Goal: Task Accomplishment & Management: Manage account settings

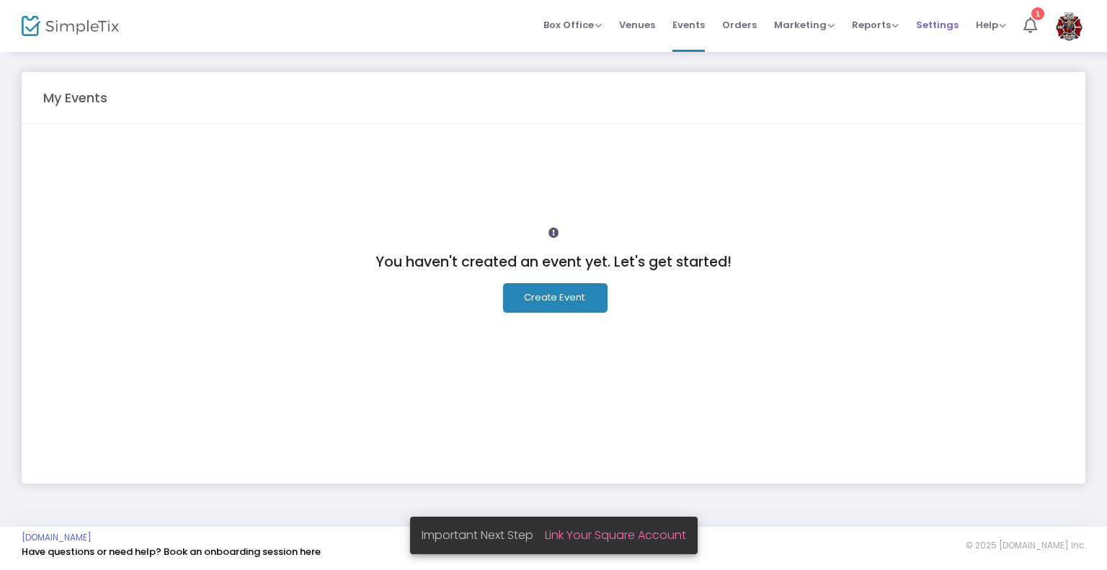
click at [937, 4] on link "Settings" at bounding box center [937, 26] width 43 height 52
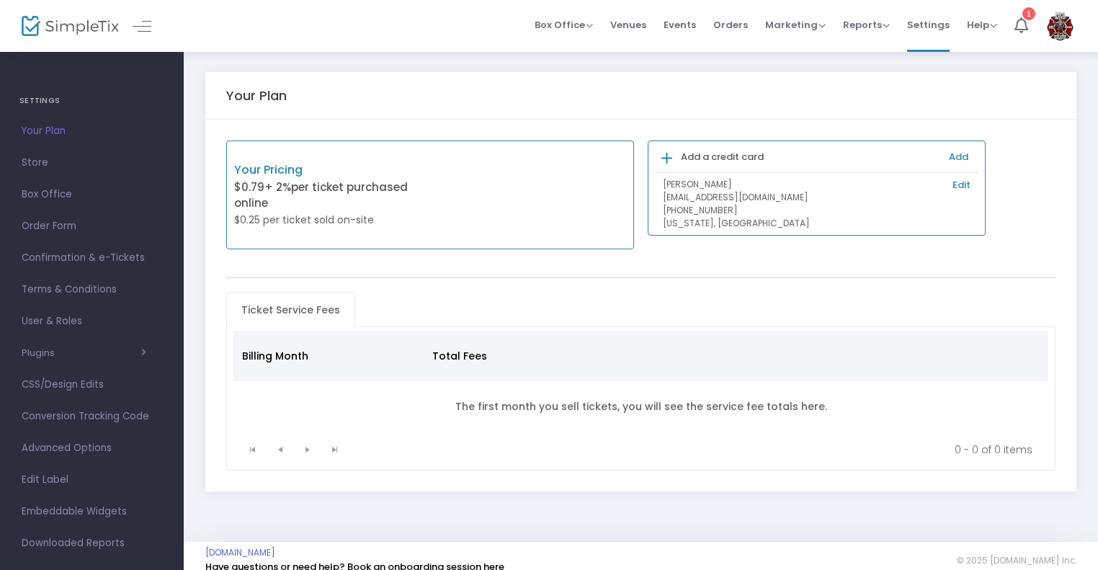
scroll to position [13, 0]
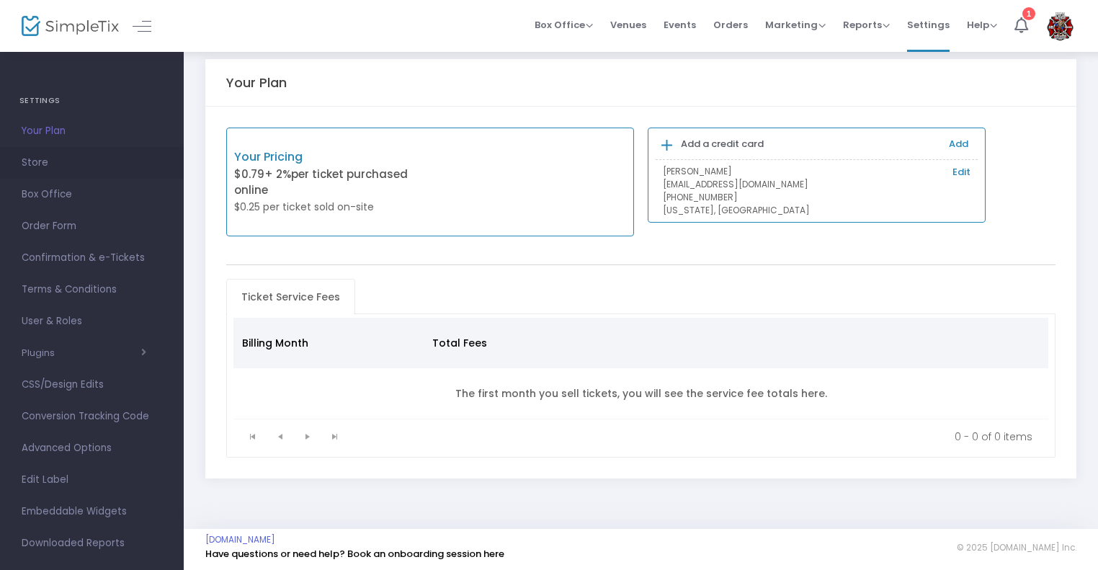
click at [40, 171] on span "Store" at bounding box center [92, 163] width 141 height 19
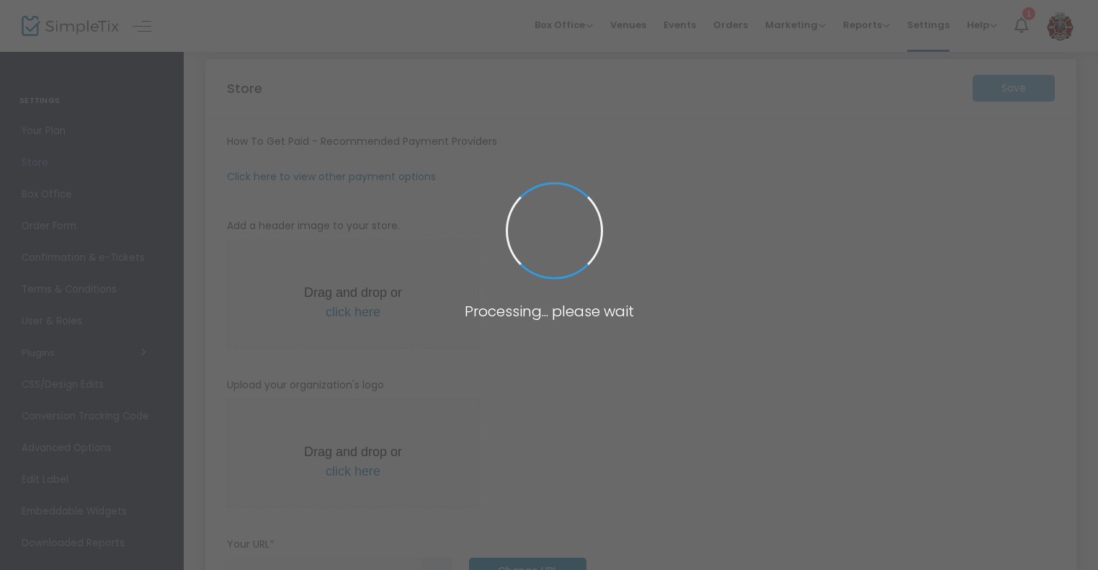
type input "[URL]"
radio input "false"
radio input "true"
type input "SectionXI Athletics"
type input "6319946567"
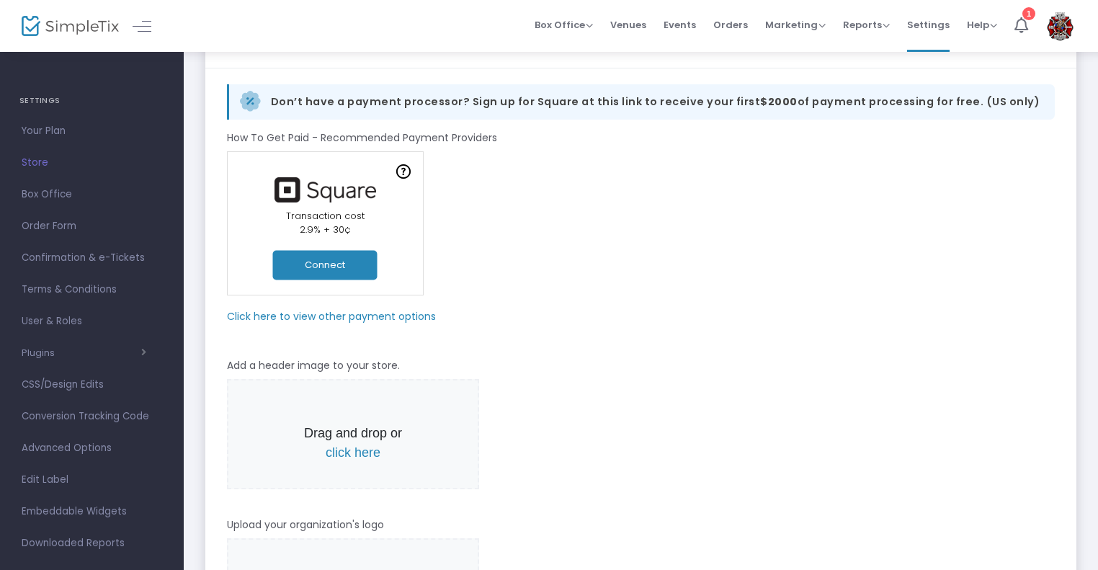
scroll to position [63, 0]
click at [345, 267] on button "Connect" at bounding box center [325, 264] width 104 height 30
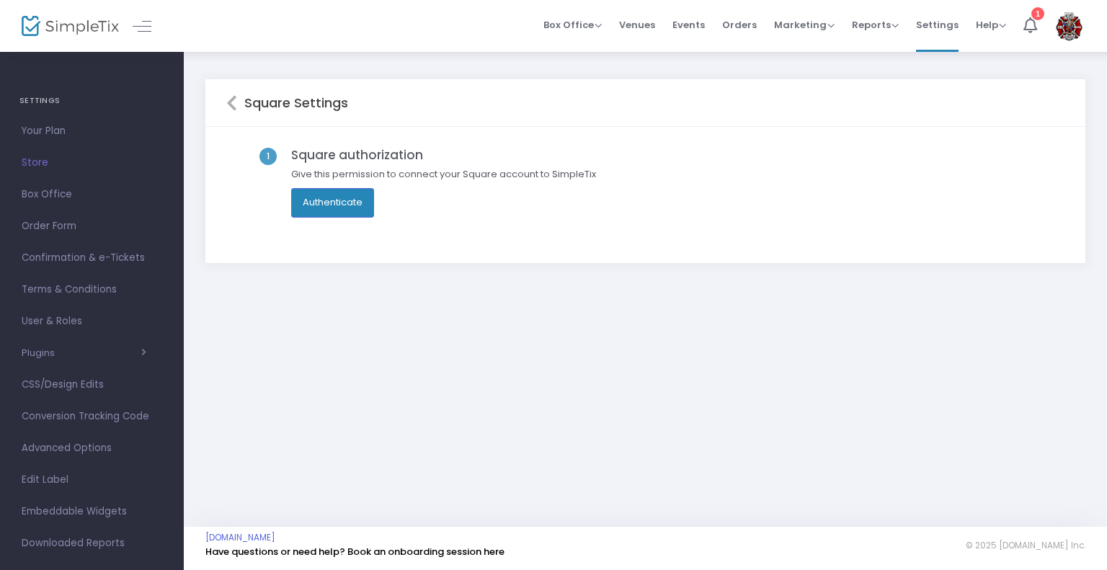
click at [340, 185] on span "Give this permission to connect your Square account to SimpleTix" at bounding box center [443, 178] width 319 height 22
click at [335, 196] on button "Authenticate" at bounding box center [332, 202] width 83 height 29
click at [355, 256] on div "1 Square authorization Give this permission to connect your Square account to S…" at bounding box center [645, 195] width 880 height 137
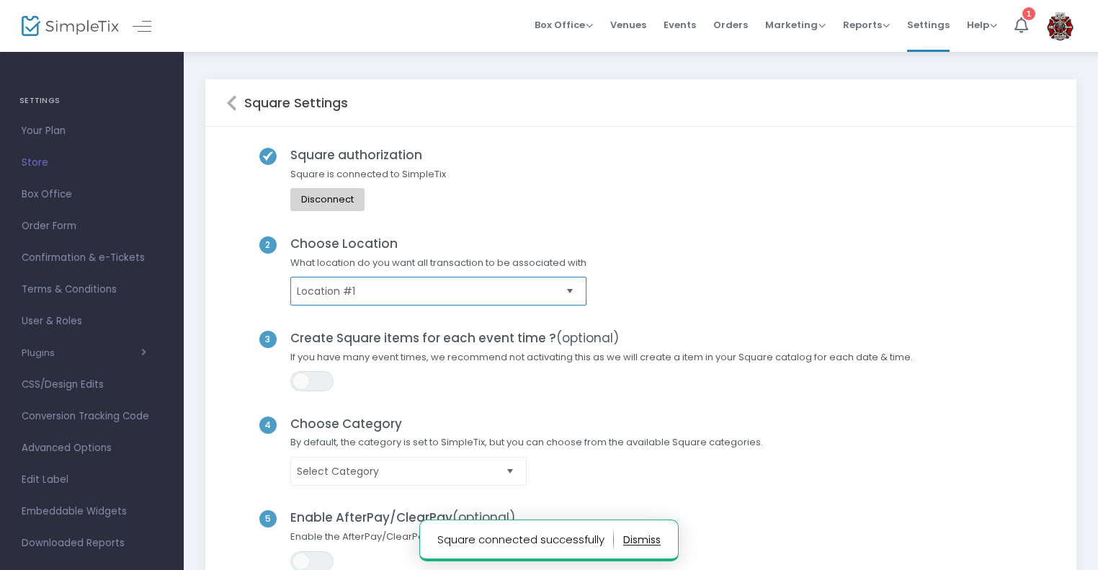
click at [319, 284] on span "Location #1" at bounding box center [428, 291] width 263 height 14
click at [487, 176] on div "Square authorization Square is connected to SimpleTix Disconnect" at bounding box center [641, 192] width 830 height 89
click at [434, 302] on kendo-dropdownlist "Location #1" at bounding box center [438, 291] width 296 height 29
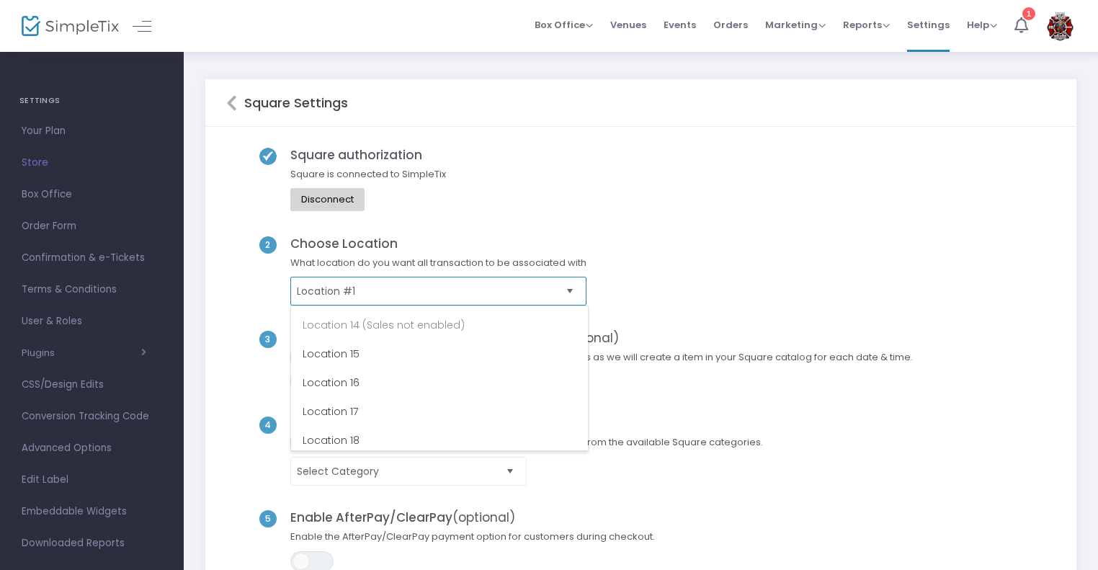
scroll to position [490, 0]
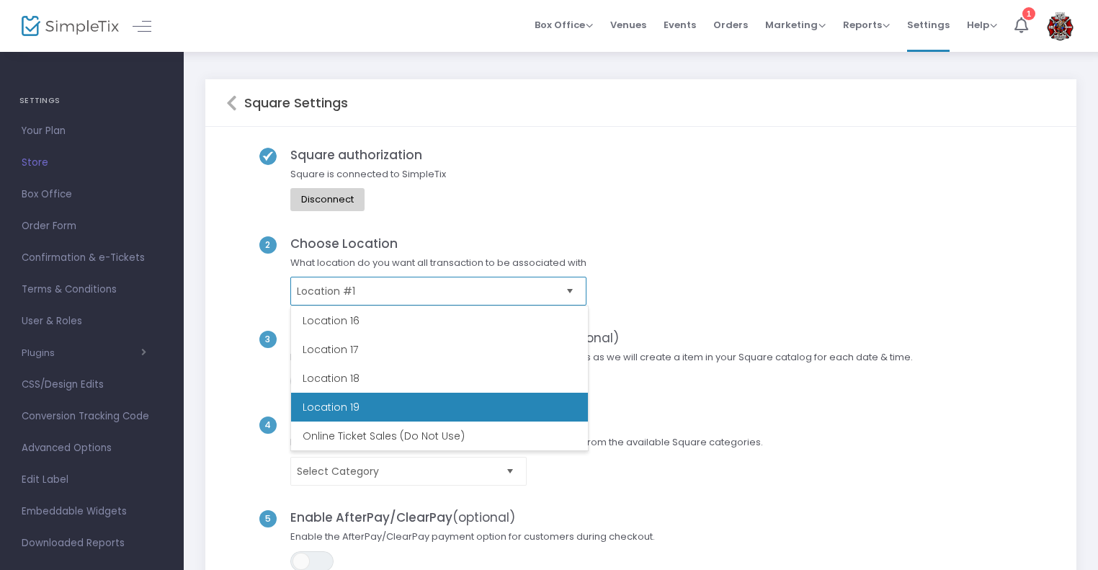
click at [389, 420] on li "Location 19" at bounding box center [439, 407] width 297 height 29
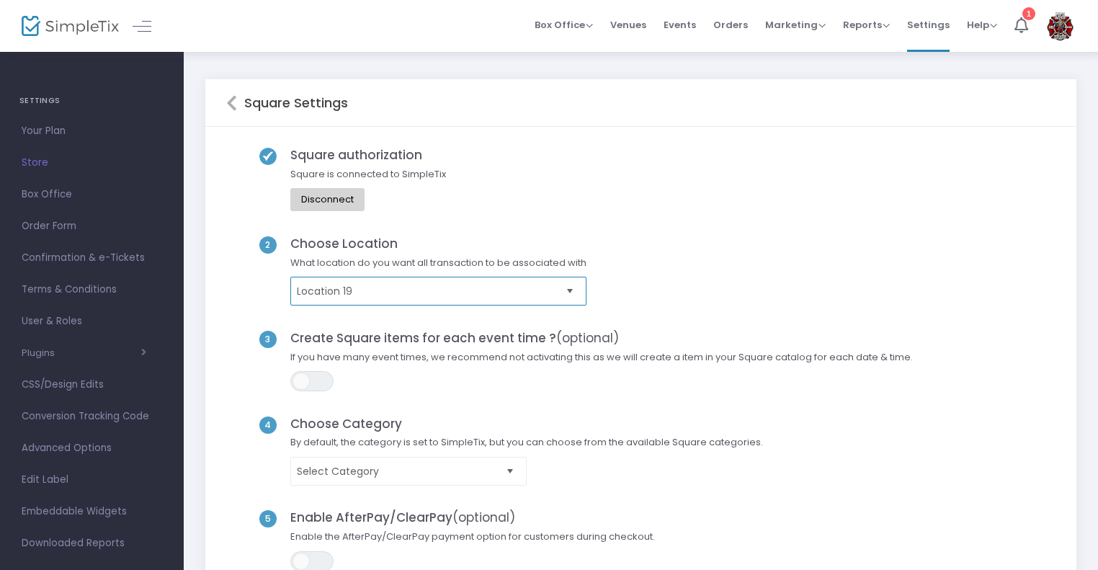
click at [366, 300] on kendo-dropdownlist "Location 19" at bounding box center [438, 291] width 296 height 29
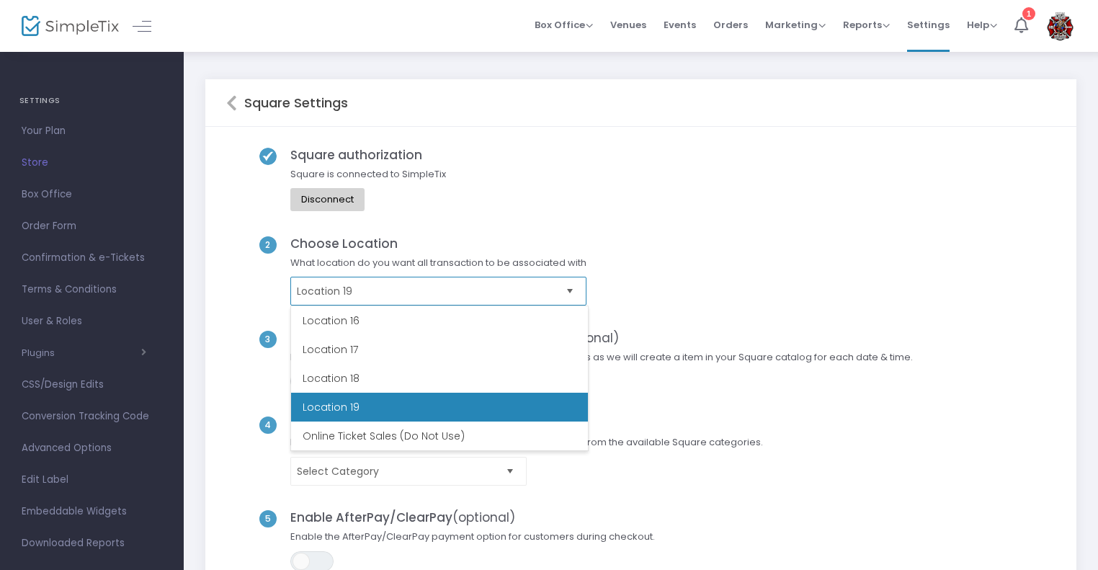
scroll to position [489, 0]
click at [339, 432] on li "Online Ticket Sales (Do Not Use)" at bounding box center [439, 436] width 297 height 29
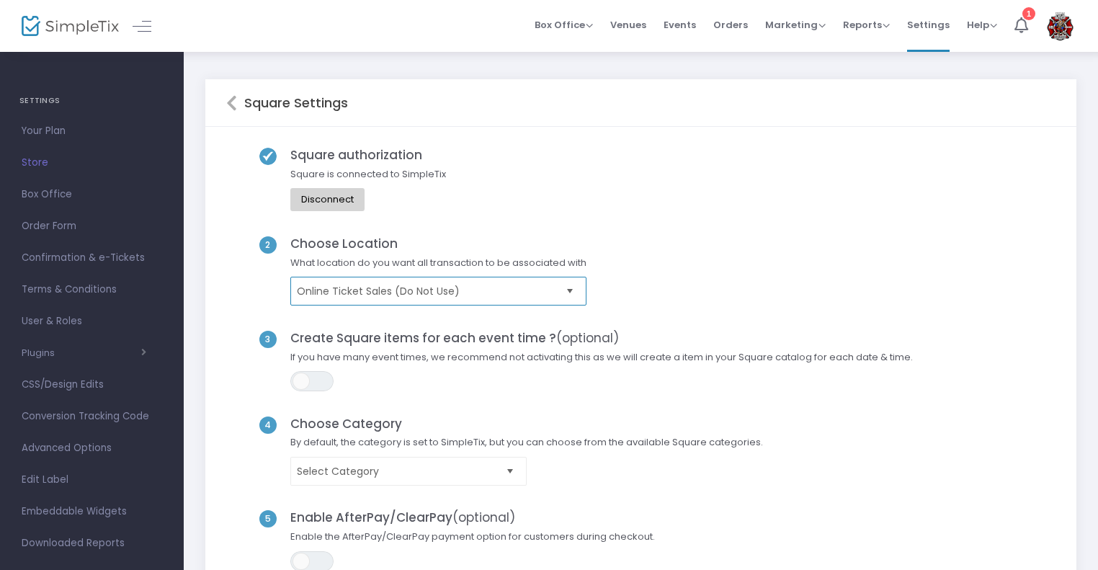
scroll to position [94, 0]
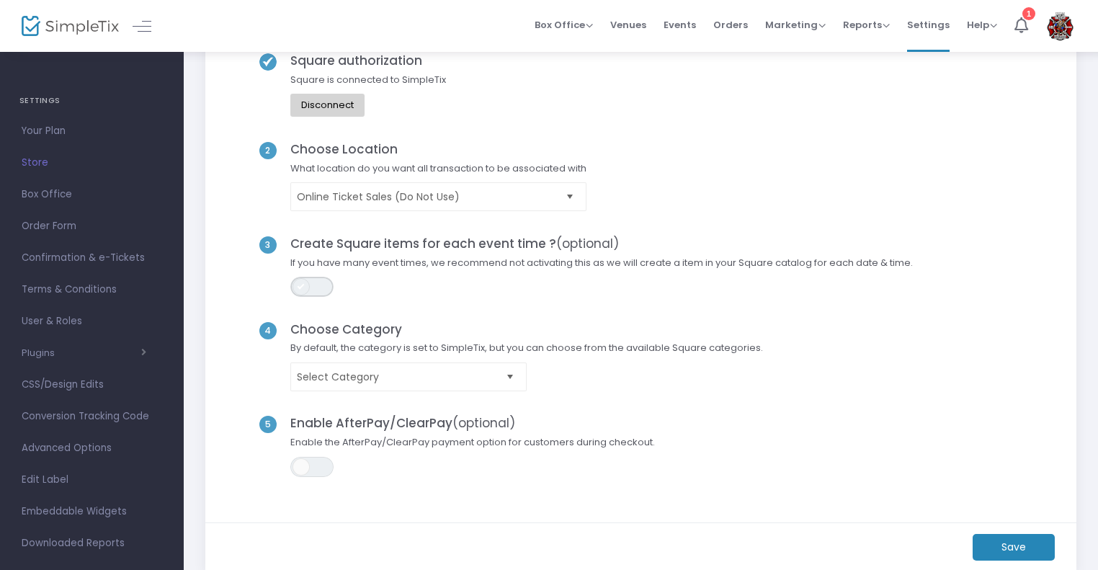
click at [316, 280] on span "ON OFF" at bounding box center [311, 287] width 43 height 20
click at [453, 263] on span "If you have many event times, we recommend not activating this as we will creat…" at bounding box center [601, 267] width 637 height 22
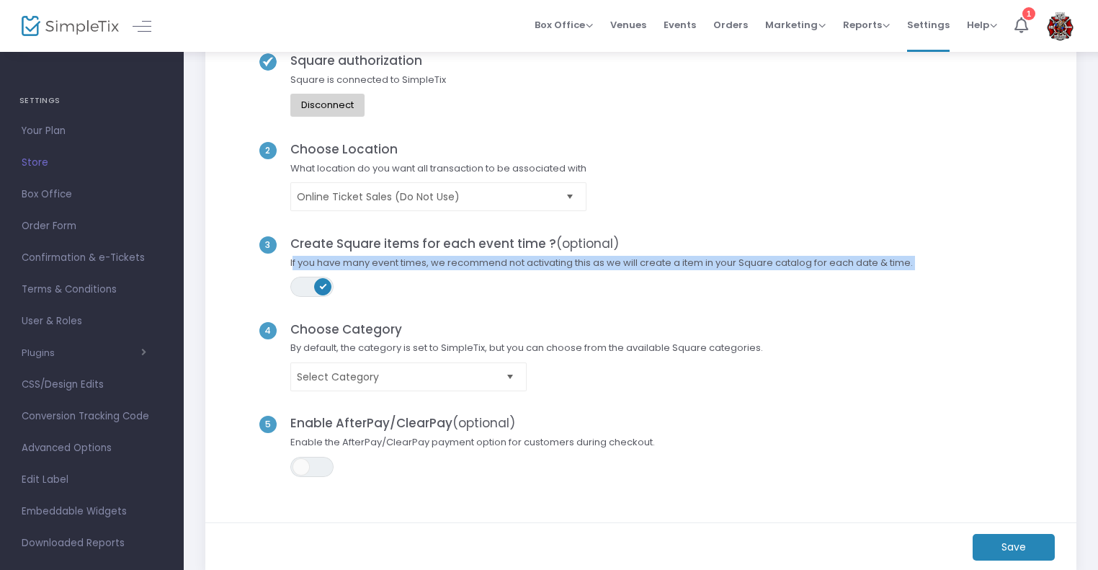
click at [453, 263] on span "If you have many event times, we recommend not activating this as we will creat…" at bounding box center [601, 267] width 637 height 22
click at [487, 268] on span "If you have many event times, we recommend not activating this as we will creat…" at bounding box center [601, 267] width 637 height 22
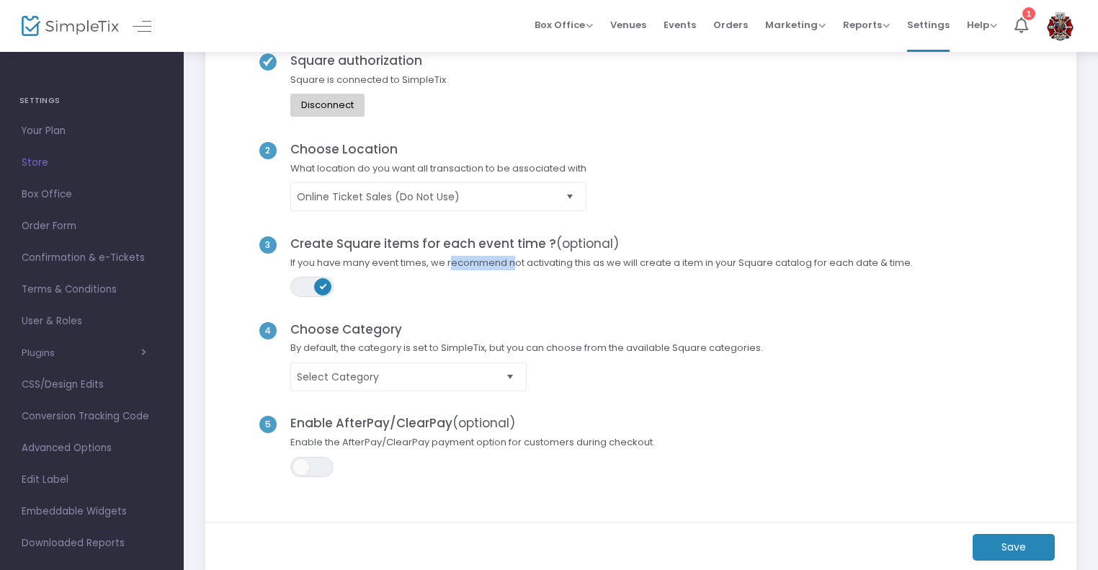
click at [487, 268] on span "If you have many event times, we recommend not activating this as we will creat…" at bounding box center [601, 267] width 637 height 22
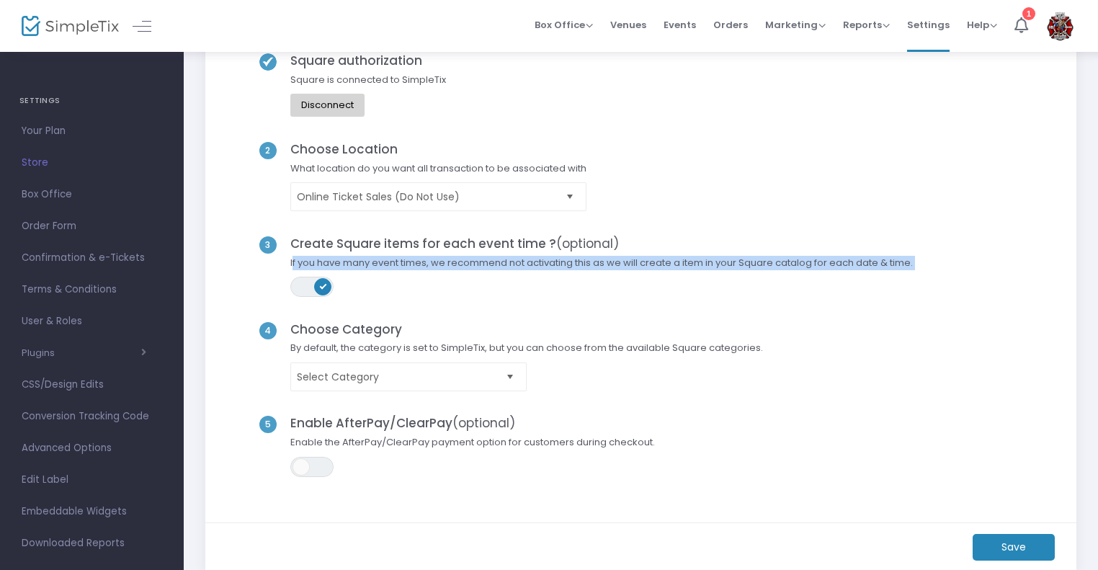
click at [487, 267] on span "If you have many event times, we recommend not activating this as we will creat…" at bounding box center [601, 267] width 637 height 22
click at [477, 270] on span "If you have many event times, we recommend not activating this as we will creat…" at bounding box center [601, 267] width 637 height 22
click at [476, 270] on span "If you have many event times, we recommend not activating this as we will creat…" at bounding box center [601, 267] width 637 height 22
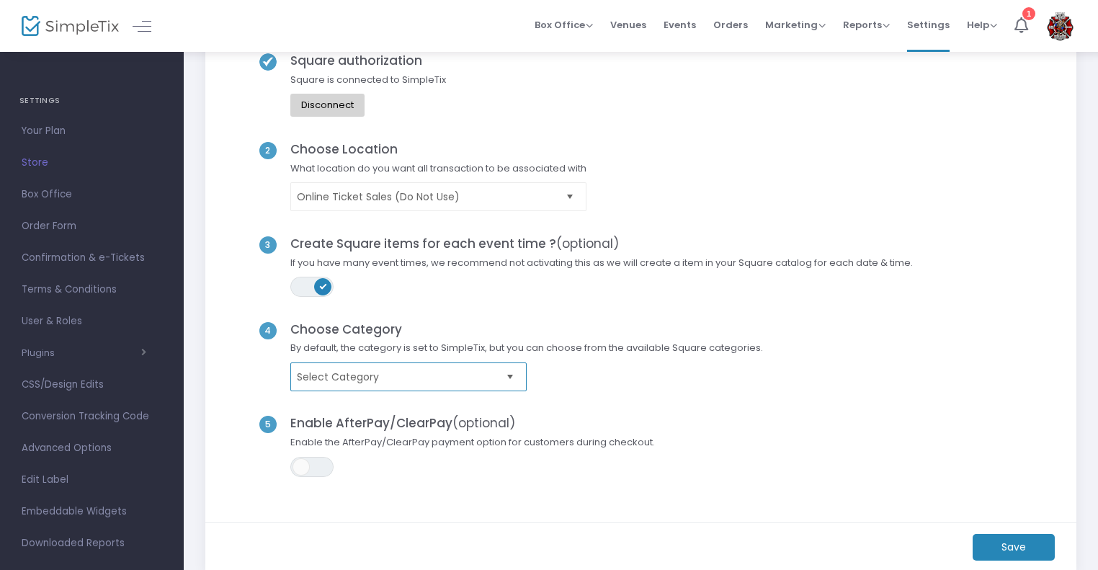
click at [400, 378] on span "Select Category" at bounding box center [398, 377] width 203 height 14
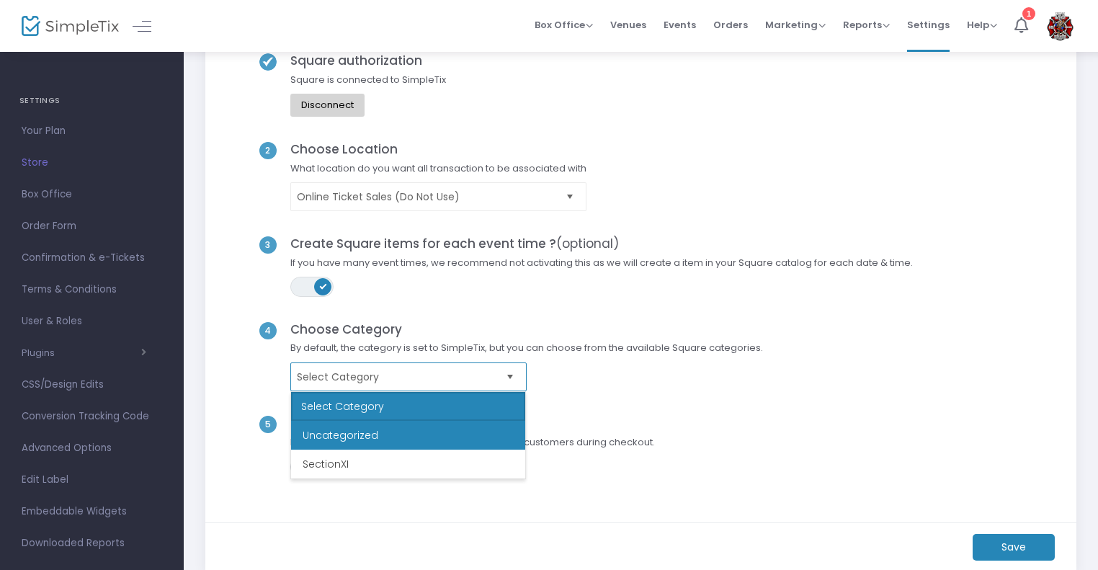
click at [355, 430] on li "Uncategorized" at bounding box center [408, 435] width 234 height 29
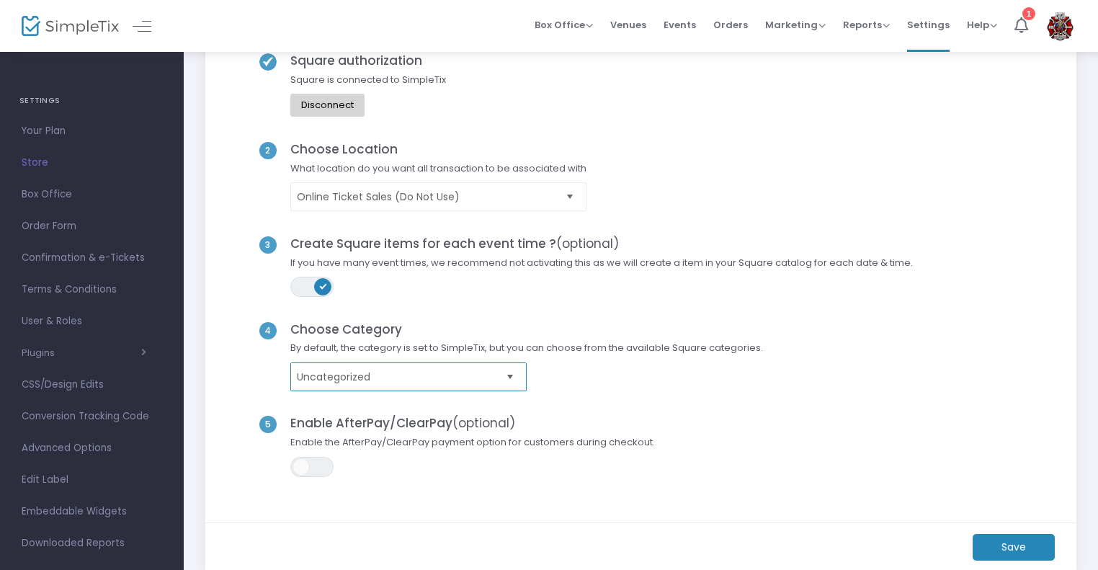
click at [406, 362] on kendo-dropdownlist "Uncategorized" at bounding box center [408, 376] width 236 height 29
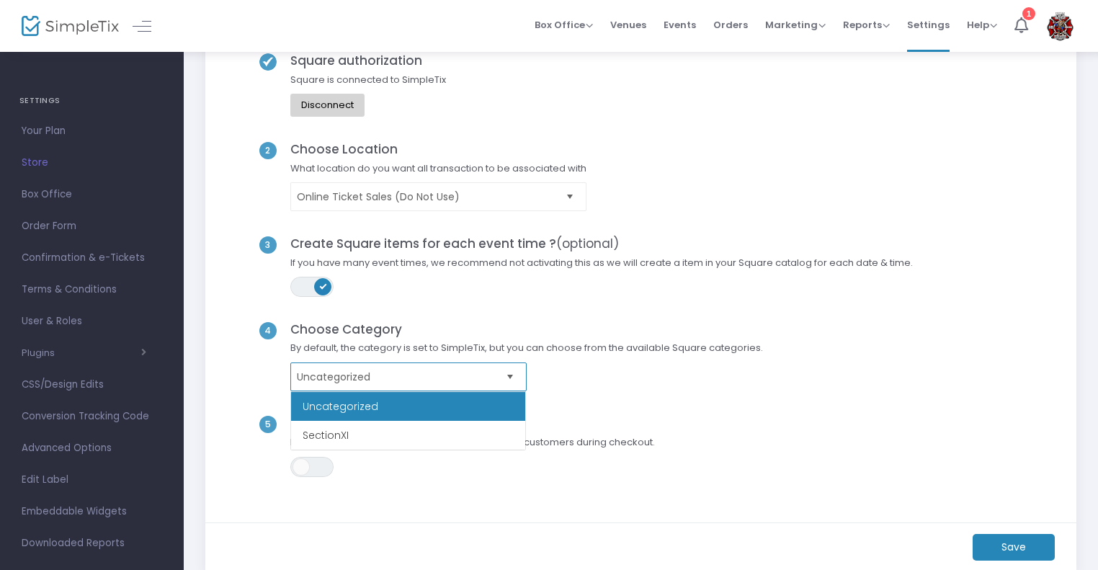
scroll to position [95, 0]
click at [523, 481] on div "5 Enable AfterPay/ClearPay (optional) Enable the AfterPay/ClearPay payment opti…" at bounding box center [641, 458] width 830 height 86
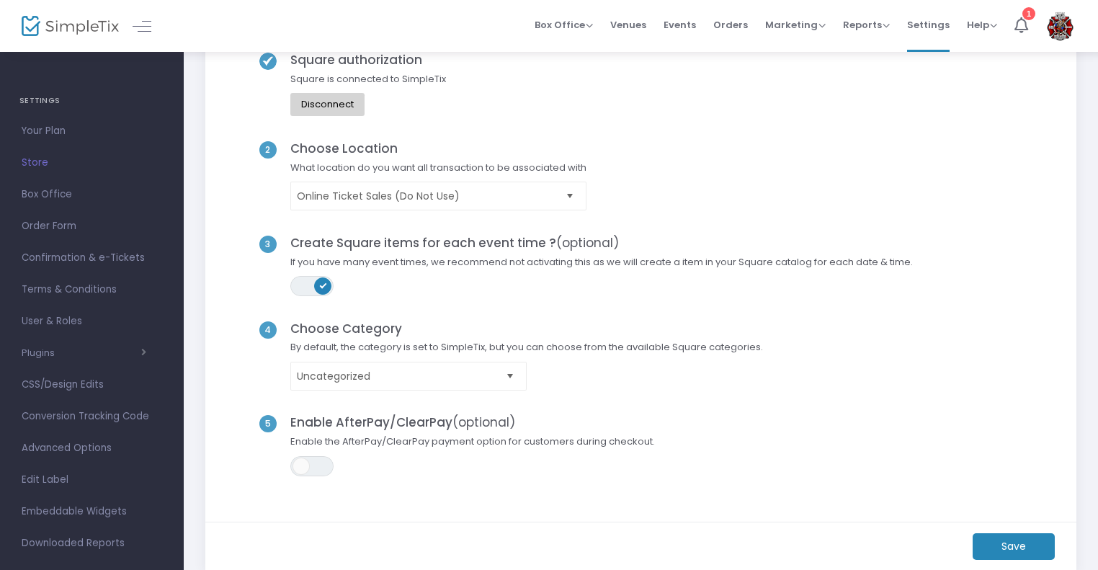
click at [445, 445] on span "Enable the AfterPay/ClearPay payment option for customers during checkout." at bounding box center [472, 446] width 379 height 22
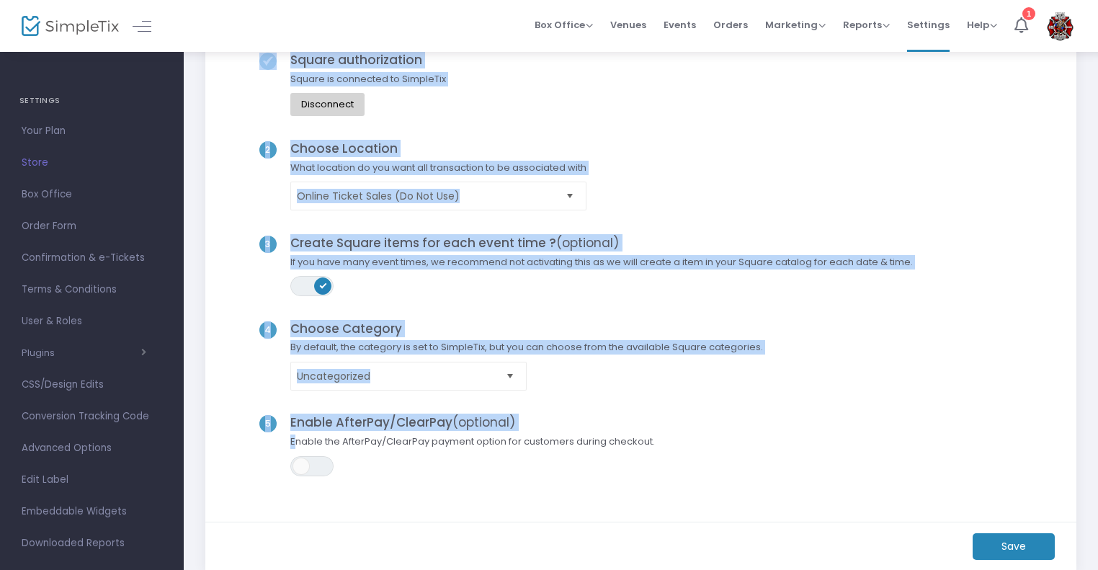
click at [445, 445] on span "Enable the AfterPay/ClearPay payment option for customers during checkout." at bounding box center [472, 446] width 379 height 22
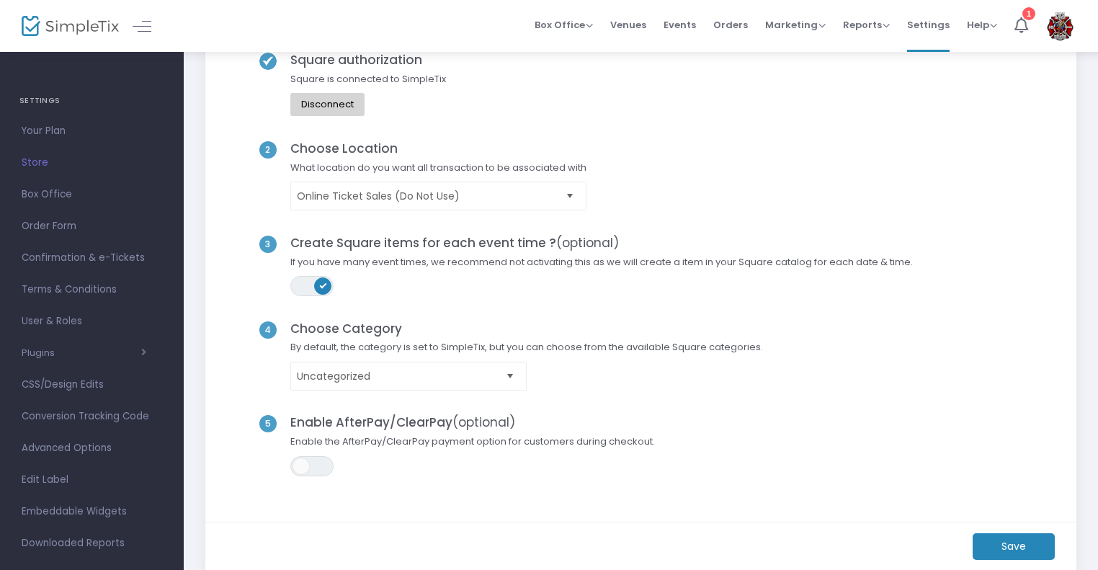
click at [320, 422] on h4 "Enable AfterPay/ClearPay (optional)" at bounding box center [472, 422] width 379 height 14
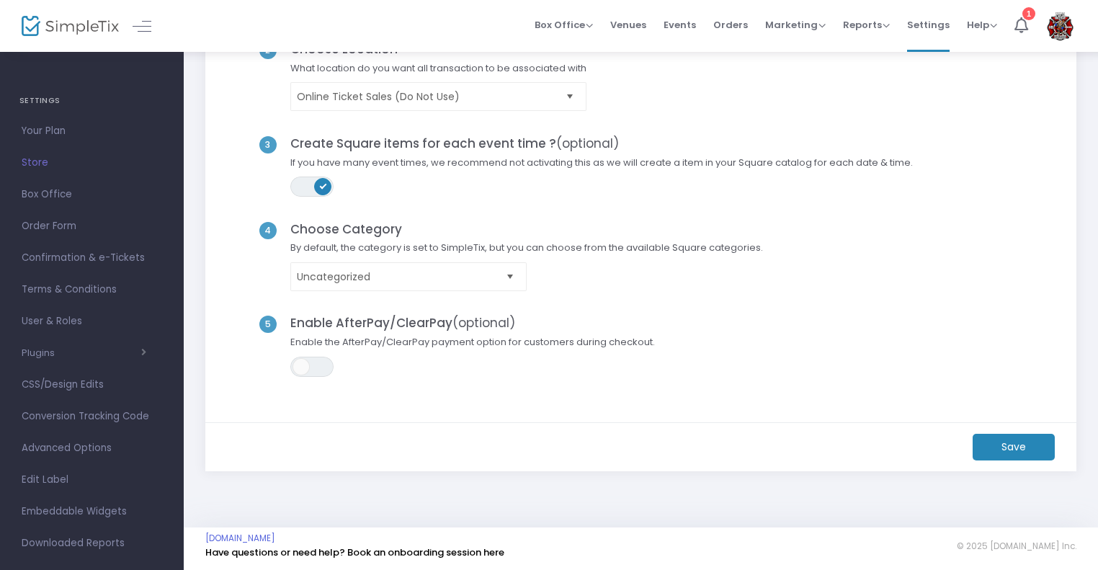
click at [1034, 454] on m-button "Save" at bounding box center [1014, 447] width 82 height 27
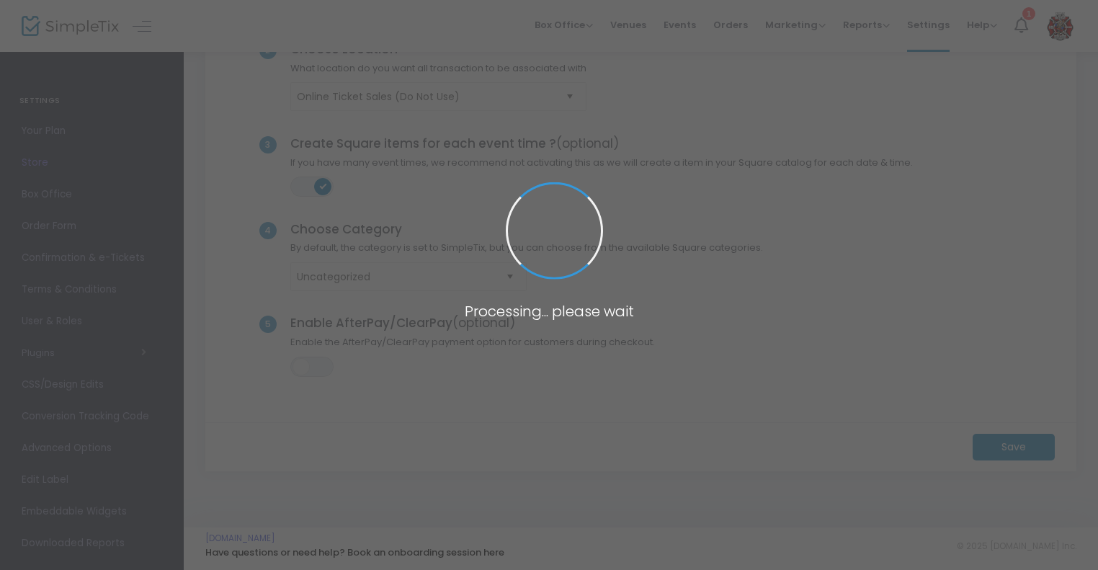
scroll to position [0, 0]
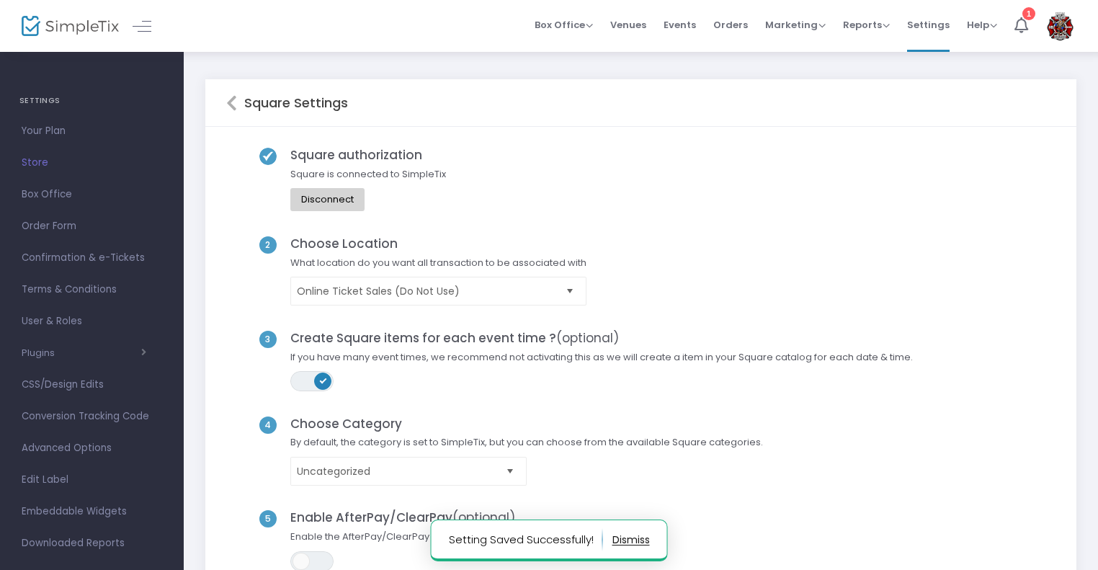
click at [241, 100] on h5 "Square Settings" at bounding box center [292, 103] width 111 height 16
click at [52, 134] on span "Your Plan" at bounding box center [92, 131] width 141 height 19
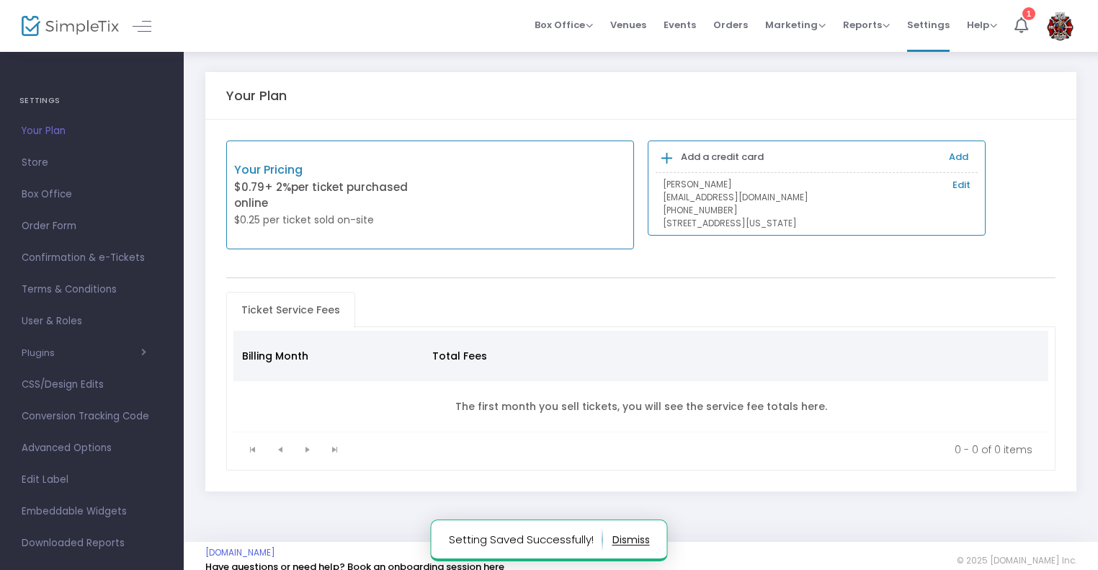
scroll to position [13, 0]
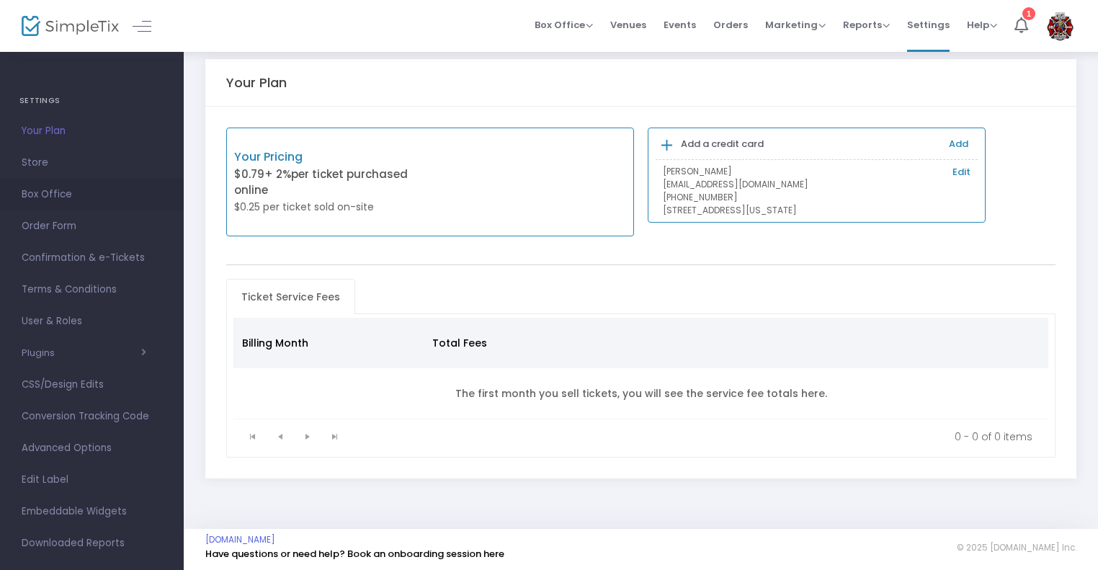
click at [50, 187] on span "Box Office" at bounding box center [92, 194] width 141 height 19
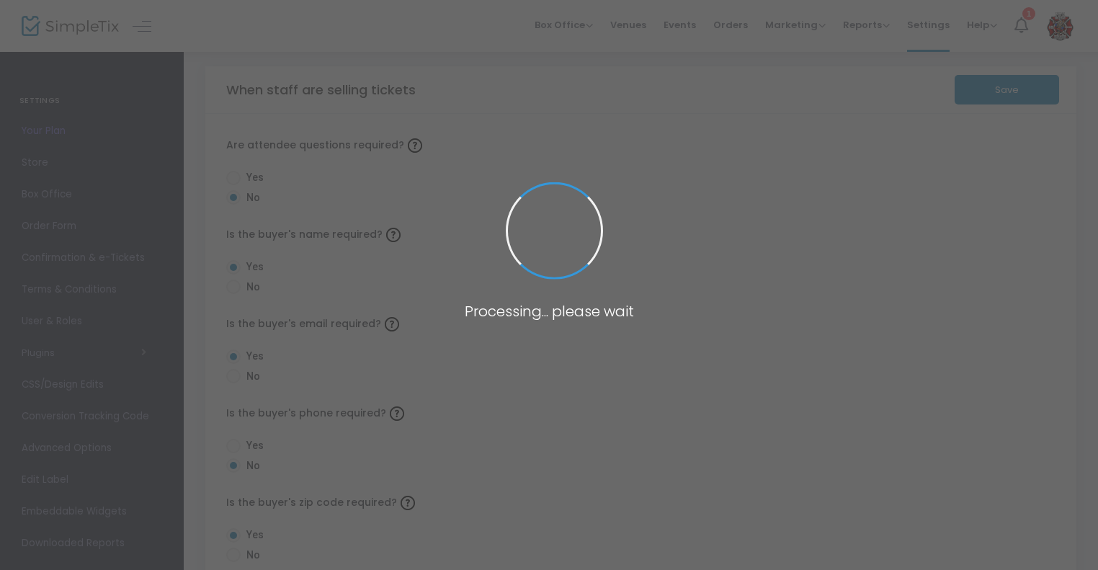
radio input "false"
radio input "true"
radio input "false"
radio input "true"
radio input "false"
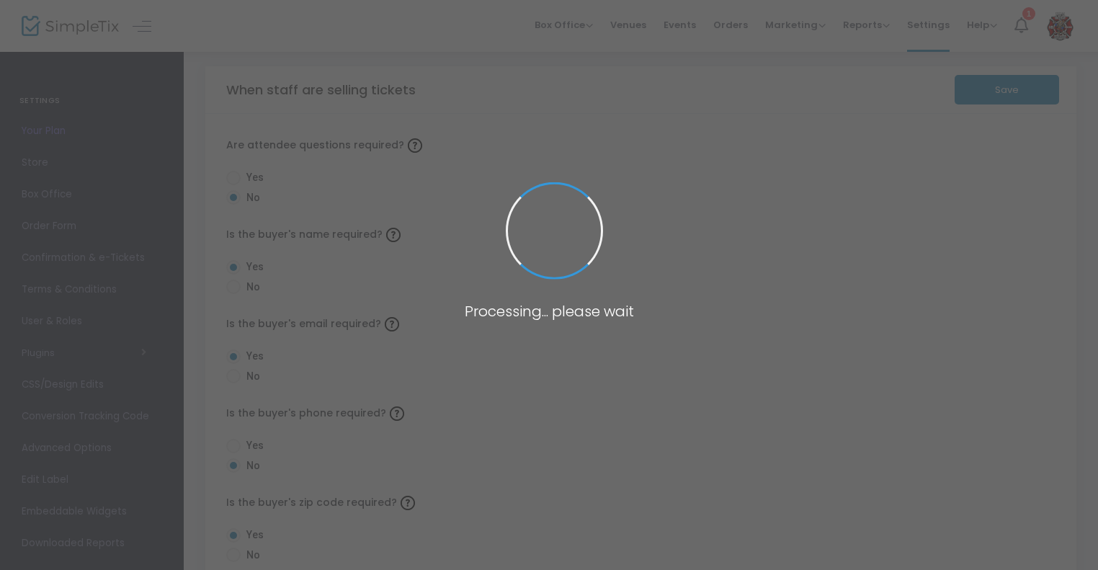
radio input "true"
radio input "false"
radio input "true"
radio input "false"
radio input "true"
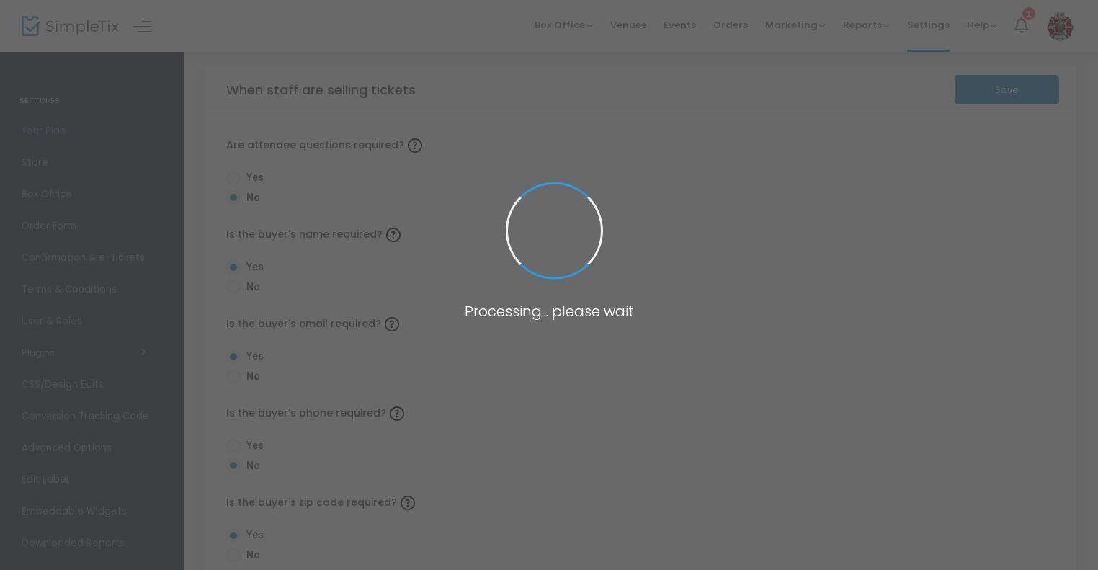
radio input "true"
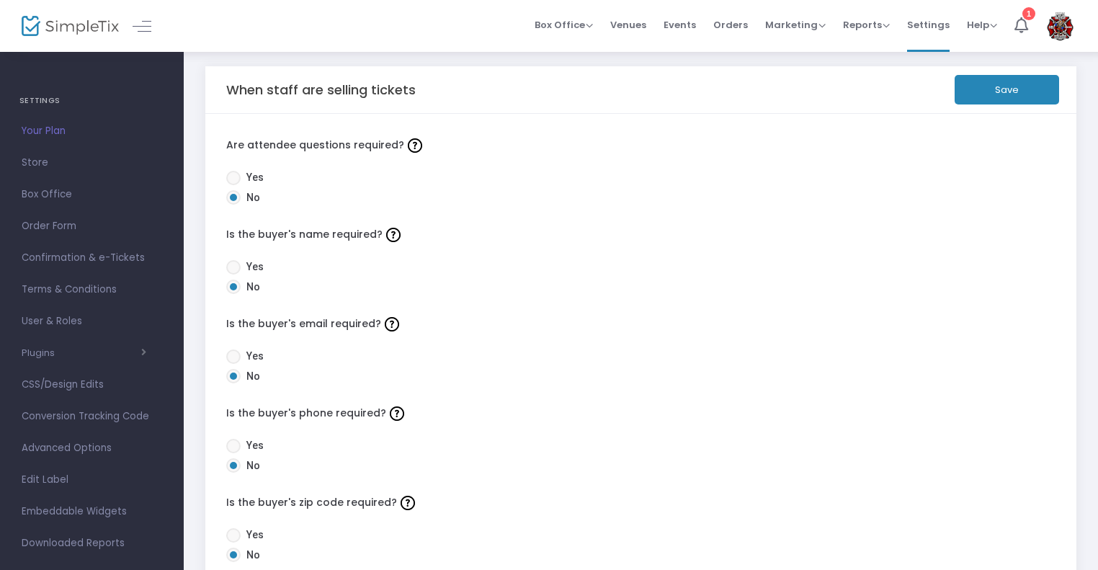
click at [239, 347] on div "Are attendee questions required? Yes No Is the buyer's name required? Yes No Is…" at bounding box center [640, 555] width 871 height 882
click at [236, 355] on span at bounding box center [233, 357] width 14 height 14
click at [233, 364] on input "Yes" at bounding box center [233, 364] width 1 height 1
radio input "true"
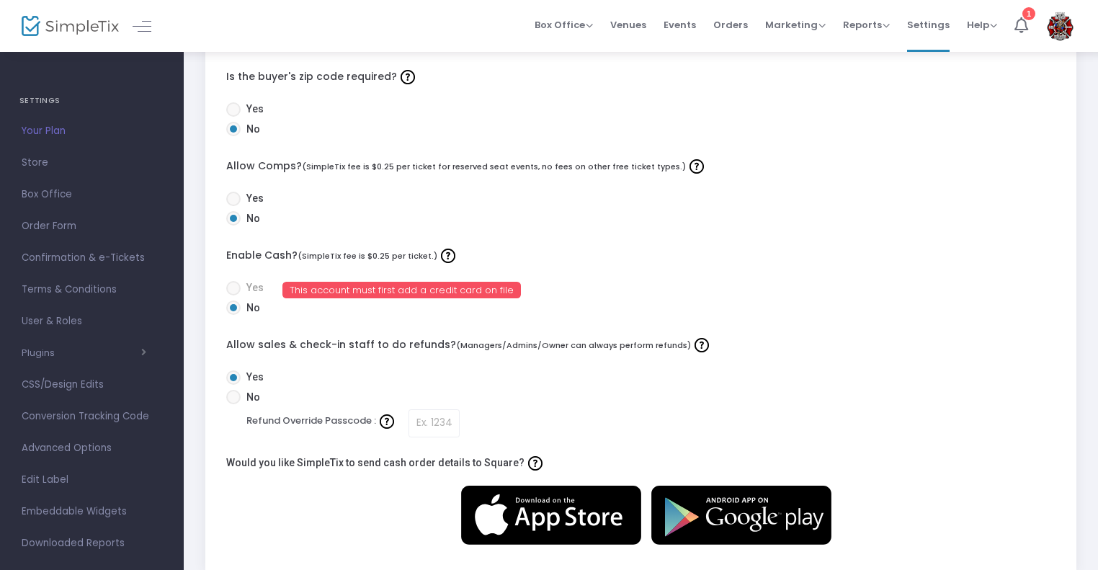
scroll to position [524, 0]
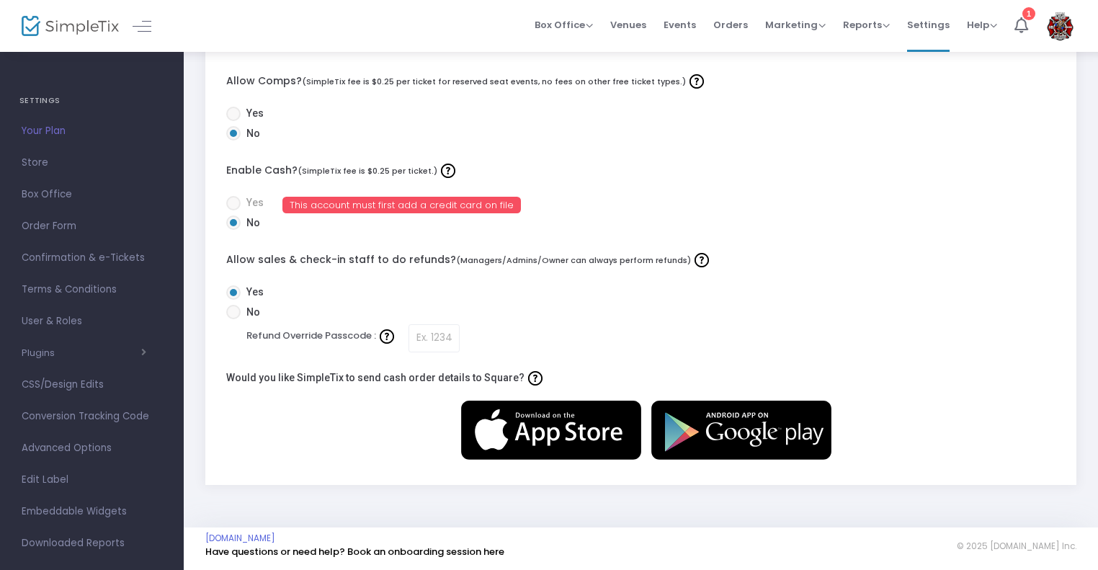
click at [239, 312] on label "No" at bounding box center [243, 312] width 34 height 15
click at [233, 319] on input "No" at bounding box center [233, 319] width 1 height 1
radio input "true"
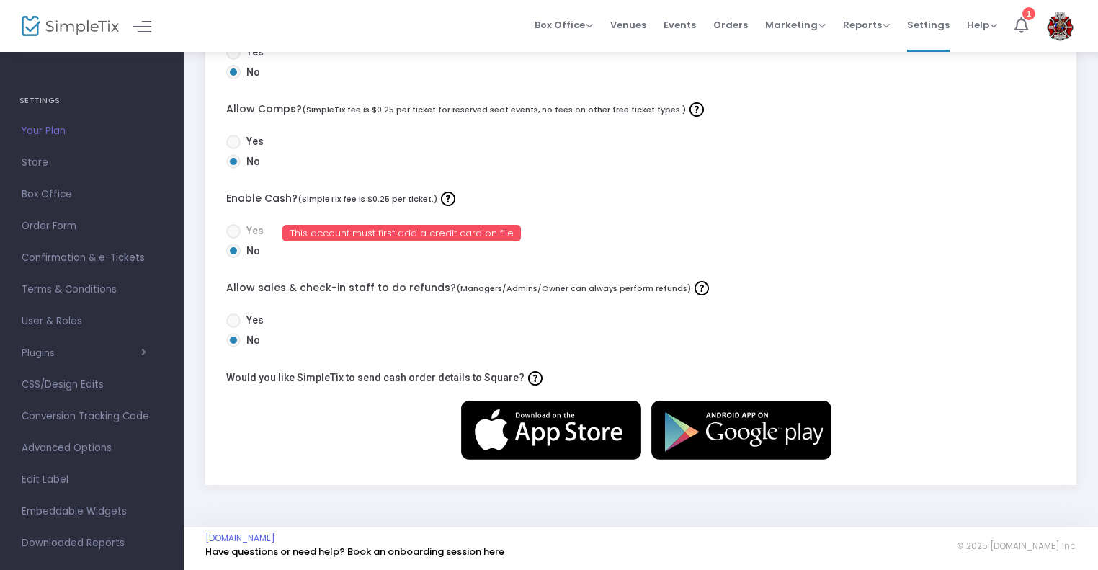
click at [239, 319] on span at bounding box center [233, 320] width 14 height 14
click at [233, 328] on input "Yes" at bounding box center [233, 328] width 1 height 1
radio input "true"
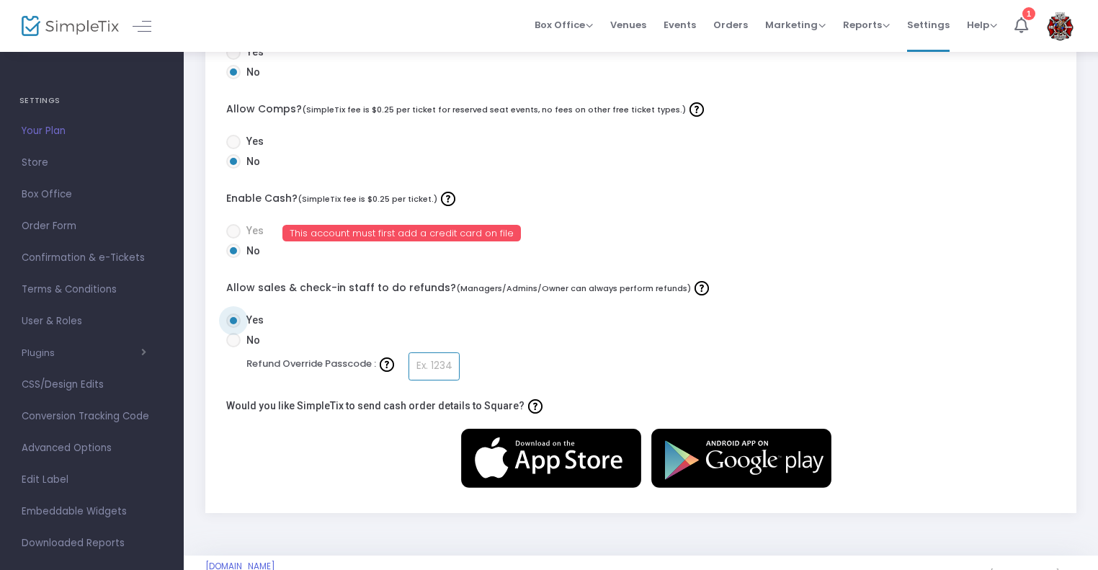
click at [414, 360] on input "Refund Override Passcode :" at bounding box center [434, 366] width 51 height 28
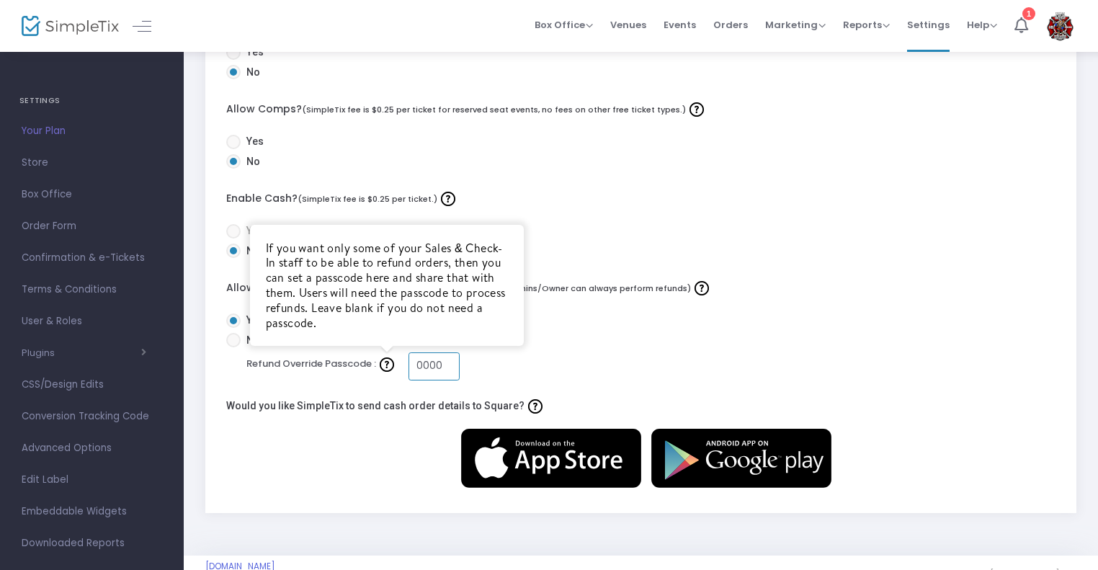
type input "0000"
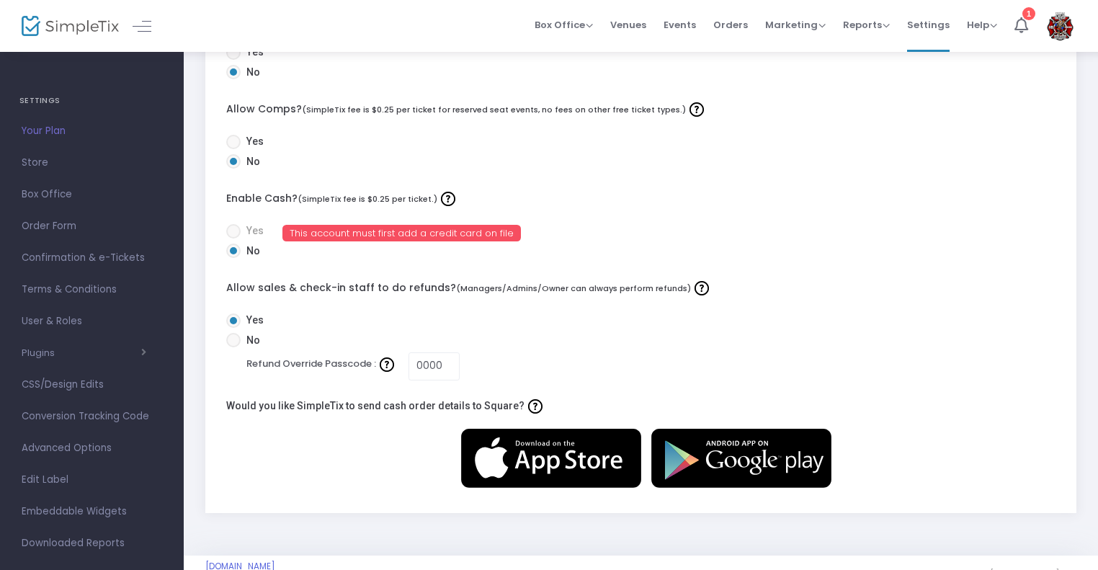
click at [597, 348] on div "Yes No Refund Override Passcode : 0000" at bounding box center [641, 347] width 844 height 68
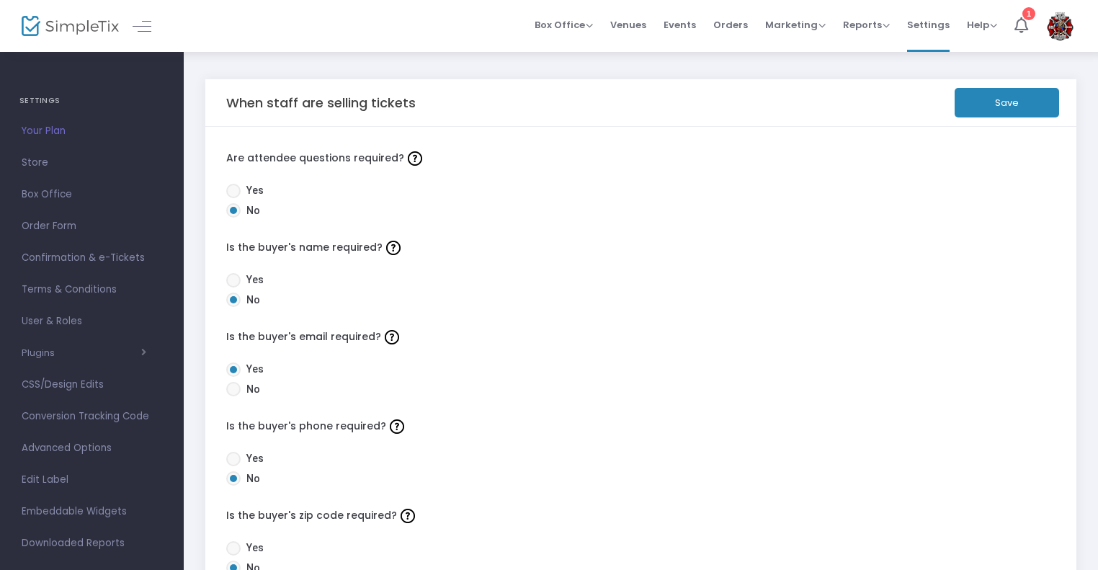
scroll to position [0, 0]
click at [971, 110] on button "Save" at bounding box center [1007, 103] width 104 height 30
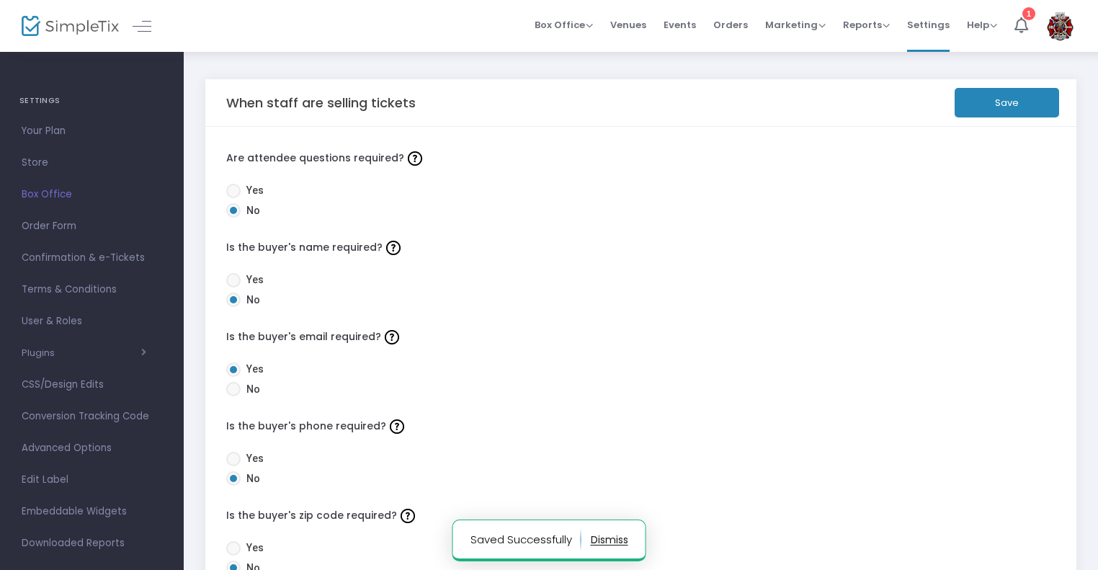
click at [35, 161] on span "Store" at bounding box center [92, 163] width 141 height 19
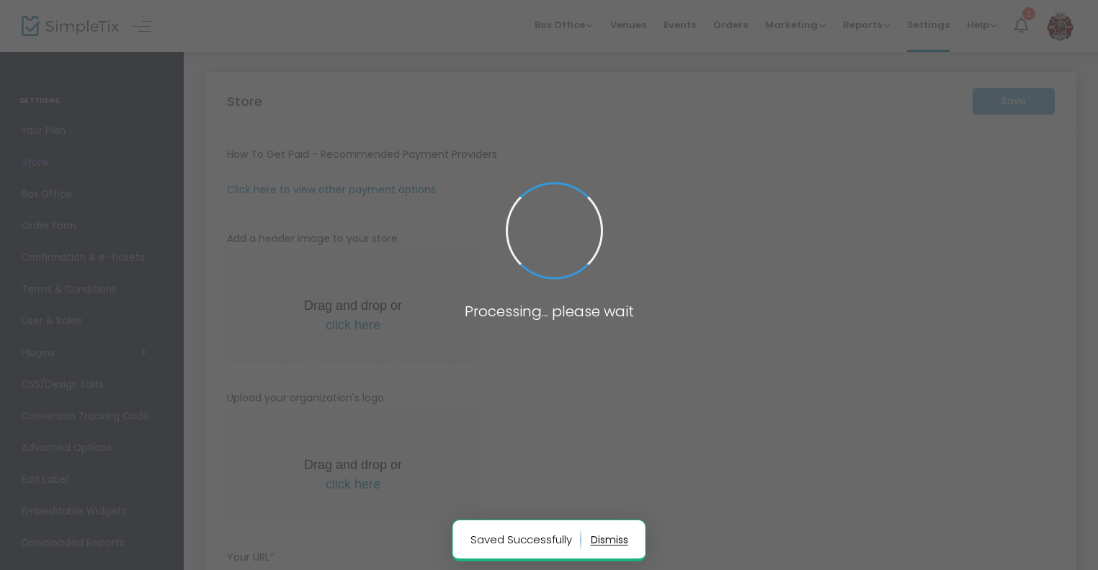
type input "[URL]"
radio input "false"
radio input "true"
type input "Athletic Event Management Services"
type input "6319946567"
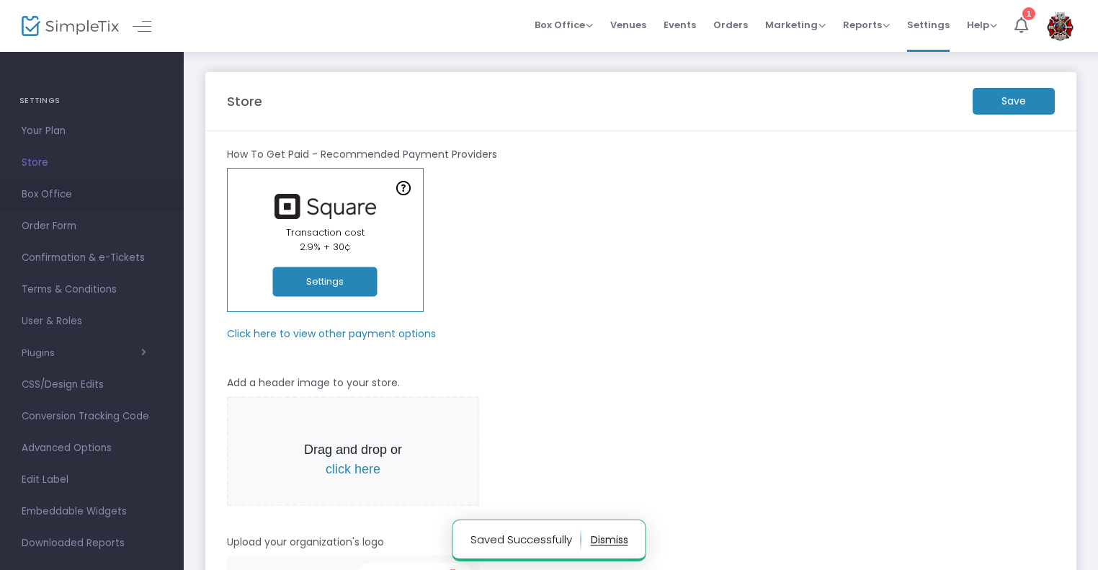
click at [32, 206] on link "Box Office" at bounding box center [92, 195] width 184 height 32
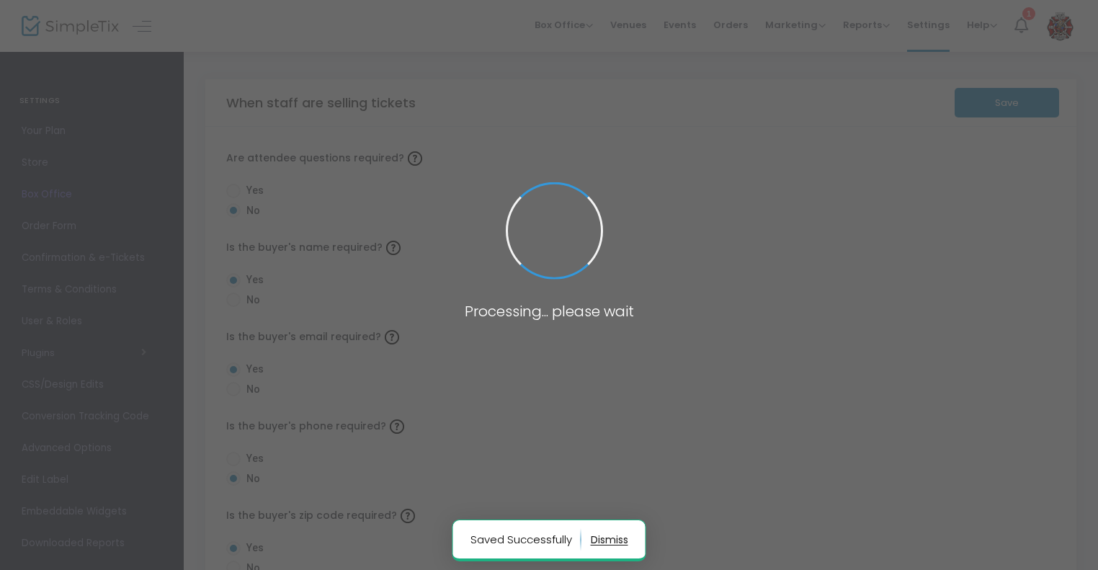
radio input "false"
radio input "true"
radio input "false"
radio input "true"
radio input "false"
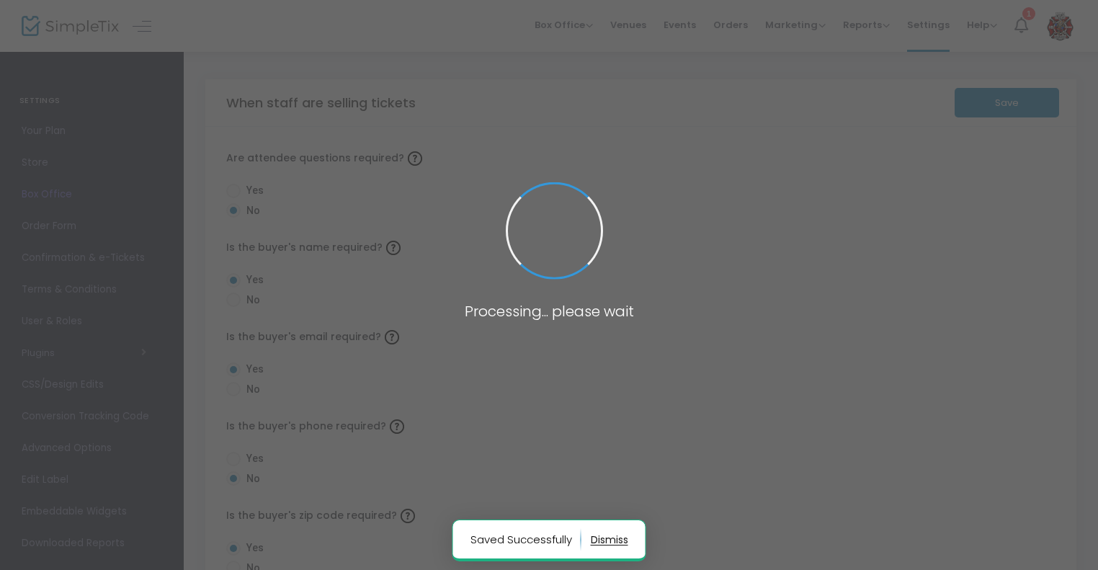
radio input "true"
radio input "false"
radio input "true"
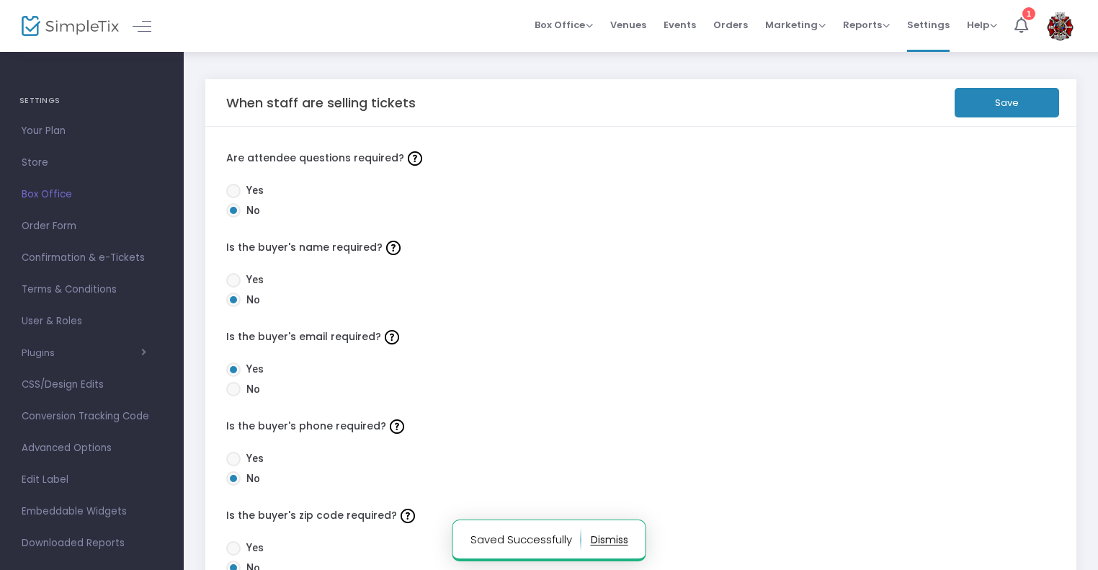
click at [40, 229] on span "Order Form" at bounding box center [92, 226] width 141 height 19
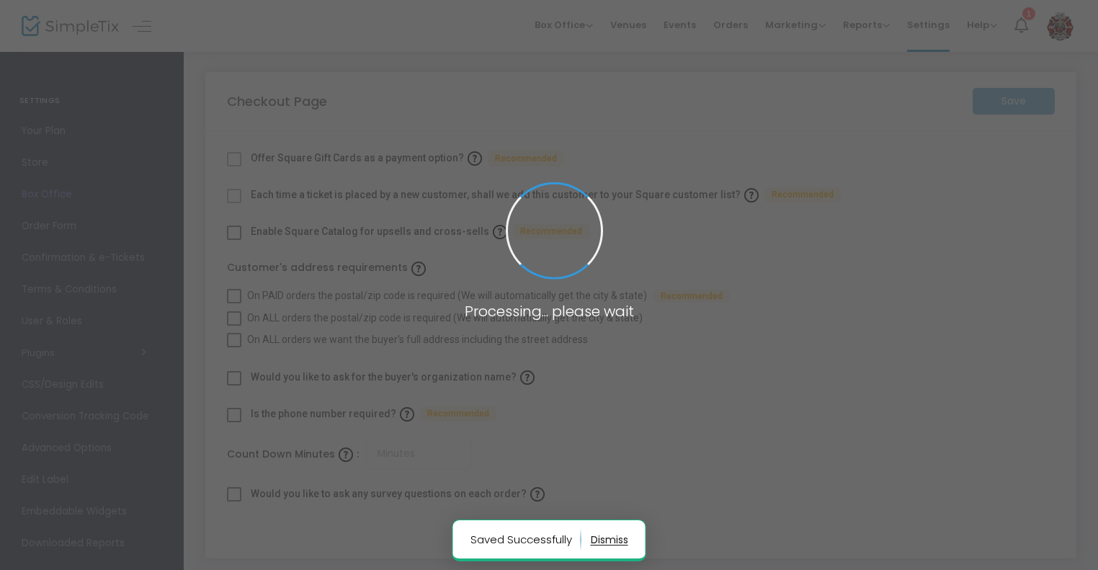
checkbox input "true"
type input "45"
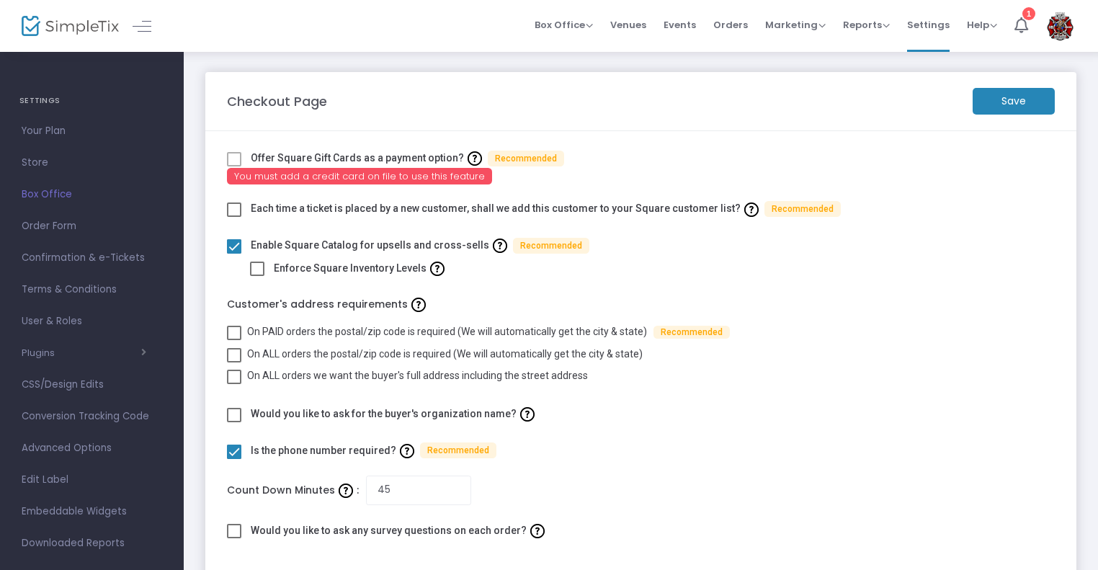
click at [697, 208] on label "Each time a ticket is placed by a new customer, shall we add this customer to y…" at bounding box center [546, 208] width 590 height 22
click at [234, 214] on span at bounding box center [234, 210] width 14 height 14
click at [234, 217] on input "checkbox" at bounding box center [233, 217] width 1 height 1
checkbox input "true"
click at [417, 336] on span "On PAID orders the postal/zip code is required (We will automatically get the c…" at bounding box center [447, 332] width 400 height 12
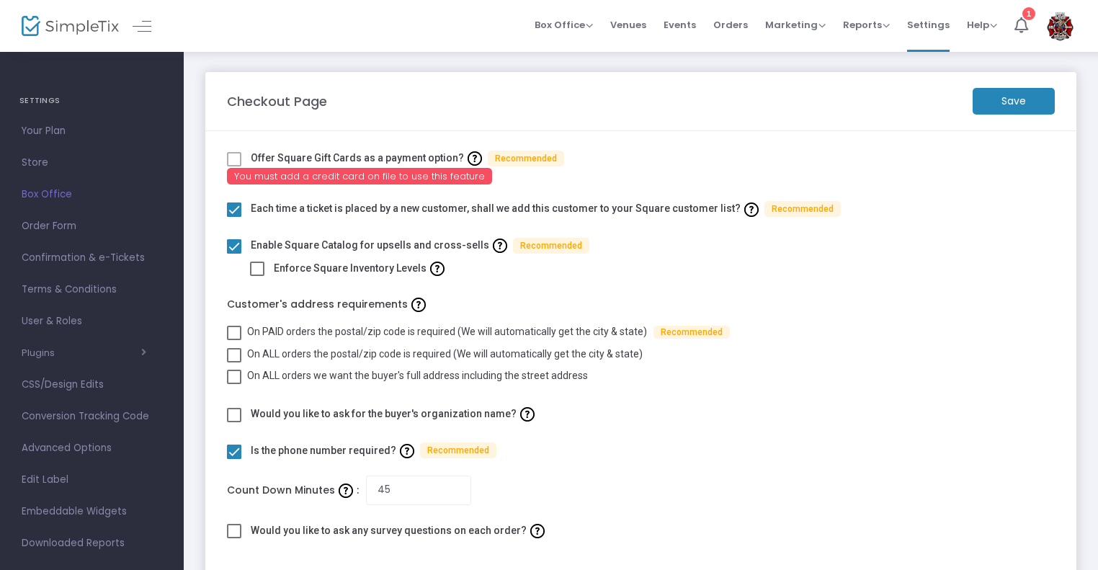
click at [234, 340] on input "On PAID orders the postal/zip code is required (We will automatically get the c…" at bounding box center [233, 340] width 1 height 1
checkbox input "true"
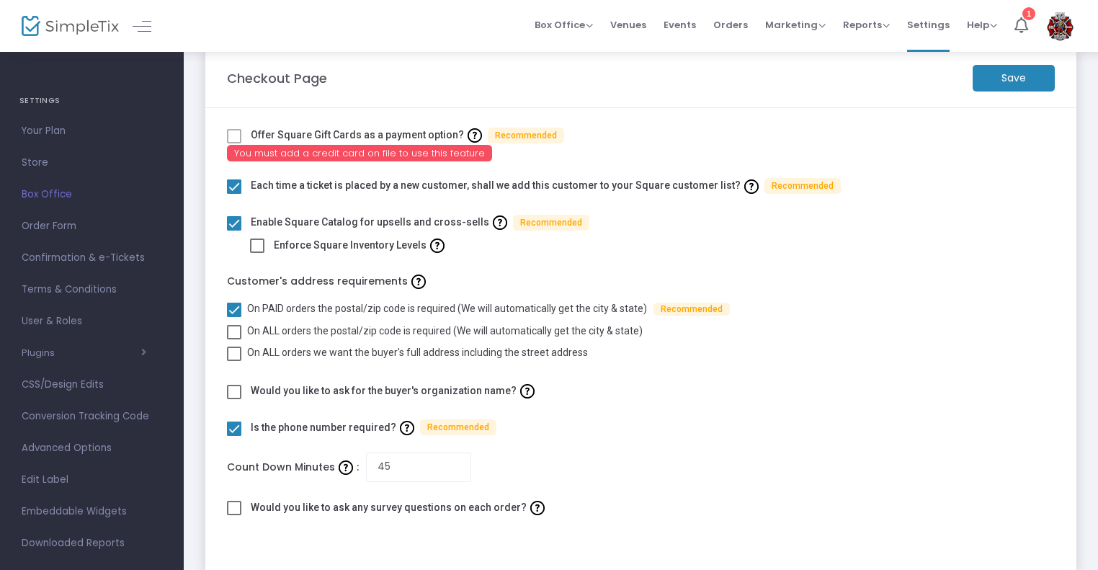
scroll to position [56, 0]
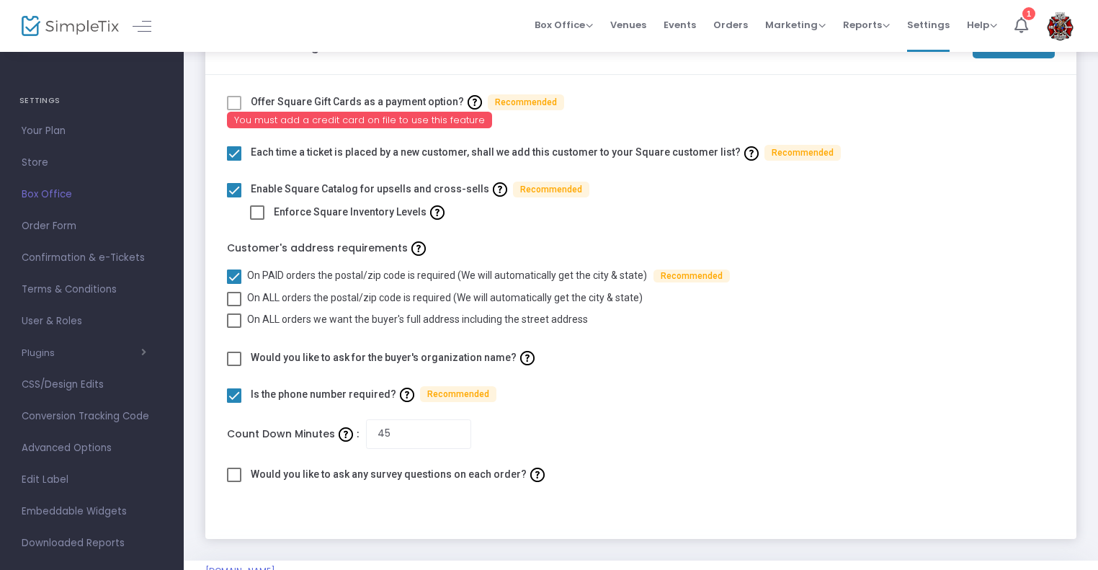
click at [458, 354] on label "Would you like to ask for the buyer's organization name?" at bounding box center [395, 358] width 288 height 22
click at [257, 358] on label "Would you like to ask for the buyer's organization name?" at bounding box center [395, 358] width 288 height 22
click at [246, 360] on div "Would you like to ask for the buyer's organization name?" at bounding box center [641, 358] width 842 height 22
click at [239, 360] on span at bounding box center [234, 359] width 14 height 14
click at [234, 366] on input "checkbox" at bounding box center [233, 366] width 1 height 1
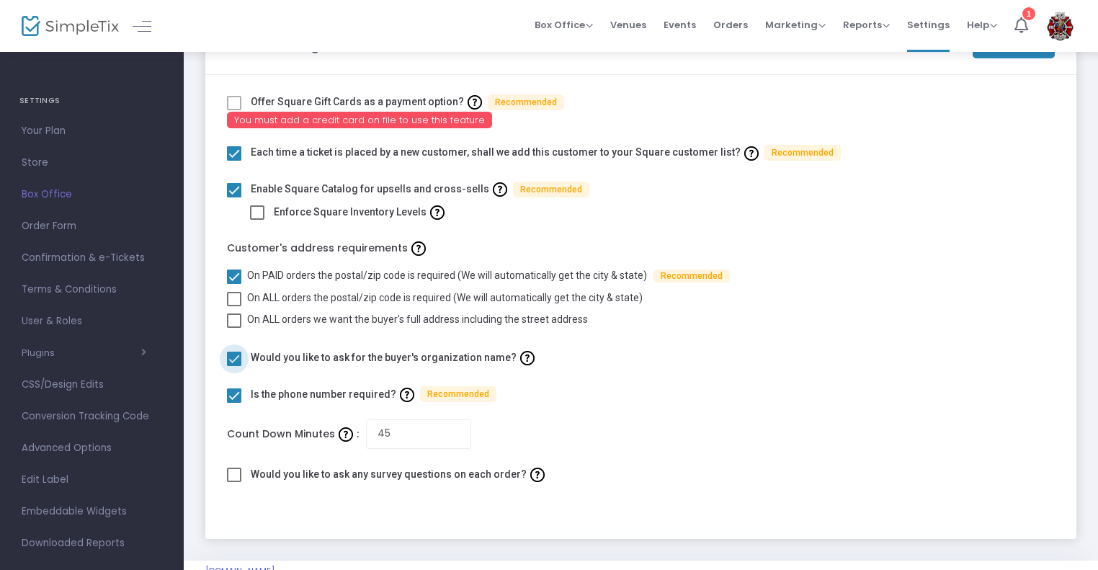
click at [236, 360] on span at bounding box center [234, 359] width 14 height 14
click at [234, 366] on input "checkbox" at bounding box center [233, 366] width 1 height 1
checkbox input "false"
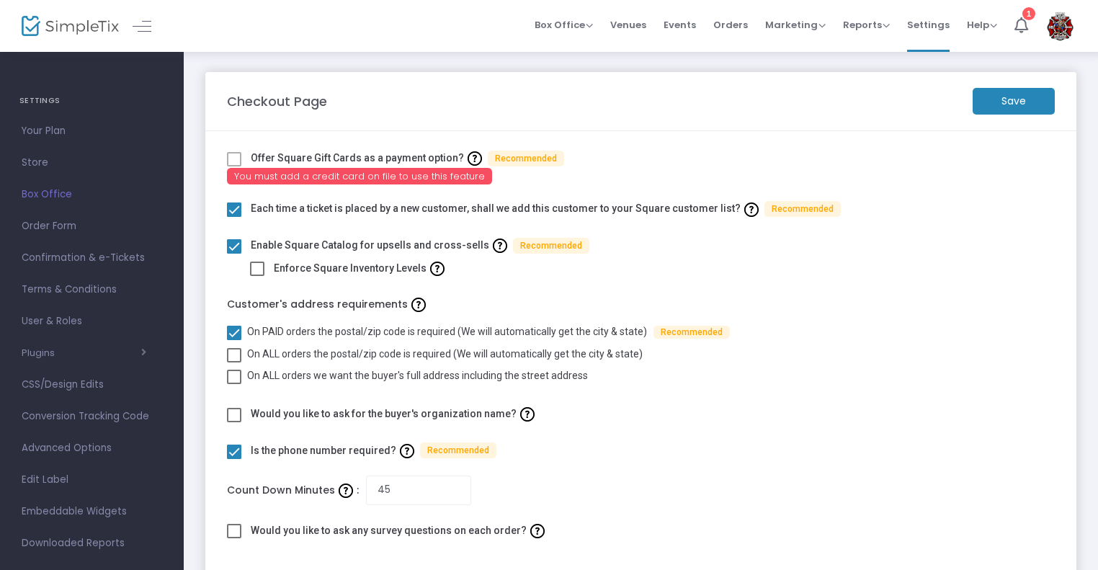
scroll to position [0, 0]
click at [1010, 103] on m-button "Save" at bounding box center [1014, 101] width 82 height 27
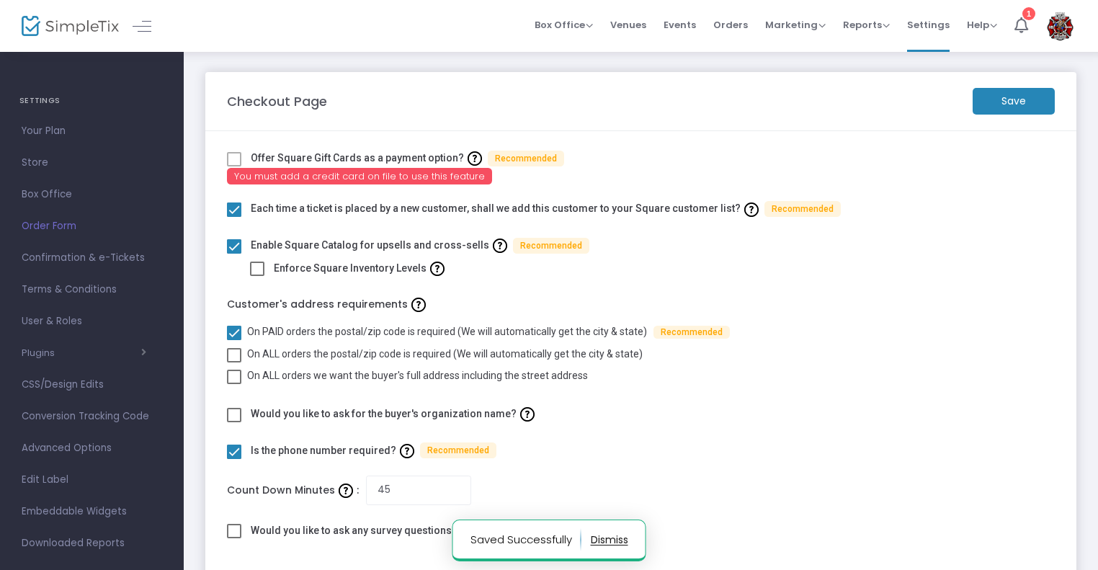
click at [58, 224] on span "Order Form" at bounding box center [92, 226] width 141 height 19
click at [55, 259] on span "Confirmation & e-Tickets" at bounding box center [92, 258] width 141 height 19
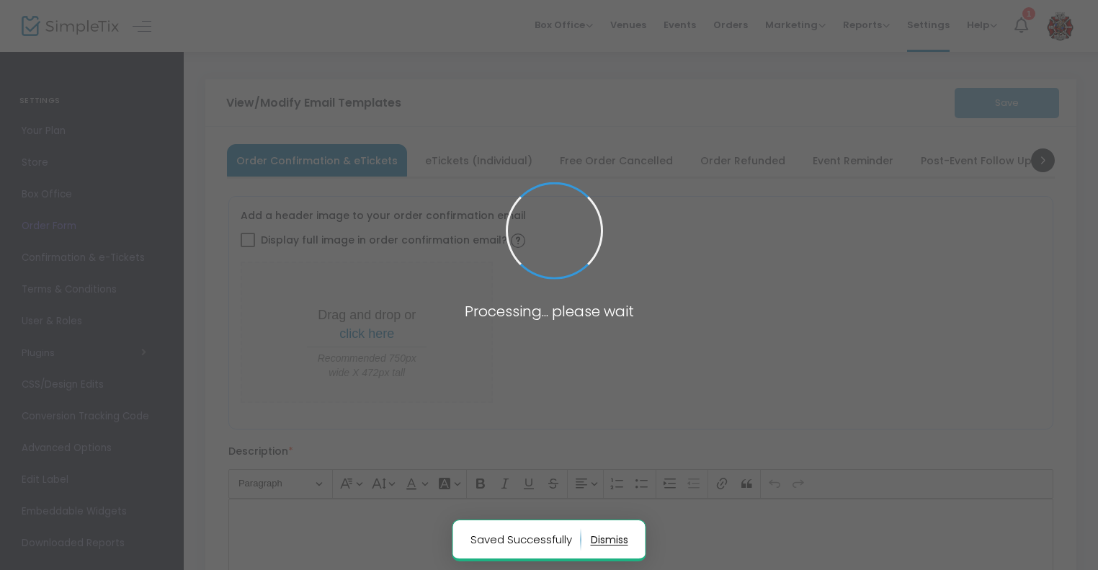
type input "[EMAIL_ADDRESS][DOMAIN_NAME]"
type input "Print and bring this ticket with you"
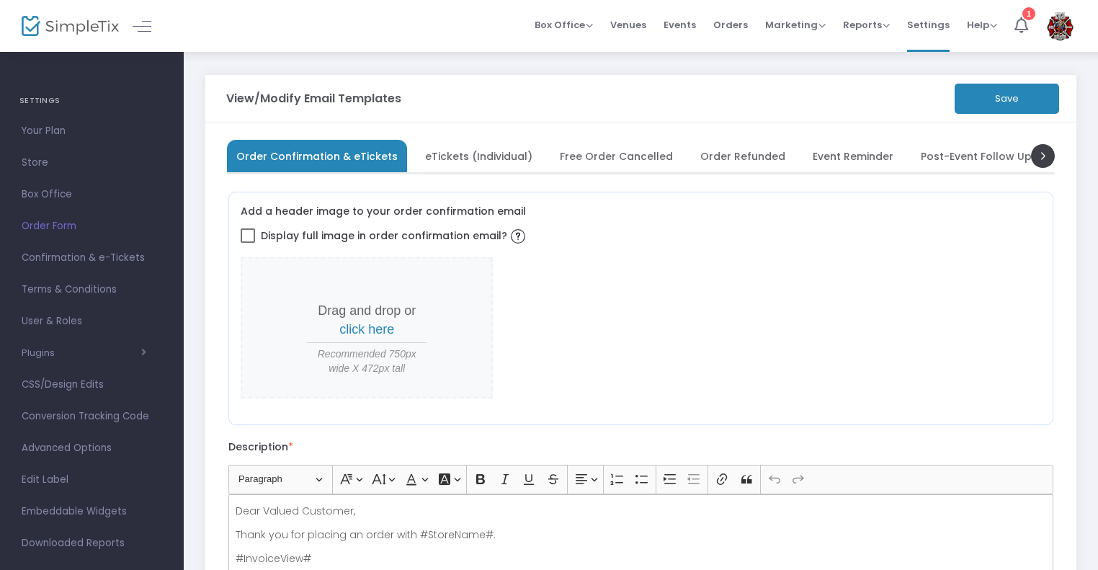
scroll to position [2, 0]
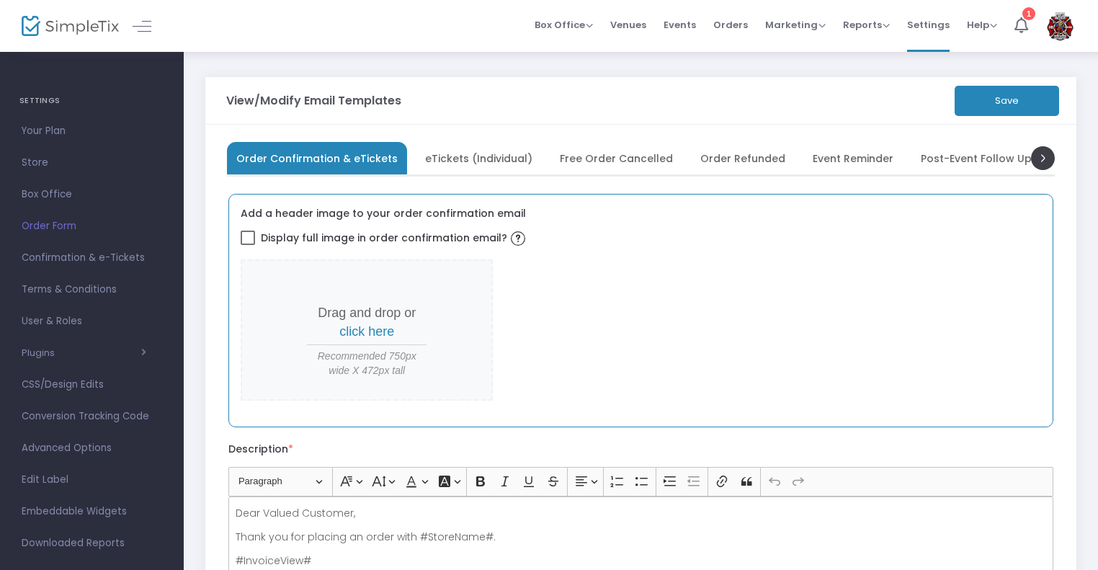
click at [282, 310] on span "Drag and drop or click here Recommended 750px wide X 472px tall" at bounding box center [367, 329] width 252 height 141
click at [374, 313] on p "Drag and drop or click here" at bounding box center [367, 322] width 120 height 37
click at [370, 324] on span "click here" at bounding box center [366, 331] width 55 height 14
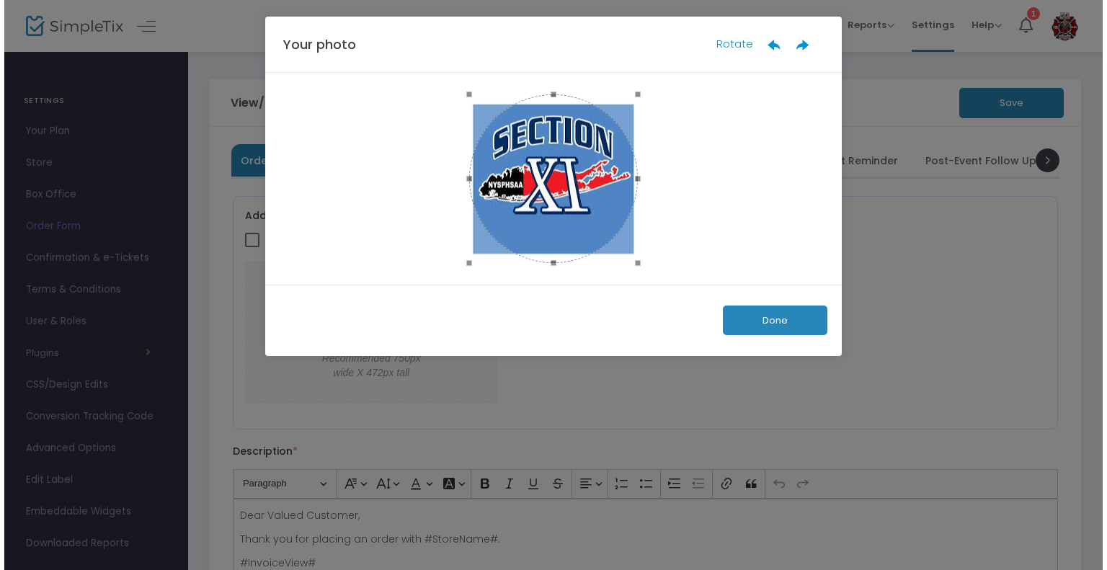
scroll to position [0, 0]
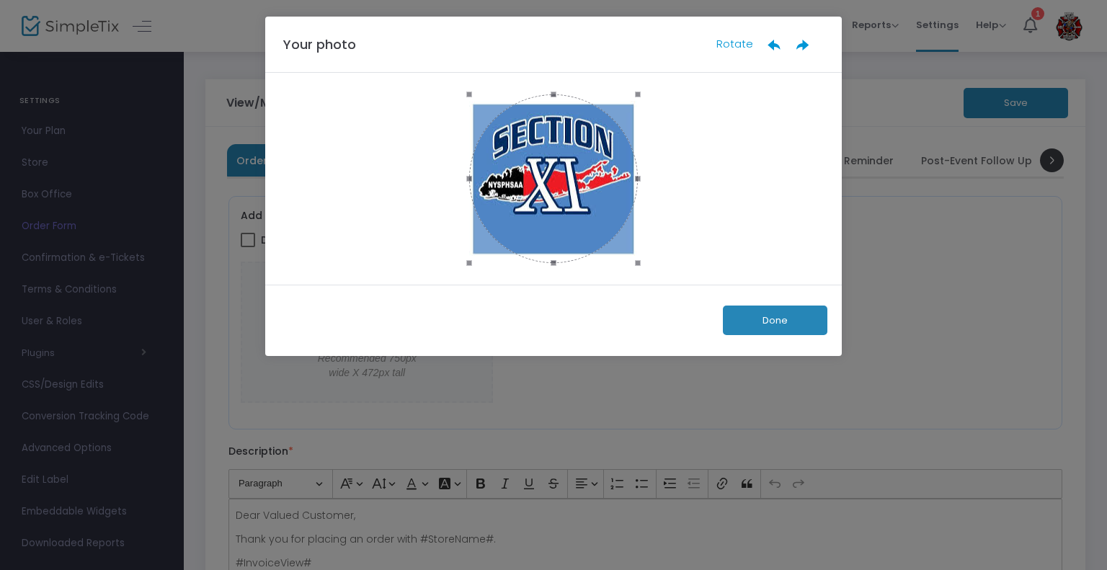
click at [780, 316] on button "Done" at bounding box center [775, 321] width 104 height 30
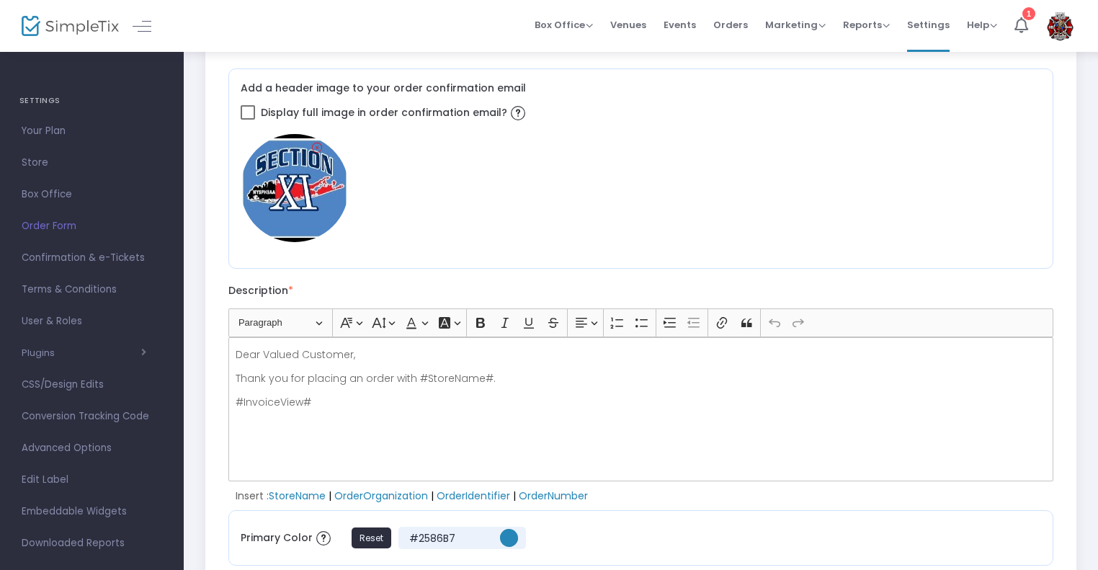
scroll to position [129, 0]
click at [294, 236] on img at bounding box center [295, 187] width 108 height 108
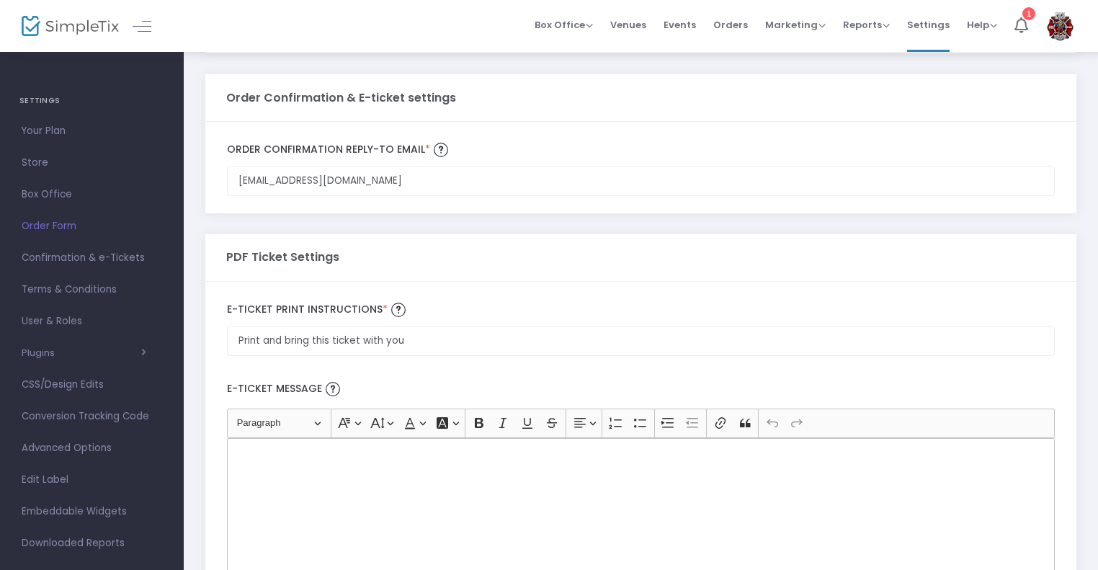
scroll to position [776, 0]
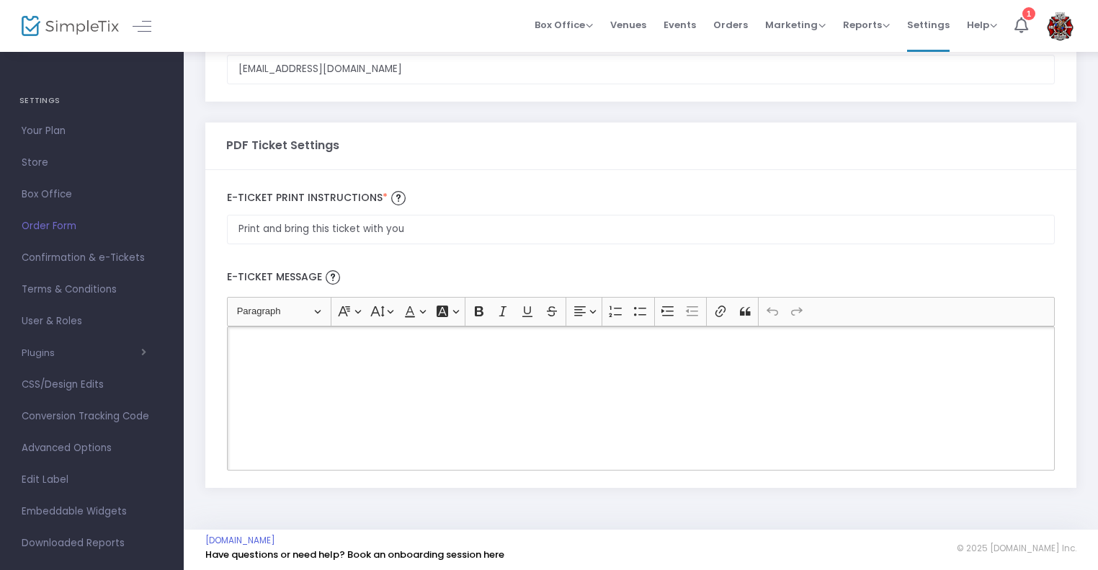
click at [418, 362] on div "Rich Text Editor, main" at bounding box center [641, 398] width 828 height 144
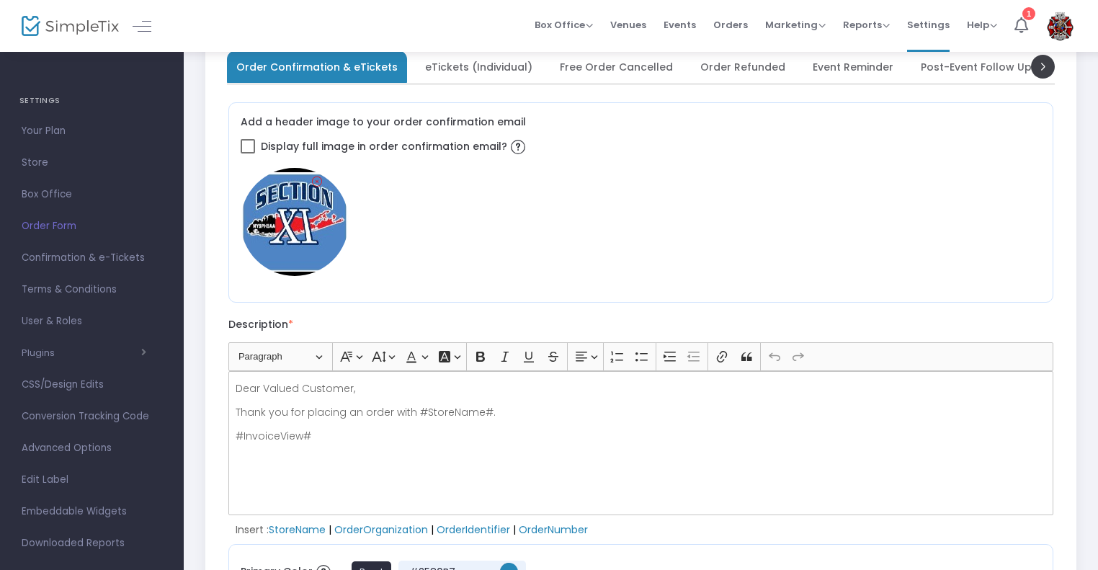
scroll to position [0, 0]
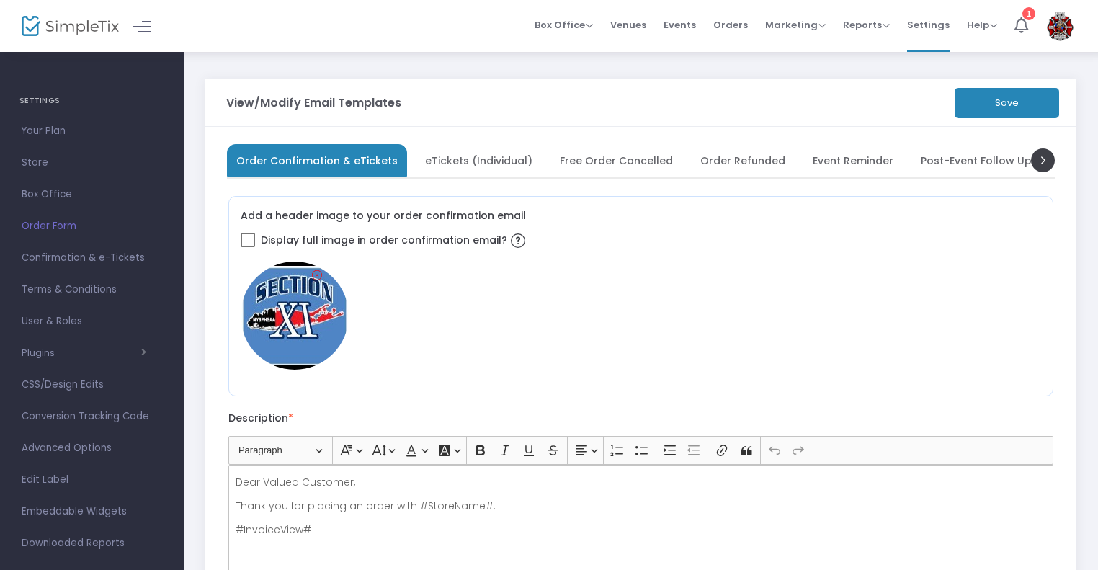
click at [984, 93] on button "Save" at bounding box center [1007, 103] width 104 height 30
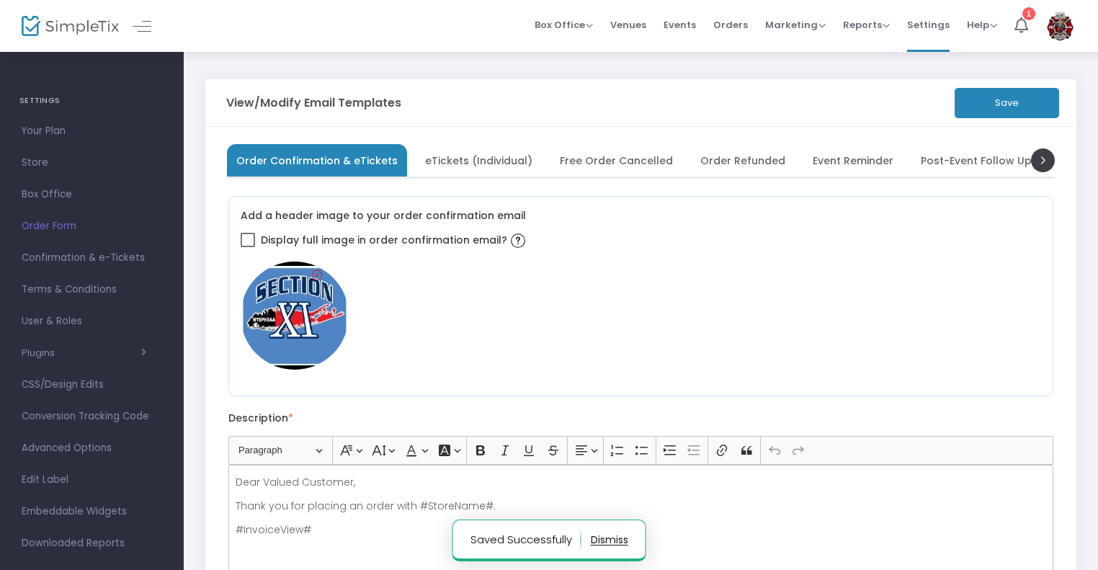
click at [455, 164] on span "eTickets (Individual)" at bounding box center [478, 160] width 107 height 8
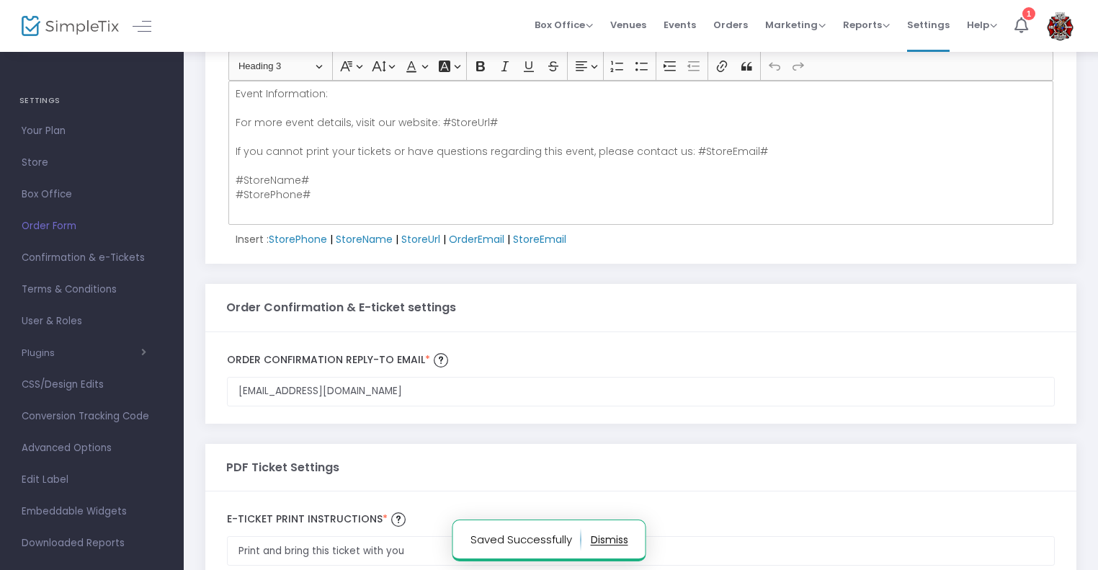
scroll to position [169, 0]
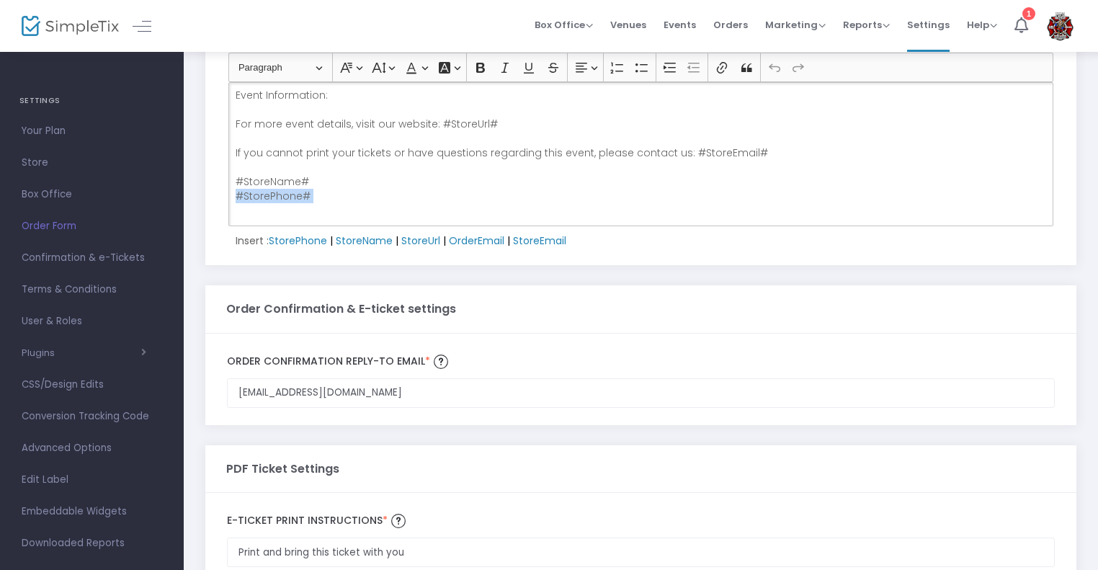
drag, startPoint x: 336, startPoint y: 202, endPoint x: 232, endPoint y: 197, distance: 103.9
click at [232, 197] on div "A ticket was purchased for you by: #OrderEmail# Please Print the PDF Tickets At…" at bounding box center [640, 154] width 825 height 144
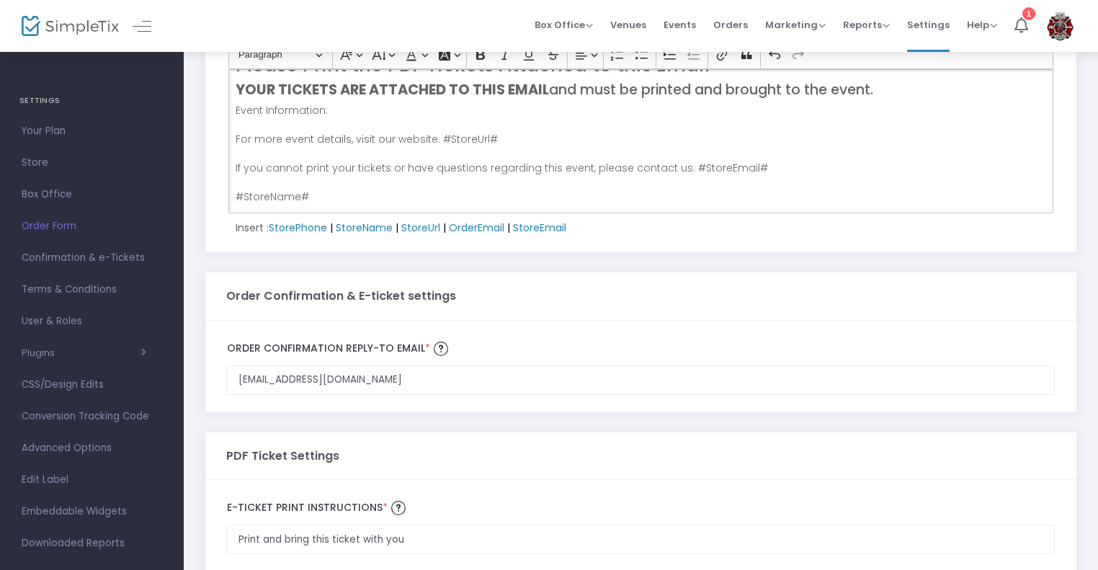
scroll to position [0, 0]
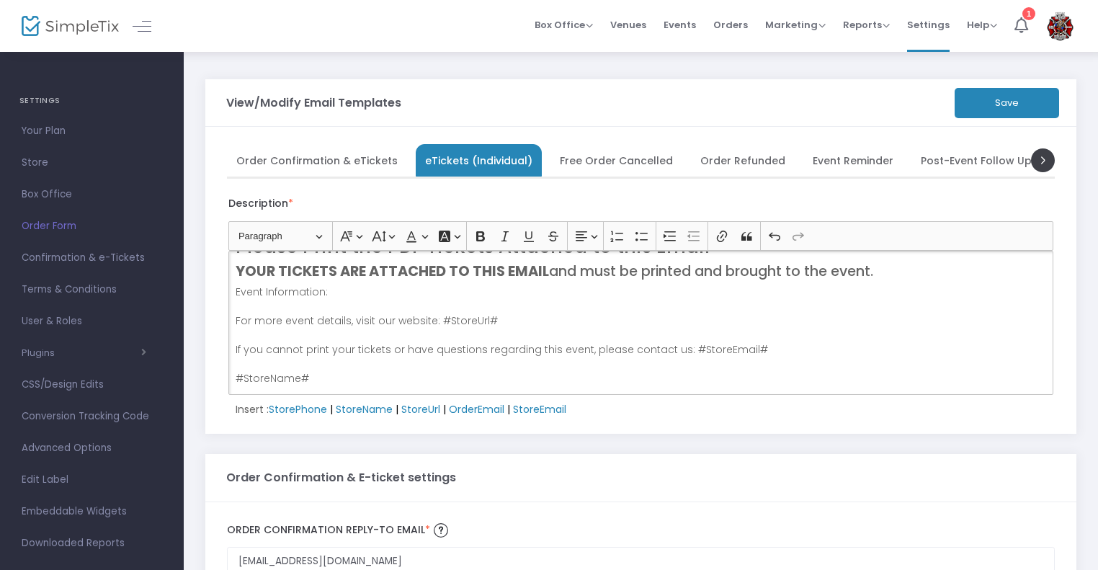
click at [1028, 88] on button "Save" at bounding box center [1007, 103] width 104 height 30
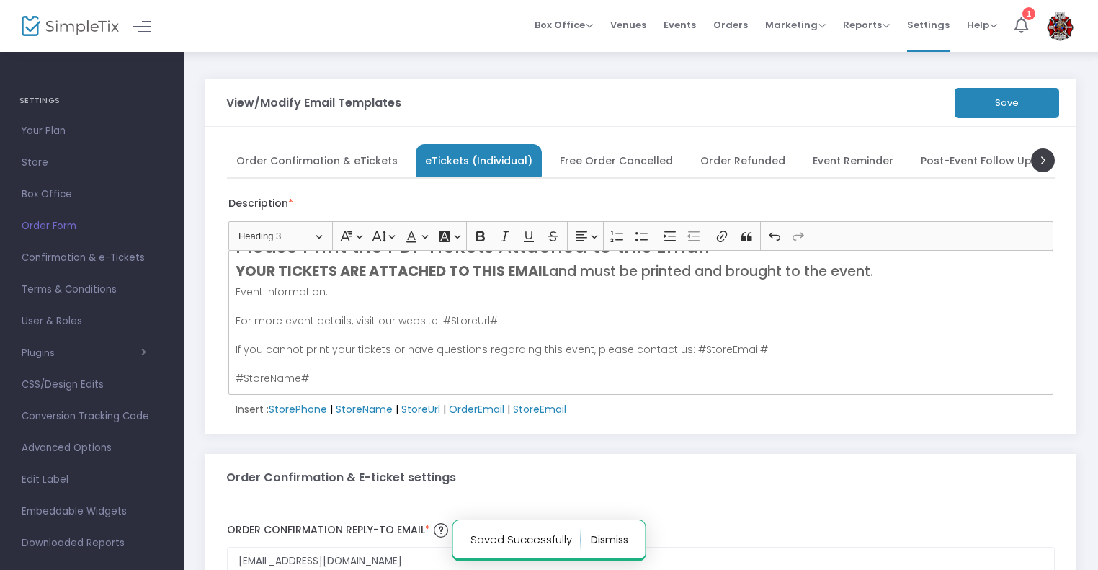
click at [588, 161] on span "Free Order Cancelled" at bounding box center [616, 160] width 113 height 8
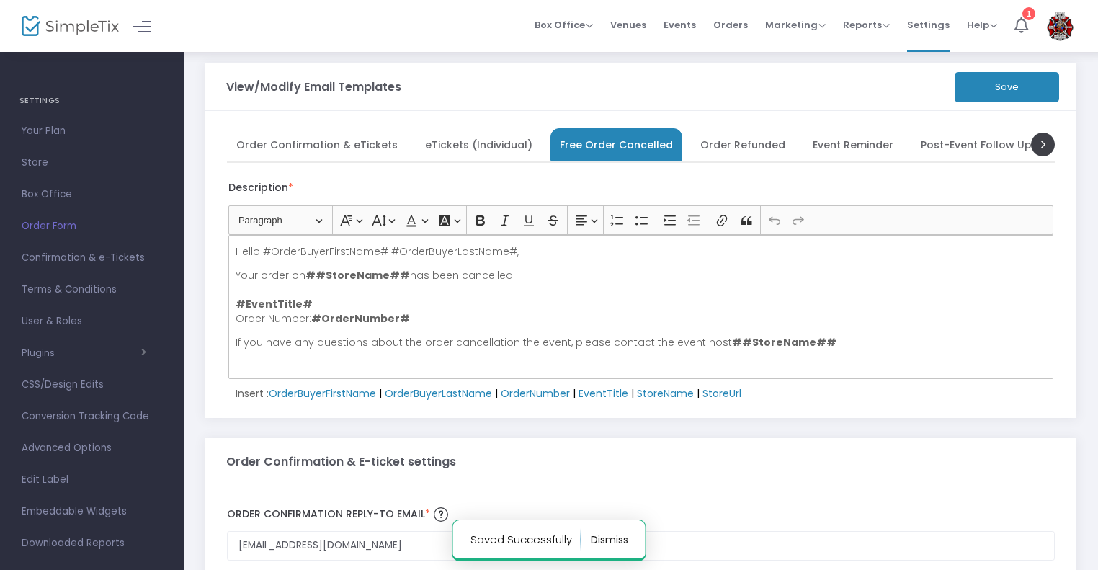
scroll to position [14, 0]
click at [721, 150] on span "Order Refunded" at bounding box center [742, 146] width 85 height 8
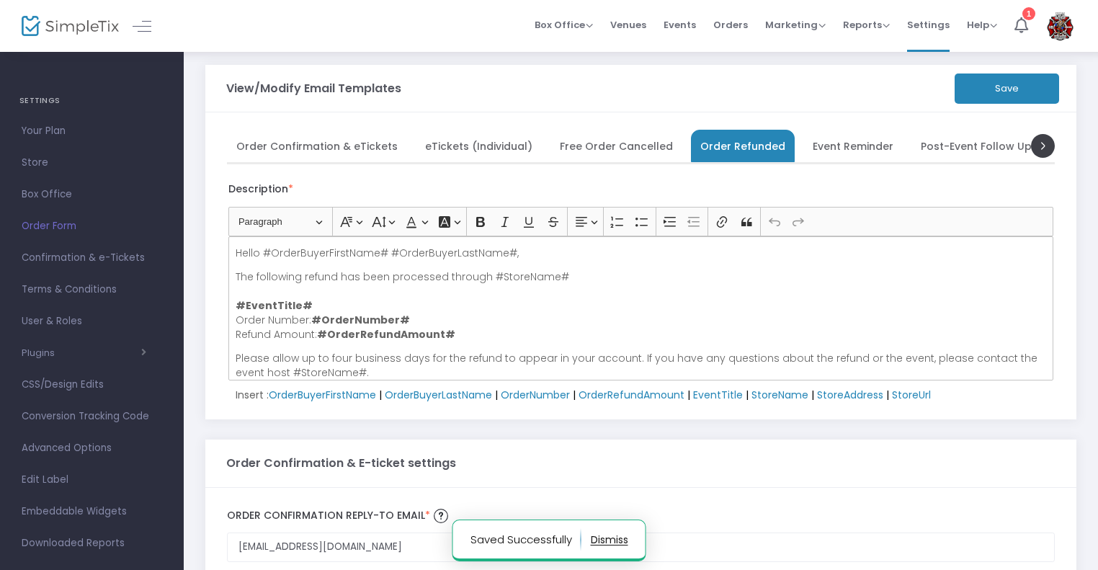
scroll to position [9, 0]
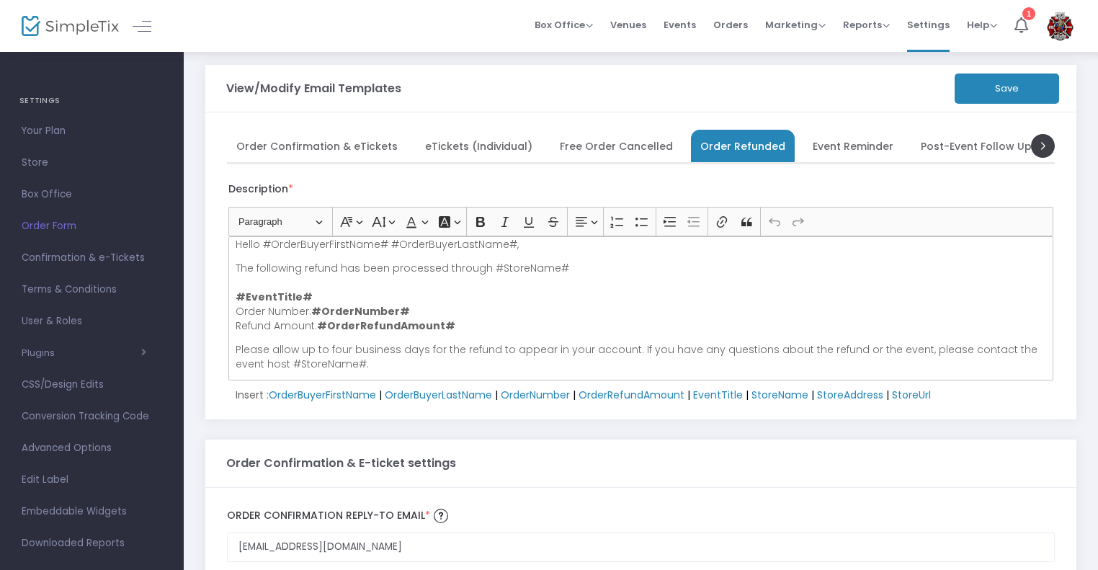
click at [822, 150] on span "Event Reminder" at bounding box center [853, 146] width 81 height 8
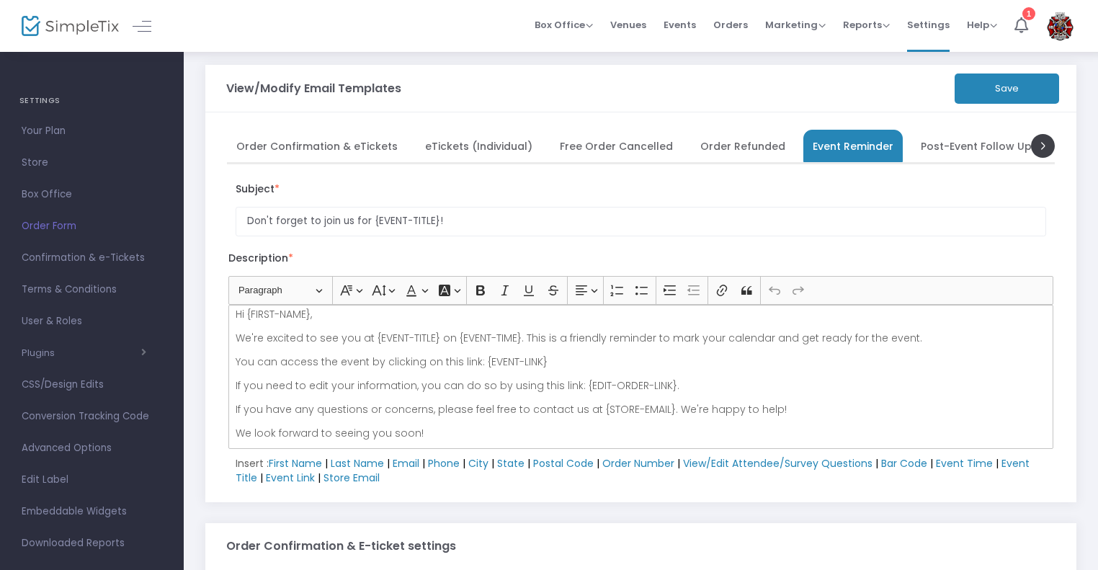
scroll to position [0, 0]
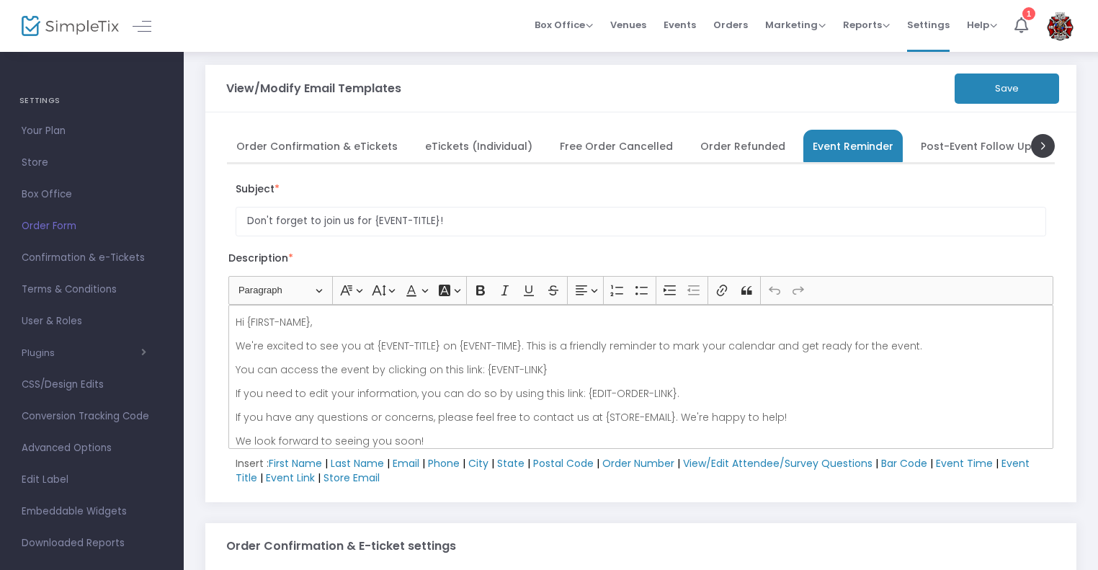
click at [968, 150] on span "Post-Event Follow Up" at bounding box center [976, 146] width 111 height 8
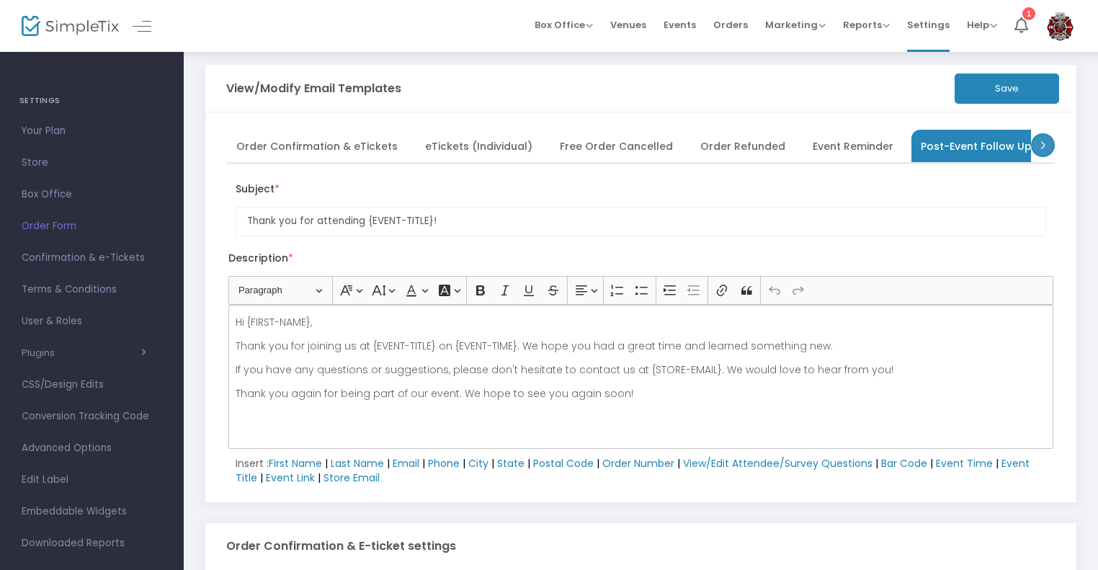
click at [1046, 149] on span at bounding box center [1043, 145] width 24 height 24
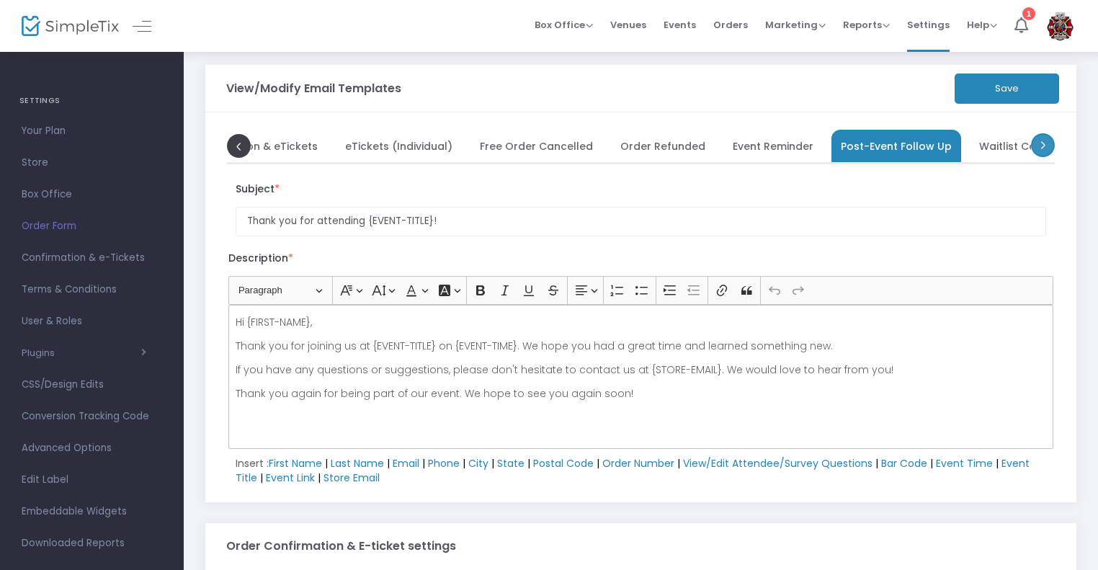
scroll to position [0, 144]
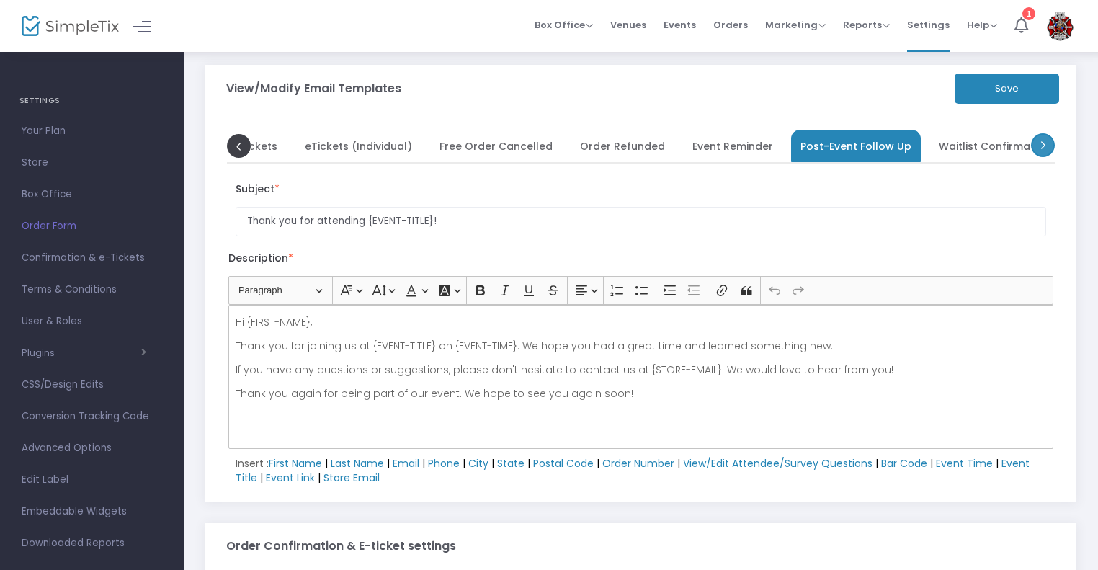
click at [1046, 149] on span at bounding box center [1043, 145] width 24 height 24
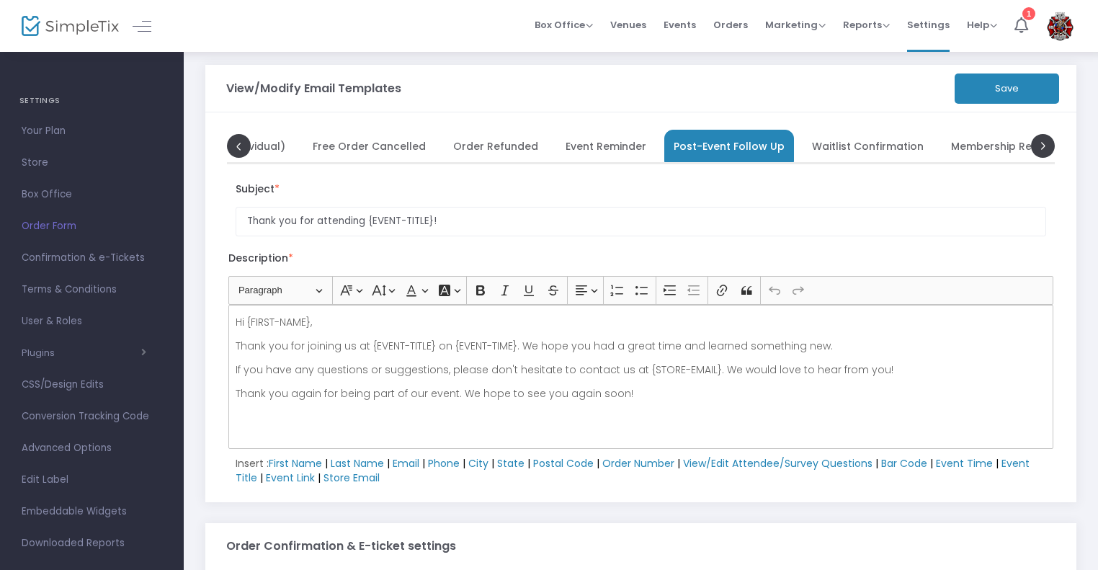
scroll to position [0, 288]
click at [796, 150] on span "Waitlist Confirmation" at bounding box center [851, 146] width 112 height 8
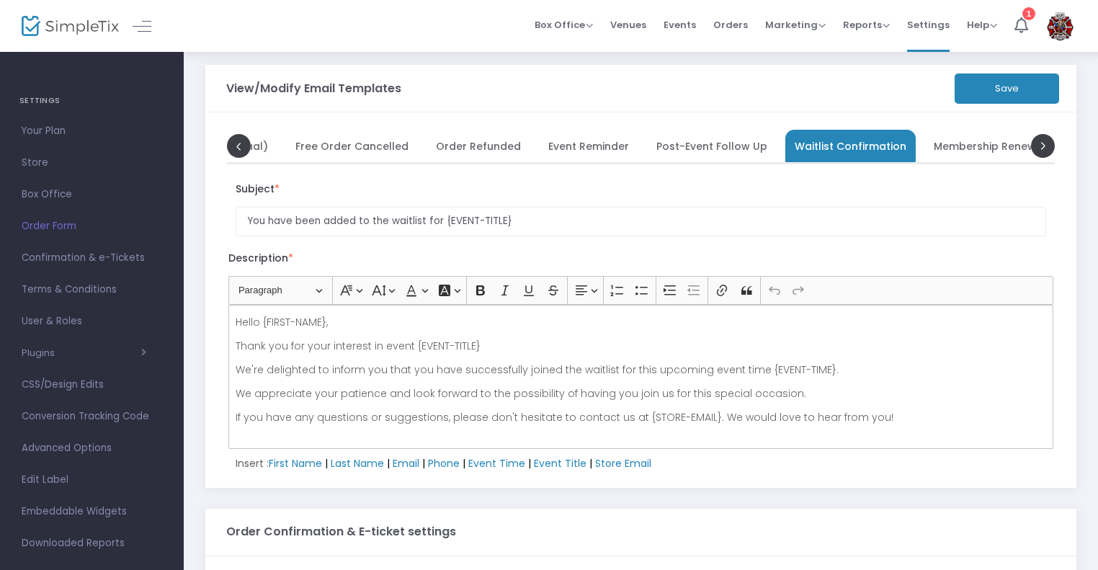
click at [967, 150] on span "Membership Renewal Reminder" at bounding box center [1016, 146] width 165 height 8
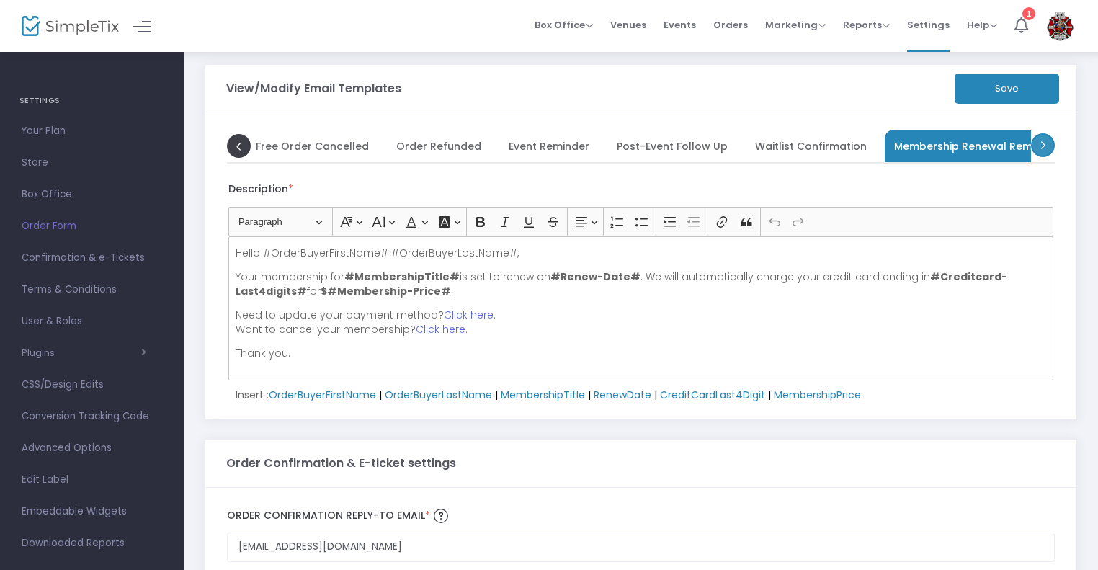
click at [1046, 140] on span at bounding box center [1043, 145] width 24 height 24
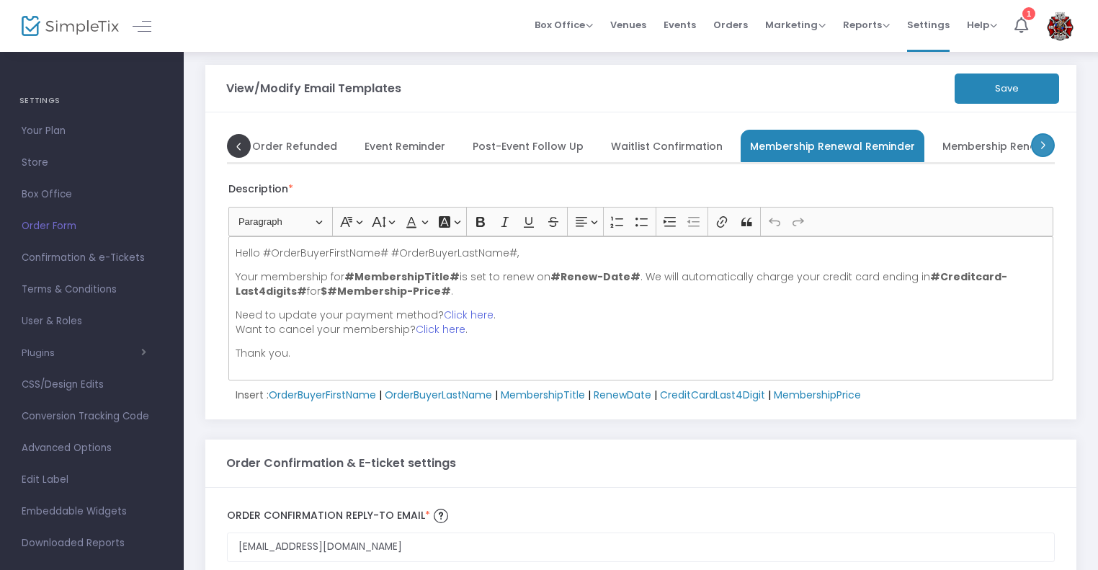
click at [1046, 140] on span at bounding box center [1043, 145] width 24 height 24
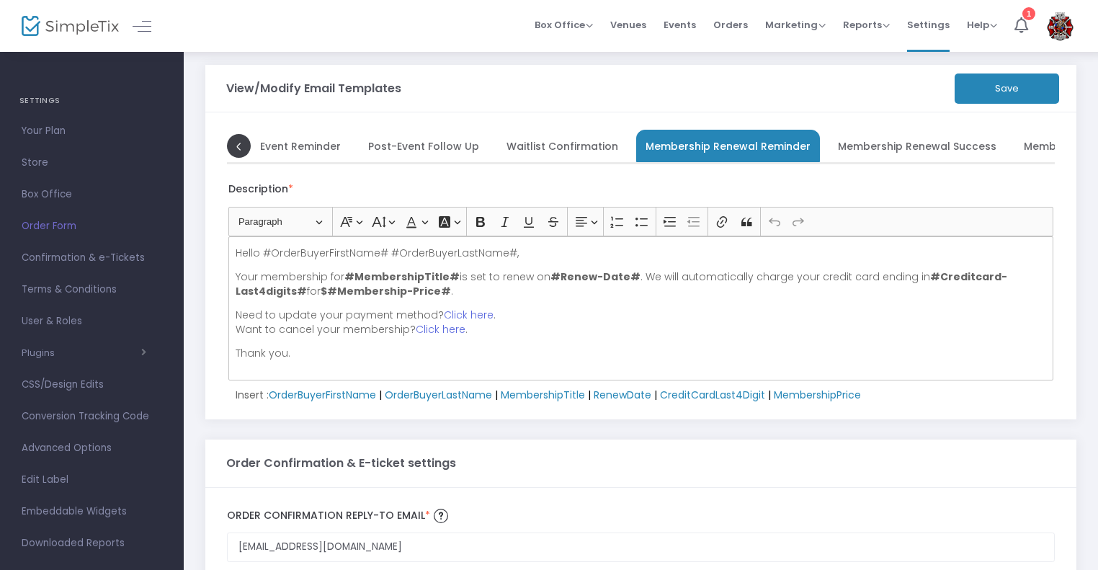
scroll to position [0, 654]
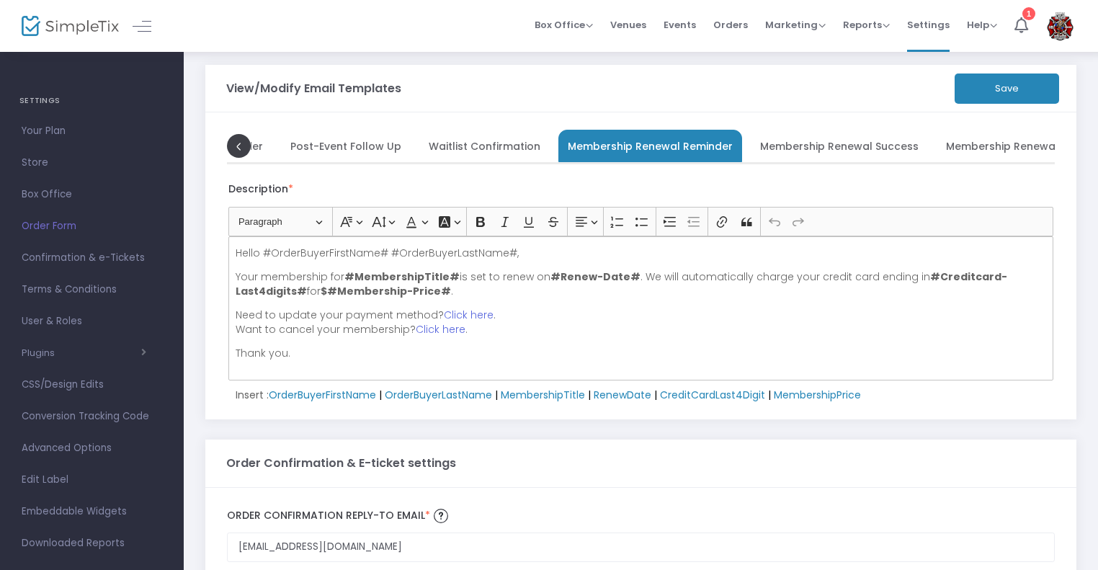
click at [796, 142] on span "Membership Renewal Success" at bounding box center [839, 146] width 159 height 8
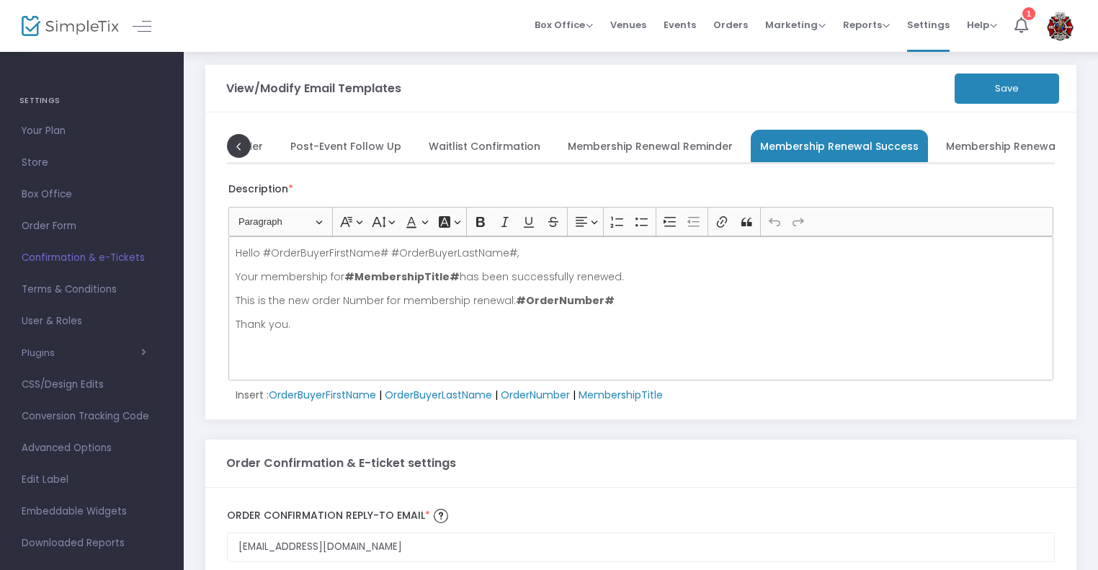
click at [94, 264] on span "Confirmation & e-Tickets" at bounding box center [92, 258] width 141 height 19
click at [72, 291] on span "Terms & Conditions" at bounding box center [92, 289] width 141 height 19
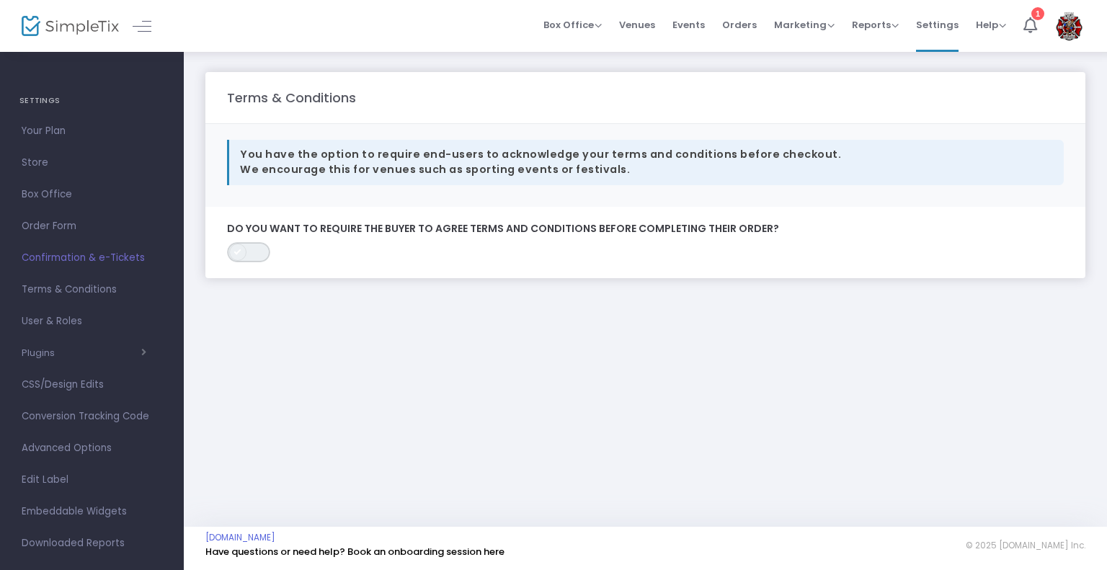
click at [254, 254] on span "ON OFF" at bounding box center [248, 252] width 43 height 20
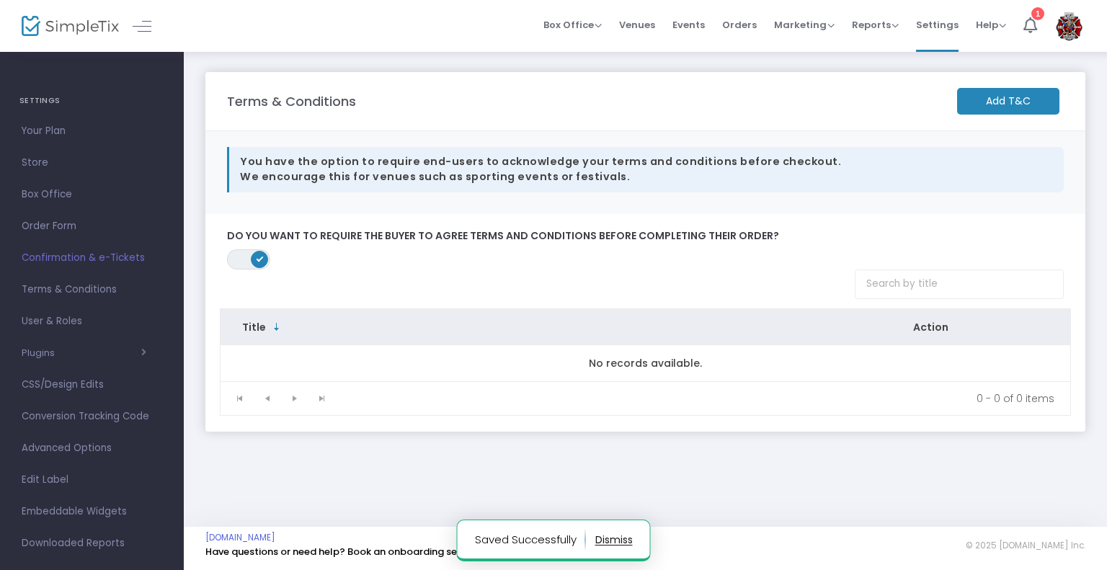
click at [987, 106] on m-button "Add T&C" at bounding box center [1008, 101] width 102 height 27
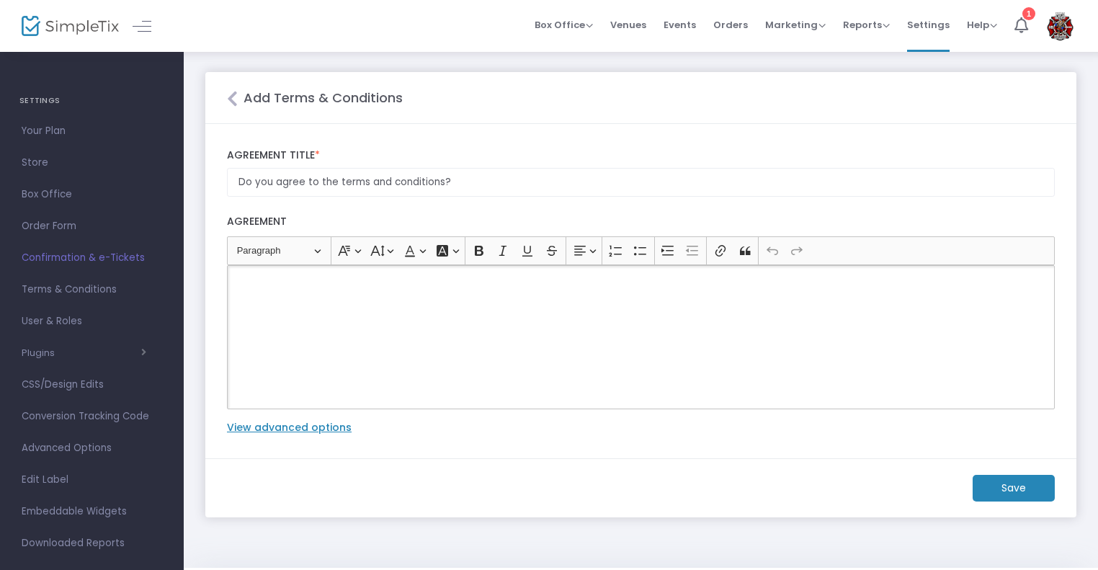
click at [295, 299] on div "Rich Text Editor, main" at bounding box center [641, 337] width 828 height 144
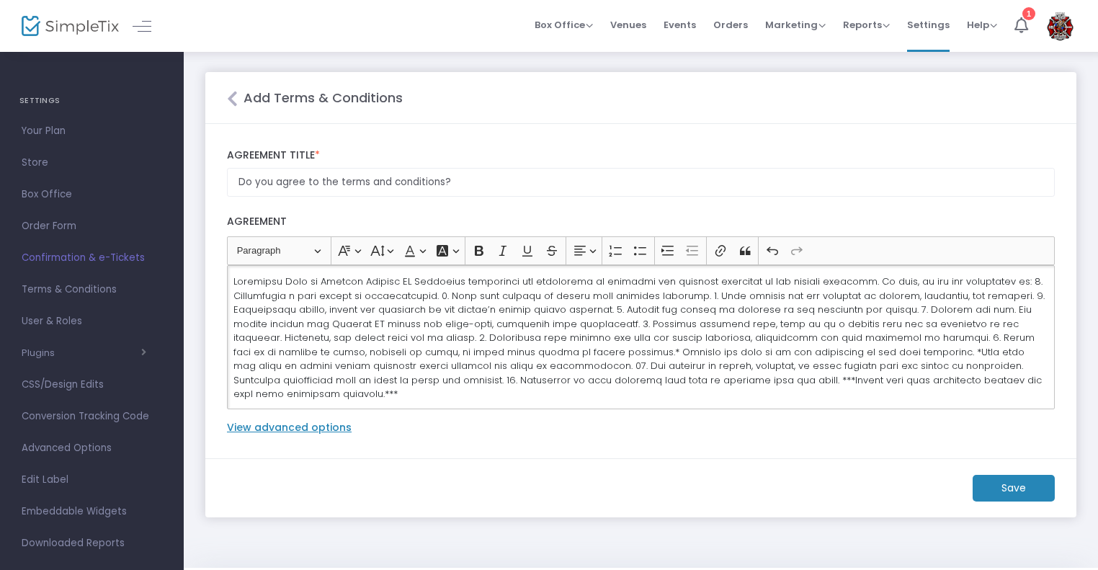
click at [229, 280] on div "Rich Text Editor, main" at bounding box center [641, 337] width 828 height 144
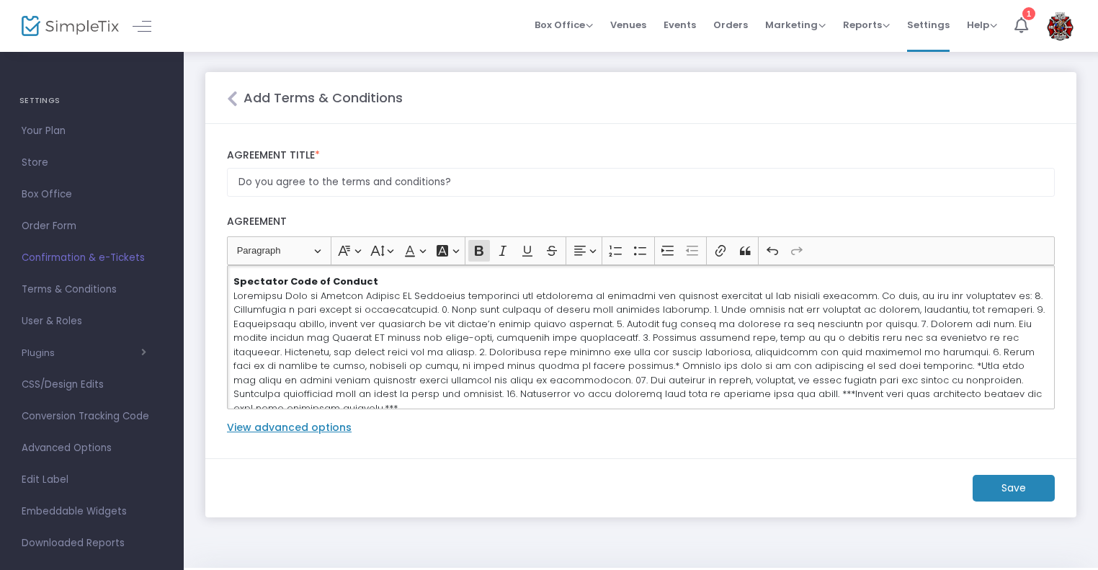
click at [229, 280] on div "​​​​​​​Spectator Code of Conduct" at bounding box center [641, 337] width 828 height 144
copy p "​​​​​​​Spectator Code of Conduct"
drag, startPoint x: 337, startPoint y: 182, endPoint x: 440, endPoint y: 190, distance: 102.6
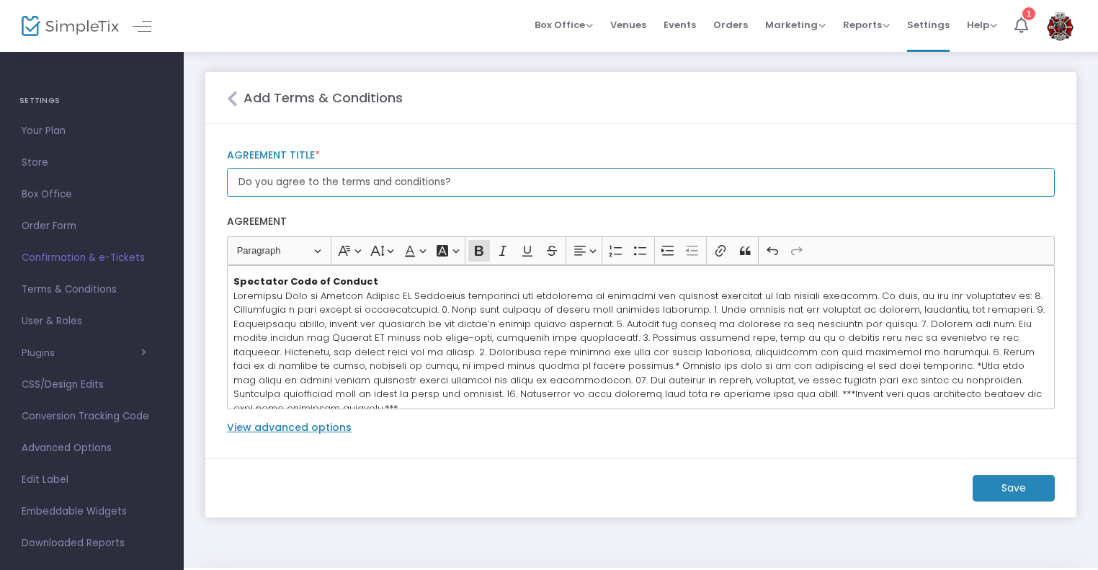
click at [440, 190] on input "Do you agree to the terms and conditions?" at bounding box center [641, 183] width 828 height 30
paste input "Spectator Code of Conduct"
type input "Do you agree to the Spectator Code of Conduct?"
click at [1013, 293] on p "Spectator Code of Conduct" at bounding box center [640, 345] width 815 height 141
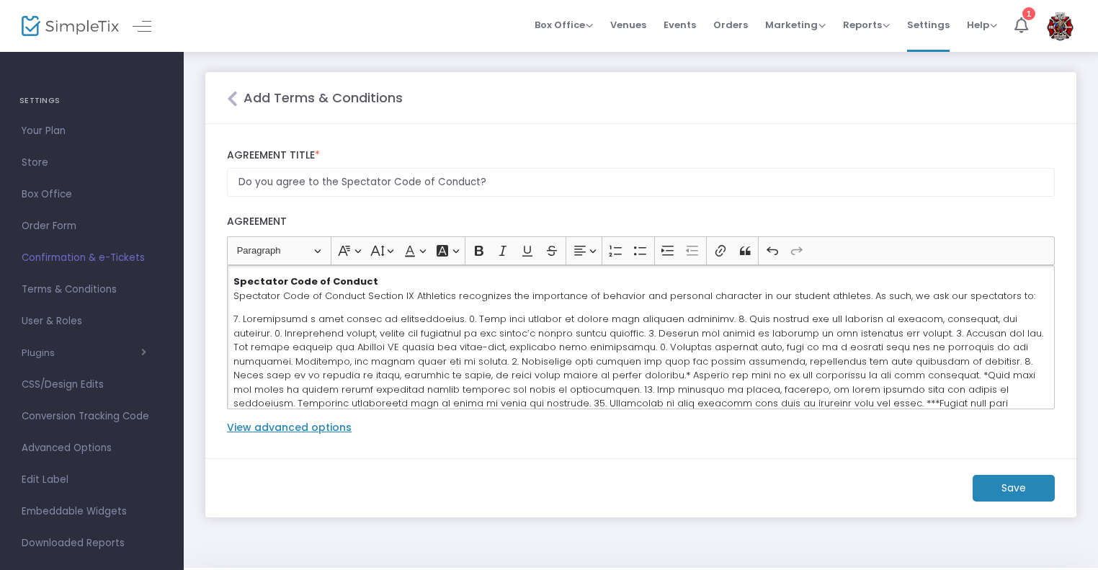
click at [457, 318] on p "Rich Text Editor, main" at bounding box center [640, 368] width 815 height 112
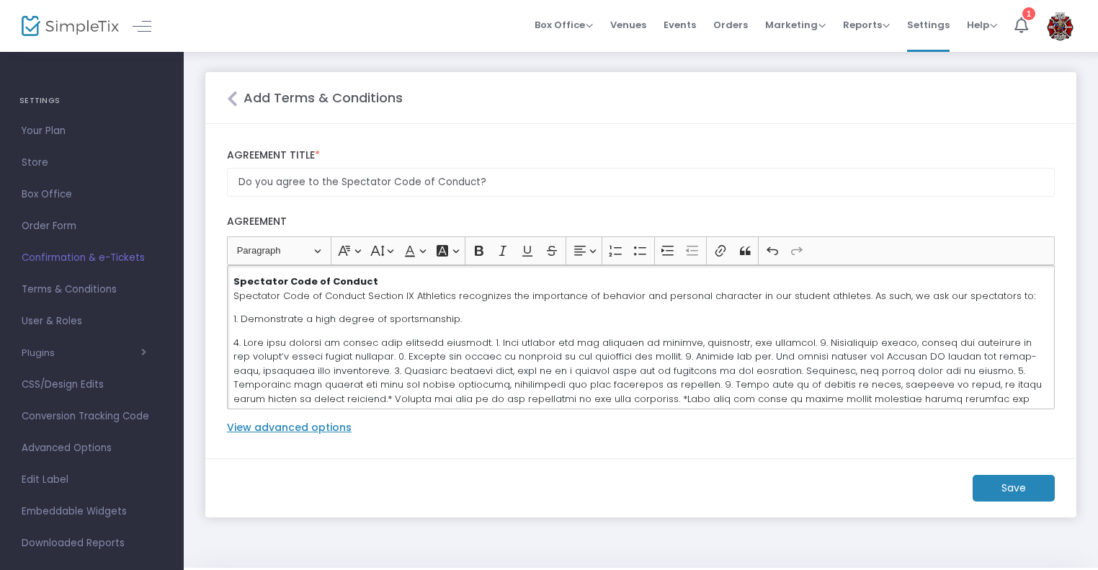
click at [504, 339] on p "Rich Text Editor, main" at bounding box center [640, 385] width 815 height 99
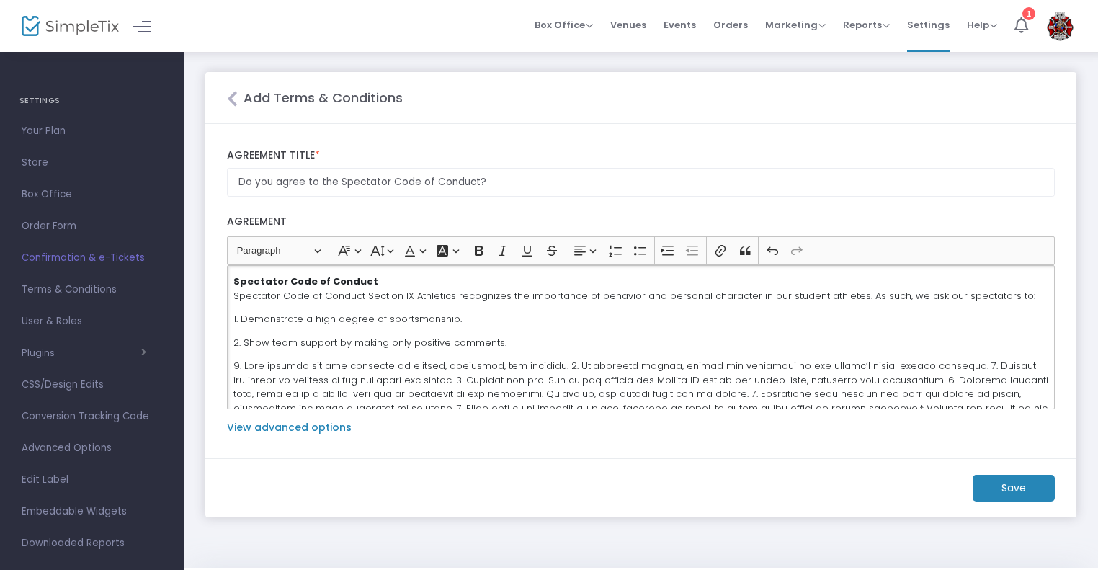
click at [545, 365] on p "Rich Text Editor, main" at bounding box center [640, 408] width 815 height 99
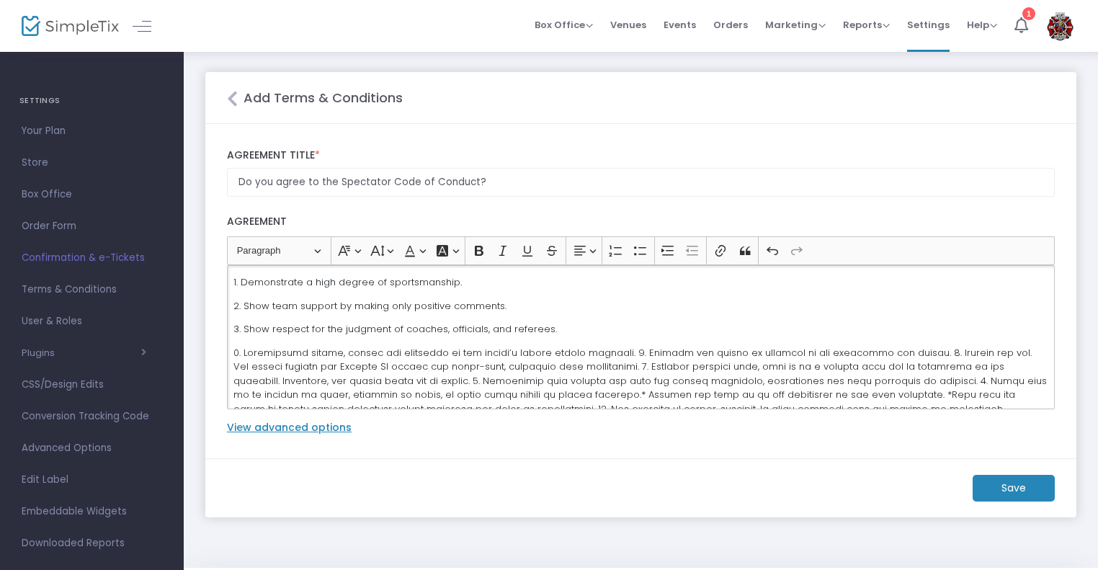
scroll to position [48, 0]
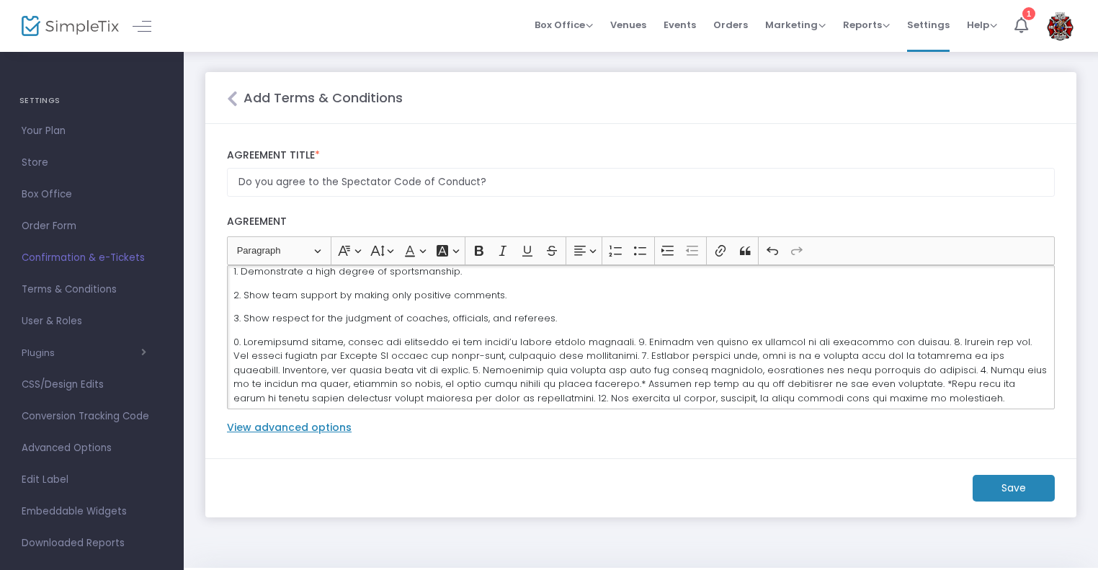
click at [628, 344] on p "Rich Text Editor, main" at bounding box center [640, 384] width 815 height 99
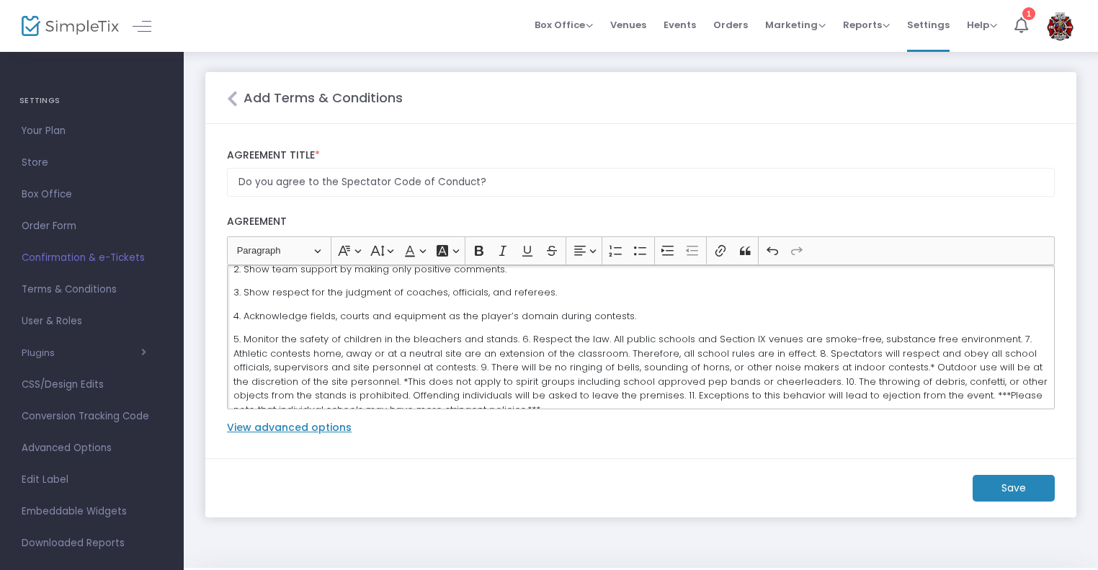
click at [517, 342] on p "5. Monitor the safety of children in the bleachers and stands. 6. Respect the l…" at bounding box center [640, 374] width 815 height 84
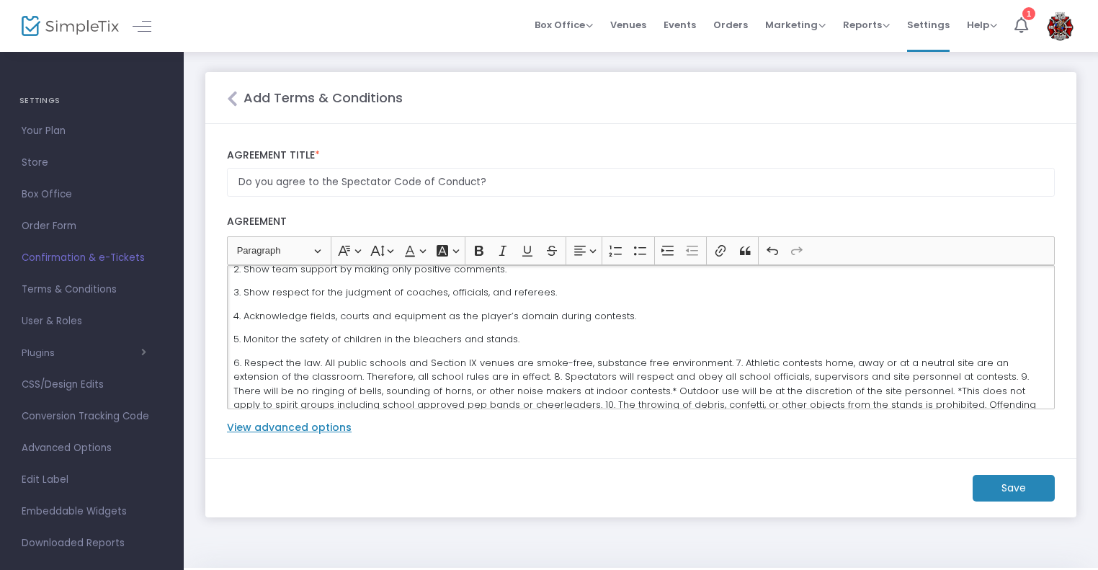
scroll to position [98, 0]
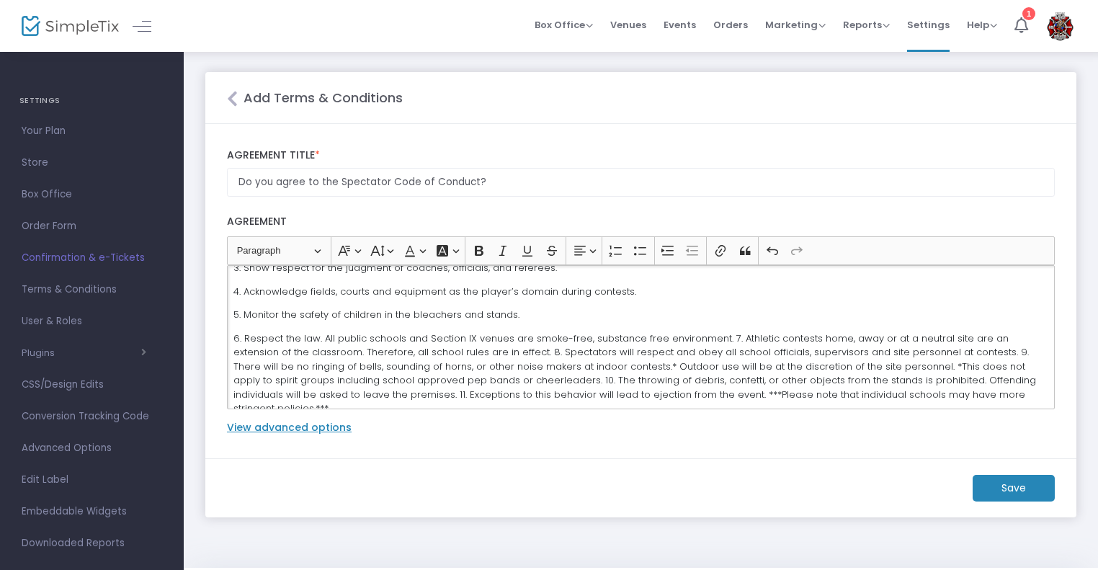
click at [720, 337] on p "6. Respect the law. All public schools and Section IX venues are smoke-free, su…" at bounding box center [640, 374] width 815 height 84
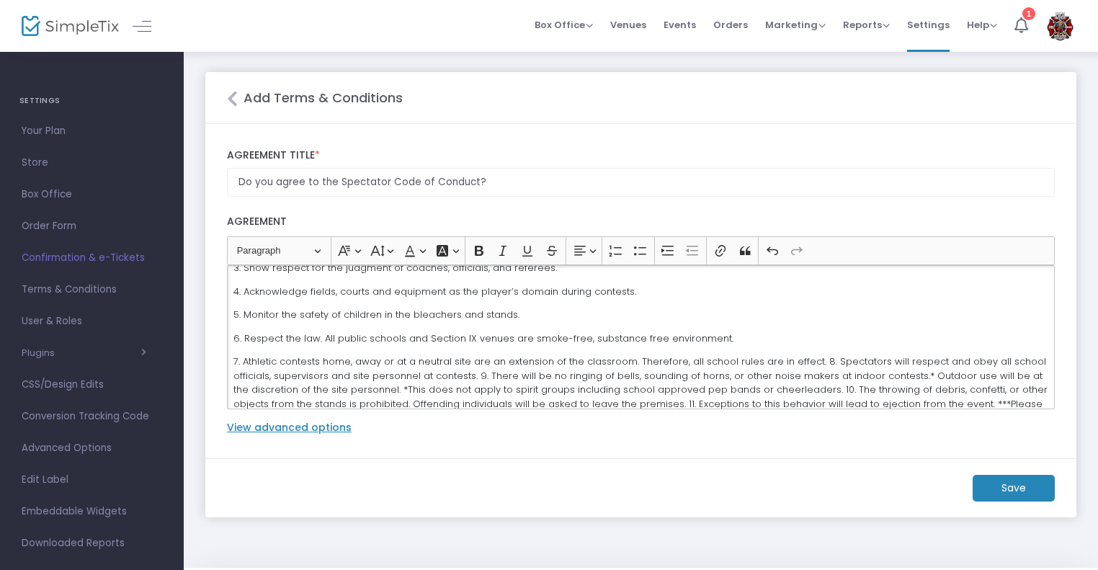
click at [811, 360] on p "7. Athletic contests home, away or at a neutral site are an extension of the cl…" at bounding box center [640, 390] width 815 height 71
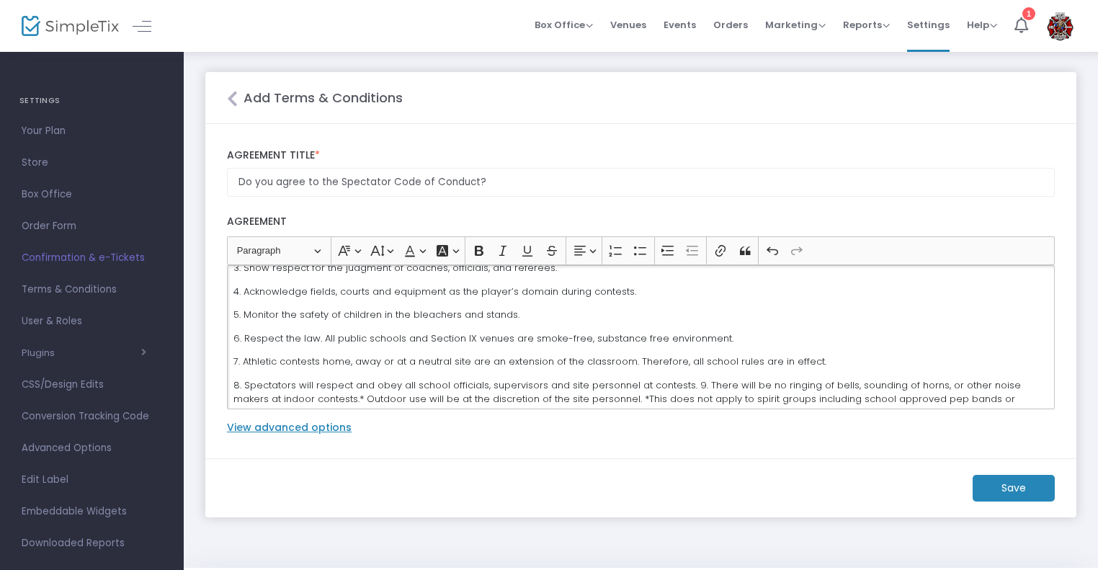
scroll to position [131, 0]
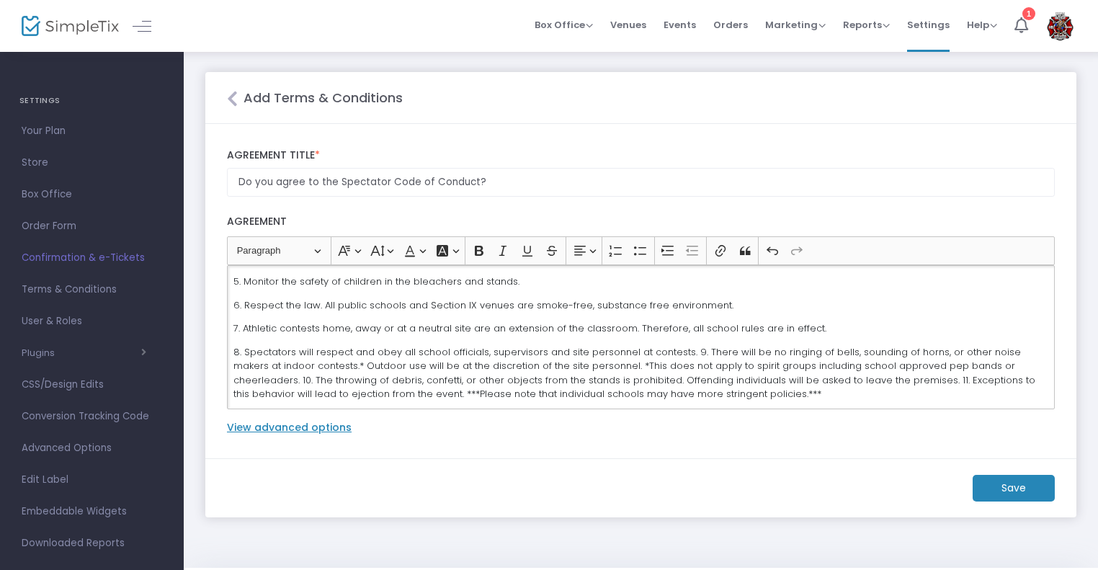
click at [683, 352] on p "8. Spectators will respect and obey all school officials, supervisors and site …" at bounding box center [640, 373] width 815 height 56
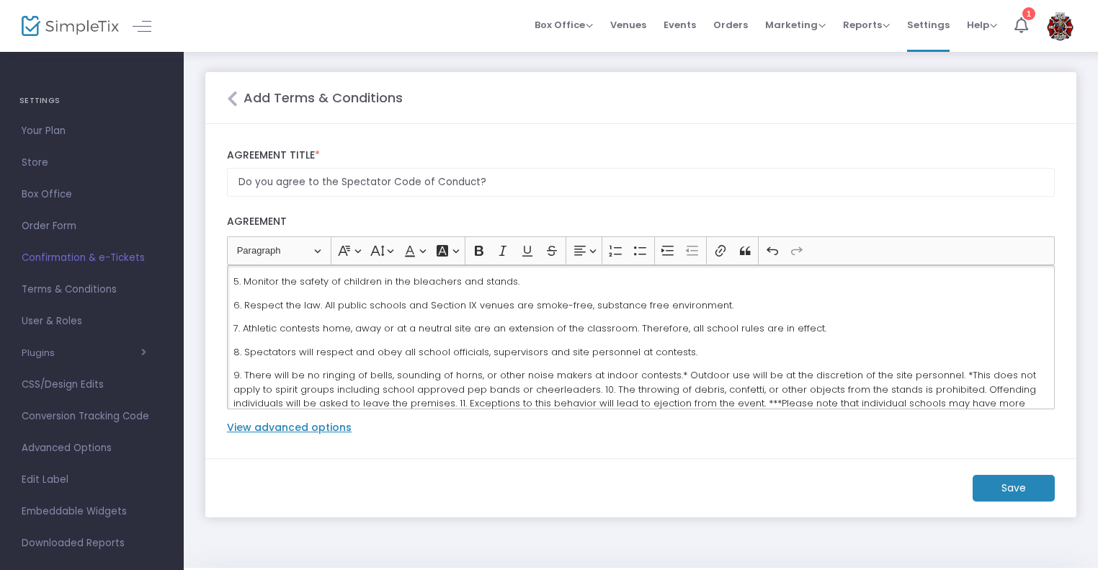
scroll to position [155, 0]
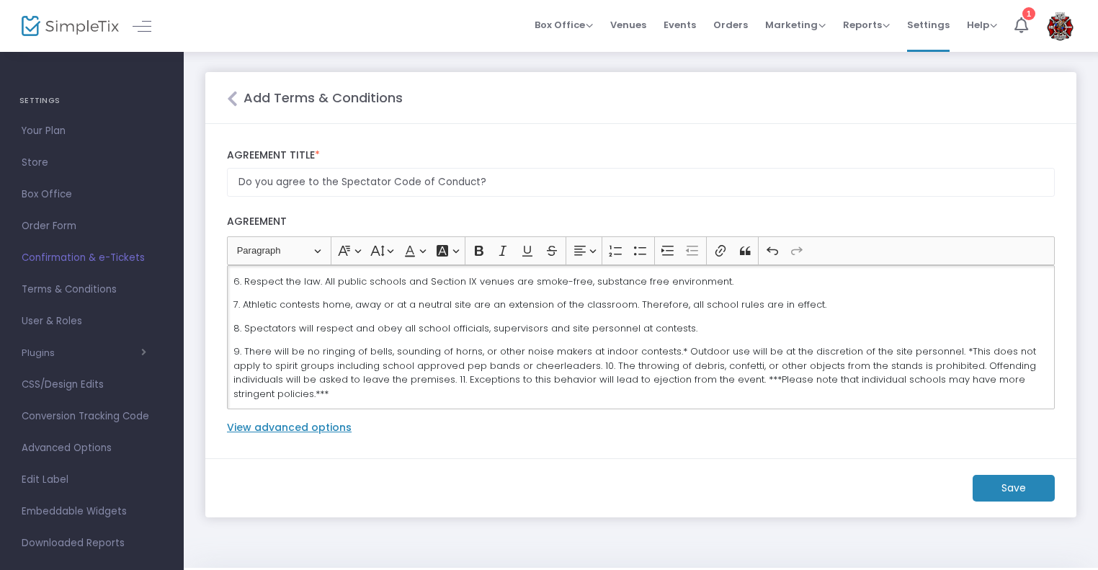
click at [561, 365] on p "9. There will be no ringing of bells, sounding of horns, or other noise makers …" at bounding box center [640, 372] width 815 height 56
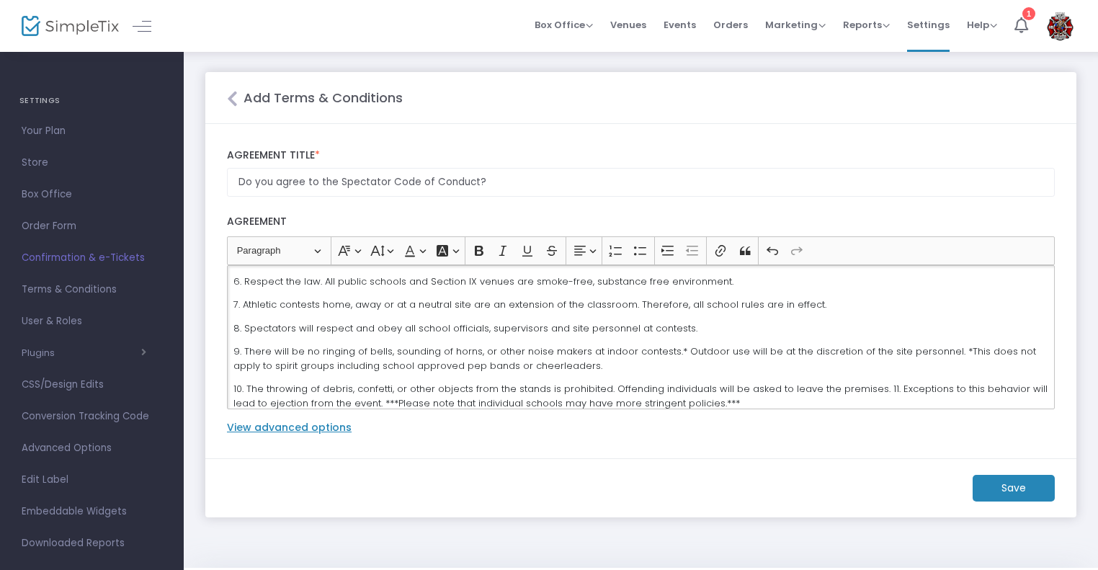
scroll to position [164, 0]
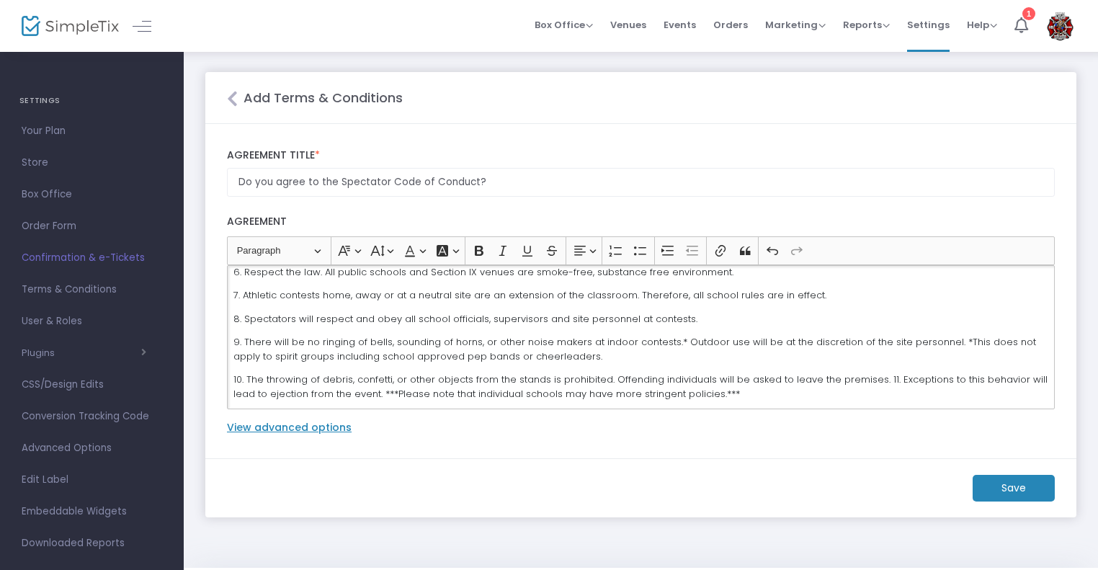
click at [875, 383] on p "10. The throwing of debris, confetti, or other objects from the stands is prohi…" at bounding box center [640, 387] width 815 height 28
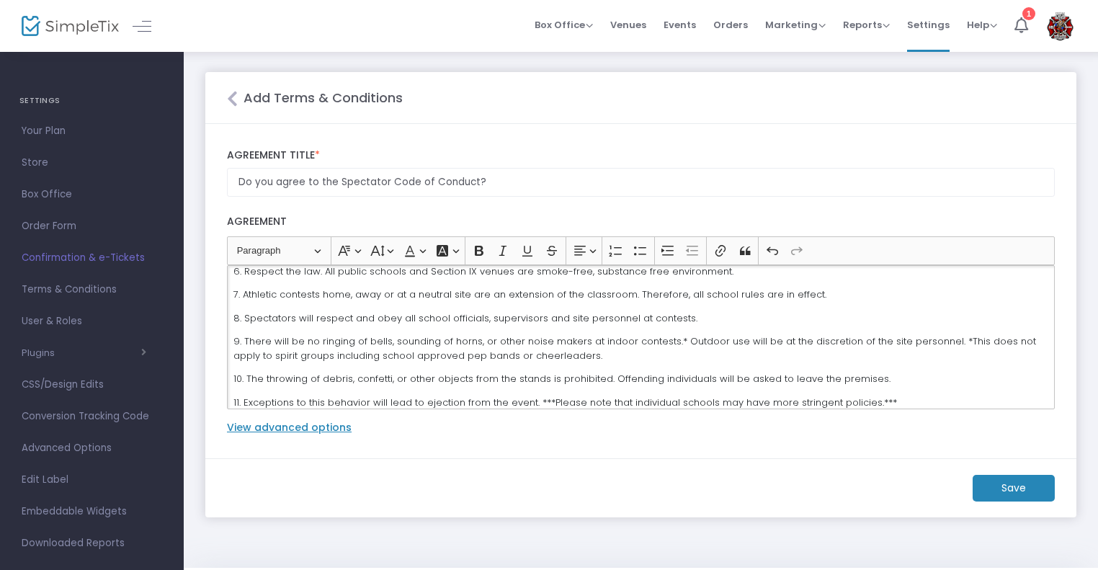
click at [533, 399] on p "11. Exceptions to this behavior will lead to ejection from the event. ***Please…" at bounding box center [640, 403] width 815 height 14
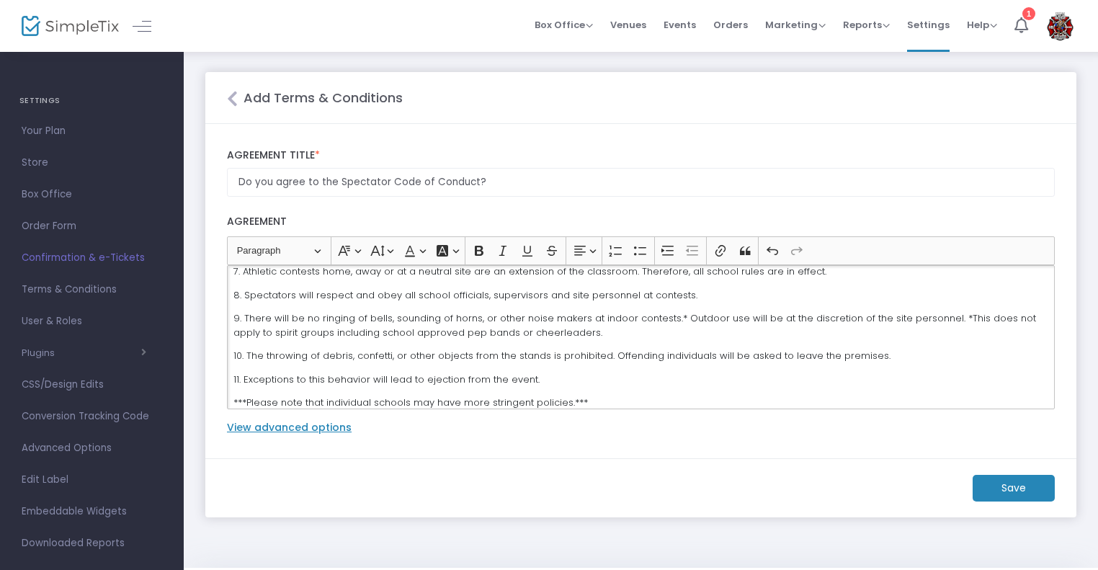
click at [521, 398] on p "***Please note that individual schools may have more stringent policies.***" at bounding box center [640, 403] width 815 height 14
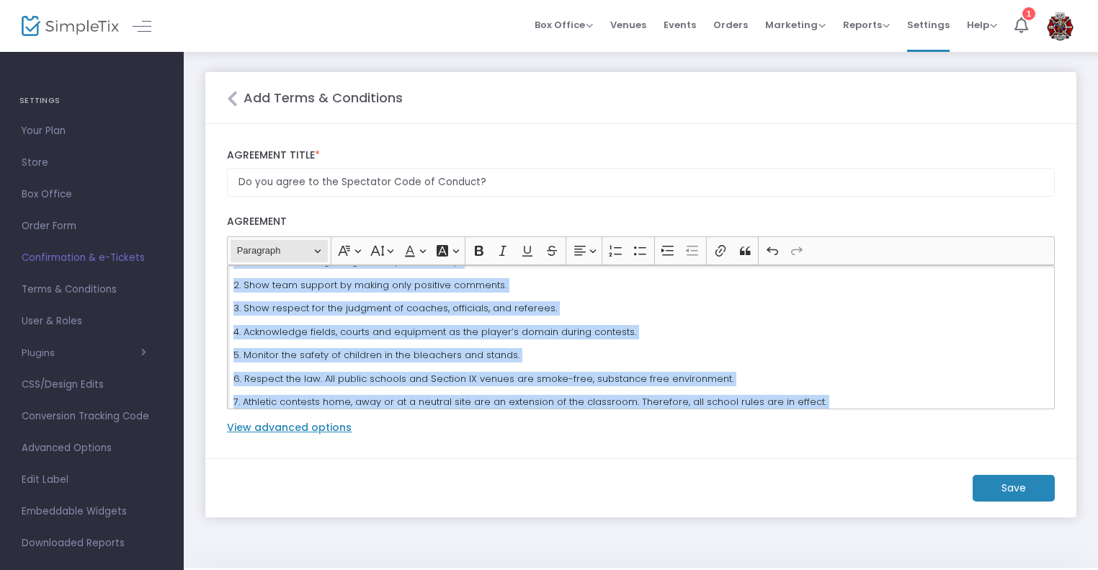
scroll to position [0, 0]
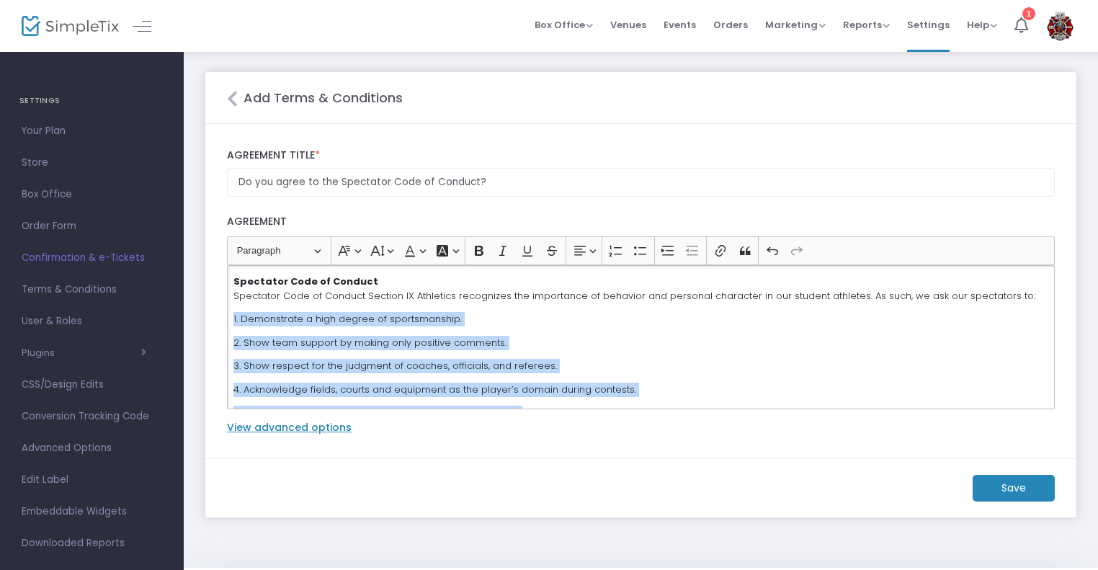
drag, startPoint x: 530, startPoint y: 374, endPoint x: 368, endPoint y: 285, distance: 184.5
click at [221, 318] on div "Heading Paragraph Paragraph Heading 1 Heading 2 Heading 3 Font Family Font Fami…" at bounding box center [641, 322] width 842 height 173
click at [610, 256] on icon "Editor toolbar" at bounding box center [616, 251] width 14 height 14
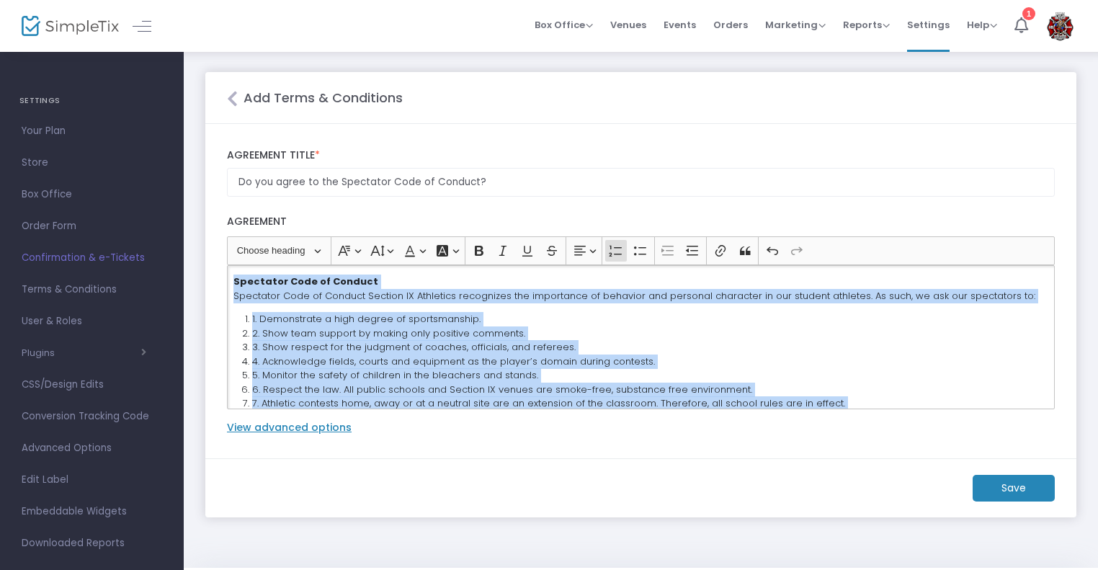
click at [440, 302] on div "Spectator Code of Conduct Spectator Code of Conduct Section IX Athletics recogn…" at bounding box center [641, 337] width 828 height 144
click at [274, 309] on div "Spectator Code of Conduct Spectator Code of Conduct Section IX Athletics recogn…" at bounding box center [641, 337] width 828 height 144
click at [256, 319] on li "1. Demonstrate a high degree of sportsmanship." at bounding box center [650, 319] width 796 height 14
click at [257, 321] on li "1. Demonstrate a high degree of sportsmanship." at bounding box center [650, 319] width 796 height 14
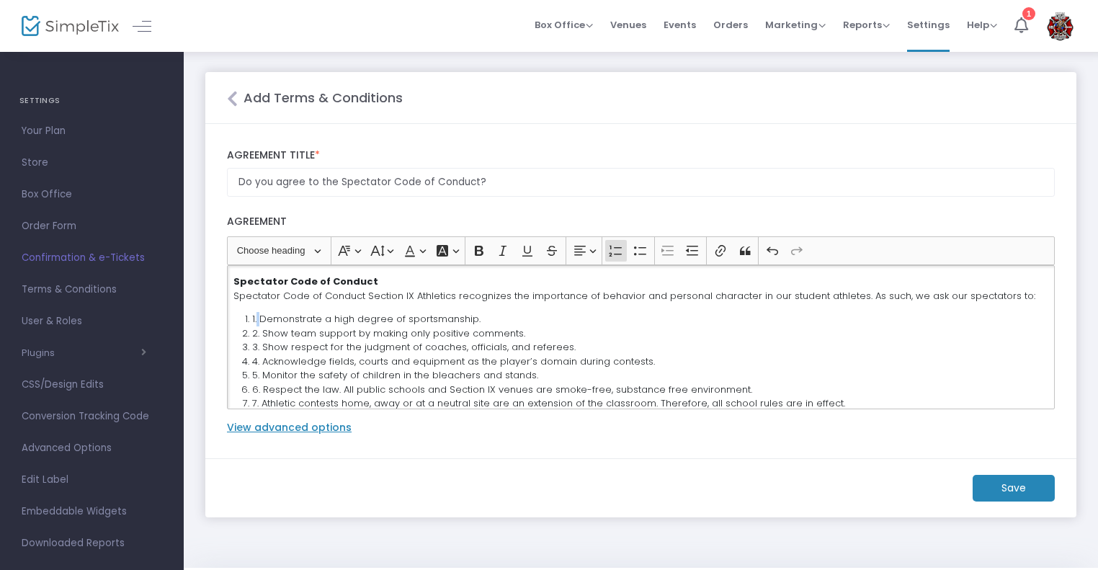
click at [257, 321] on li "1. Demonstrate a high degree of sportsmanship." at bounding box center [650, 319] width 796 height 14
click at [257, 331] on li "2. Show team support by making only positive comments." at bounding box center [650, 333] width 796 height 14
click at [263, 350] on li "3. Show respect for the judgment of coaches, officials, and referees." at bounding box center [650, 347] width 796 height 14
click at [263, 360] on li "4. Acknowledge fields, courts and equipment as the player’s domain during conte…" at bounding box center [650, 362] width 796 height 14
click at [264, 374] on li "5. Monitor the safety of children in the bleachers and stands." at bounding box center [650, 375] width 796 height 14
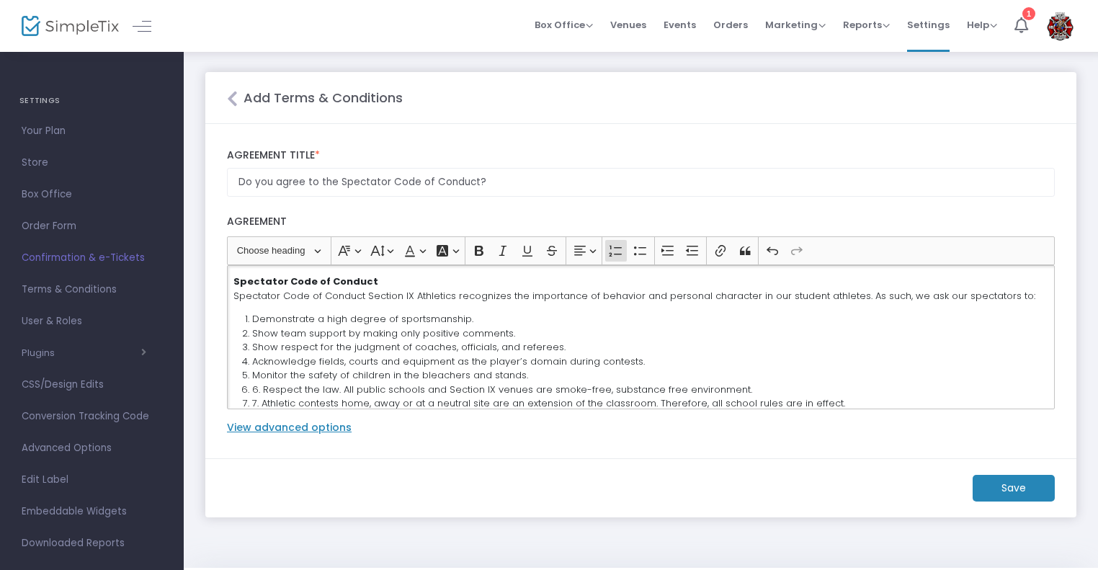
click at [262, 391] on li "6. Respect the law. All public schools and Section IX venues are smoke-free, su…" at bounding box center [650, 390] width 796 height 14
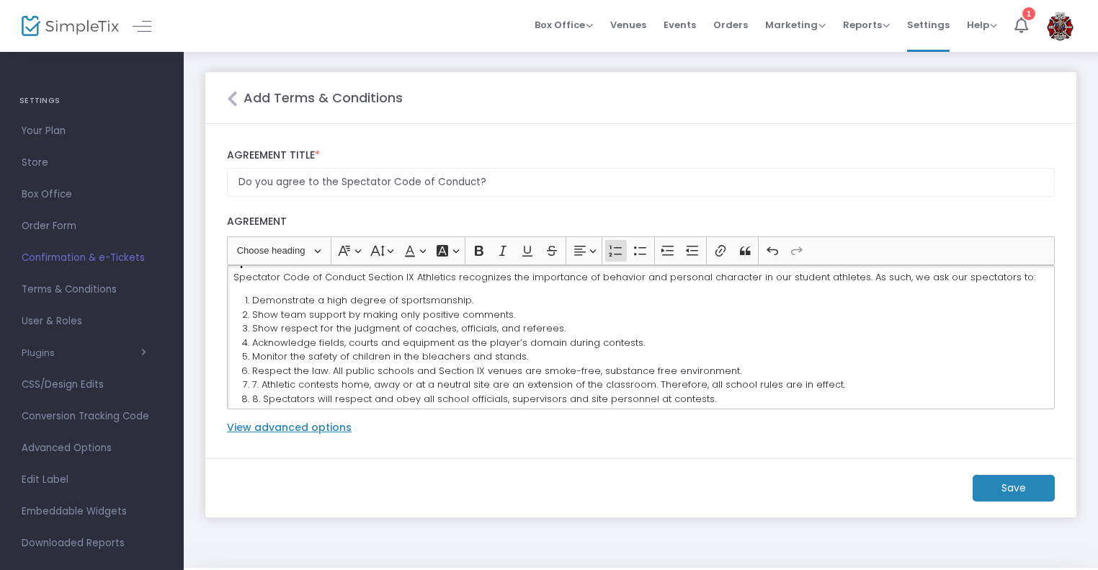
scroll to position [19, 0]
click at [260, 383] on li "7. Athletic contests home, away or at a neutral site are an extension of the cl…" at bounding box center [650, 384] width 796 height 14
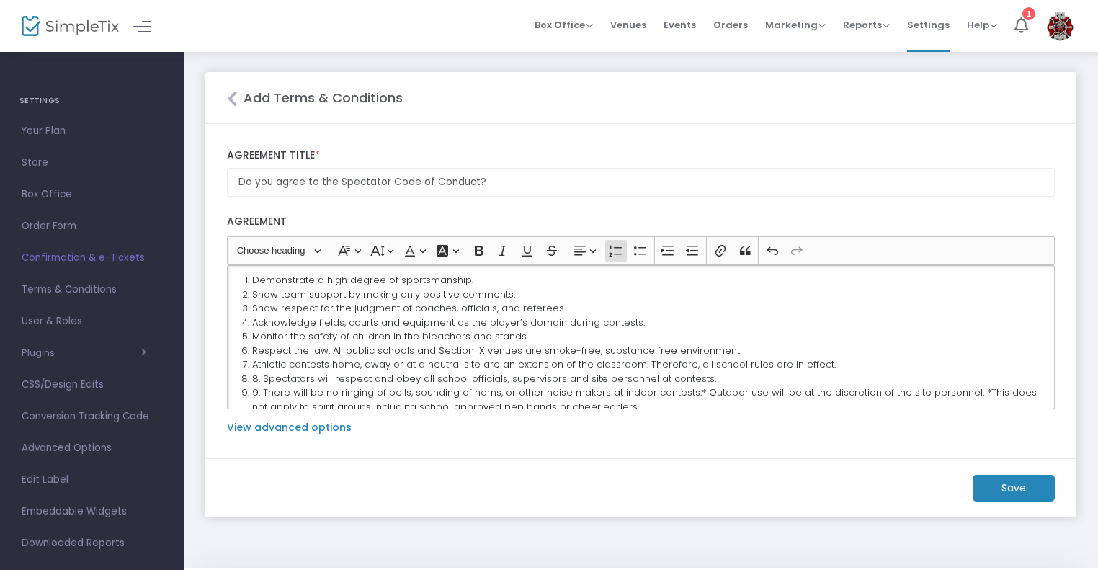
scroll to position [40, 0]
click at [261, 372] on li "8. Spectators will respect and obey all school officials, supervisors and site …" at bounding box center [650, 377] width 796 height 14
click at [262, 391] on li "9. There will be no ringing of bells, sounding of horns, or other noise makers …" at bounding box center [650, 398] width 796 height 28
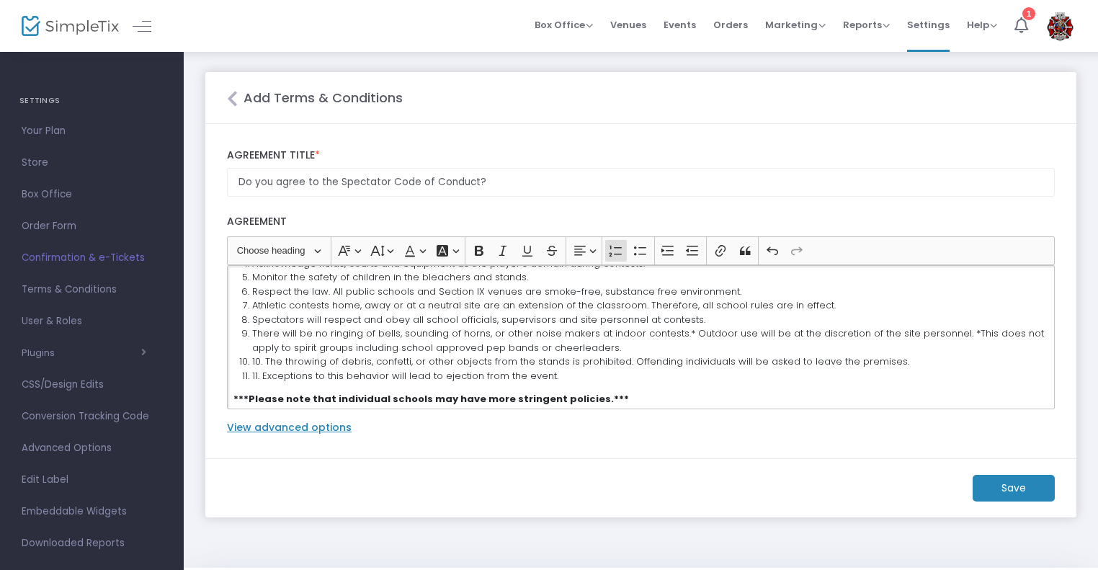
scroll to position [103, 0]
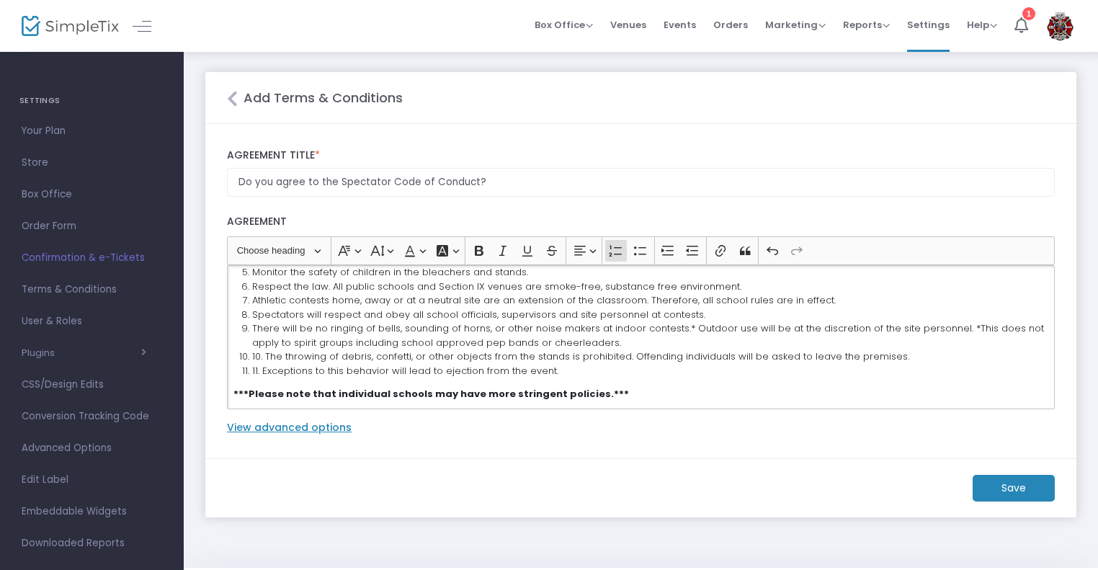
click at [262, 352] on li "10. The throwing of debris, confetti, or other objects from the stands is prohi…" at bounding box center [650, 357] width 796 height 14
click at [261, 370] on li "11. Exceptions to this behavior will lead to ejection from the event." at bounding box center [650, 371] width 796 height 14
click at [280, 421] on label "View advanced options" at bounding box center [289, 427] width 125 height 15
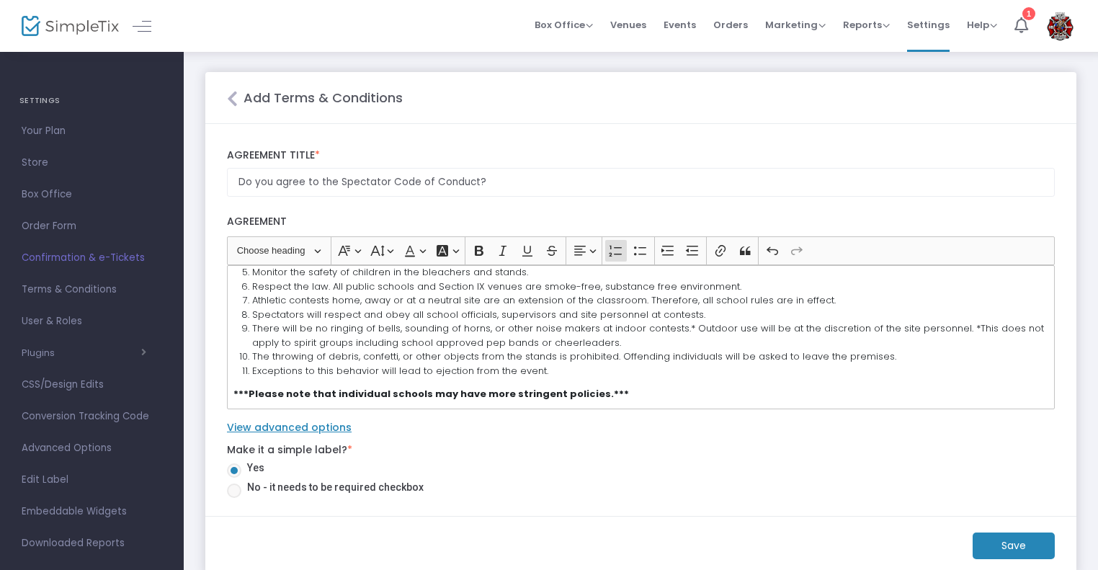
click at [290, 489] on span "No - it needs to be required checkbox" at bounding box center [332, 487] width 182 height 15
click at [234, 498] on input "No - it needs to be required checkbox" at bounding box center [233, 498] width 1 height 1
radio input "true"
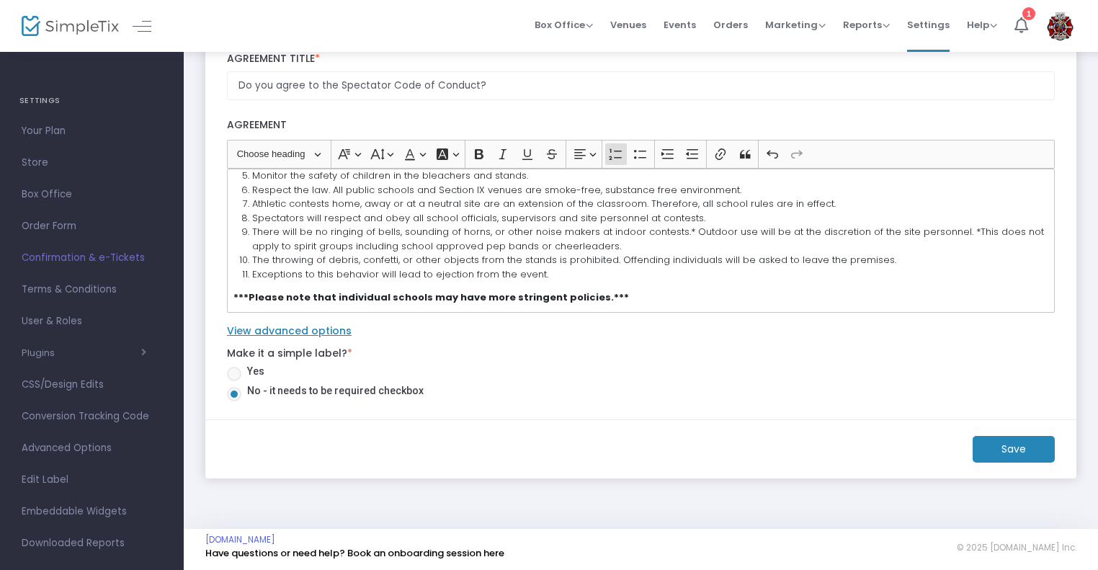
click at [1001, 441] on m-button "Save" at bounding box center [1014, 449] width 82 height 27
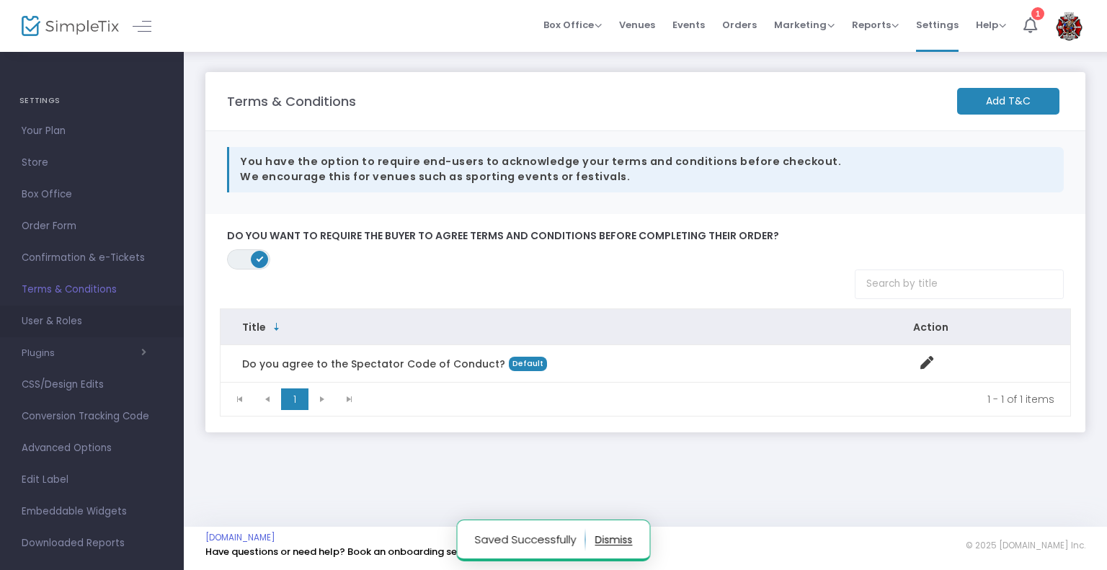
click at [57, 311] on link "User & Roles" at bounding box center [92, 322] width 184 height 32
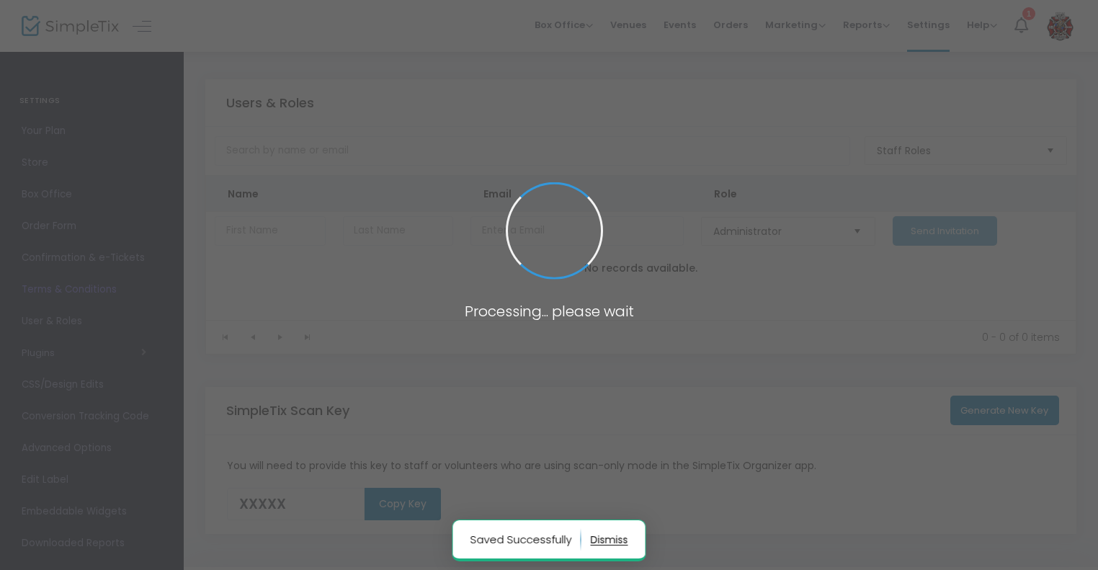
type input "SA5YF"
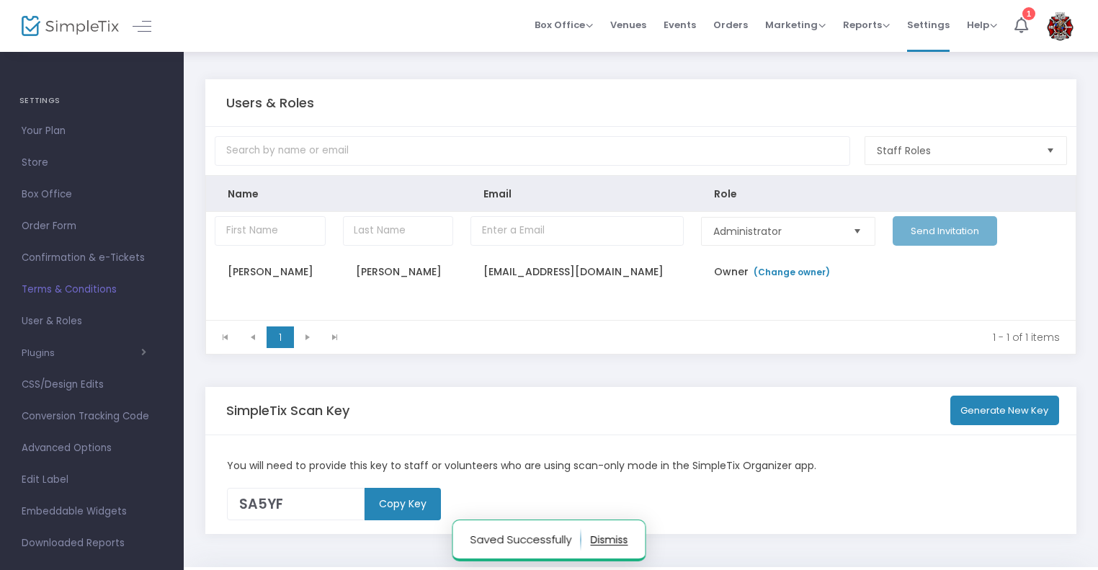
scroll to position [39, 0]
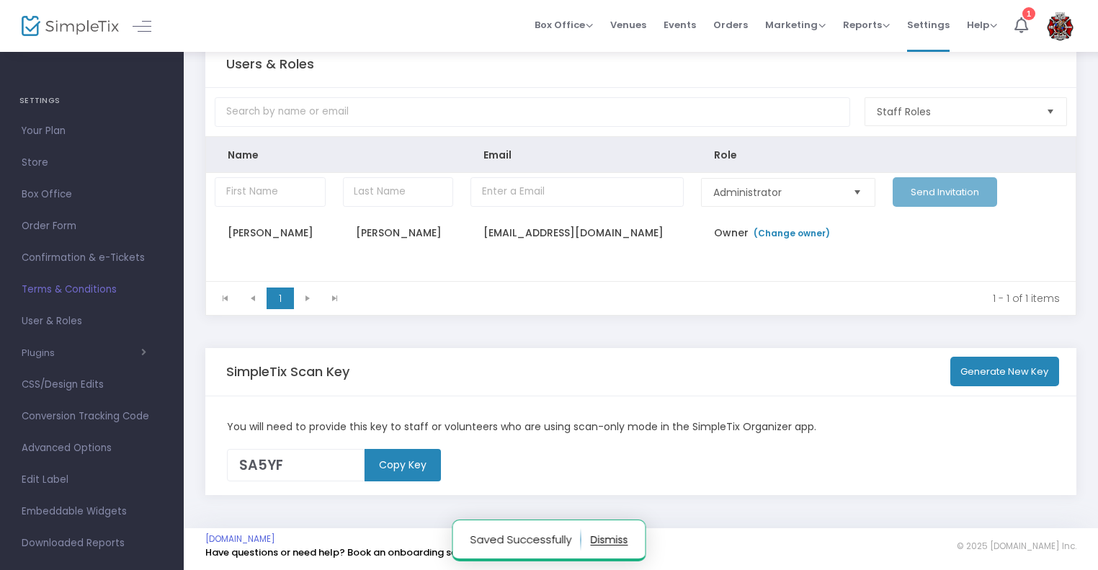
click at [422, 429] on div "You will need to provide this key to staff or volunteers who are using scan-onl…" at bounding box center [641, 426] width 843 height 15
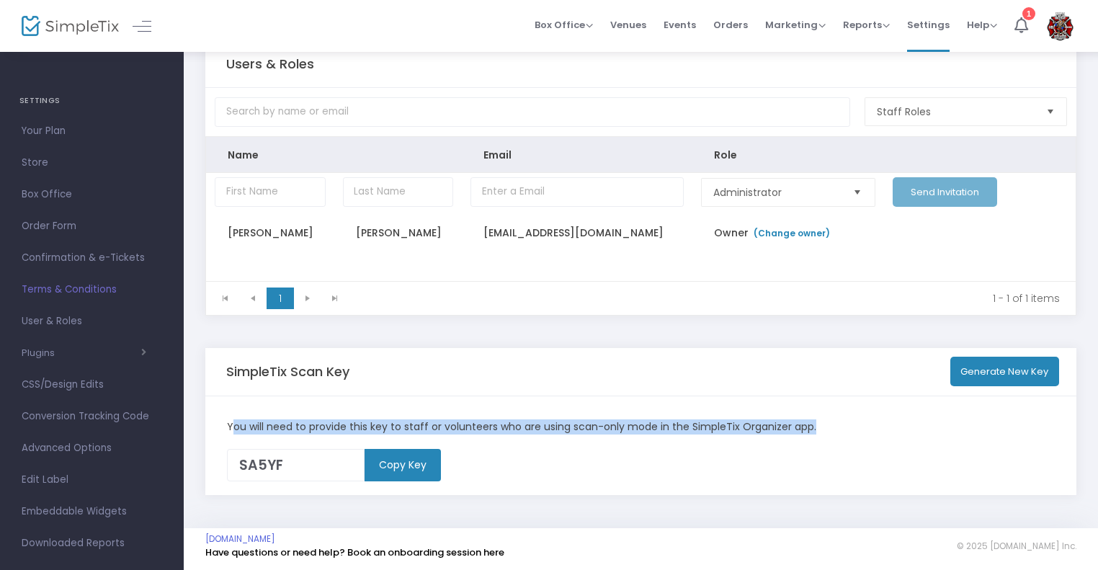
click at [422, 429] on div "You will need to provide this key to staff or volunteers who are using scan-onl…" at bounding box center [641, 426] width 843 height 15
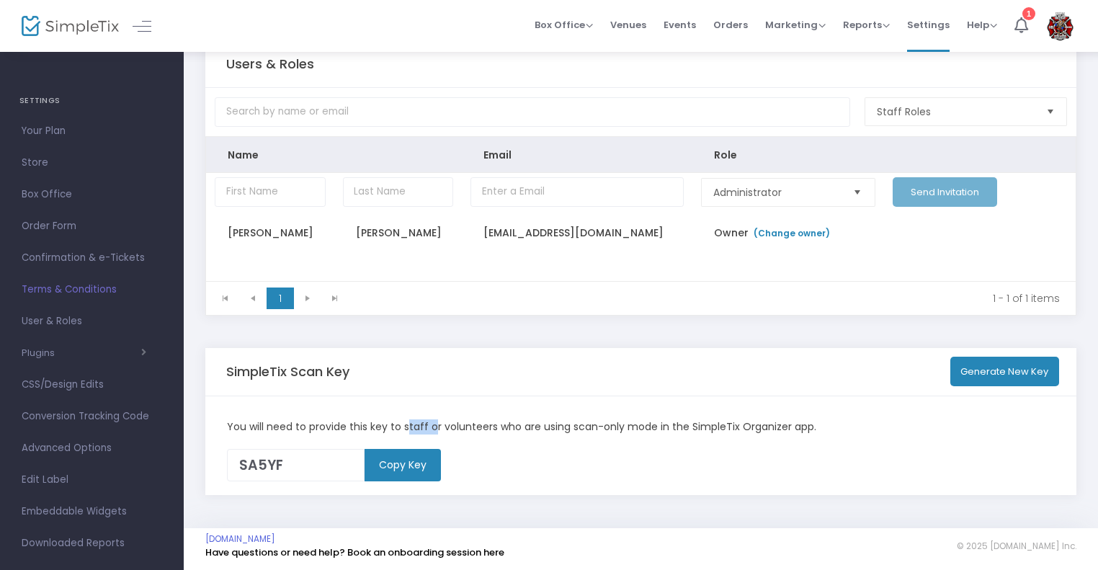
click at [422, 429] on div "You will need to provide this key to staff or volunteers who are using scan-onl…" at bounding box center [641, 426] width 843 height 15
click at [53, 352] on button "Plugins" at bounding box center [84, 353] width 125 height 12
click at [93, 384] on span "Constant Contact" at bounding box center [78, 381] width 82 height 14
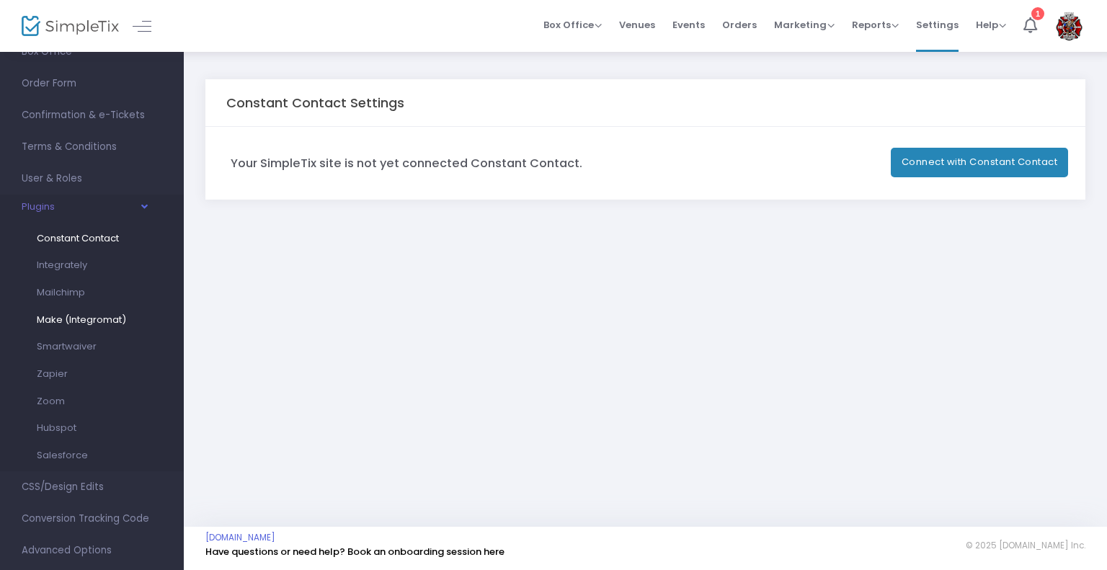
scroll to position [148, 0]
click at [118, 205] on span "button" at bounding box center [101, 201] width 92 height 14
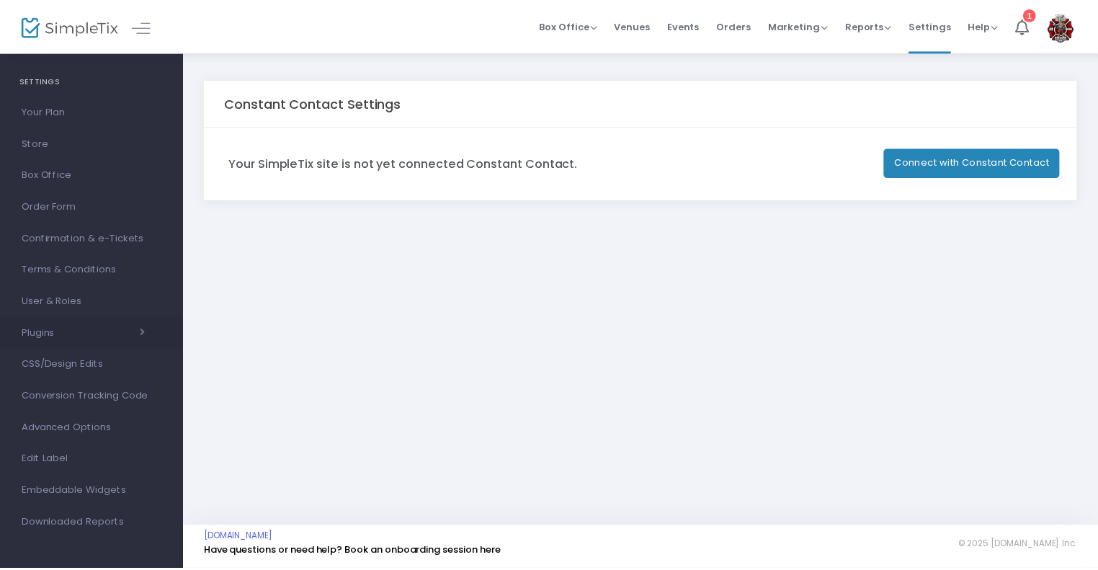
scroll to position [19, 0]
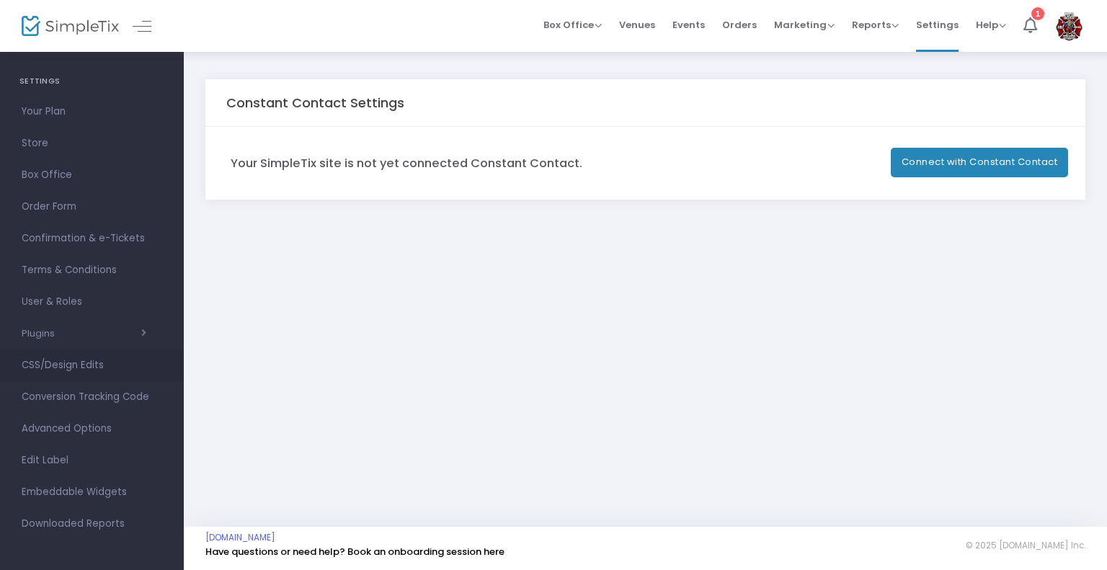
click at [75, 362] on span "CSS/Design Edits" at bounding box center [92, 365] width 141 height 19
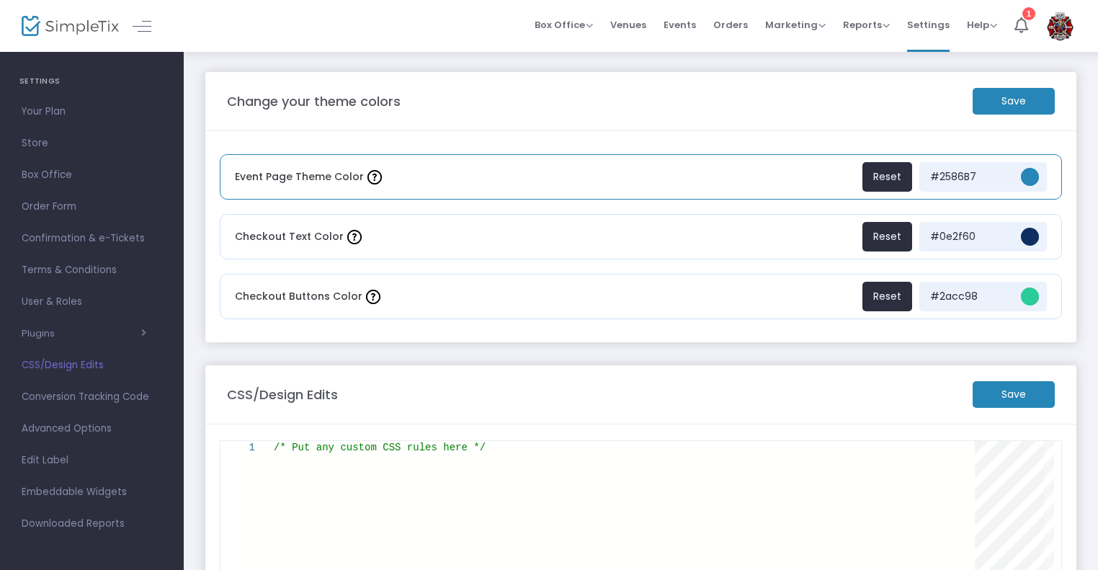
click at [1026, 172] on span "#2586b7" at bounding box center [1030, 177] width 18 height 18
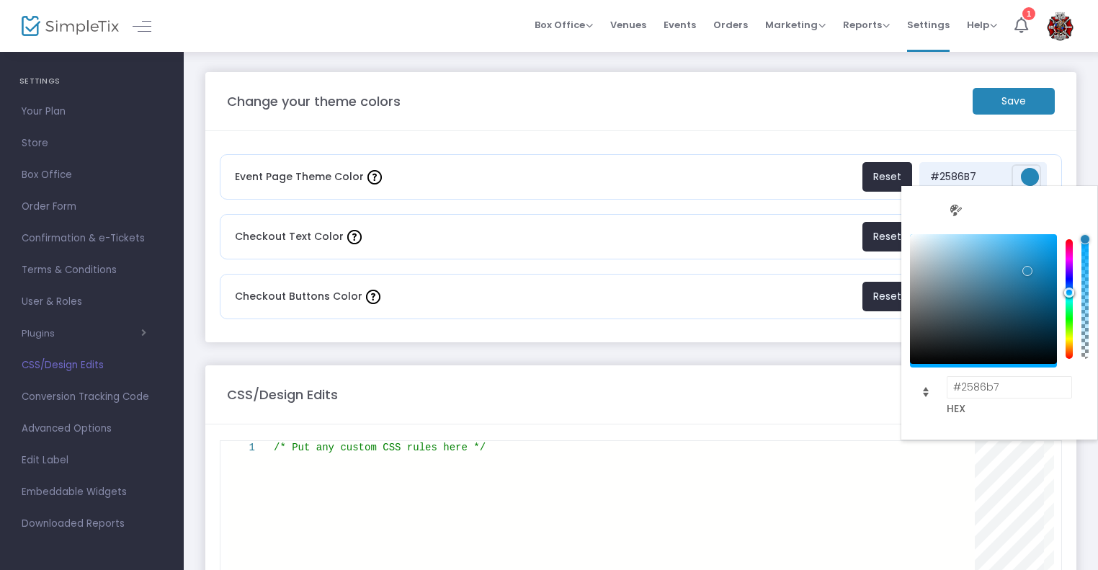
click at [479, 414] on m-panel-header "CSS/Design Edits Save" at bounding box center [640, 394] width 871 height 59
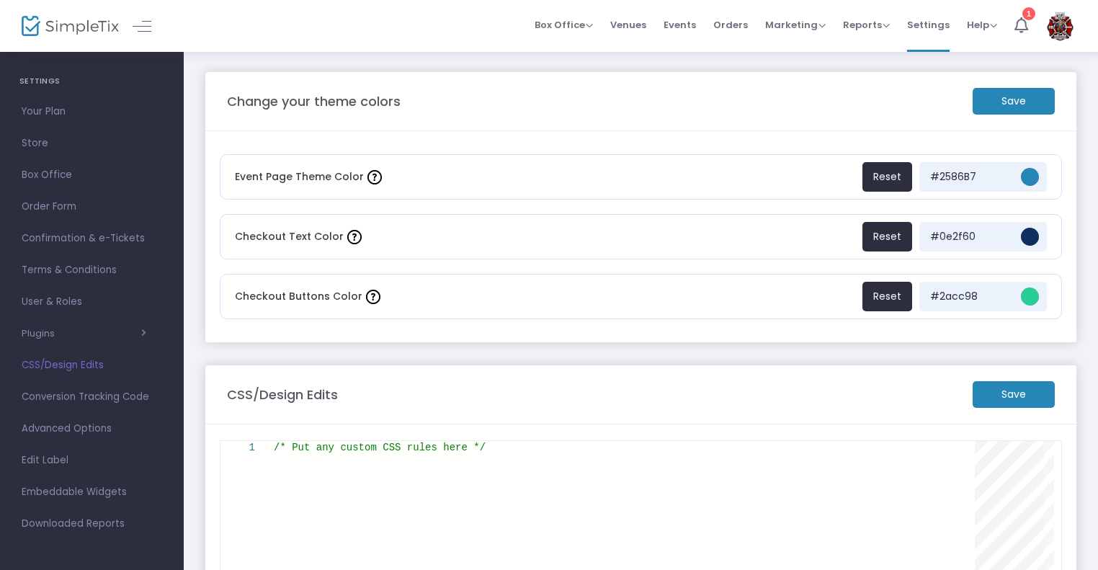
click at [82, 377] on link "CSS/Design Edits" at bounding box center [92, 366] width 184 height 32
click at [72, 409] on link "Conversion Tracking Code" at bounding box center [92, 397] width 184 height 32
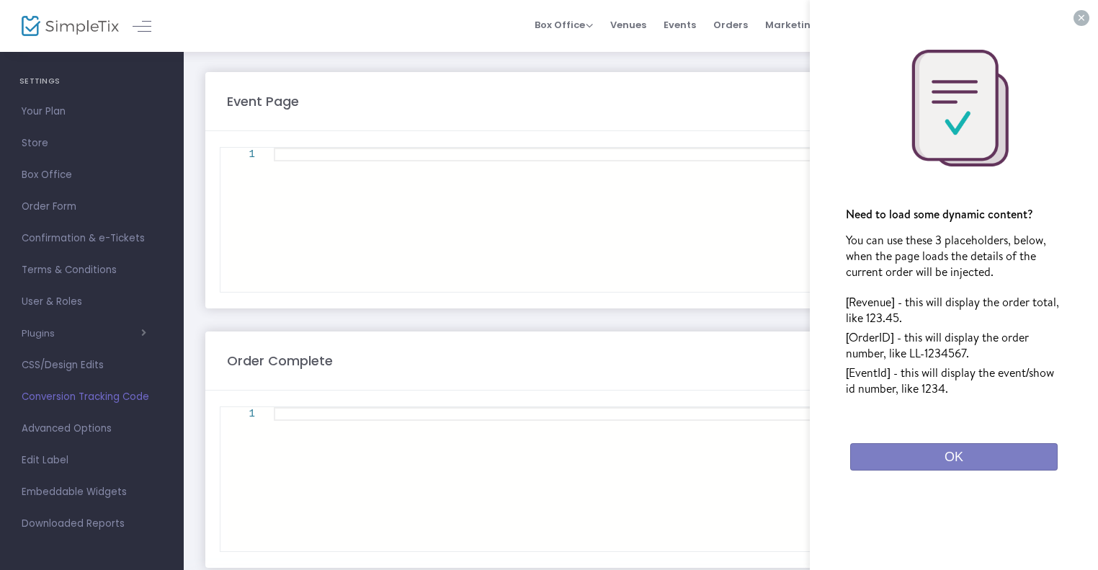
click at [74, 428] on span "Advanced Options" at bounding box center [92, 428] width 141 height 19
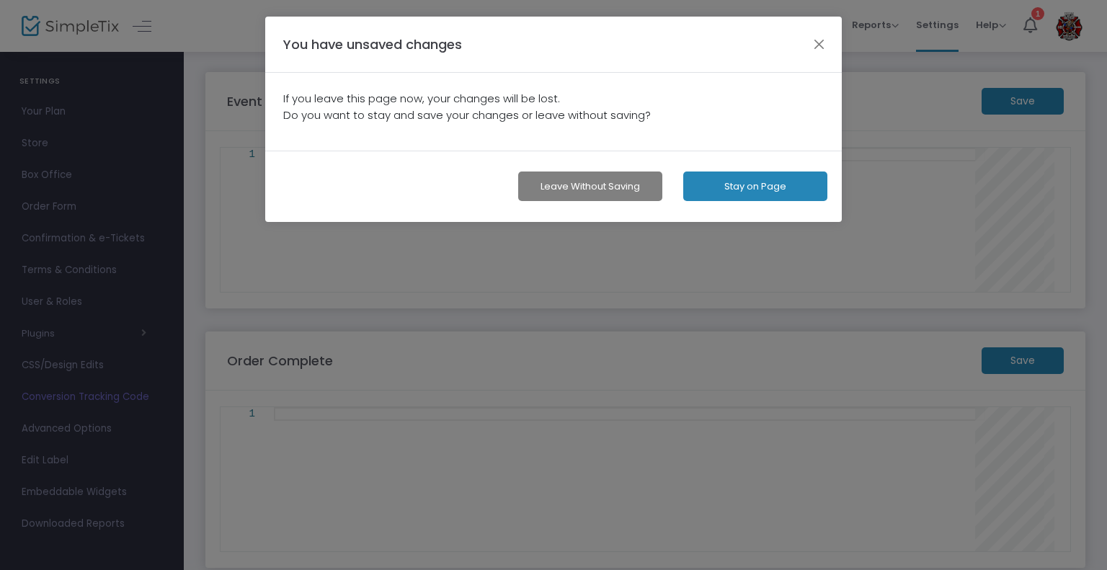
click at [628, 182] on button "Leave without Saving" at bounding box center [590, 187] width 144 height 30
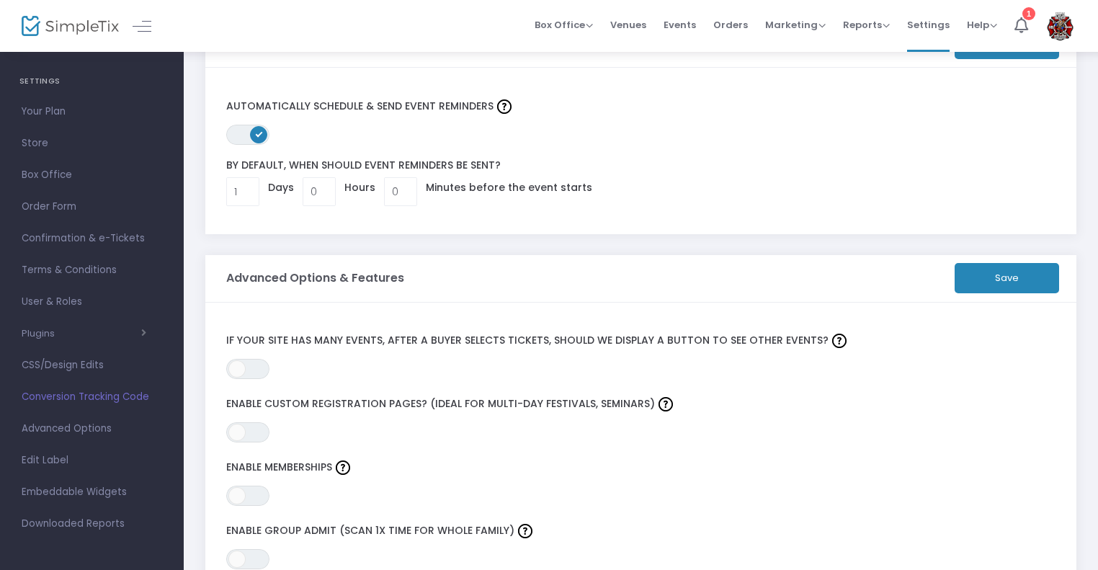
scroll to position [61, 0]
click at [244, 371] on span "ON OFF" at bounding box center [247, 367] width 43 height 20
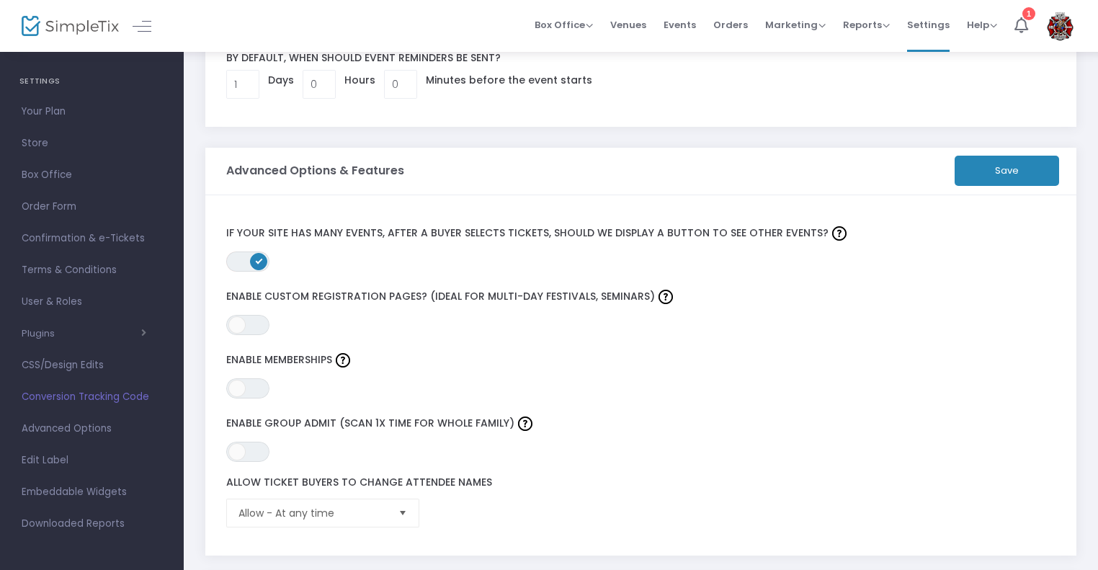
scroll to position [167, 0]
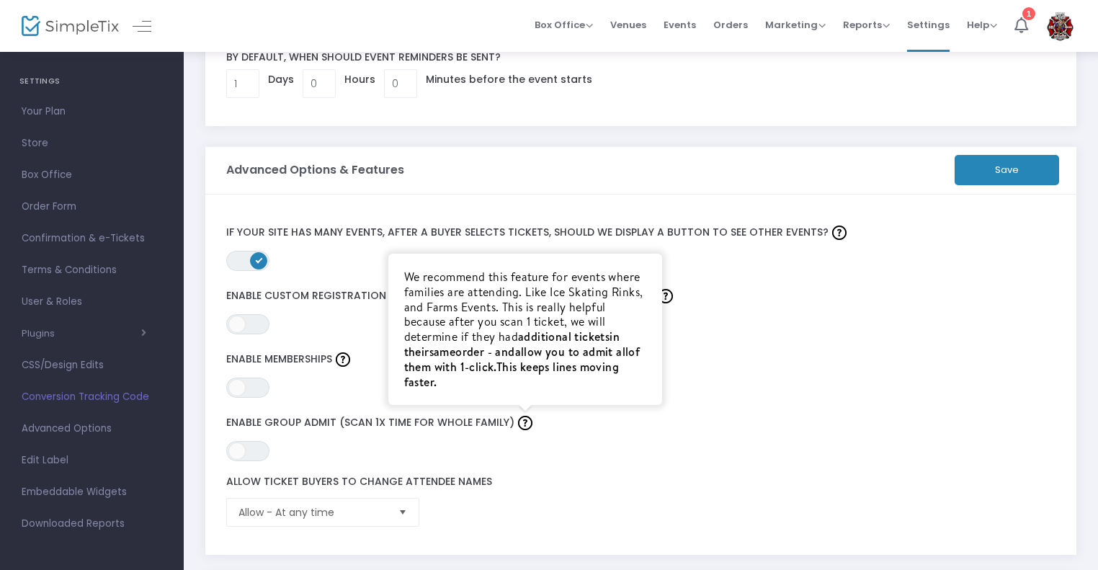
click at [525, 373] on span "This keeps lines moving faster." at bounding box center [511, 374] width 215 height 31
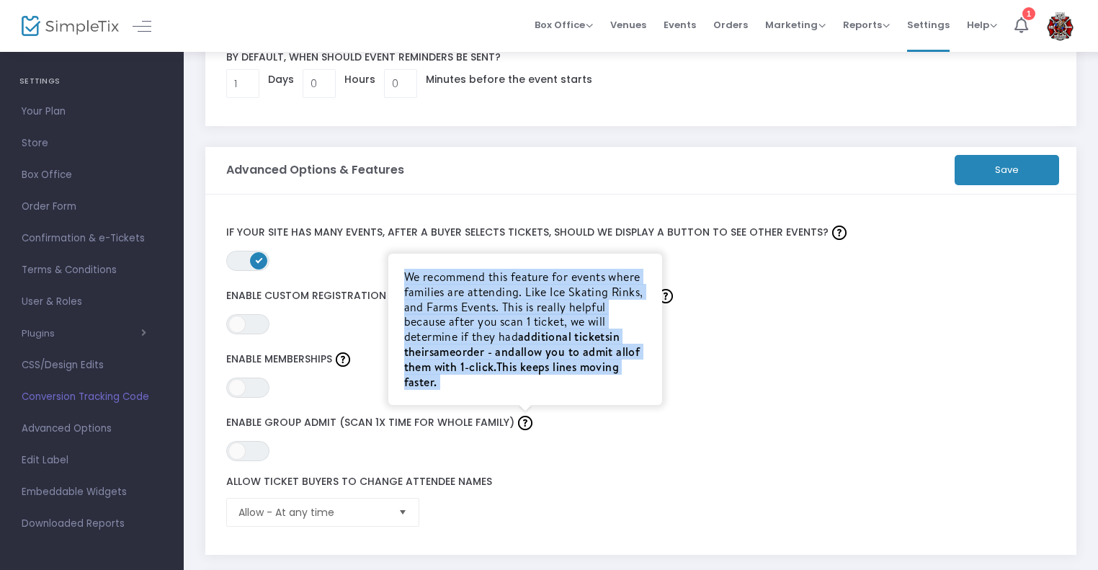
click at [525, 373] on span "This keeps lines moving faster." at bounding box center [511, 374] width 215 height 31
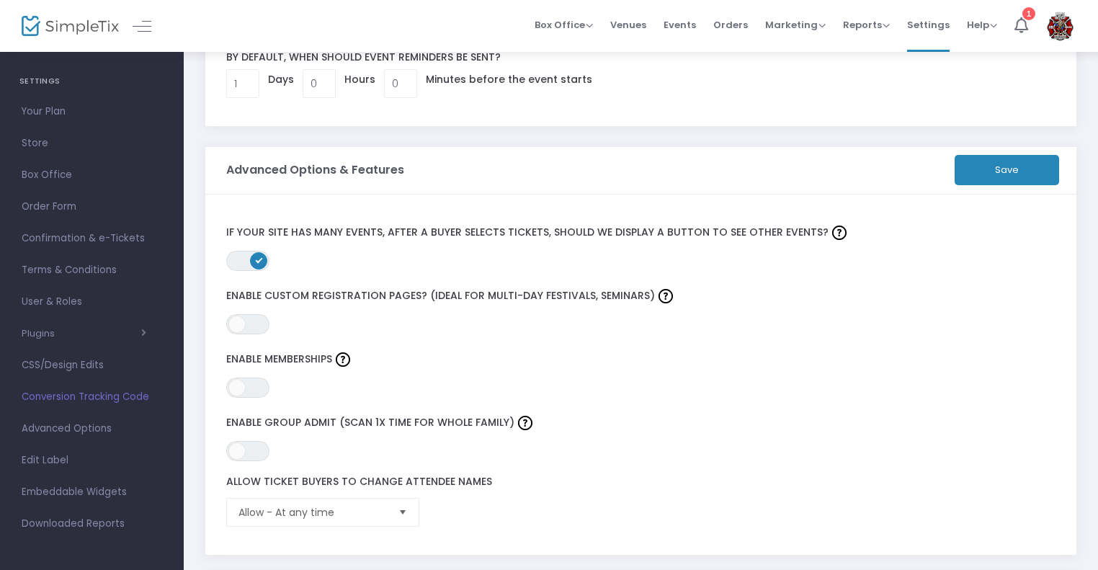
click at [450, 440] on div "ON OFF Enable group admit (Scan 1x time for whole family)" at bounding box center [613, 436] width 788 height 49
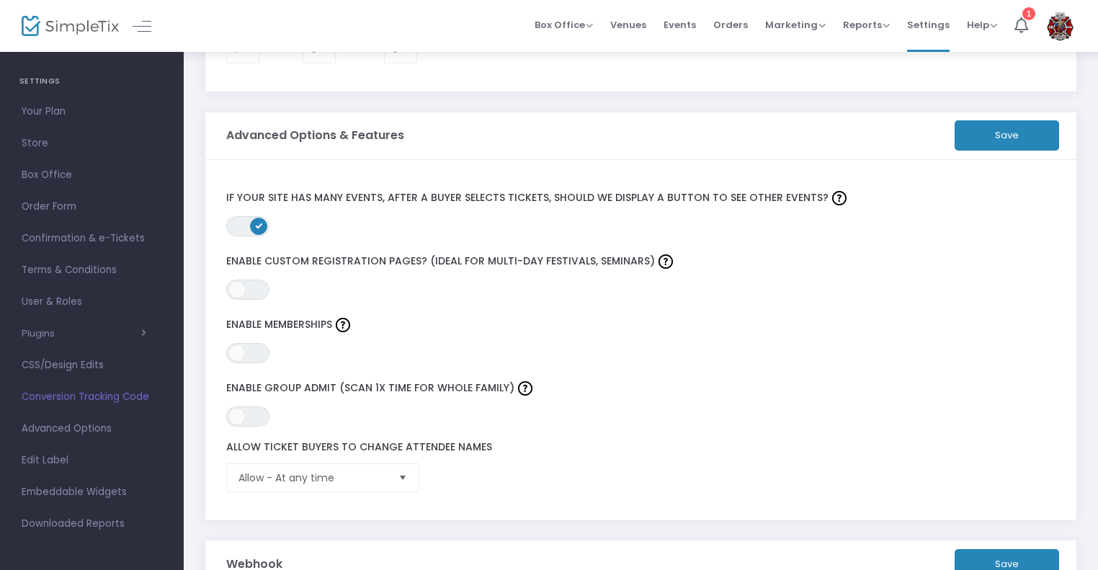
scroll to position [206, 0]
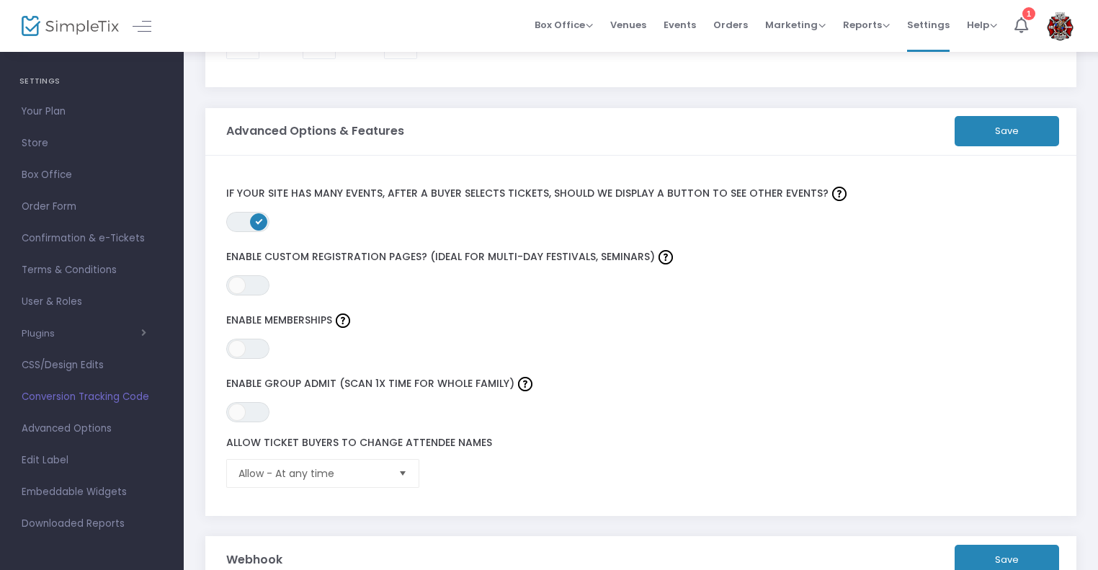
click at [398, 476] on span "Select" at bounding box center [403, 474] width 24 height 24
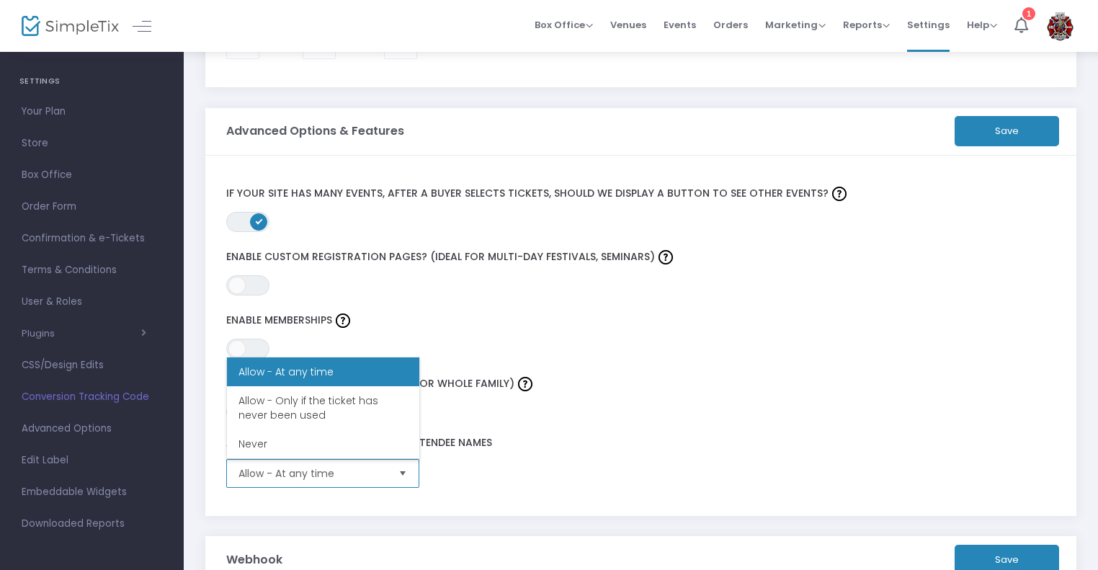
click at [398, 476] on span "Select" at bounding box center [403, 474] width 24 height 24
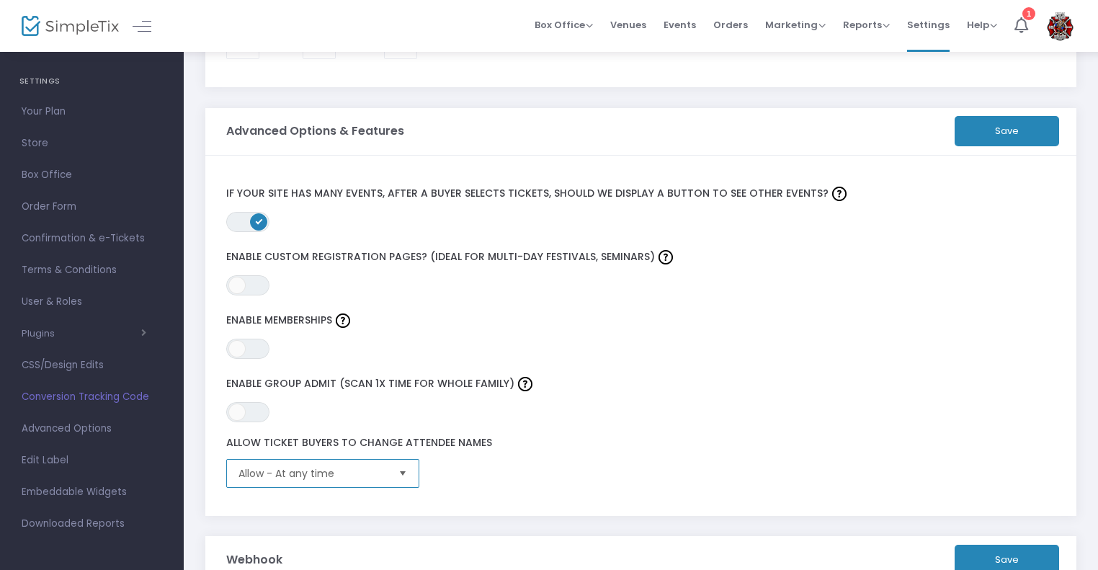
click at [398, 476] on span "Select" at bounding box center [403, 474] width 24 height 24
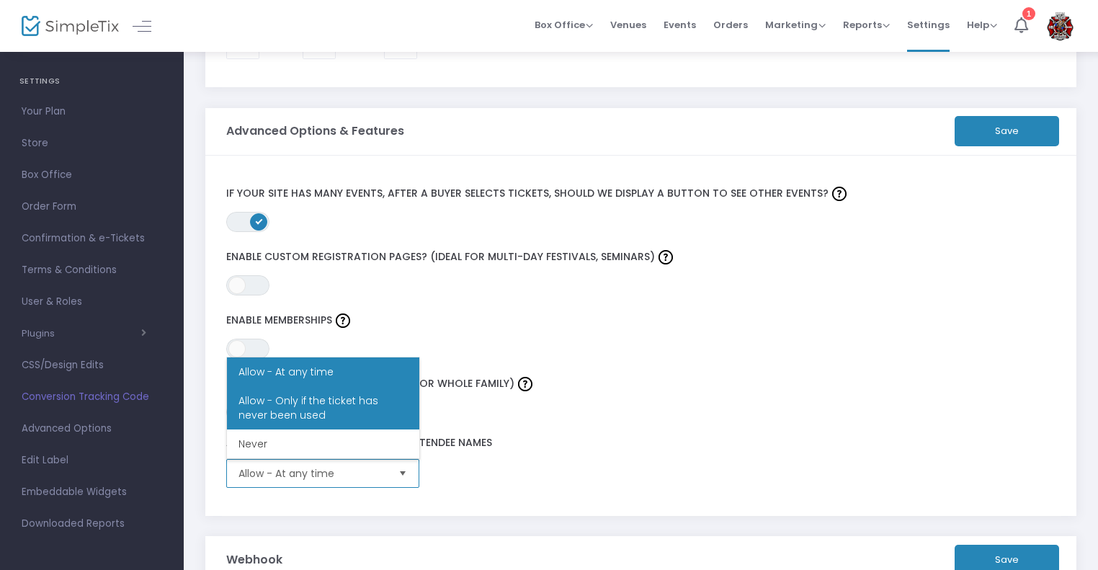
click at [360, 413] on span "Allow - Only if the ticket has never been used" at bounding box center [323, 407] width 169 height 29
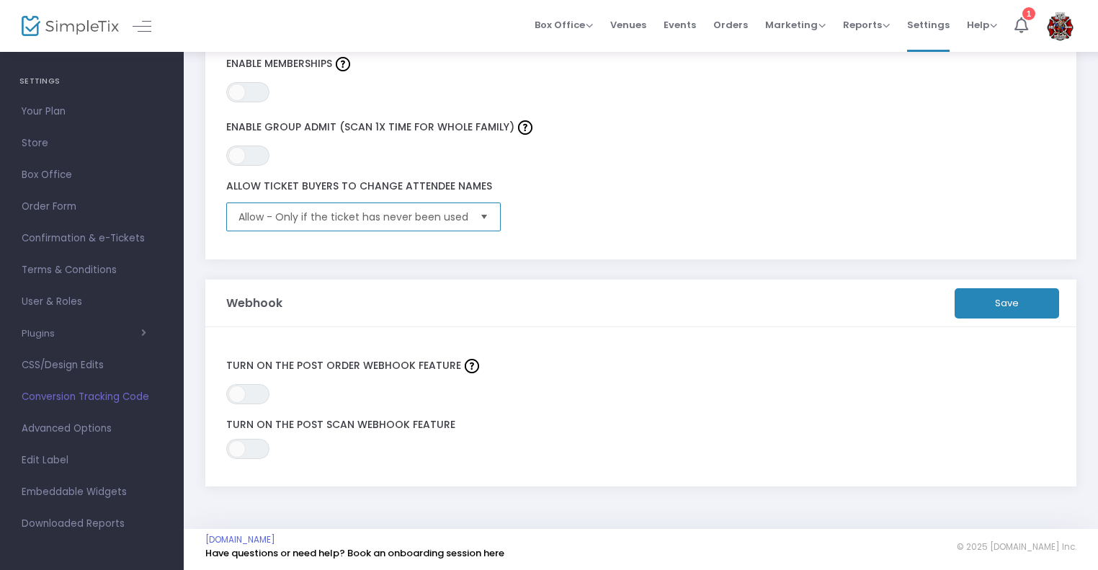
scroll to position [0, 0]
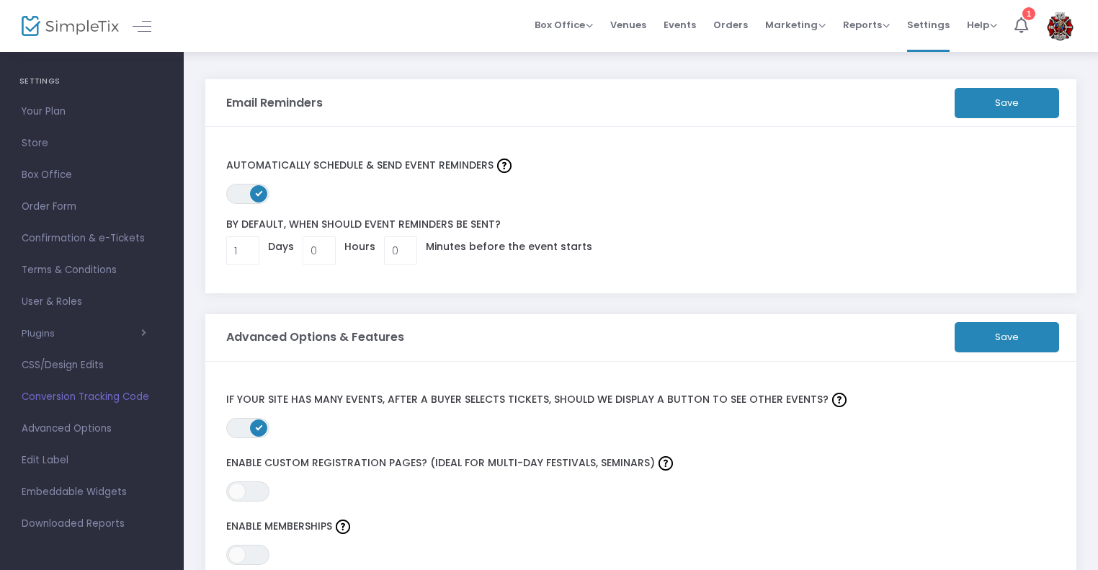
click at [998, 347] on button "Save" at bounding box center [1007, 337] width 104 height 30
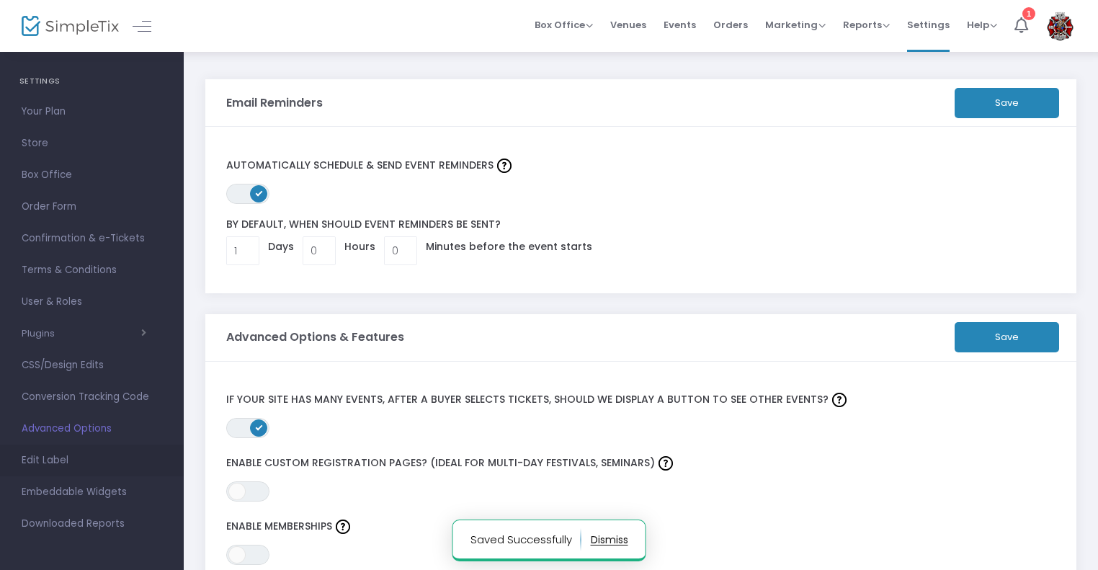
click at [59, 470] on link "Edit Label" at bounding box center [92, 461] width 184 height 32
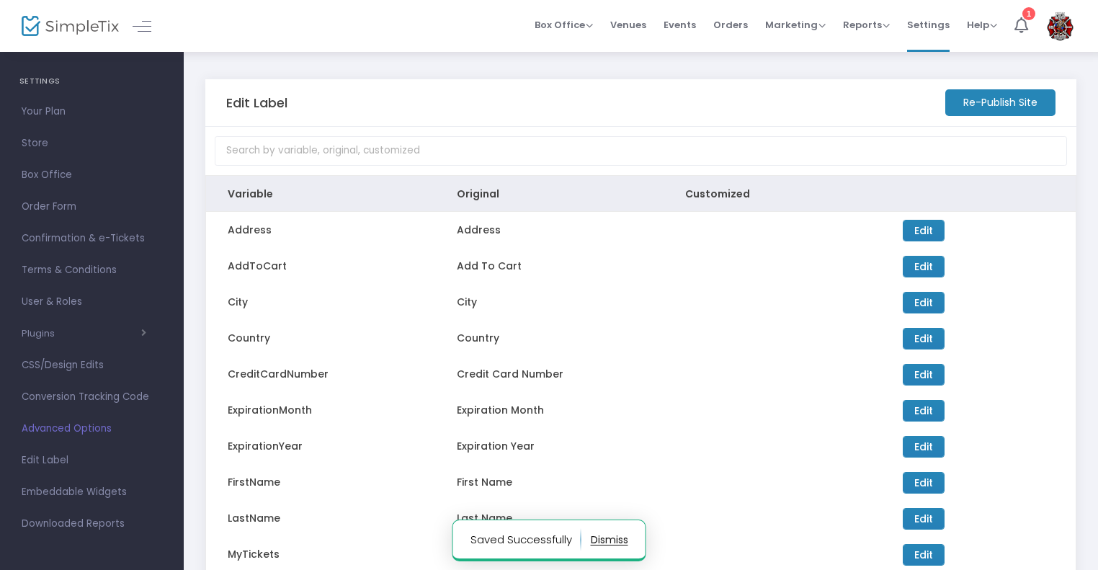
scroll to position [121, 0]
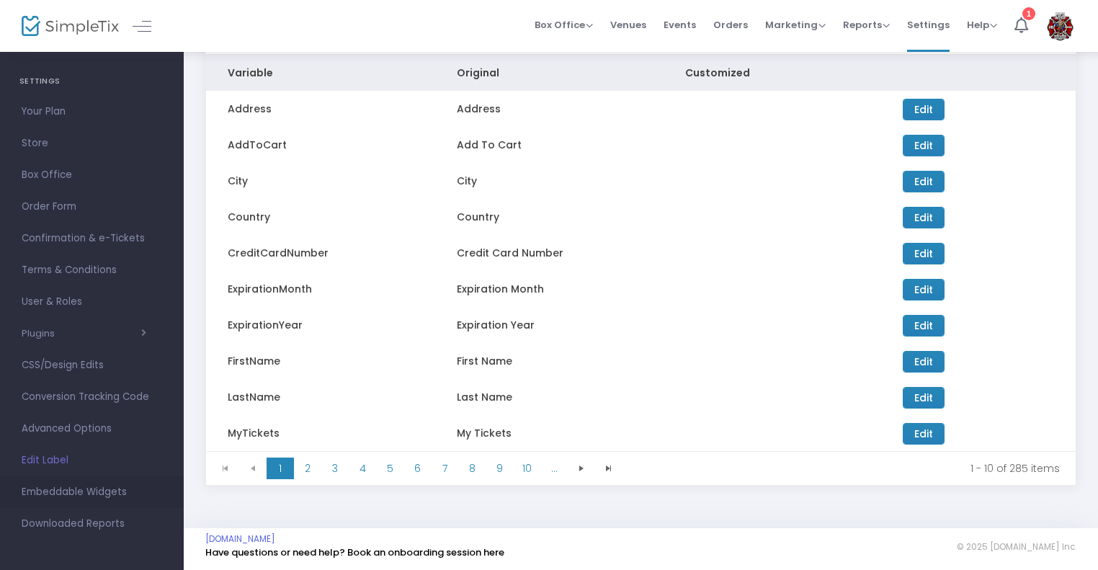
click at [89, 504] on link "Embeddable Widgets" at bounding box center [92, 492] width 184 height 32
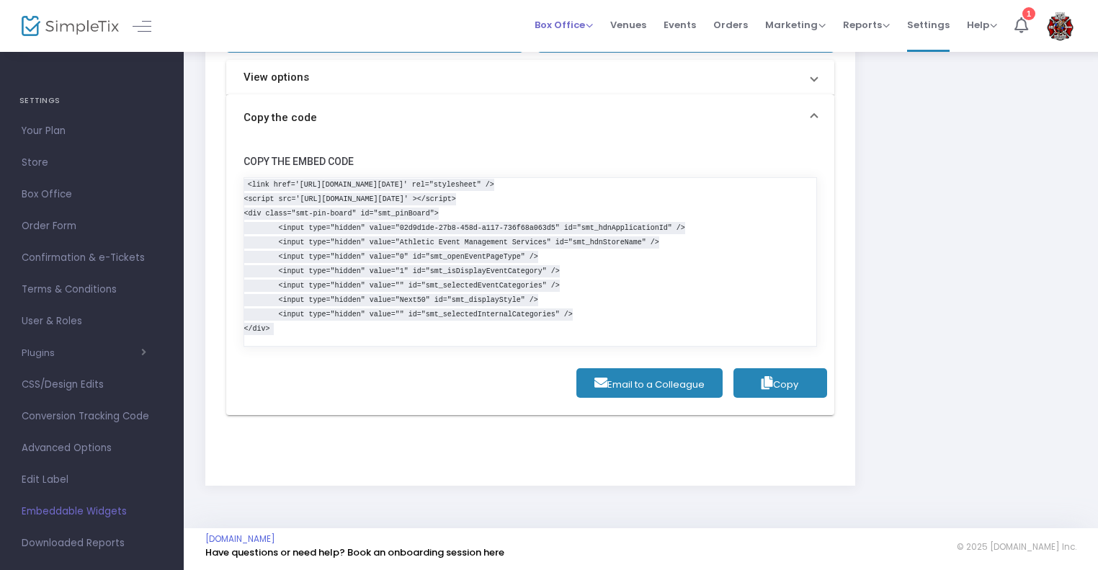
click at [585, 14] on span "Box Office Sell Tickets Bookings Sell Season Pass" at bounding box center [564, 24] width 58 height 37
click at [587, 29] on span "Box Office" at bounding box center [564, 25] width 58 height 14
click at [587, 48] on li "Sell Tickets" at bounding box center [586, 49] width 103 height 28
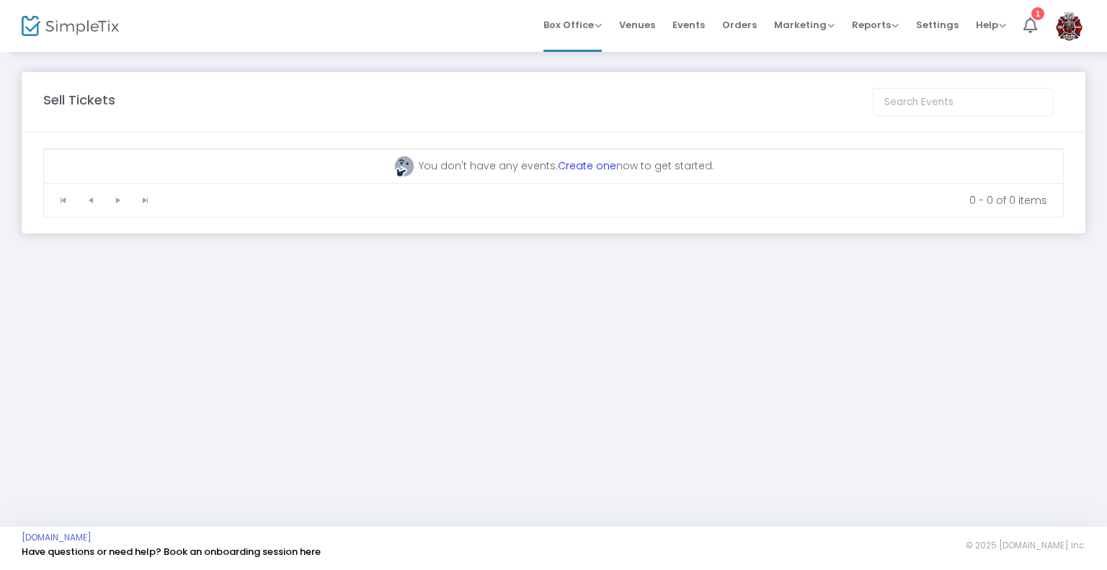
click at [686, 30] on span "Events" at bounding box center [688, 24] width 32 height 37
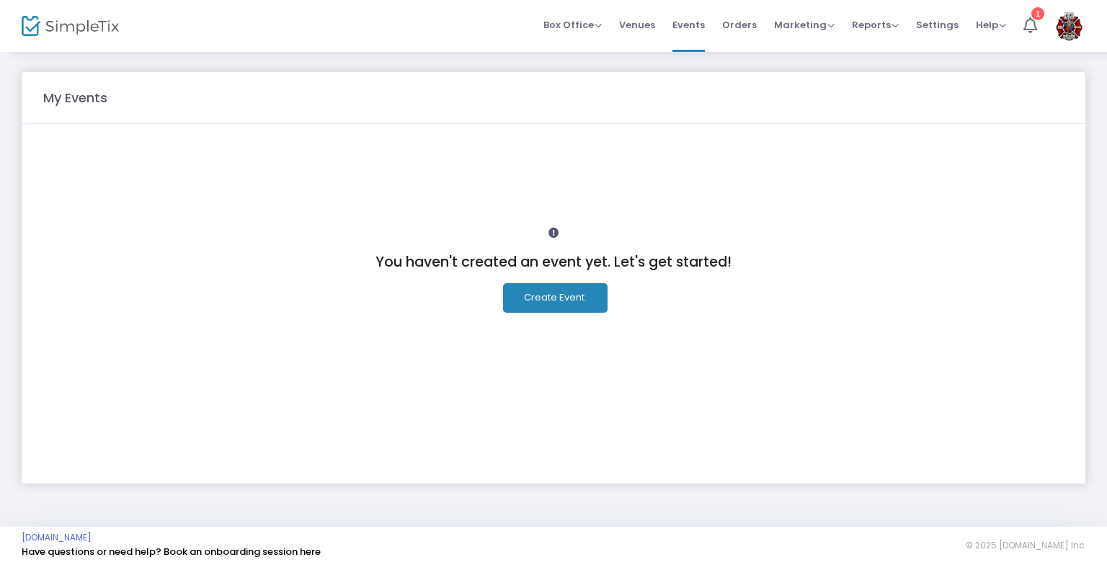
click at [552, 298] on button "Create Event." at bounding box center [555, 298] width 104 height 30
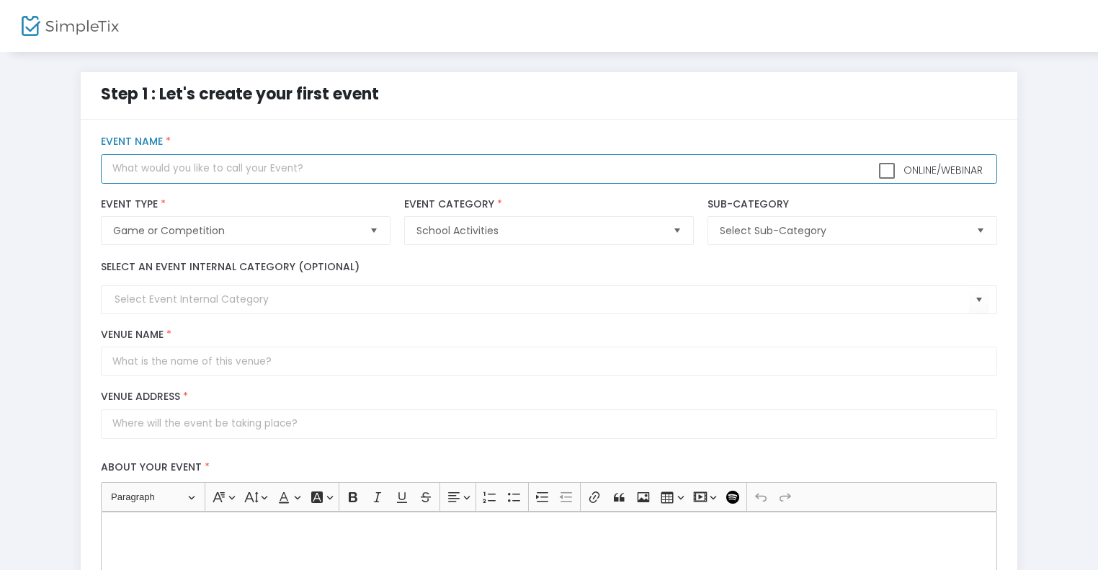
click at [177, 178] on input "text" at bounding box center [549, 169] width 896 height 30
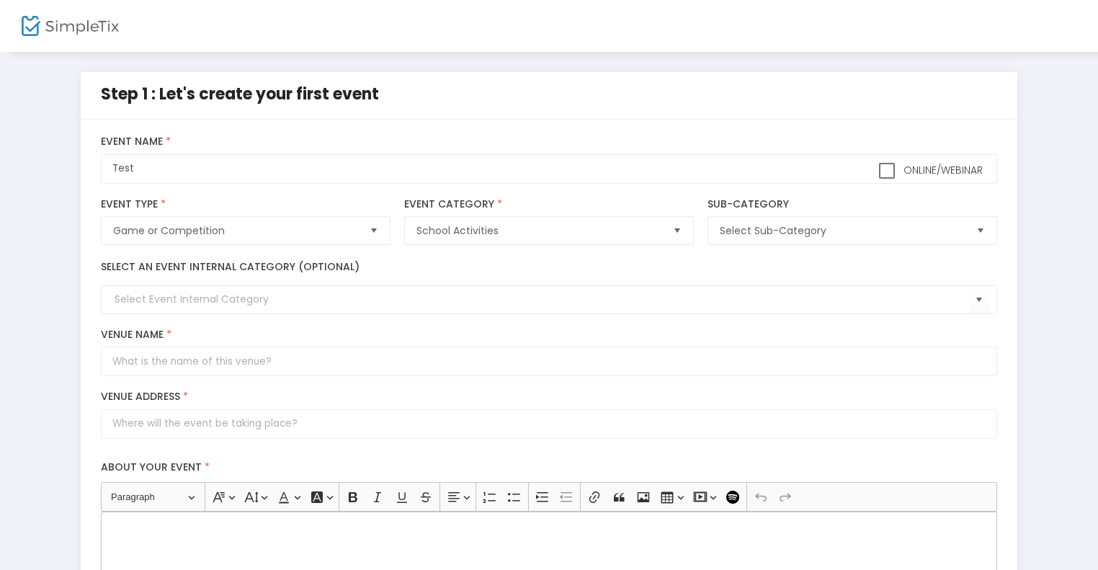
click at [285, 248] on div "Game or Competition Event Type * Event Type is required" at bounding box center [245, 222] width 303 height 62
click at [471, 243] on span "School Activities" at bounding box center [539, 230] width 256 height 27
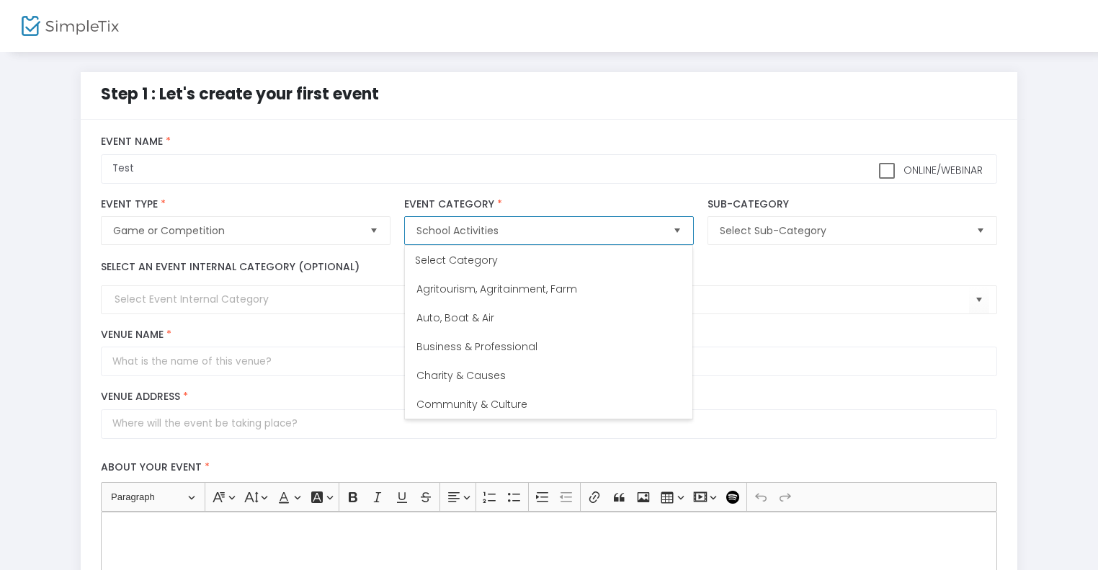
scroll to position [375, 0]
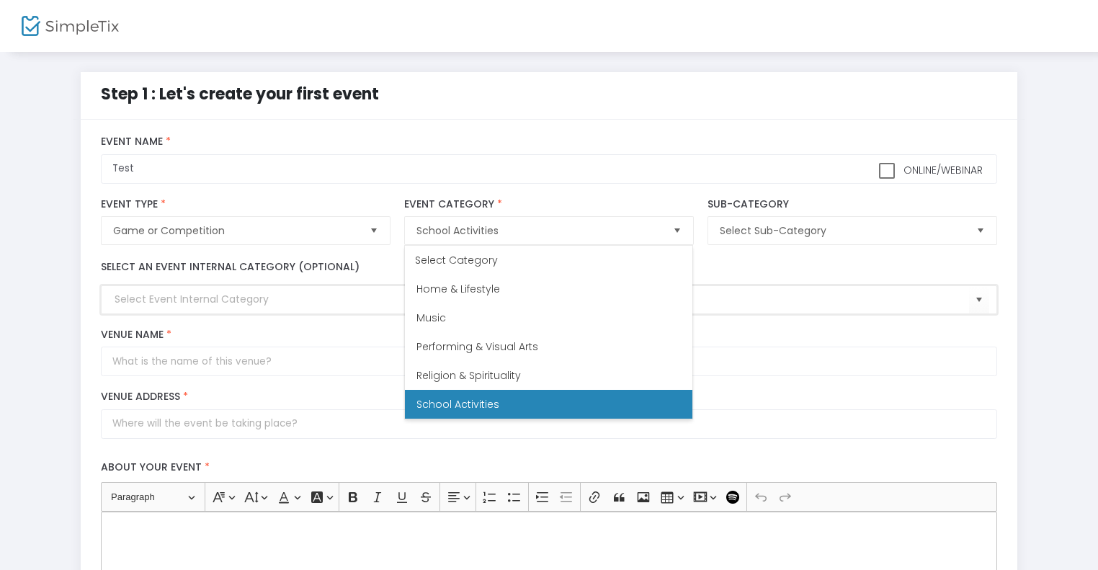
click at [822, 294] on input at bounding box center [542, 299] width 854 height 15
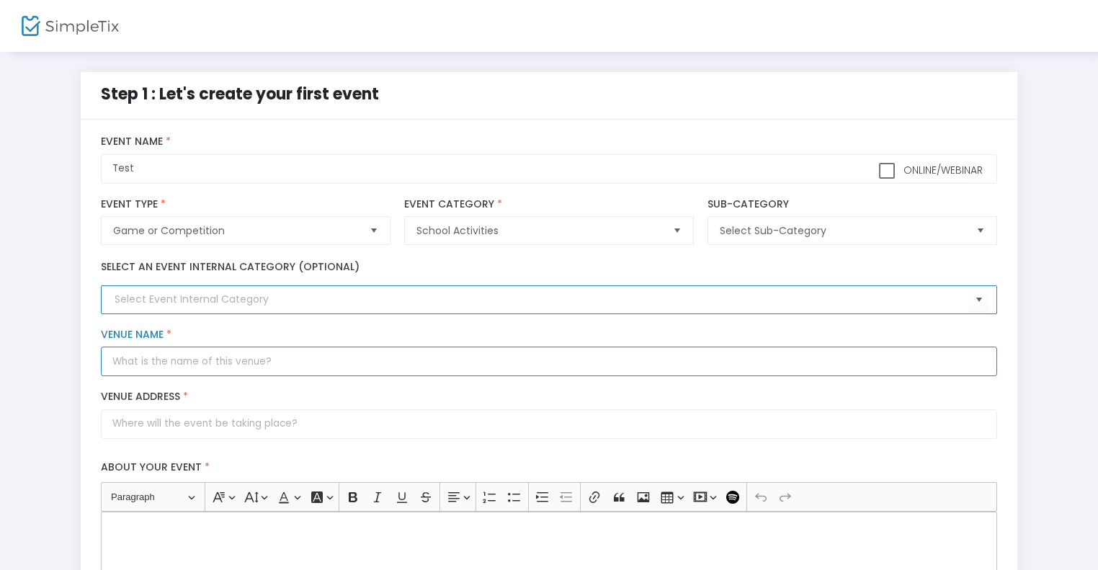
click at [232, 368] on input "Venue Name *" at bounding box center [549, 362] width 896 height 30
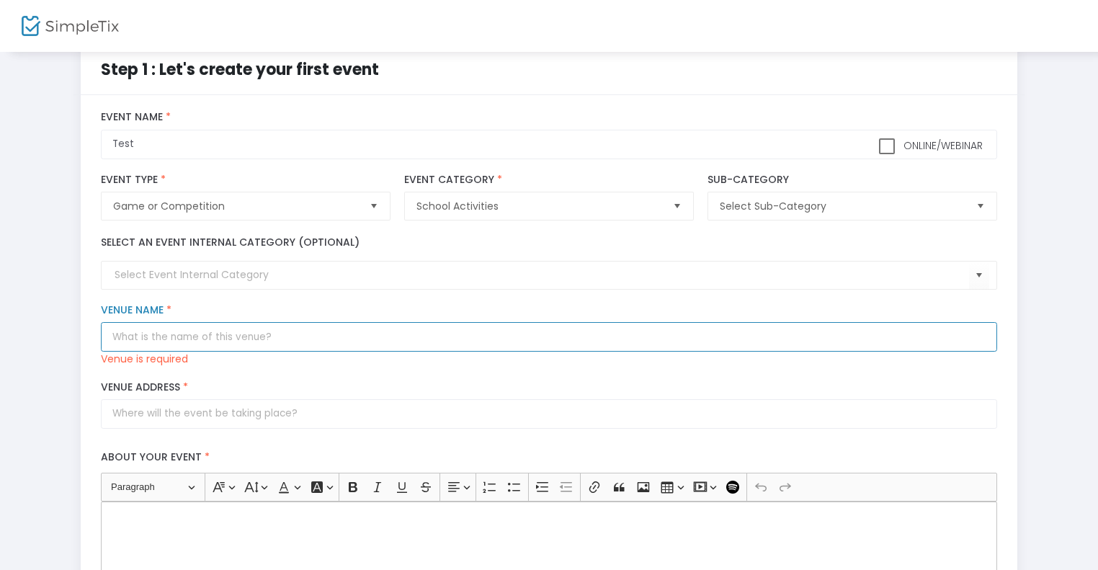
scroll to position [23, 0]
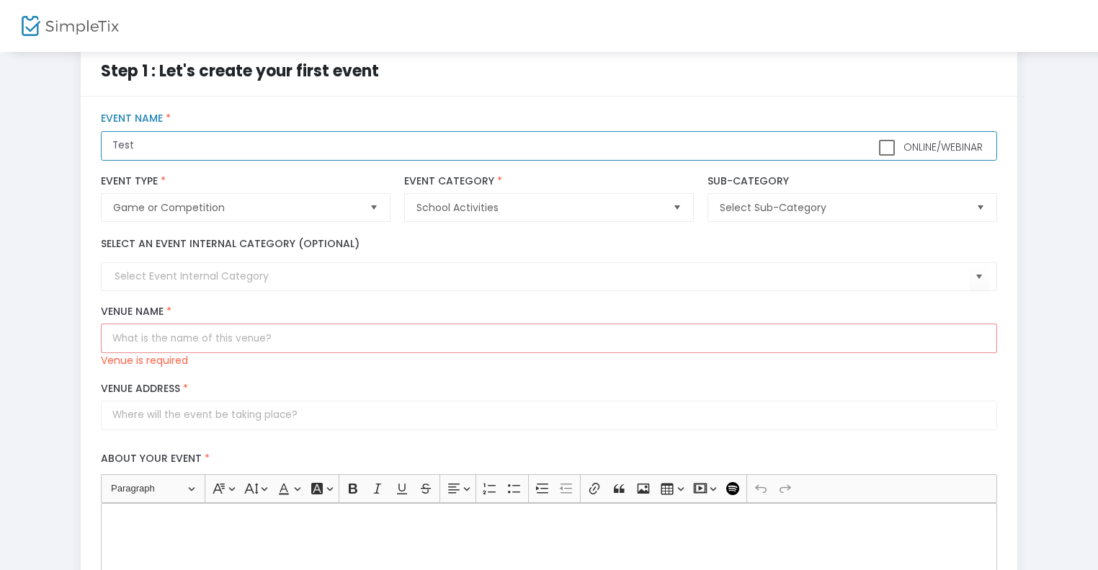
click at [218, 154] on input "Test" at bounding box center [549, 146] width 896 height 30
type input "Test Baseball Event"
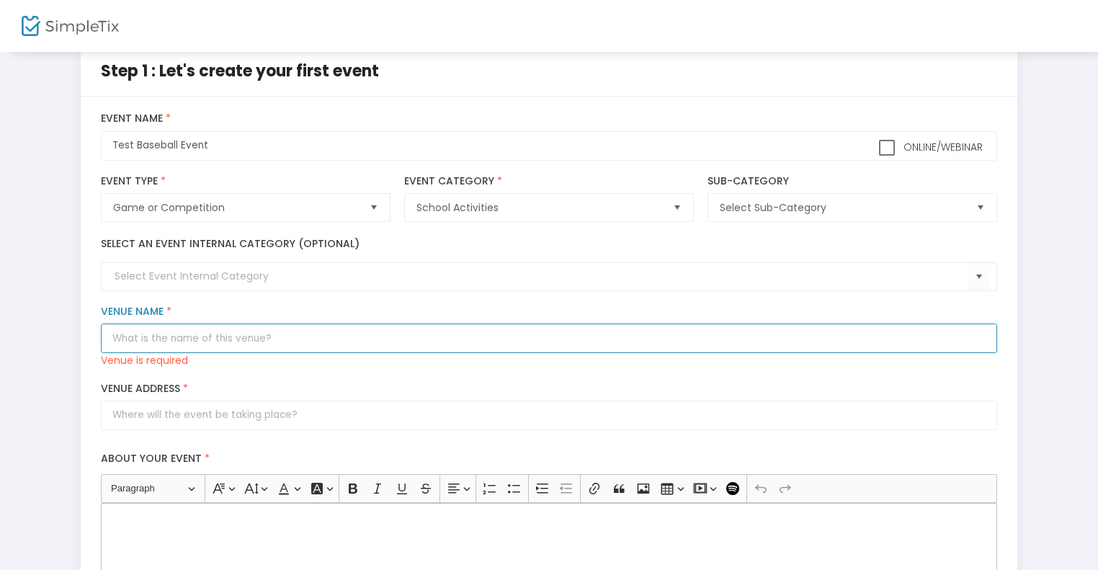
click at [167, 343] on input "Venue Name *" at bounding box center [549, 339] width 896 height 30
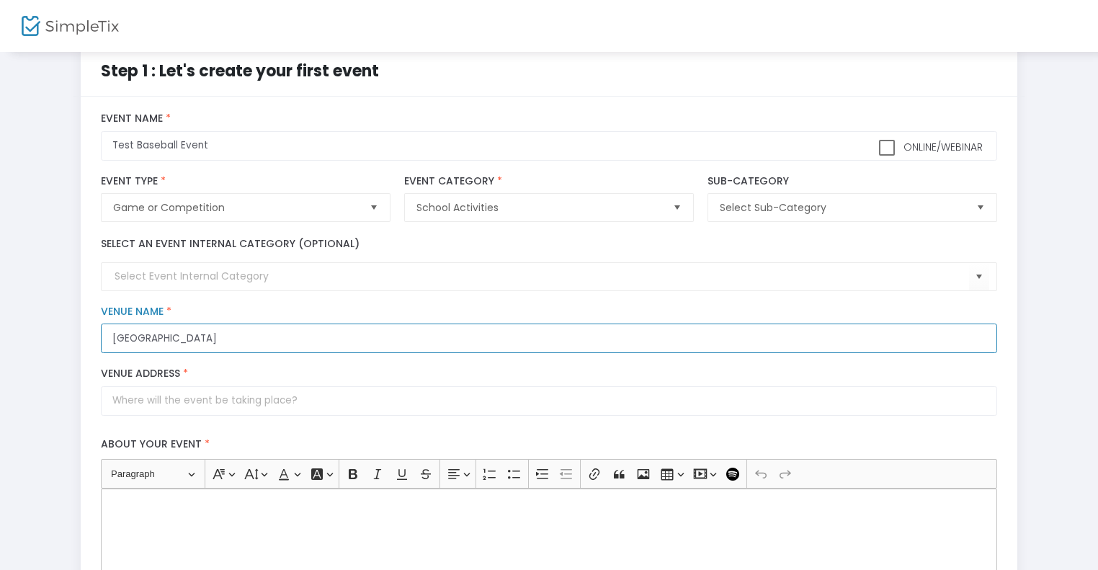
type input "[GEOGRAPHIC_DATA]"
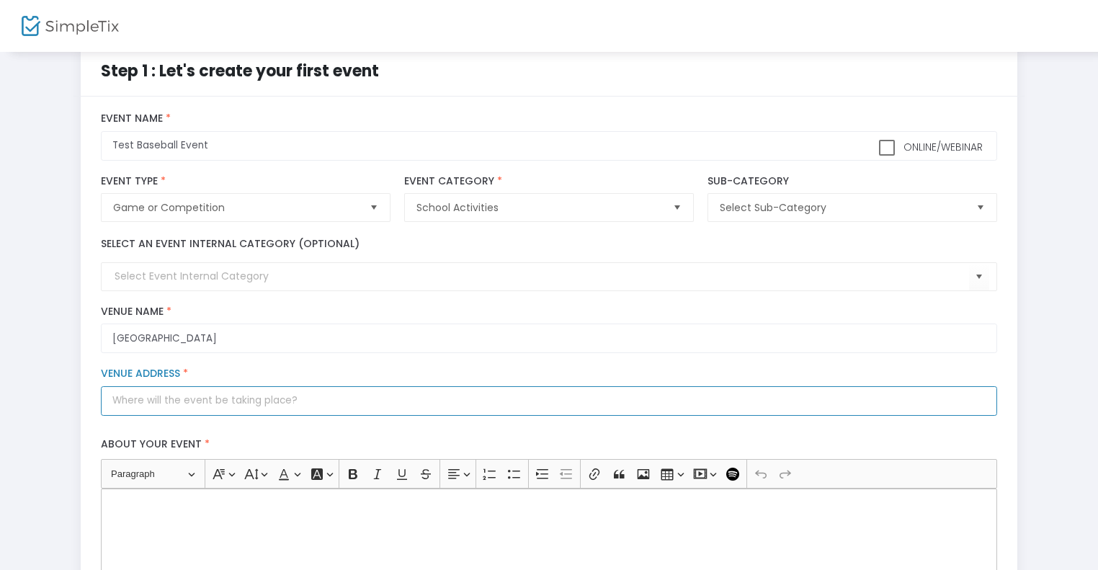
type input "0"
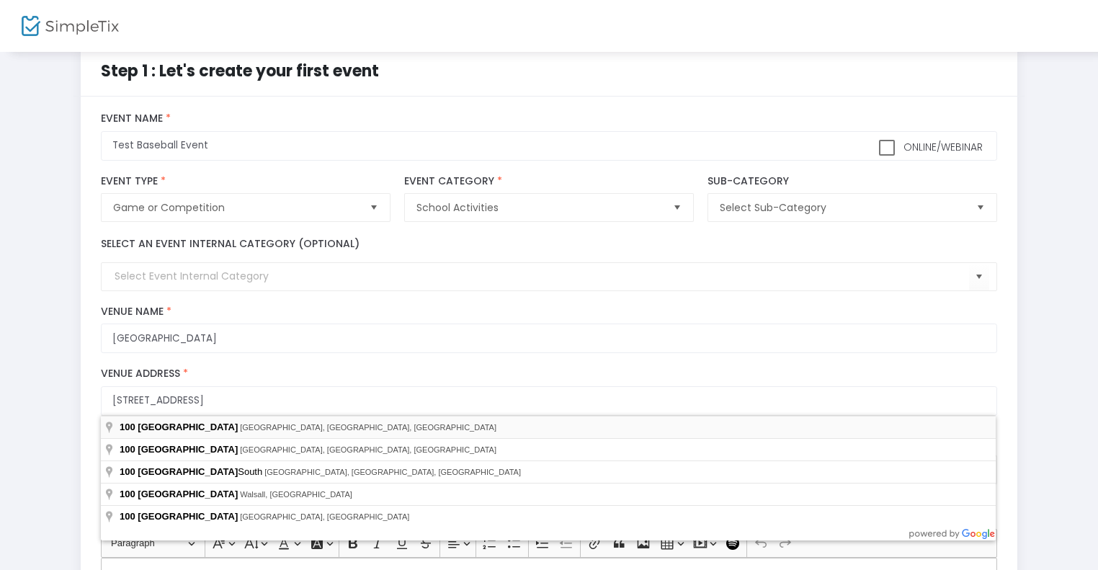
type input "[STREET_ADDRESS]"
type input "[GEOGRAPHIC_DATA]"
type input "11953"
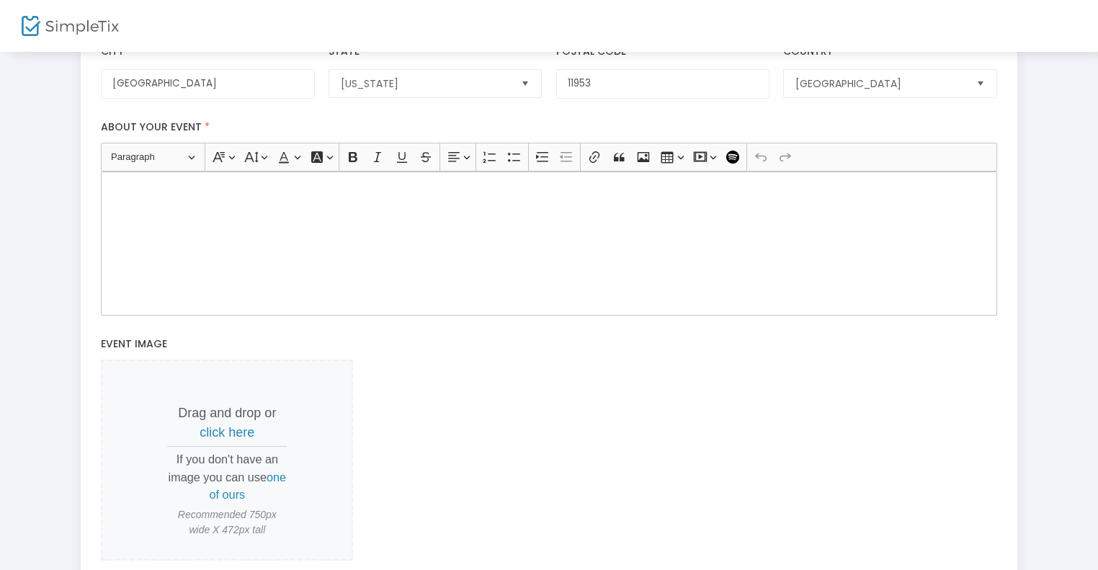
scroll to position [411, 0]
click at [288, 247] on div "Rich Text Editor, main" at bounding box center [549, 242] width 896 height 144
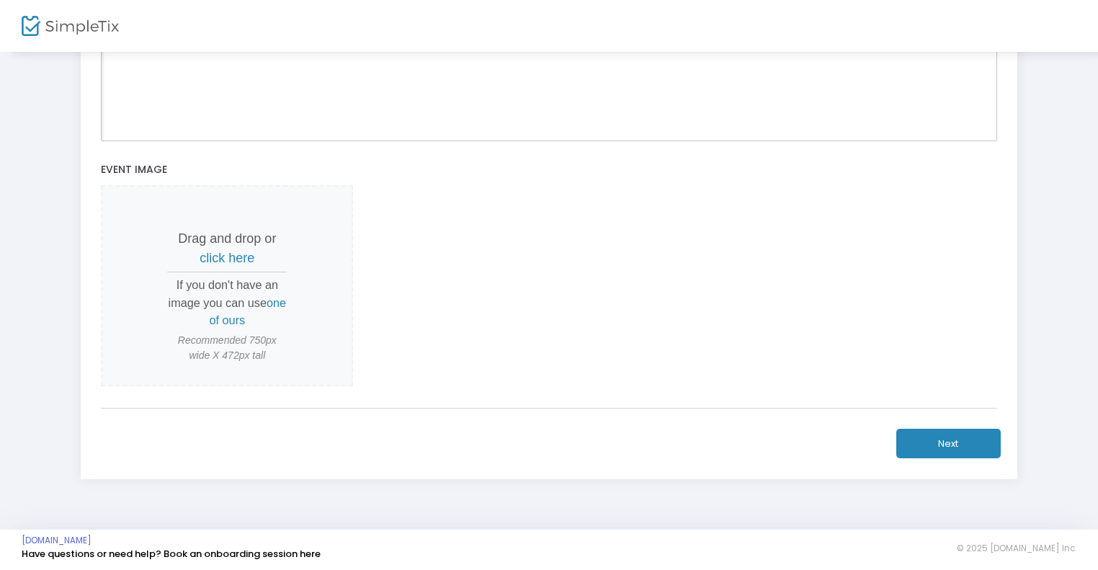
click at [937, 441] on button "Next" at bounding box center [949, 444] width 104 height 30
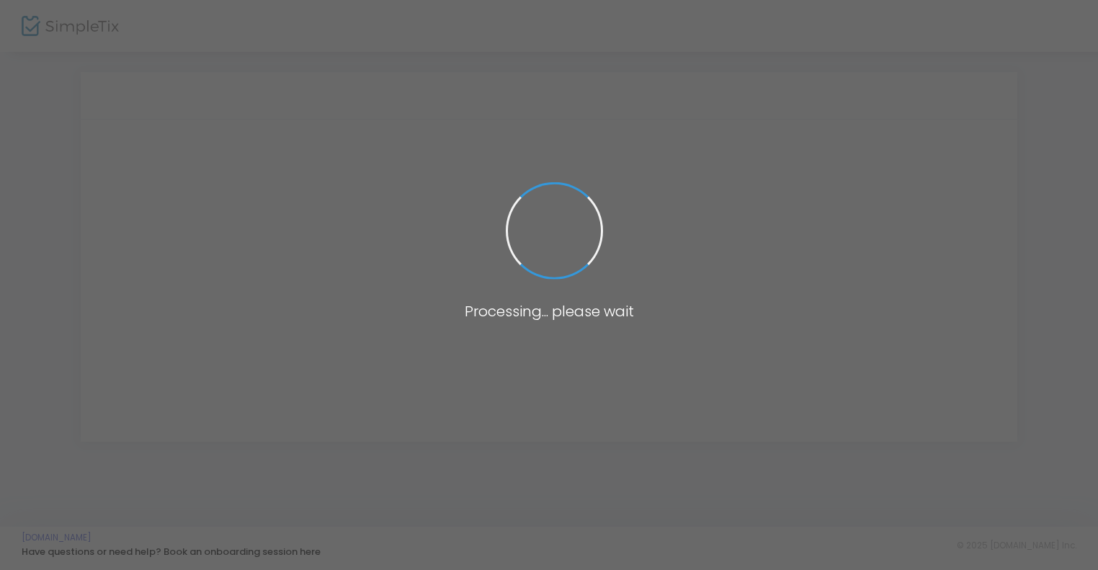
scroll to position [0, 0]
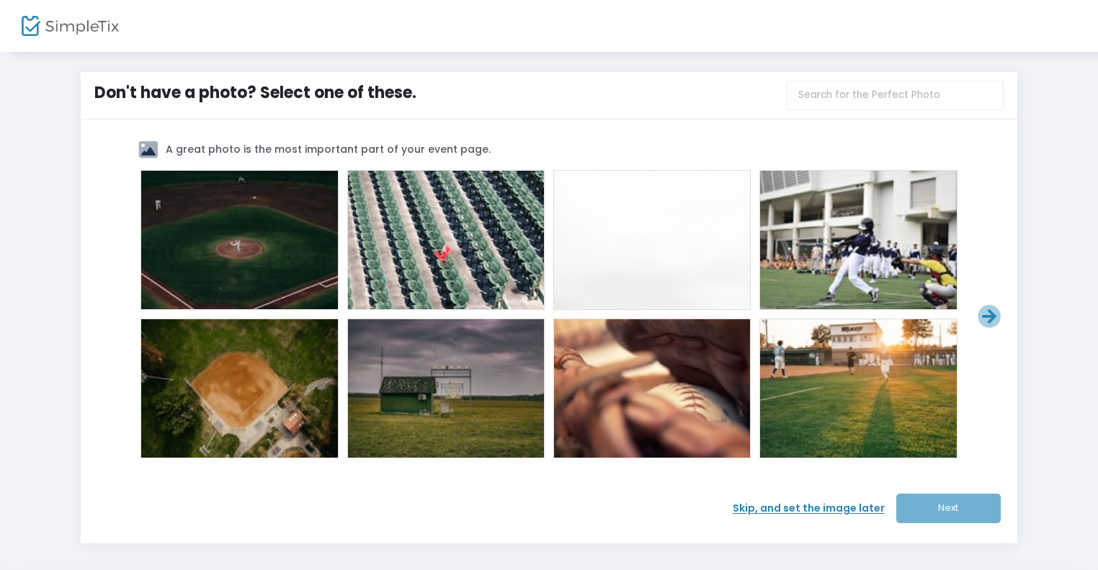
click at [253, 204] on div at bounding box center [239, 240] width 196 height 138
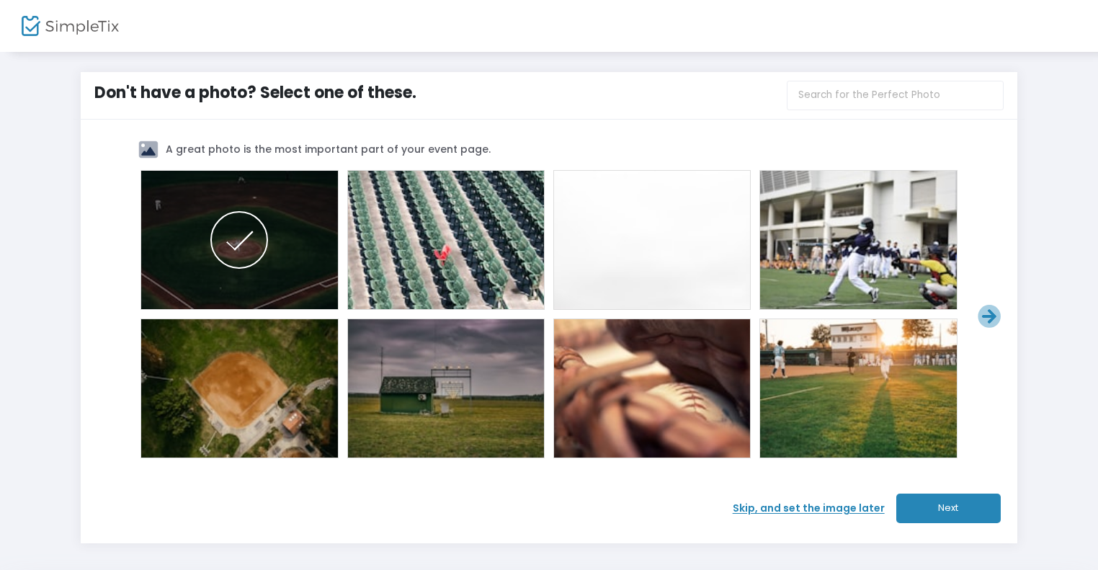
click at [945, 515] on button "Next" at bounding box center [949, 509] width 104 height 30
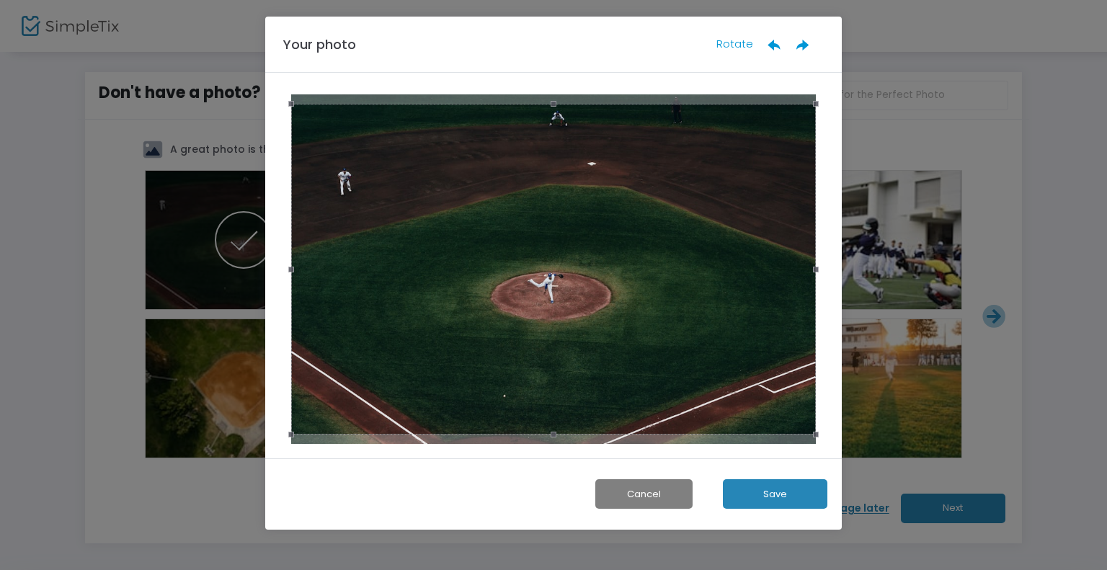
click at [773, 489] on button "Save" at bounding box center [775, 494] width 104 height 30
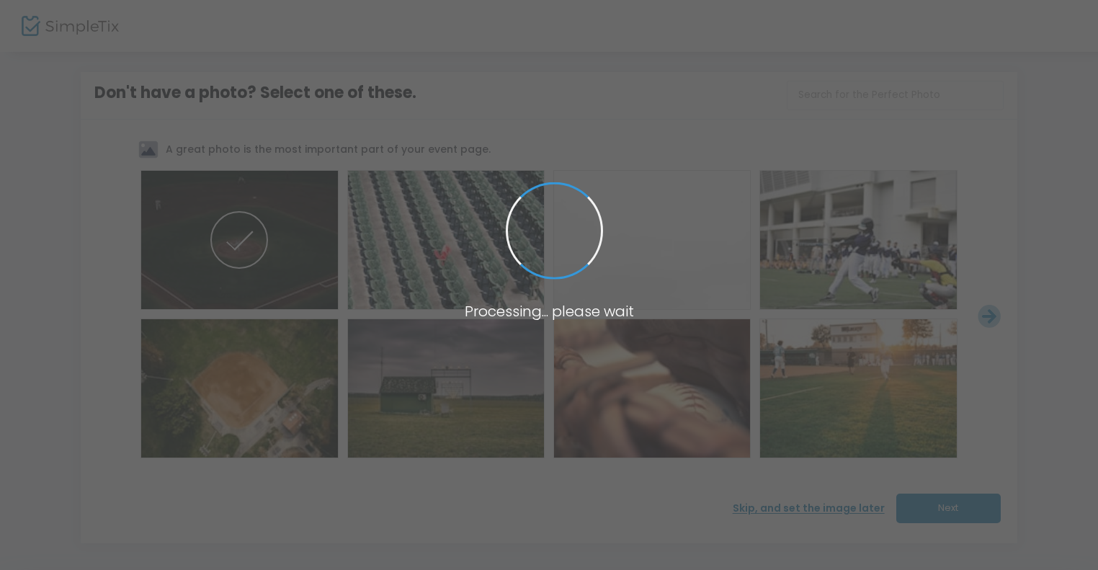
click at [492, 156] on span at bounding box center [549, 285] width 1098 height 570
click at [0, 93] on span at bounding box center [549, 285] width 1098 height 570
click at [510, 217] on span at bounding box center [554, 230] width 97 height 97
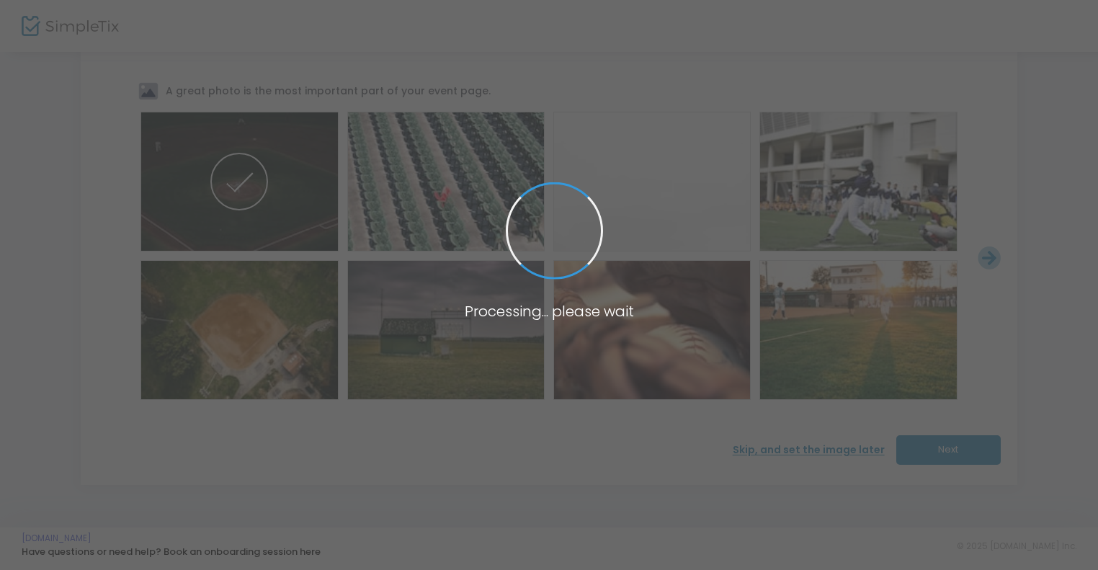
scroll to position [58, 0]
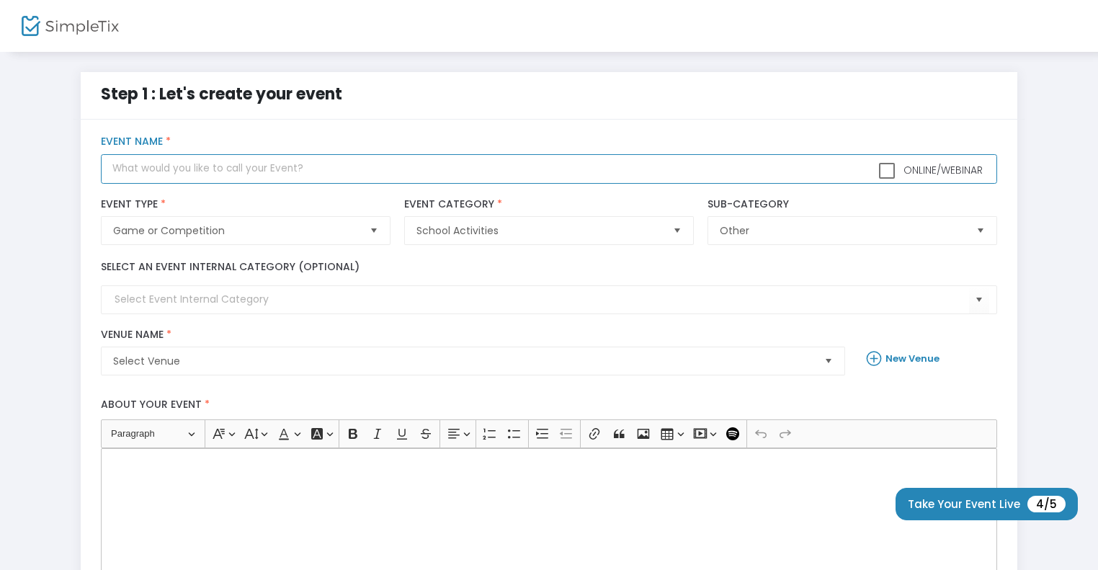
click at [248, 160] on input "text" at bounding box center [549, 169] width 896 height 30
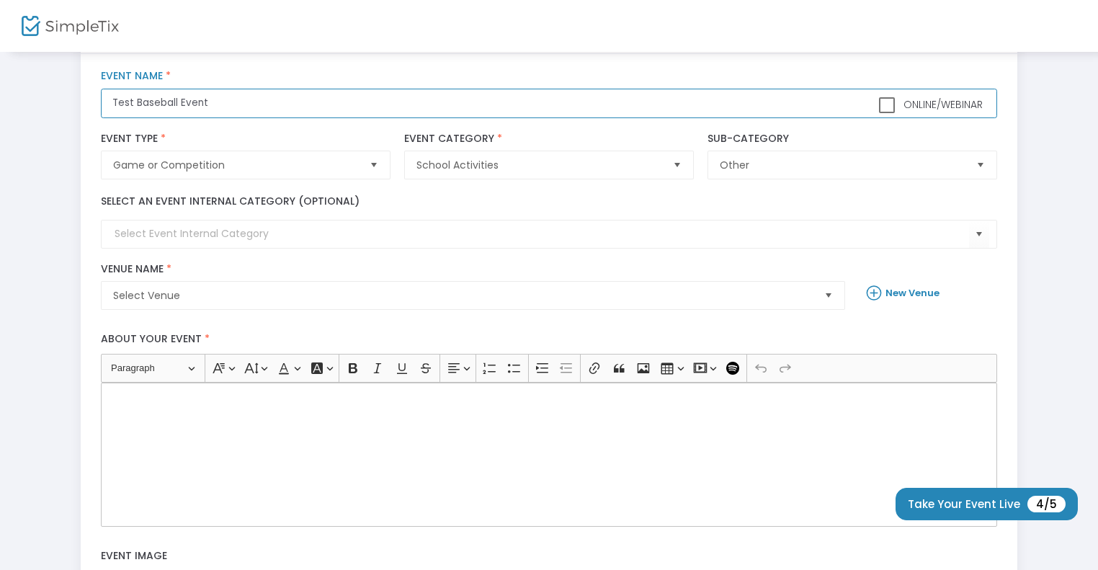
scroll to position [66, 0]
type input "Test Baseball Event"
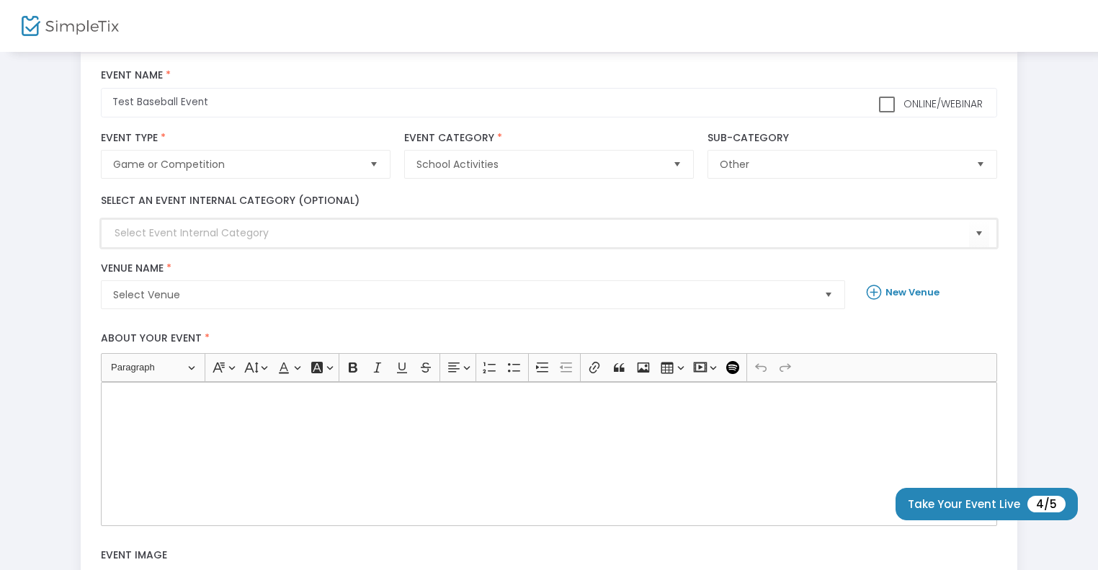
click at [260, 230] on input at bounding box center [542, 233] width 854 height 15
click at [175, 313] on div "Select Venue Venue Name * Venue is required New Venue" at bounding box center [549, 286] width 910 height 62
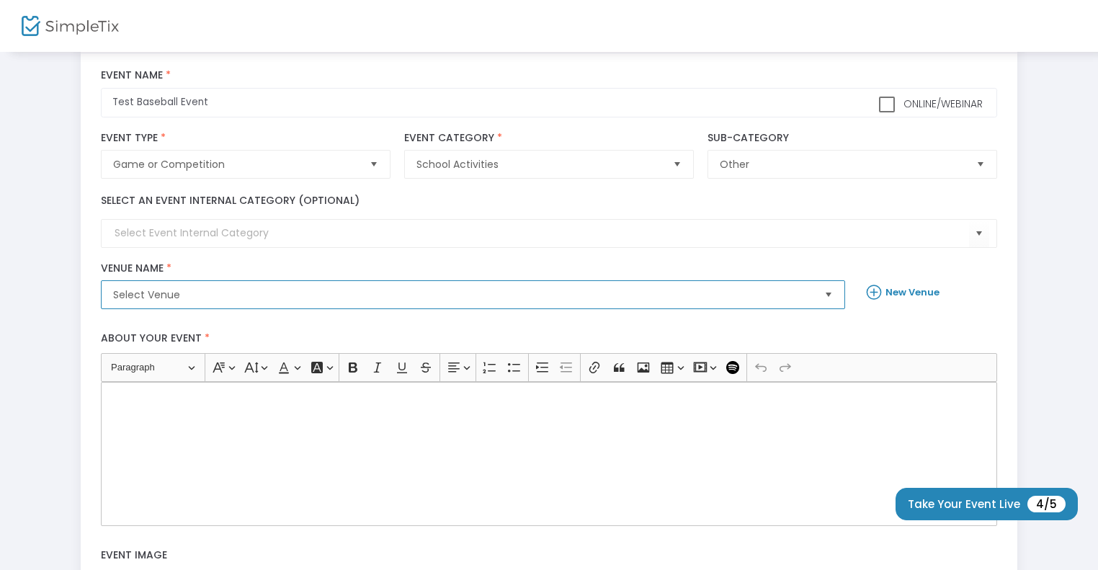
click at [190, 302] on span "Select Venue" at bounding box center [462, 294] width 711 height 27
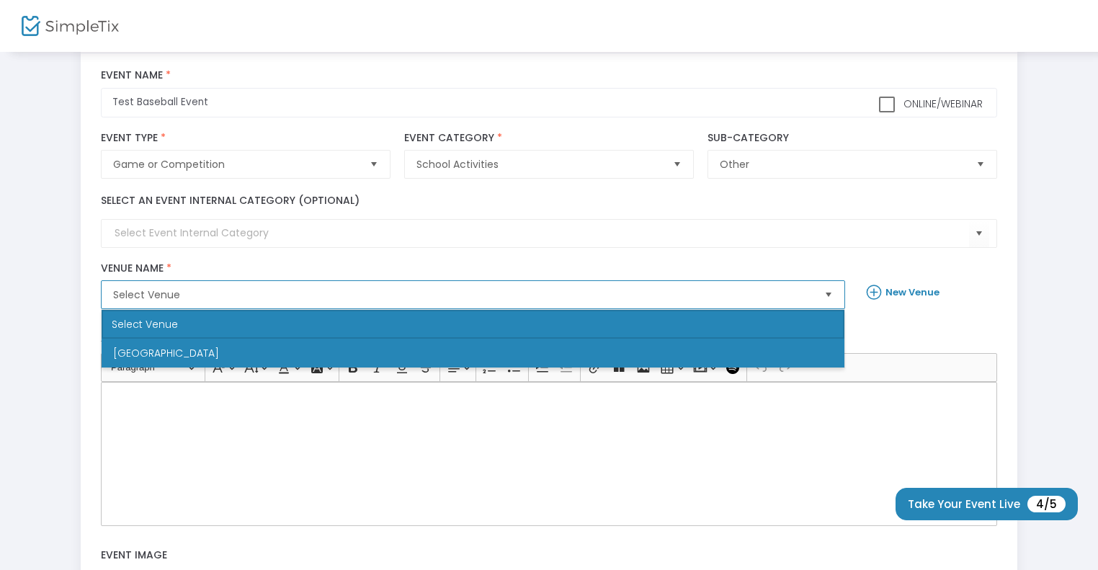
click at [170, 349] on span "[GEOGRAPHIC_DATA]" at bounding box center [166, 353] width 106 height 14
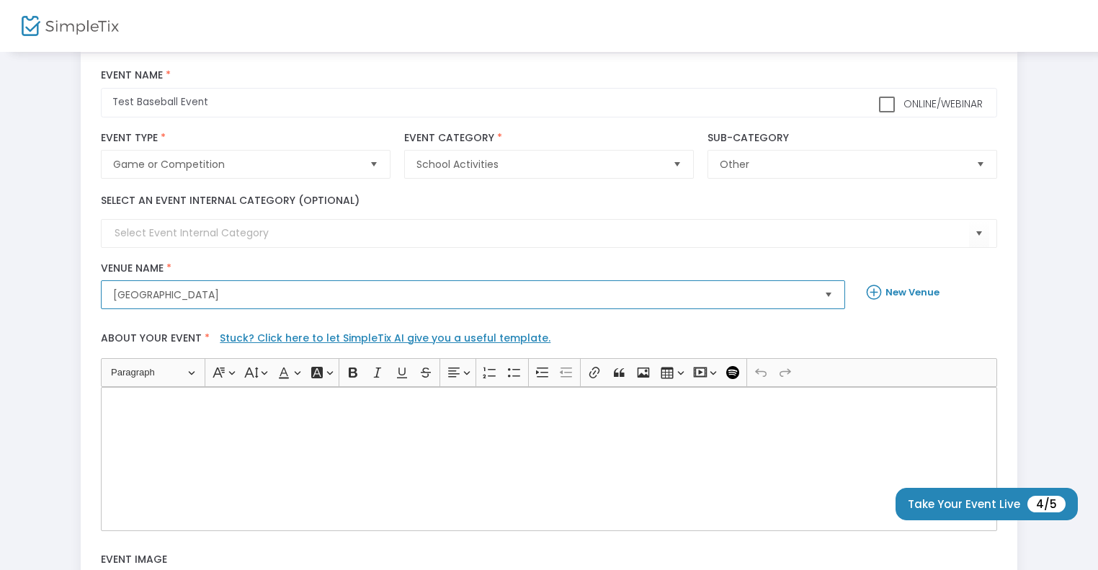
scroll to position [241, 0]
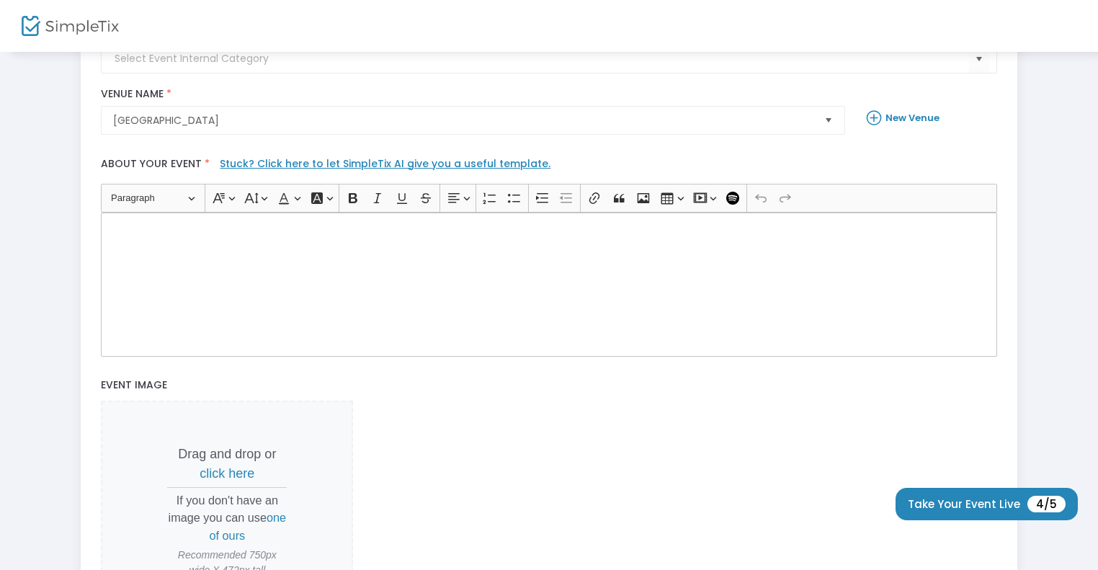
click at [225, 259] on div "Rich Text Editor, main" at bounding box center [549, 285] width 896 height 144
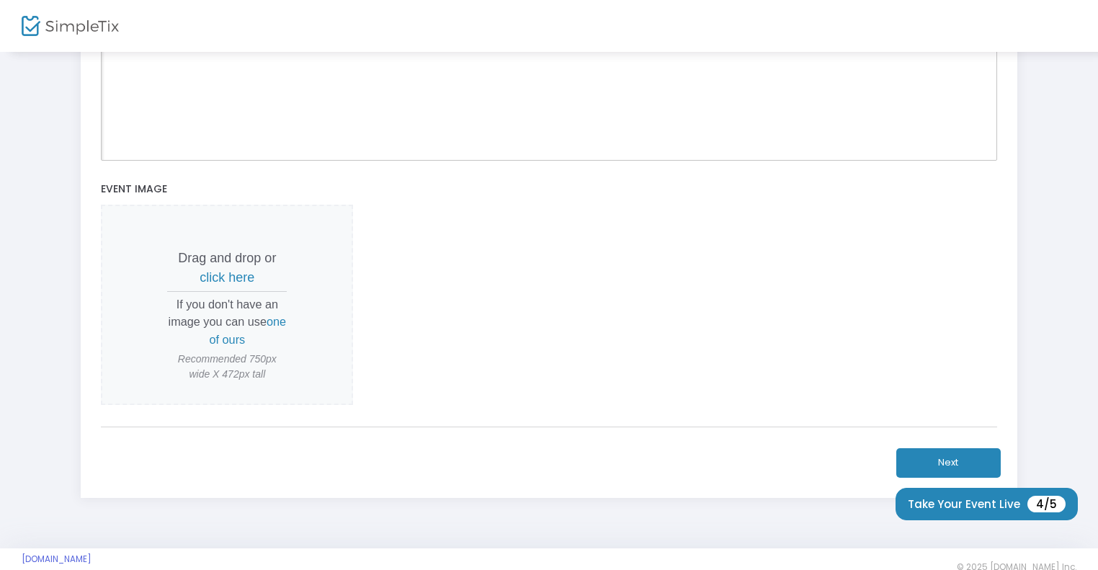
scroll to position [441, 0]
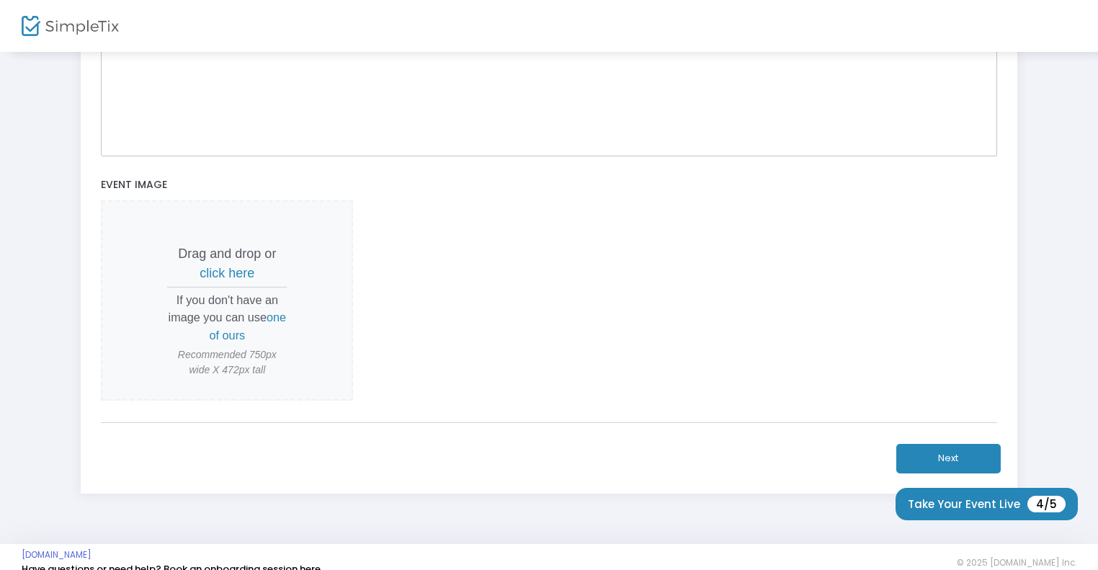
click at [929, 462] on button "Next" at bounding box center [949, 459] width 104 height 30
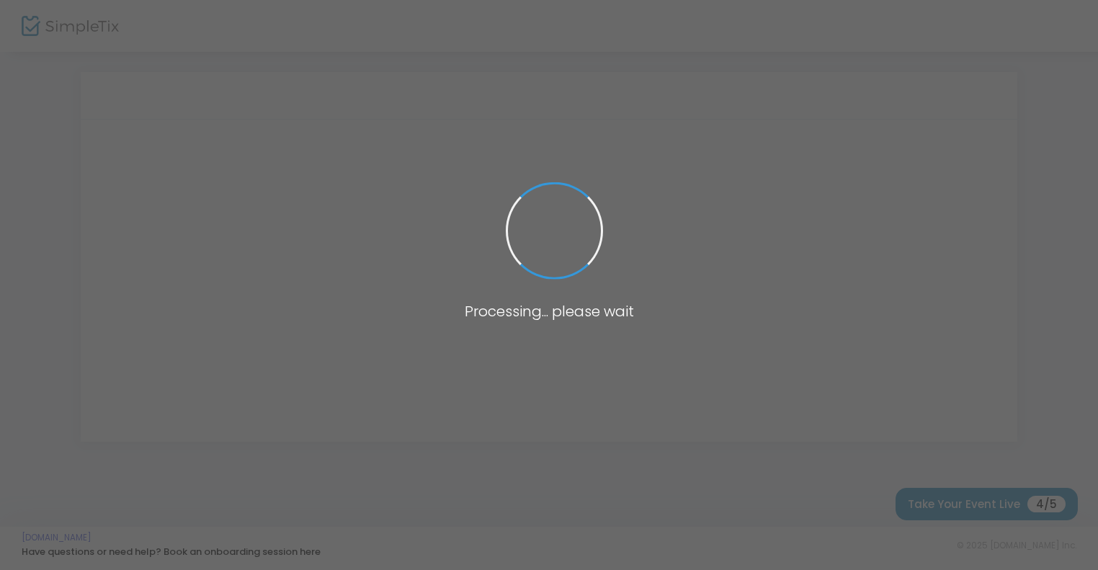
scroll to position [0, 0]
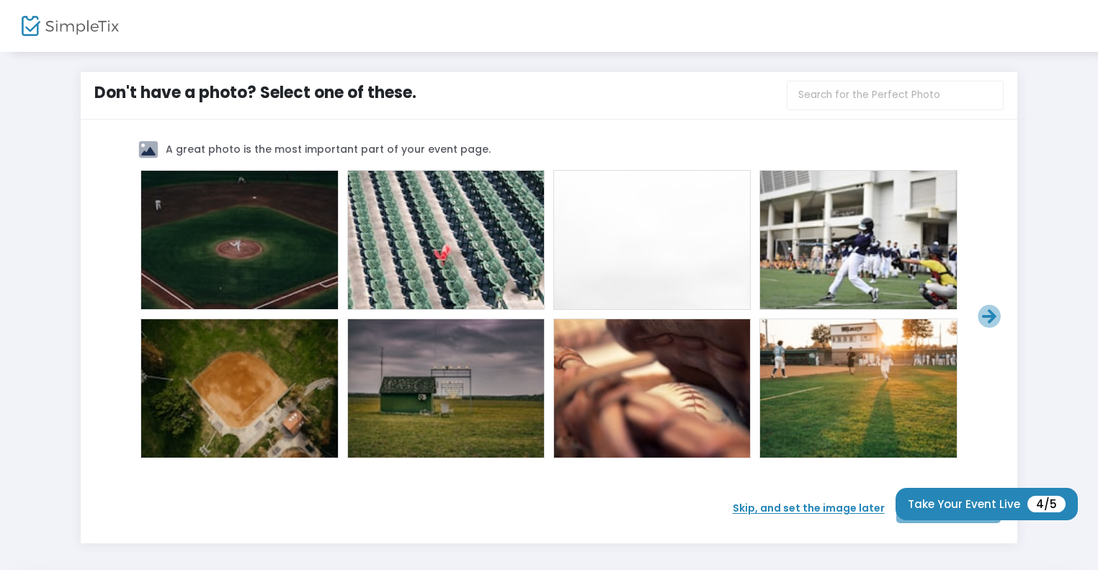
click at [285, 280] on div at bounding box center [239, 240] width 196 height 138
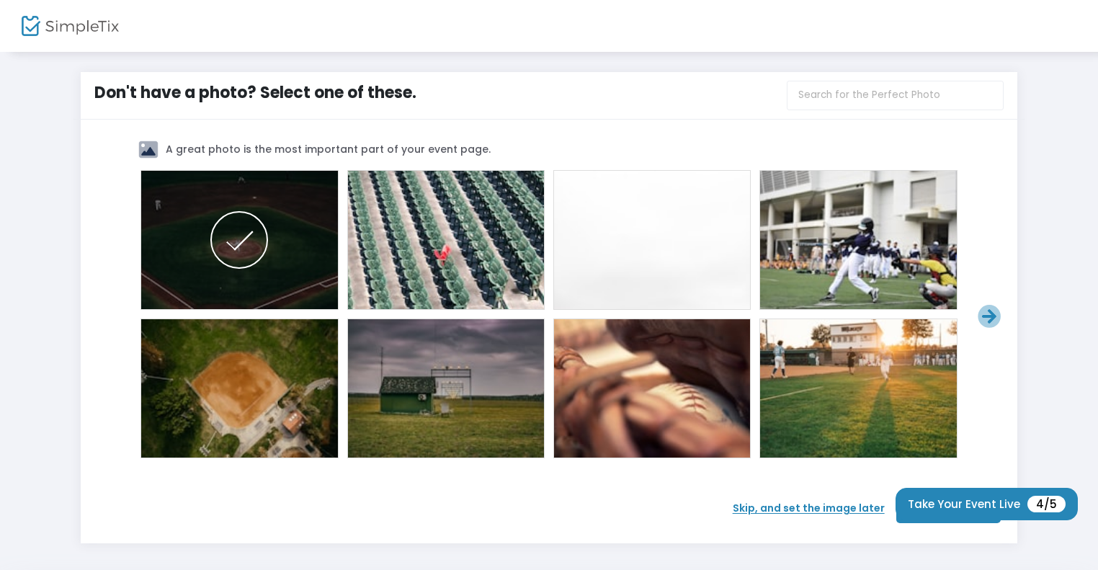
scroll to position [58, 0]
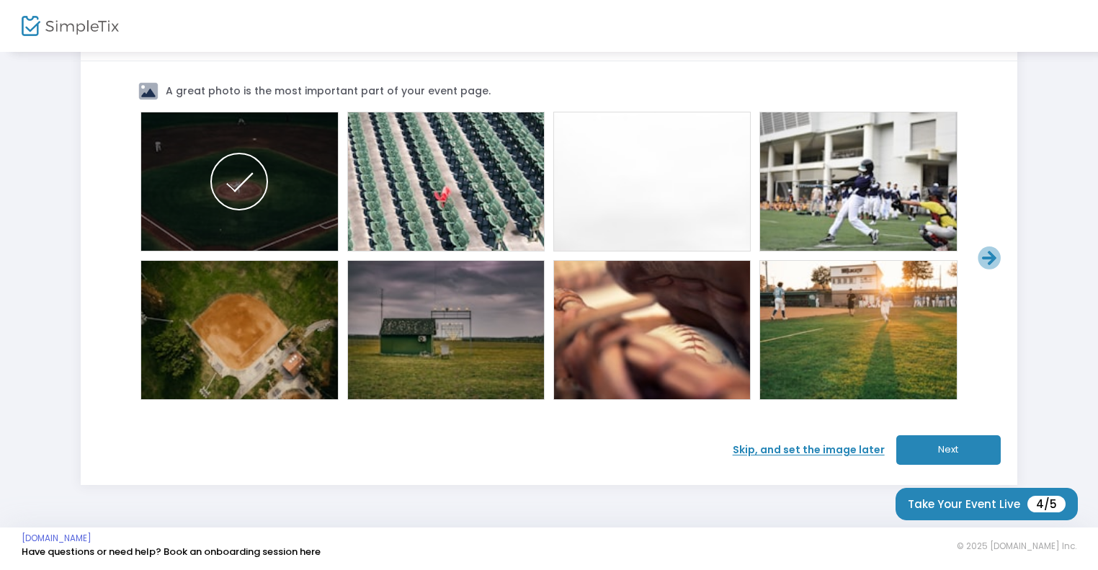
click at [914, 436] on button "Next" at bounding box center [949, 450] width 104 height 30
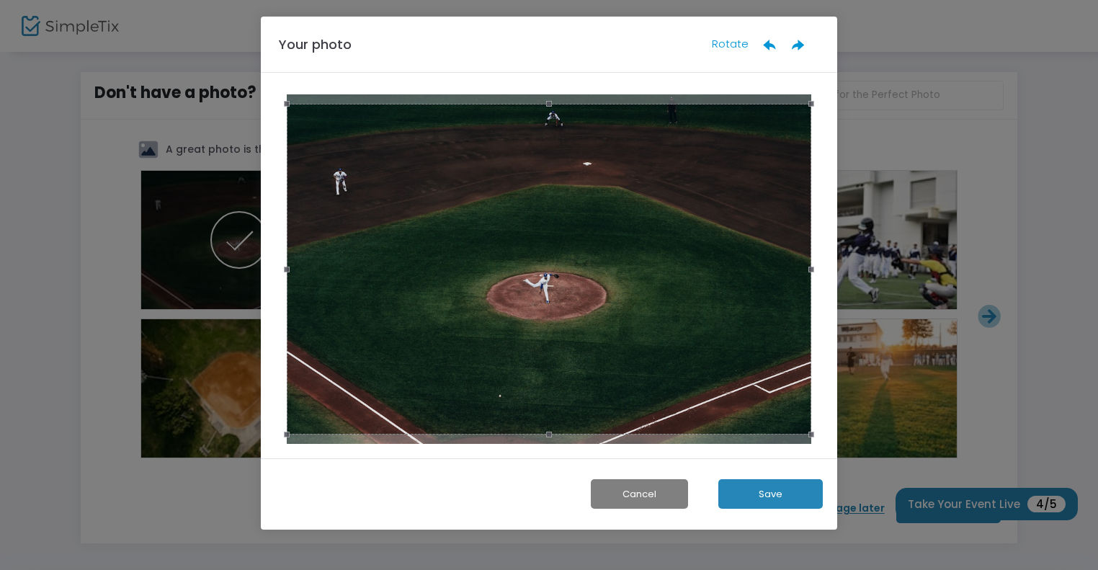
scroll to position [0, 0]
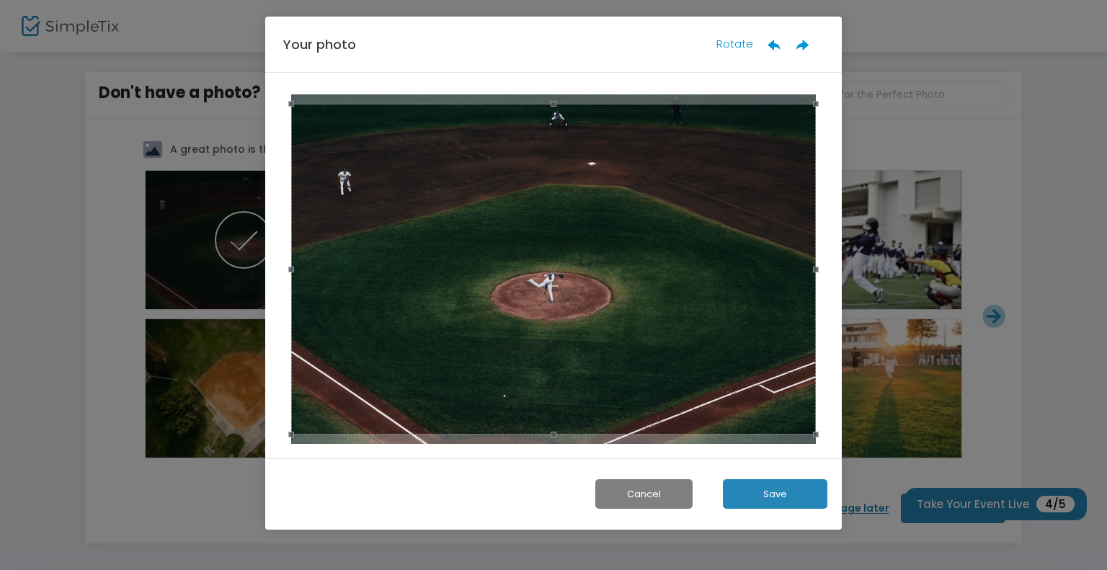
click at [795, 495] on button "Save" at bounding box center [775, 494] width 104 height 30
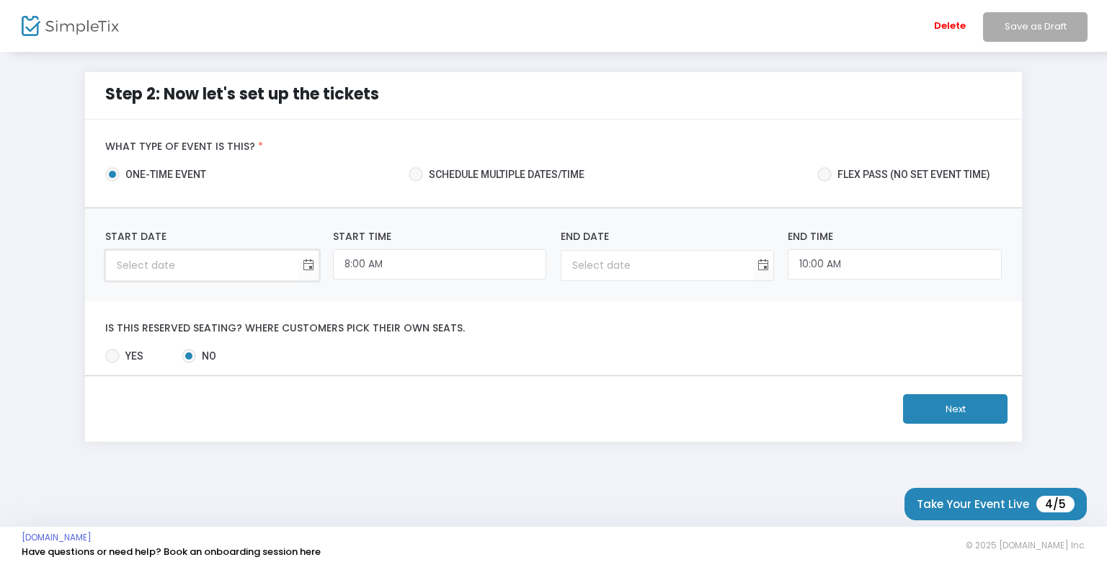
type input "month/day/year"
click at [204, 264] on input "month/day/year" at bounding box center [202, 266] width 192 height 30
click at [522, 177] on span "Schedule multiple dates/time" at bounding box center [503, 174] width 161 height 15
click at [416, 182] on input "Schedule multiple dates/time" at bounding box center [415, 182] width 1 height 1
radio input "true"
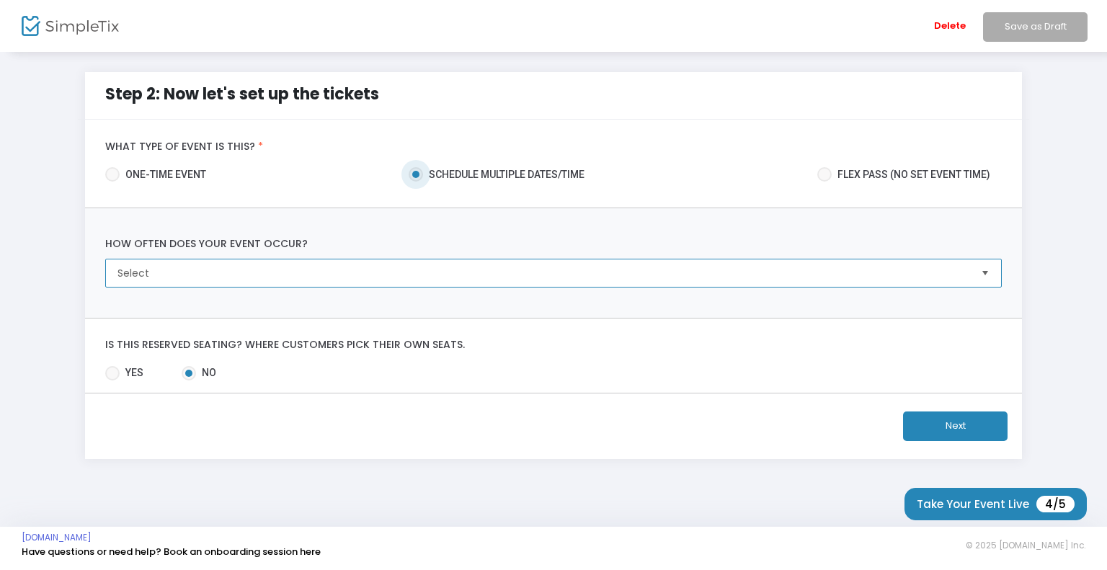
click at [214, 262] on span "Select" at bounding box center [543, 272] width 863 height 27
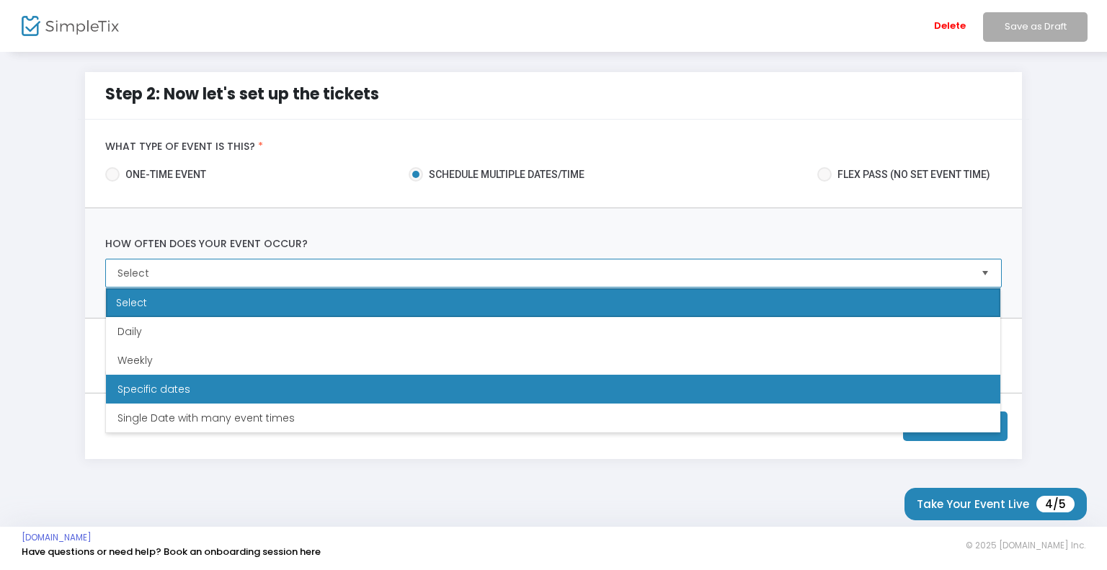
click at [218, 386] on li "Specific dates" at bounding box center [553, 389] width 894 height 29
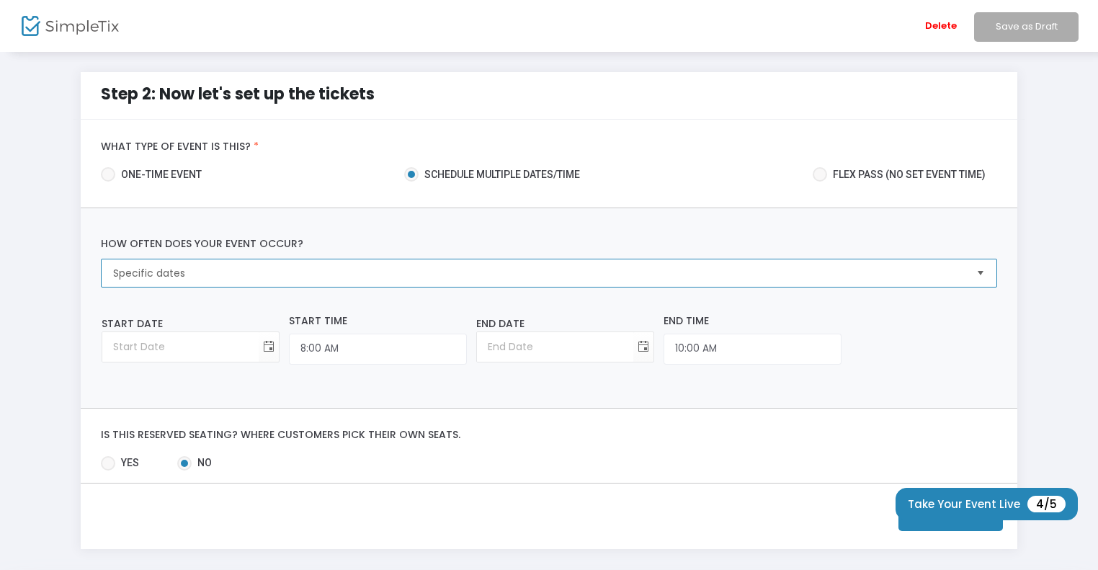
click at [221, 267] on span "Specific dates" at bounding box center [538, 273] width 851 height 14
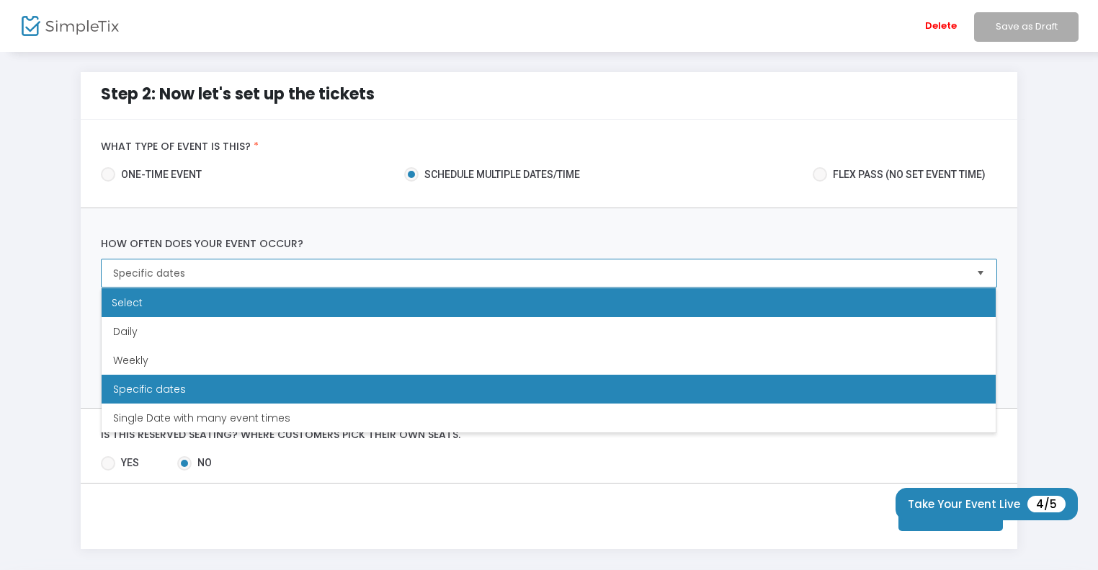
click at [166, 301] on div "Select" at bounding box center [549, 302] width 894 height 29
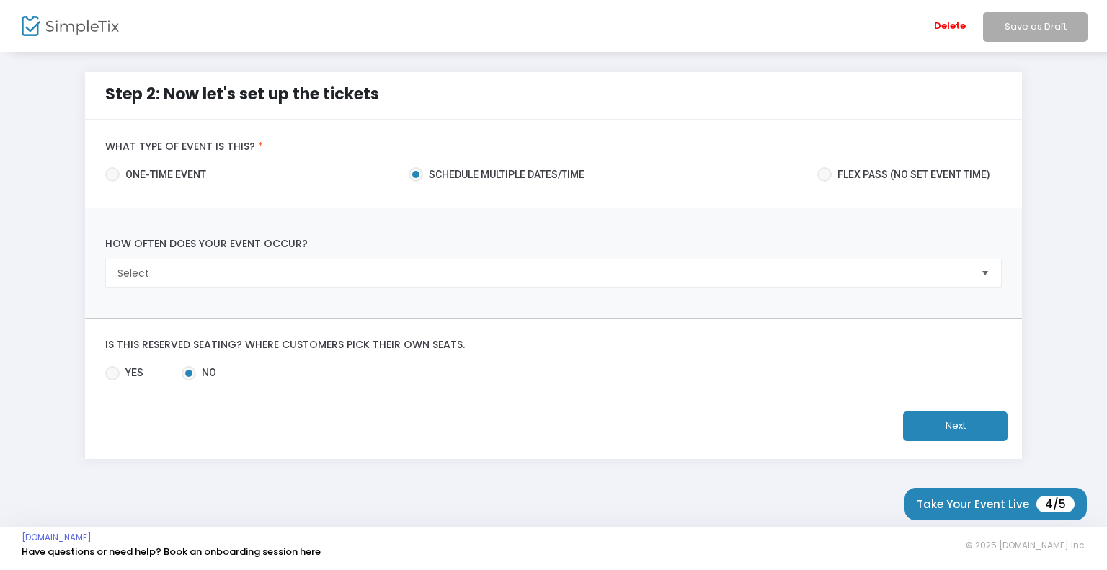
click at [828, 172] on span at bounding box center [824, 174] width 14 height 14
click at [824, 182] on input "Flex pass (no set event time)" at bounding box center [824, 182] width 1 height 1
radio input "true"
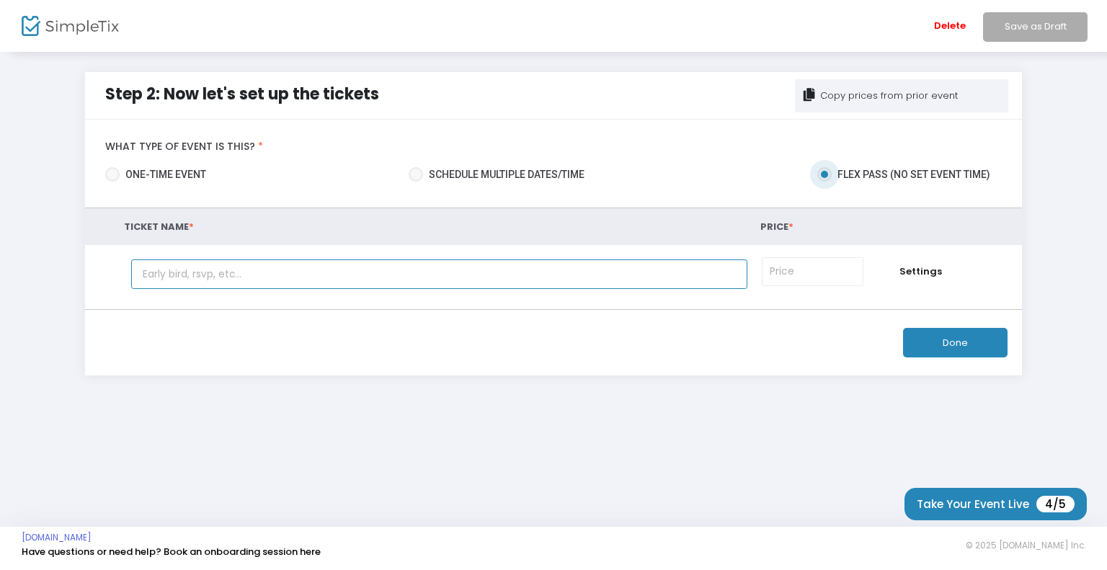
click at [225, 278] on input "text" at bounding box center [439, 274] width 616 height 30
click at [186, 175] on span "one-time event" at bounding box center [163, 174] width 86 height 15
click at [112, 182] on input "one-time event" at bounding box center [112, 182] width 1 height 1
radio input "true"
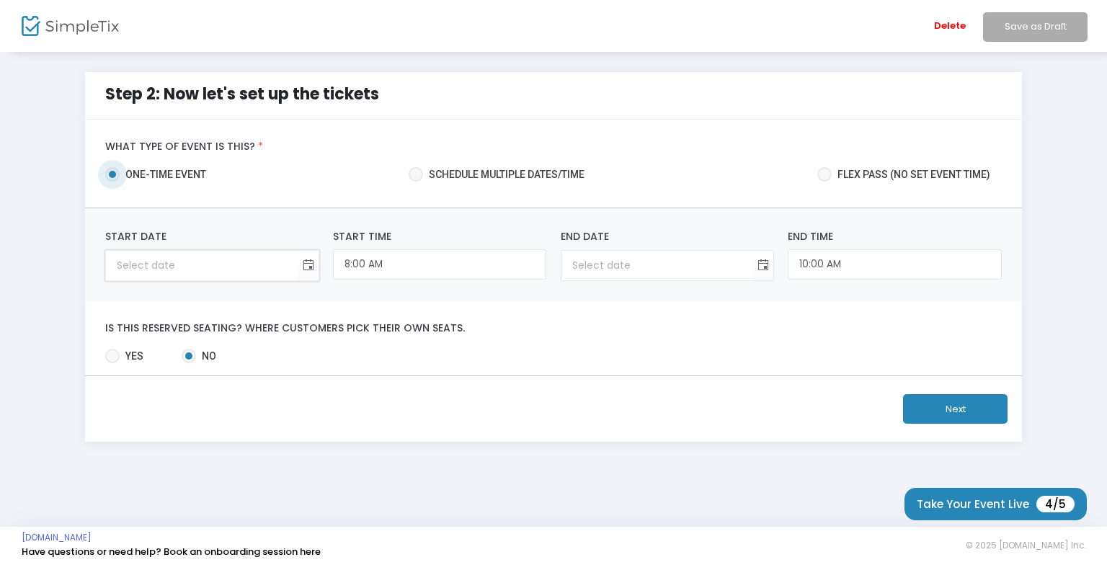
type input "month/day/year"
click at [233, 268] on input "month/day/year" at bounding box center [202, 266] width 192 height 30
click at [301, 264] on span "Toggle calendar" at bounding box center [308, 266] width 24 height 24
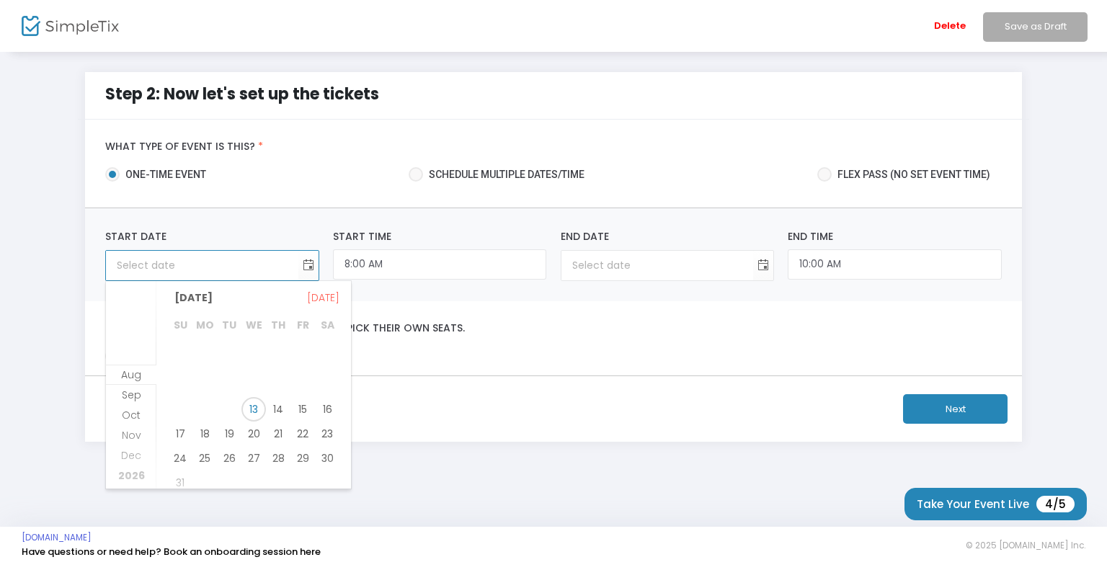
click at [280, 410] on span "14" at bounding box center [278, 409] width 25 height 25
type input "8/14/2025"
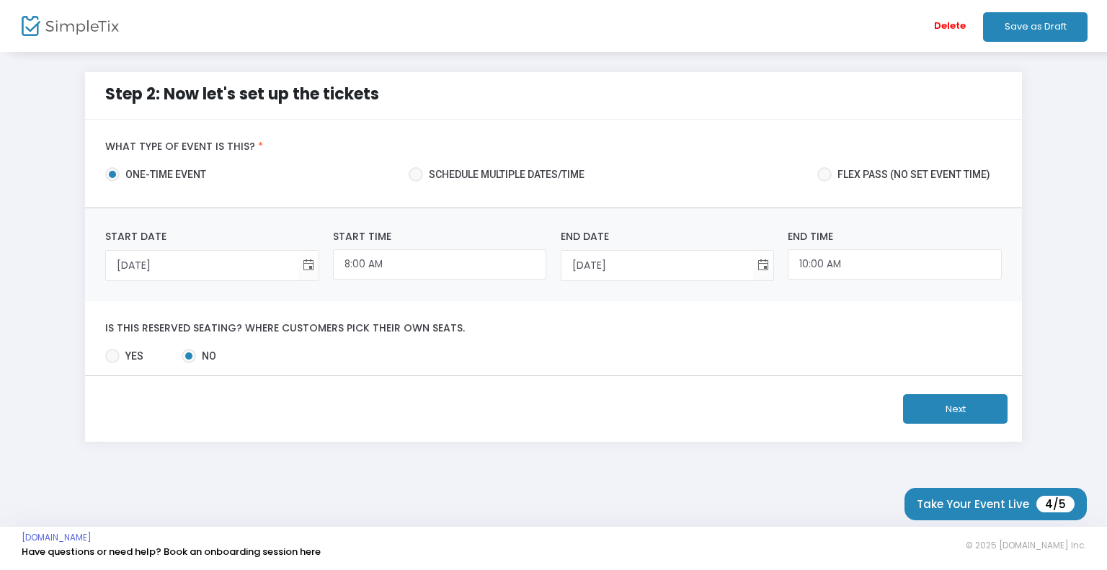
click at [924, 415] on button "Next" at bounding box center [955, 409] width 104 height 30
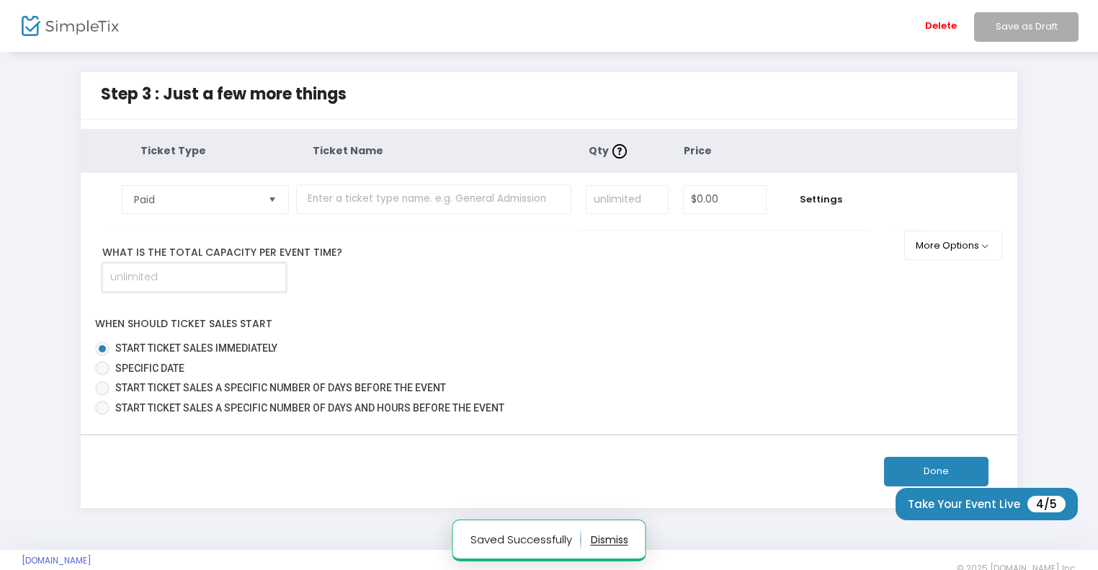
click at [179, 273] on input at bounding box center [194, 277] width 182 height 27
type input "200"
click at [347, 294] on div "Ticket Type Ticket Name Qty Price Paid Required. $0.00 Settings Ticket Descript…" at bounding box center [550, 274] width 938 height 291
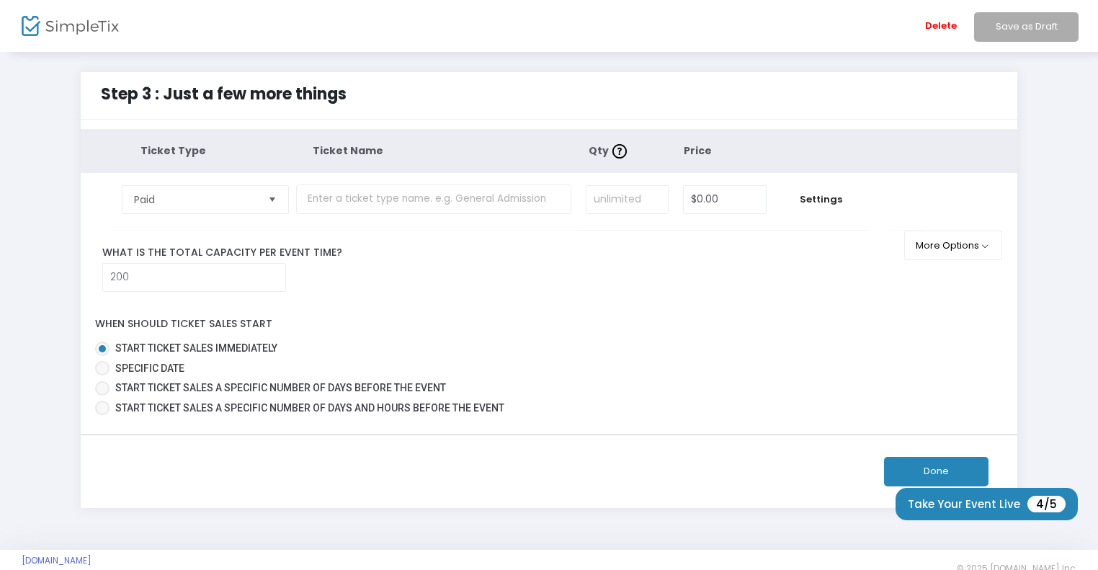
scroll to position [22, 0]
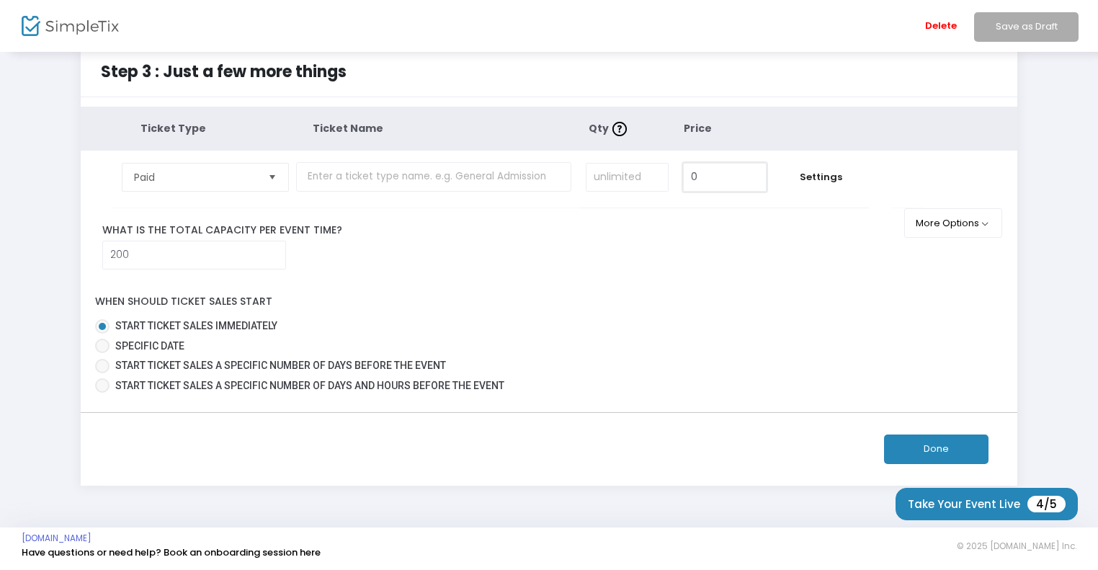
click at [739, 174] on input "0" at bounding box center [725, 177] width 82 height 27
type input "$0.00"
click at [363, 179] on input "text" at bounding box center [433, 177] width 275 height 30
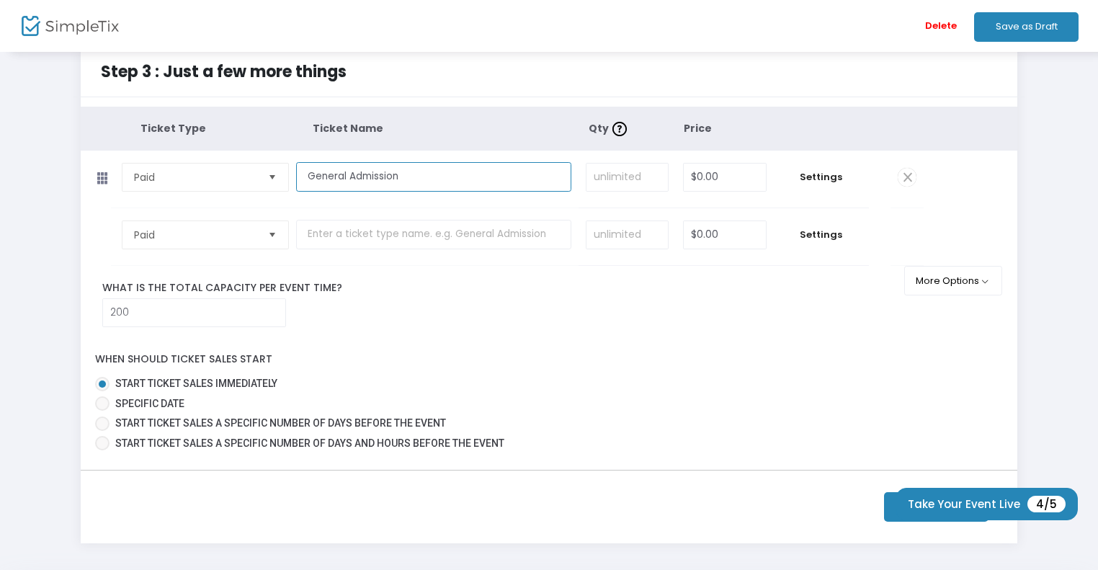
type input "General Admission"
click at [703, 183] on input "50" at bounding box center [725, 177] width 82 height 27
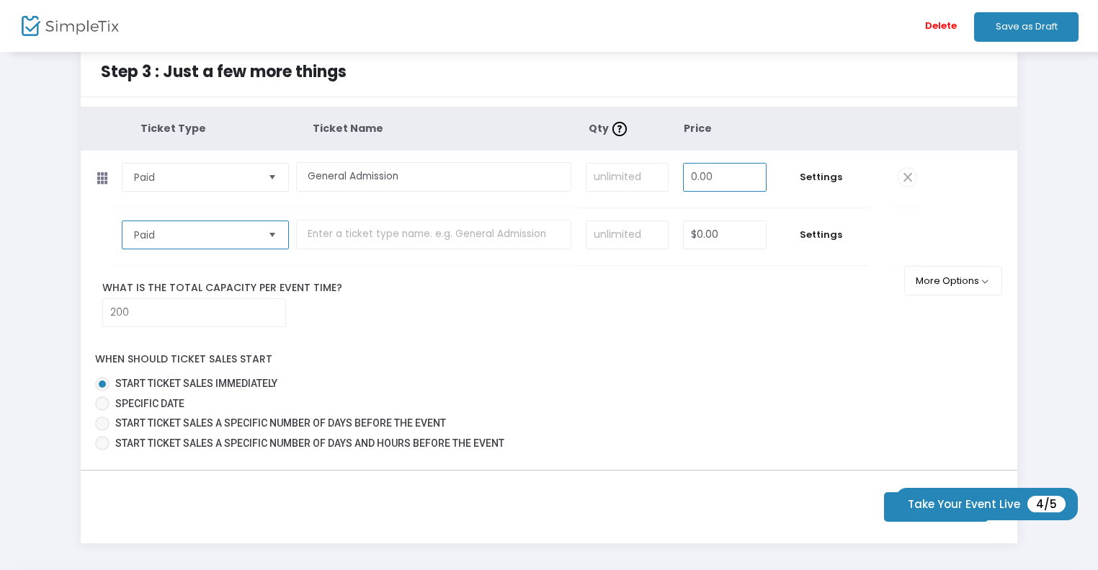
type input "$0.00"
click at [804, 175] on span "Settings" at bounding box center [821, 177] width 81 height 14
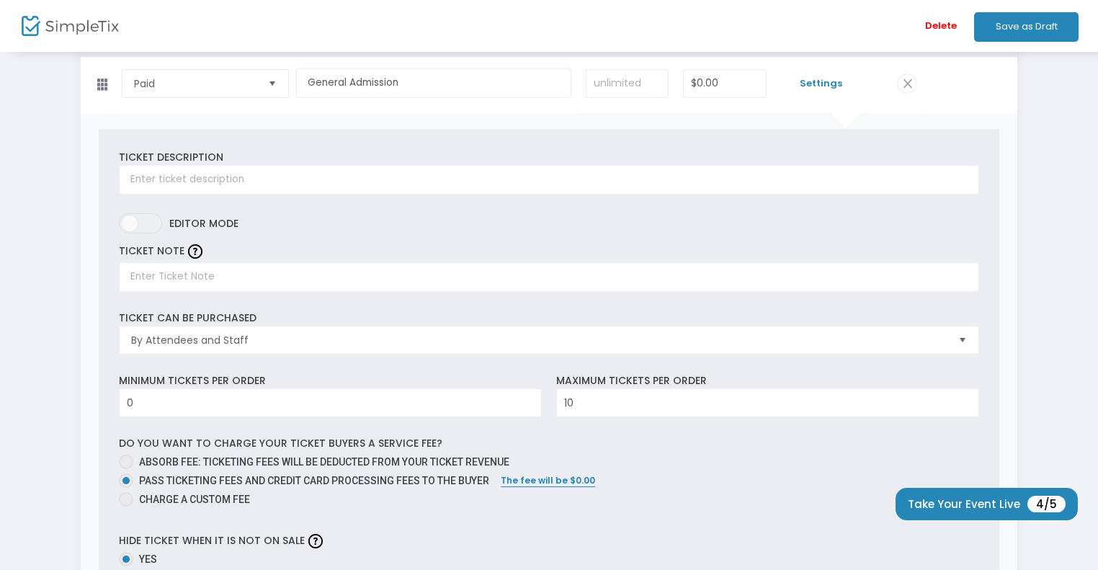
scroll to position [117, 0]
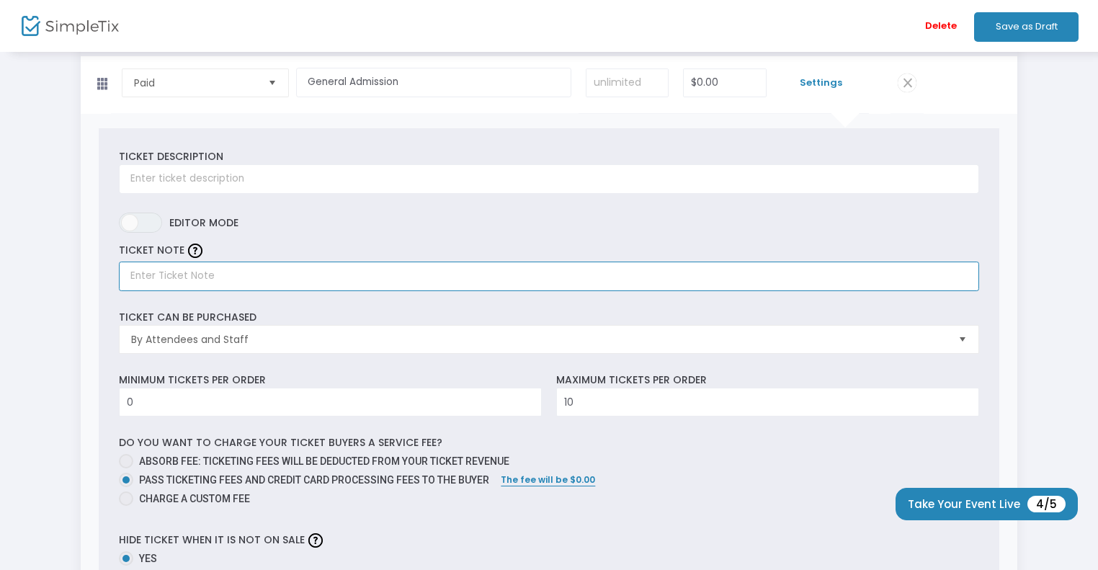
click at [236, 277] on input "text" at bounding box center [549, 277] width 860 height 30
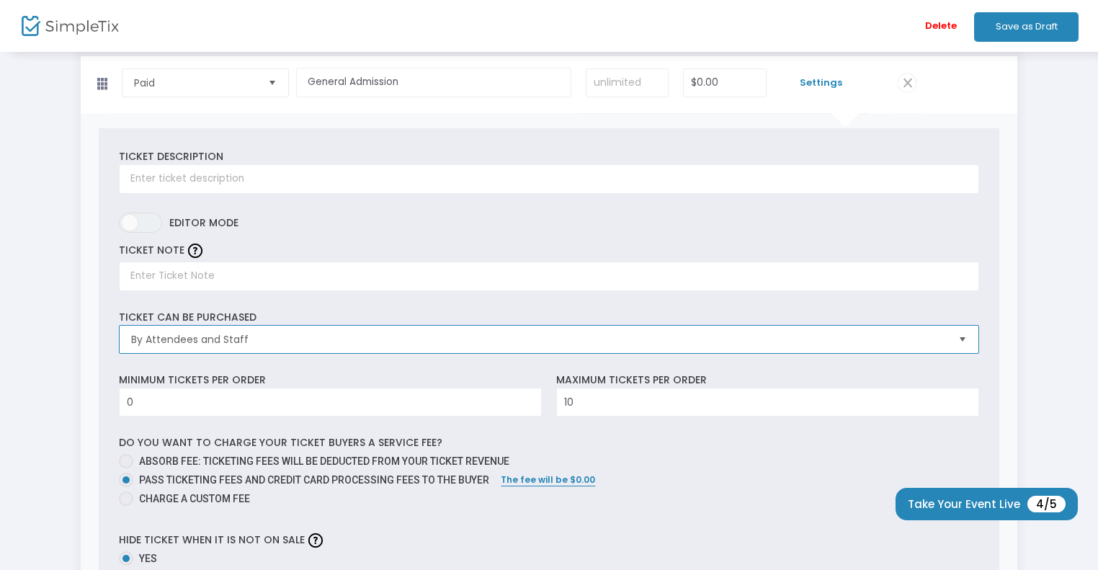
click at [202, 336] on span "By Attendees and Staff" at bounding box center [538, 339] width 815 height 14
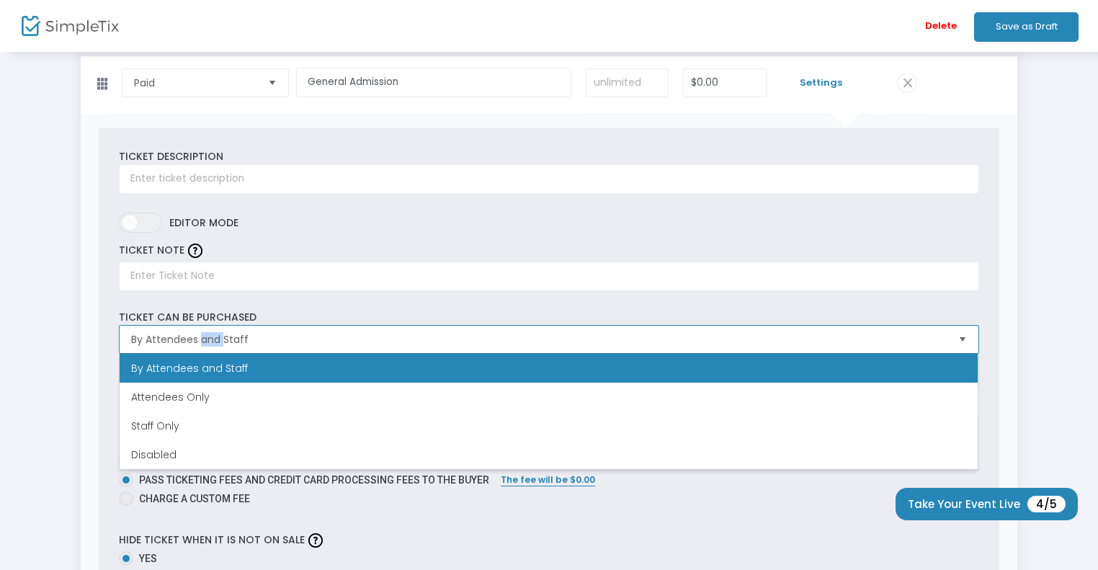
click at [202, 336] on span "By Attendees and Staff" at bounding box center [538, 339] width 815 height 14
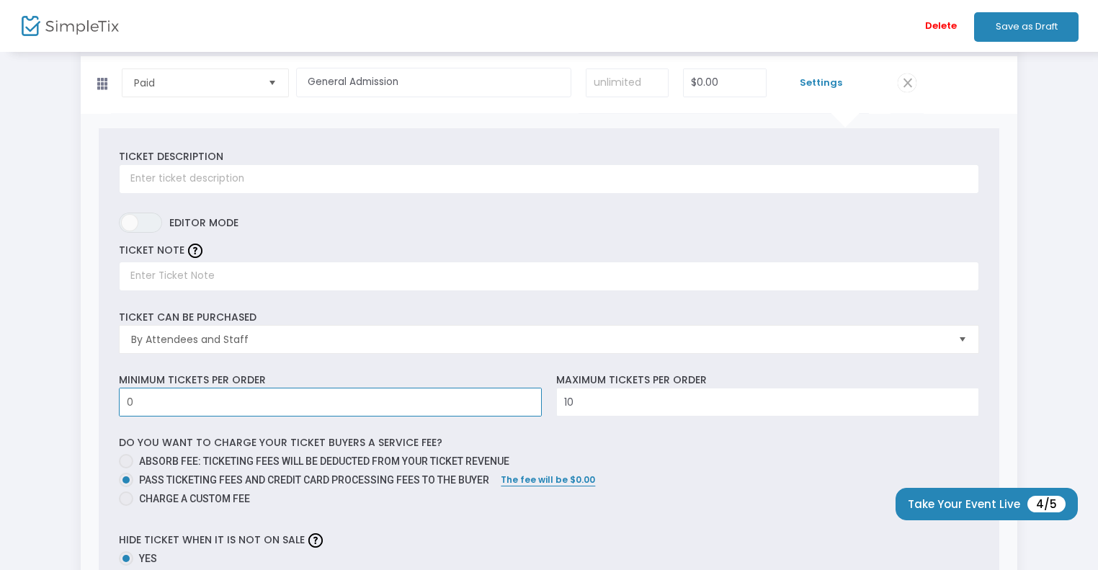
click at [196, 402] on input "0" at bounding box center [331, 401] width 422 height 27
type input "1"
type input "0"
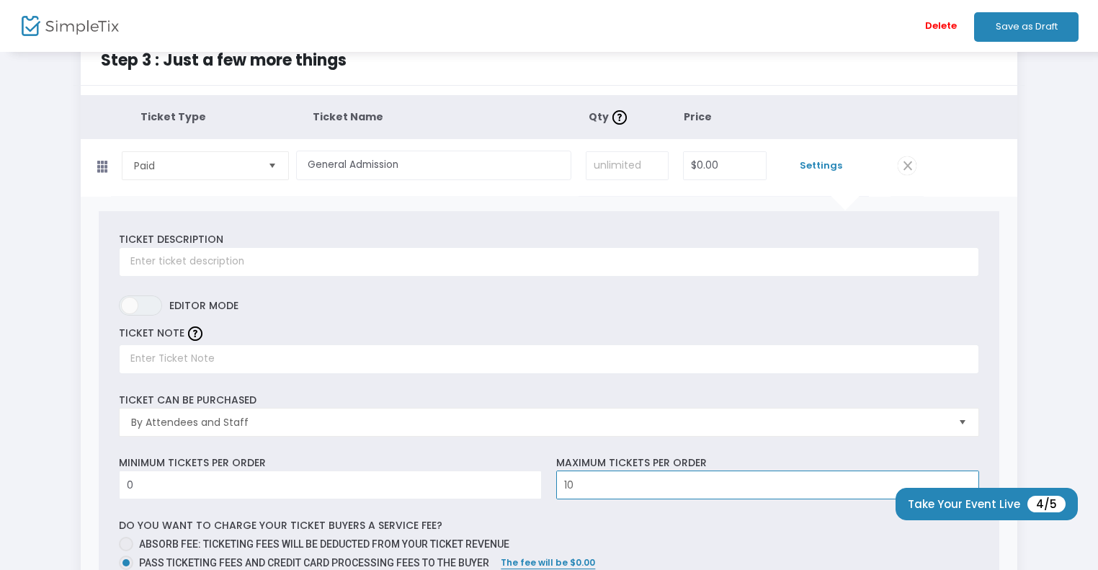
scroll to position [33, 0]
click at [819, 161] on span "Settings" at bounding box center [821, 166] width 81 height 14
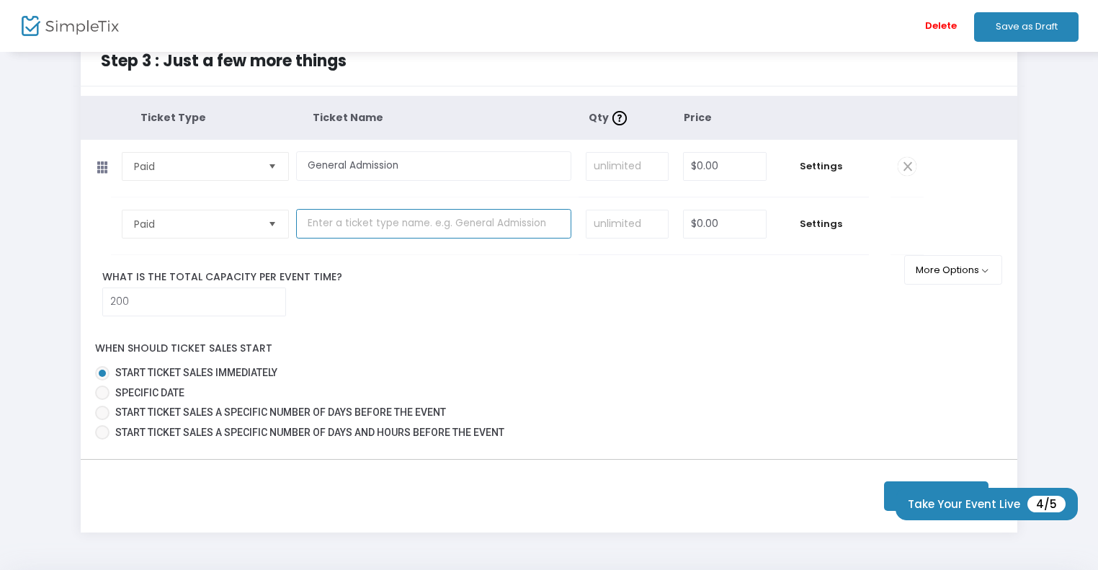
click at [351, 221] on input "text" at bounding box center [433, 224] width 275 height 30
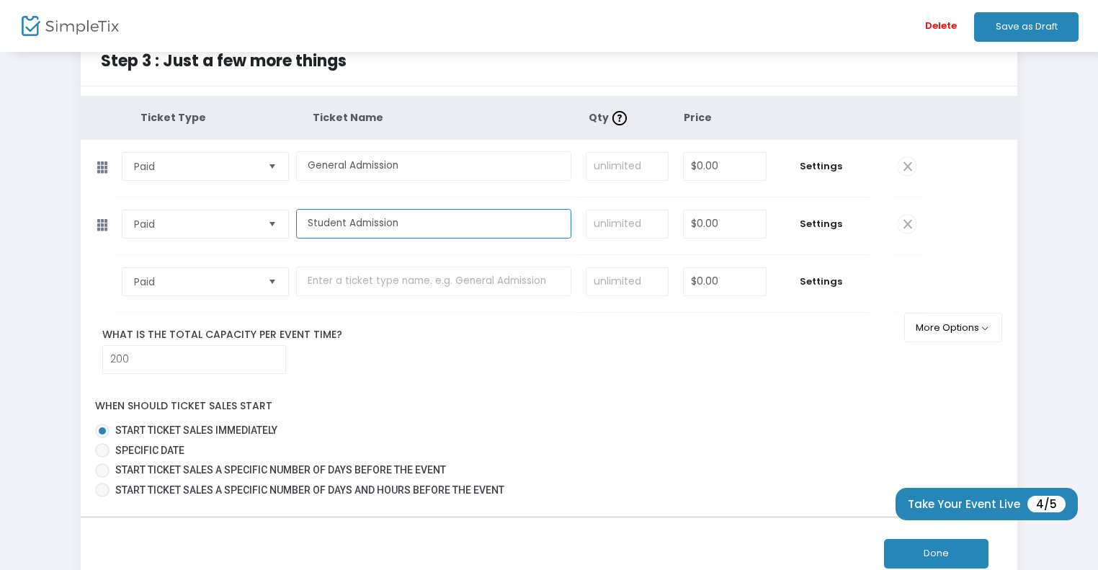
type input "Student Admission"
click at [824, 233] on td "Settings" at bounding box center [821, 225] width 95 height 57
click at [812, 226] on span "Settings" at bounding box center [821, 224] width 81 height 14
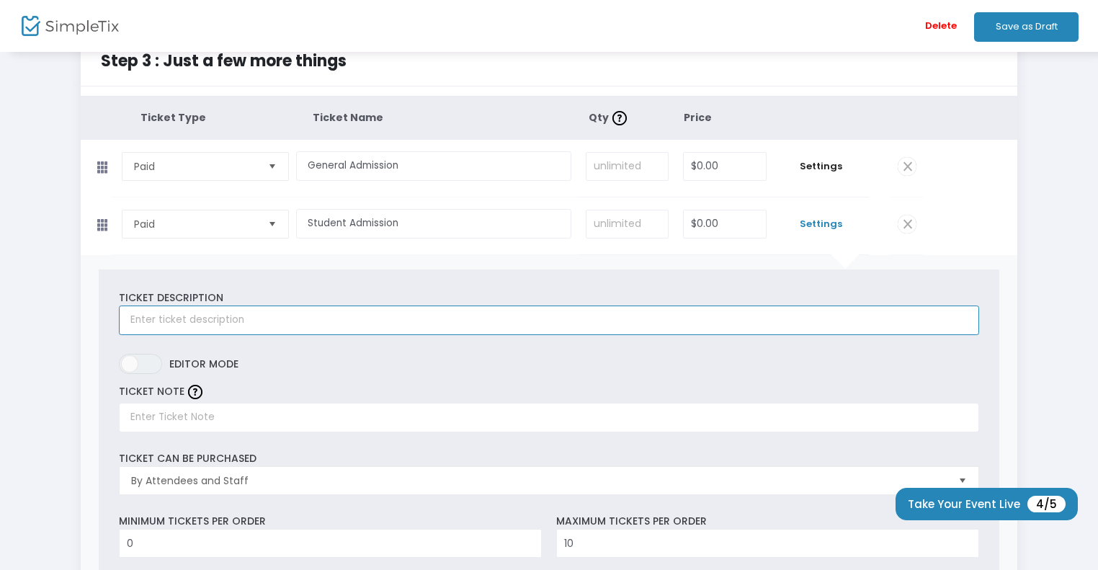
click at [236, 324] on input "text" at bounding box center [549, 321] width 860 height 30
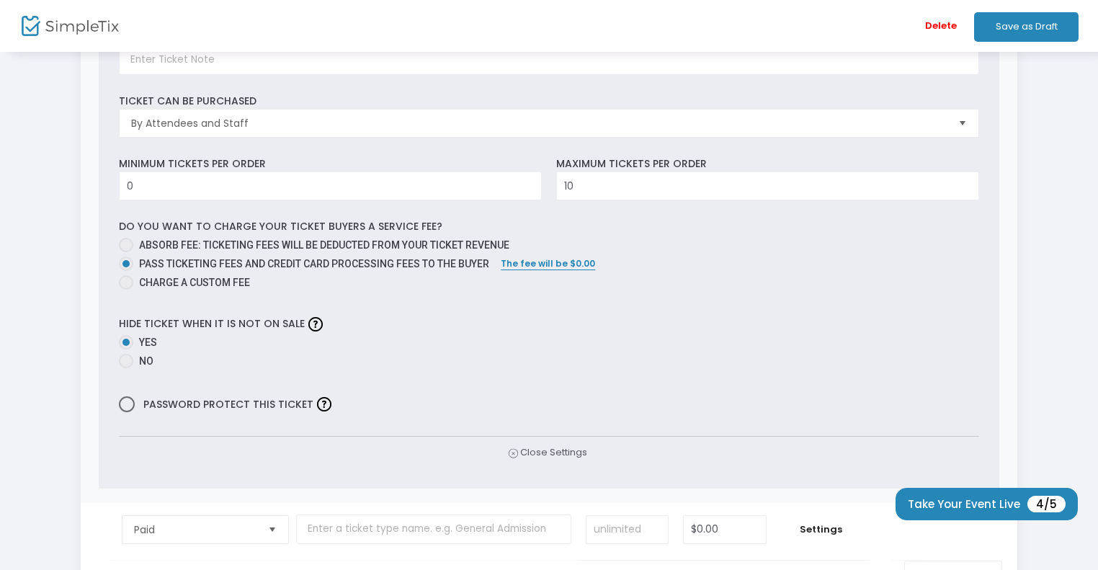
scroll to position [383, 0]
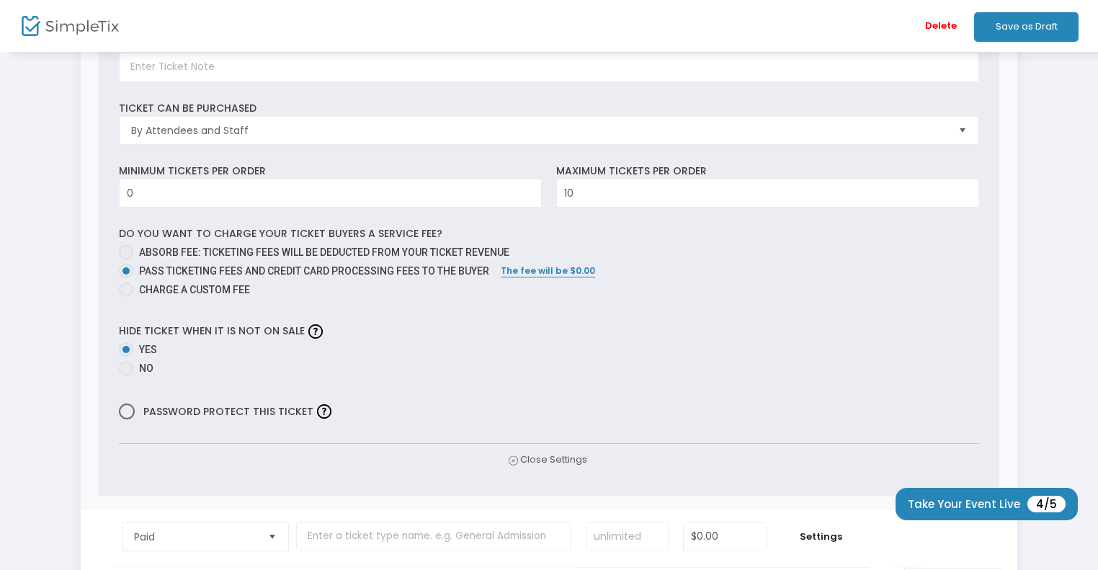
type input "For Students Only, Proof of Valid Student ID Required at Admission"
click at [210, 417] on span "Password protect this ticket" at bounding box center [227, 411] width 173 height 19
click at [127, 419] on input "Password protect this ticket" at bounding box center [126, 419] width 1 height 1
checkbox input "true"
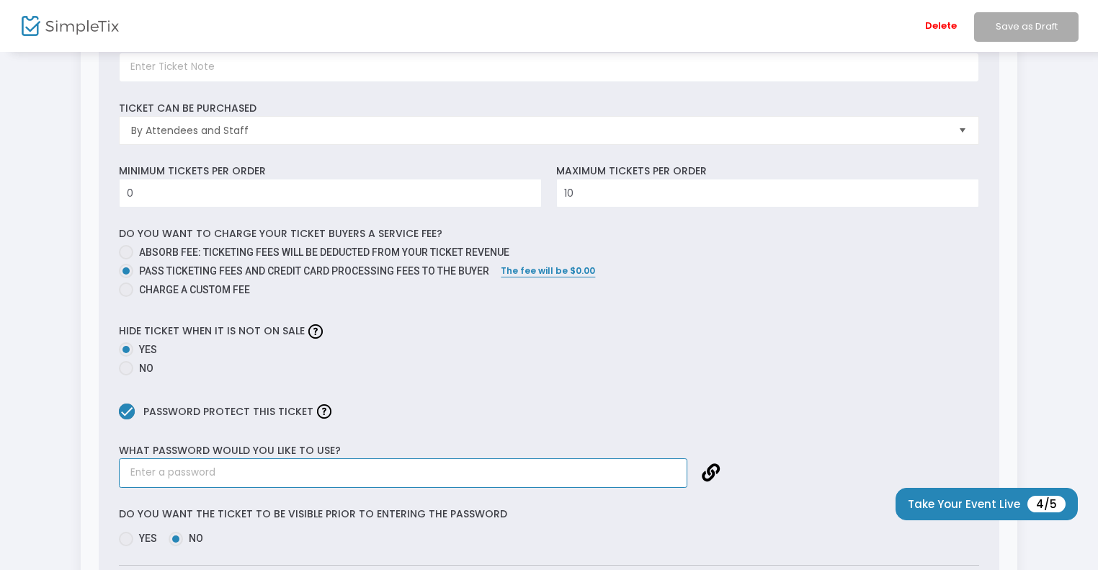
click at [199, 471] on input "text" at bounding box center [403, 473] width 569 height 30
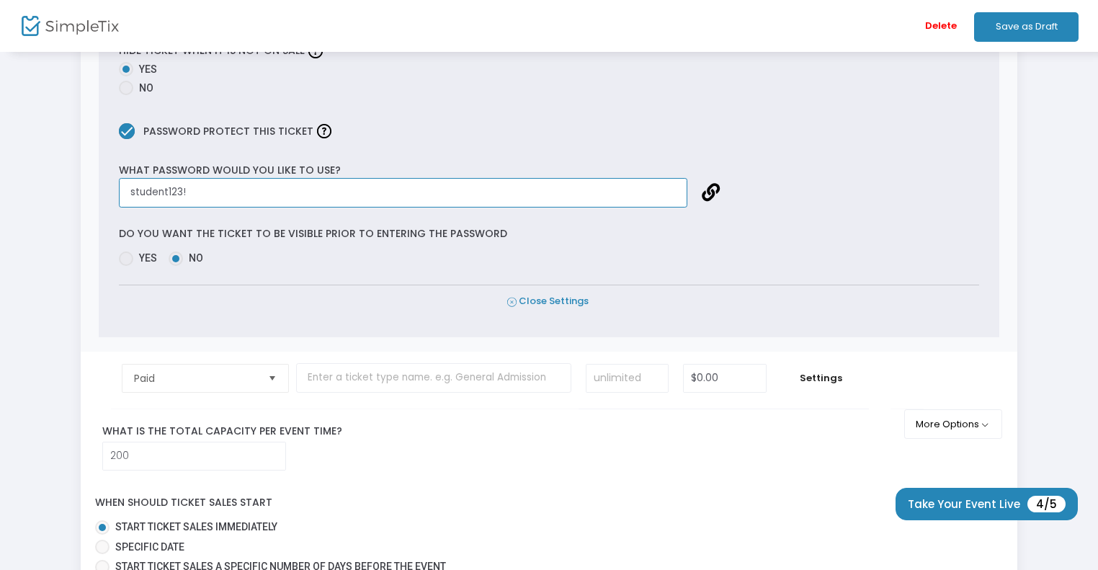
type input "student123!"
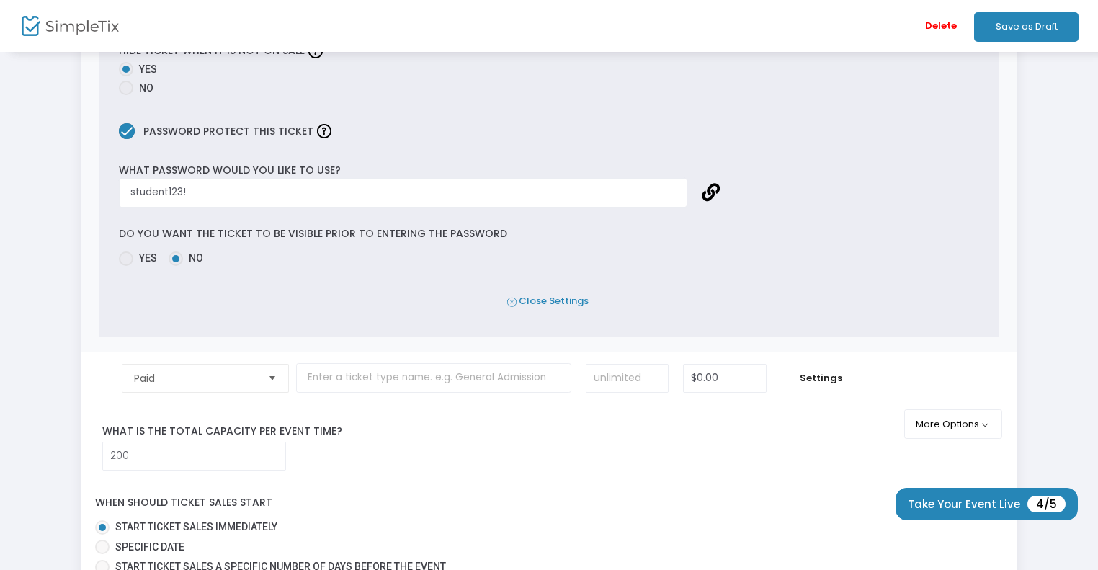
click at [573, 301] on span "Close Settings" at bounding box center [547, 301] width 81 height 15
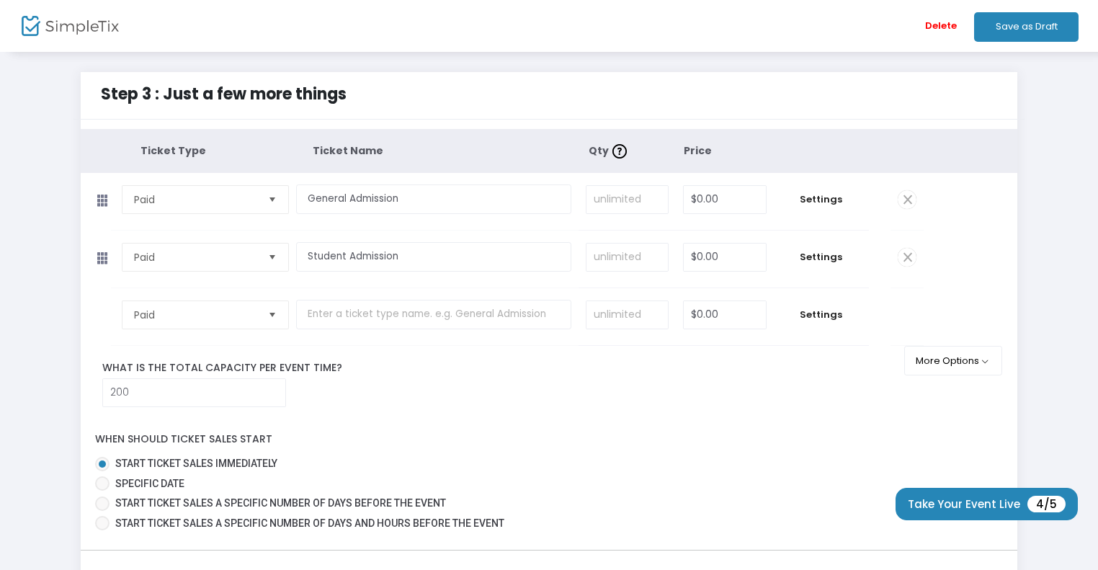
scroll to position [137, 0]
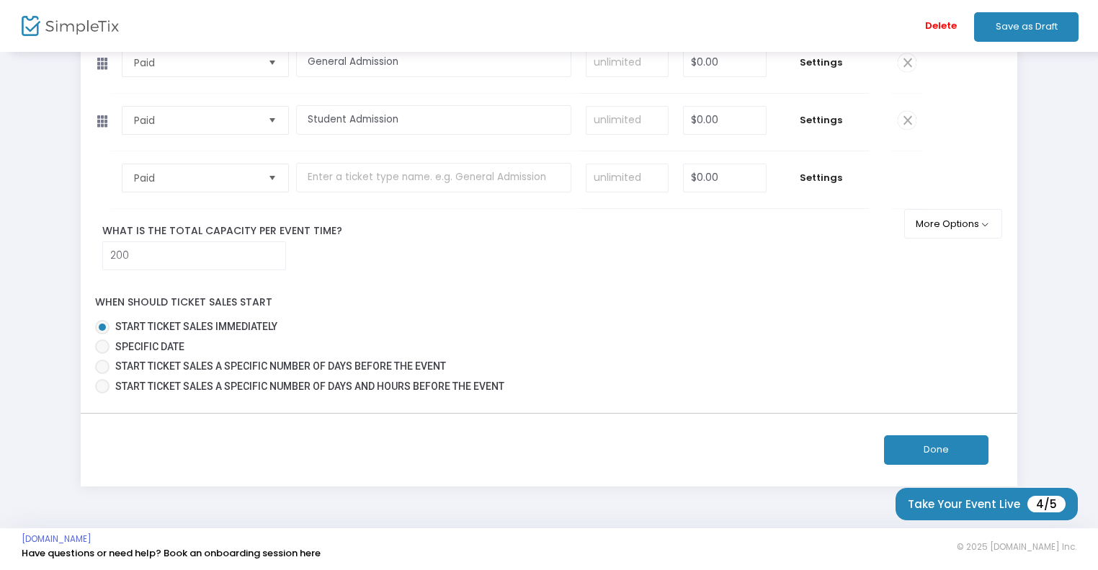
click at [940, 437] on button "Done" at bounding box center [936, 450] width 104 height 30
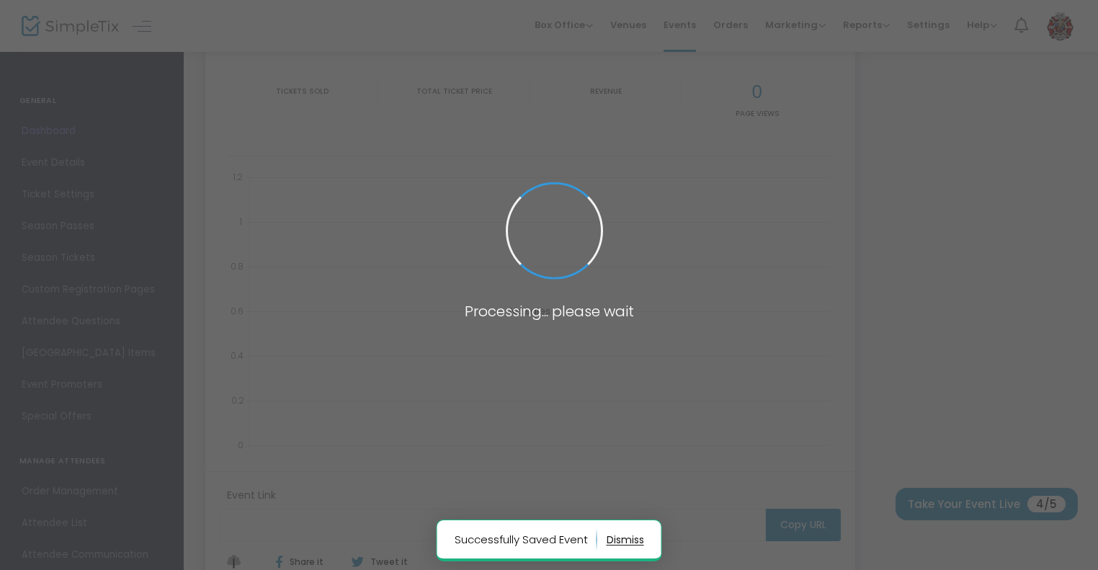
type input "https://www.simpletix.com/e/test-baseball-event-tickets-230927"
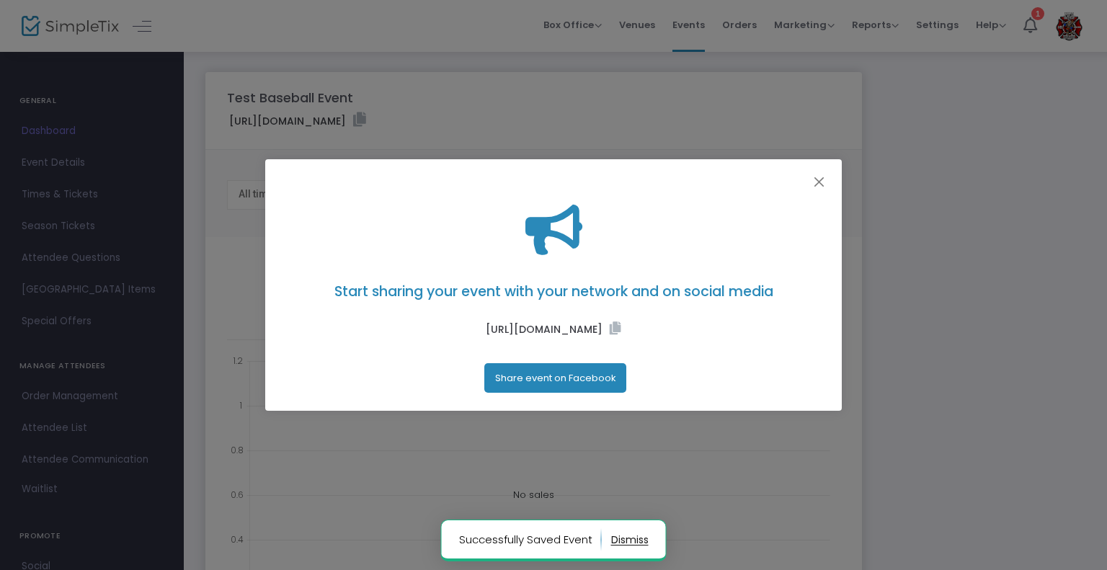
click at [621, 326] on label "https://www.simpletix.com/e/test-baseball-event-tickets-230927" at bounding box center [553, 329] width 135 height 16
click at [621, 325] on icon at bounding box center [616, 327] width 12 height 13
click at [811, 190] on div "Start sharing your event with your network and on social media https://www.simp…" at bounding box center [553, 299] width 577 height 225
click at [807, 184] on div at bounding box center [553, 172] width 577 height 27
click at [833, 183] on div at bounding box center [553, 172] width 577 height 27
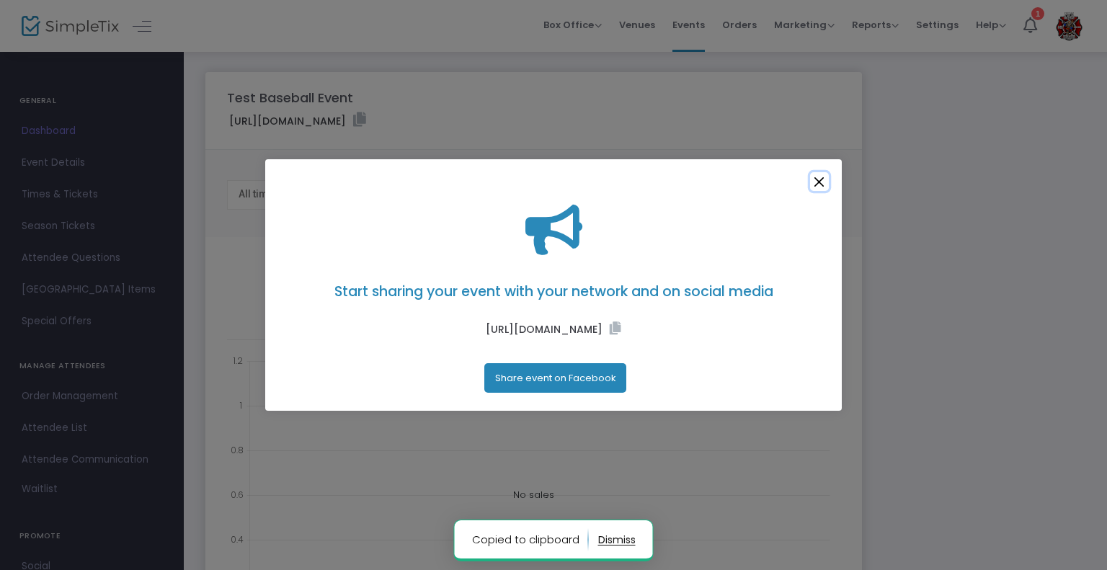
click at [817, 184] on button "Close" at bounding box center [819, 181] width 19 height 19
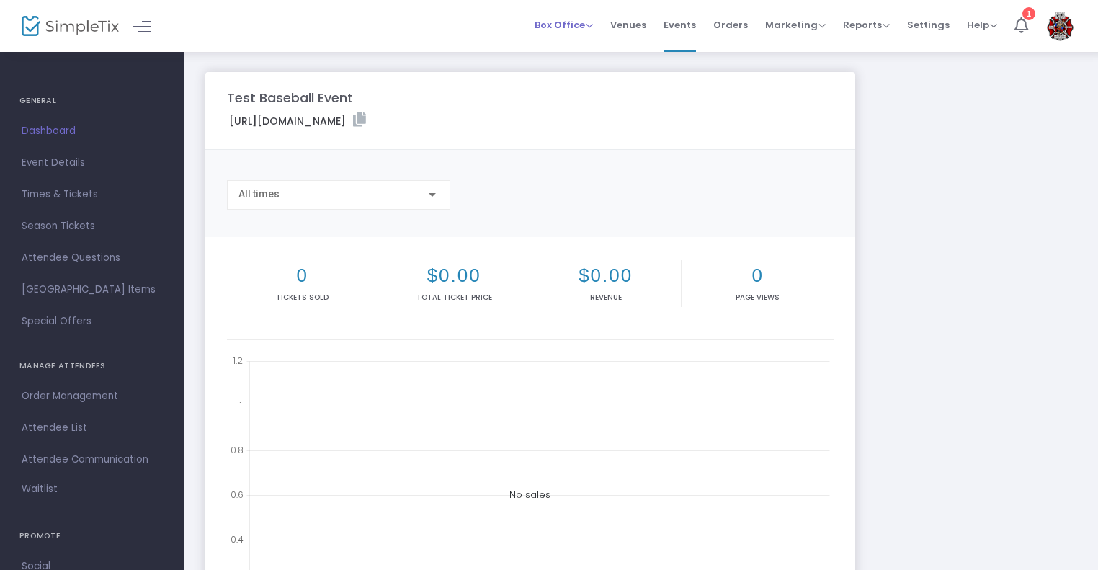
click at [592, 9] on span "Box Office Sell Tickets Bookings Sell Season Pass" at bounding box center [564, 24] width 58 height 37
click at [115, 16] on img at bounding box center [70, 26] width 97 height 21
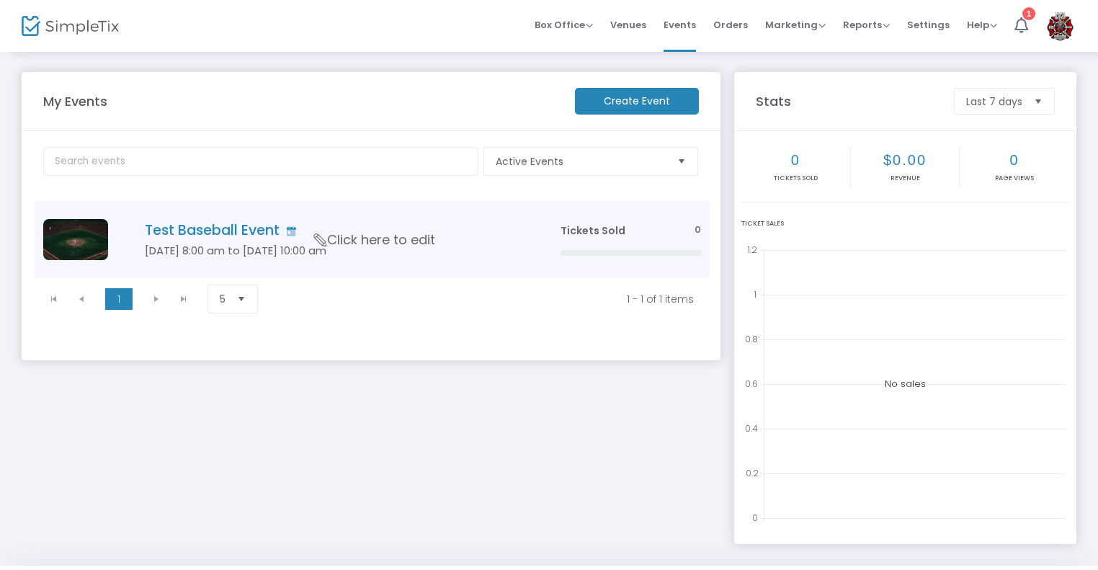
click at [407, 227] on h4 "Test Baseball Event" at bounding box center [331, 230] width 373 height 17
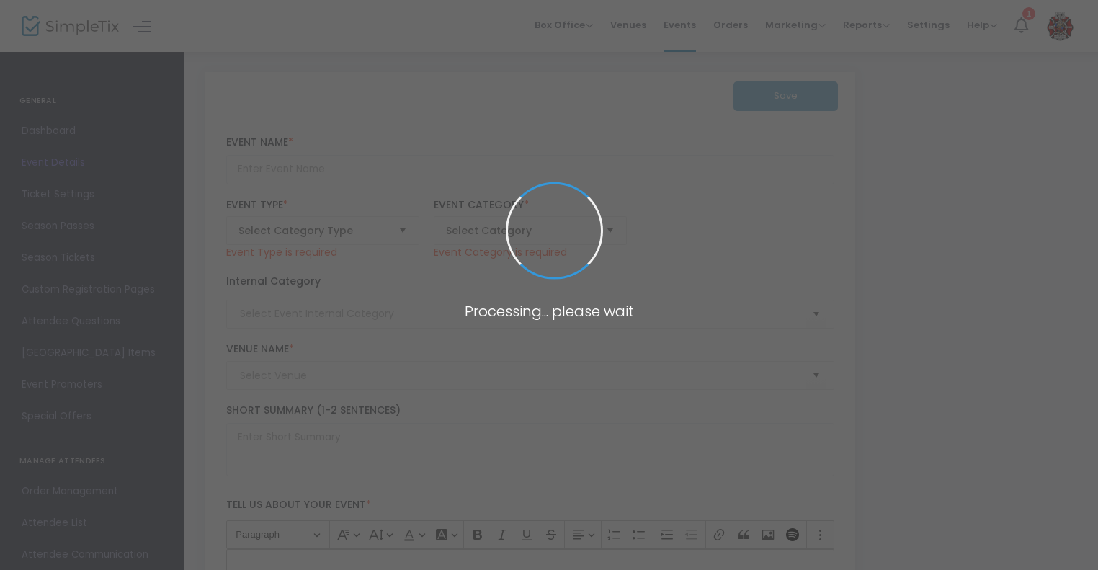
type input "Test Baseball Event"
type textarea "Baseball Longwood v Test"
type input "Register Now"
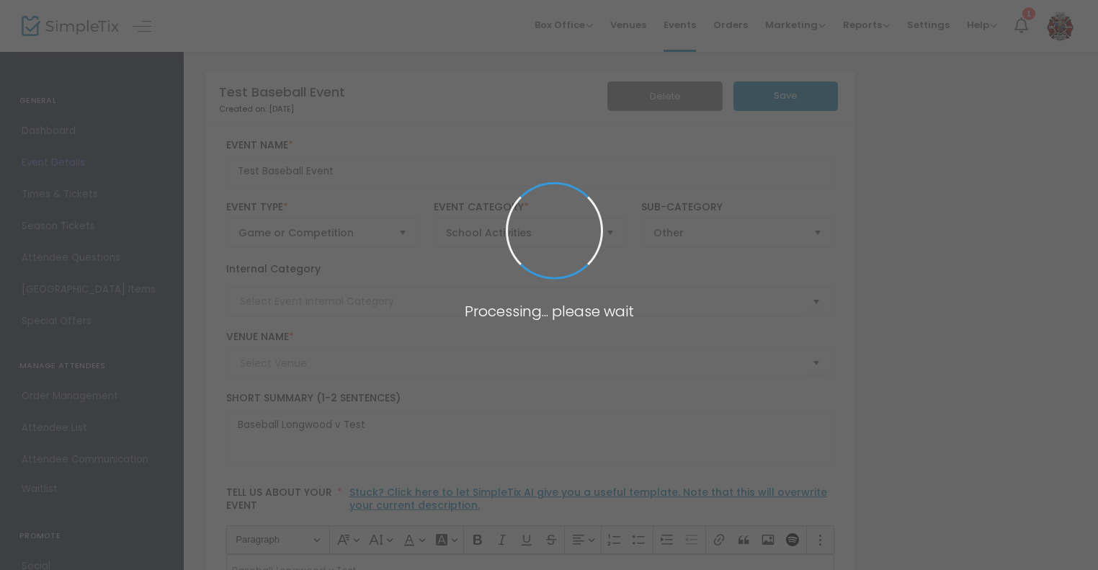
type input "[GEOGRAPHIC_DATA]"
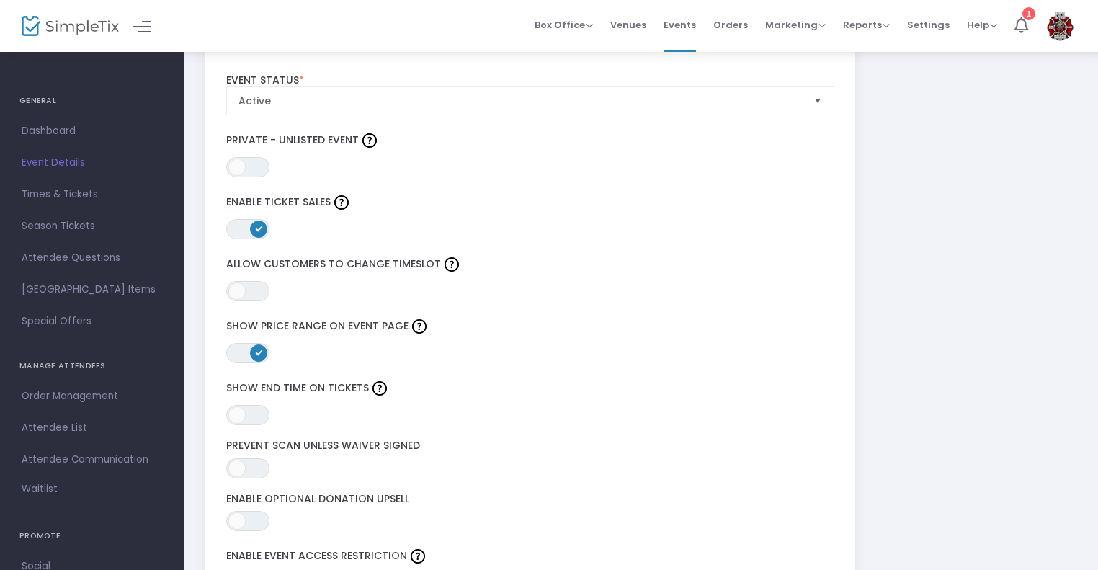
scroll to position [1804, 0]
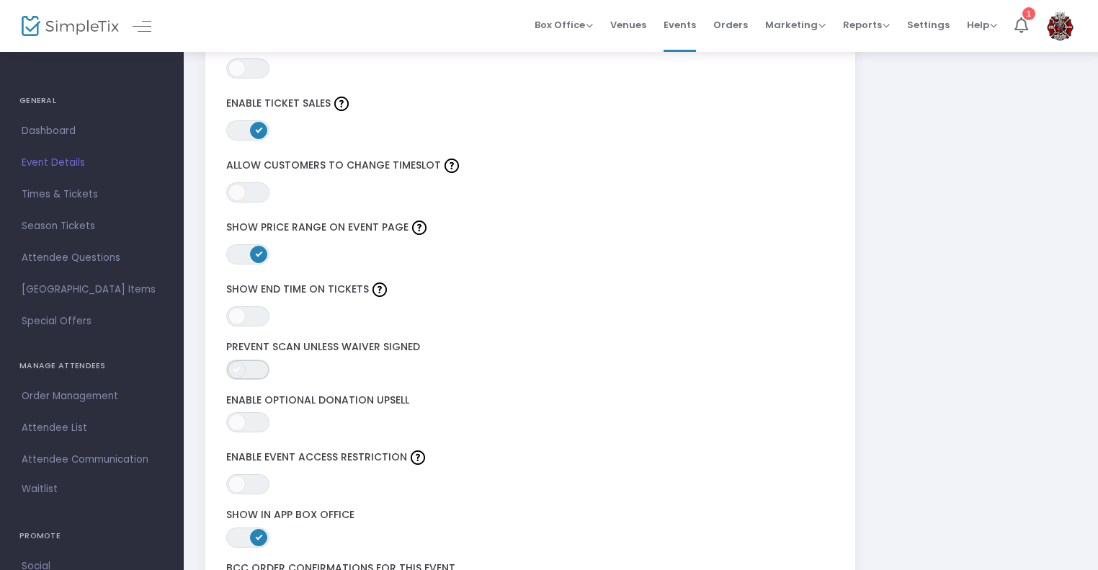
click at [259, 362] on span "ON OFF" at bounding box center [247, 370] width 43 height 20
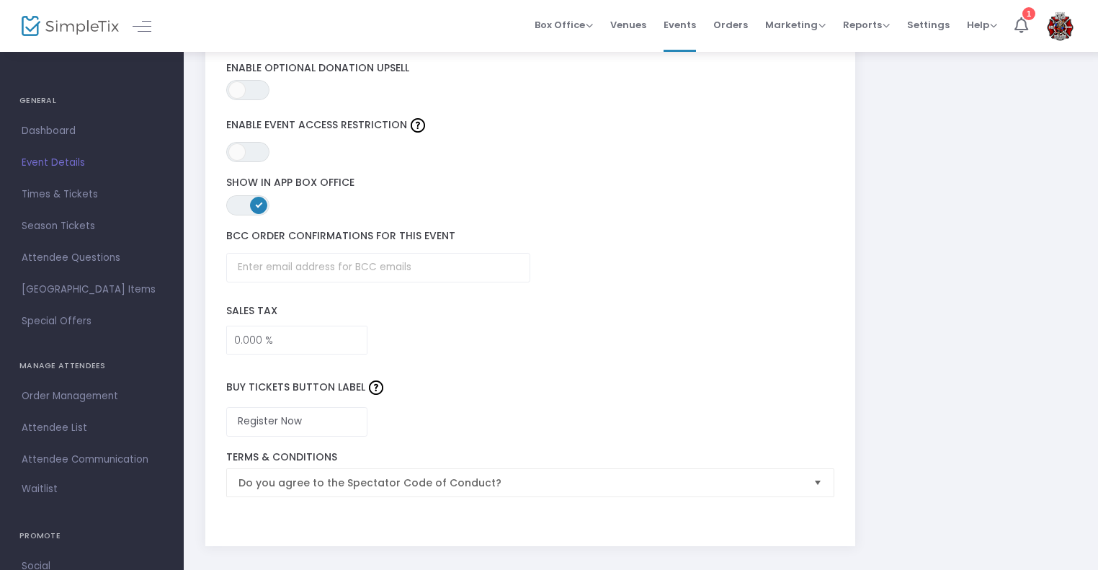
scroll to position [2140, 0]
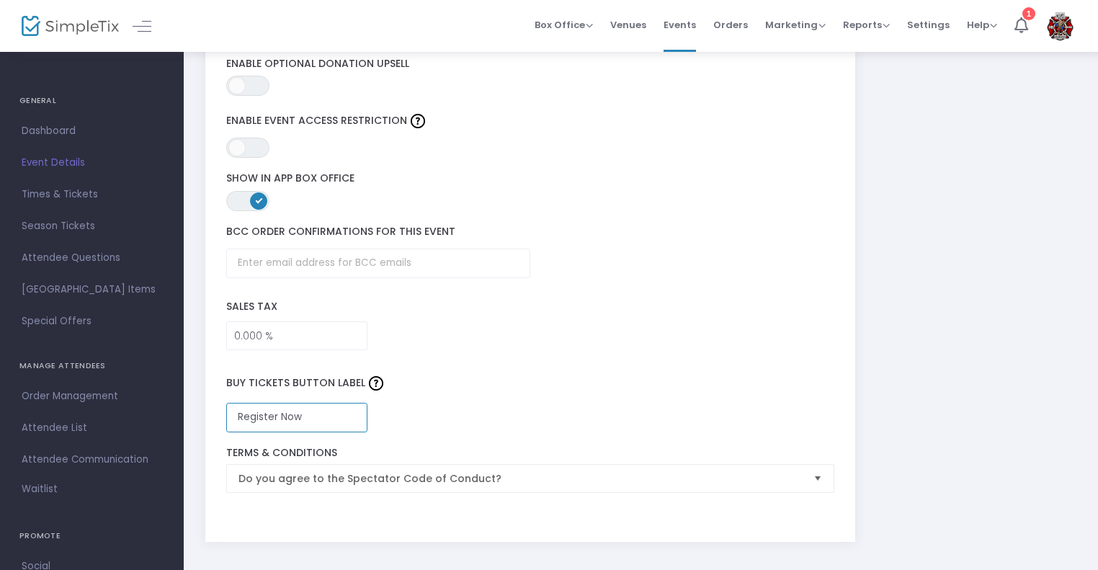
click at [321, 426] on input "Register Now" at bounding box center [297, 418] width 142 height 30
type input "Purchase Now"
click at [415, 471] on span "Do you agree to the Spectator Code of Conduct?" at bounding box center [521, 478] width 564 height 14
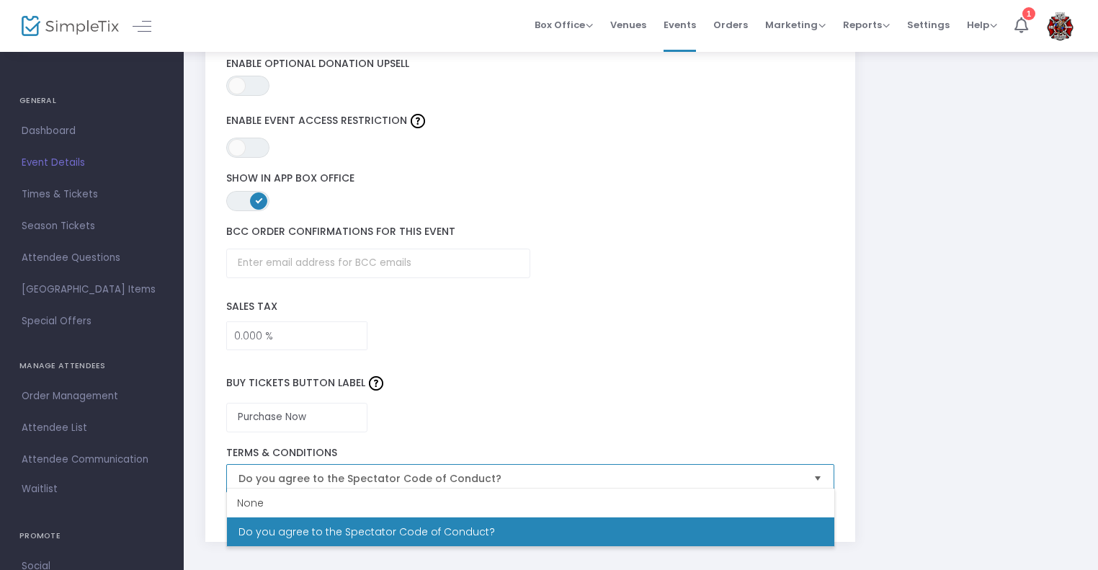
click at [415, 471] on span "Do you agree to the Spectator Code of Conduct?" at bounding box center [521, 478] width 564 height 14
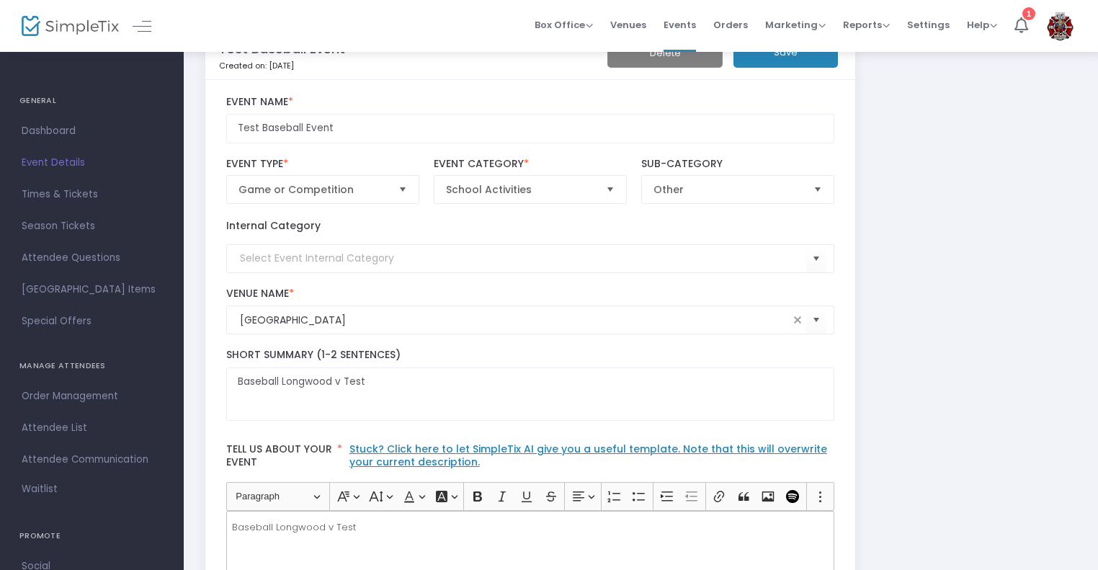
scroll to position [0, 0]
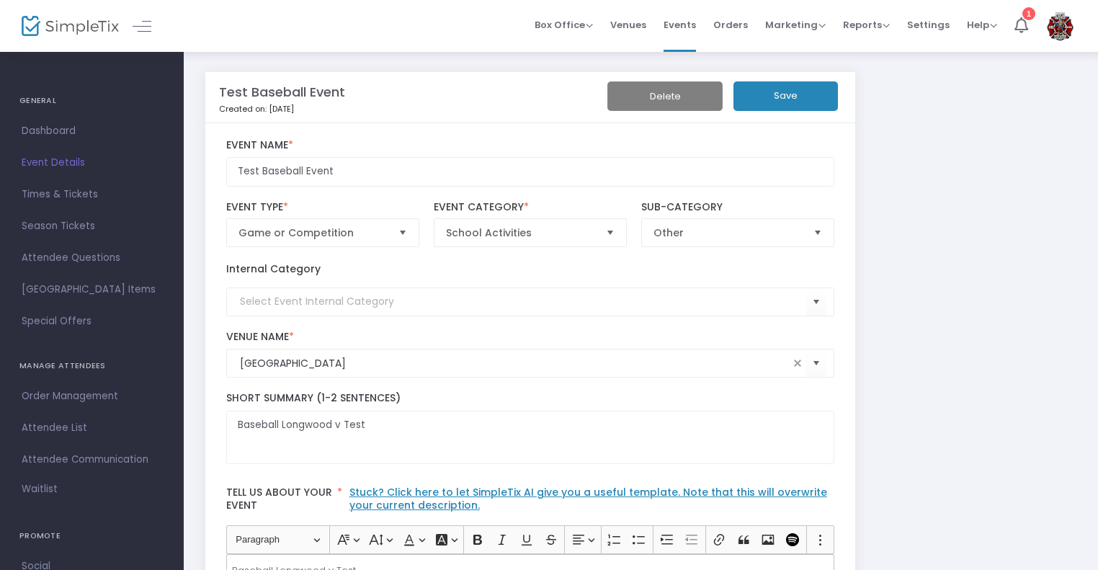
click at [779, 99] on button "Save" at bounding box center [786, 96] width 104 height 30
click at [83, 196] on span "Times & Tickets" at bounding box center [92, 194] width 141 height 19
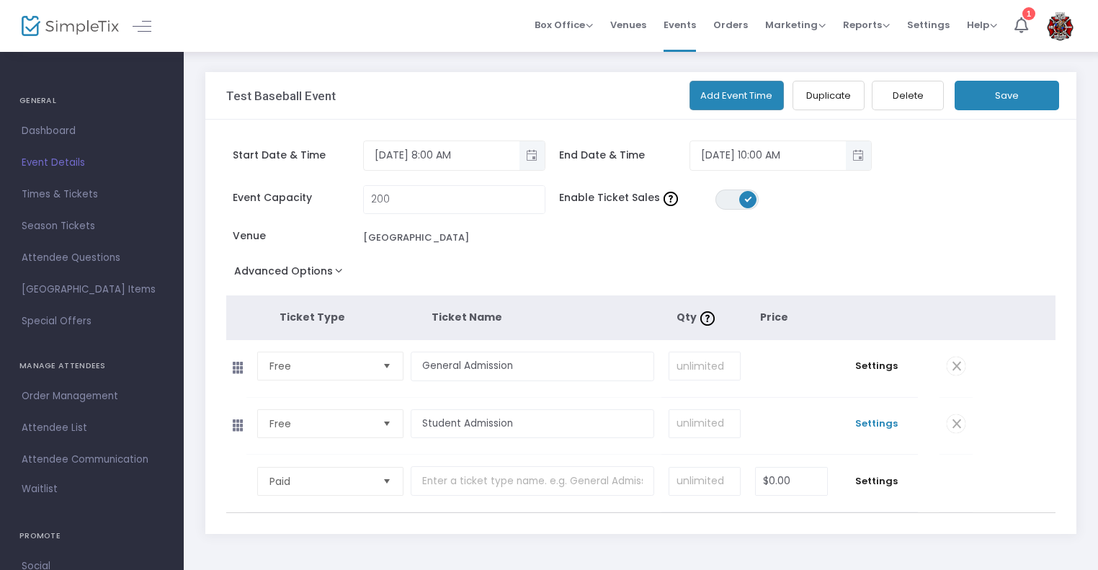
click at [885, 417] on span "Settings" at bounding box center [876, 424] width 68 height 14
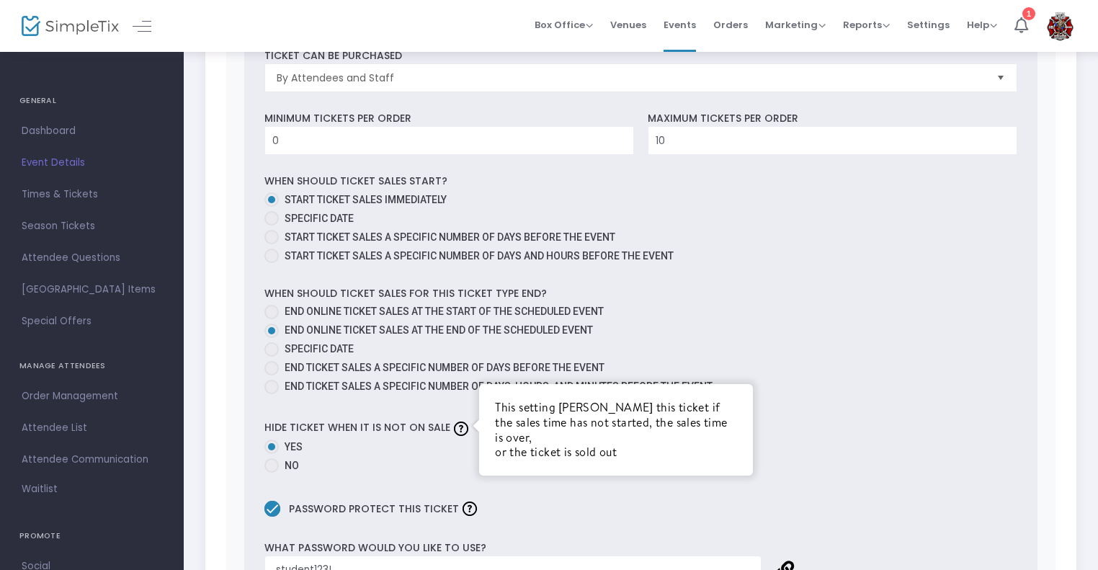
scroll to position [764, 0]
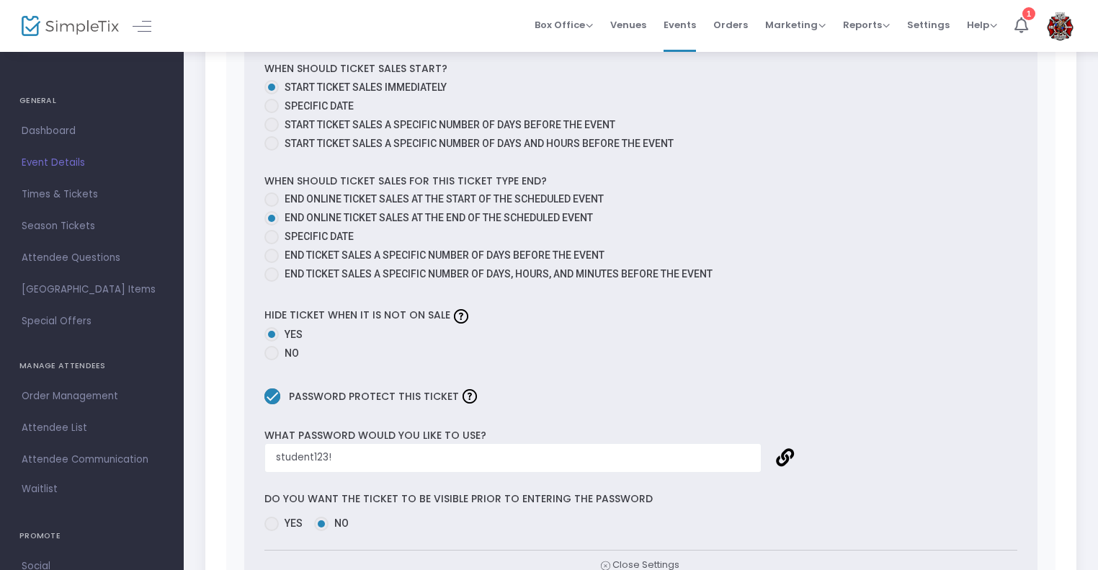
click at [277, 521] on span at bounding box center [271, 524] width 14 height 14
click at [272, 531] on input "Yes" at bounding box center [271, 531] width 1 height 1
radio input "true"
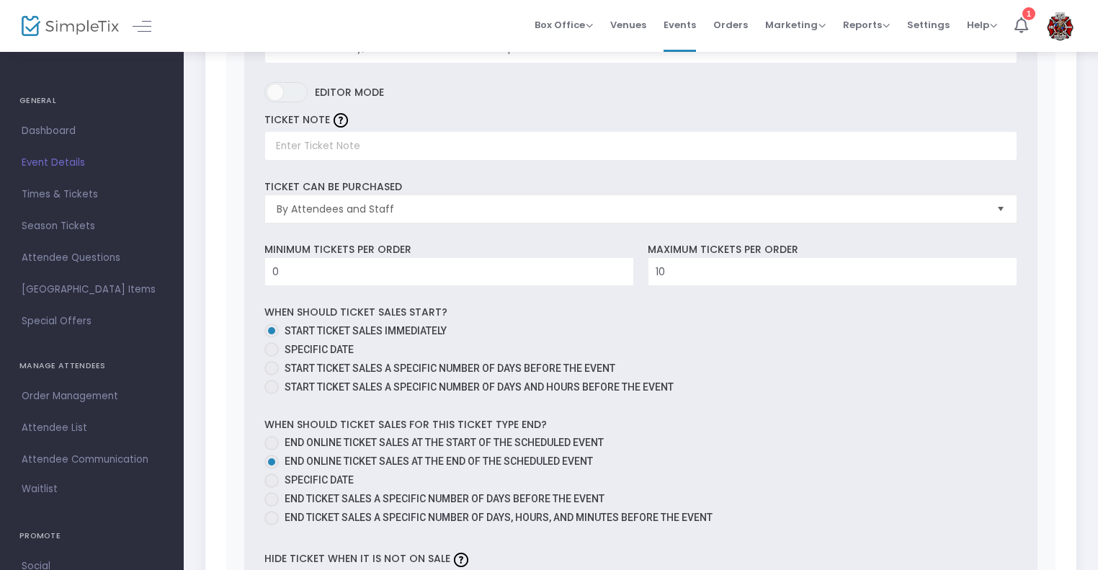
scroll to position [0, 0]
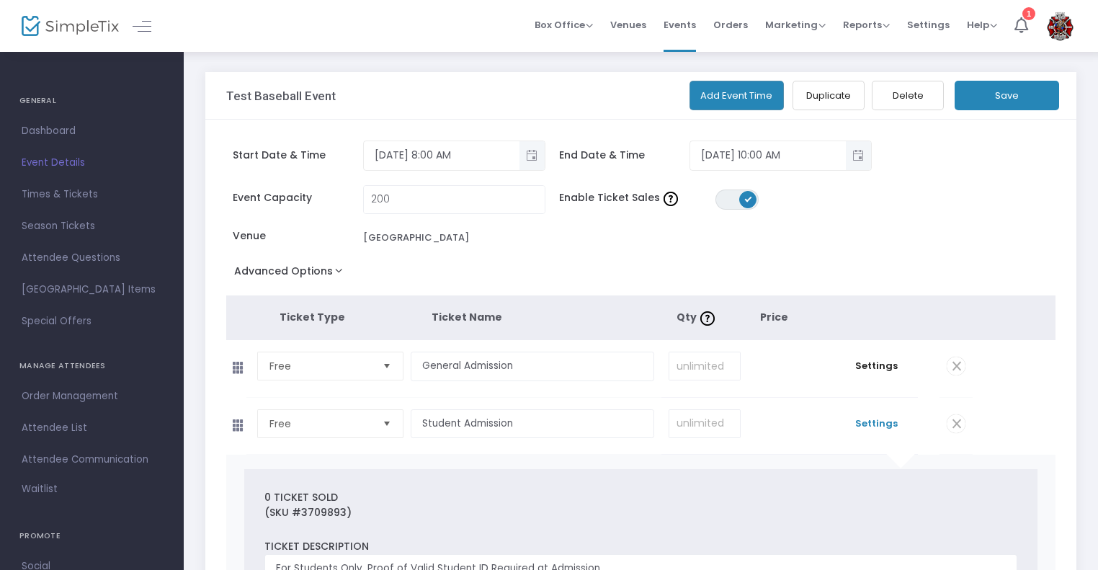
click at [1022, 88] on button "Save" at bounding box center [1007, 96] width 104 height 30
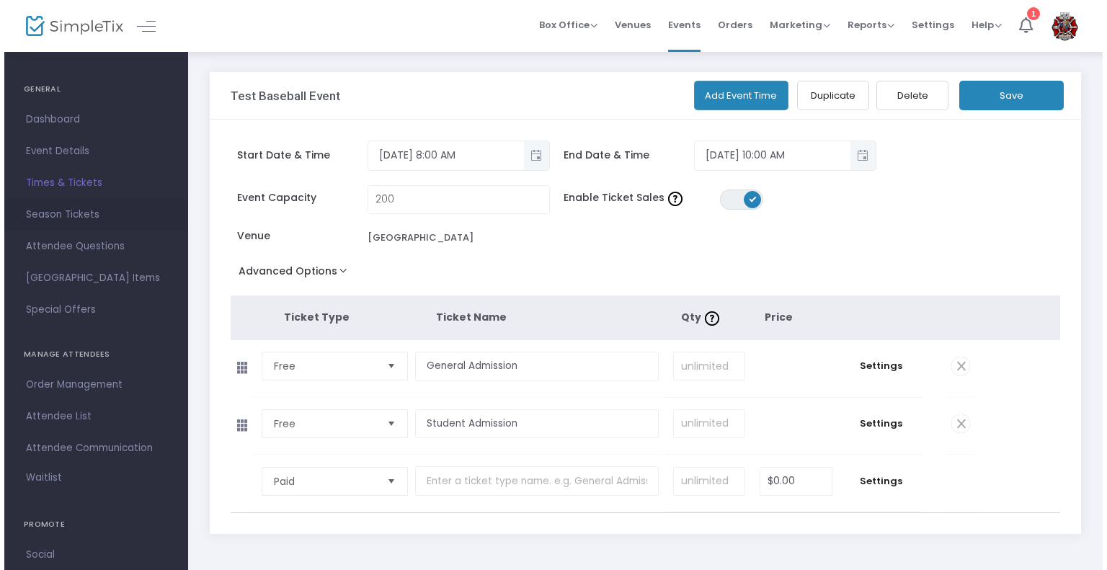
scroll to position [5, 0]
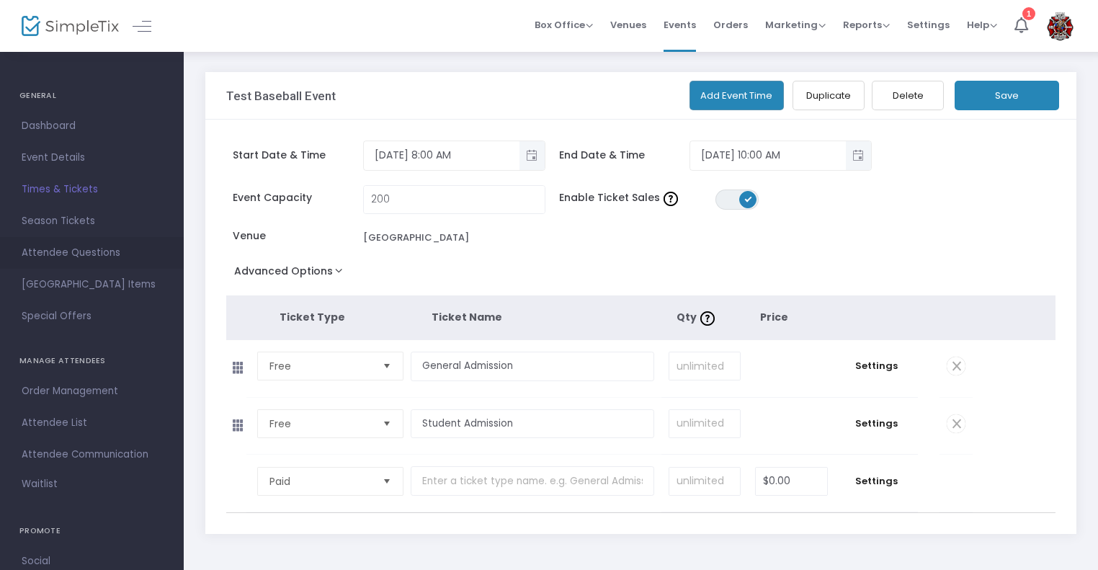
click at [61, 257] on span "Attendee Questions" at bounding box center [92, 253] width 141 height 19
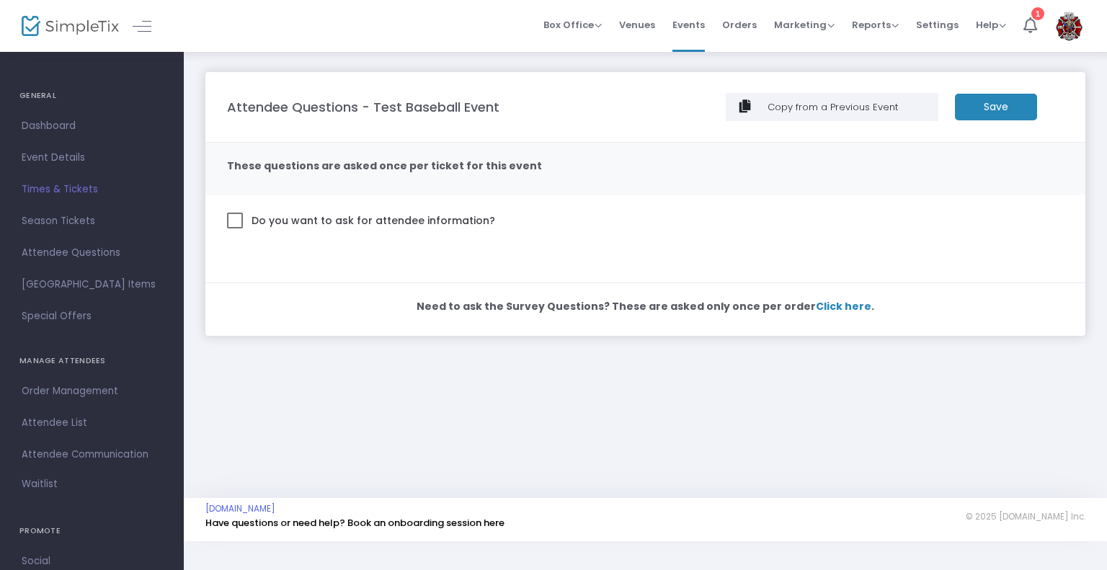
click at [287, 210] on m-panel-content "Do you want to ask for attendee information?" at bounding box center [645, 239] width 880 height 88
click at [70, 179] on link "Times & Tickets" at bounding box center [92, 190] width 184 height 32
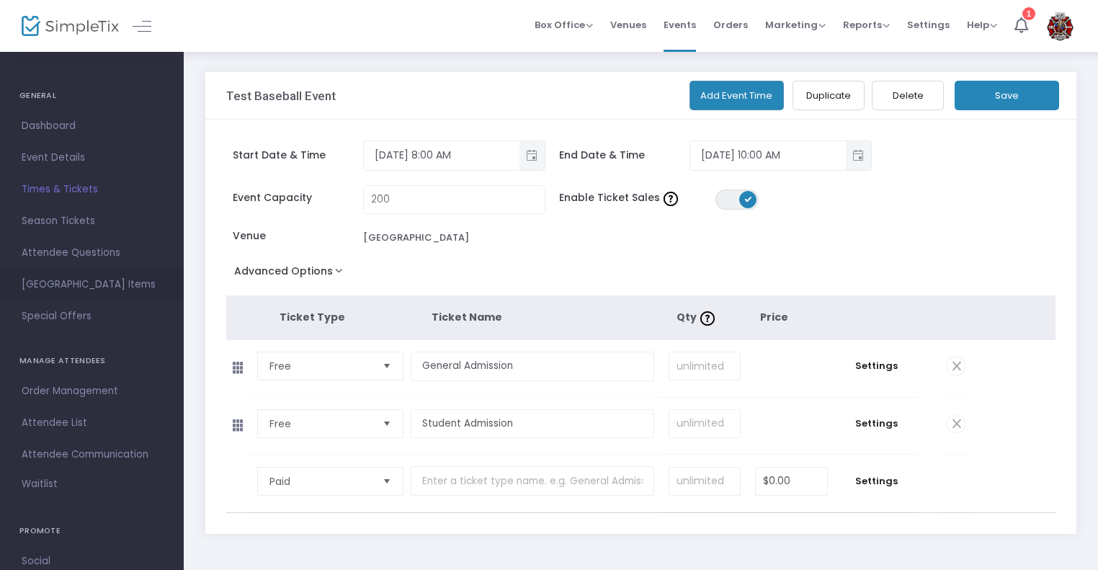
click at [74, 284] on span "[GEOGRAPHIC_DATA] Items" at bounding box center [92, 284] width 141 height 19
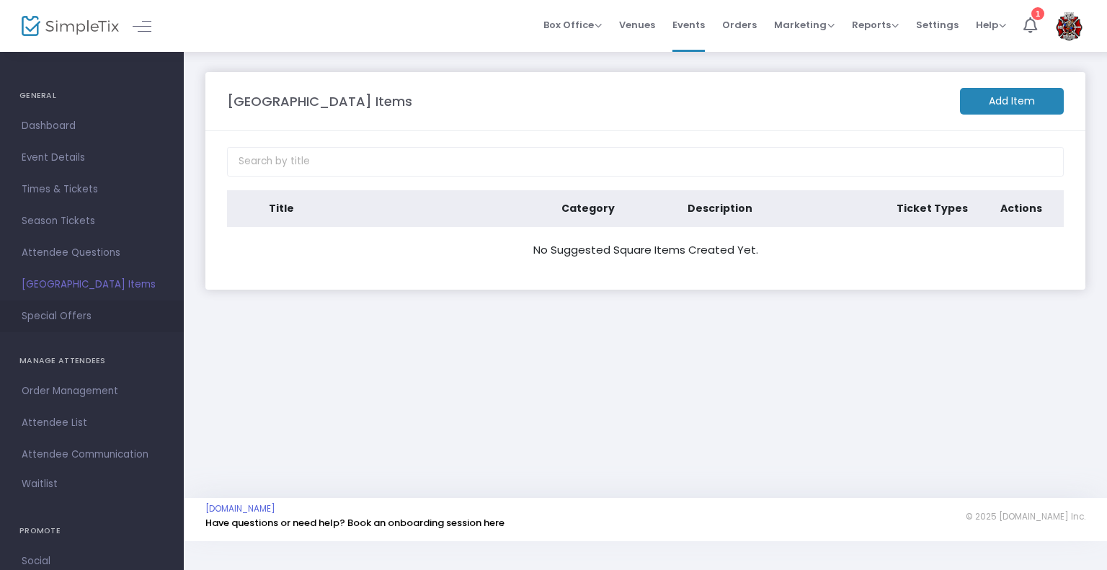
click at [73, 323] on span "Special Offers" at bounding box center [92, 316] width 141 height 19
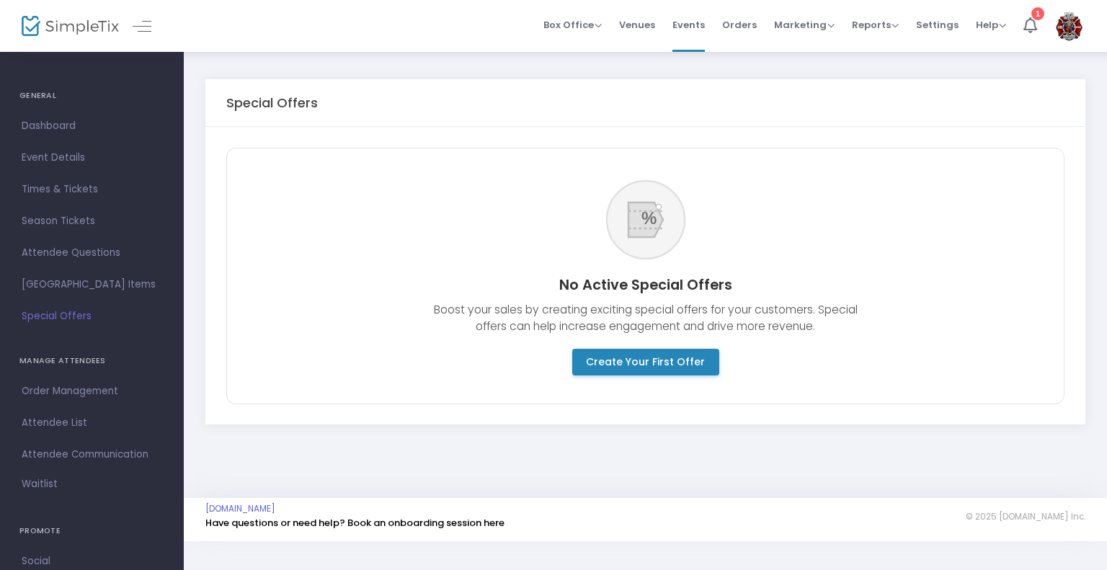
click at [72, 394] on span "Order Management" at bounding box center [92, 391] width 141 height 19
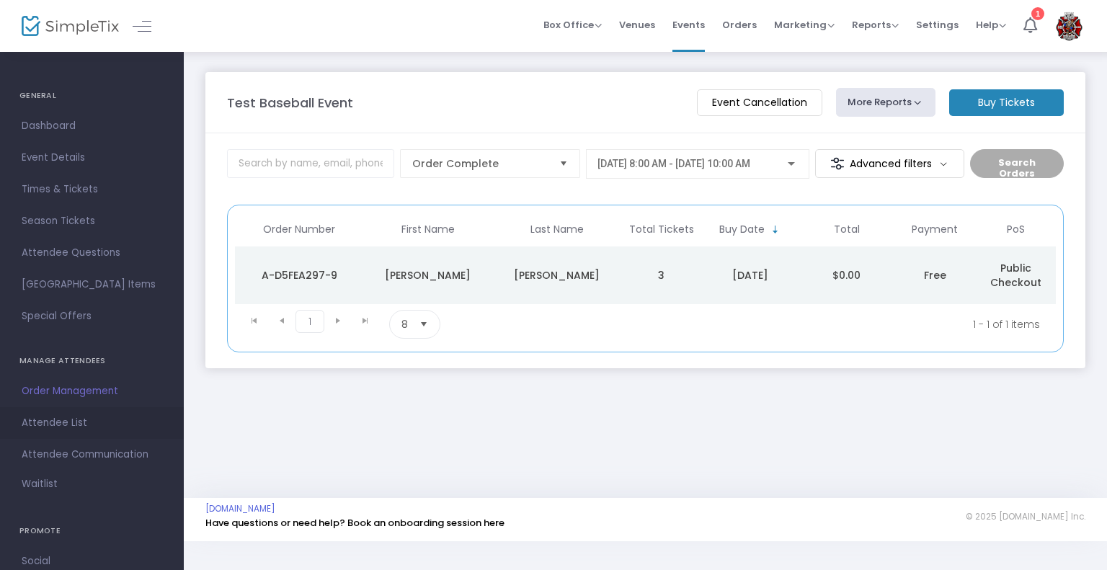
click at [118, 429] on span "Attendee List" at bounding box center [92, 423] width 141 height 19
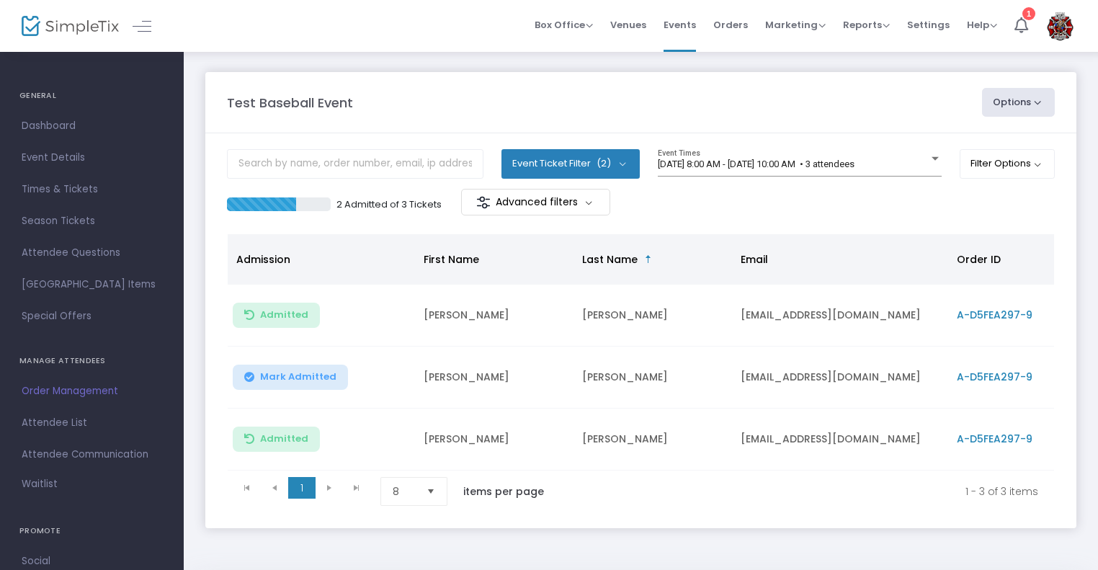
click at [290, 378] on span "Mark Admitted" at bounding box center [298, 377] width 76 height 12
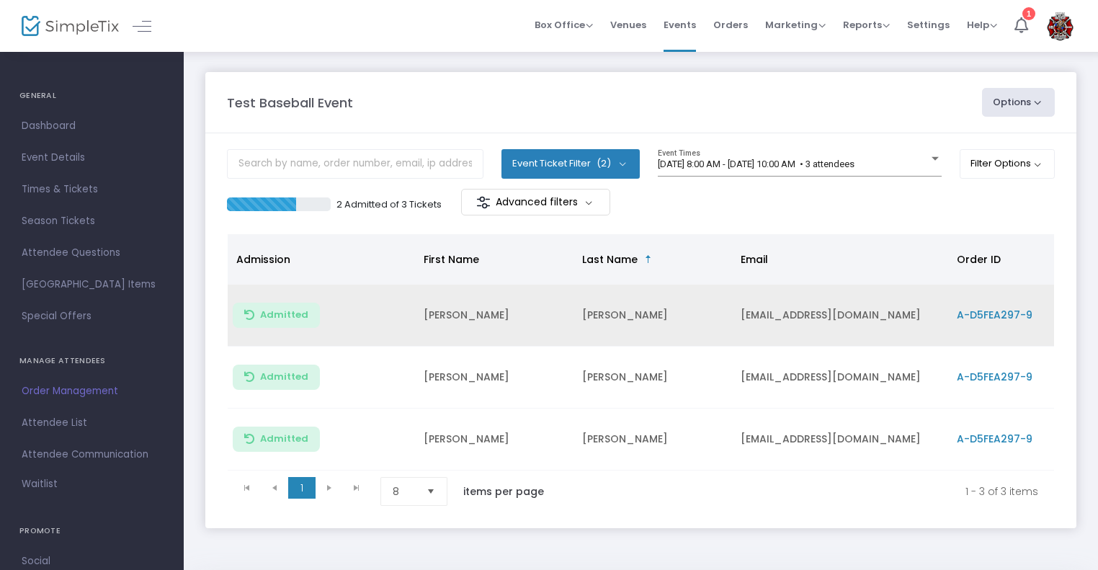
scroll to position [89, 0]
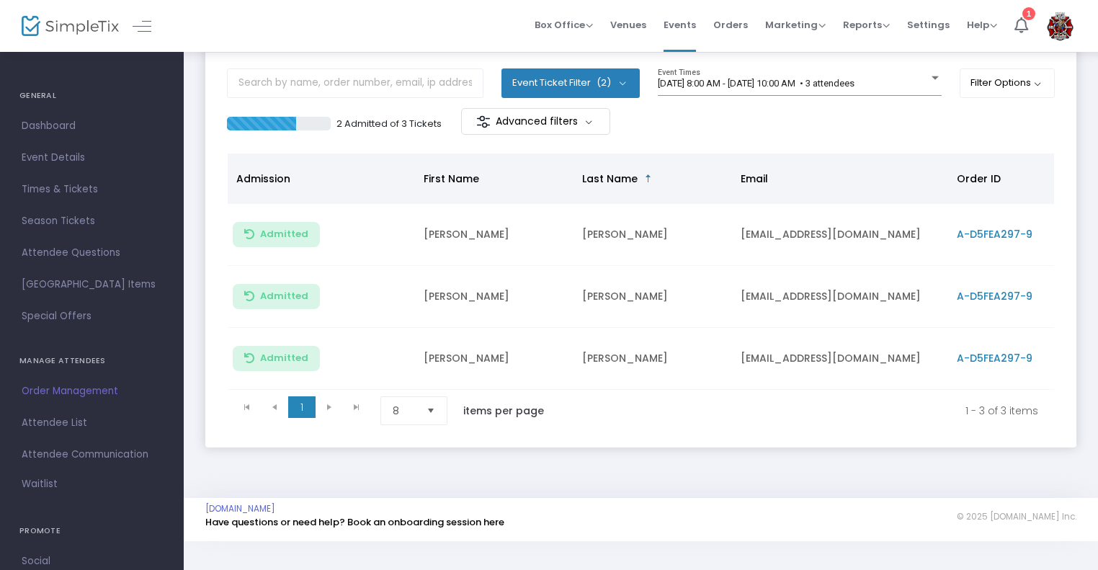
click at [463, 293] on td "[PERSON_NAME]" at bounding box center [494, 297] width 159 height 62
click at [974, 289] on span "A-D5FEA297-9" at bounding box center [995, 296] width 76 height 14
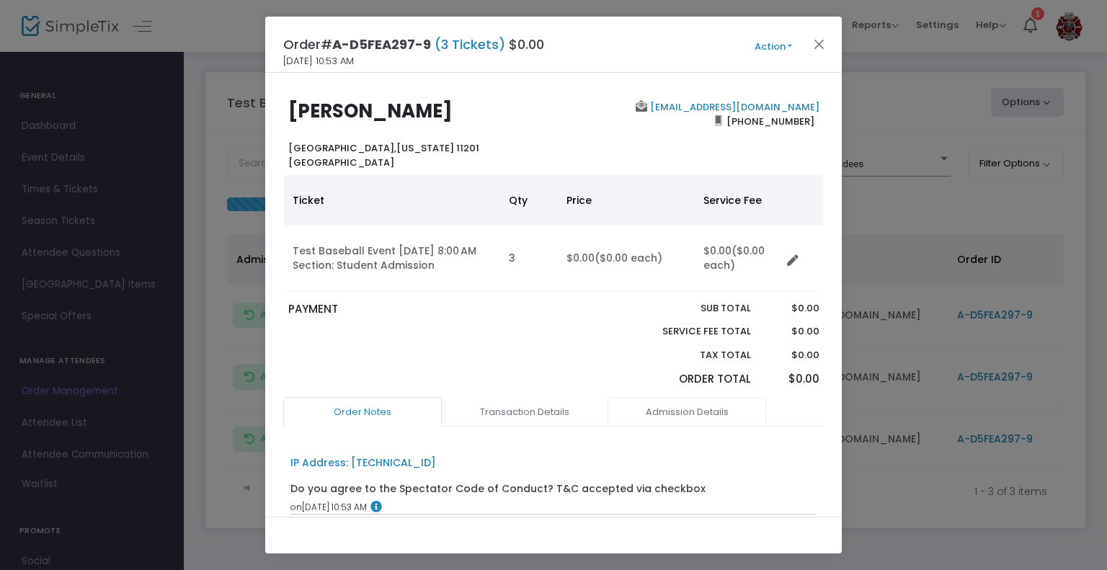
scroll to position [182, 0]
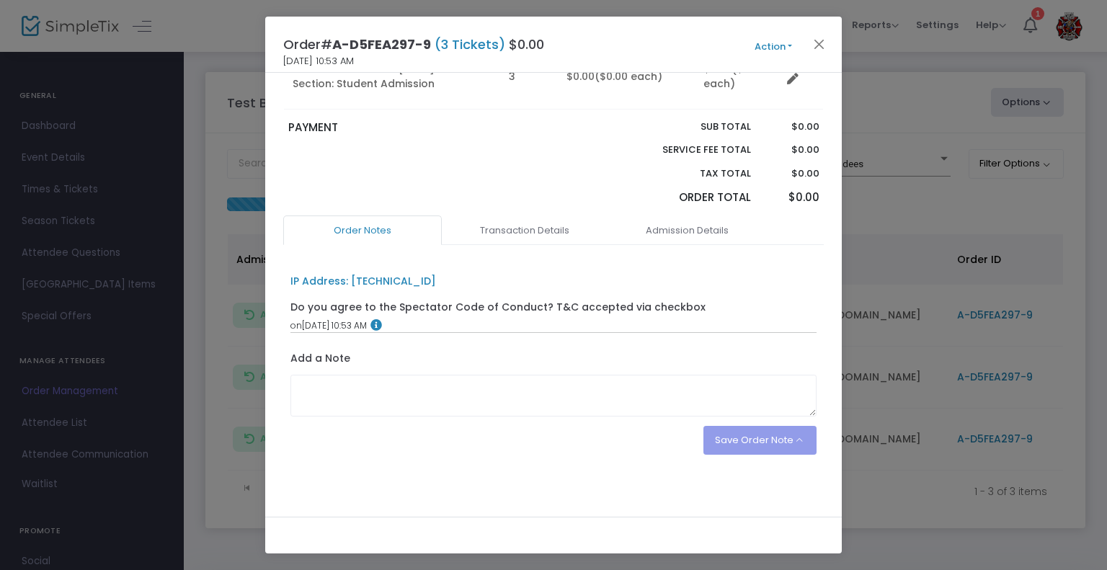
click at [689, 230] on link "Admission Details" at bounding box center [687, 230] width 159 height 30
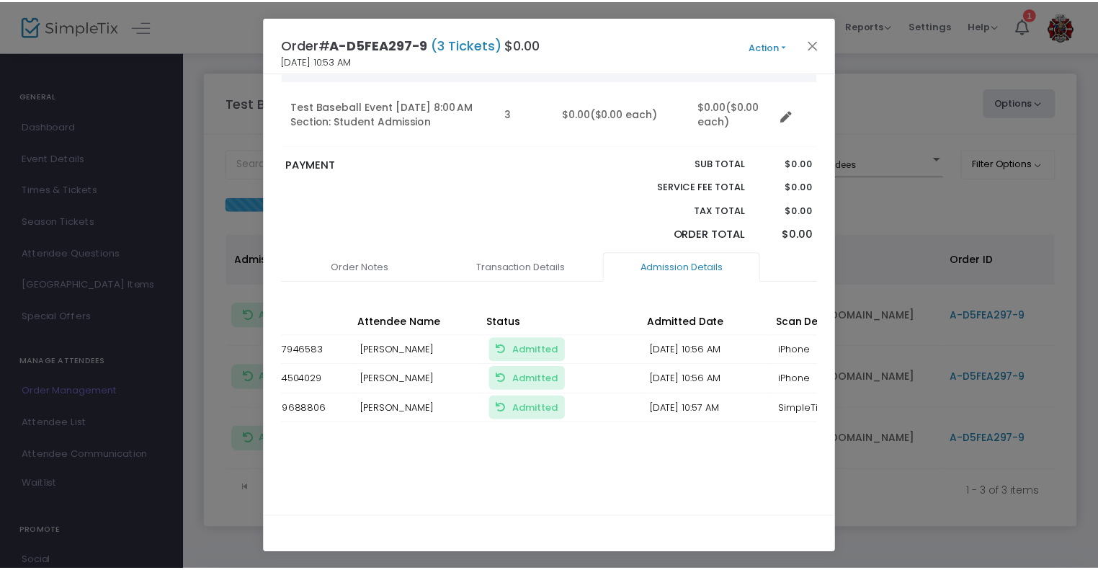
scroll to position [0, 62]
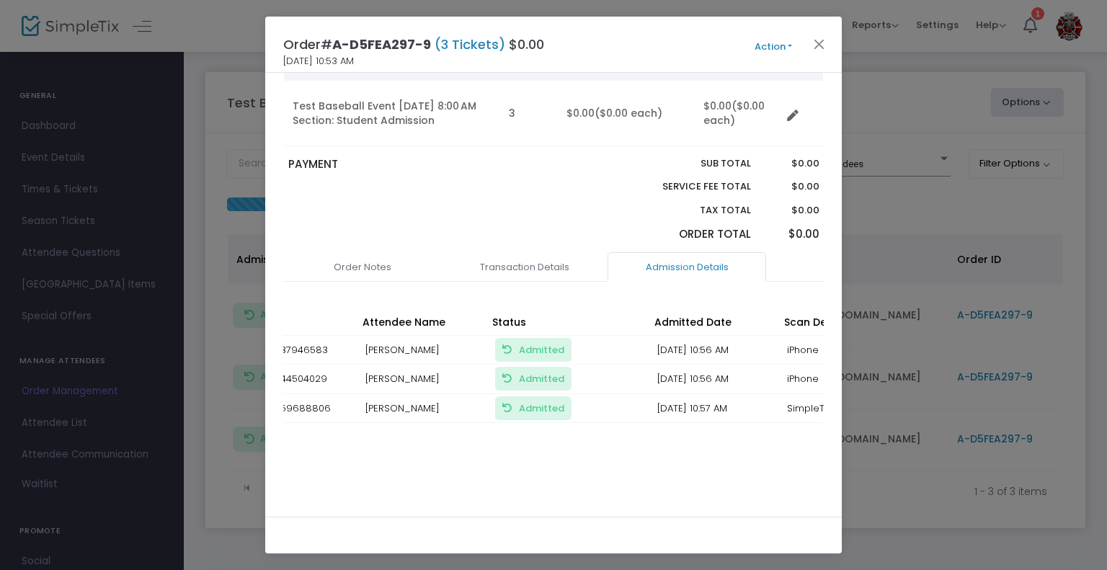
click at [512, 402] on span "Admitted Mark Unadmitted, so the ticket can be used again" at bounding box center [533, 408] width 62 height 14
click at [159, 140] on ngb-modal-window "Order# A-D5FEA297-9 (3 Tickets) $0.00 8/13/2025 10:53 AM Action Mark Admitted E…" at bounding box center [553, 285] width 1107 height 570
click at [771, 45] on button "Action" at bounding box center [773, 47] width 86 height 16
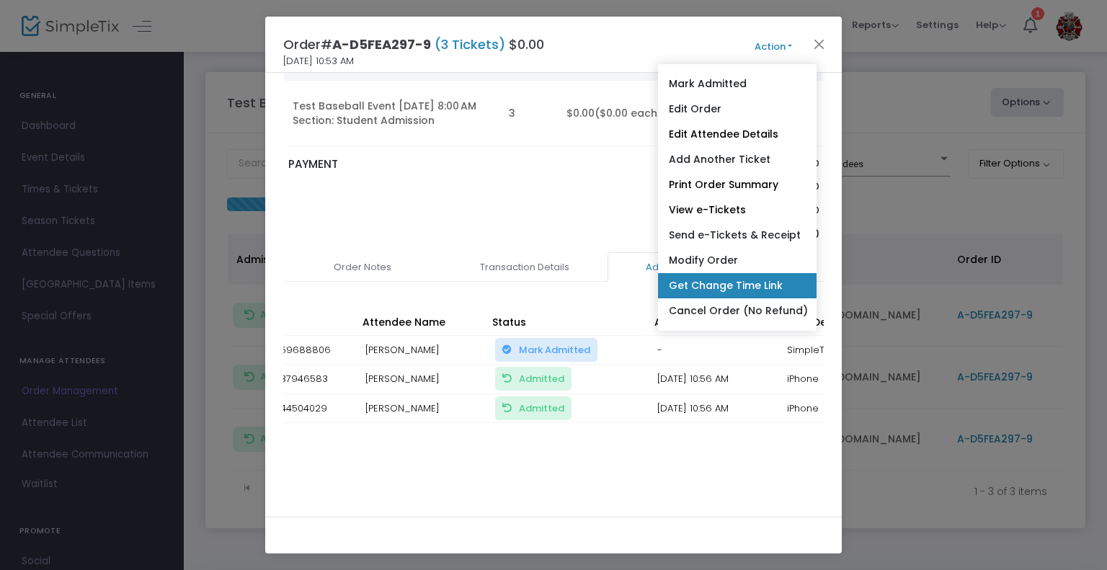
click at [711, 288] on link "Get Change Time Link" at bounding box center [737, 285] width 159 height 25
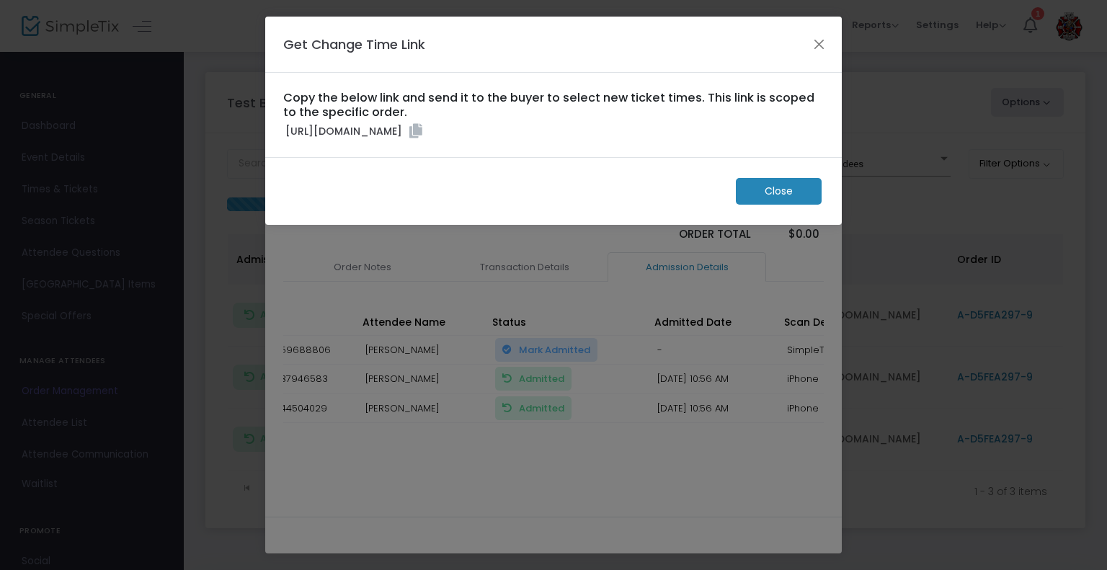
click at [422, 138] on icon at bounding box center [415, 131] width 13 height 14
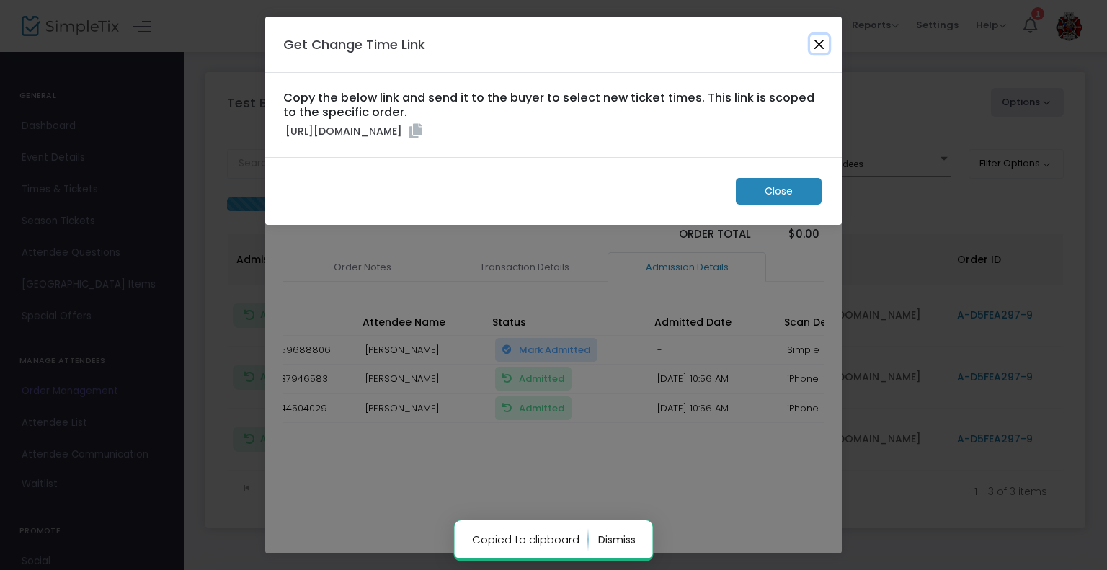
click at [818, 43] on button "Close" at bounding box center [819, 44] width 19 height 19
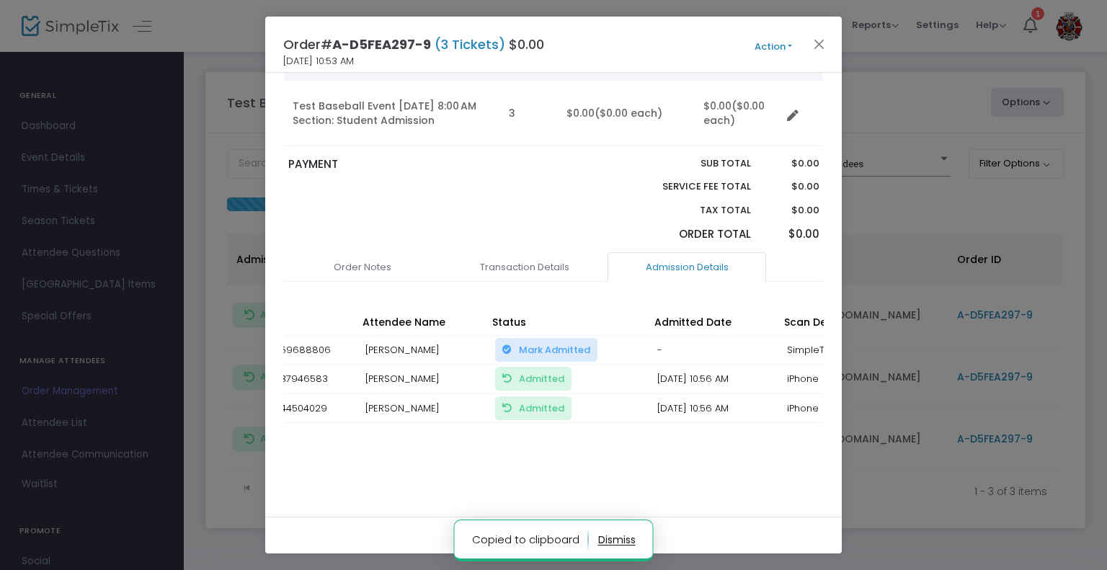
drag, startPoint x: 775, startPoint y: 57, endPoint x: 755, endPoint y: 28, distance: 35.2
click at [768, 42] on div "Order# A-D5FEA297-9 (3 Tickets) $0.00 8/13/2025 10:53 AM Action Mark Admitted E…" at bounding box center [553, 45] width 577 height 56
click at [749, 25] on div "Order# A-D5FEA297-9 (3 Tickets) $0.00 8/13/2025 10:53 AM Action Mark Admitted E…" at bounding box center [553, 45] width 577 height 56
click at [764, 33] on div "Order# A-D5FEA297-9 (3 Tickets) $0.00 8/13/2025 10:53 AM Action Mark Admitted E…" at bounding box center [553, 45] width 577 height 56
click at [765, 45] on button "Action" at bounding box center [773, 47] width 86 height 16
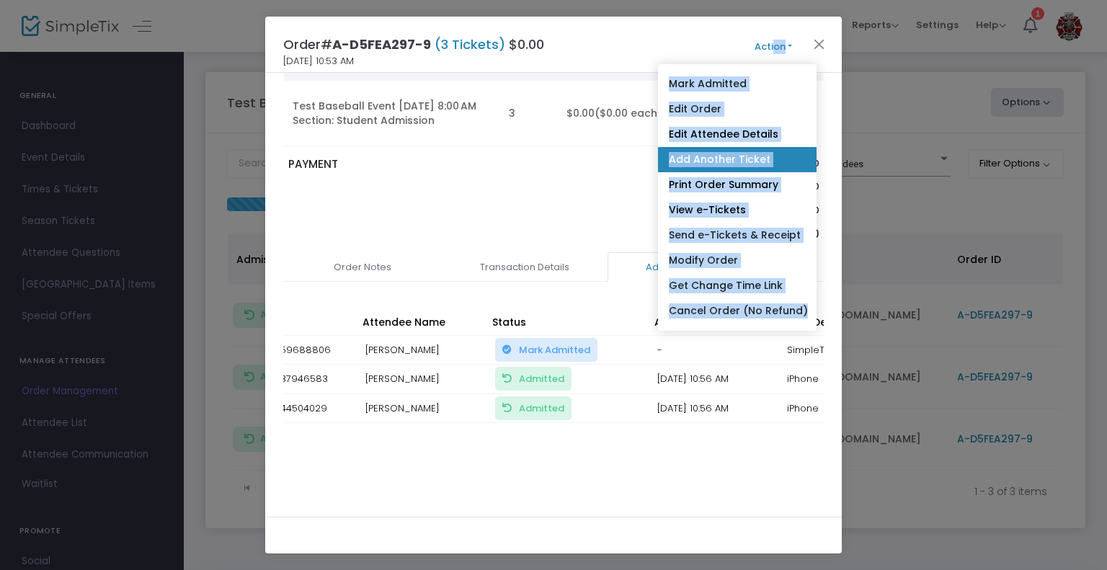
click at [740, 166] on link "Add Another Ticket" at bounding box center [737, 159] width 159 height 25
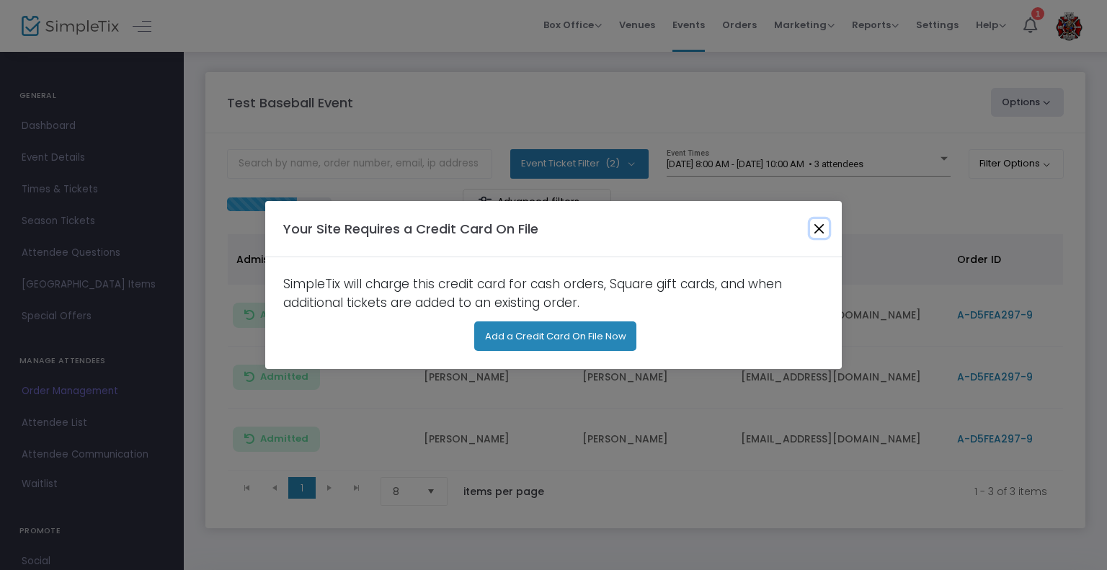
click at [818, 229] on button "Close" at bounding box center [819, 228] width 19 height 19
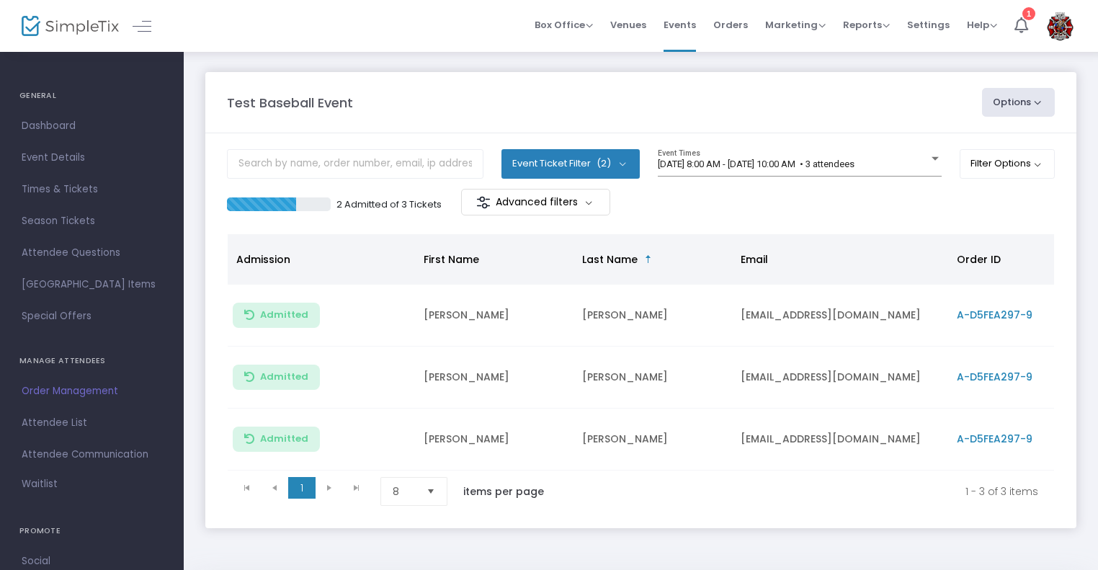
click at [1002, 107] on button "Options" at bounding box center [1019, 102] width 74 height 29
click at [951, 223] on li "Scan Report" at bounding box center [979, 229] width 133 height 28
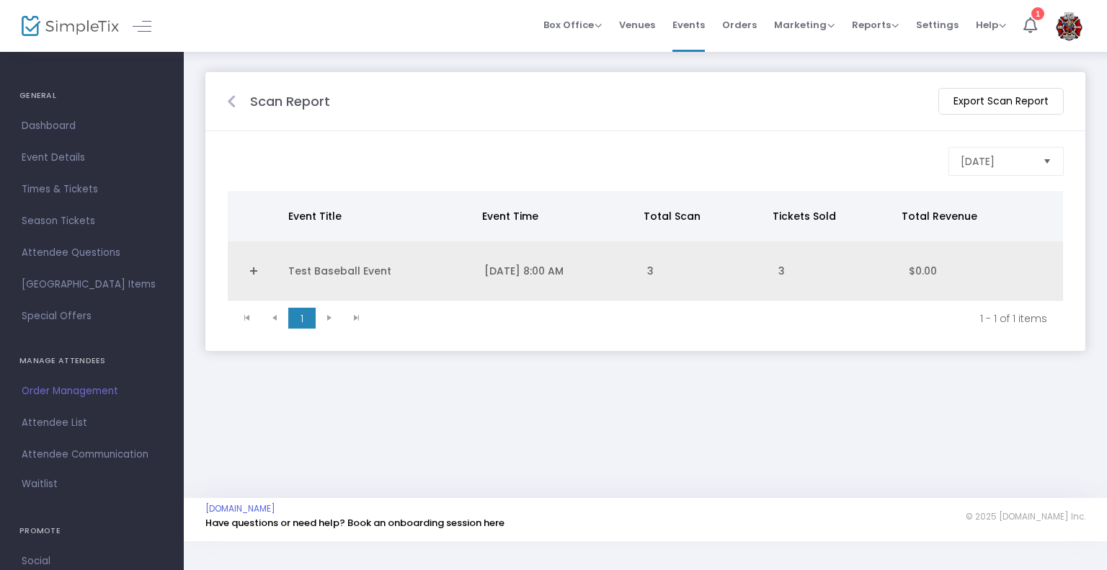
click at [479, 259] on td "8/14/2025 8:00 AM" at bounding box center [557, 271] width 163 height 60
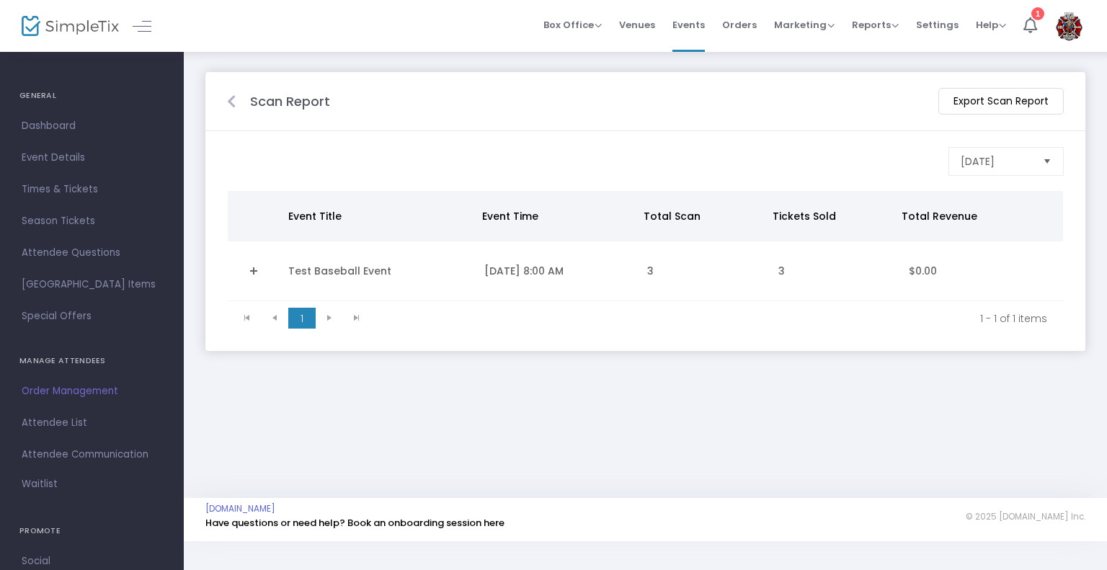
click at [325, 262] on td "Test Baseball Event" at bounding box center [378, 271] width 196 height 60
click at [257, 269] on link "Expand Details" at bounding box center [253, 270] width 35 height 23
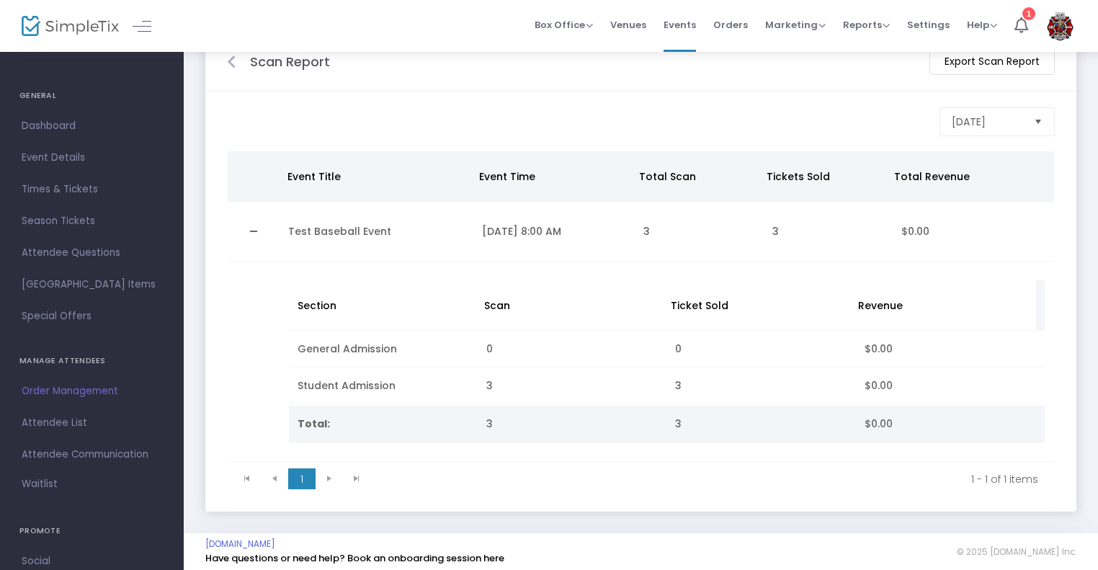
scroll to position [40, 0]
click at [87, 455] on span "Attendee Communication" at bounding box center [92, 454] width 141 height 19
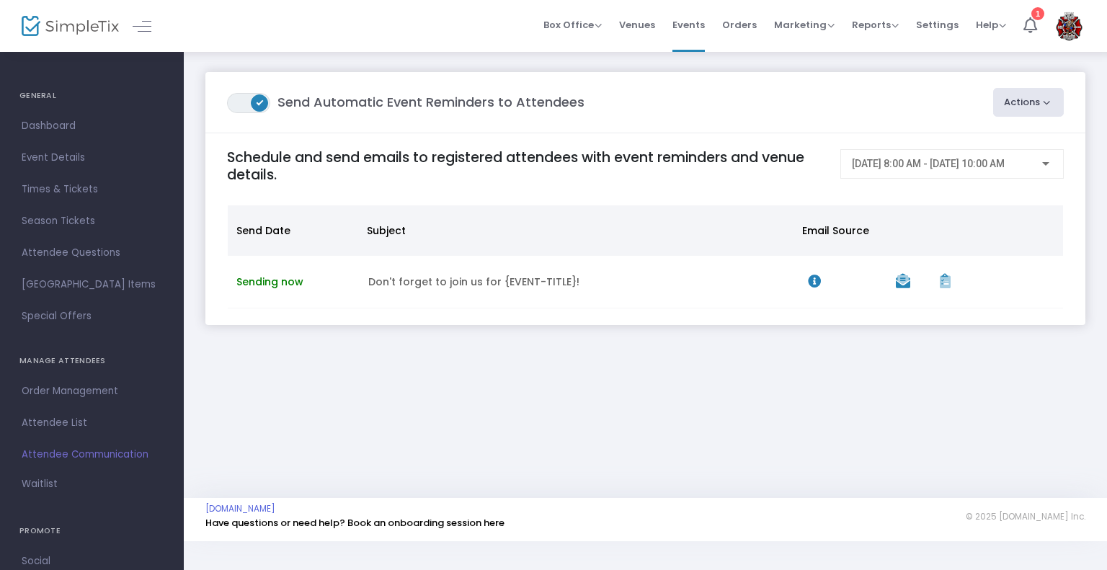
click at [1013, 102] on button "Actions" at bounding box center [1028, 102] width 71 height 29
click at [966, 143] on li "Create Email Blast" at bounding box center [987, 141] width 151 height 28
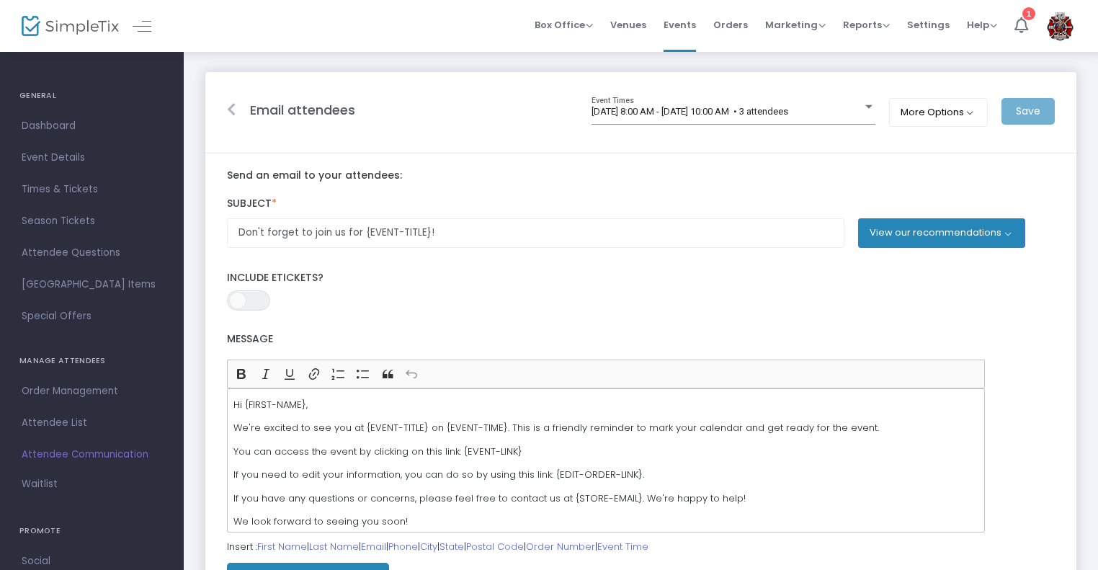
click at [876, 250] on div "View our recommendations Don't miss out Test Baseball Event Bring a friend to T…" at bounding box center [957, 237] width 210 height 39
click at [876, 249] on div "View our recommendations Don't miss out Test Baseball Event Bring a friend to T…" at bounding box center [957, 237] width 210 height 39
click at [876, 243] on button "View our recommendations" at bounding box center [941, 232] width 167 height 29
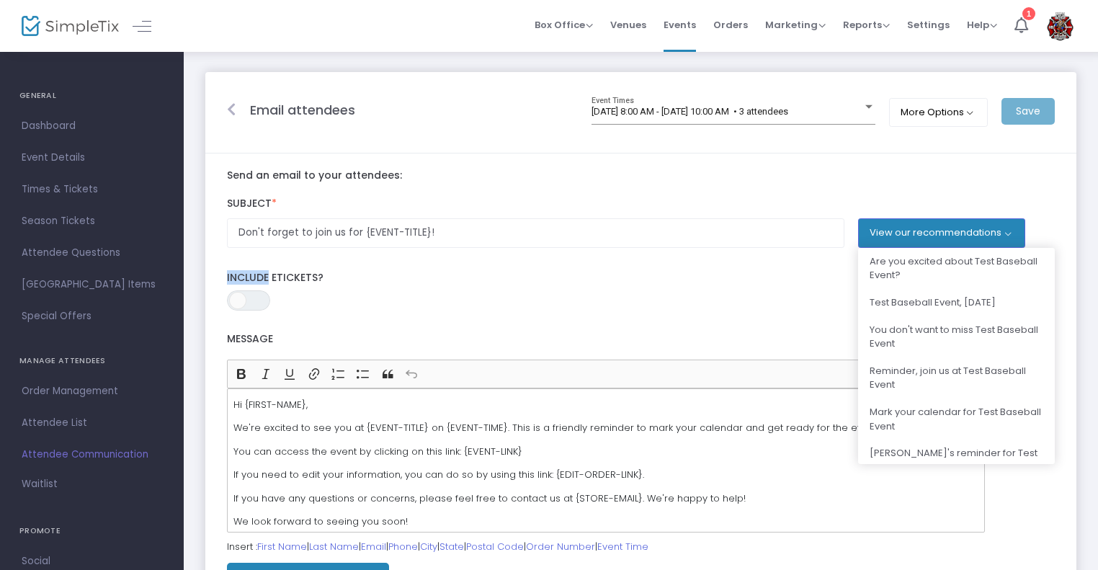
scroll to position [588, 0]
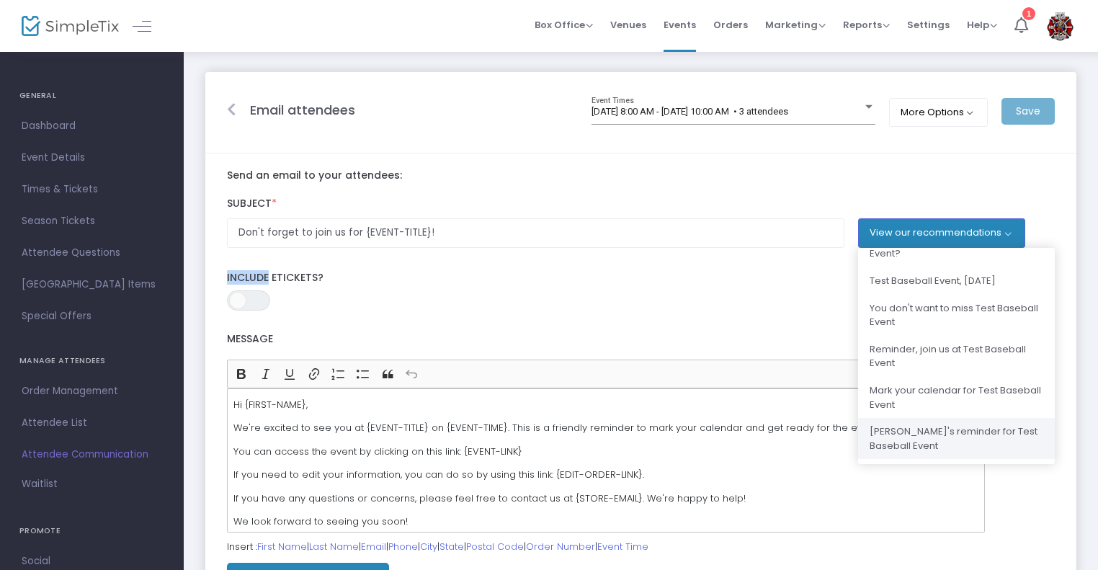
click at [925, 450] on button "Grace's reminder for Test Baseball Event" at bounding box center [956, 438] width 197 height 41
type input "Grace's reminder for Test Baseball Event"
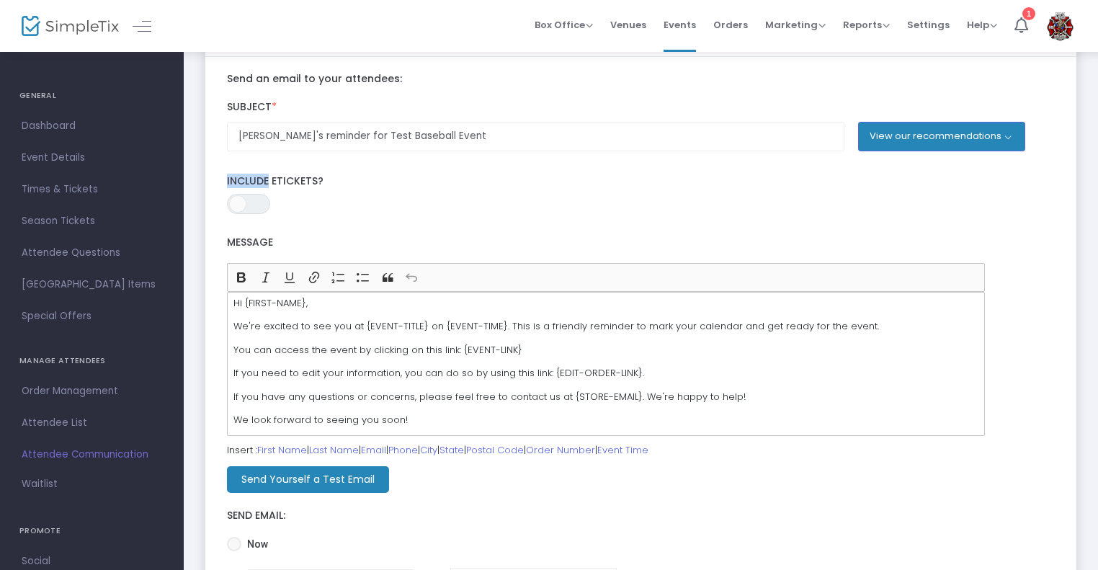
scroll to position [202, 0]
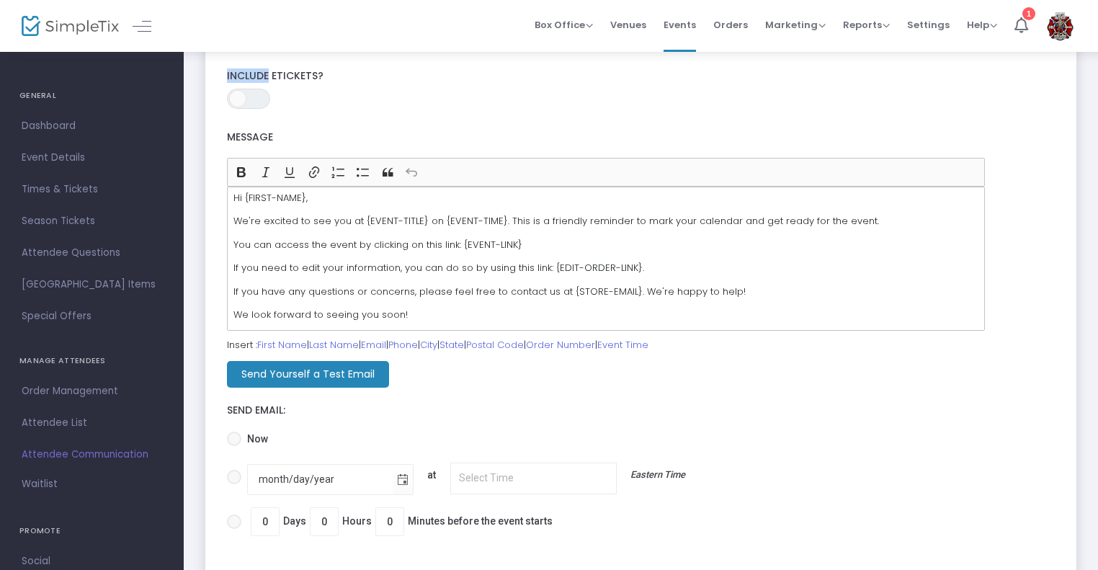
click at [246, 435] on span "Now" at bounding box center [254, 439] width 27 height 15
click at [234, 446] on input "Now" at bounding box center [233, 446] width 1 height 1
radio input "true"
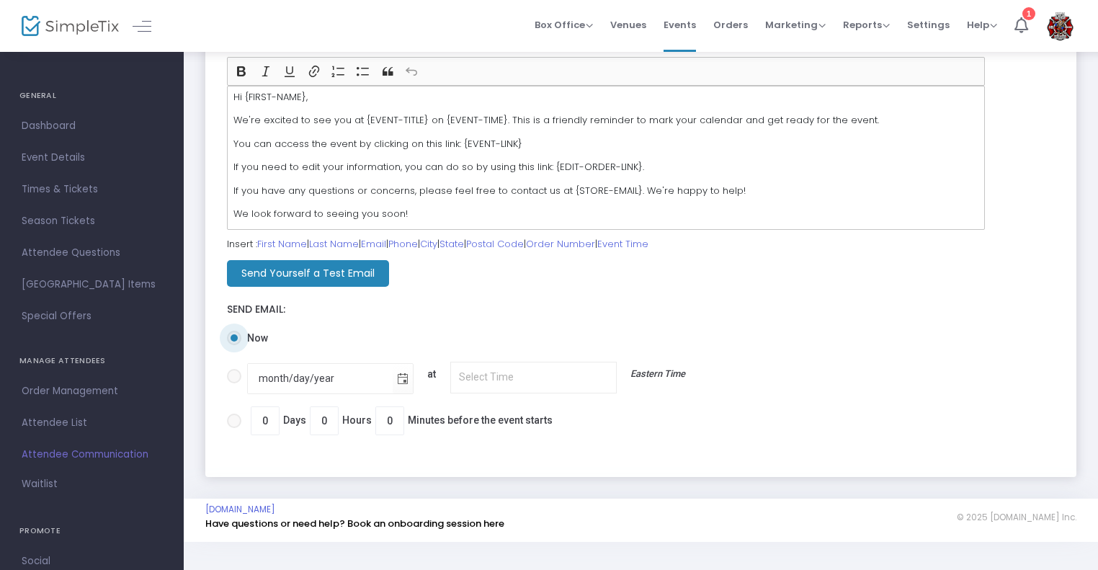
scroll to position [0, 0]
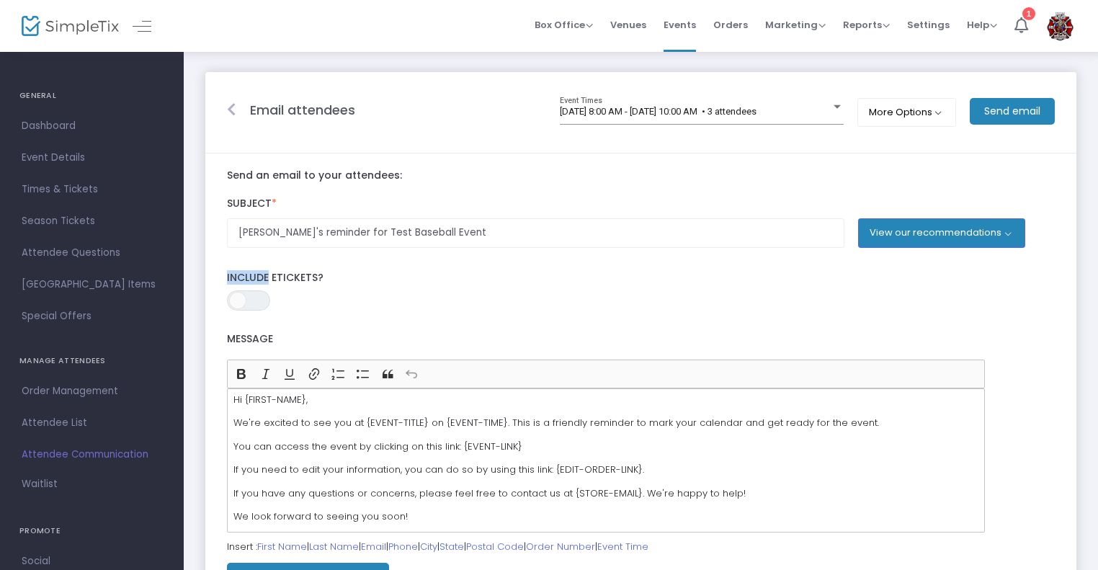
click at [1020, 109] on m-button "Send email" at bounding box center [1012, 111] width 85 height 27
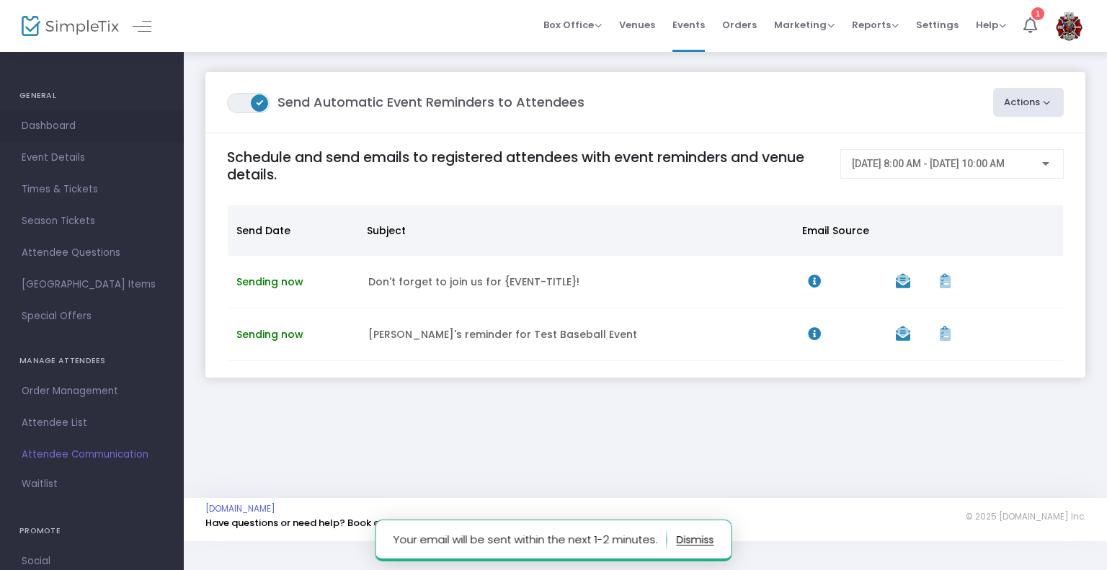
click at [68, 138] on link "Dashboard" at bounding box center [92, 126] width 184 height 32
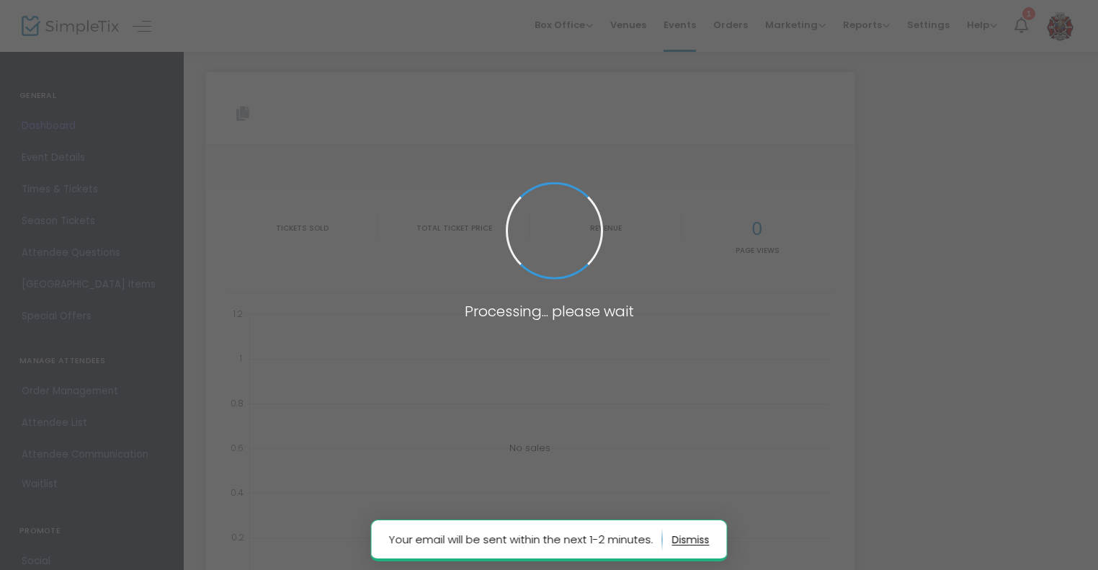
type input "https://www.simpletix.com/e/test-baseball-event-tickets-230927"
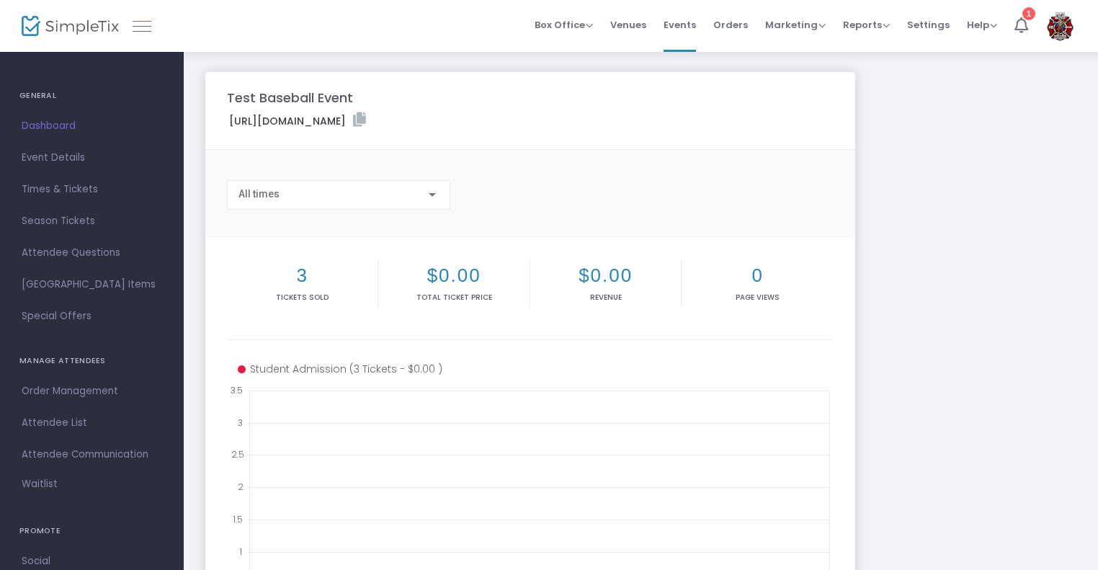
click at [149, 25] on link at bounding box center [142, 26] width 19 height 19
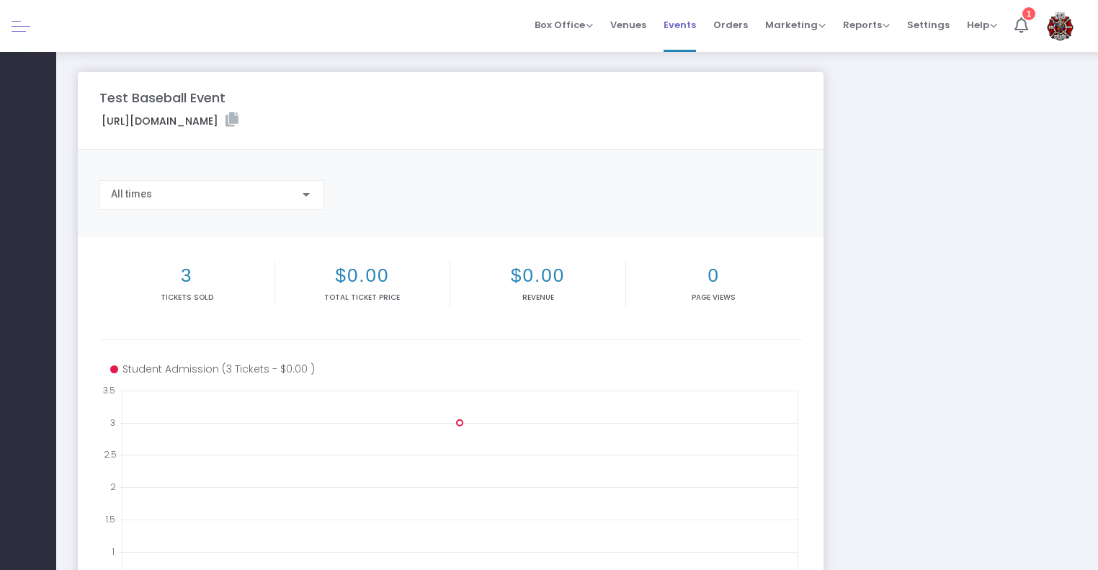
click at [688, 22] on span "Events" at bounding box center [680, 24] width 32 height 37
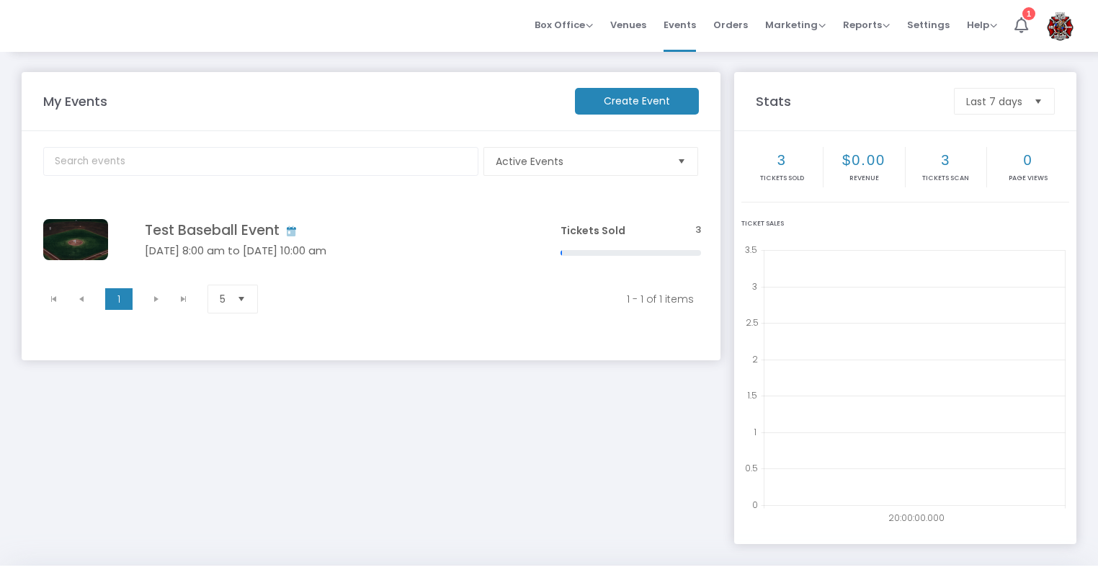
click at [646, 102] on m-button "Create Event" at bounding box center [637, 101] width 124 height 27
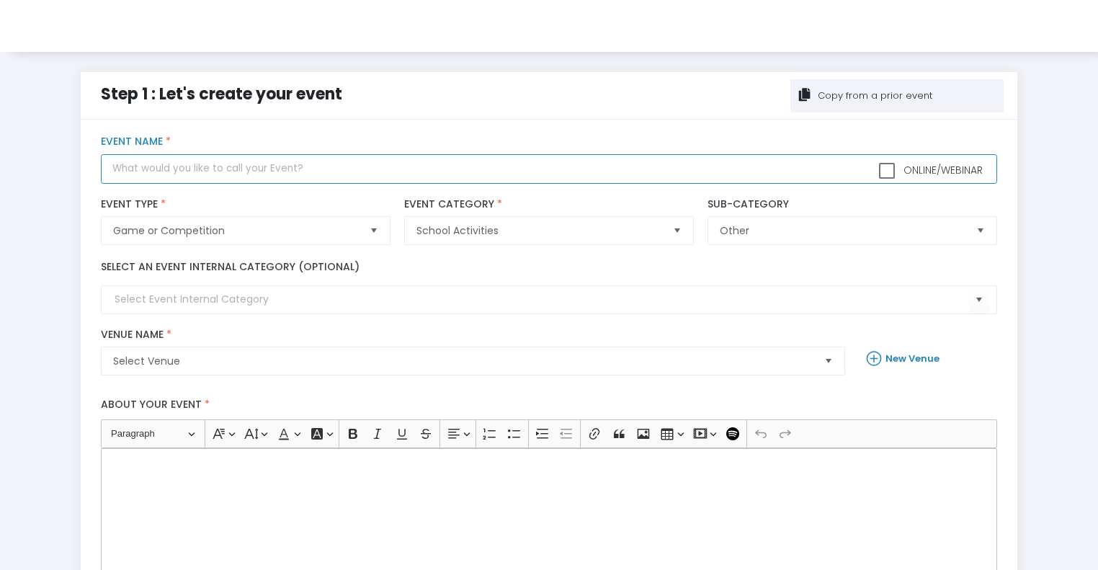
click at [290, 173] on input "text" at bounding box center [549, 169] width 896 height 30
type input "General Event Admission"
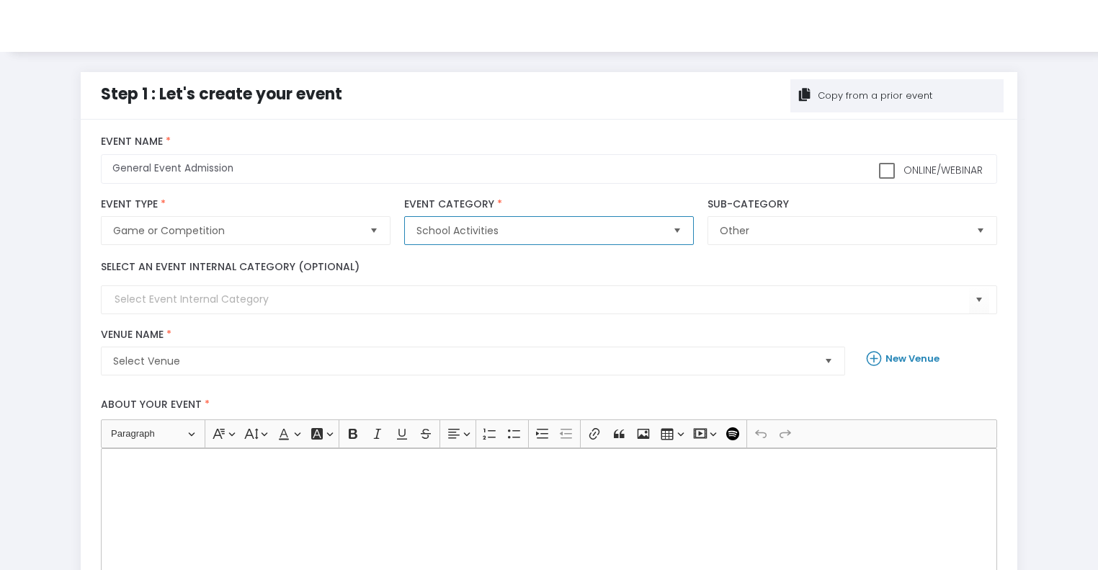
click at [476, 236] on span "School Activities" at bounding box center [539, 230] width 244 height 14
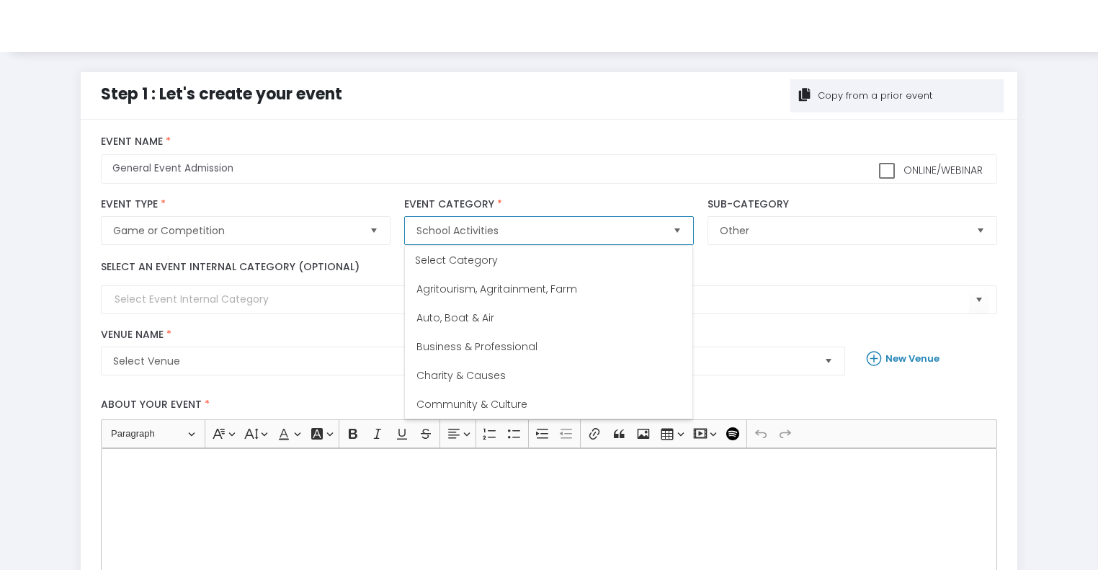
scroll to position [375, 0]
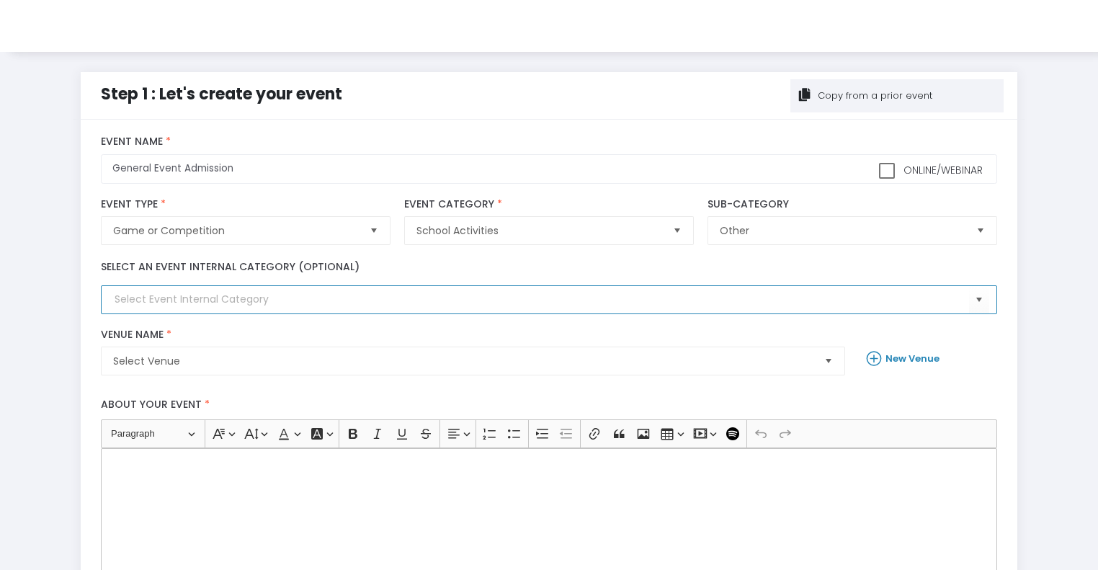
click at [179, 299] on input at bounding box center [542, 299] width 854 height 15
click at [145, 372] on span "Select Venue" at bounding box center [462, 360] width 711 height 27
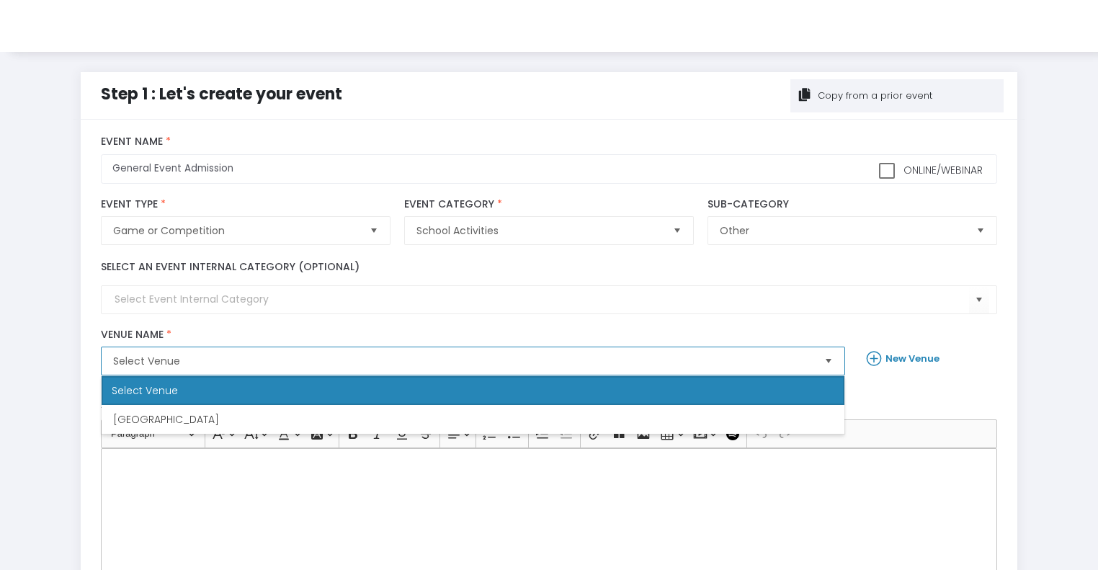
click at [252, 365] on span "Select Venue" at bounding box center [463, 361] width 700 height 14
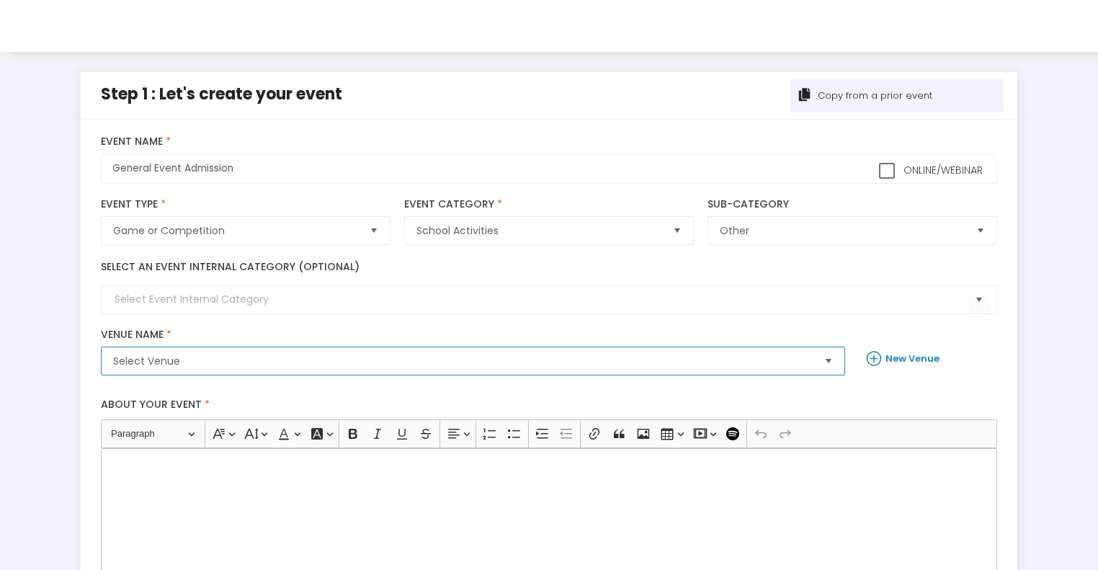
scroll to position [241, 0]
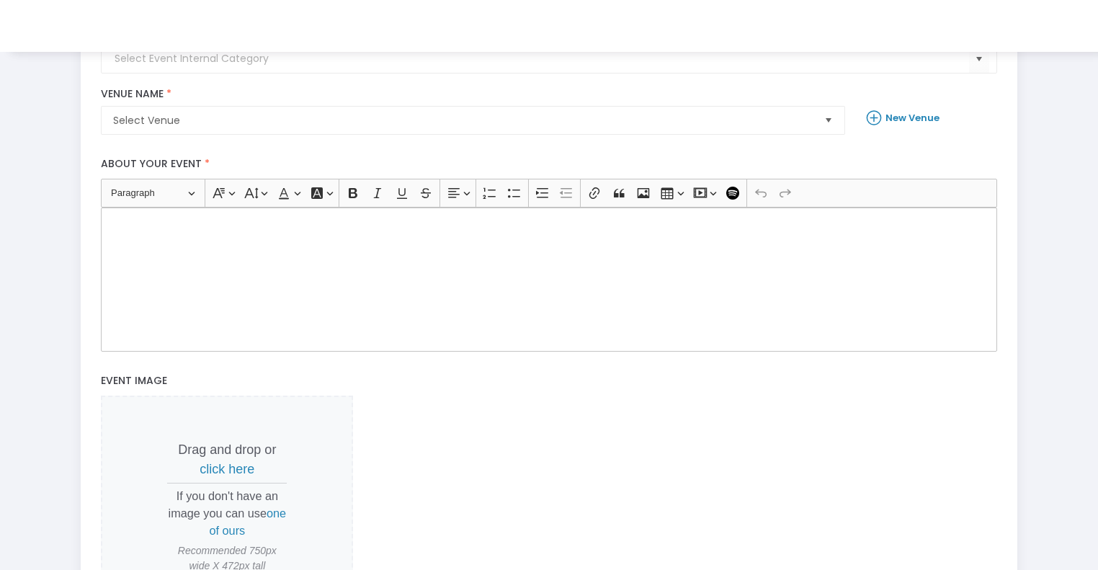
click at [410, 299] on div "Rich Text Editor, main" at bounding box center [549, 280] width 896 height 144
click at [904, 106] on span "New Venue" at bounding box center [903, 118] width 87 height 28
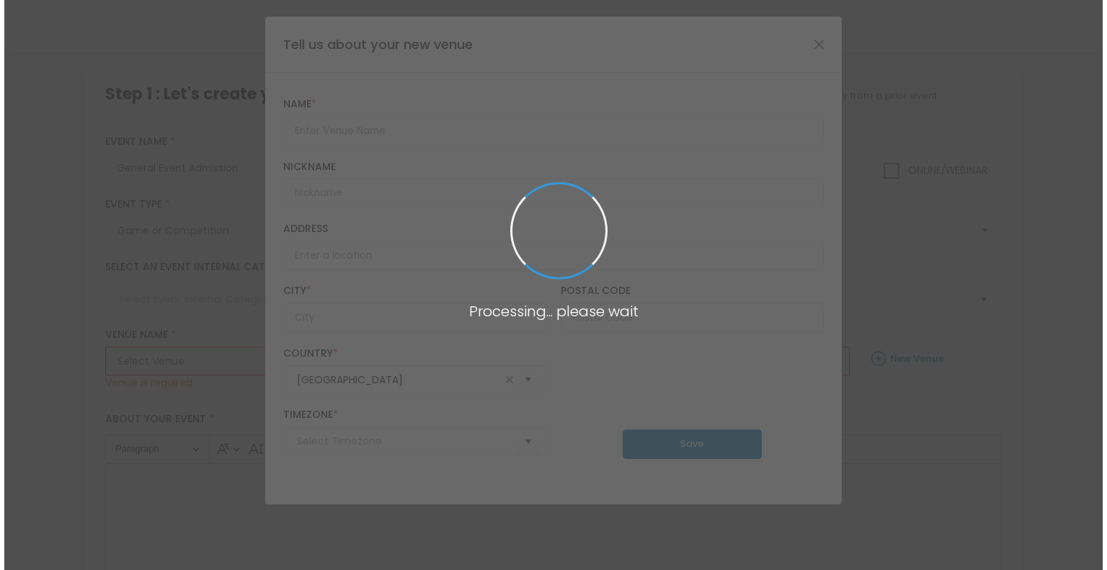
scroll to position [0, 0]
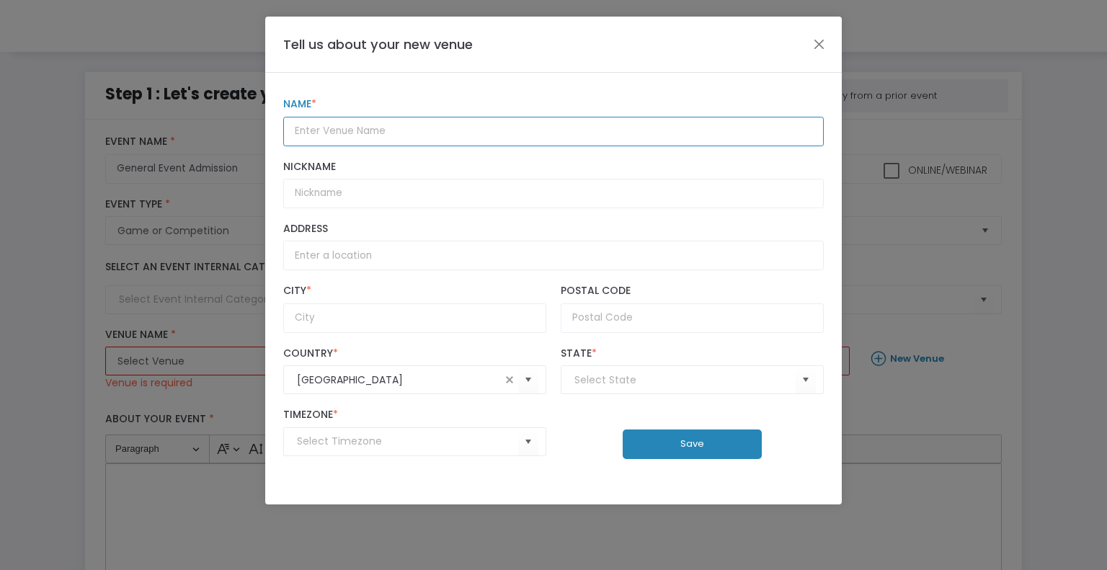
click at [366, 140] on input "text" at bounding box center [553, 132] width 540 height 30
type input "See SectionXI.org For Events"
click at [329, 332] on div "City * Postal Code" at bounding box center [553, 308] width 555 height 62
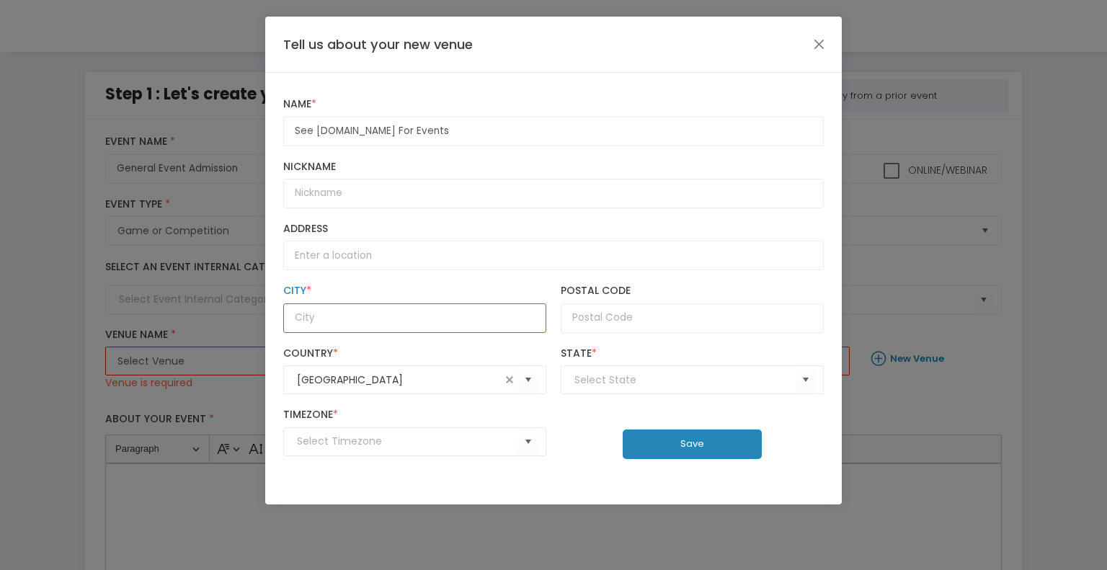
click at [323, 330] on input "City *" at bounding box center [414, 318] width 263 height 30
click at [612, 370] on div "State * State Name is required" at bounding box center [691, 371] width 277 height 48
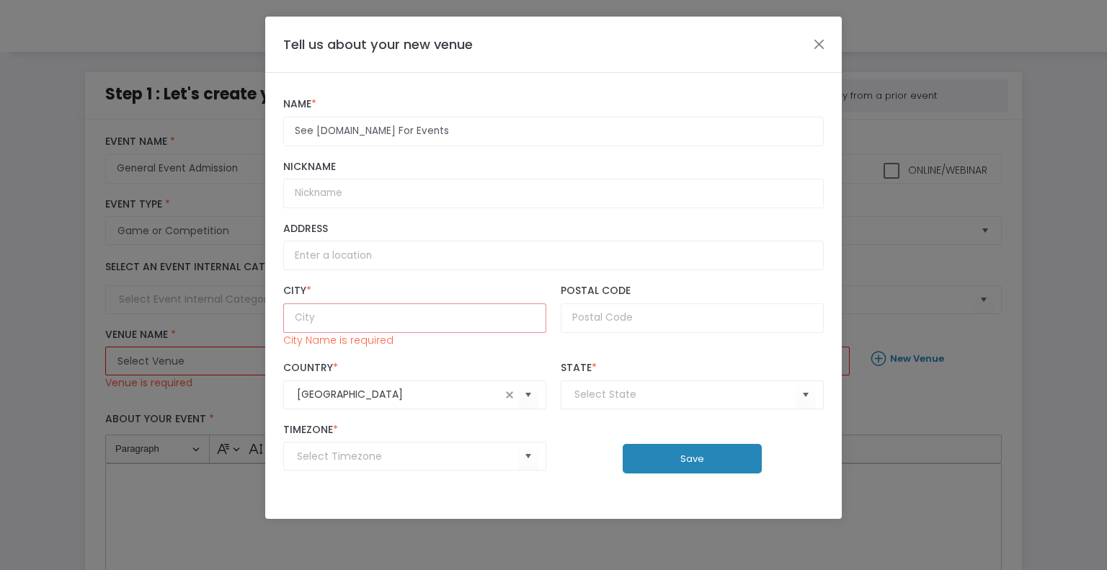
click at [586, 385] on kendo-combobox at bounding box center [692, 395] width 263 height 29
click at [608, 396] on input at bounding box center [684, 394] width 221 height 15
click at [354, 308] on input "City *" at bounding box center [414, 318] width 263 height 30
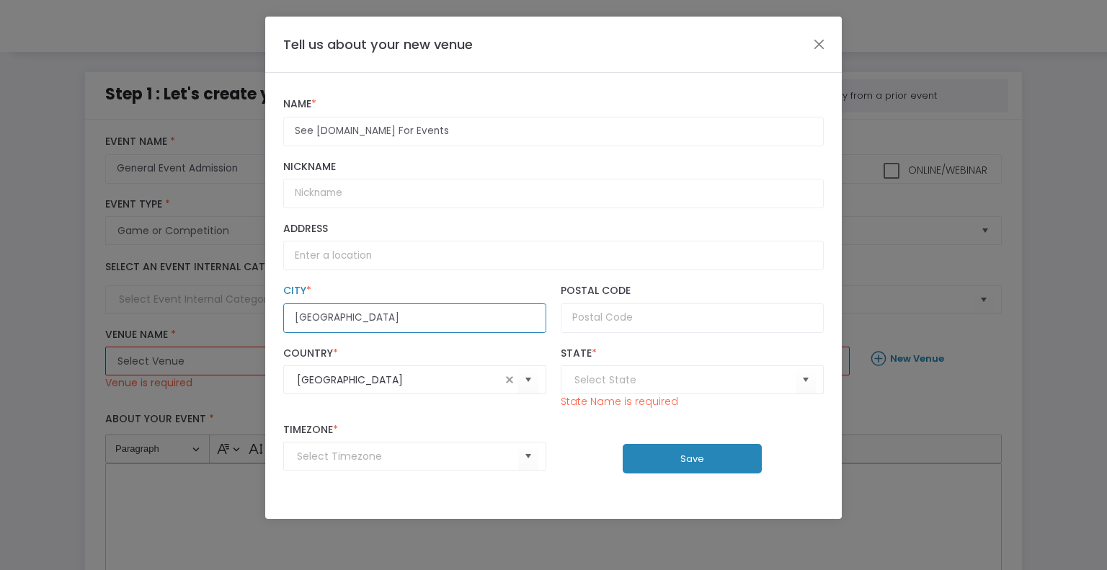
type input "[GEOGRAPHIC_DATA]"
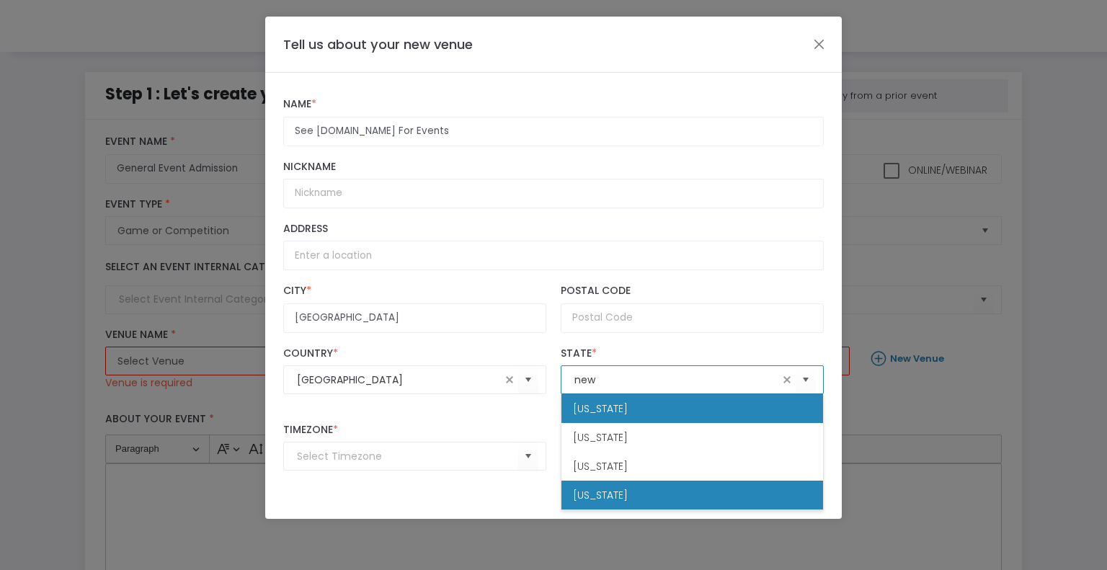
click at [580, 497] on span "[US_STATE]" at bounding box center [600, 495] width 55 height 14
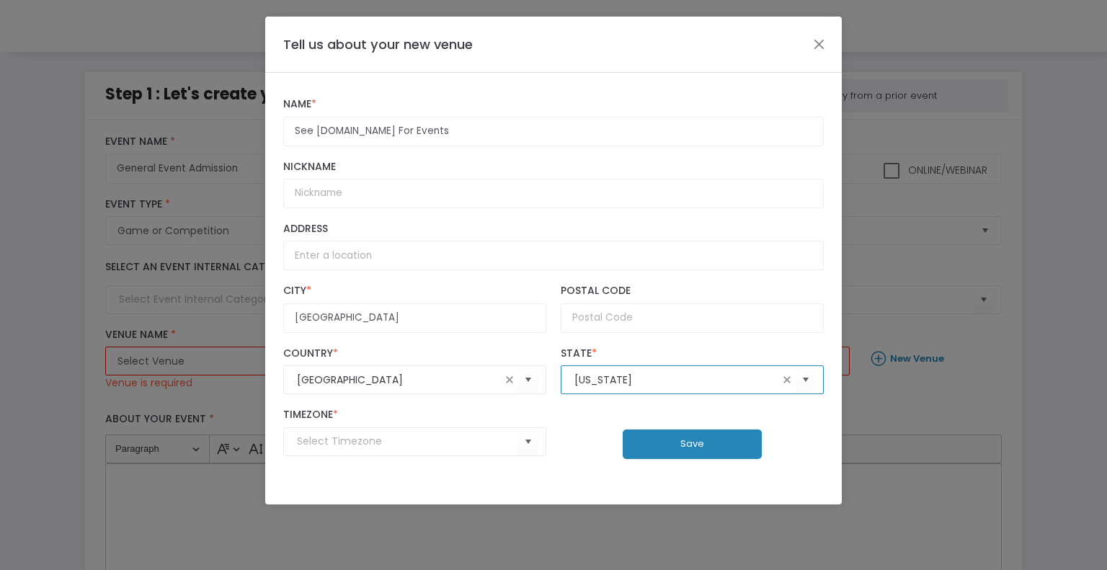
type input "[US_STATE]"
click at [404, 129] on input "See SectionXI.org For Events" at bounding box center [553, 132] width 540 height 30
click at [650, 437] on button "Save" at bounding box center [692, 445] width 139 height 30
click at [433, 444] on input at bounding box center [407, 441] width 221 height 15
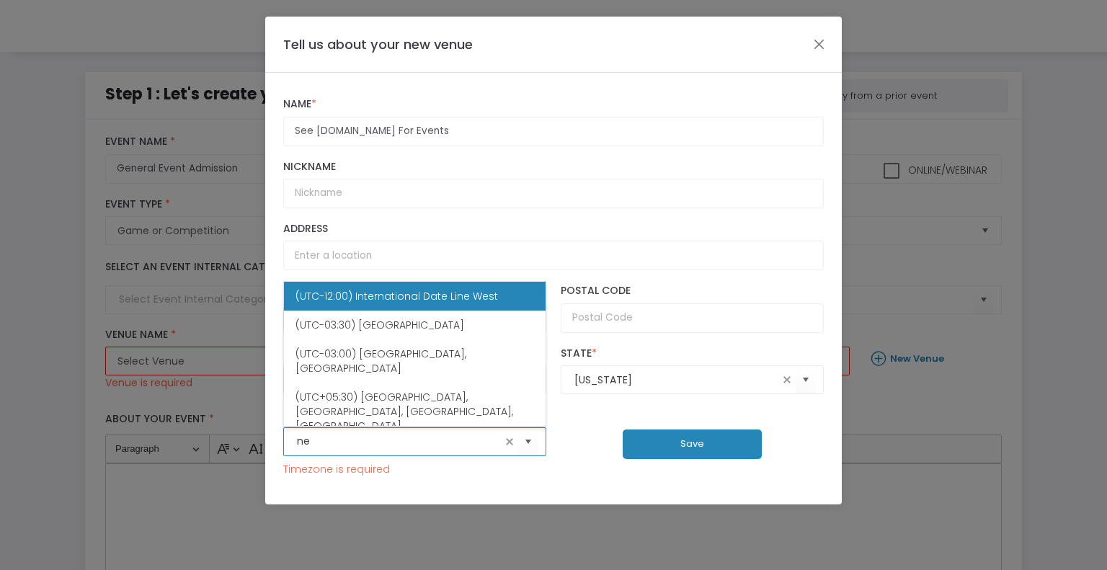
type input "n"
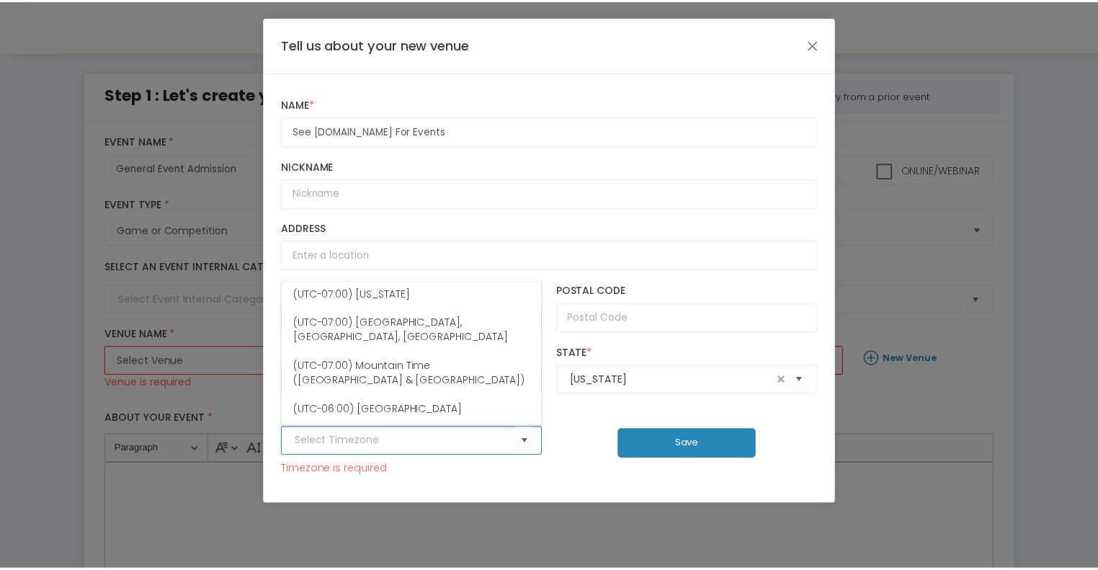
scroll to position [248, 0]
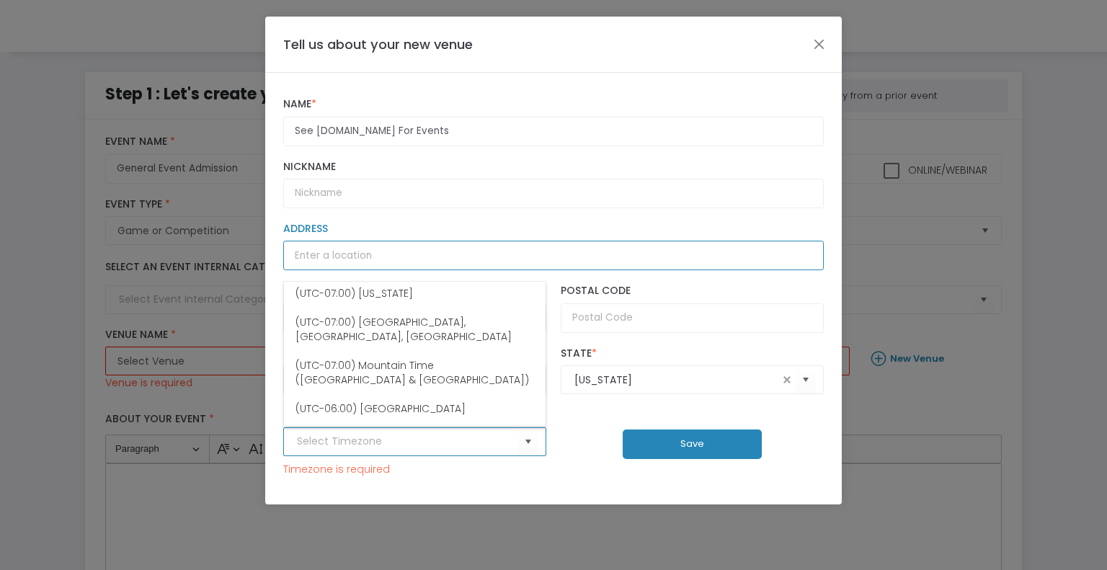
click at [390, 259] on input "Address" at bounding box center [553, 256] width 540 height 30
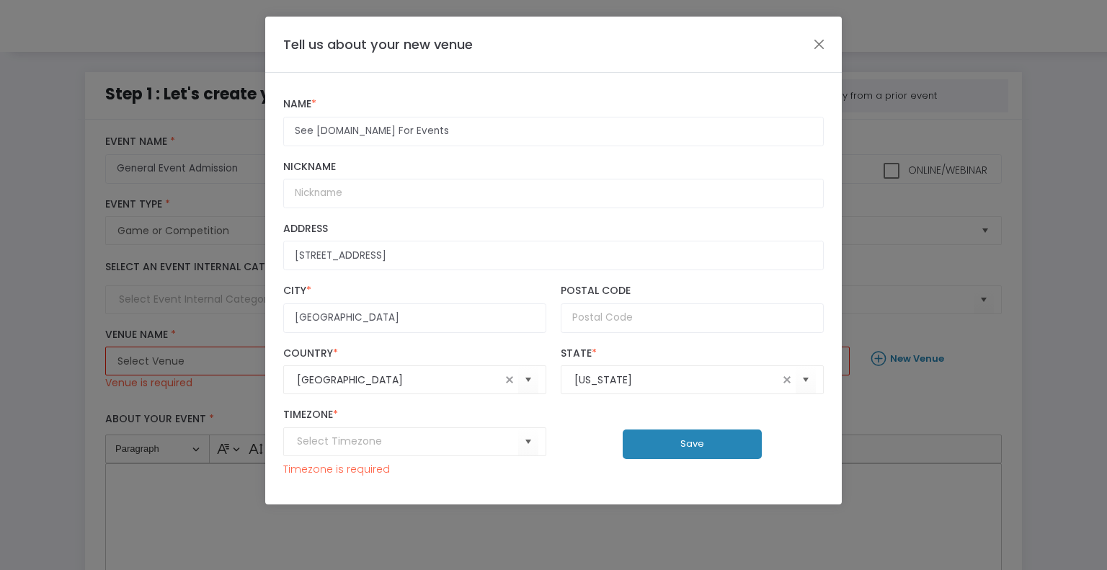
type input "6 Vintage Court"
type input "11953"
type input "(UTC-05:00) Eastern Time ([GEOGRAPHIC_DATA] & [GEOGRAPHIC_DATA])"
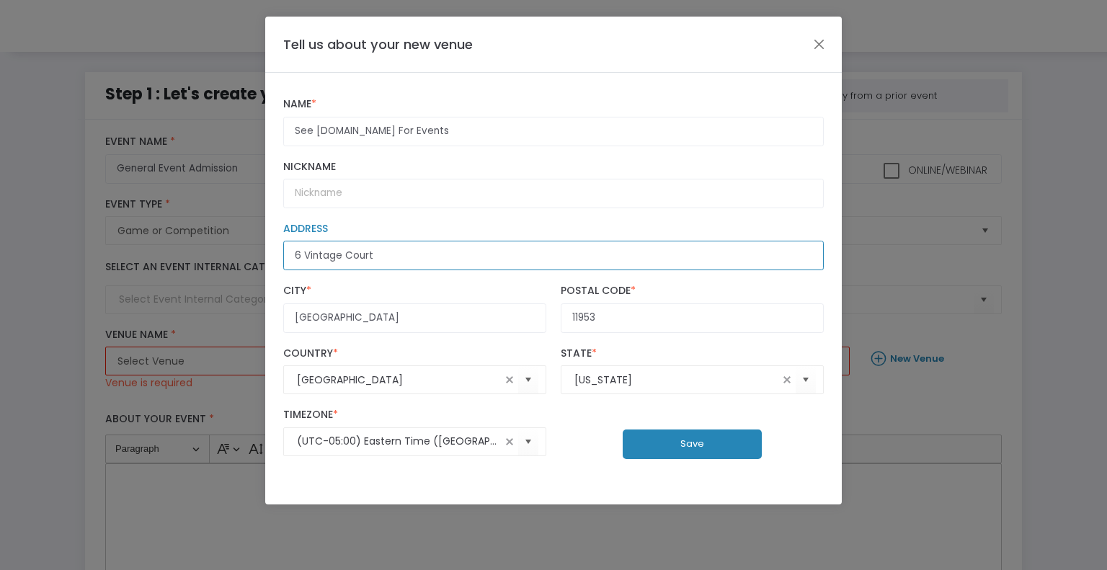
click at [381, 267] on input "6 Vintage Court" at bounding box center [553, 256] width 540 height 30
click at [613, 484] on div "(UTC-05:00) Eastern Time (US & Canada) Timezone * Timezone is required Save" at bounding box center [553, 443] width 555 height 85
click at [677, 433] on button "Save" at bounding box center [692, 445] width 139 height 30
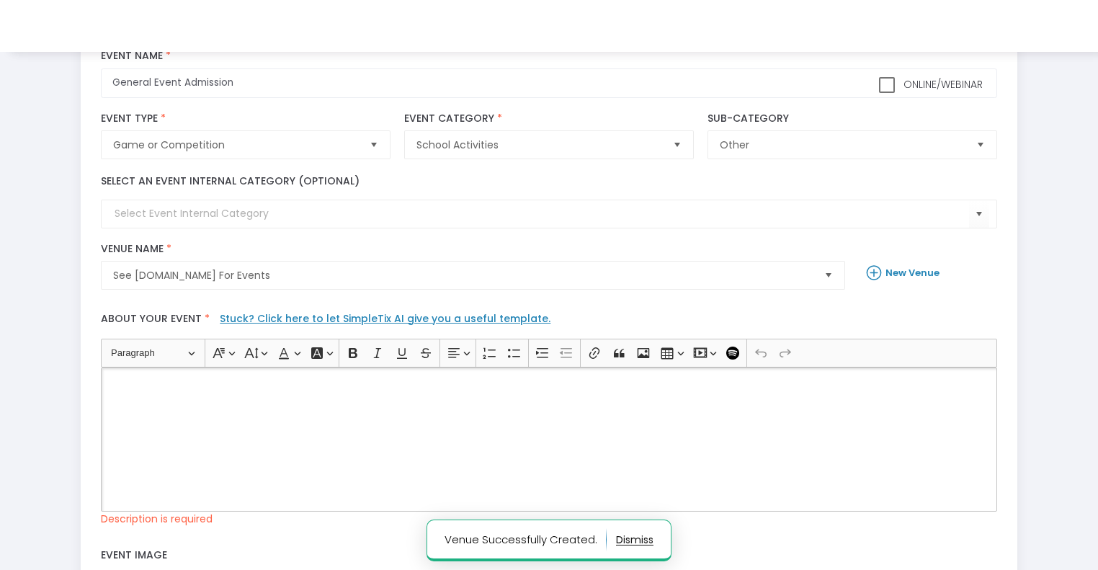
click at [267, 391] on div "Rich Text Editor, main" at bounding box center [549, 440] width 896 height 144
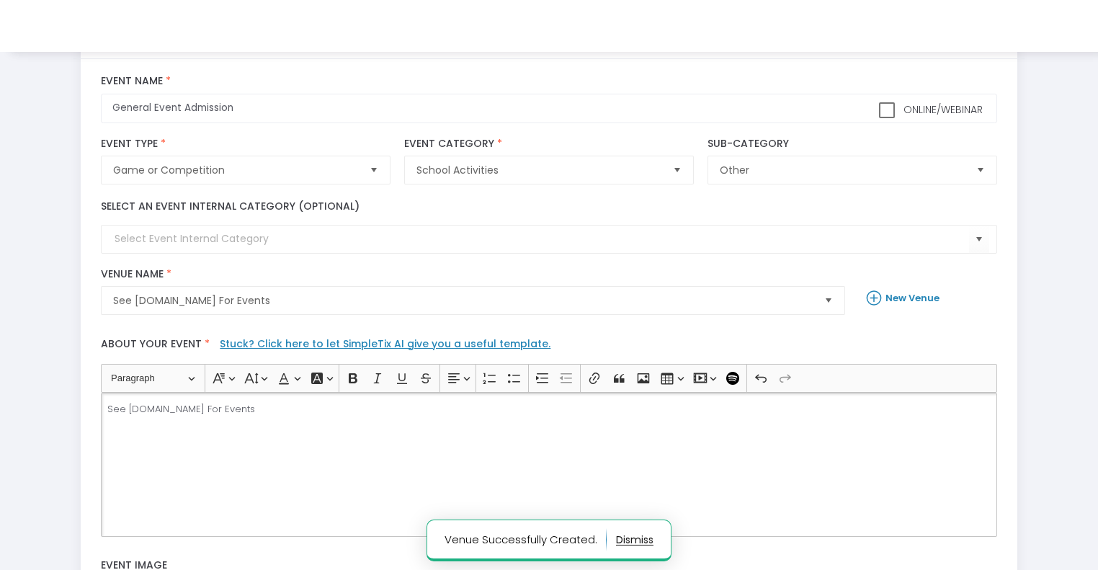
scroll to position [394, 0]
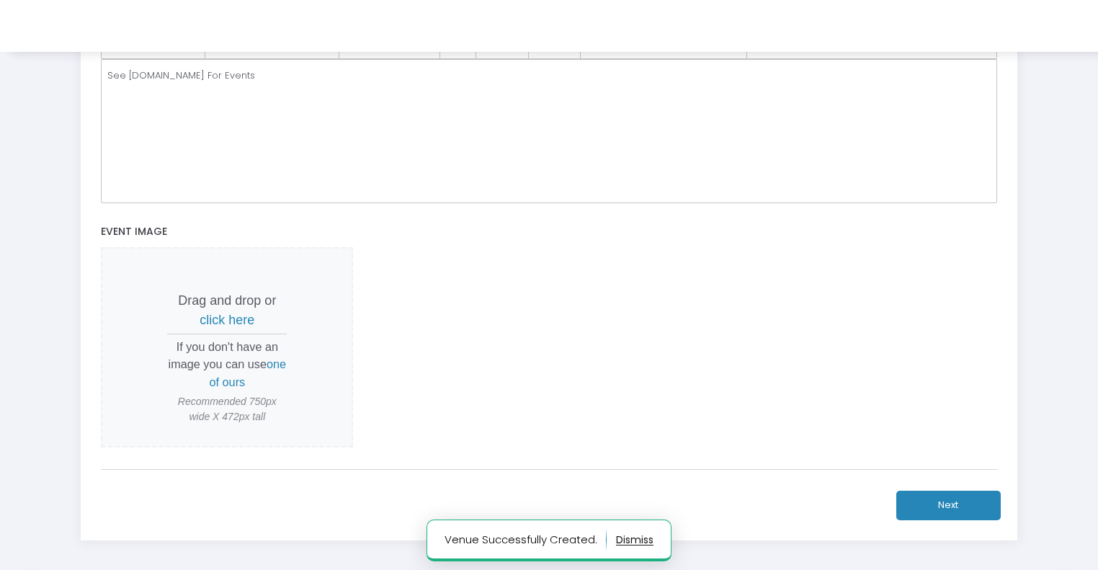
click at [948, 515] on button "Next" at bounding box center [949, 506] width 104 height 30
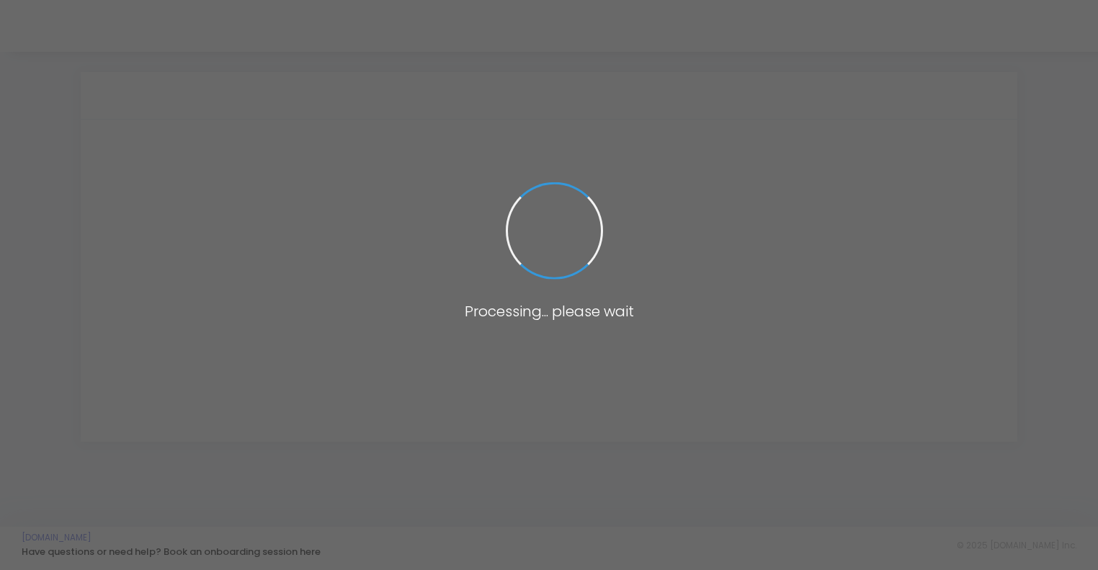
scroll to position [0, 0]
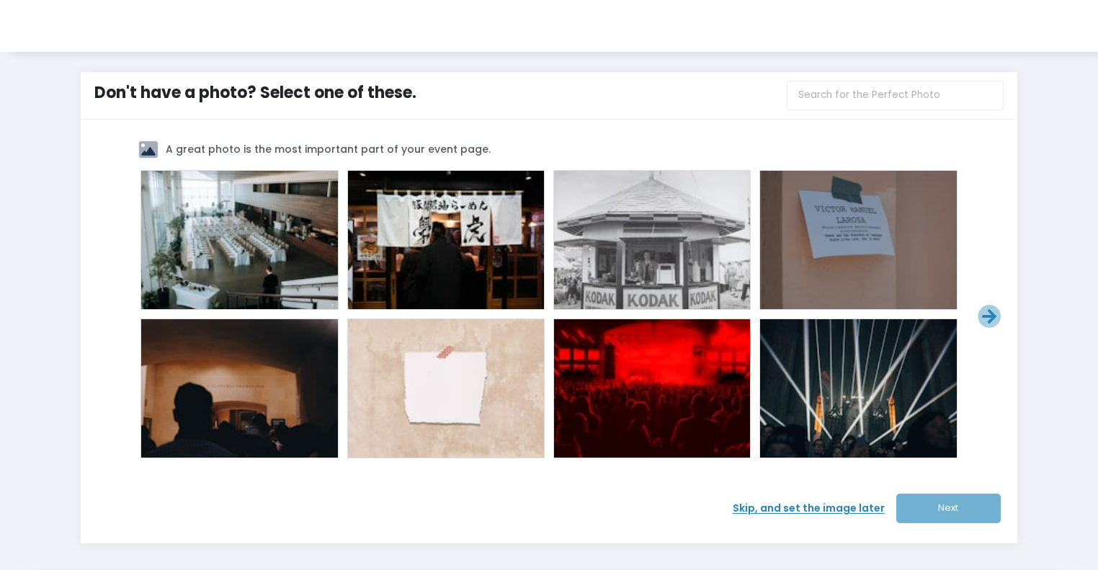
click at [842, 510] on span "Skip, and set the image later" at bounding box center [815, 508] width 164 height 15
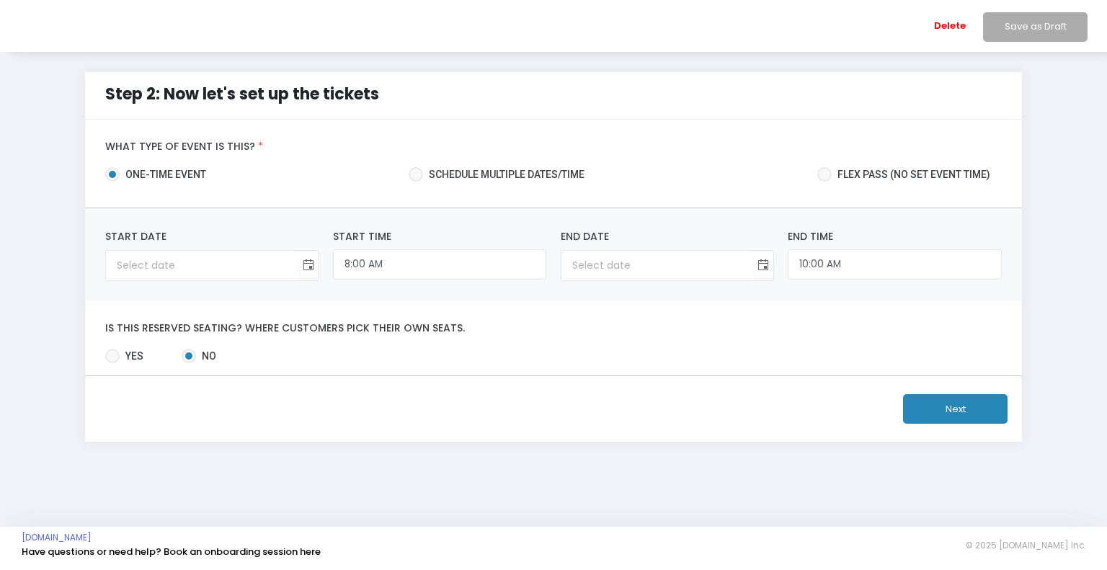
click at [814, 174] on div "Flex pass (no set event time)" at bounding box center [856, 177] width 303 height 20
click at [830, 173] on span at bounding box center [824, 174] width 14 height 14
click at [824, 182] on input "Flex pass (no set event time)" at bounding box center [824, 182] width 1 height 1
radio input "true"
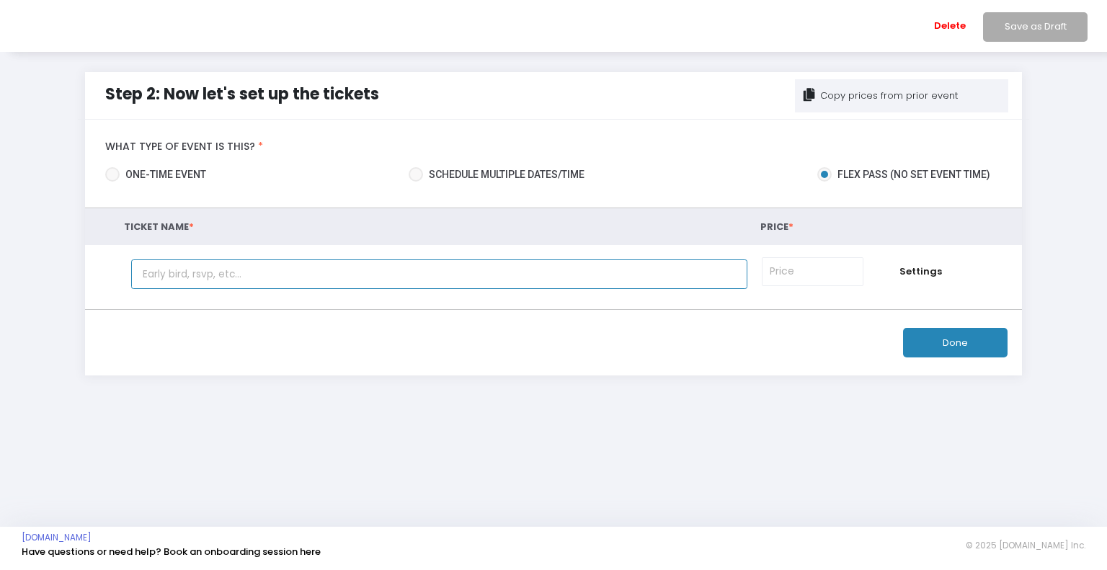
click at [484, 272] on input "text" at bounding box center [439, 274] width 616 height 30
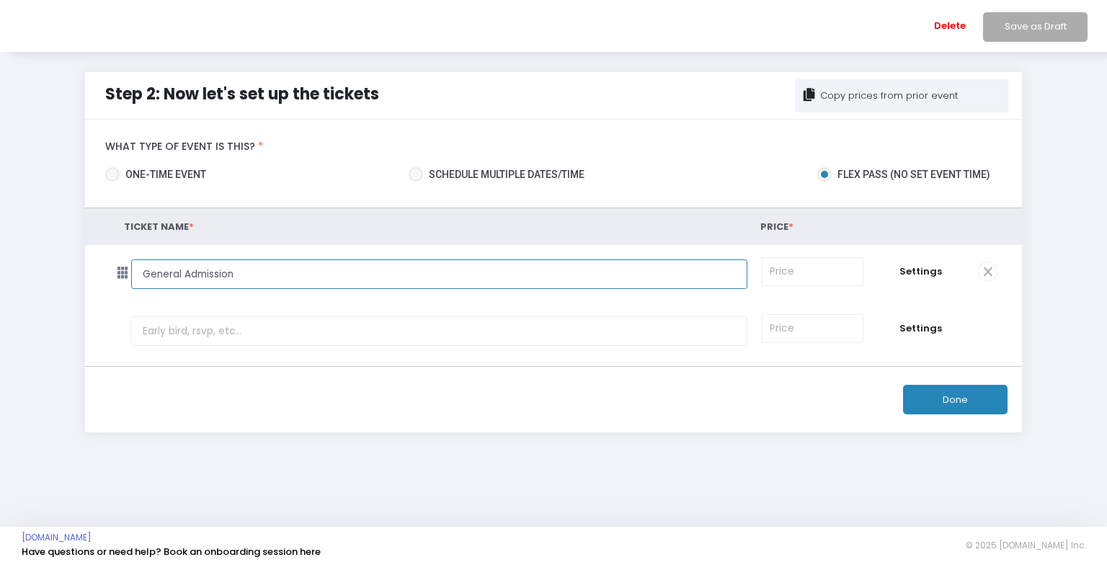
type input "General Admission"
click at [839, 263] on input at bounding box center [812, 271] width 100 height 27
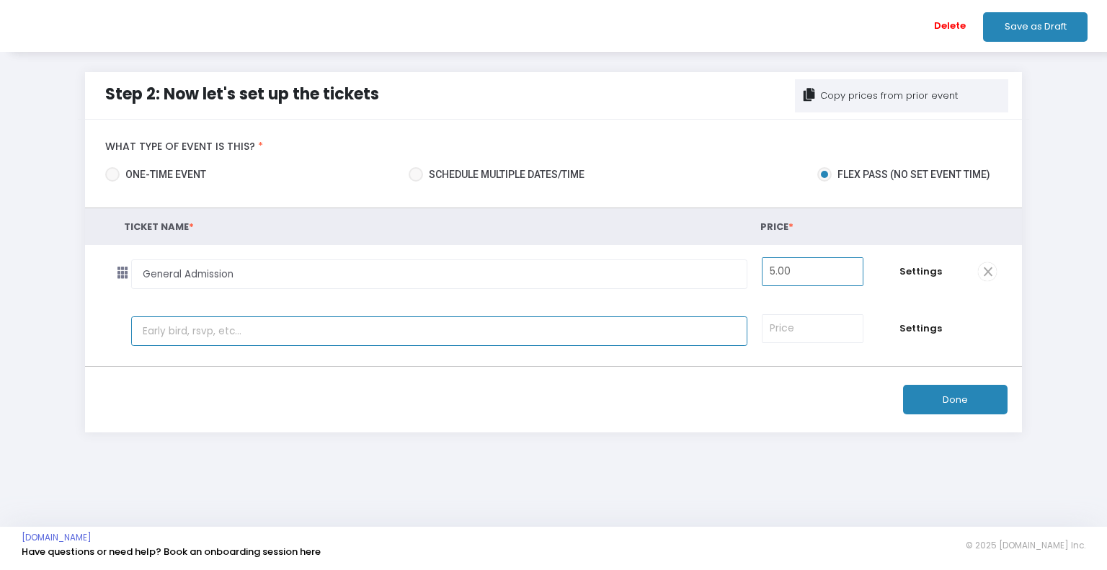
type input "$5.00"
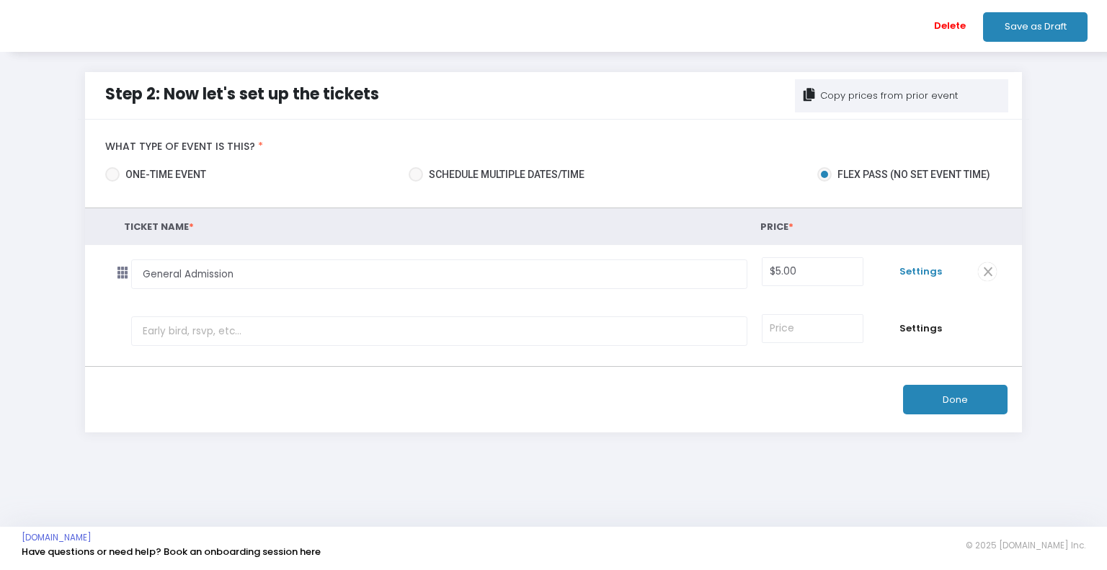
click at [915, 270] on span "Settings" at bounding box center [921, 271] width 86 height 14
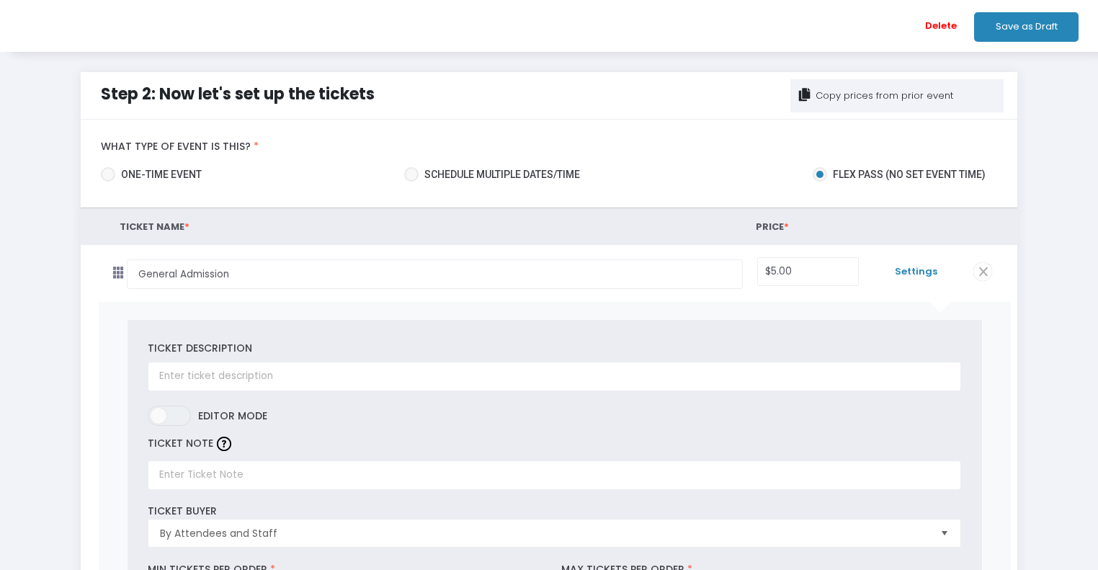
click at [906, 274] on span "Settings" at bounding box center [916, 271] width 86 height 14
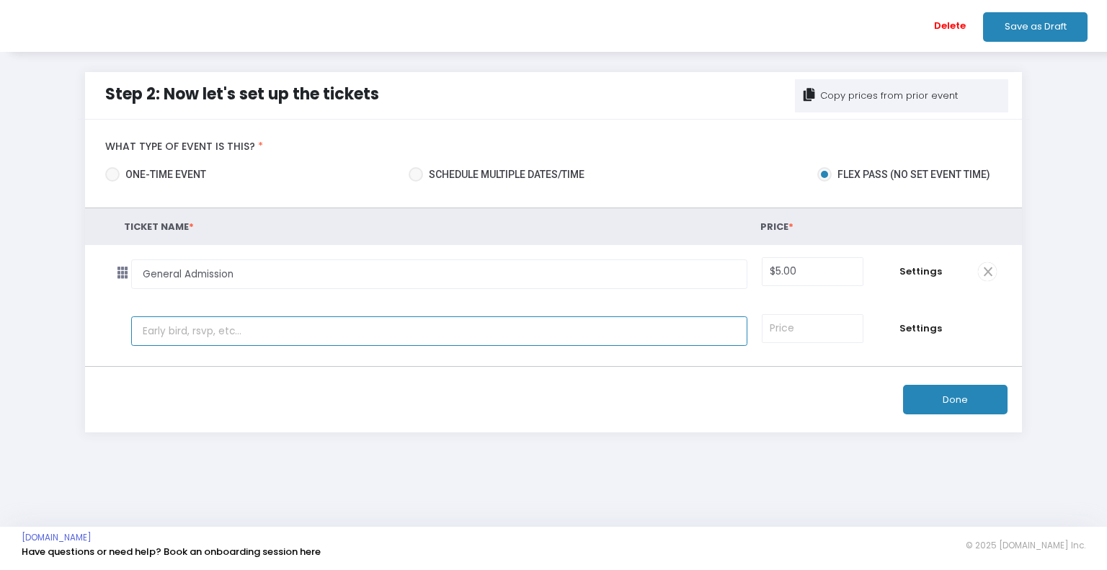
click at [611, 333] on input "text" at bounding box center [439, 331] width 616 height 30
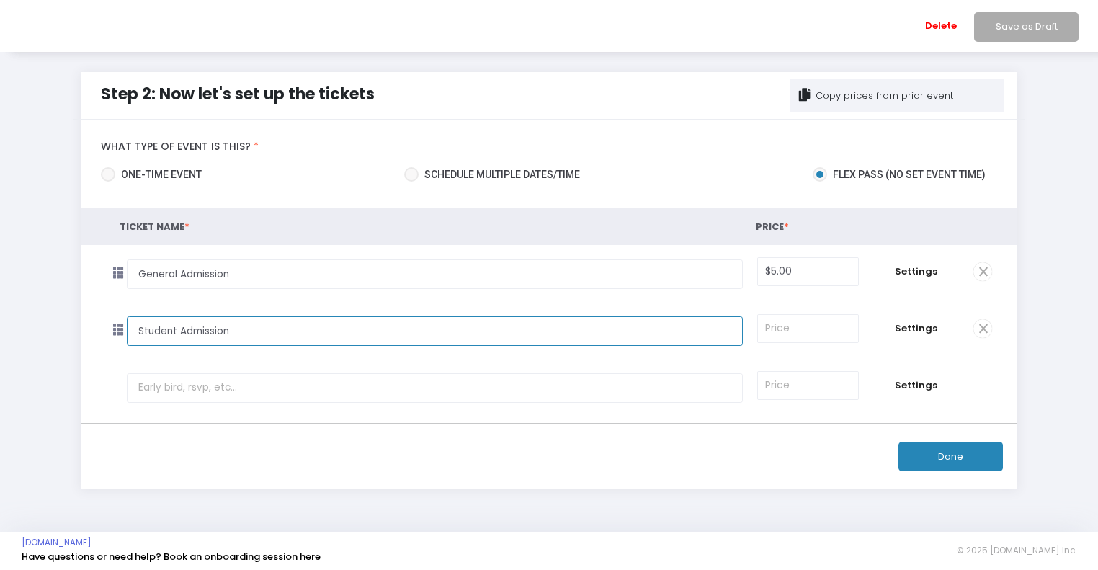
type input "Student Admission"
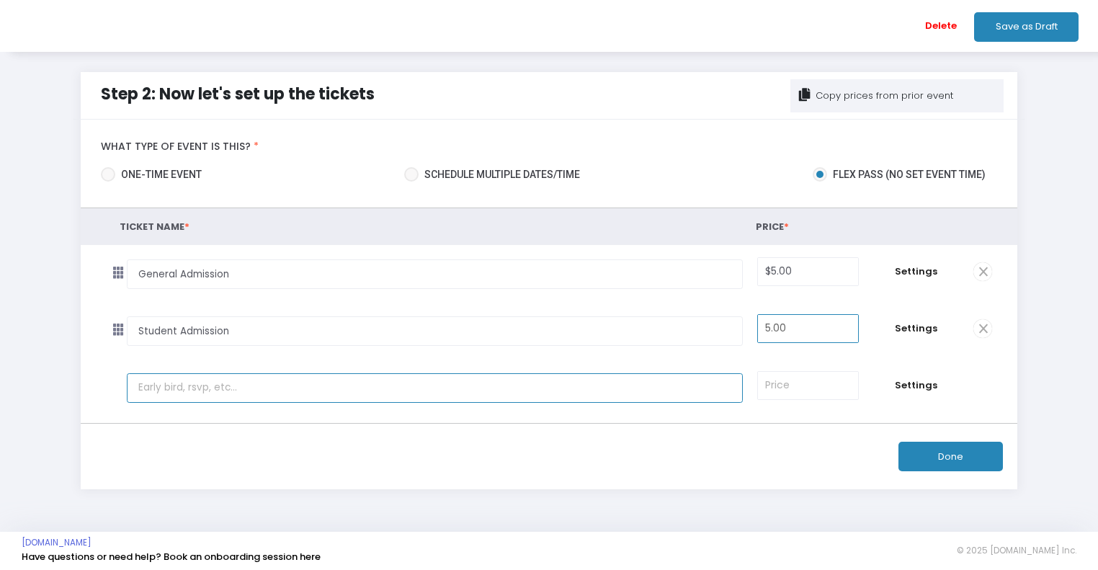
type input "$5.00"
click at [909, 334] on span "Settings" at bounding box center [916, 328] width 86 height 14
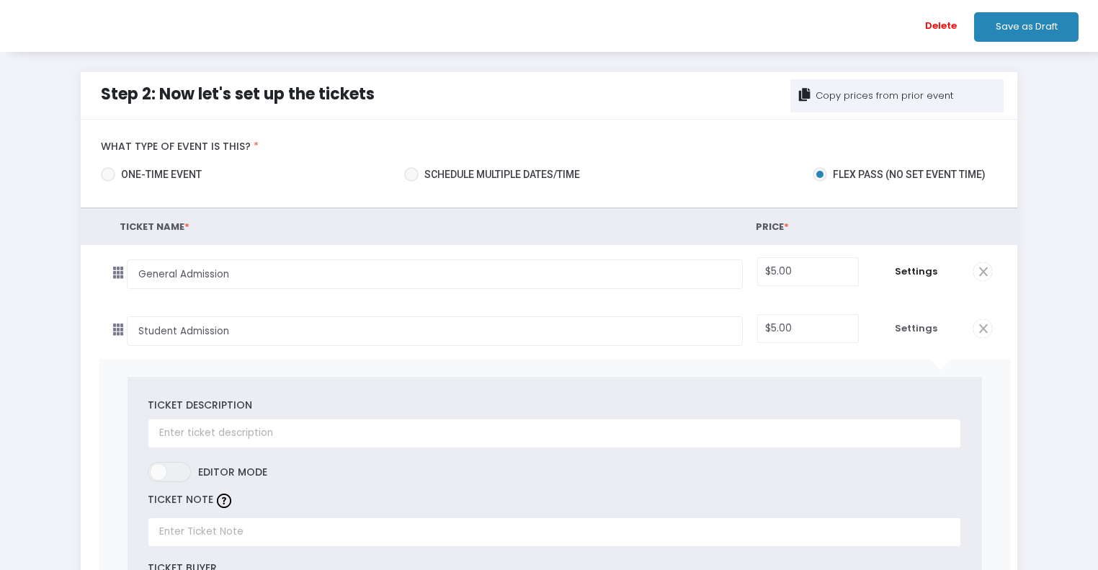
scroll to position [163, 0]
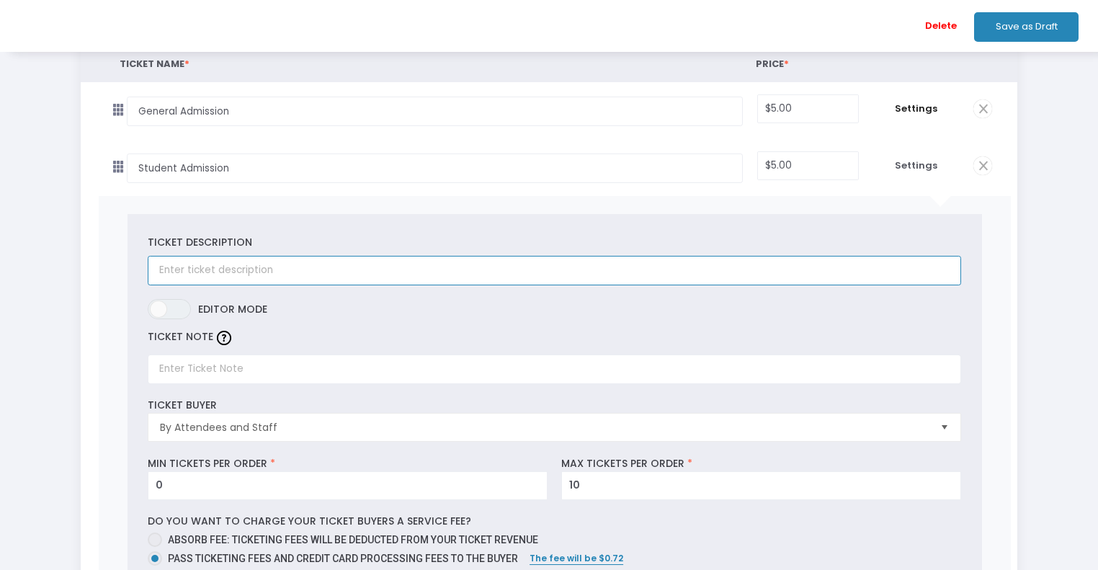
click at [296, 272] on input "text" at bounding box center [555, 271] width 814 height 30
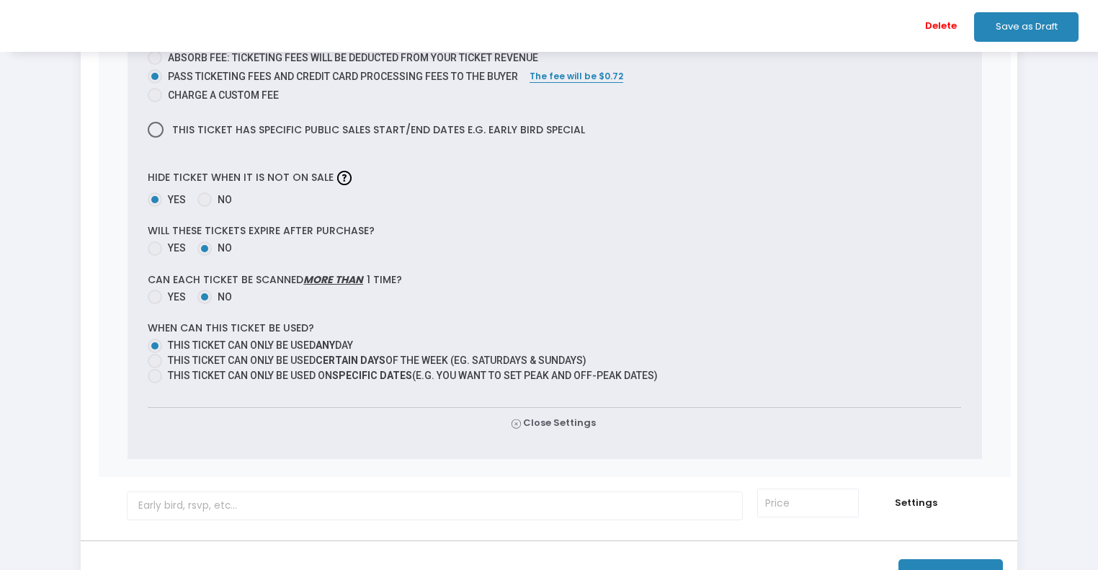
scroll to position [677, 0]
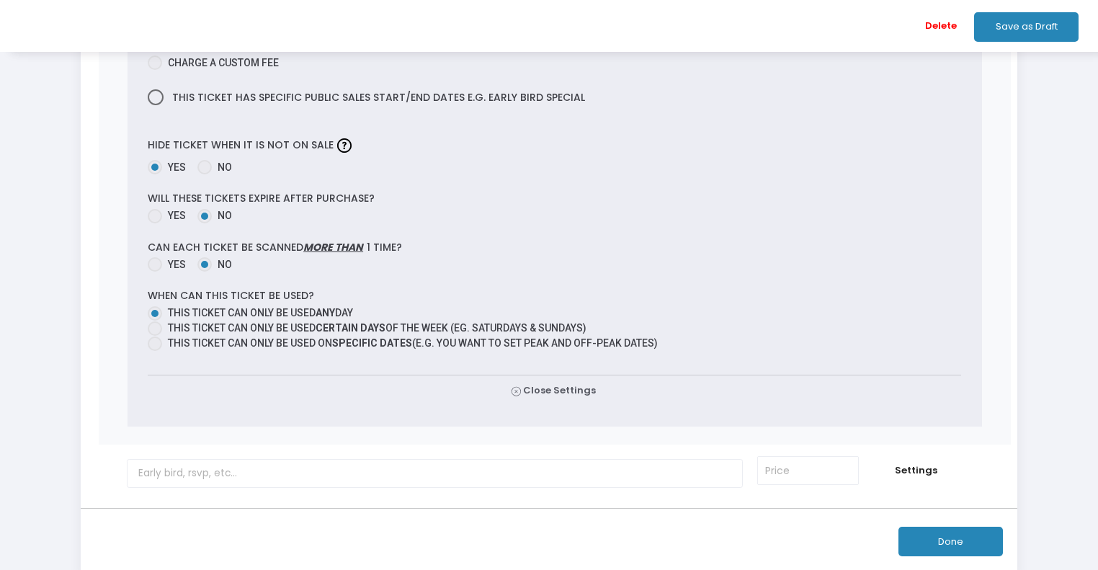
type input "Proof of valid student ID required at entry"
click at [253, 246] on label "Can each ticket be scanned more than 1 time?" at bounding box center [555, 247] width 814 height 13
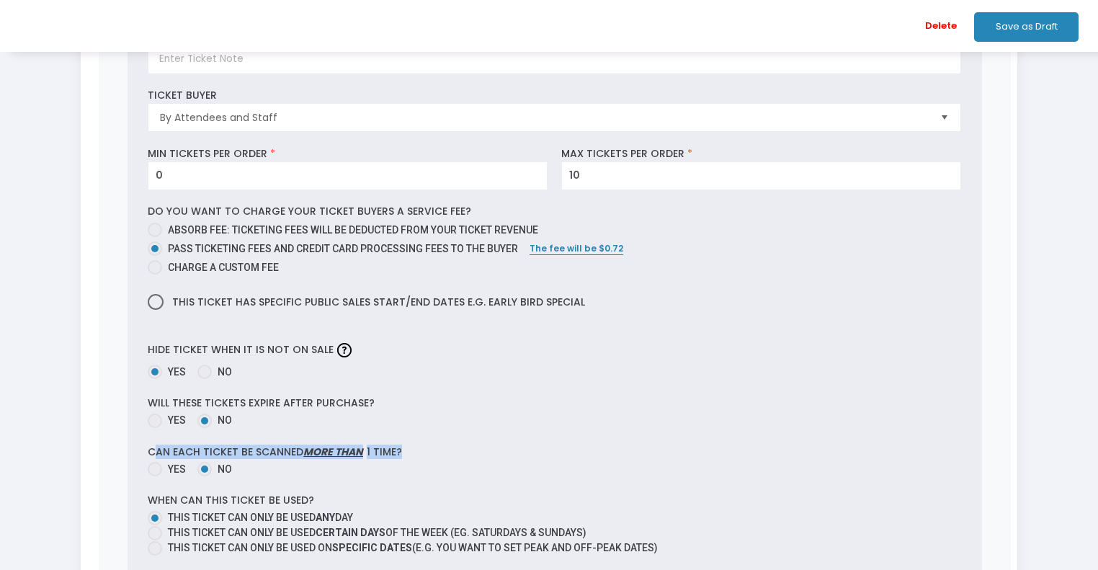
scroll to position [473, 0]
click at [226, 267] on span "Charge a custom fee" at bounding box center [220, 267] width 117 height 15
click at [155, 275] on input "Charge a custom fee" at bounding box center [154, 275] width 1 height 1
radio input "true"
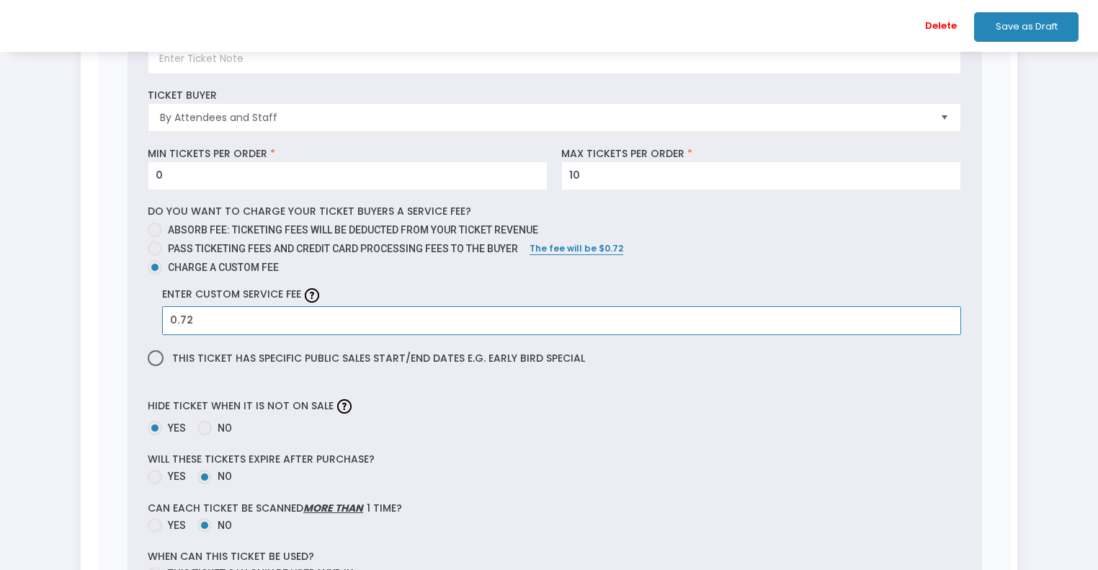
click at [340, 313] on input "0.72" at bounding box center [562, 320] width 798 height 27
type input "$0.72"
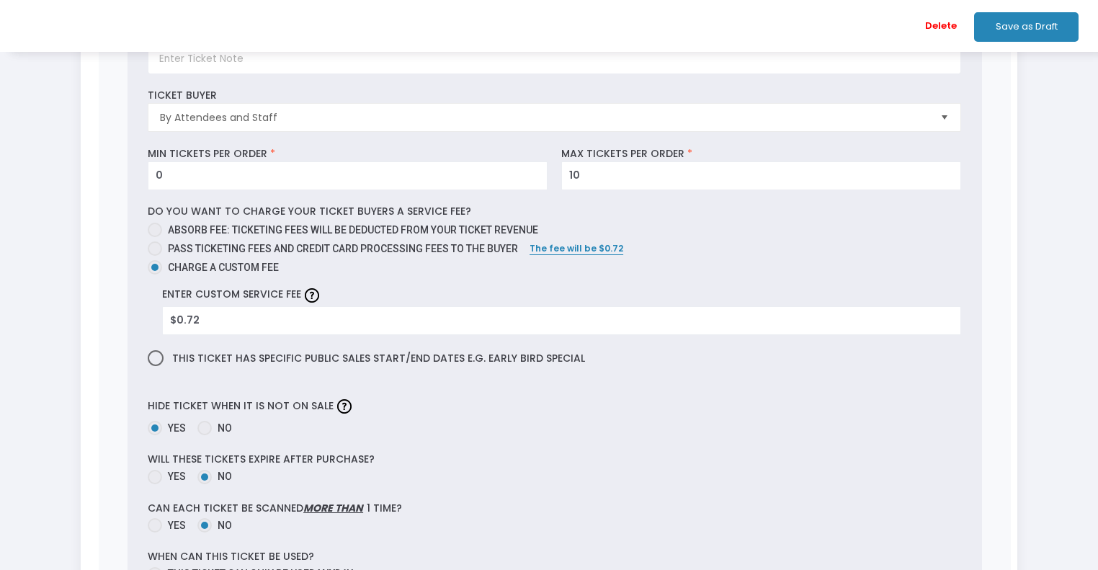
click at [305, 247] on span "Pass ticketing fees and credit card processing fees to the buyer" at bounding box center [340, 248] width 356 height 15
click at [155, 256] on input "Pass ticketing fees and credit card processing fees to the buyer" at bounding box center [154, 256] width 1 height 1
radio input "true"
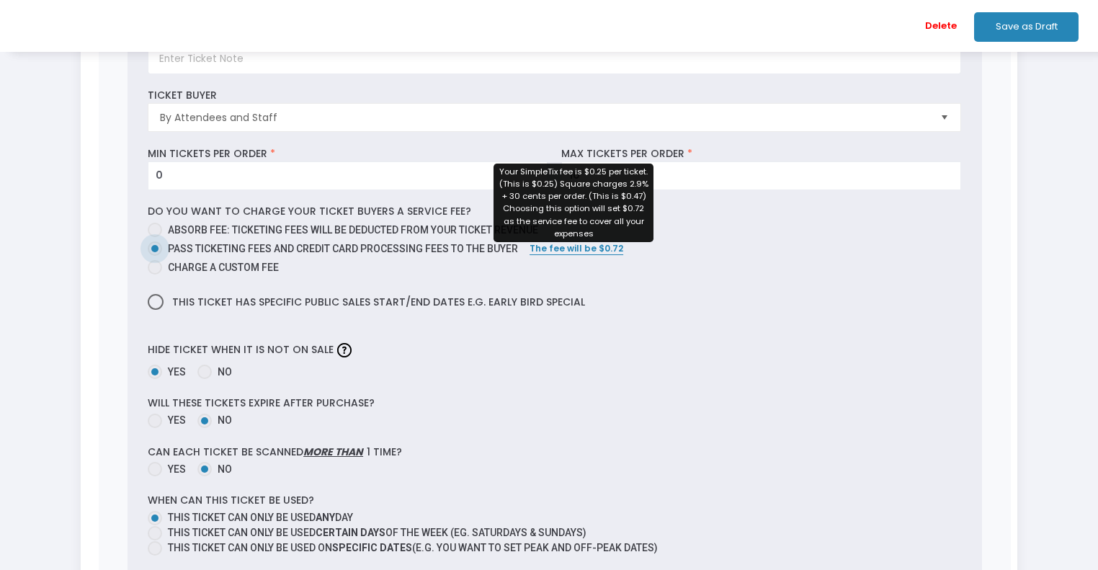
scroll to position [767, 0]
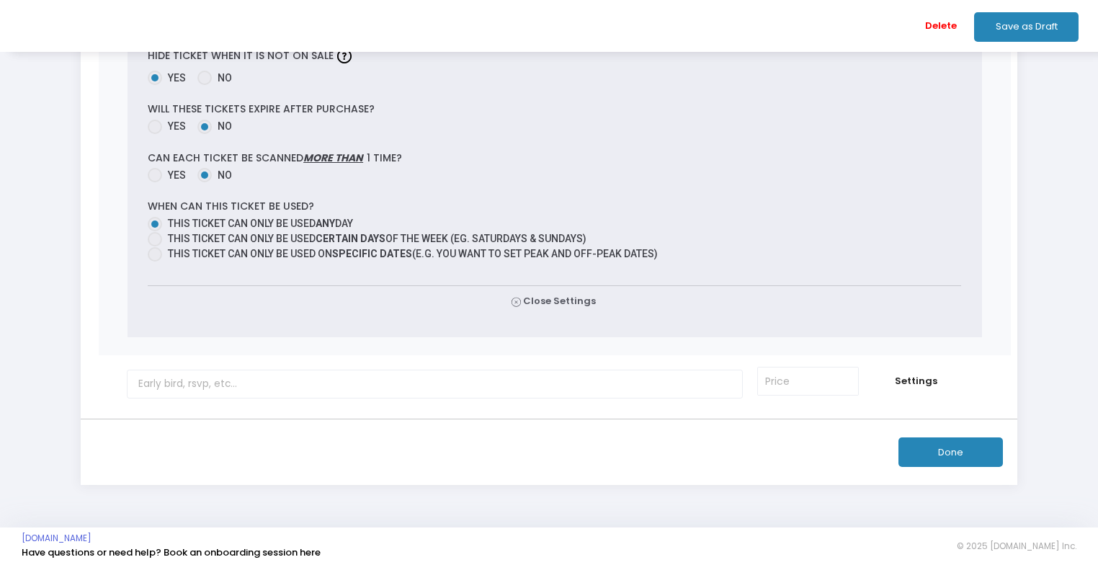
click at [925, 437] on button "Done" at bounding box center [951, 452] width 104 height 30
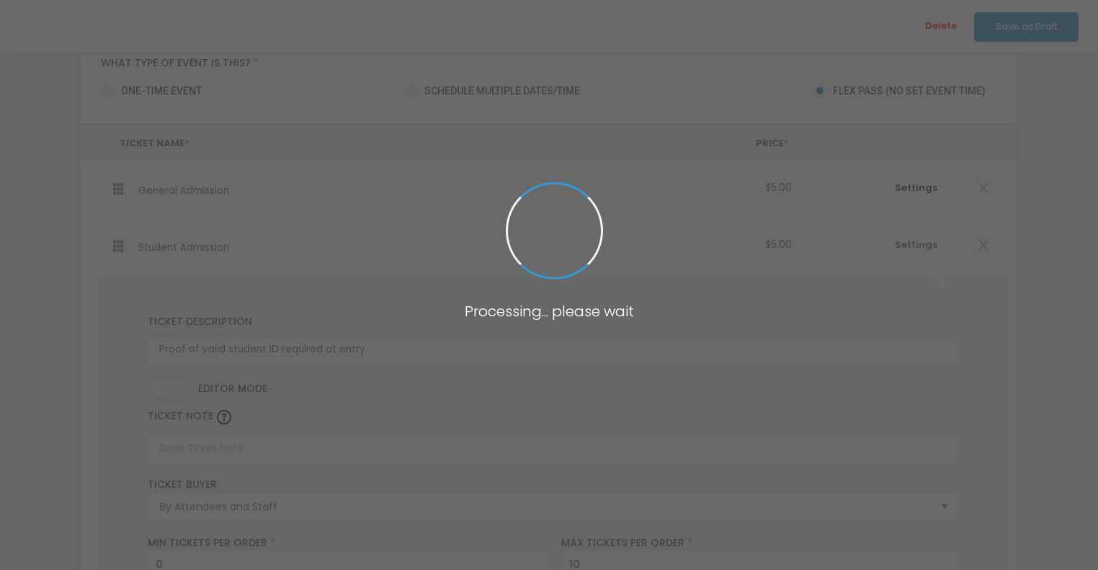
scroll to position [84, 0]
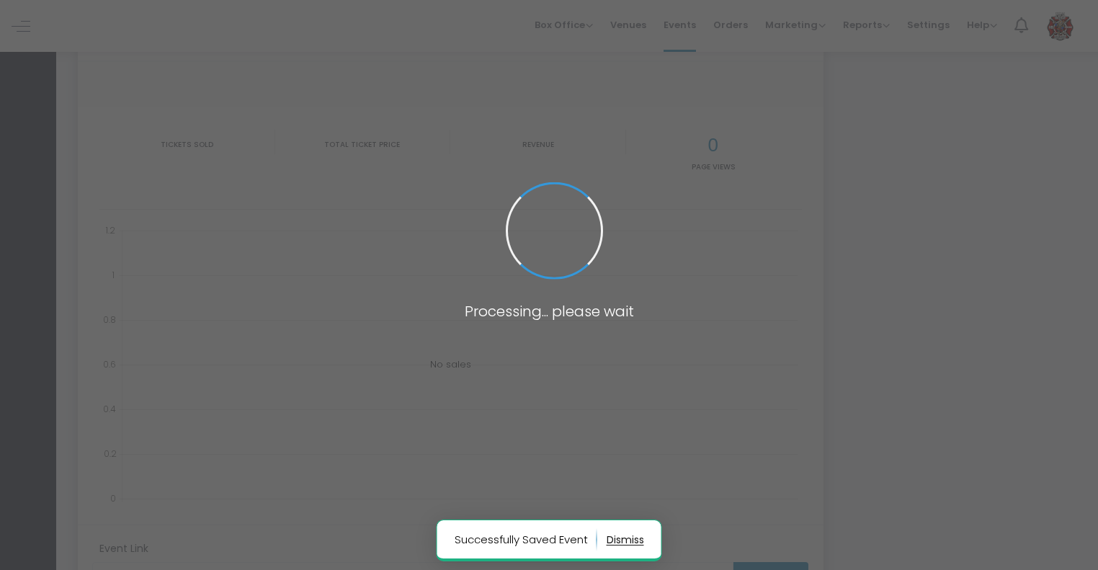
type input "https://www.simpletix.com/e/general-event-admission-tickets-230928"
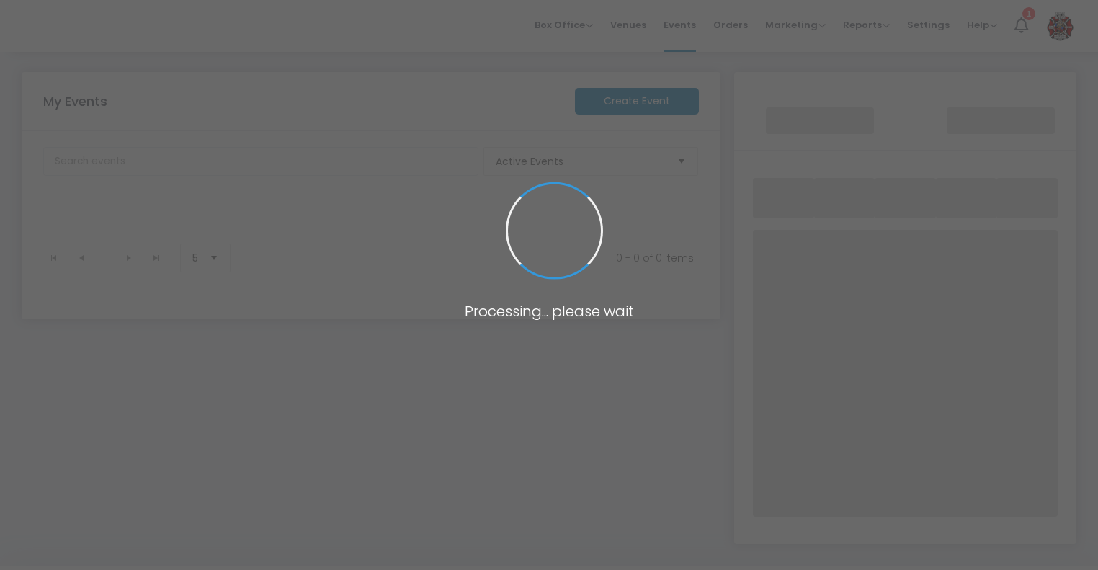
scroll to position [37, 0]
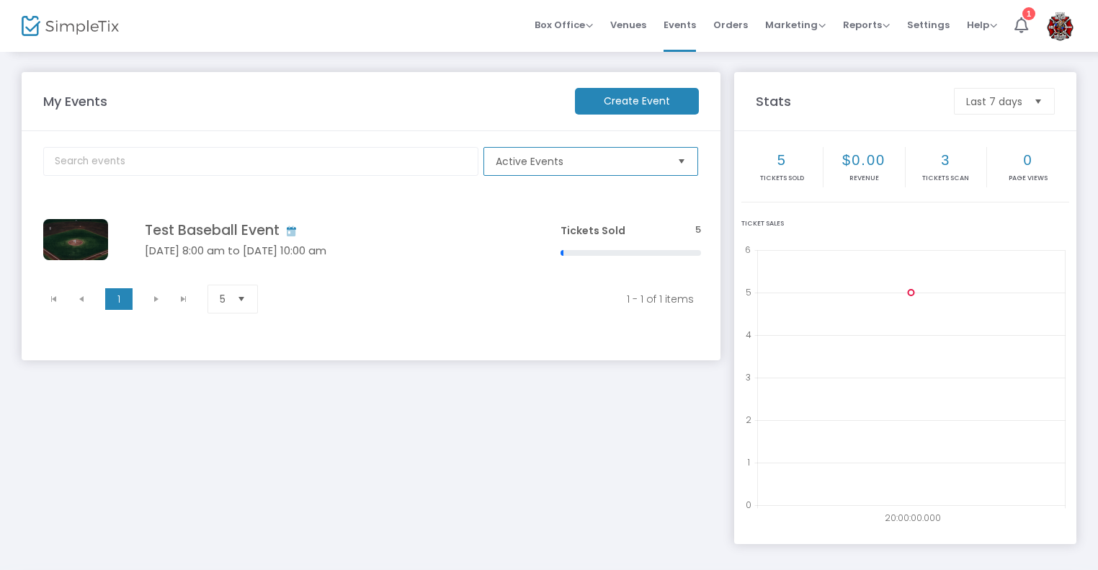
click at [601, 161] on span "Active Events" at bounding box center [581, 161] width 171 height 14
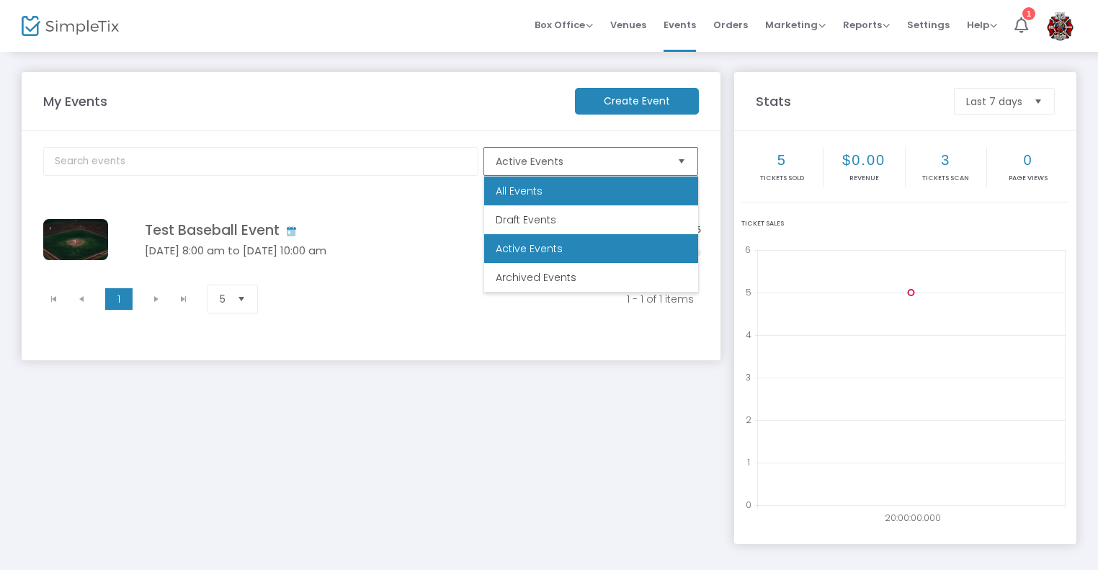
click at [535, 188] on span "All Events" at bounding box center [519, 191] width 47 height 14
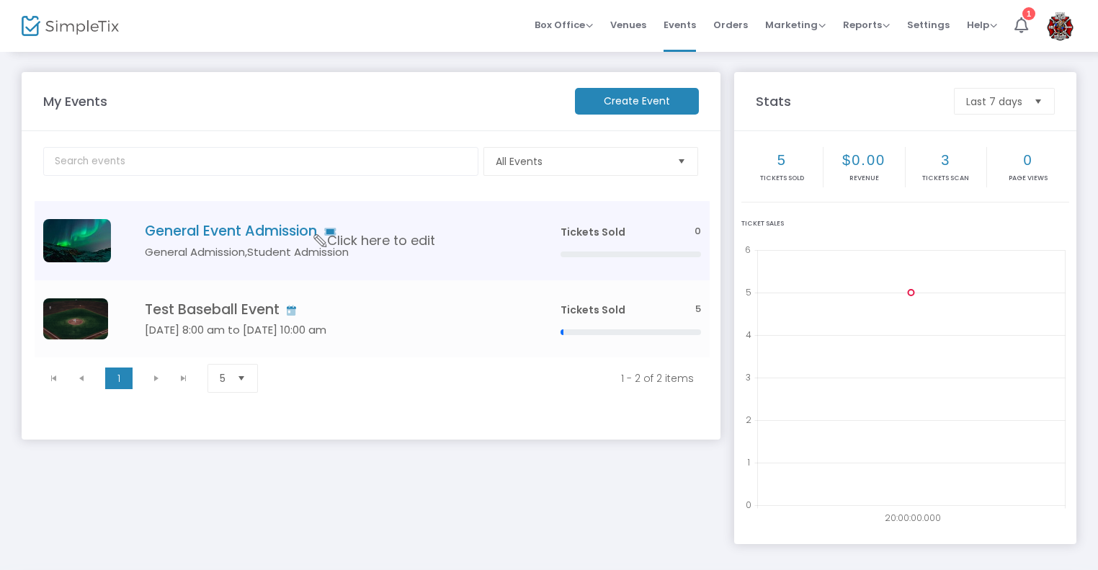
click at [392, 246] on span "Click here to edit" at bounding box center [374, 240] width 121 height 19
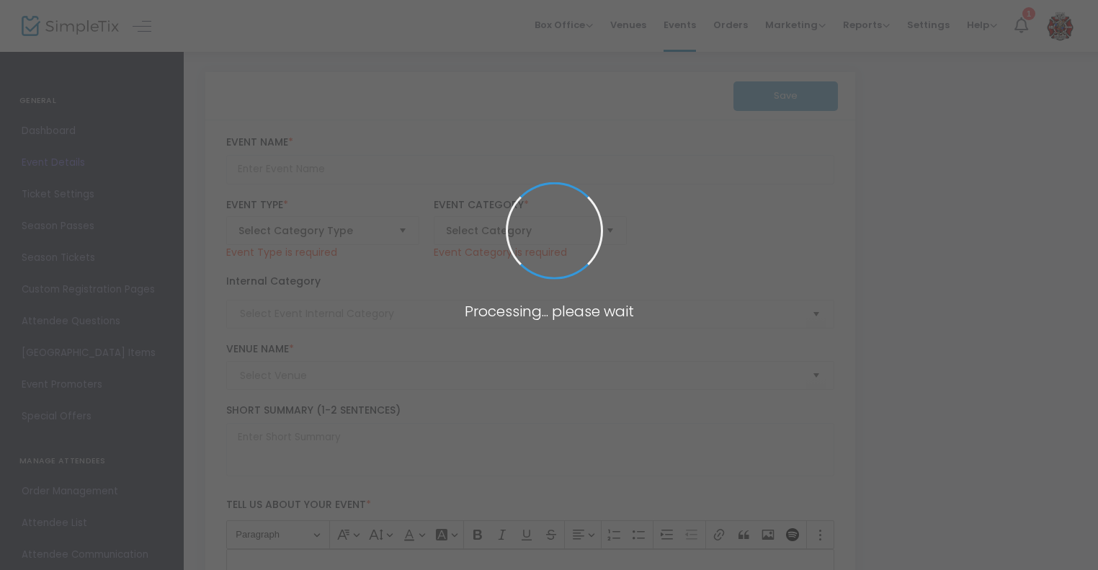
type input "General Event Admission"
type textarea "See SectionXI.org For Events"
type input "Register Now"
type input "See SectionXI.org For Events"
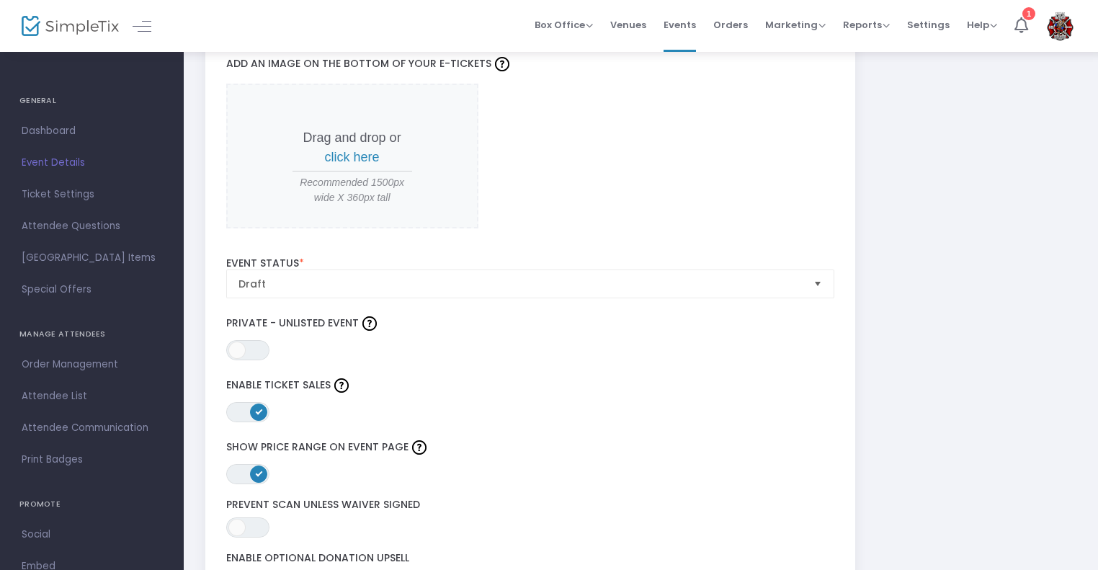
scroll to position [1547, 0]
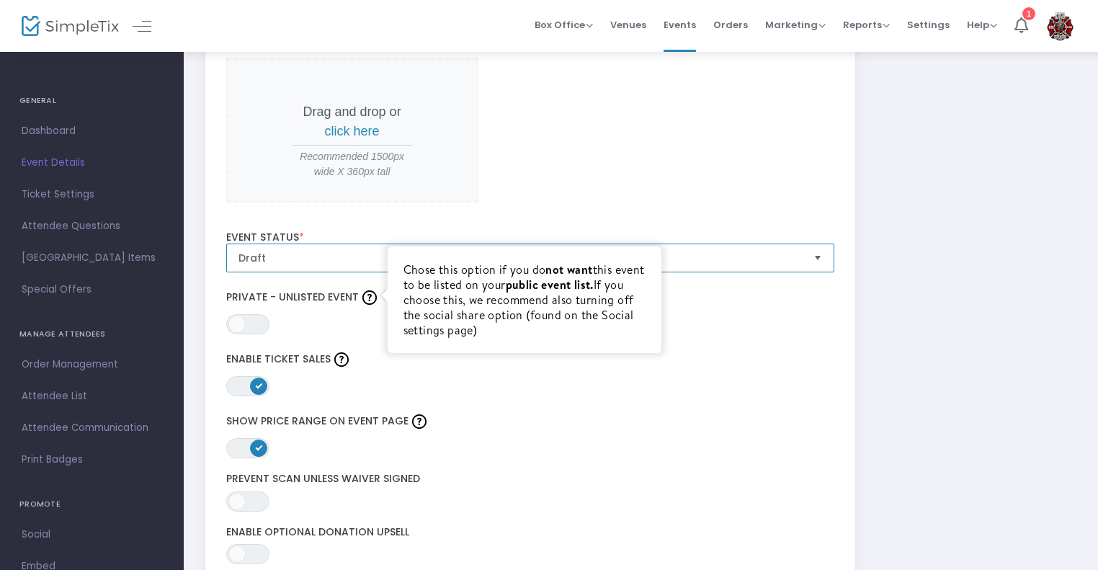
click at [347, 260] on span "Draft" at bounding box center [521, 258] width 564 height 14
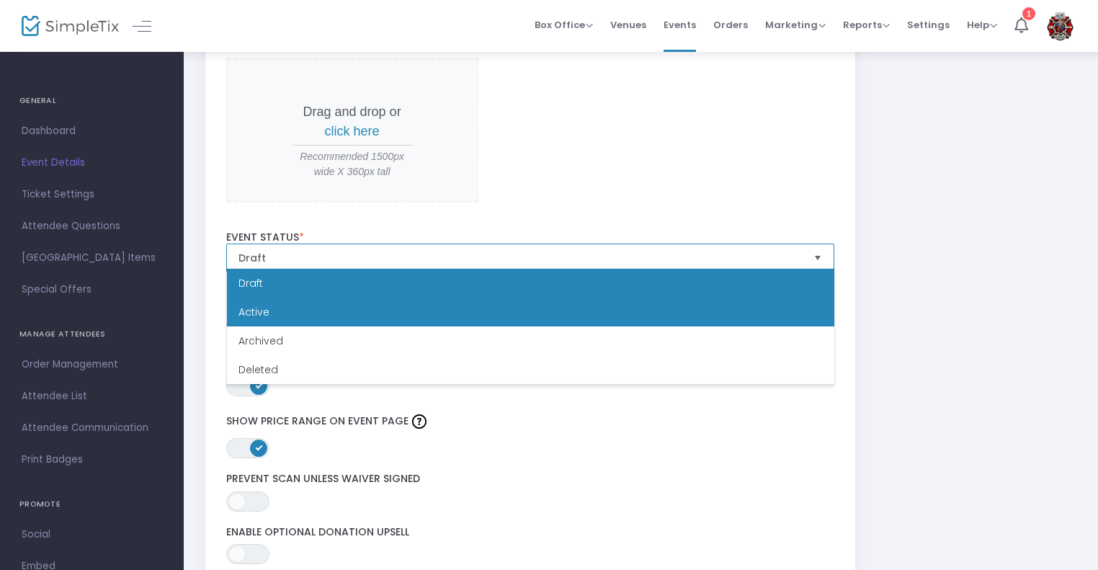
click at [277, 312] on li "Active" at bounding box center [531, 312] width 608 height 29
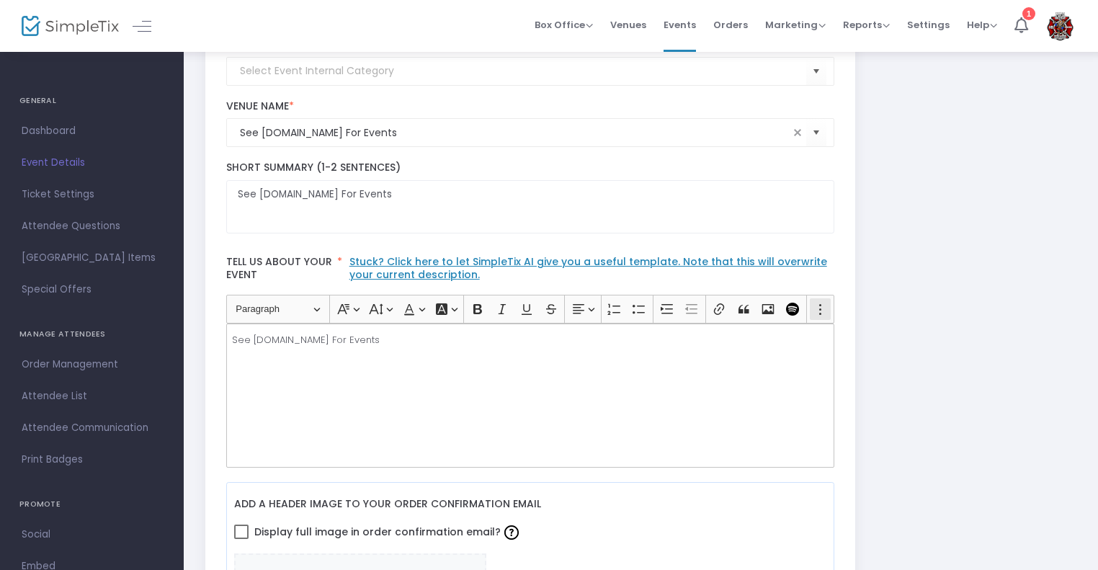
scroll to position [0, 0]
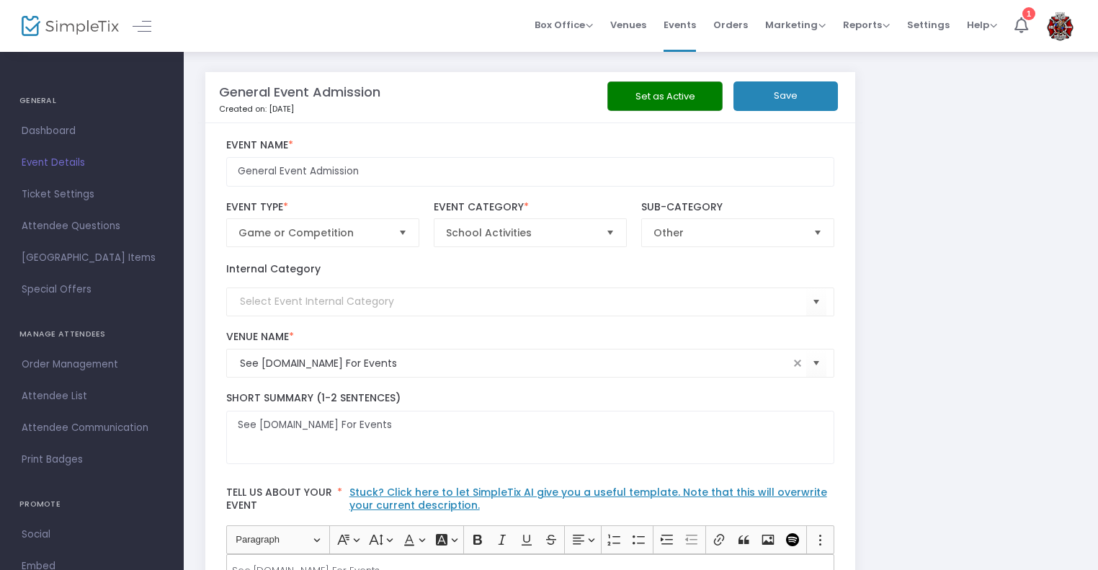
click at [813, 100] on button "Save" at bounding box center [786, 96] width 104 height 30
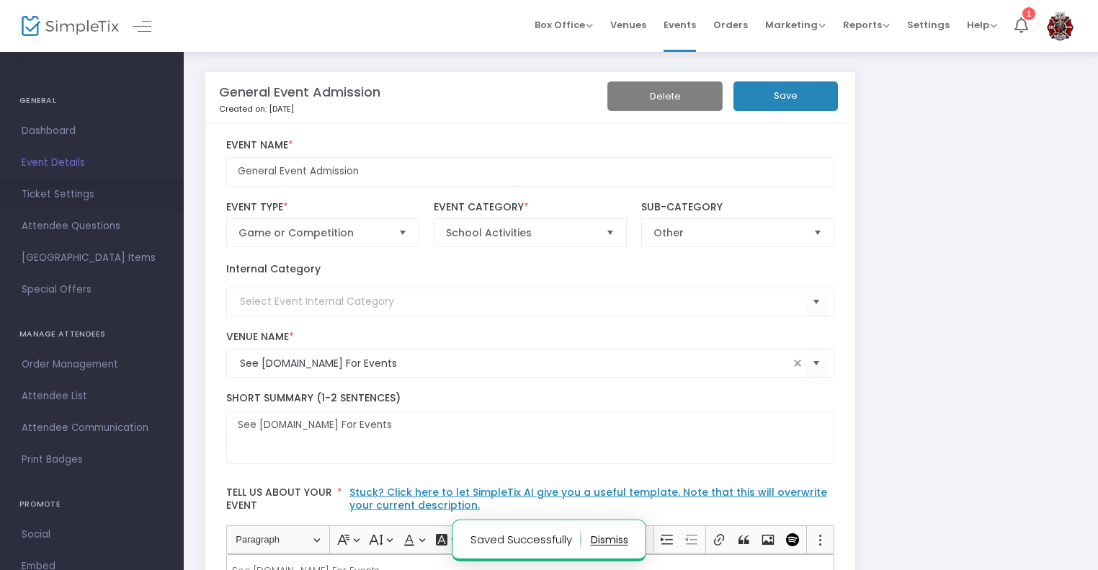
click at [92, 191] on span "Ticket Settings" at bounding box center [92, 194] width 141 height 19
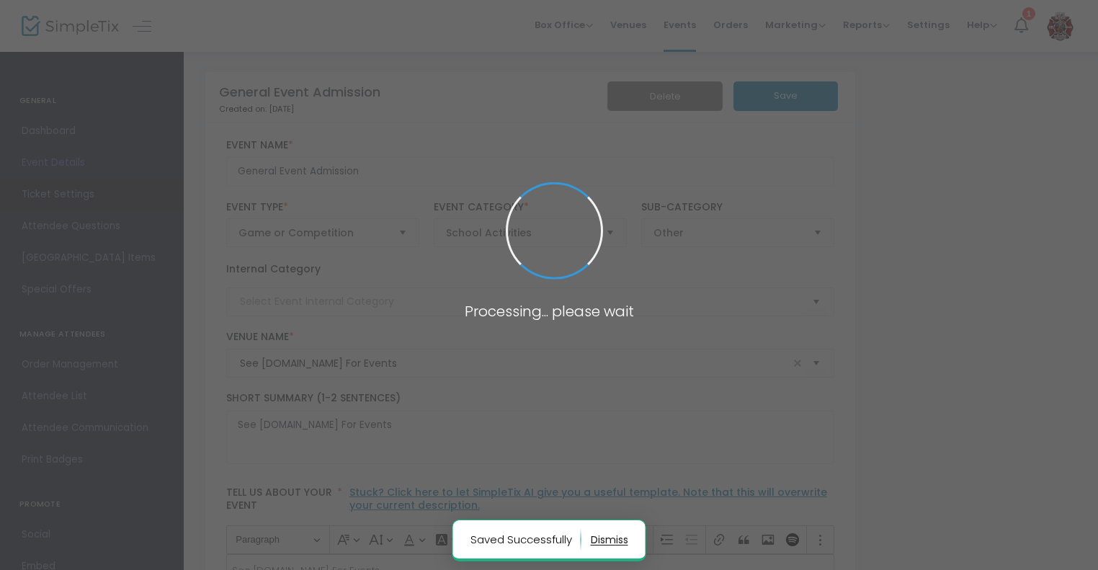
click at [92, 191] on span at bounding box center [549, 285] width 1098 height 570
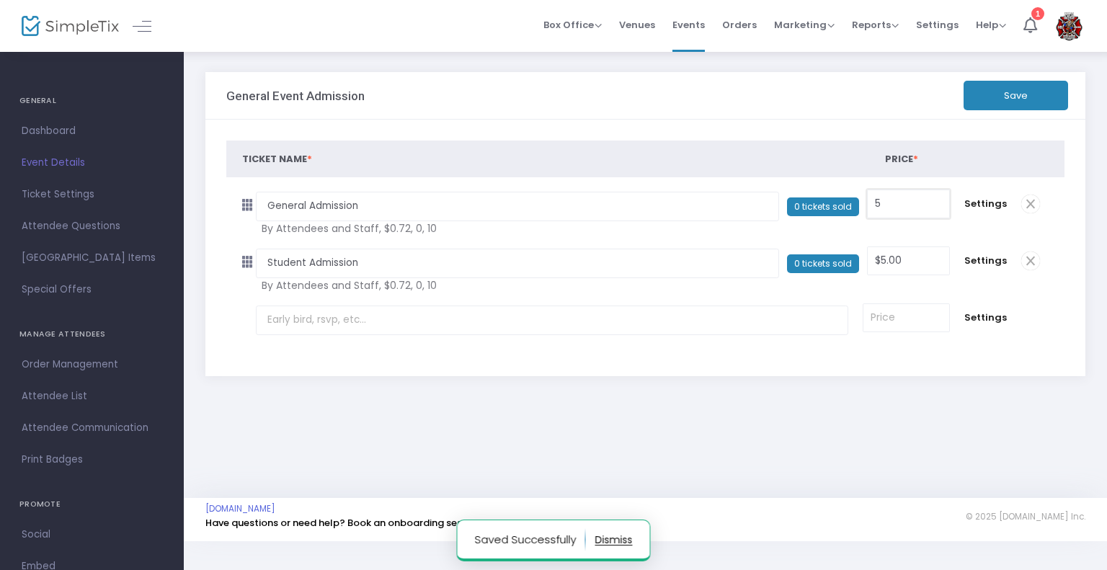
click at [933, 203] on input "5" at bounding box center [908, 203] width 81 height 27
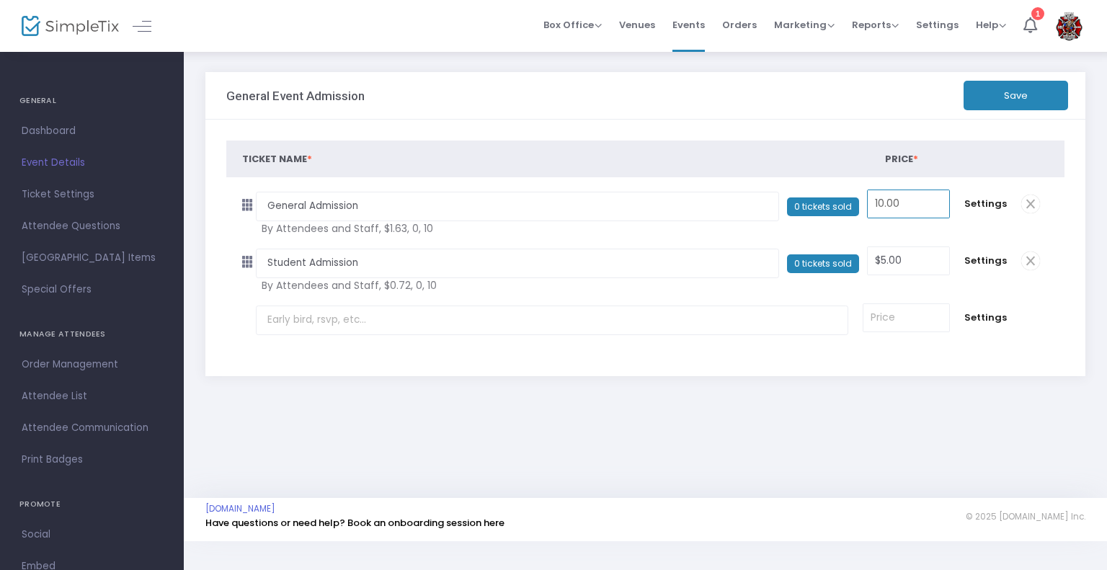
type input "$10.00"
click at [890, 239] on td "$5.00 Required. null" at bounding box center [908, 260] width 97 height 53
click at [1023, 97] on button "Save" at bounding box center [1016, 96] width 104 height 30
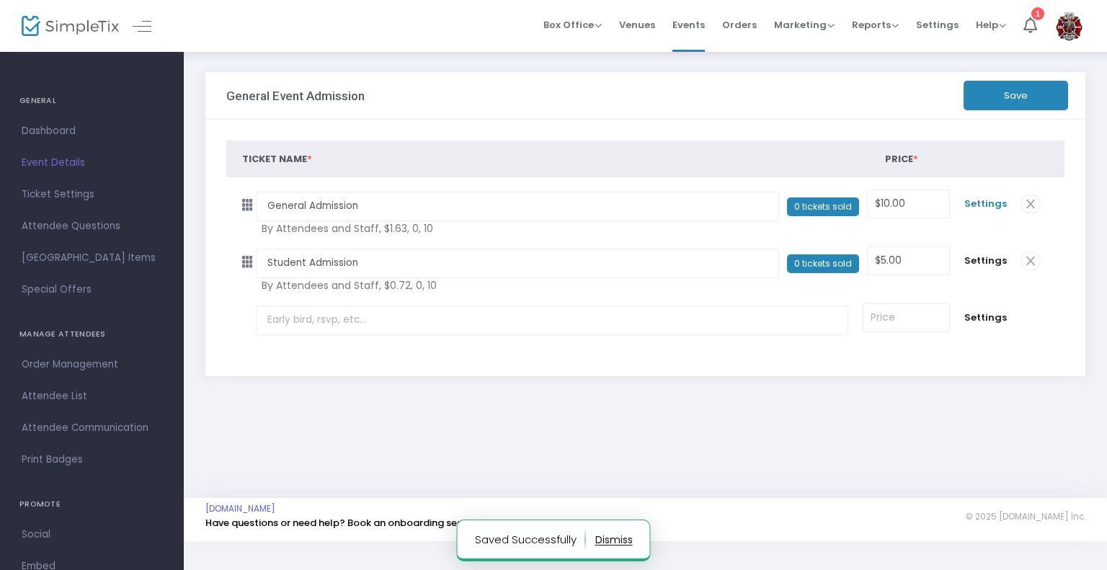
click at [970, 206] on span "Settings" at bounding box center [985, 204] width 43 height 14
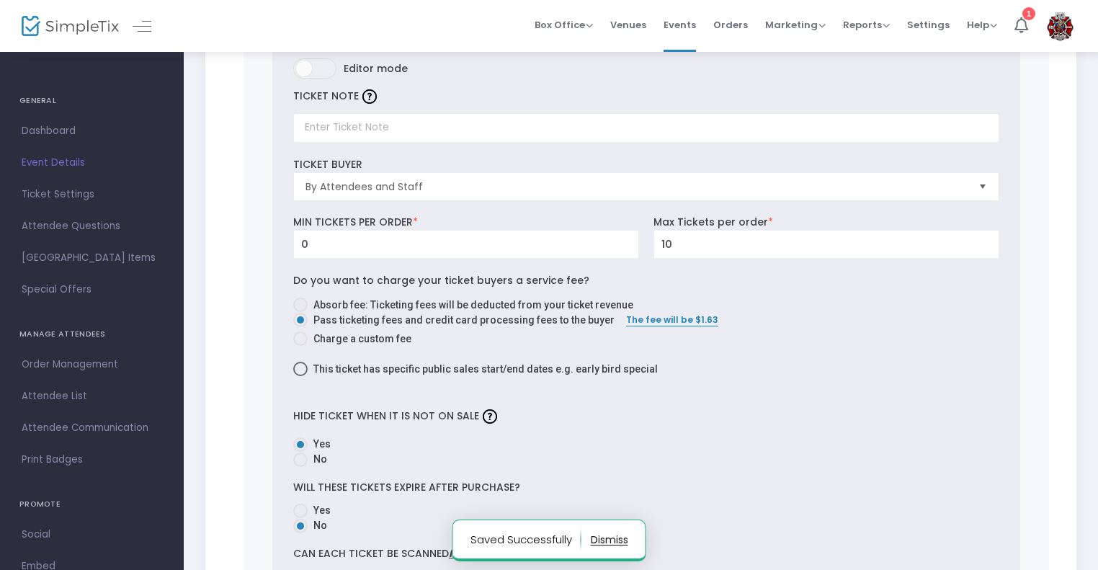
scroll to position [308, 0]
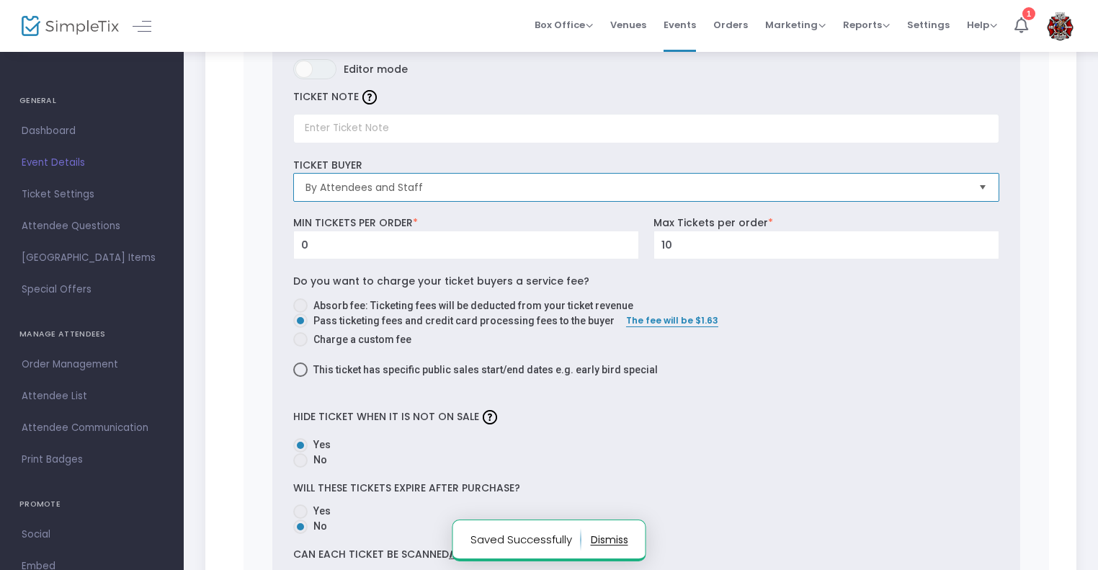
click at [406, 189] on span "By Attendees and Staff" at bounding box center [637, 187] width 662 height 14
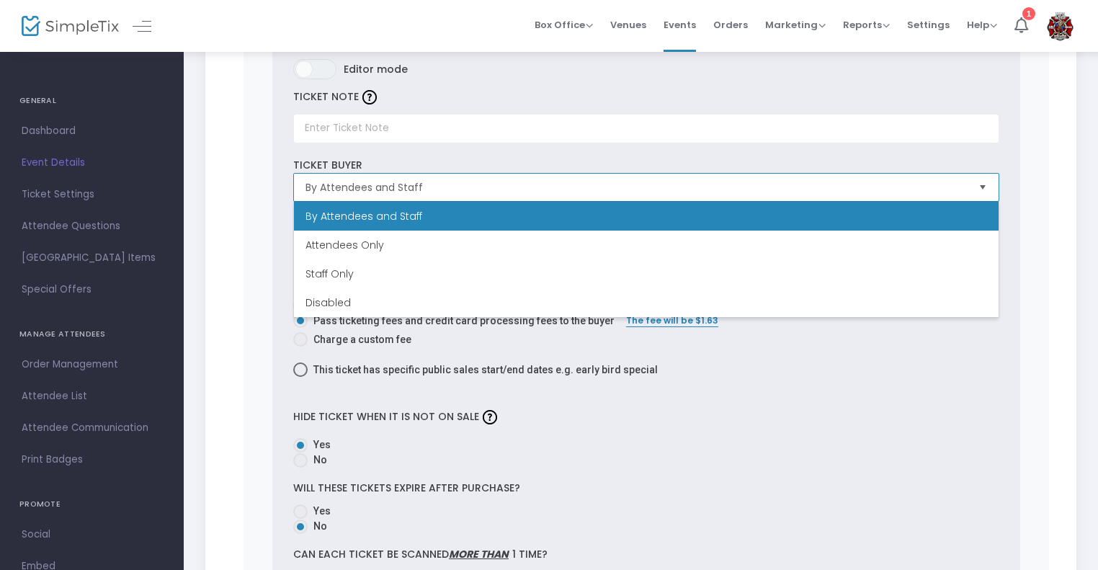
click at [406, 189] on span "By Attendees and Staff" at bounding box center [637, 187] width 662 height 14
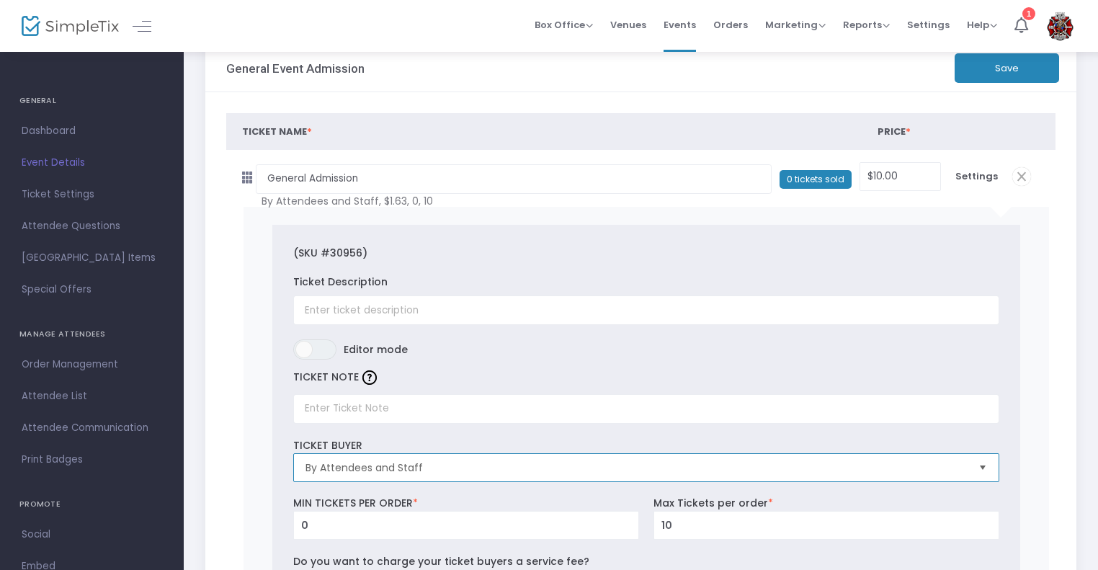
scroll to position [0, 0]
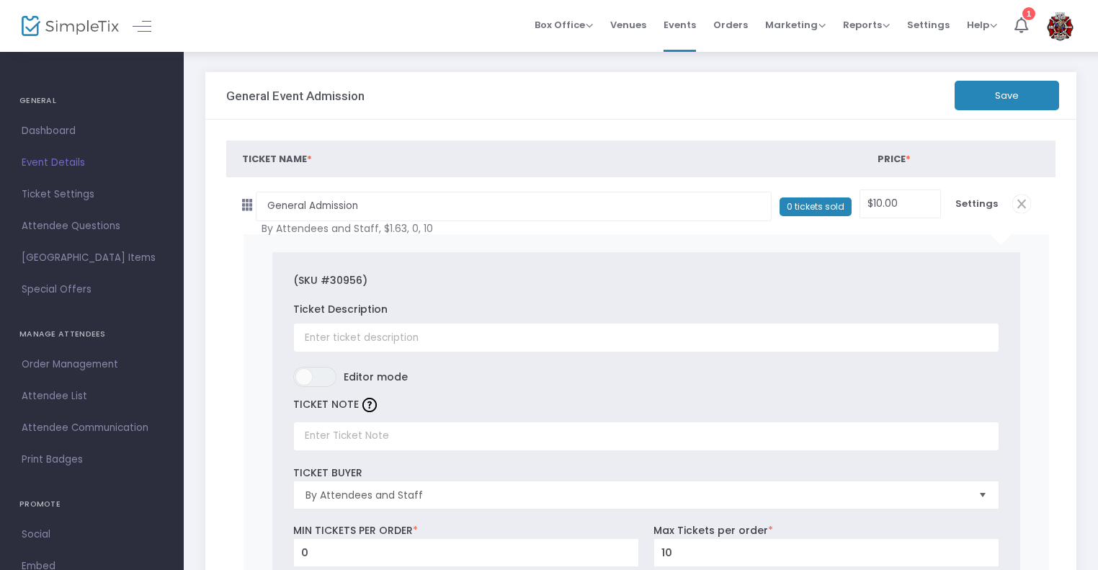
click at [970, 213] on td "Settings null" at bounding box center [976, 203] width 57 height 53
click at [58, 181] on link "Ticket Settings" at bounding box center [92, 195] width 184 height 32
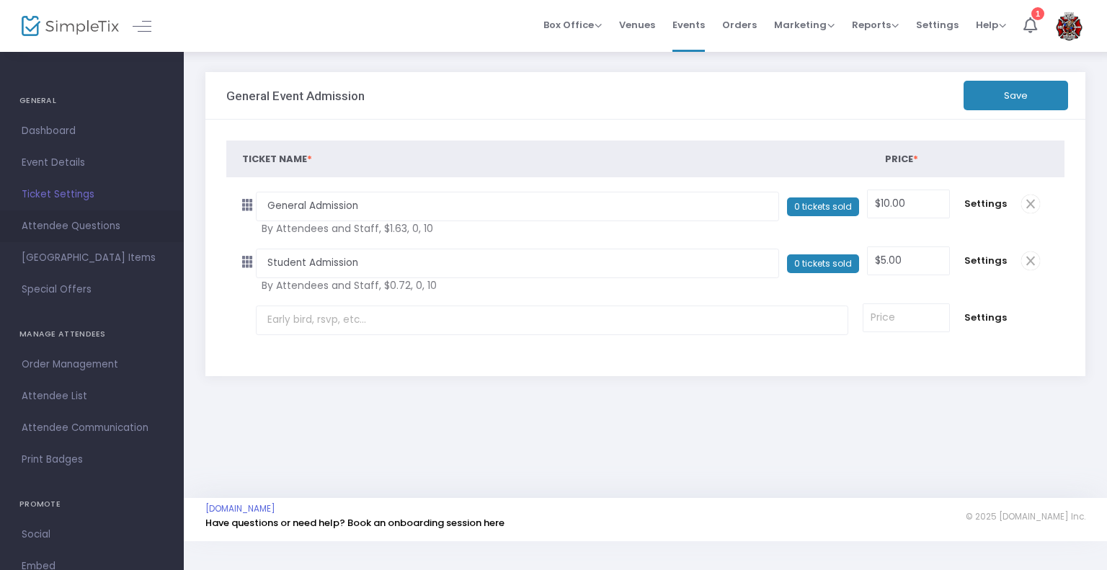
click at [63, 230] on span "Attendee Questions" at bounding box center [92, 226] width 141 height 19
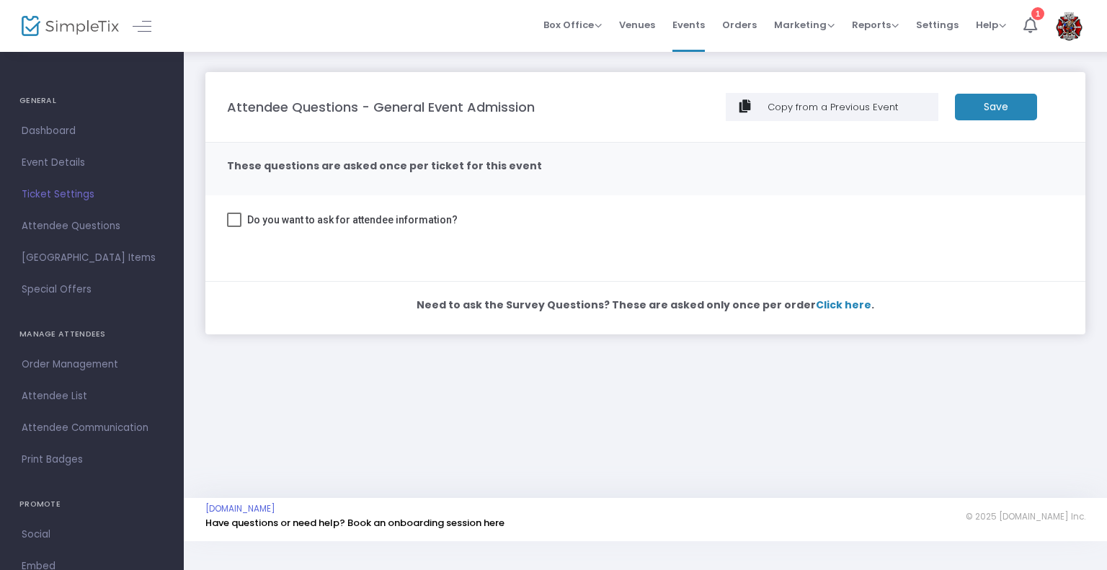
click at [346, 230] on mat-checkbox "Do you want to ask for attendee information?" at bounding box center [342, 222] width 231 height 22
click at [326, 227] on span "Do you want to ask for attendee information?" at bounding box center [352, 219] width 210 height 17
click at [234, 227] on input "Do you want to ask for attendee information?" at bounding box center [233, 227] width 1 height 1
checkbox input "true"
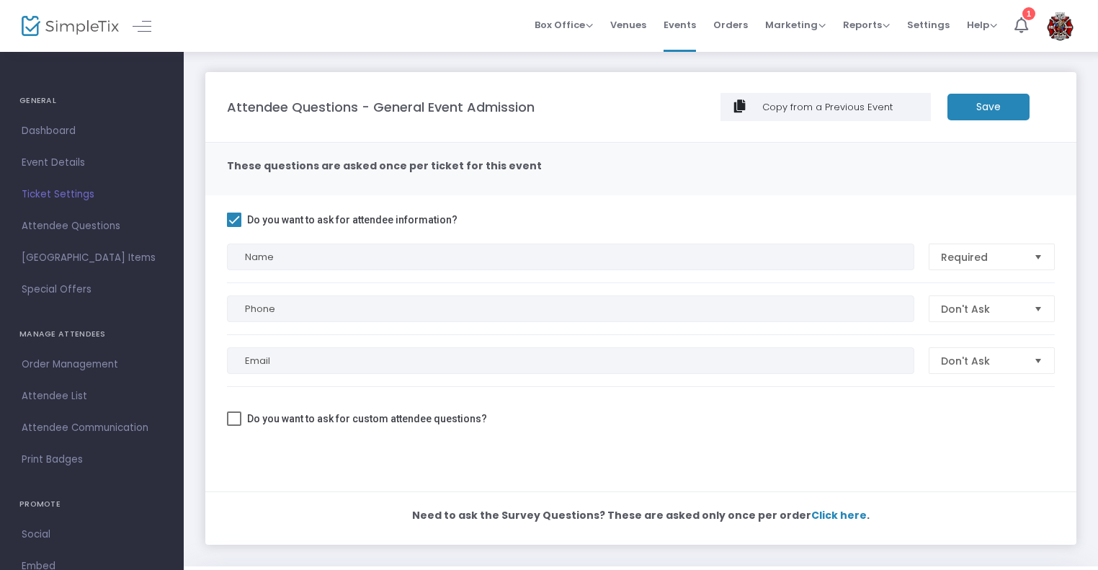
click at [979, 293] on m-panel-content "Do you want to ask for attendee information? Name Required Phone Don't Ask Emai…" at bounding box center [640, 343] width 871 height 296
click at [961, 307] on span "Don't Ask" at bounding box center [981, 309] width 81 height 14
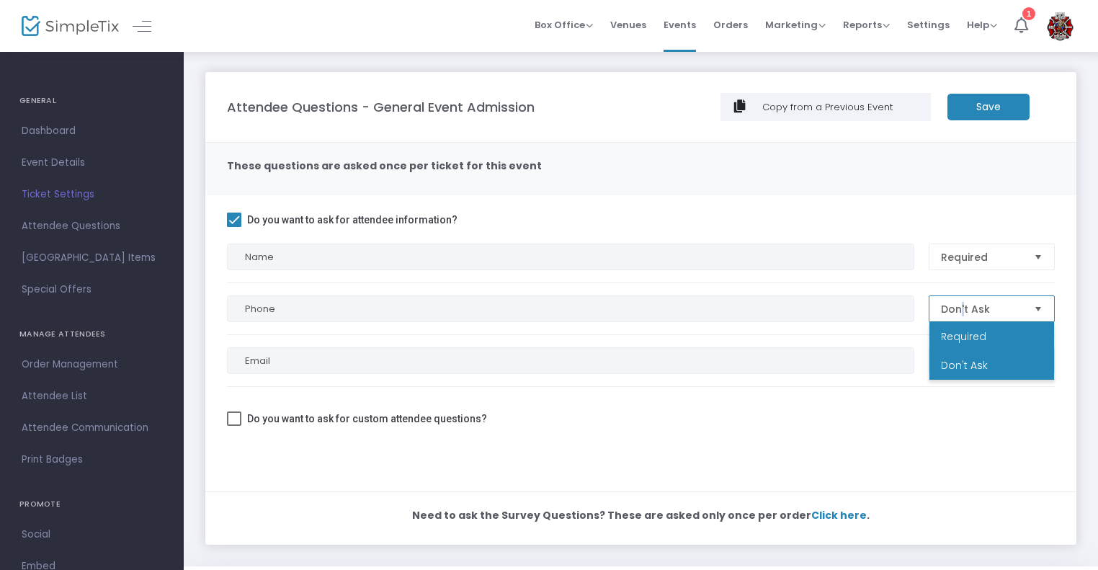
click at [958, 326] on li "Required" at bounding box center [992, 336] width 125 height 29
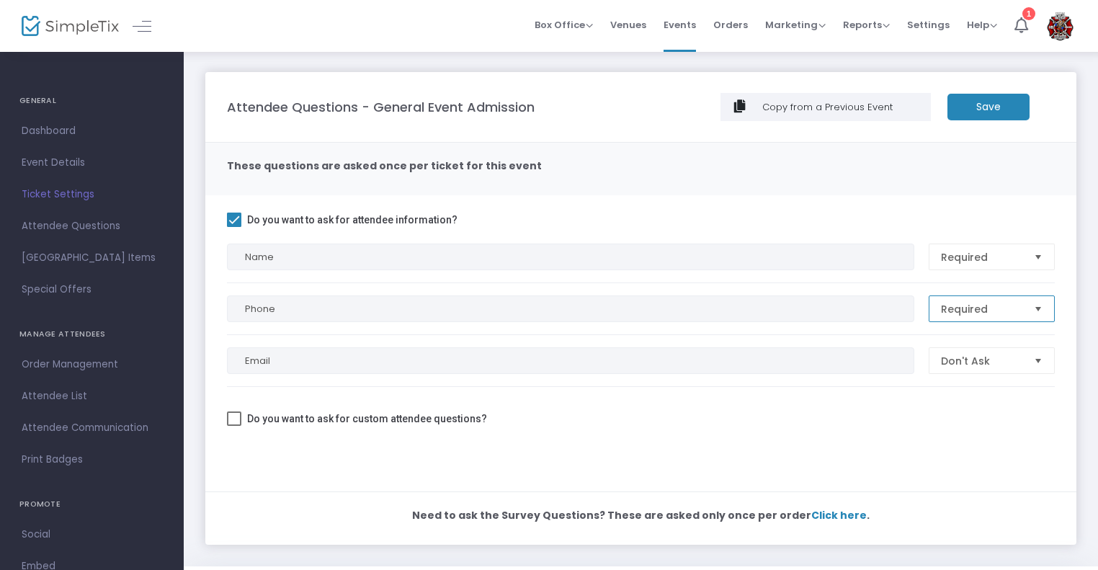
scroll to position [55, 0]
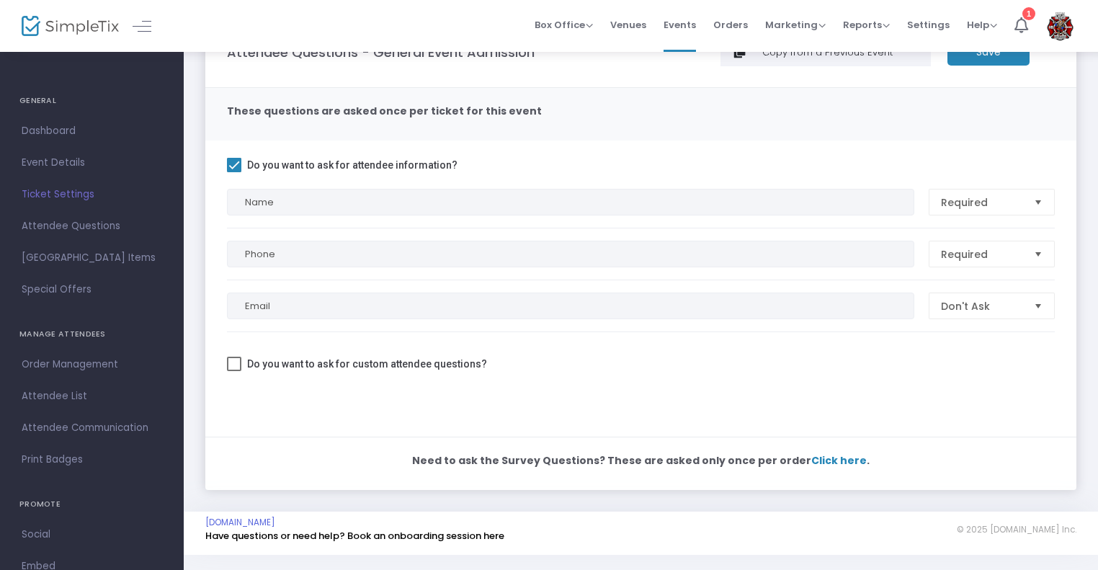
click at [448, 365] on span "Do you want to ask for custom attendee questions?" at bounding box center [367, 363] width 240 height 17
click at [234, 371] on input "Do you want to ask for custom attendee questions?" at bounding box center [233, 371] width 1 height 1
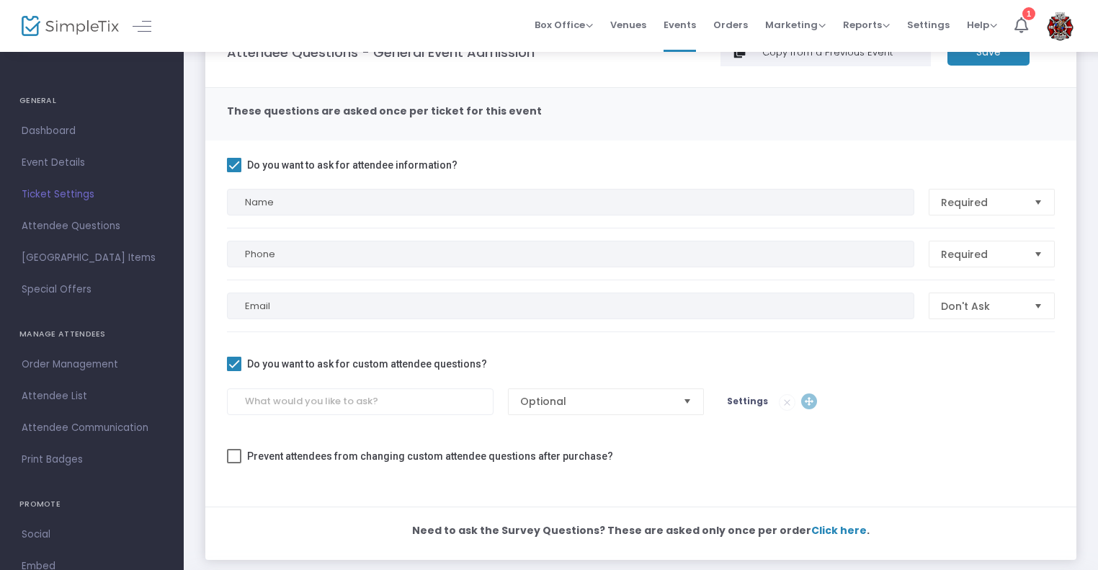
click at [448, 365] on span "Do you want to ask for custom attendee questions?" at bounding box center [367, 363] width 240 height 17
click at [234, 371] on input "Do you want to ask for custom attendee questions?" at bounding box center [233, 371] width 1 height 1
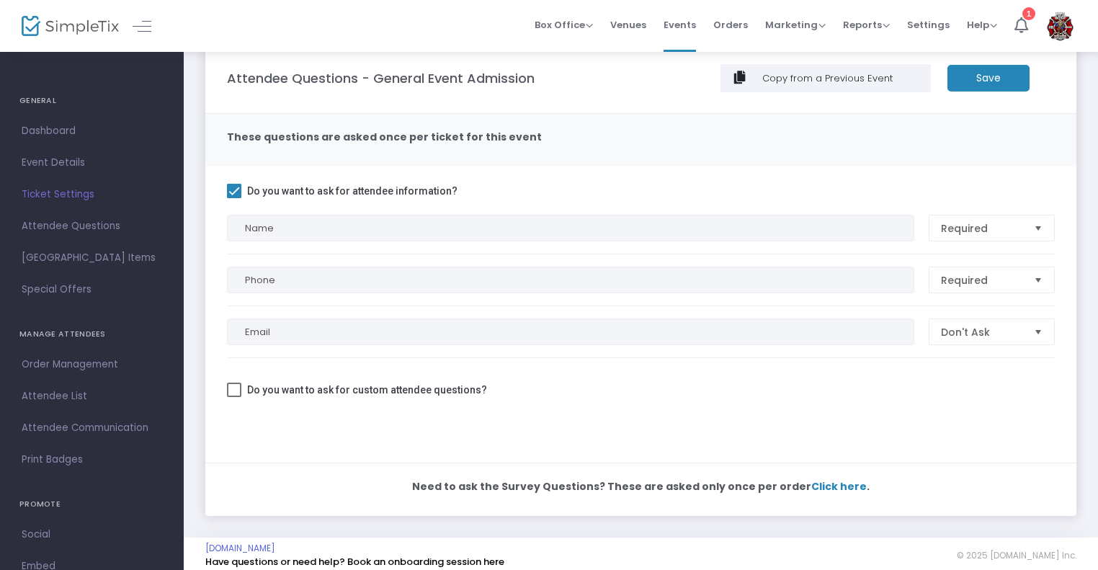
scroll to position [0, 0]
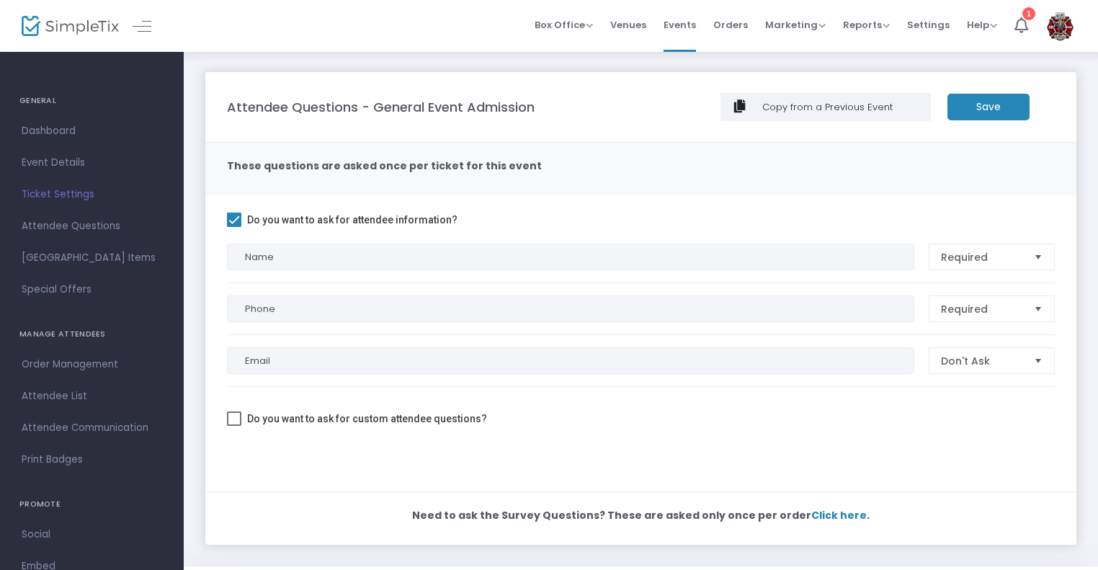
click at [984, 117] on m-button "Save" at bounding box center [989, 107] width 82 height 27
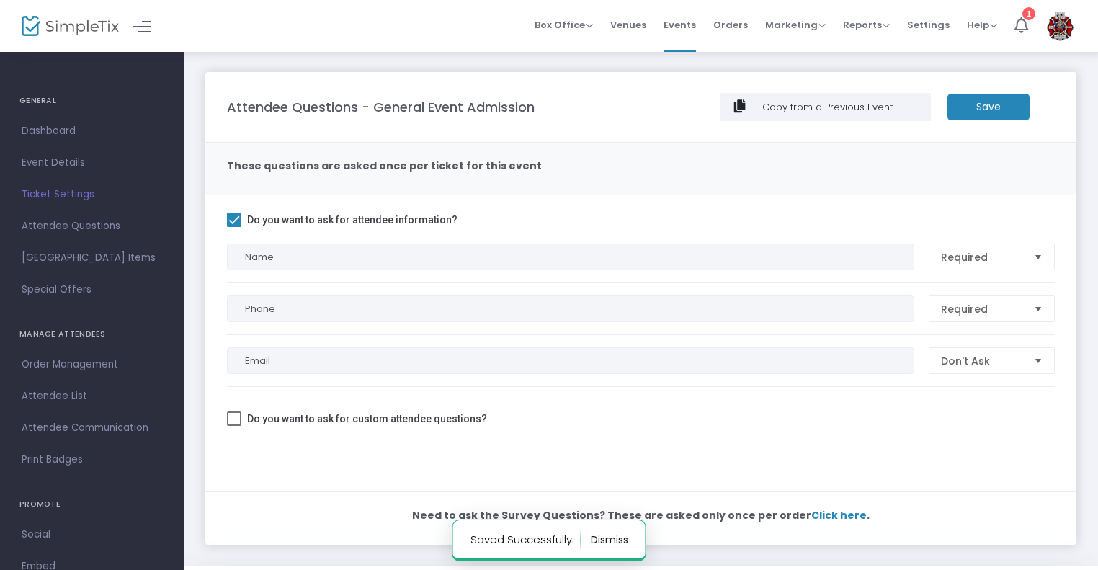
click at [416, 419] on span "Do you want to ask for custom attendee questions?" at bounding box center [367, 418] width 240 height 17
click at [234, 426] on input "Do you want to ask for custom attendee questions?" at bounding box center [233, 426] width 1 height 1
checkbox input "true"
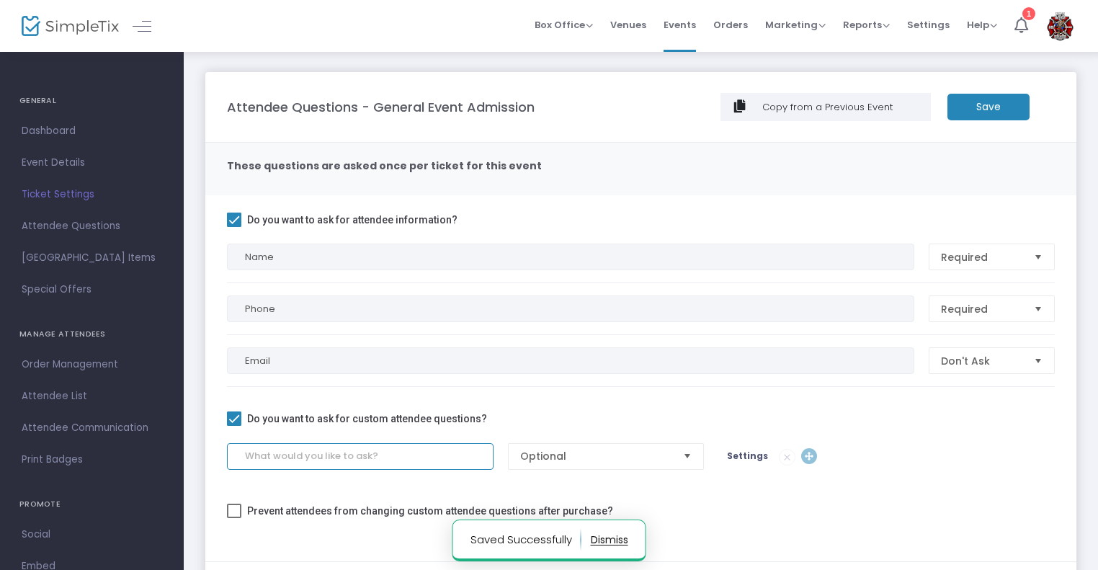
click at [360, 452] on input at bounding box center [360, 456] width 267 height 27
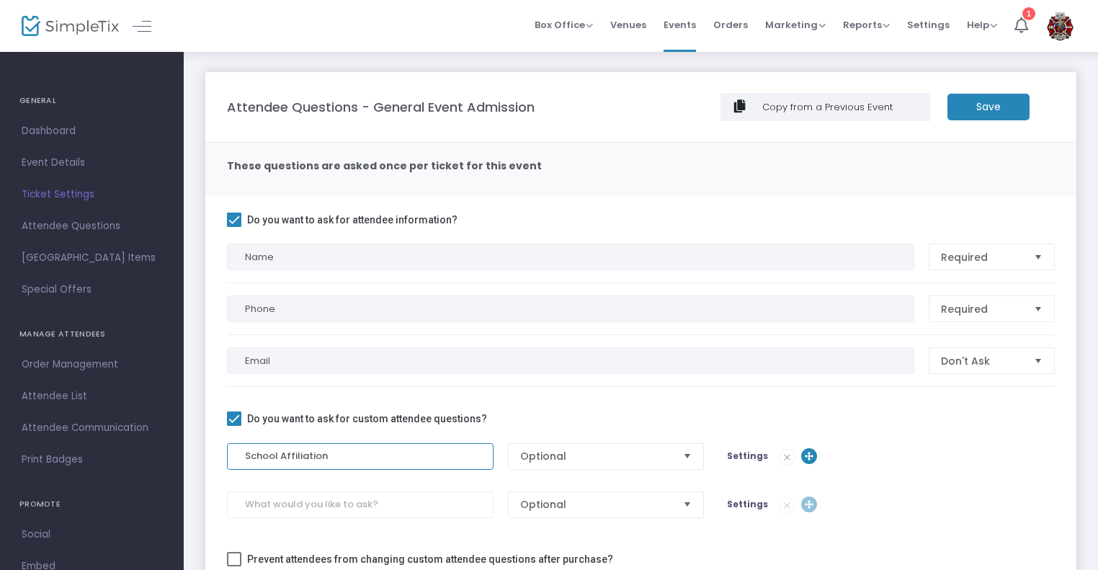
type input "School Affiliation"
click at [482, 411] on m-panel-content "Do you want to ask for attendee information? Name Required Phone Required Email…" at bounding box center [640, 402] width 871 height 415
click at [455, 564] on span "Prevent attendees from changing custom attendee questions after purchase?" at bounding box center [430, 559] width 366 height 17
click at [234, 566] on input "Prevent attendees from changing custom attendee questions after purchase?" at bounding box center [233, 566] width 1 height 1
checkbox input "true"
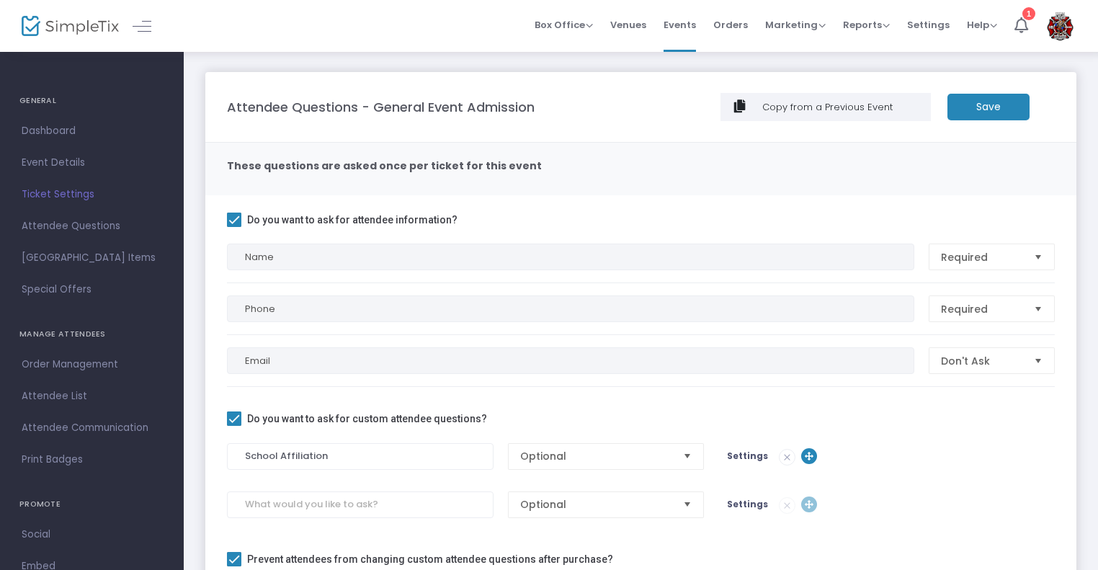
click at [994, 92] on div "Attendee Questions - General Event Admission Copy from a Previous Event Save" at bounding box center [641, 107] width 842 height 38
click at [982, 104] on m-button "Save" at bounding box center [989, 107] width 82 height 27
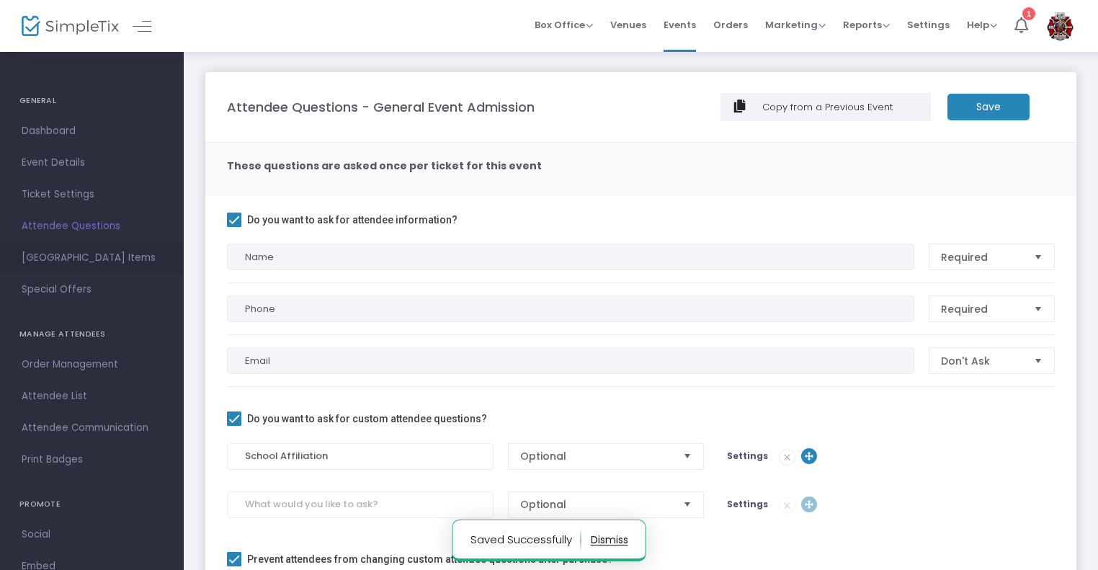
click at [57, 261] on span "[GEOGRAPHIC_DATA] Items" at bounding box center [92, 258] width 141 height 19
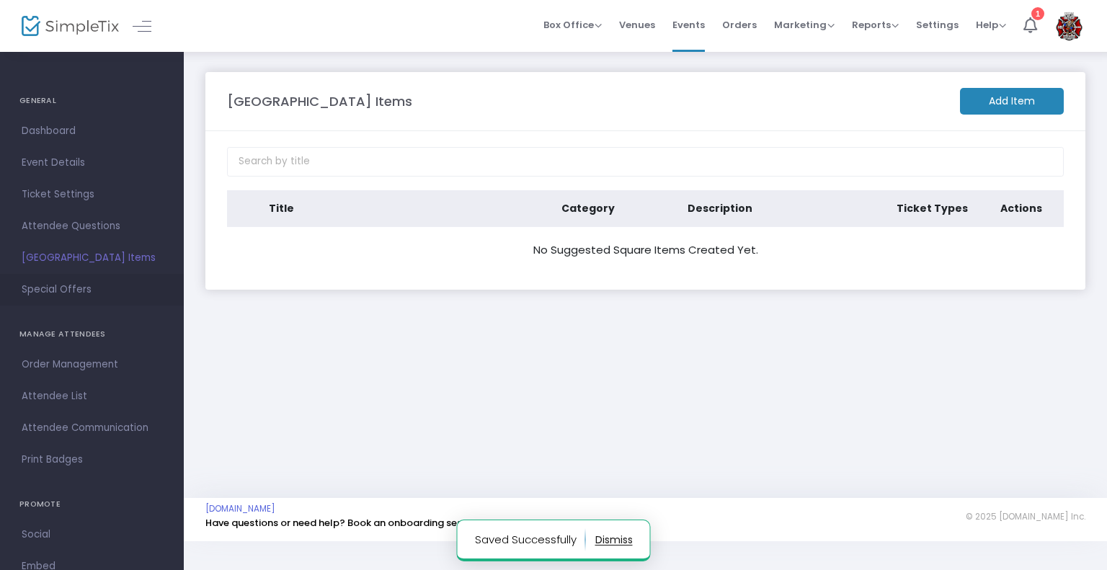
click at [58, 290] on span "Special Offers" at bounding box center [92, 289] width 141 height 19
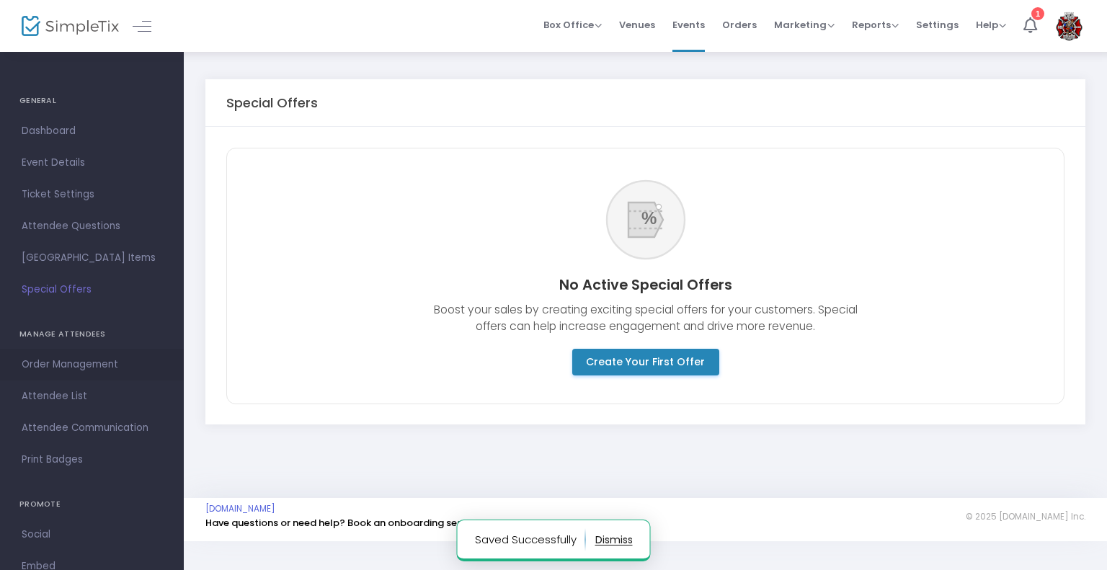
click at [53, 353] on link "Order Management" at bounding box center [92, 365] width 184 height 32
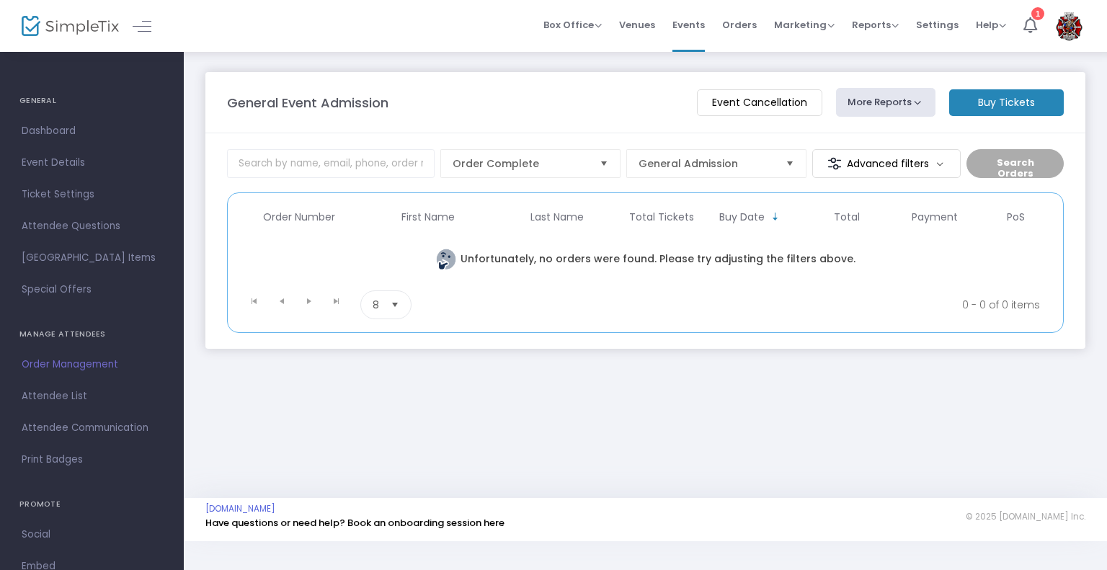
click at [64, 399] on span "Attendee List" at bounding box center [92, 396] width 141 height 19
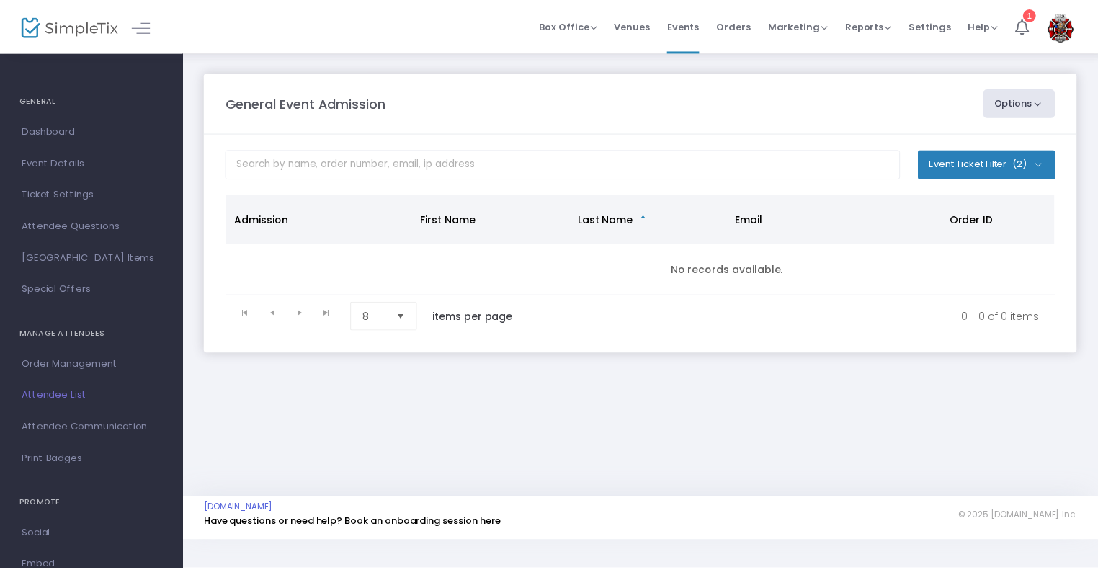
scroll to position [84, 0]
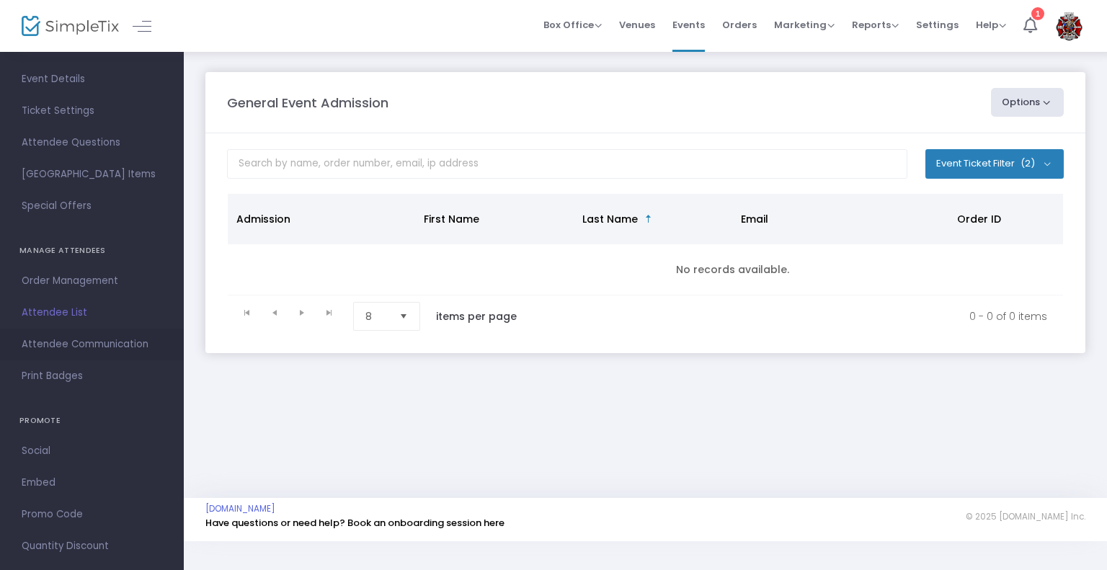
click at [90, 345] on span "Attendee Communication" at bounding box center [92, 344] width 141 height 19
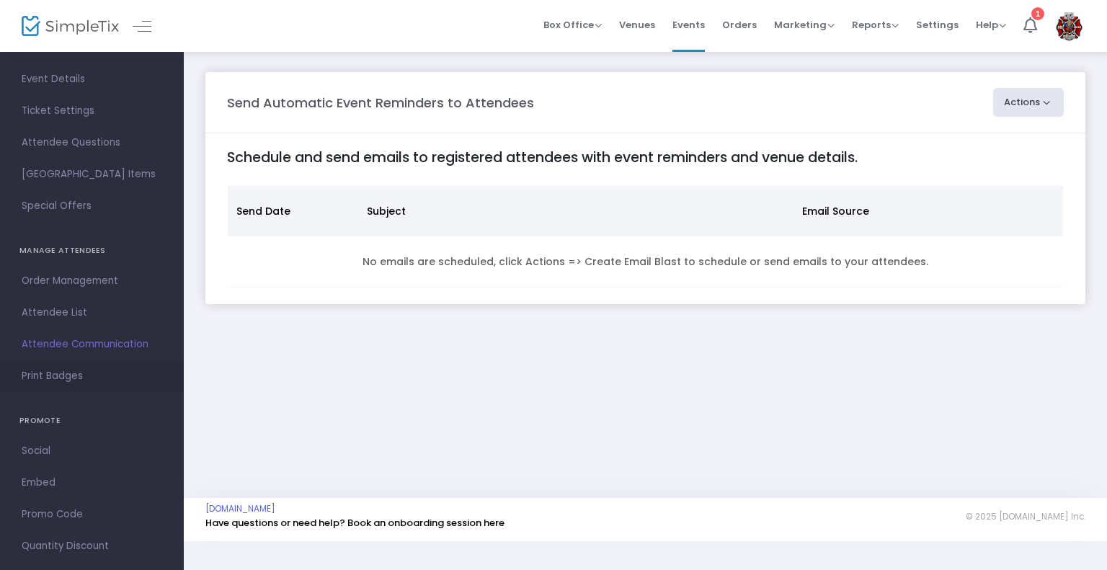
click at [94, 383] on span "Print Badges" at bounding box center [92, 376] width 141 height 19
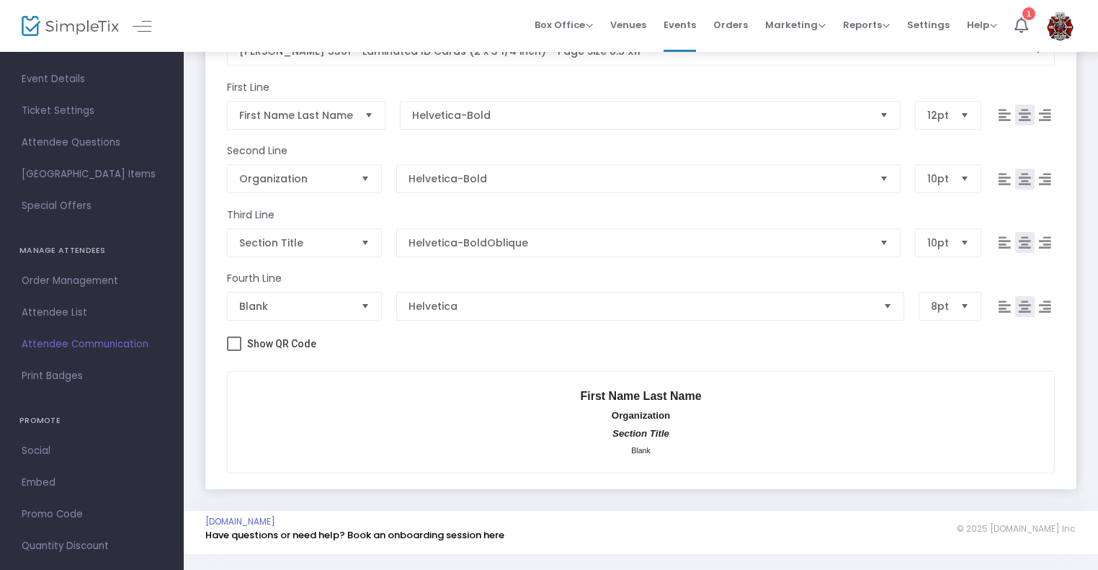
scroll to position [259, 0]
click at [242, 352] on mat-checkbox "Show QR Code" at bounding box center [271, 345] width 89 height 22
click at [245, 352] on mat-checkbox "Show QR Code" at bounding box center [271, 345] width 89 height 22
click at [228, 348] on label "Show QR Code" at bounding box center [271, 342] width 89 height 17
click at [233, 350] on input "Show QR Code" at bounding box center [233, 350] width 1 height 1
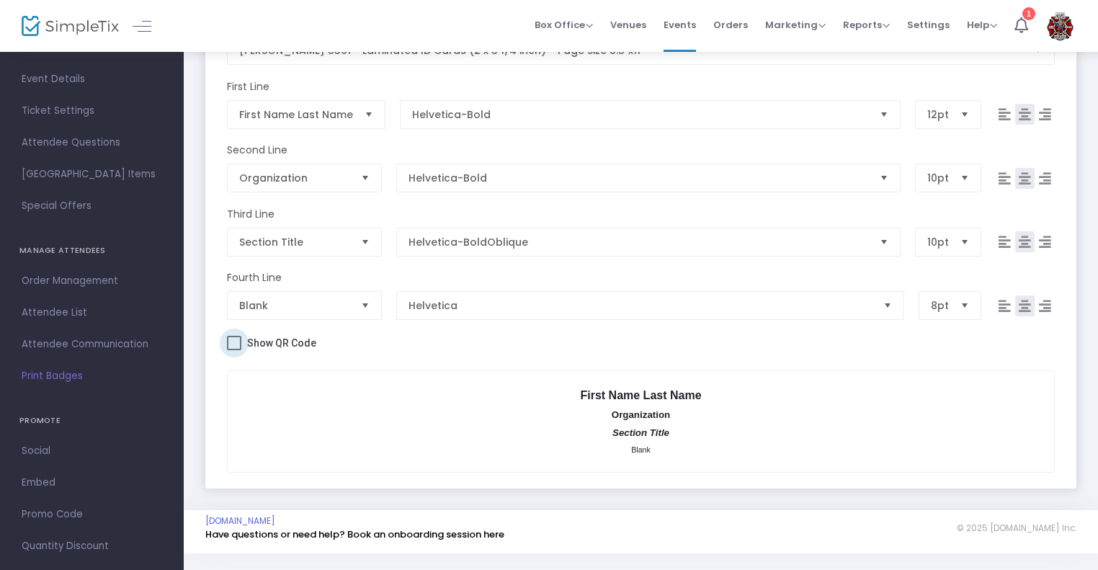
checkbox input "true"
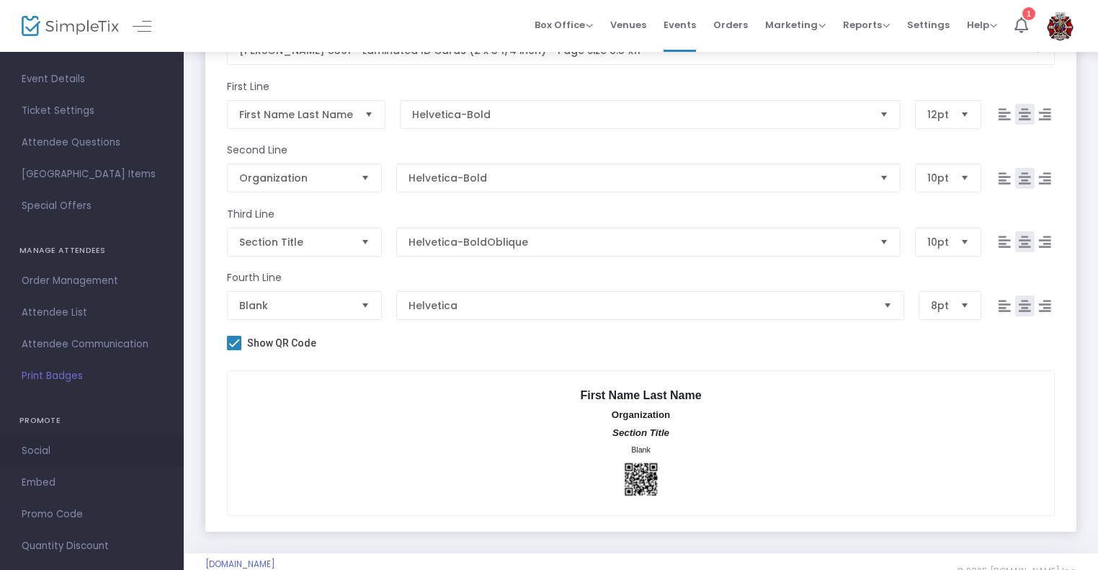
click at [43, 453] on span "Social" at bounding box center [92, 451] width 141 height 19
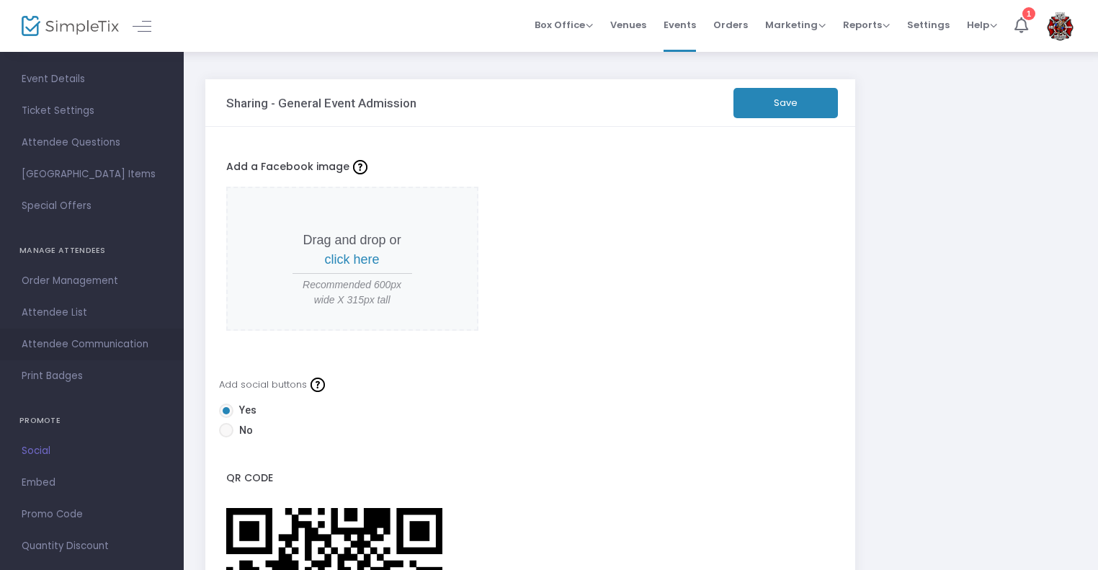
scroll to position [106, 0]
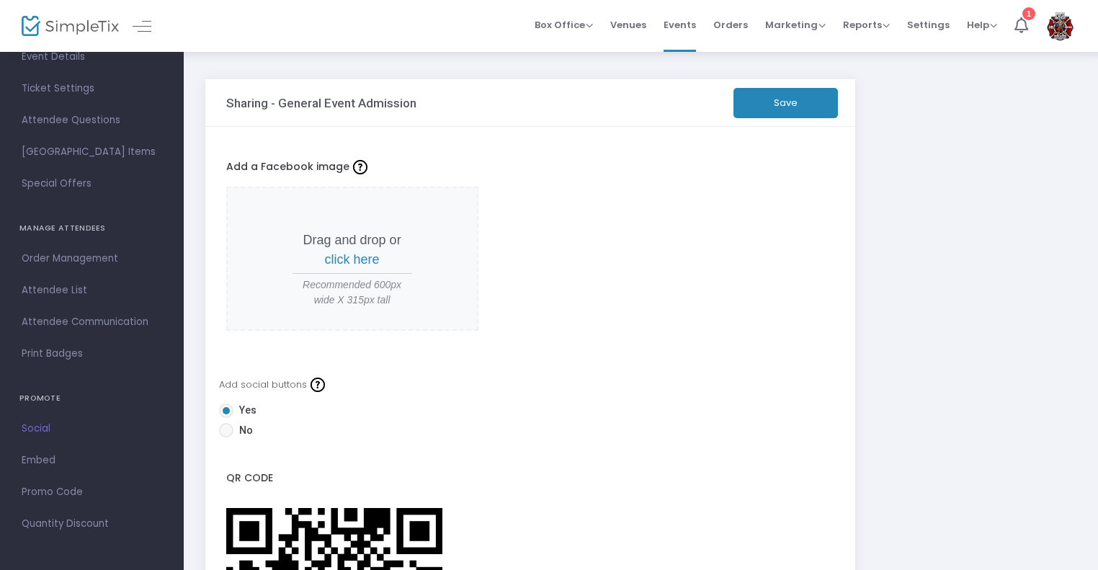
click at [355, 357] on form "Add a Facebook image Drag and drop or click here Recommended 600px wide X 315px…" at bounding box center [530, 462] width 609 height 628
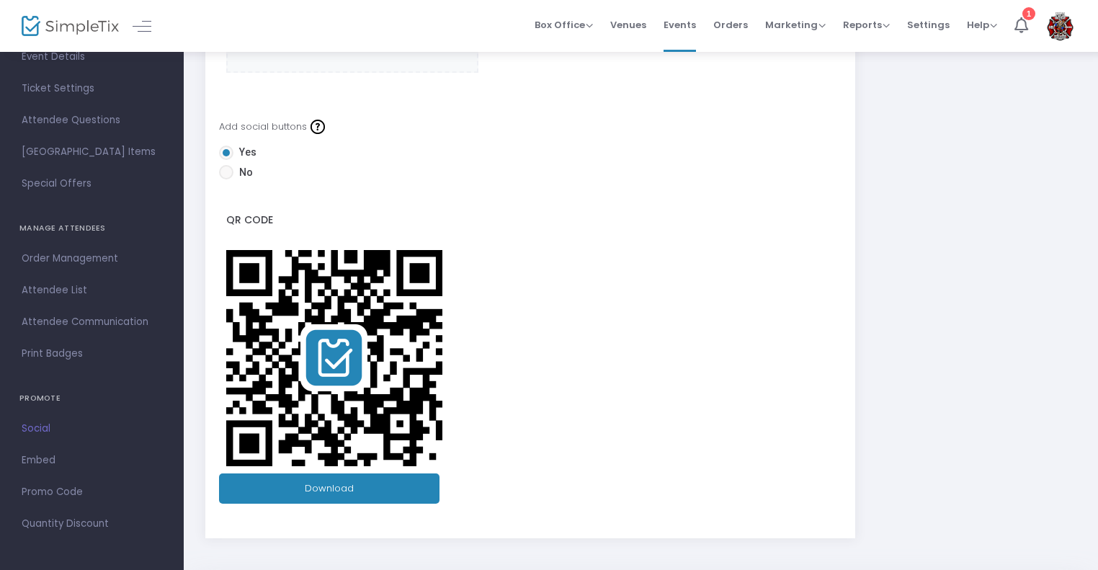
scroll to position [265, 0]
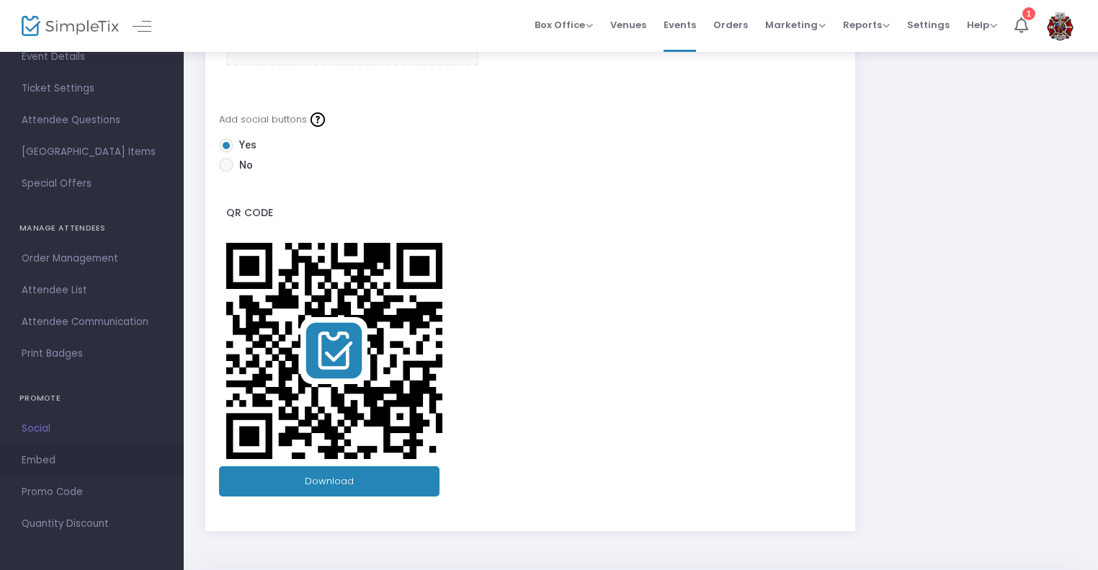
click at [48, 457] on span "Embed" at bounding box center [92, 460] width 141 height 19
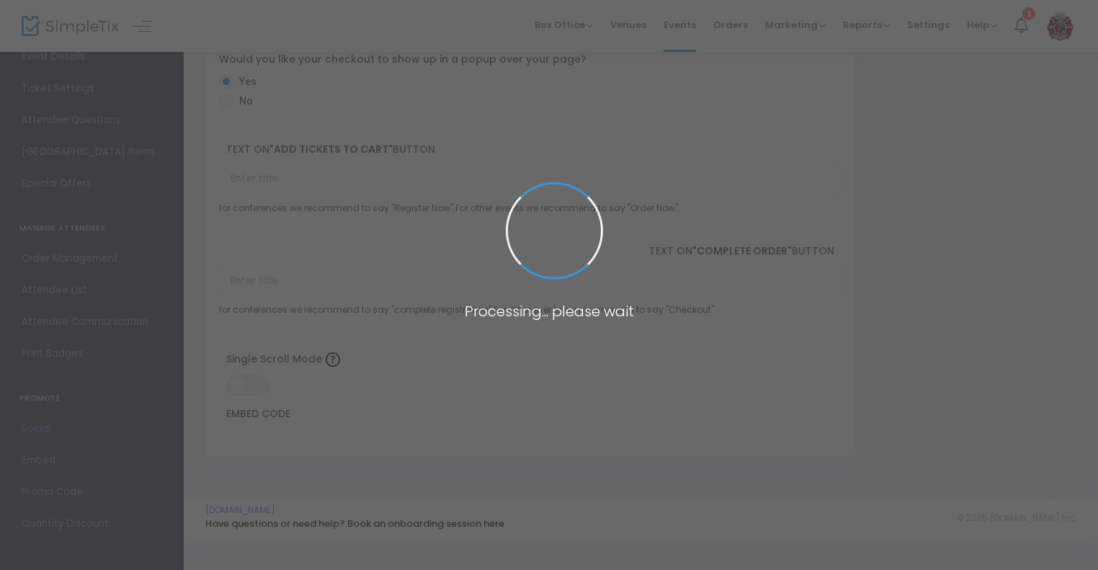
scroll to position [174, 0]
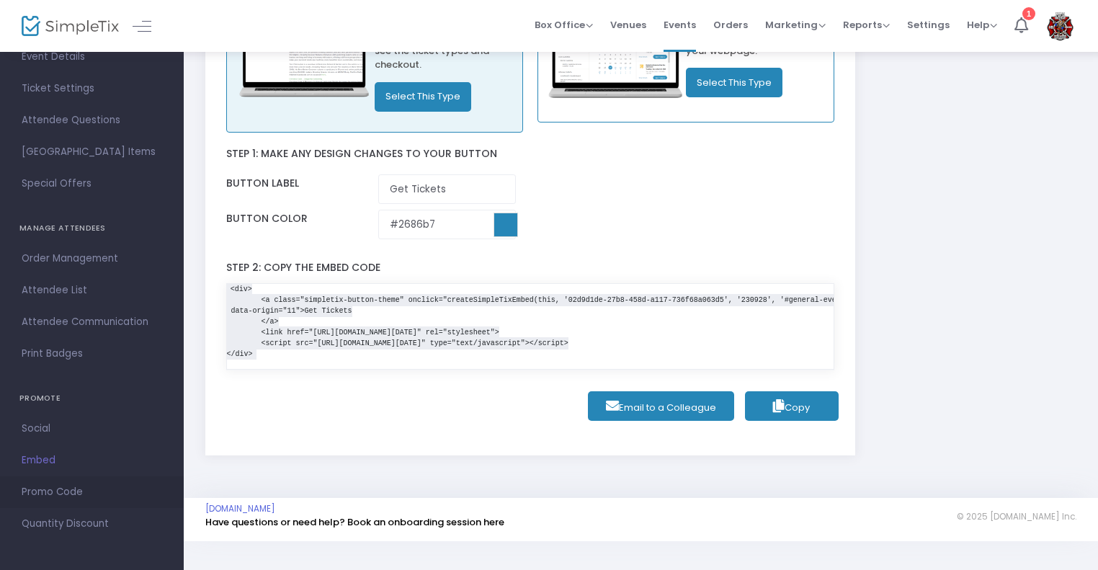
click at [53, 504] on link "Promo Code" at bounding box center [92, 492] width 184 height 32
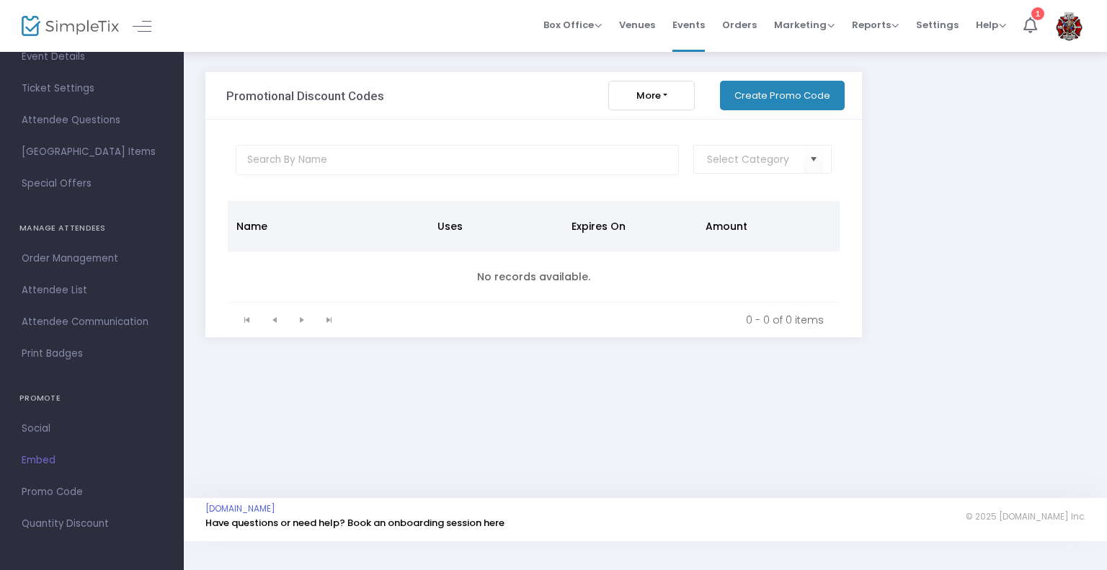
click at [773, 100] on button "Create Promo Code" at bounding box center [782, 96] width 125 height 30
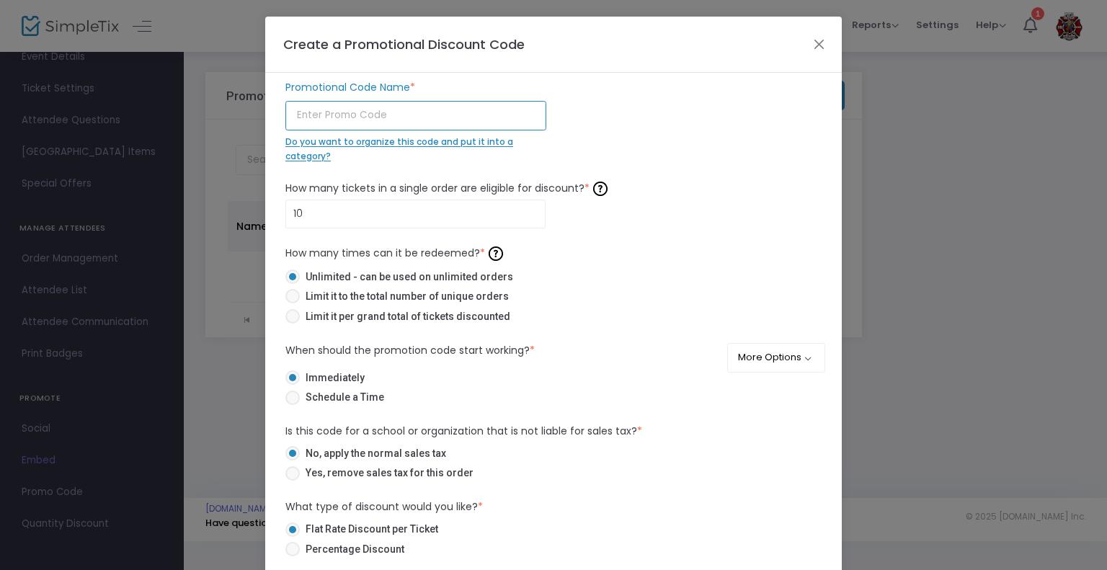
click at [373, 115] on input "text" at bounding box center [415, 116] width 261 height 30
type input "E"
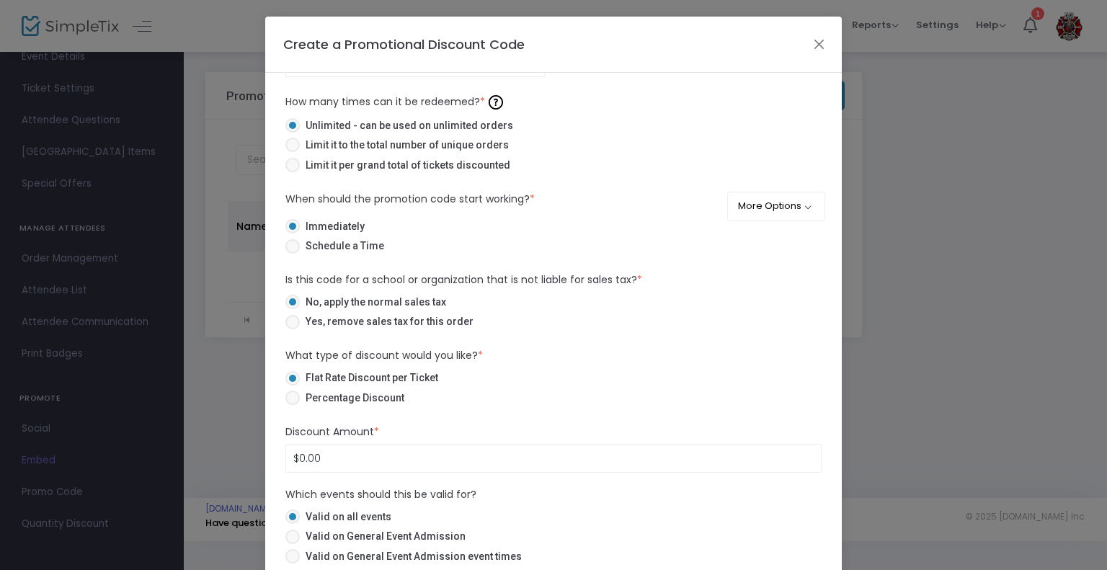
scroll to position [90, 0]
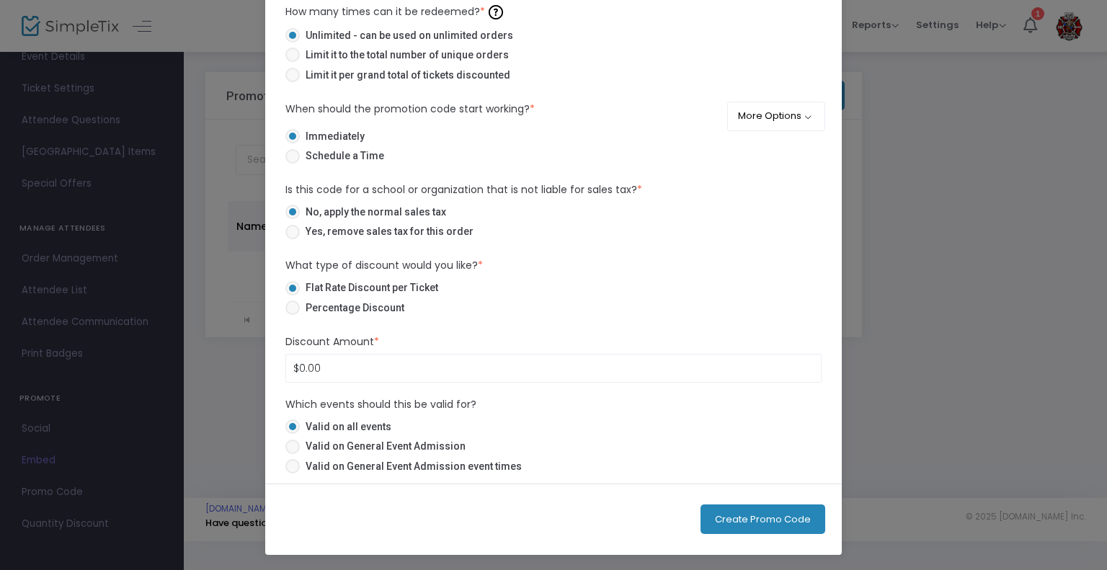
type input "SECTIONADMIN"
click at [342, 303] on span "Percentage Discount" at bounding box center [352, 308] width 104 height 15
click at [293, 315] on input "Percentage Discount" at bounding box center [292, 315] width 1 height 1
radio input "true"
click at [340, 372] on input "0" at bounding box center [553, 368] width 535 height 27
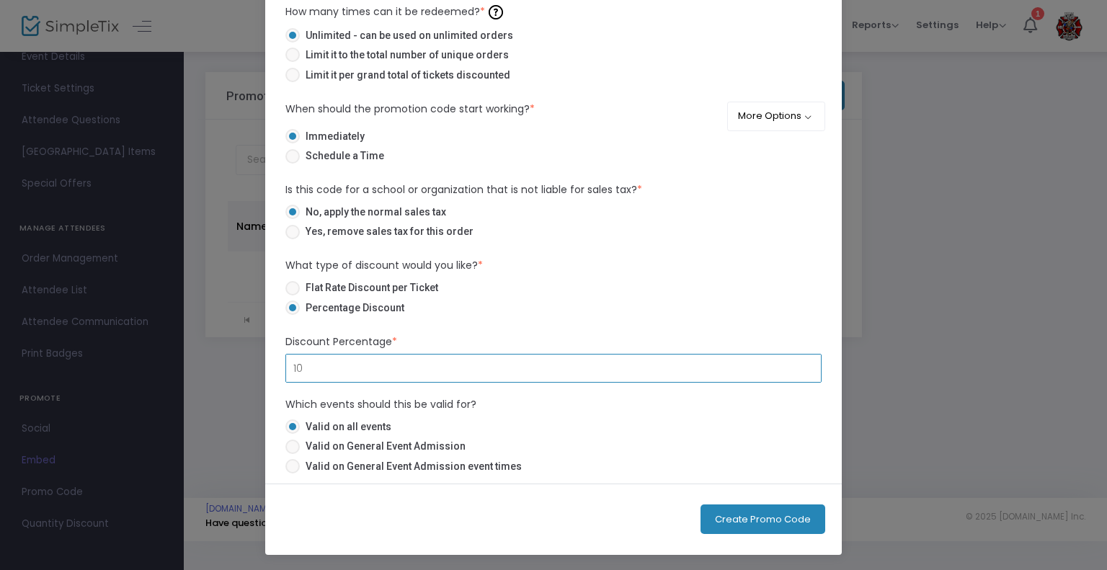
type input "1"
type input "100.00%"
click at [744, 515] on button "Create Promo Code" at bounding box center [762, 519] width 125 height 30
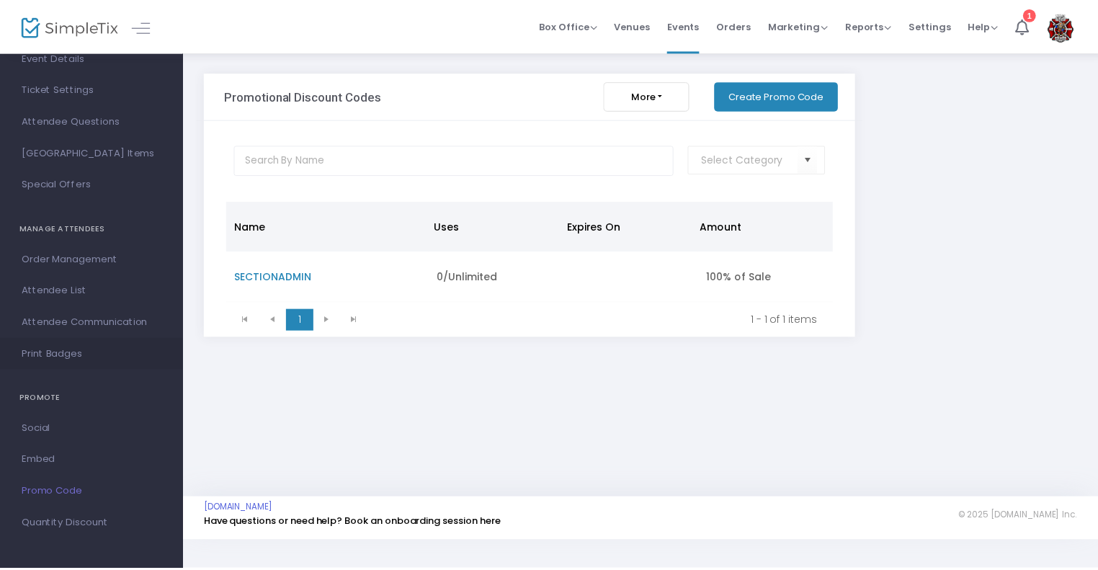
scroll to position [0, 0]
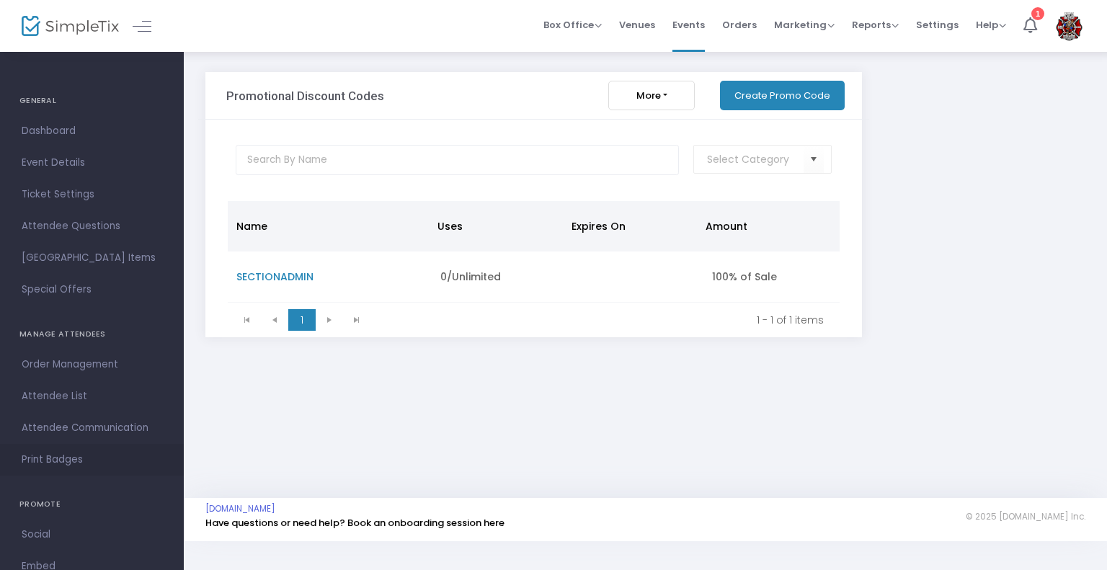
click at [55, 454] on span "Print Badges" at bounding box center [92, 459] width 141 height 19
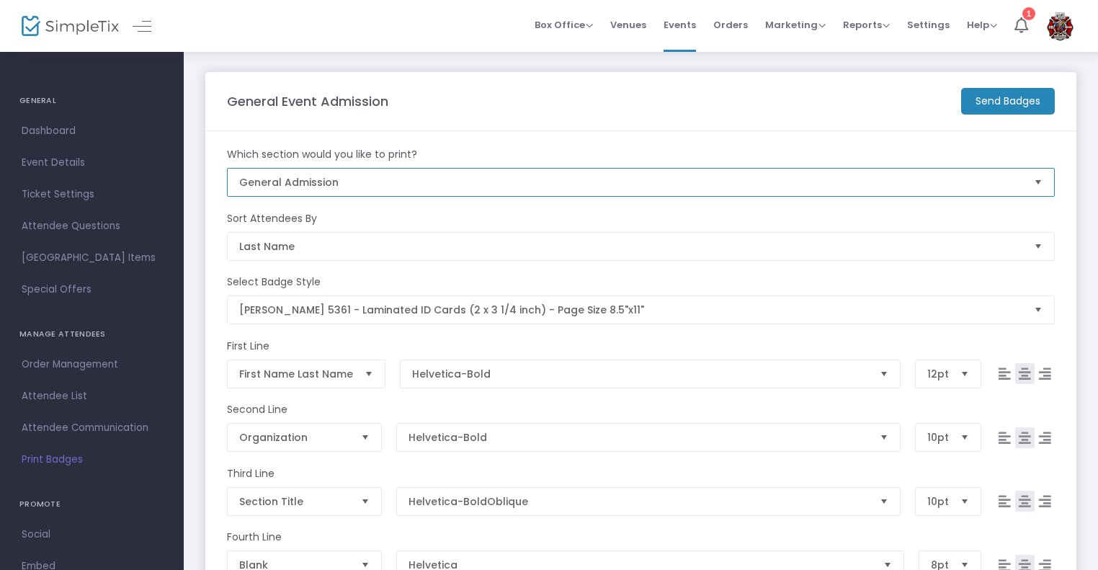
click at [454, 187] on span "General Admission" at bounding box center [630, 182] width 783 height 14
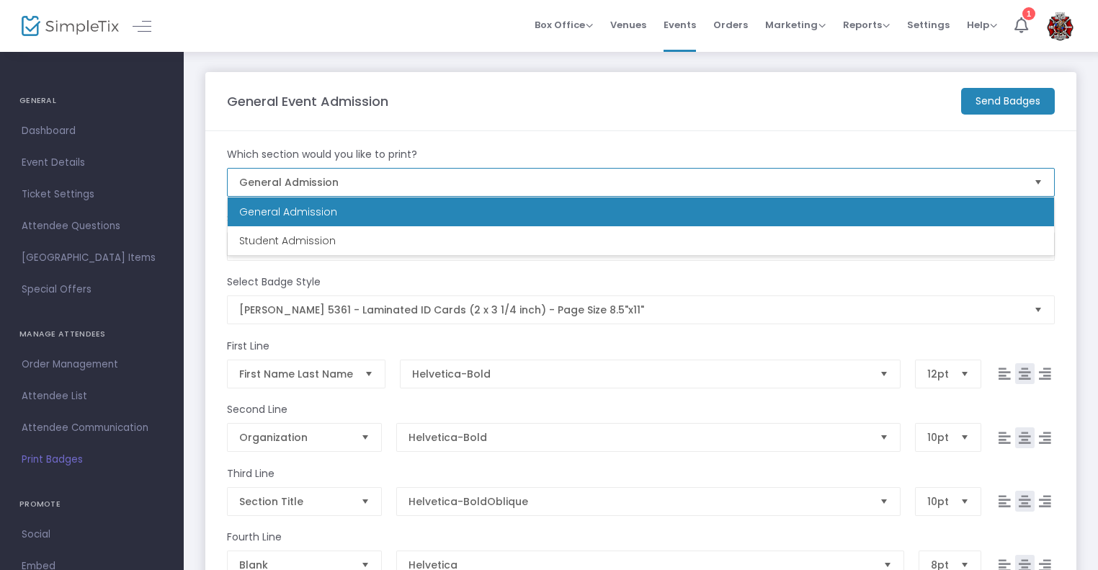
click at [454, 187] on span "General Admission" at bounding box center [630, 182] width 783 height 14
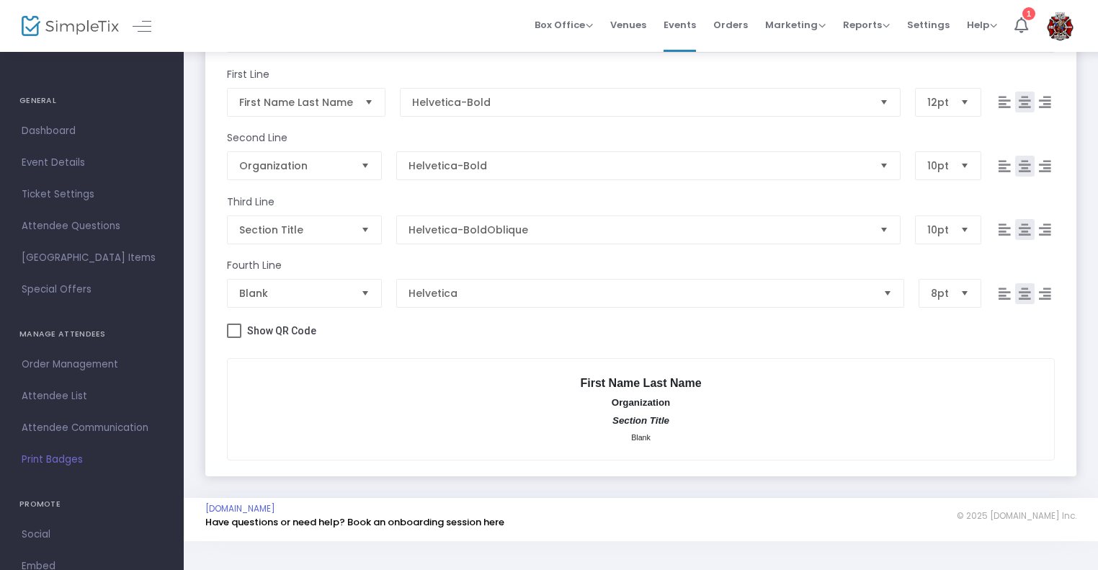
scroll to position [272, 0]
click at [238, 326] on span at bounding box center [234, 331] width 14 height 14
click at [234, 338] on input "Show QR Code" at bounding box center [233, 338] width 1 height 1
checkbox input "true"
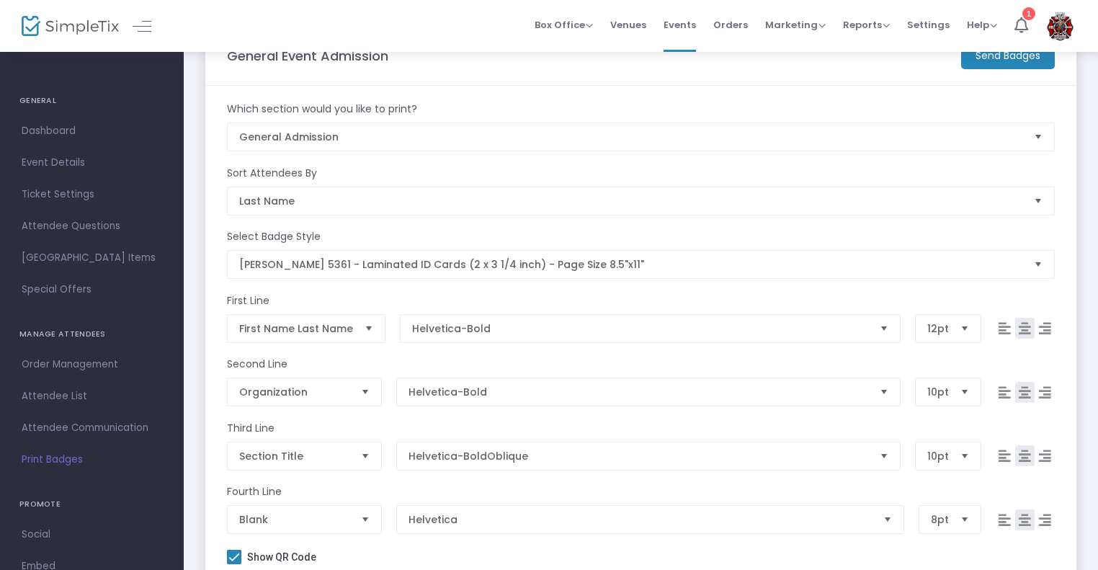
scroll to position [0, 0]
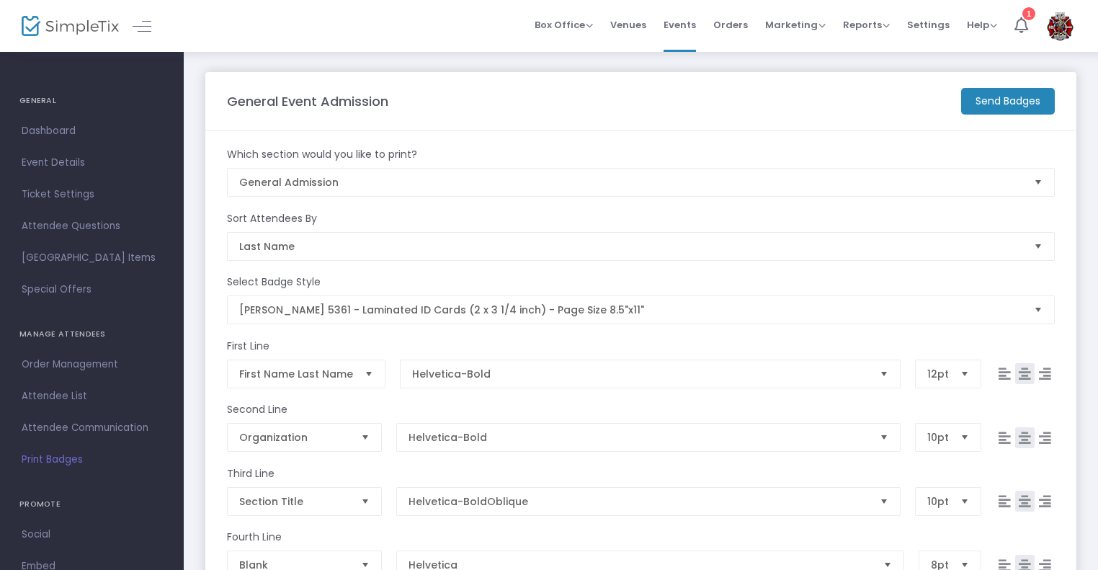
click at [989, 95] on m-button "Send Badges" at bounding box center [1008, 101] width 94 height 27
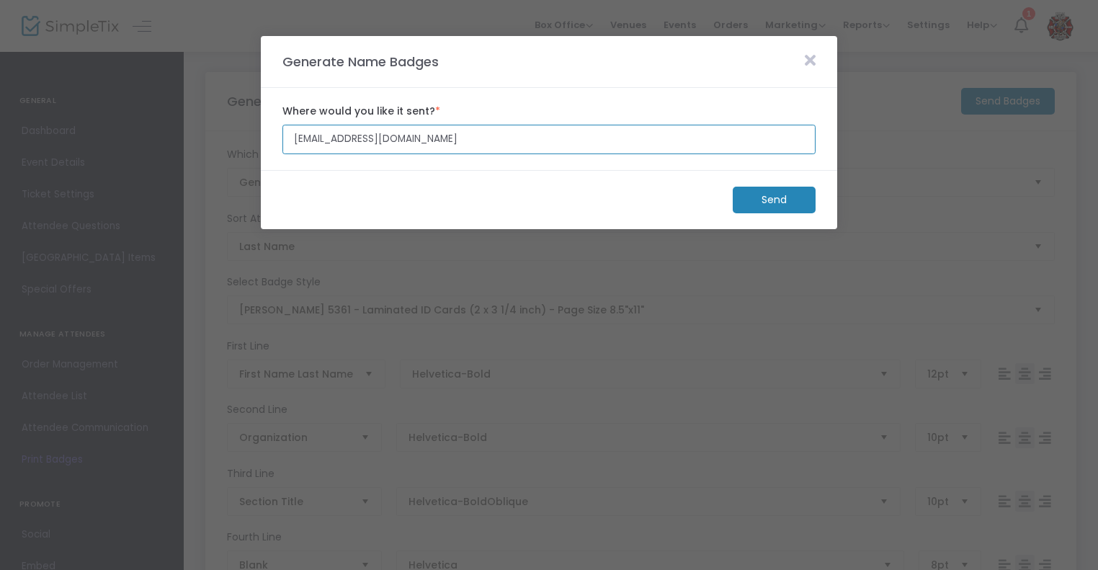
drag, startPoint x: 520, startPoint y: 148, endPoint x: 778, endPoint y: 200, distance: 262.6
click at [778, 200] on m-panel "Generate Name Badges Where would you like it sent? * mifd413@gmail.com Send" at bounding box center [549, 132] width 577 height 193
click at [778, 200] on m-button "Send" at bounding box center [774, 200] width 83 height 27
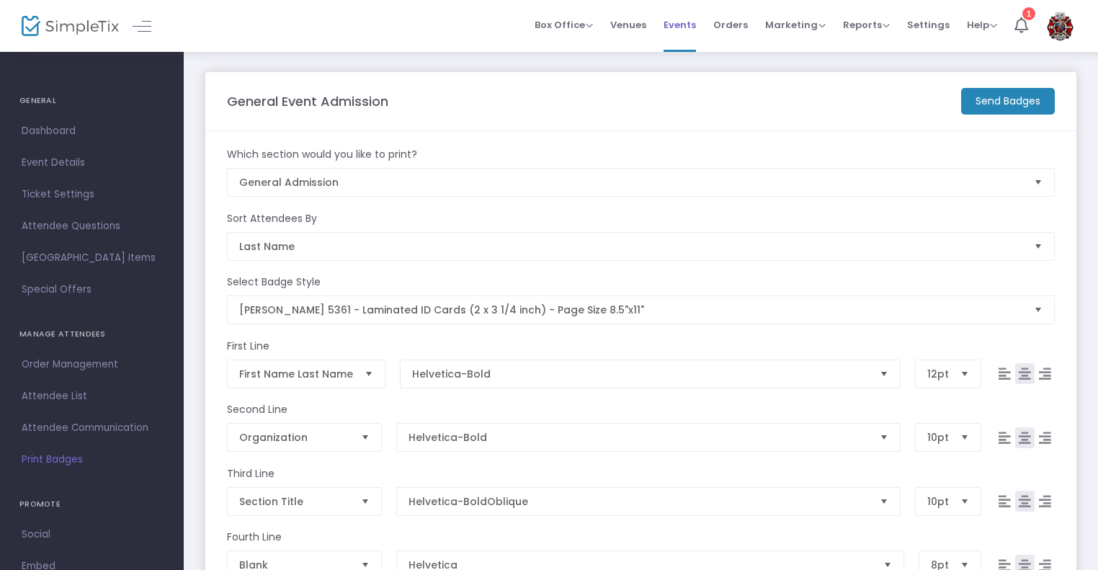
click at [681, 37] on span "Events" at bounding box center [680, 24] width 32 height 37
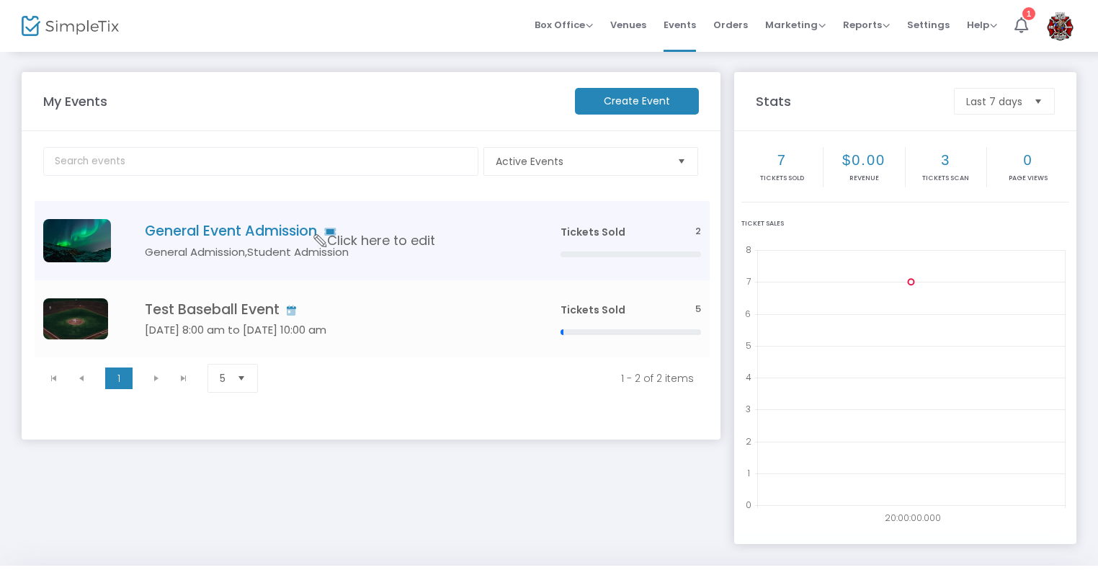
click at [323, 239] on icon "Data table" at bounding box center [320, 240] width 19 height 13
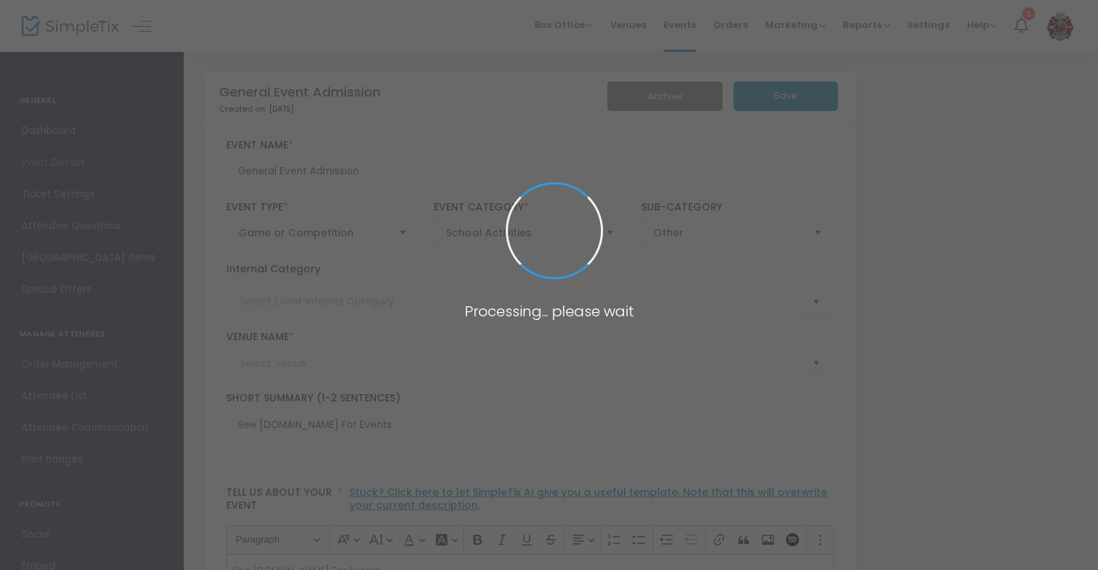
type input "See SectionXI.org For Events"
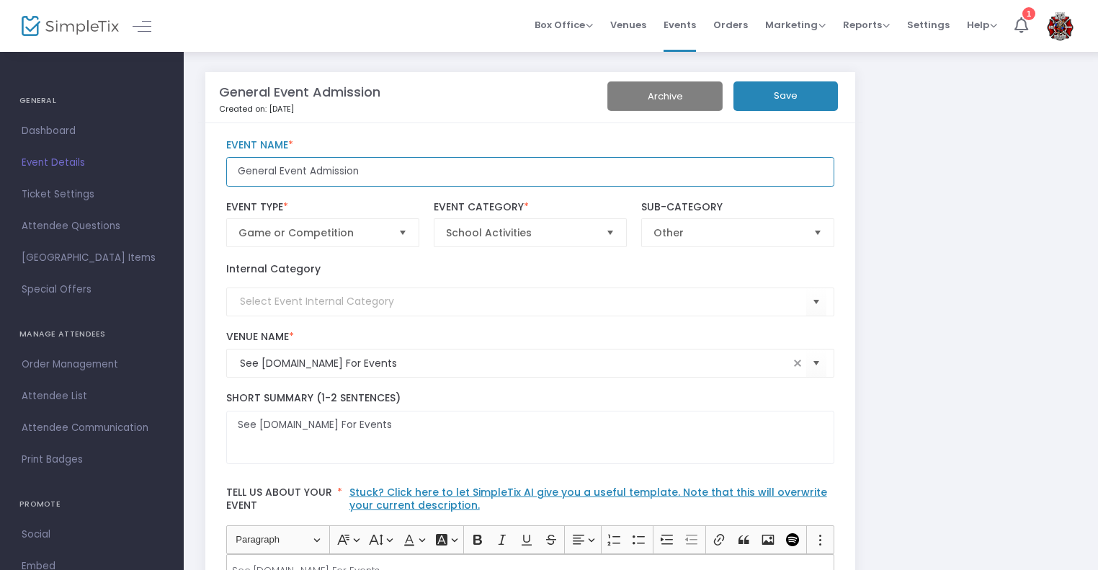
click at [361, 162] on input "General Event Admission" at bounding box center [530, 172] width 609 height 30
type input "SectionXI Regular Season Events"
click at [797, 94] on button "Save" at bounding box center [786, 96] width 104 height 30
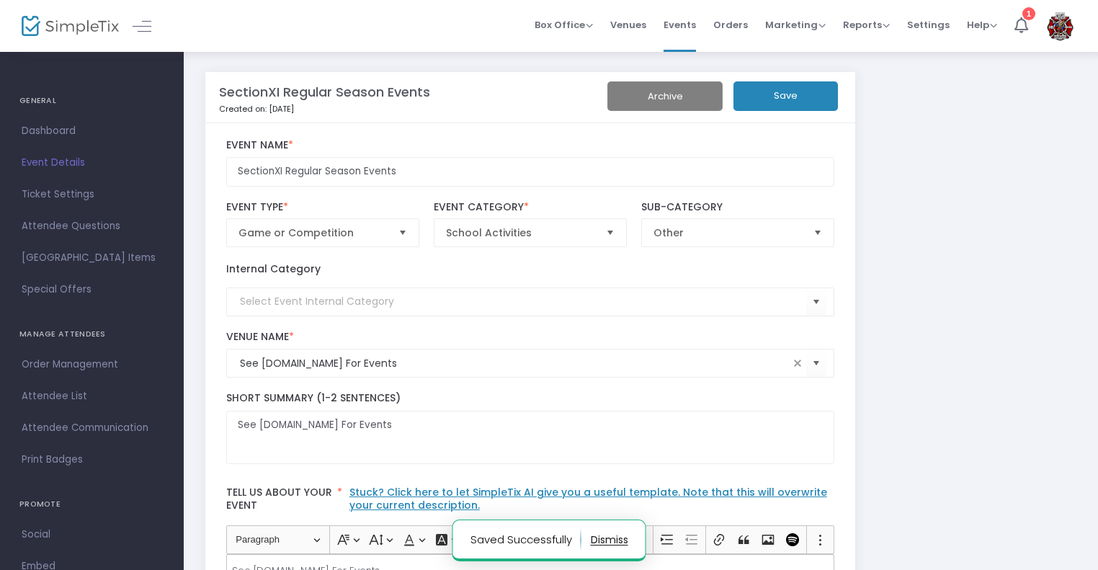
click at [51, 34] on img at bounding box center [70, 26] width 97 height 21
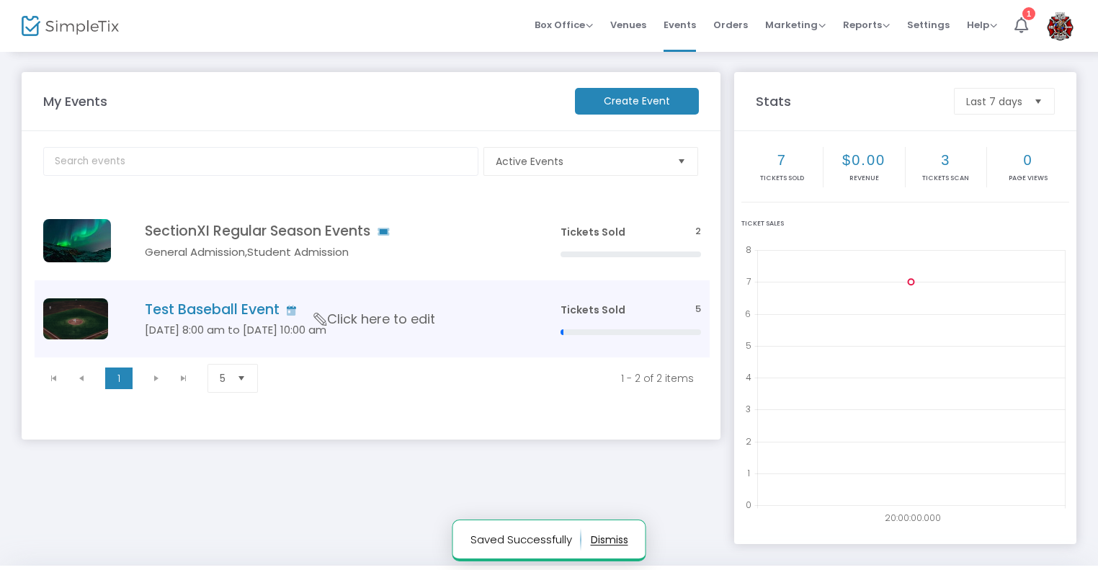
click at [262, 312] on h4 "Test Baseball Event" at bounding box center [331, 309] width 373 height 17
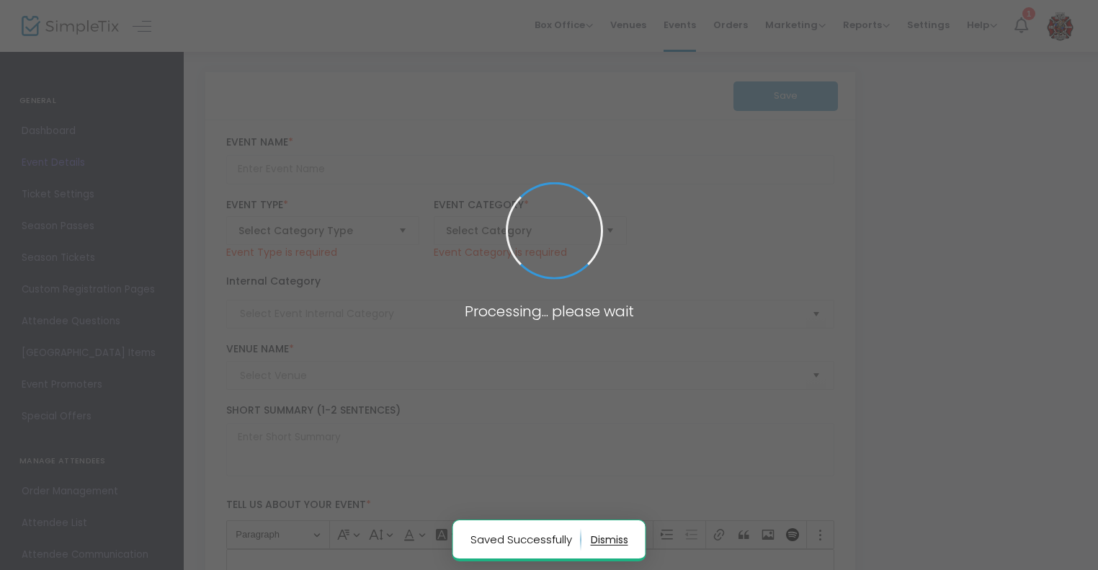
type input "Test Baseball Event"
type textarea "Baseball Longwood v Test"
type input "Purchase Now"
type input "[GEOGRAPHIC_DATA]"
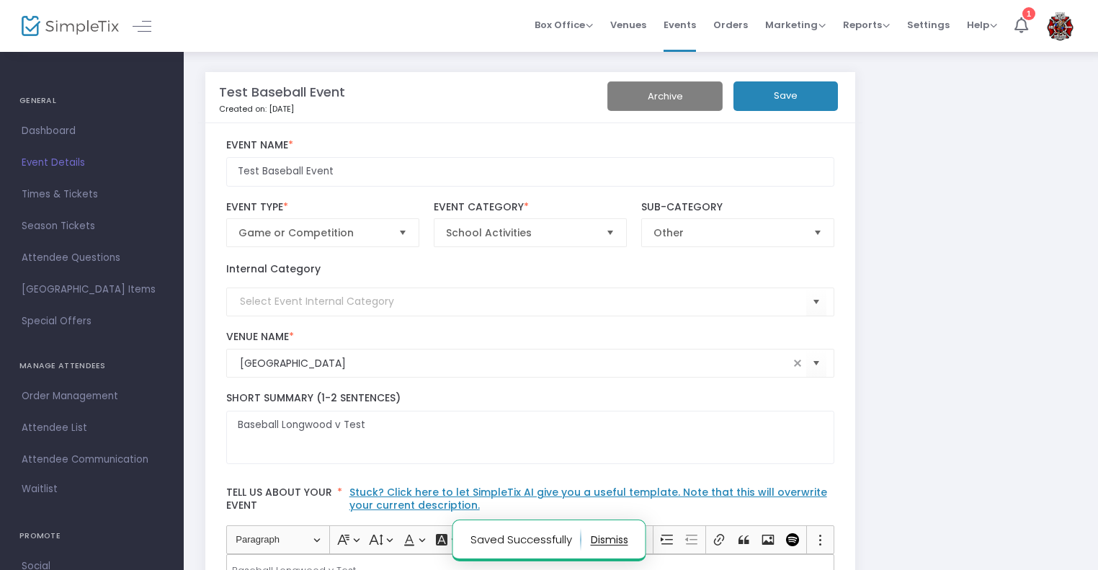
click at [672, 83] on button "Archive" at bounding box center [665, 96] width 115 height 30
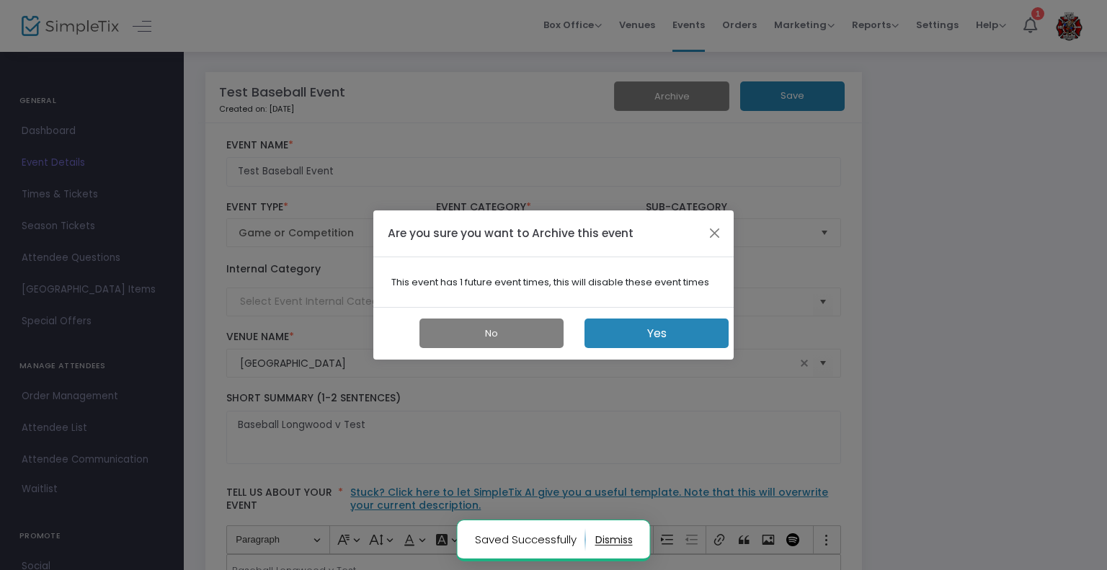
click at [659, 324] on button "Yes" at bounding box center [656, 334] width 144 height 30
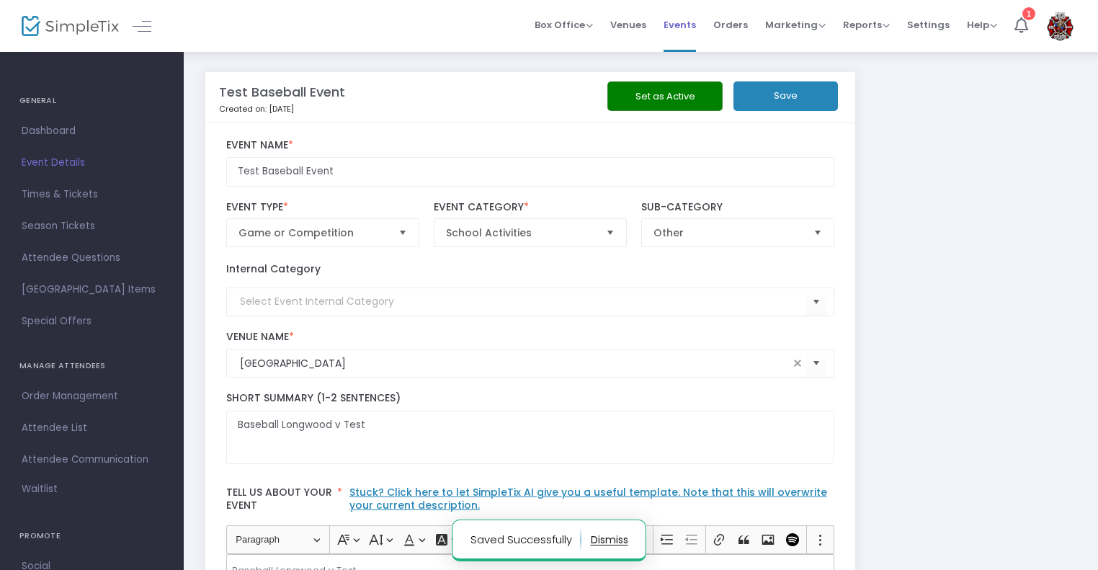
click at [691, 24] on span "Events" at bounding box center [680, 24] width 32 height 37
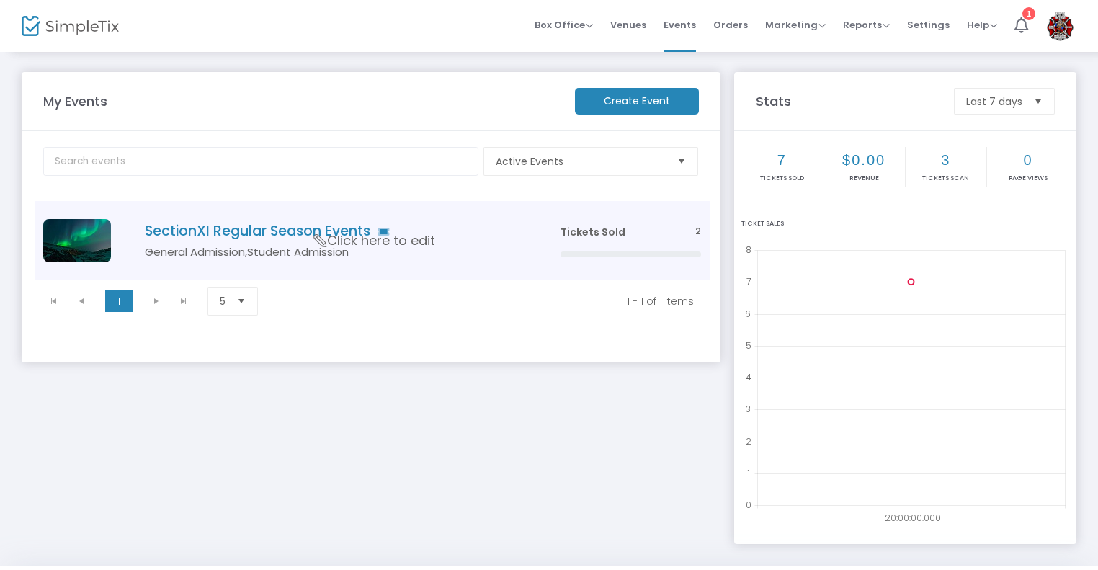
click at [200, 248] on h5 "General Admission,Student Admission" at bounding box center [331, 252] width 373 height 13
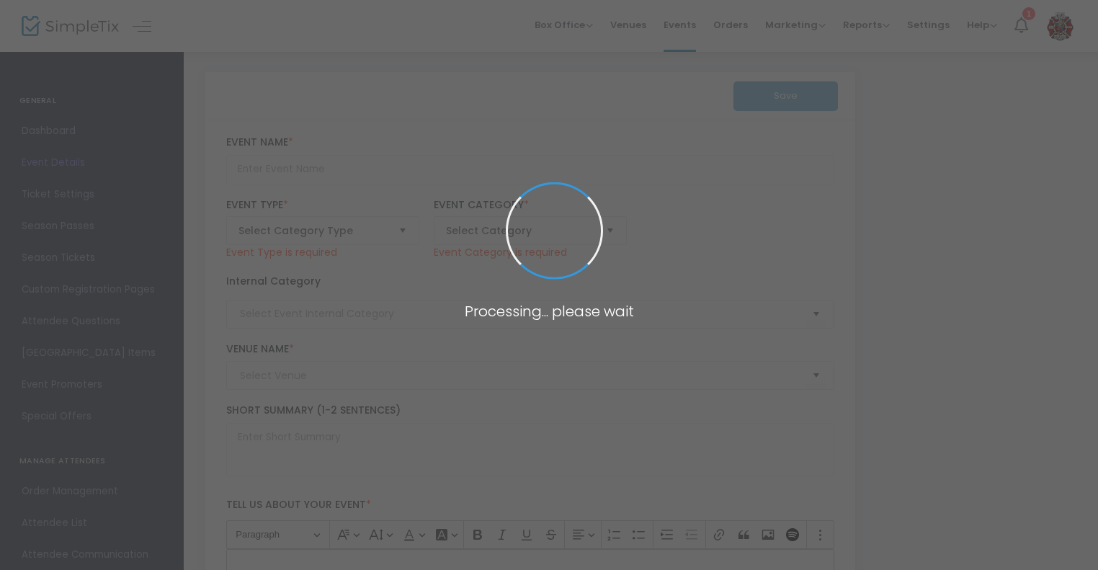
type input "SectionXI Regular Season Events"
type textarea "See SectionXI.org For Events"
type input "Register Now"
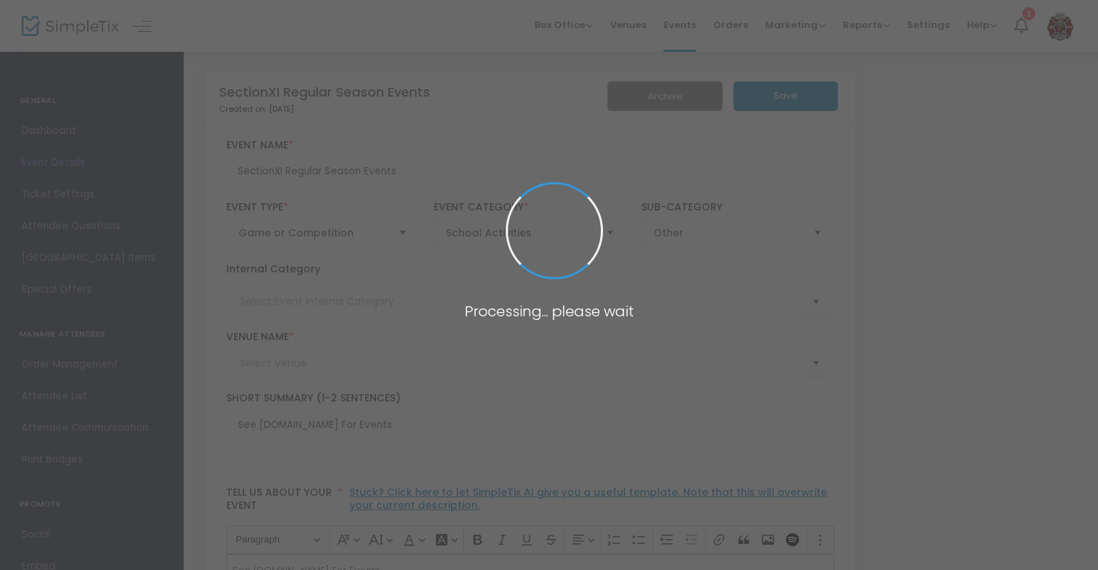
type input "See SectionXI.org For Events"
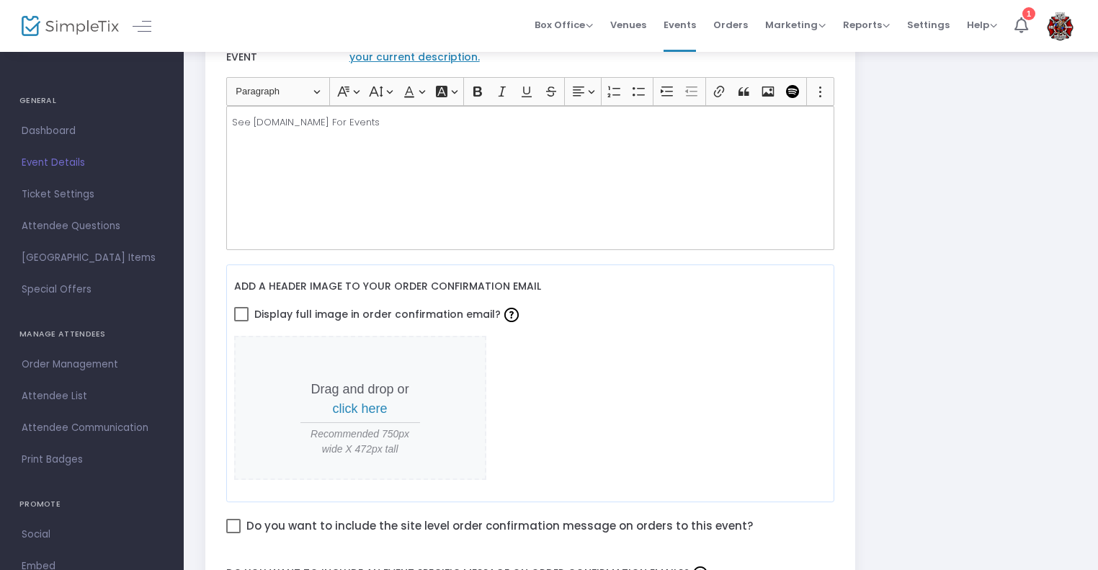
scroll to position [440, 0]
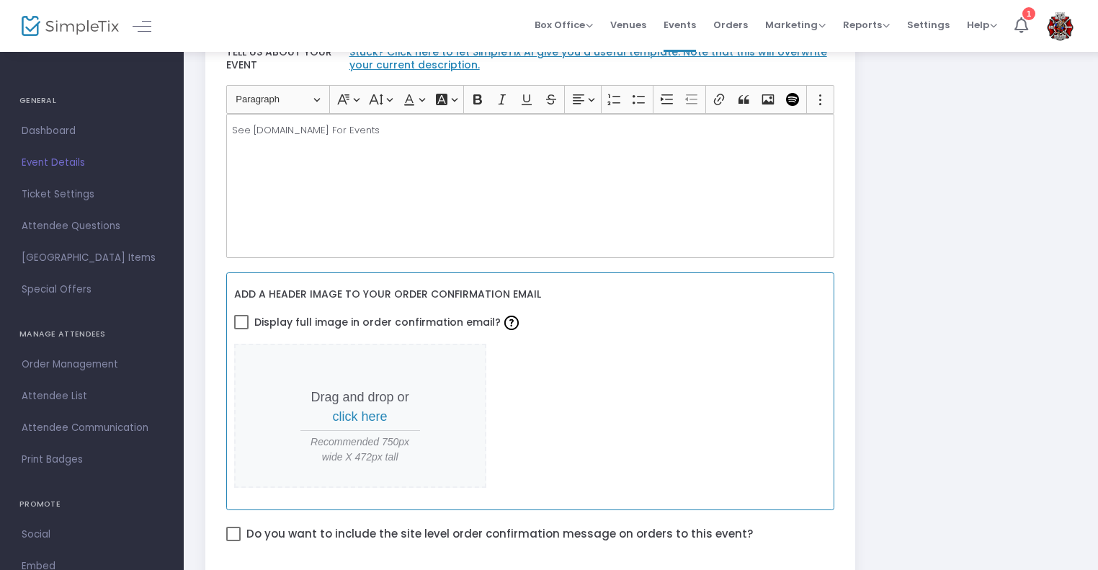
click at [409, 385] on span "Drag and drop or click here Recommended 750px wide X 472px tall" at bounding box center [360, 416] width 252 height 145
click at [365, 411] on span "click here" at bounding box center [360, 416] width 55 height 14
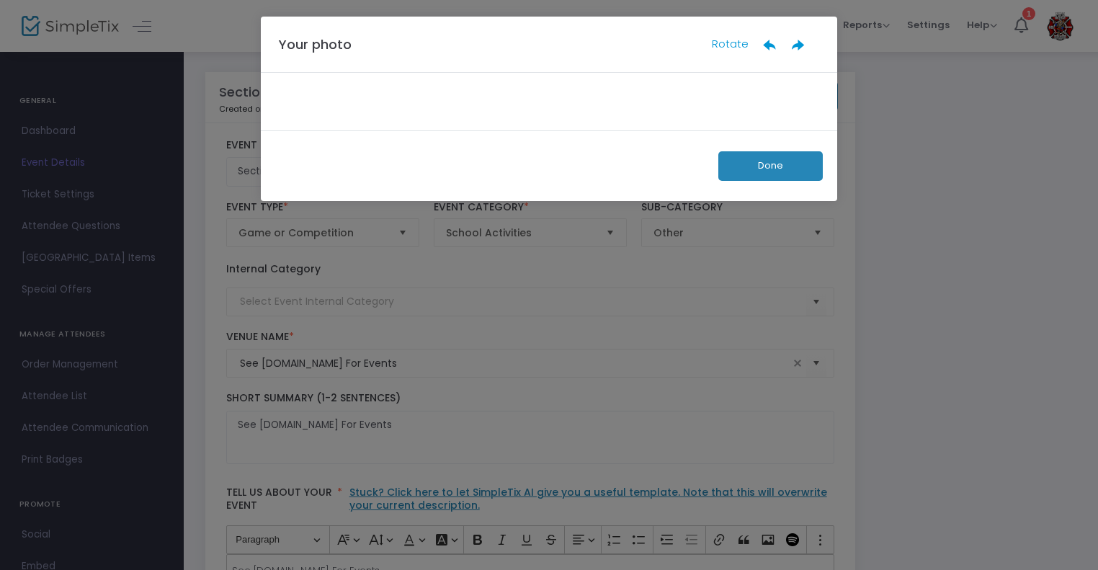
scroll to position [0, 0]
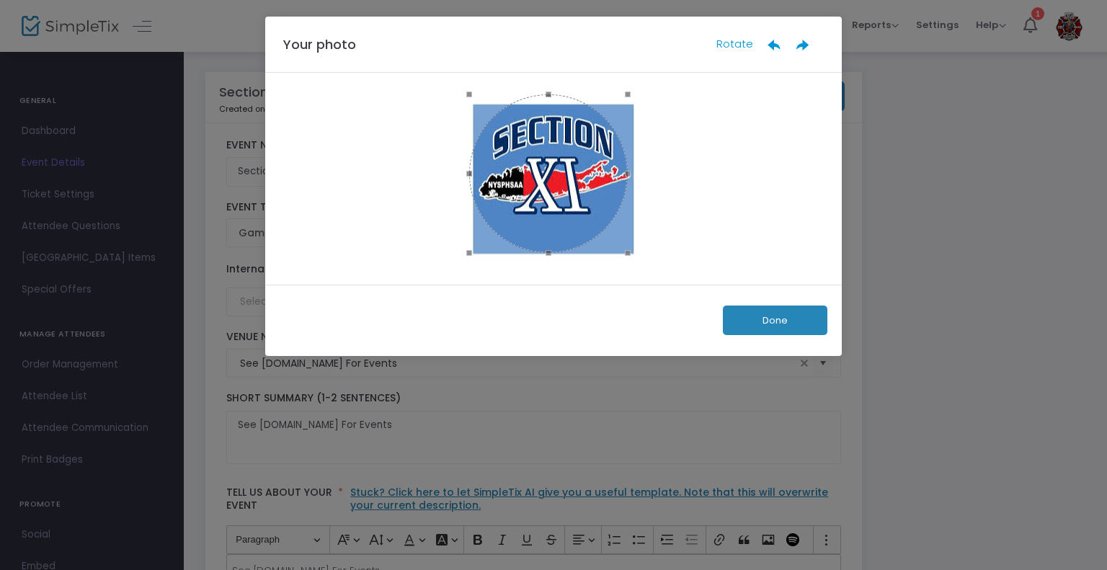
drag, startPoint x: 636, startPoint y: 262, endPoint x: 622, endPoint y: 249, distance: 18.9
click at [625, 250] on span at bounding box center [628, 253] width 6 height 6
drag, startPoint x: 553, startPoint y: 201, endPoint x: 559, endPoint y: 213, distance: 12.9
click at [559, 213] on div at bounding box center [552, 181] width 155 height 155
drag, startPoint x: 554, startPoint y: 262, endPoint x: 557, endPoint y: 249, distance: 12.6
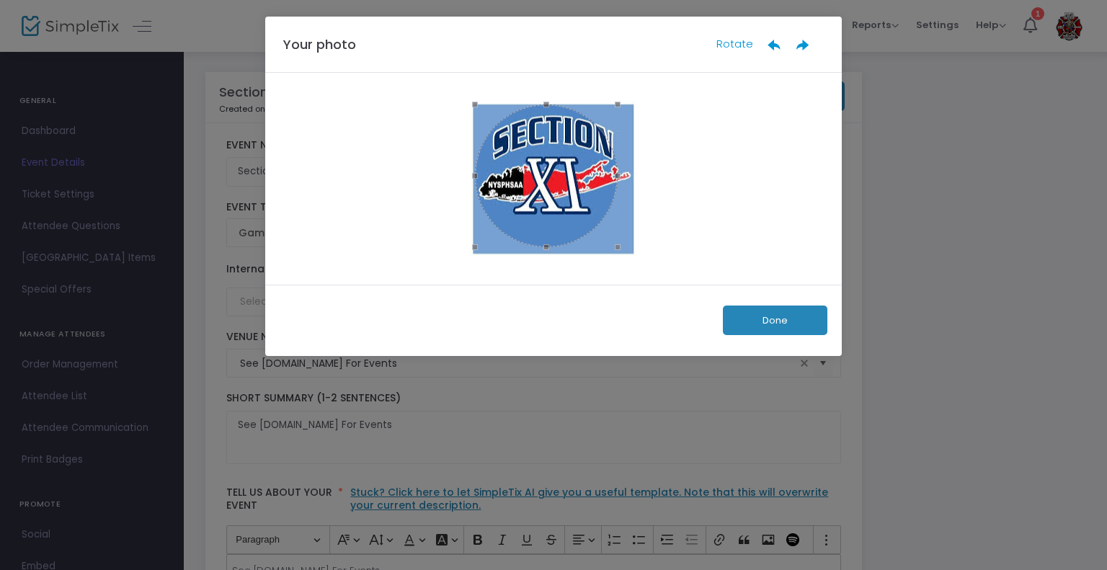
click at [557, 249] on span at bounding box center [546, 247] width 127 height 16
drag, startPoint x: 549, startPoint y: 182, endPoint x: 556, endPoint y: 184, distance: 7.5
click at [556, 184] on div at bounding box center [553, 178] width 143 height 143
click at [734, 319] on button "Done" at bounding box center [775, 321] width 104 height 30
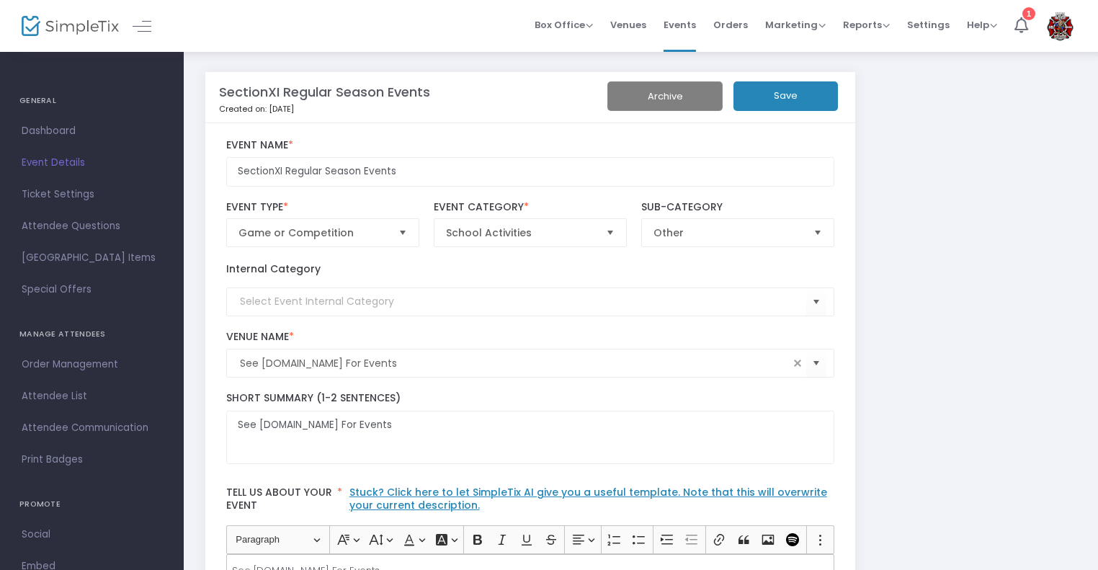
scroll to position [352, 0]
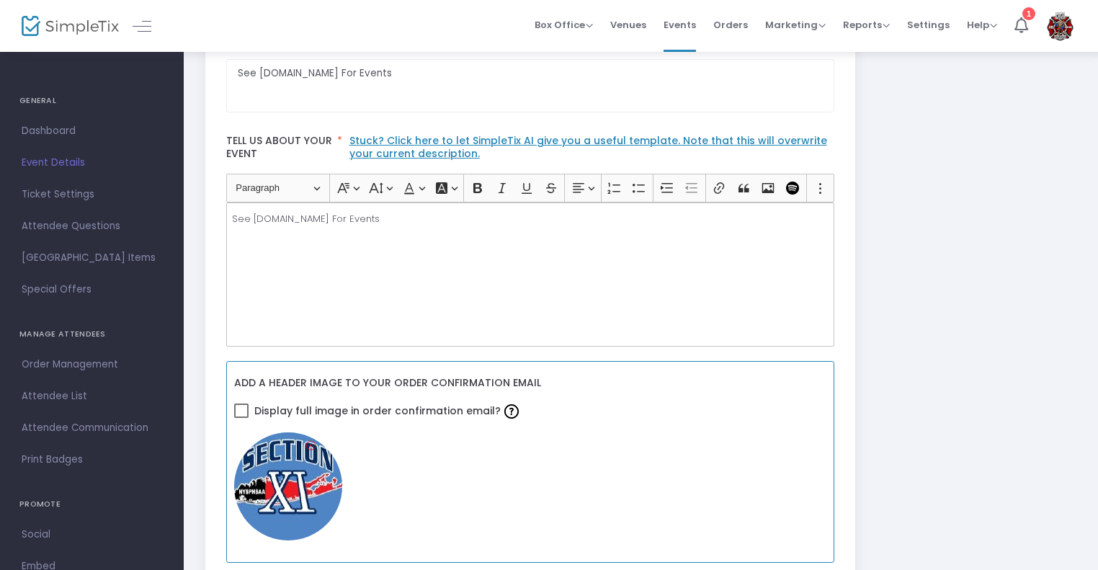
click at [427, 406] on span "Display full image in order confirmation email?" at bounding box center [388, 411] width 268 height 25
click at [241, 418] on input "Display full image in order confirmation email?" at bounding box center [241, 418] width 1 height 1
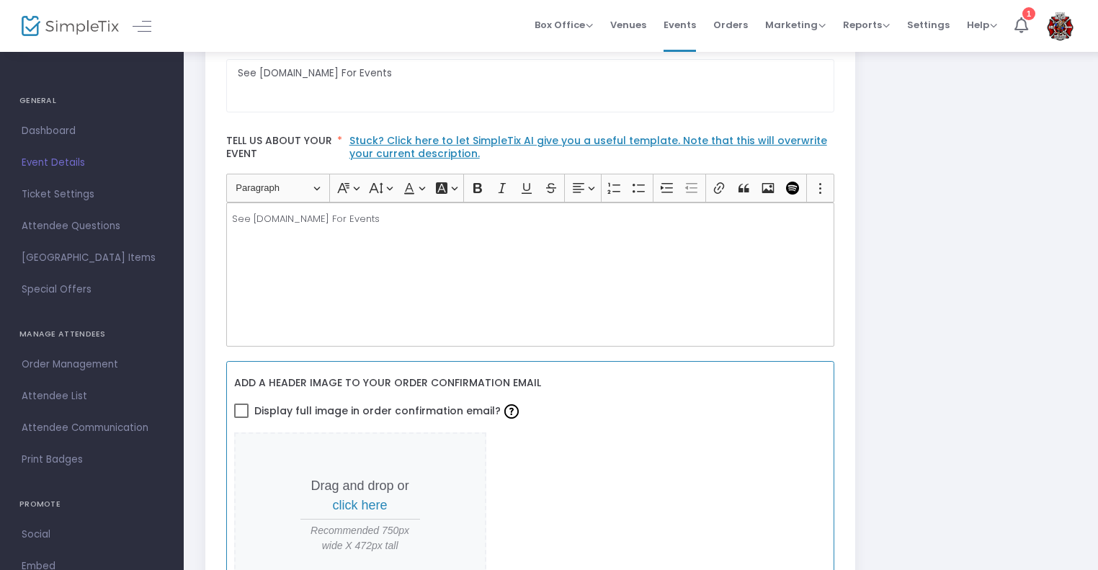
click at [442, 412] on span "Display full image in order confirmation email?" at bounding box center [388, 411] width 268 height 25
click at [241, 418] on input "Display full image in order confirmation email?" at bounding box center [241, 418] width 1 height 1
click at [381, 478] on p "Drag and drop or click here" at bounding box center [361, 495] width 120 height 39
click at [346, 492] on p "Drag and drop or click here" at bounding box center [361, 495] width 120 height 39
click at [343, 498] on span "click here" at bounding box center [360, 505] width 55 height 14
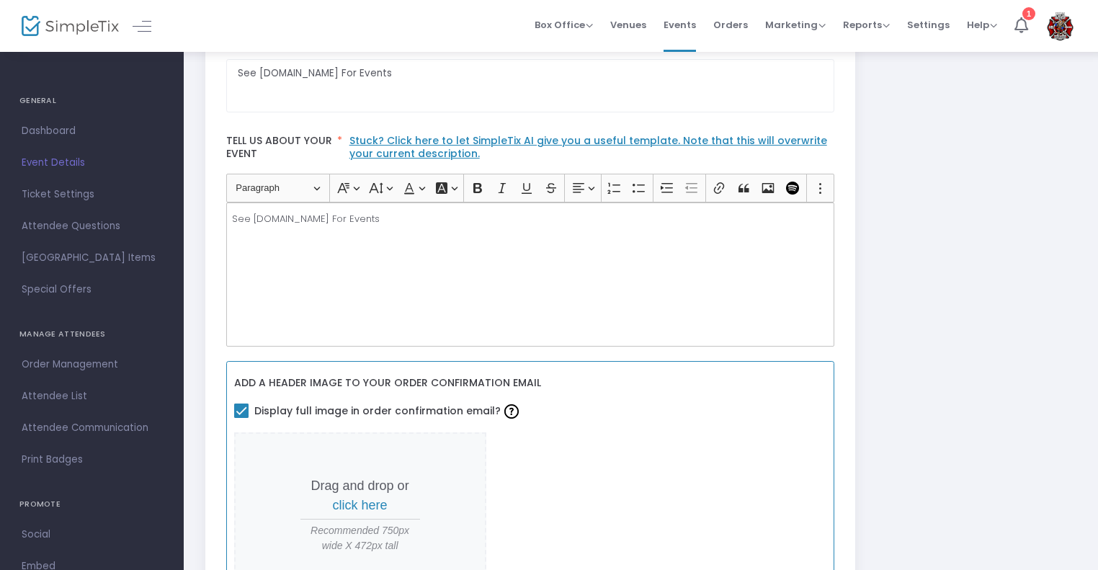
scroll to position [0, 0]
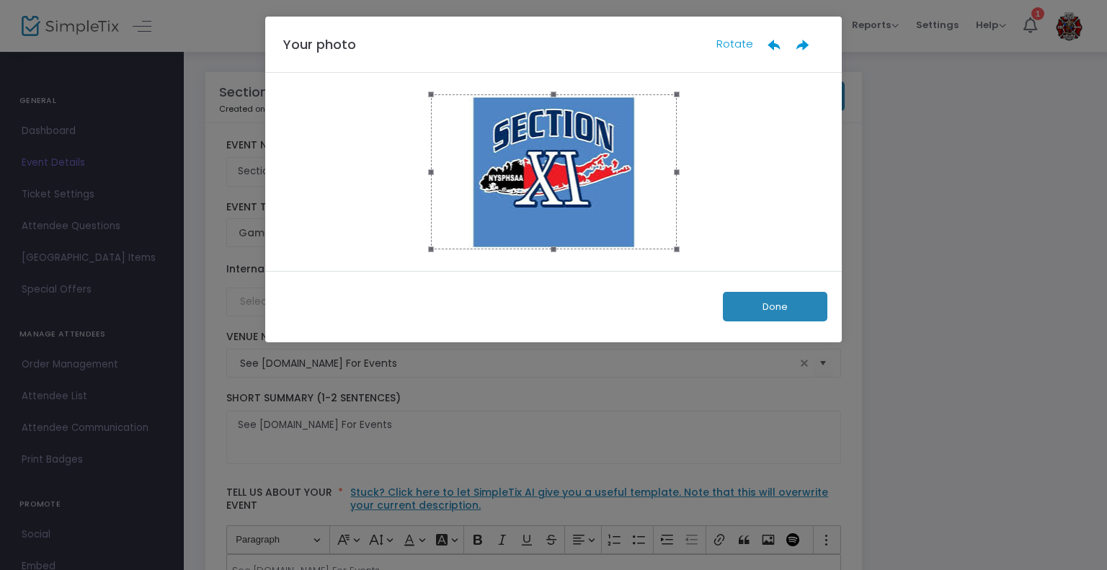
click at [765, 294] on button "Done" at bounding box center [775, 307] width 104 height 30
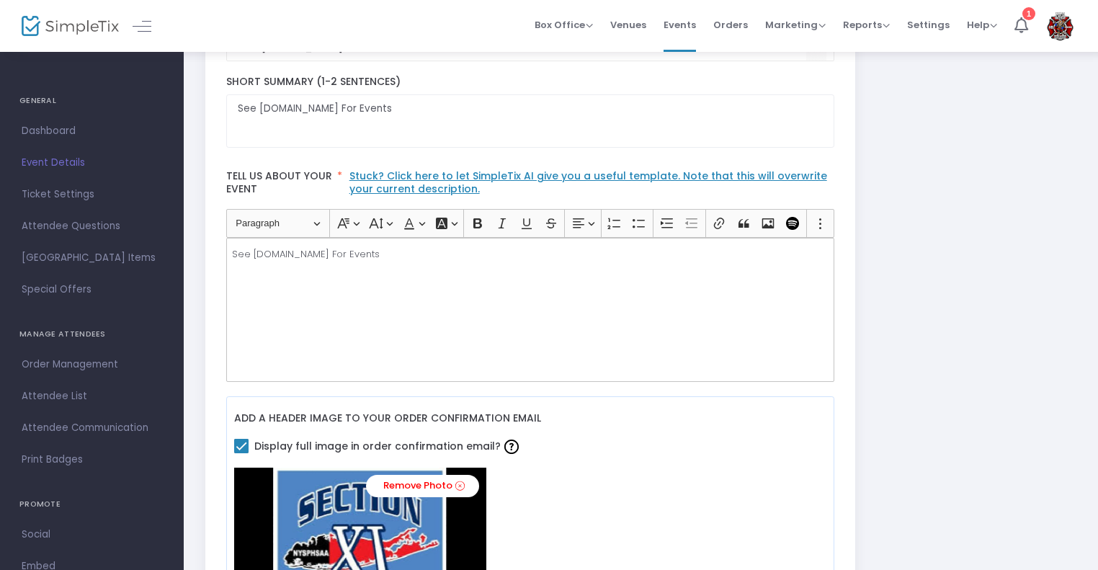
scroll to position [490, 0]
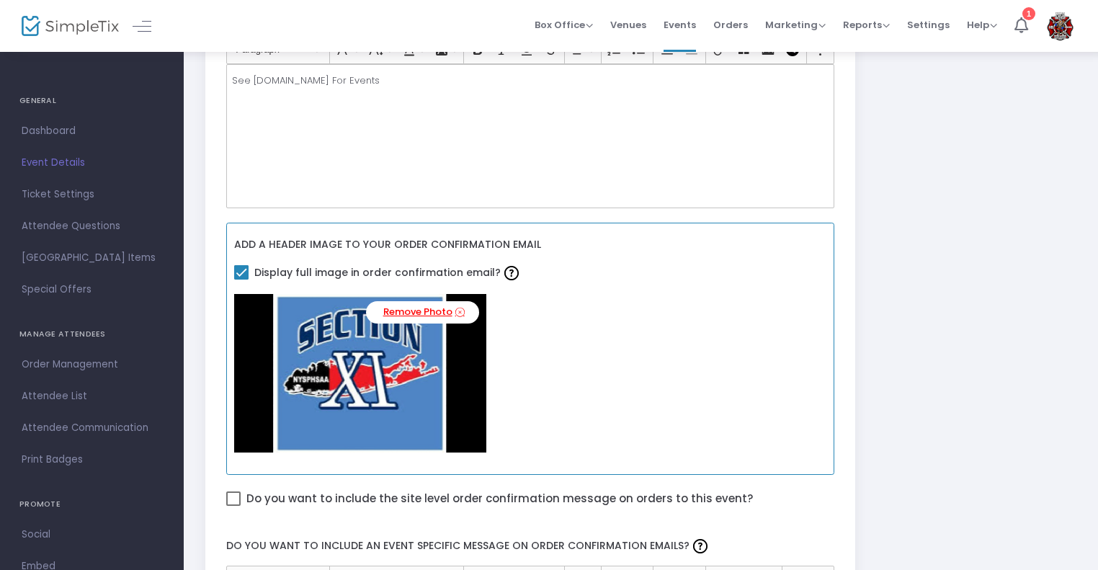
click at [438, 309] on link "Remove Photo" at bounding box center [422, 312] width 113 height 22
checkbox input "false"
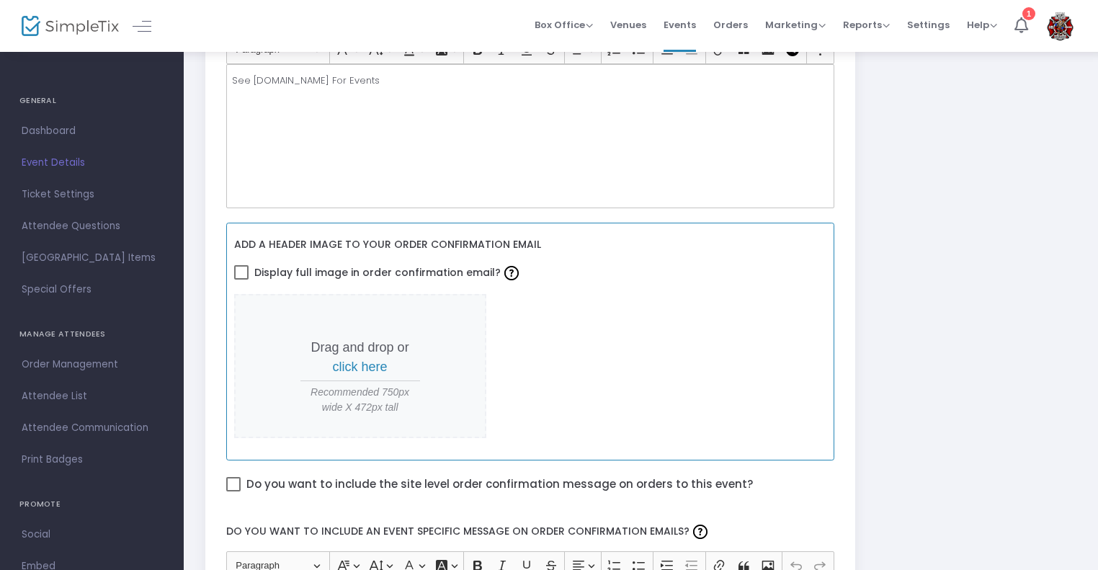
click at [357, 355] on p "Drag and drop or click here" at bounding box center [361, 357] width 120 height 39
click at [350, 365] on span "click here" at bounding box center [360, 367] width 55 height 14
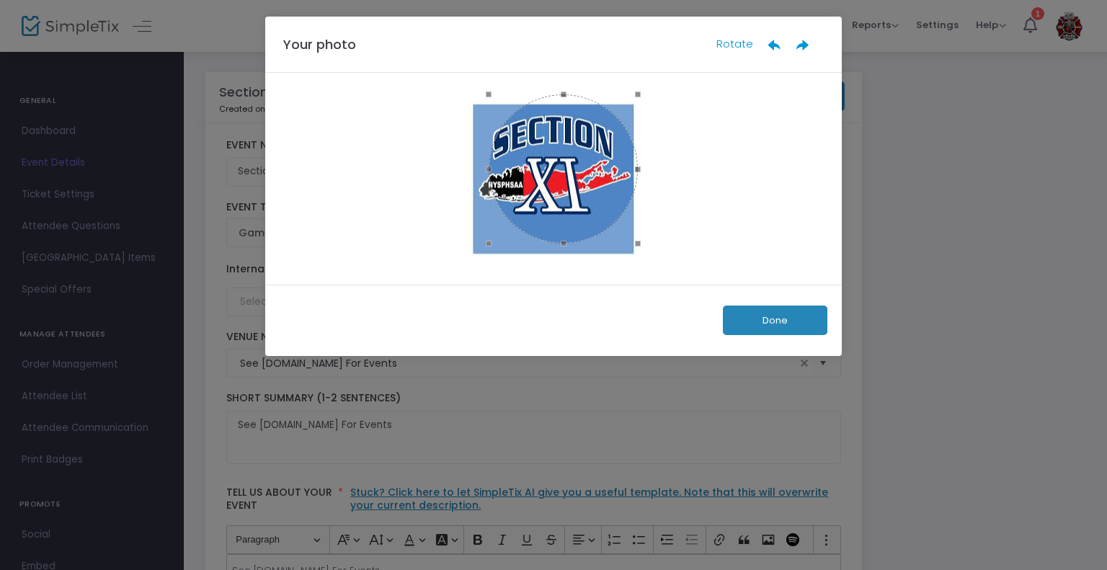
drag, startPoint x: 473, startPoint y: 179, endPoint x: 492, endPoint y: 184, distance: 19.9
click at [492, 184] on span at bounding box center [489, 168] width 16 height 133
drag, startPoint x: 547, startPoint y: 184, endPoint x: 538, endPoint y: 193, distance: 12.7
click at [538, 193] on div at bounding box center [554, 178] width 149 height 149
click at [537, 193] on div at bounding box center [554, 178] width 149 height 149
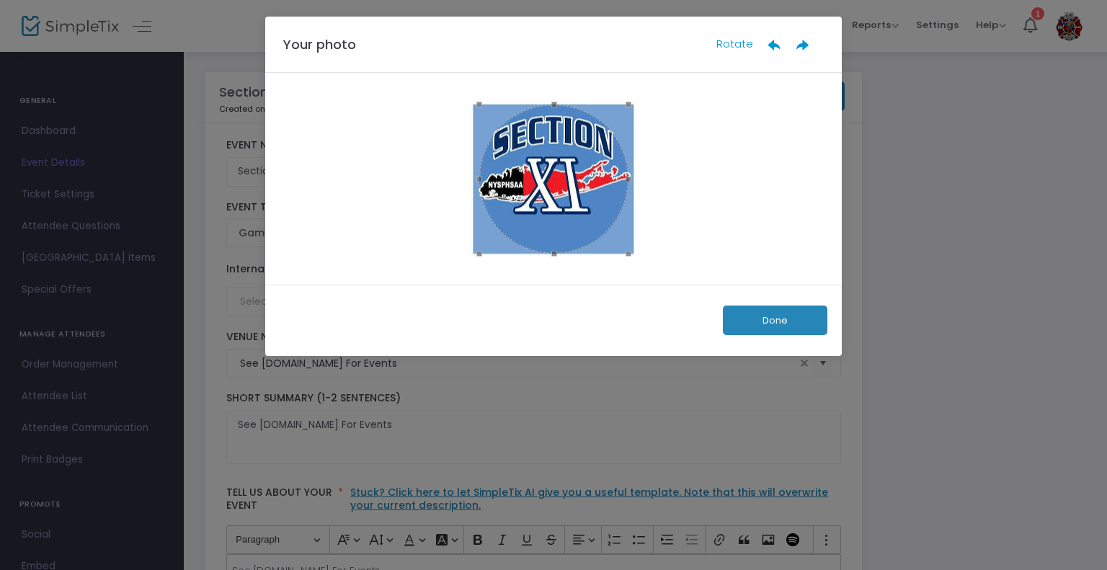
click at [782, 337] on div "Done" at bounding box center [553, 320] width 577 height 71
click at [783, 331] on button "Done" at bounding box center [775, 321] width 104 height 30
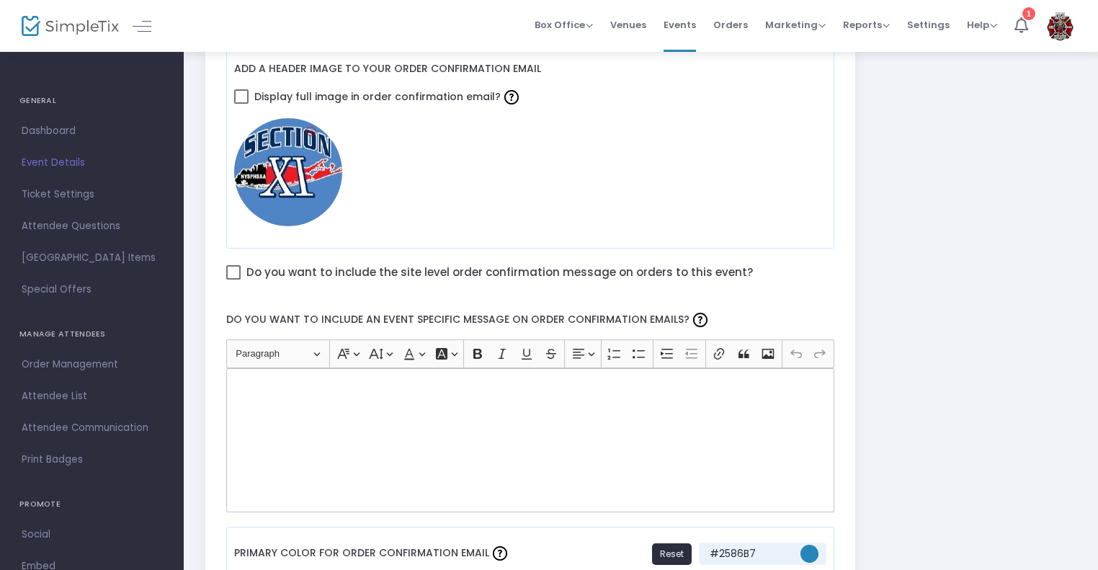
scroll to position [667, 0]
click at [485, 446] on div "Rich Text Editor, main" at bounding box center [530, 439] width 609 height 144
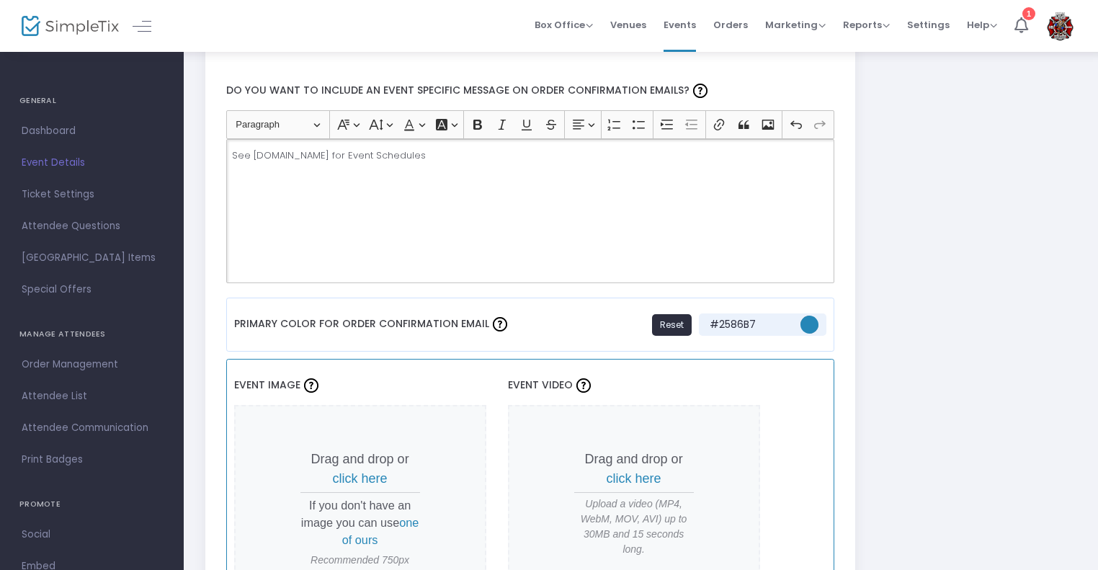
scroll to position [1034, 0]
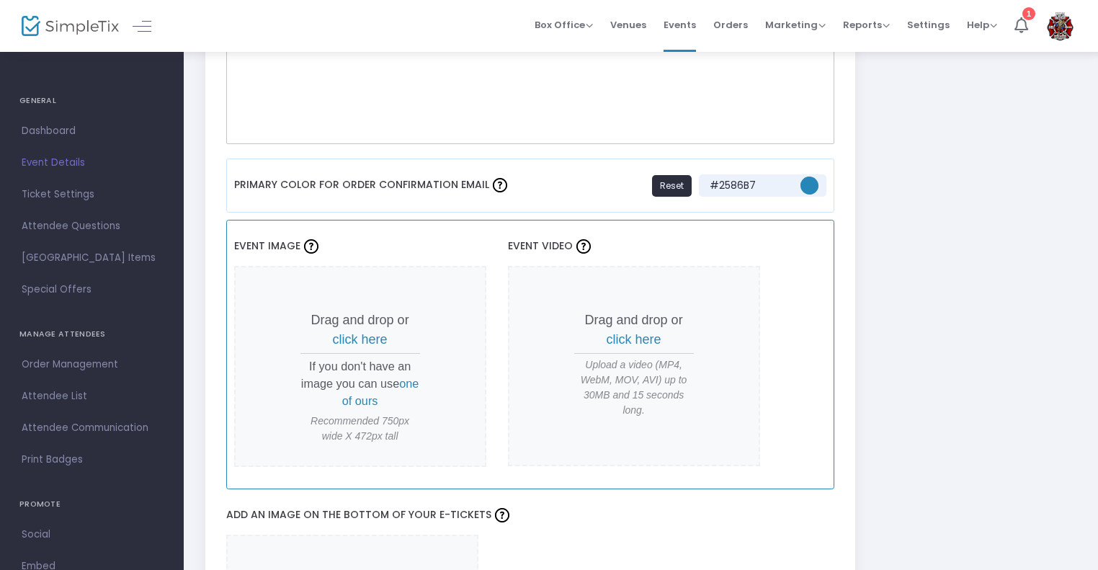
click at [368, 335] on span "click here" at bounding box center [360, 339] width 55 height 14
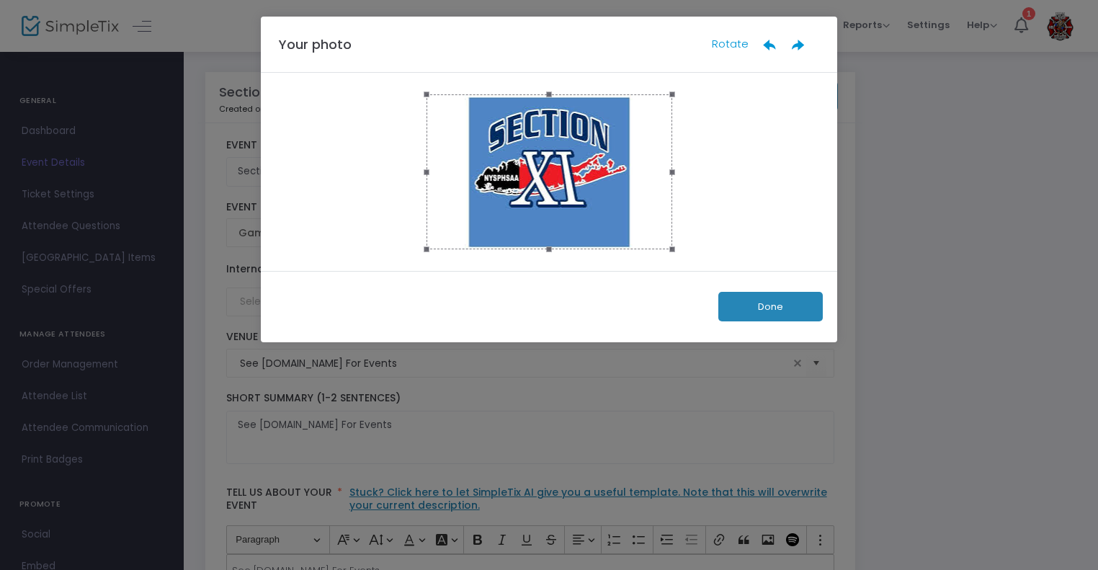
scroll to position [0, 0]
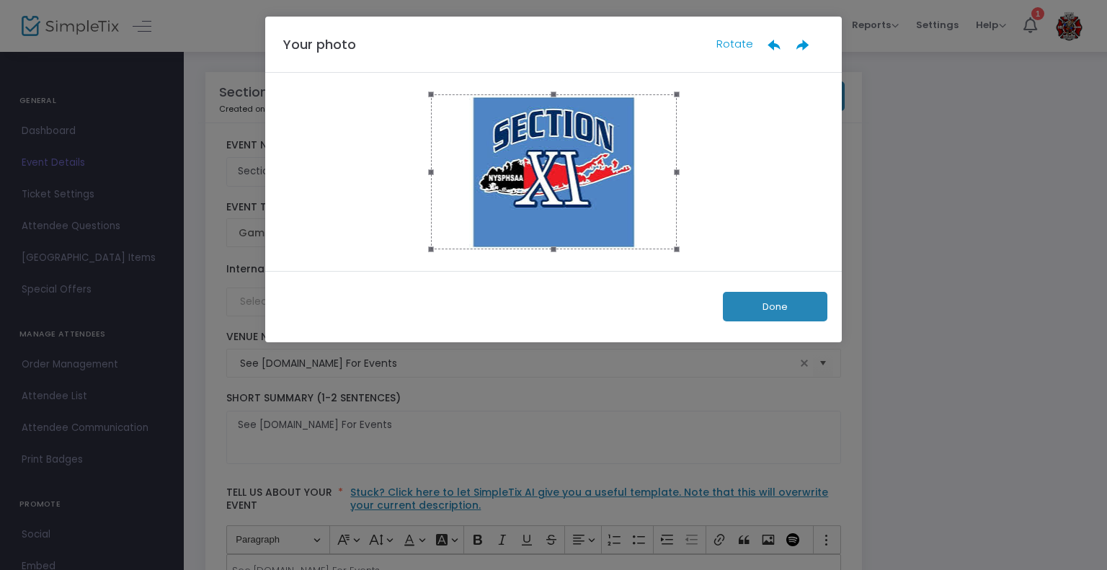
drag, startPoint x: 680, startPoint y: 170, endPoint x: 649, endPoint y: 172, distance: 31.0
click at [644, 169] on div at bounding box center [554, 171] width 246 height 155
drag, startPoint x: 673, startPoint y: 175, endPoint x: 602, endPoint y: 177, distance: 70.7
click at [602, 177] on div at bounding box center [554, 171] width 246 height 155
drag, startPoint x: 673, startPoint y: 94, endPoint x: 631, endPoint y: 112, distance: 45.2
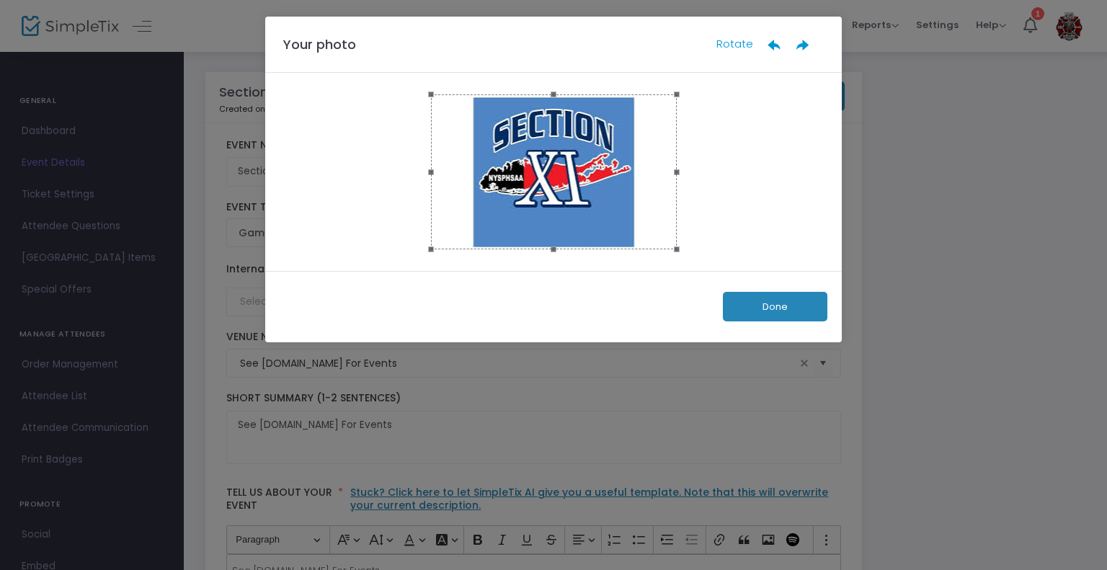
click at [631, 112] on div at bounding box center [554, 171] width 246 height 155
click at [783, 311] on button "Done" at bounding box center [775, 307] width 104 height 30
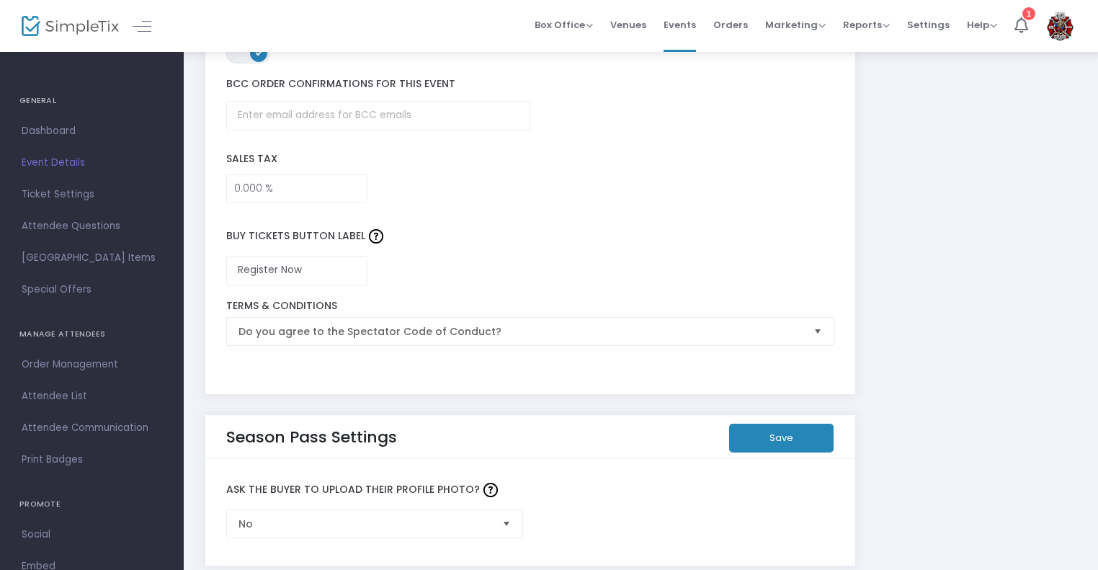
scroll to position [2135, 0]
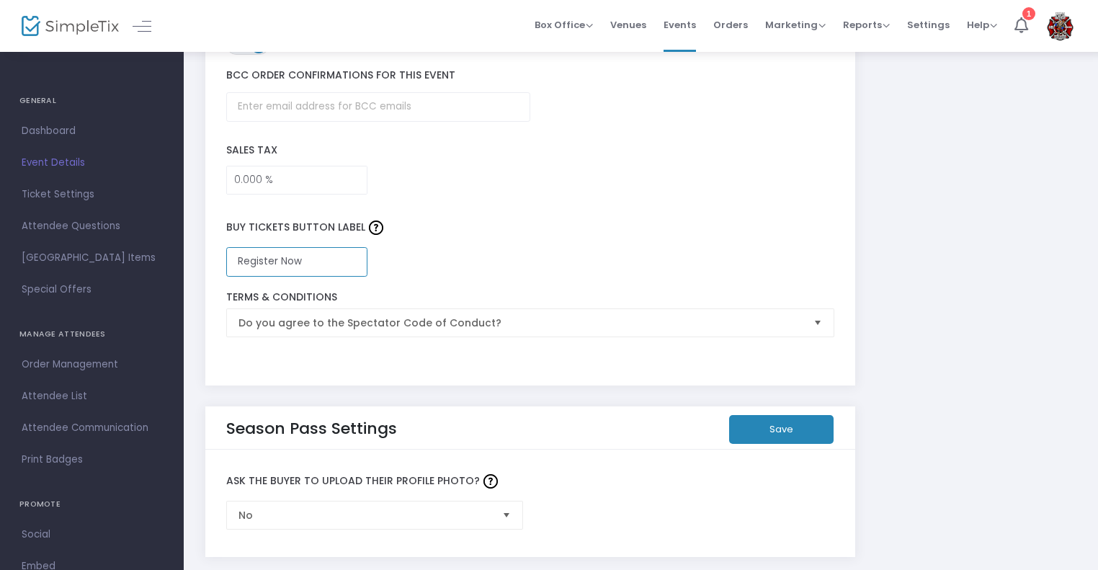
click at [321, 253] on input "Register Now" at bounding box center [297, 262] width 142 height 30
type input "Purchase Tickets Now"
click at [480, 284] on div "Do you agree to the Spectator Code of Conduct? Terms & Conditions" at bounding box center [530, 314] width 623 height 61
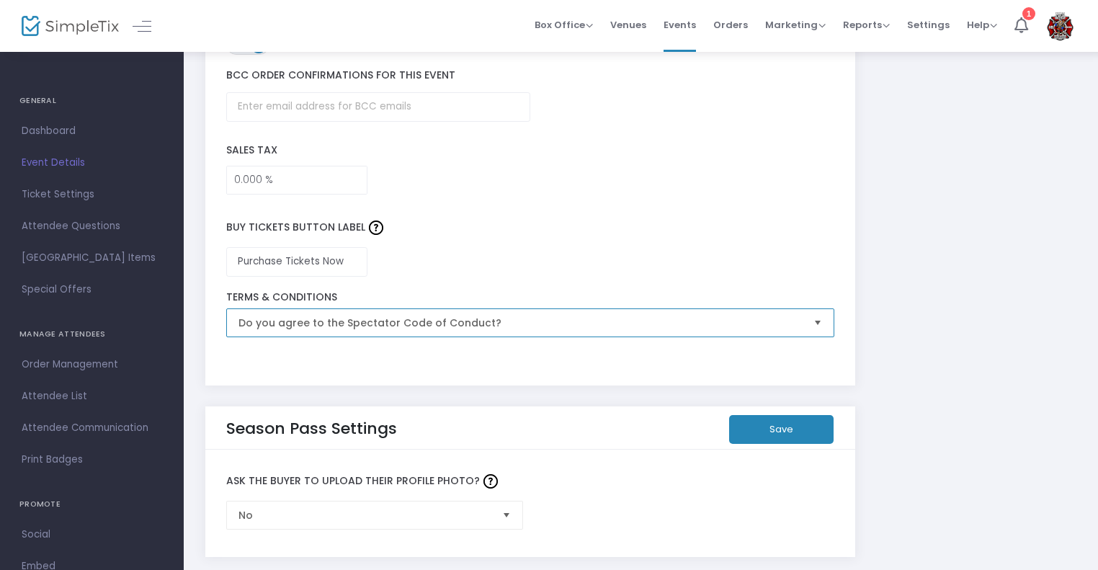
click at [355, 318] on span "Do you agree to the Spectator Code of Conduct?" at bounding box center [521, 323] width 564 height 14
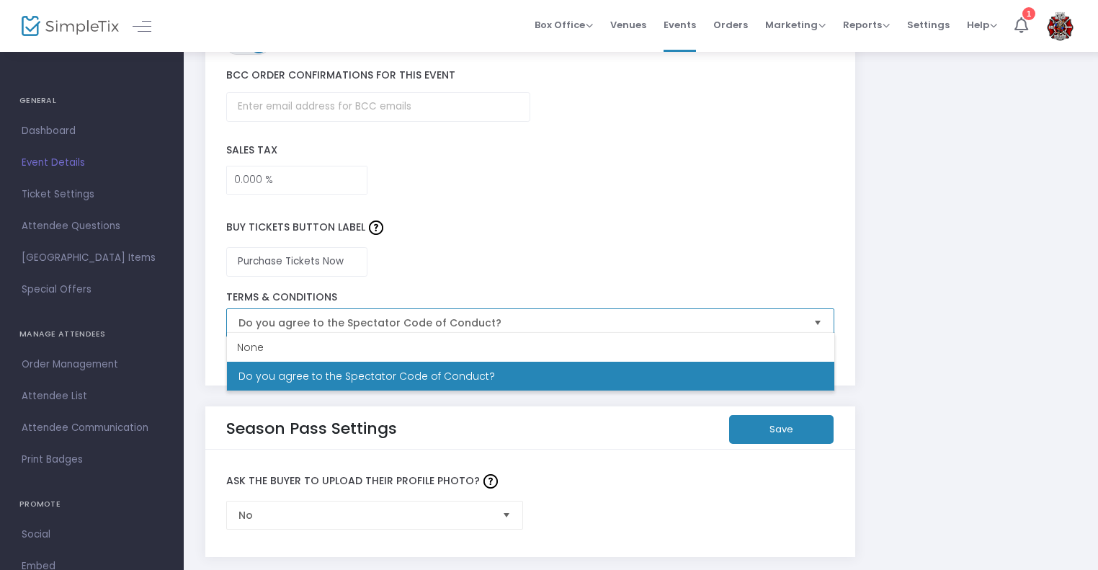
click at [350, 319] on span "Do you agree to the Spectator Code of Conduct?" at bounding box center [521, 323] width 564 height 14
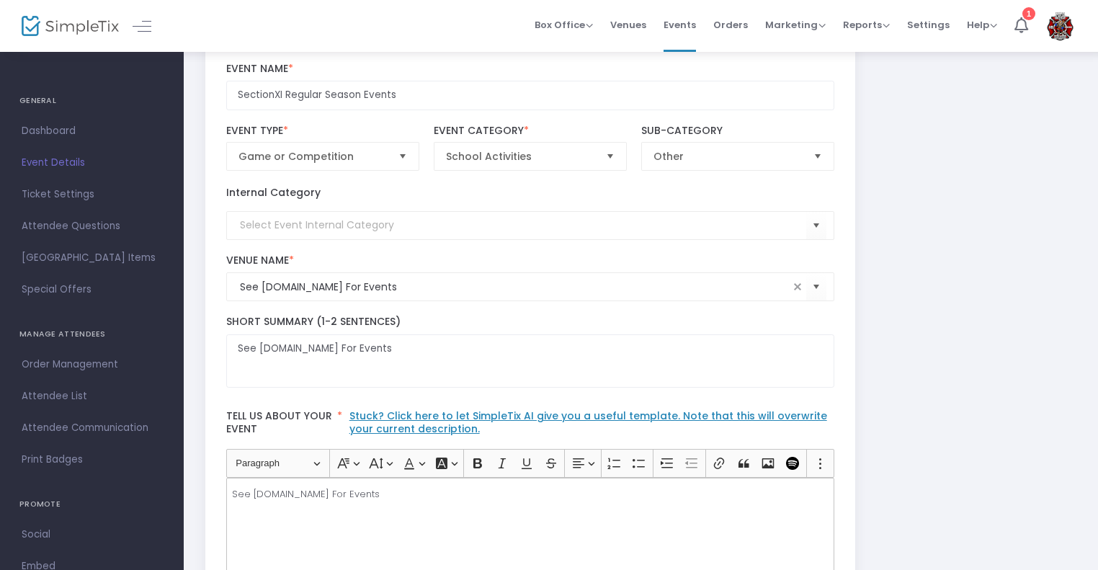
scroll to position [0, 0]
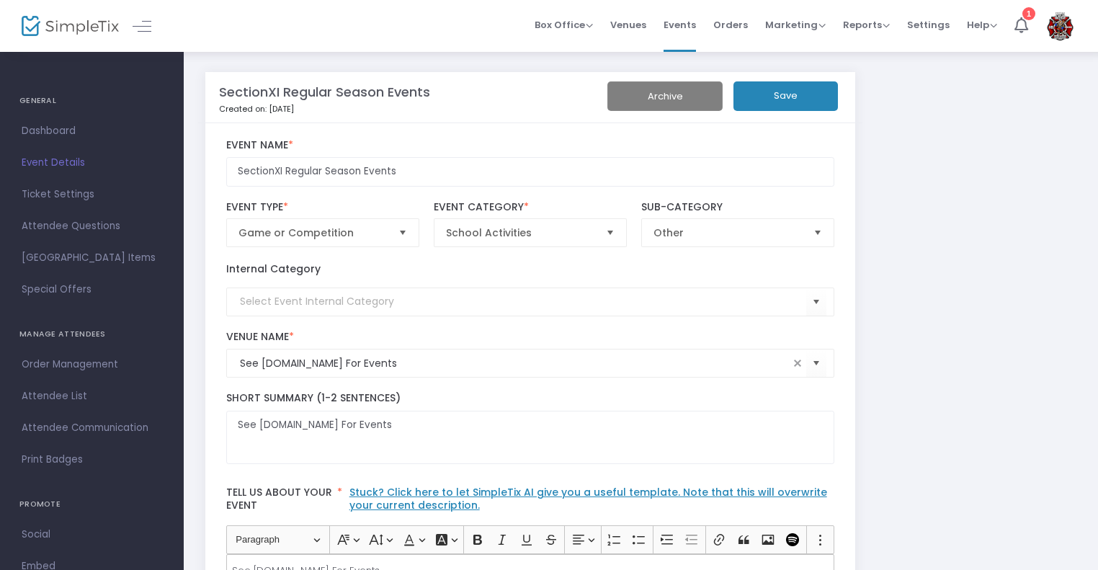
click at [818, 97] on button "Save" at bounding box center [786, 96] width 104 height 30
click at [67, 193] on span "Ticket Settings" at bounding box center [92, 194] width 141 height 19
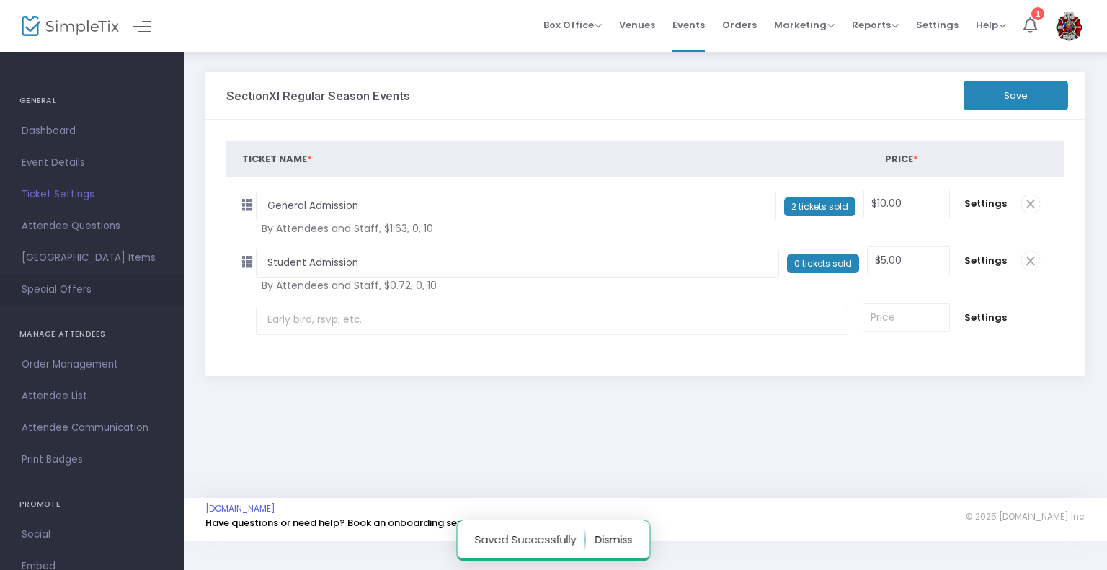
click at [84, 281] on span "Special Offers" at bounding box center [92, 289] width 141 height 19
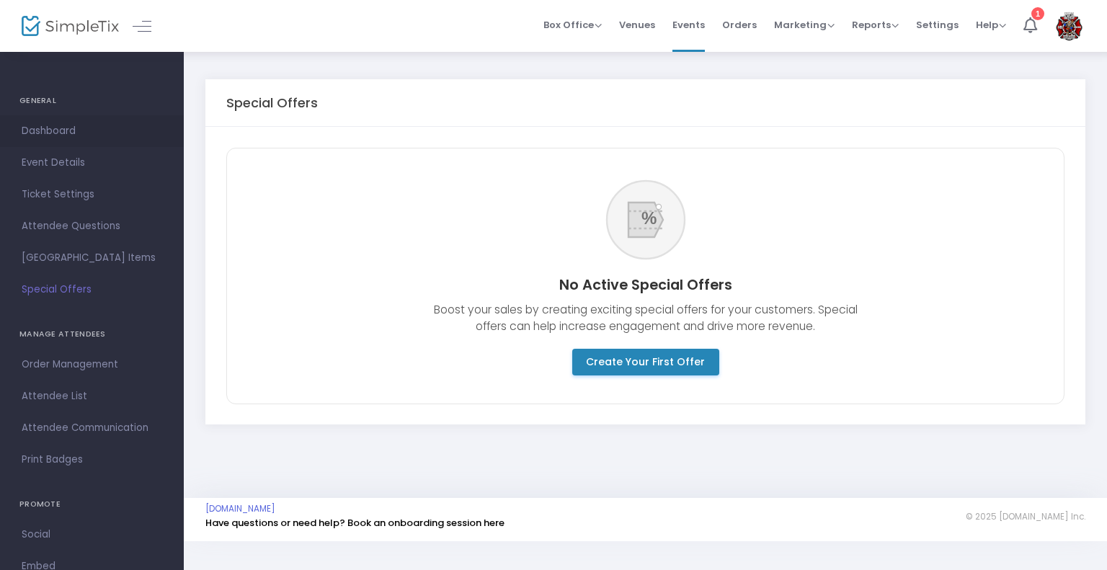
click at [73, 136] on span "Dashboard" at bounding box center [92, 131] width 141 height 19
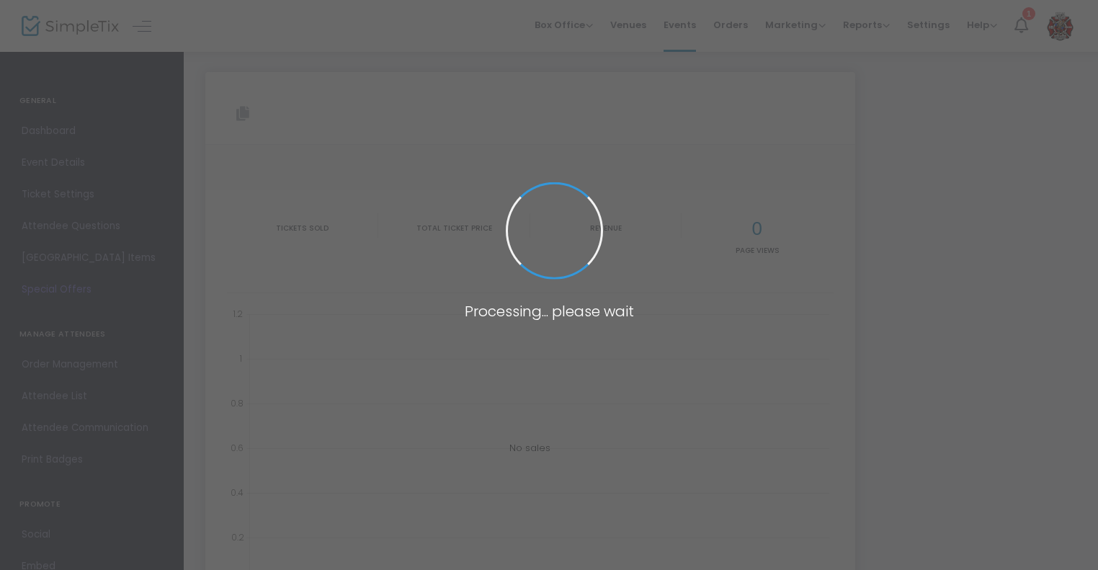
type input "https://www.simpletix.com/e/sectionxi-regular-season-events-tickets-230928"
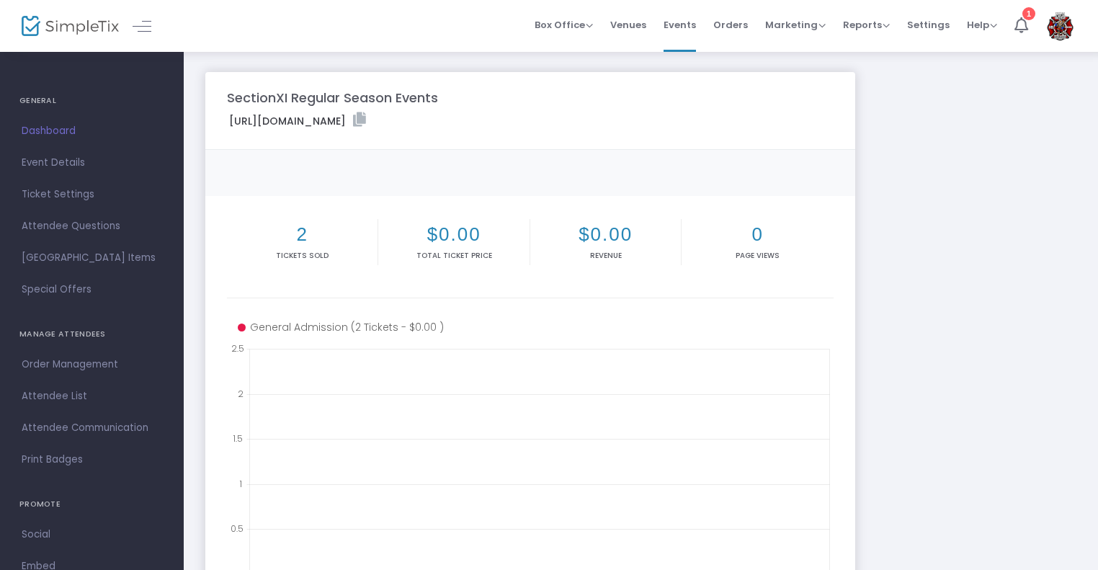
click at [66, 161] on span "Event Details" at bounding box center [92, 163] width 141 height 19
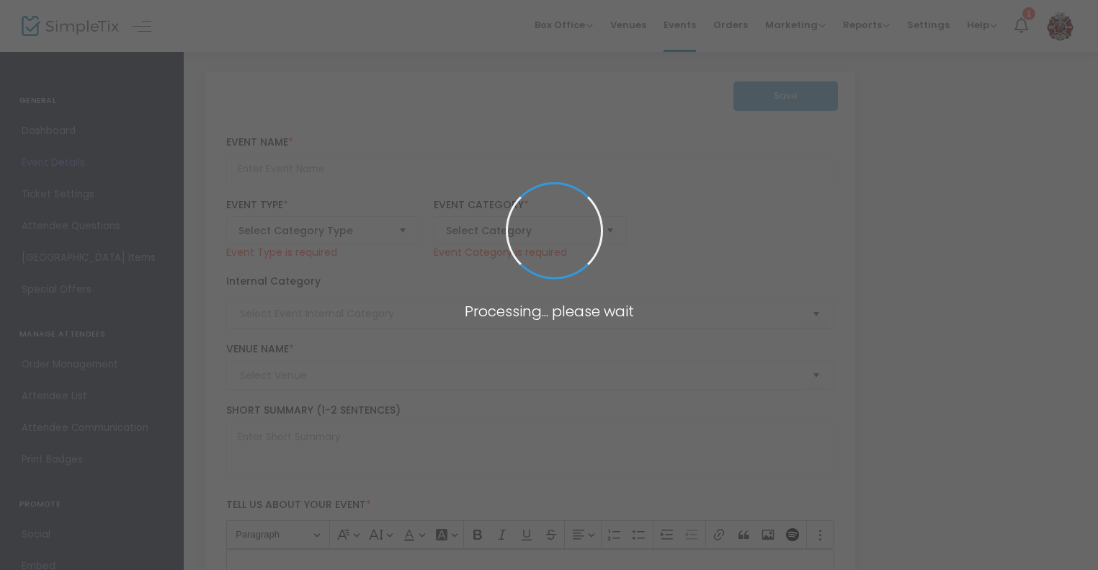
type input "SectionXI Regular Season Events"
type textarea "See SectionXI.org For Events"
type input "Purchase Tickets Now"
type input "See SectionXI.org For Events"
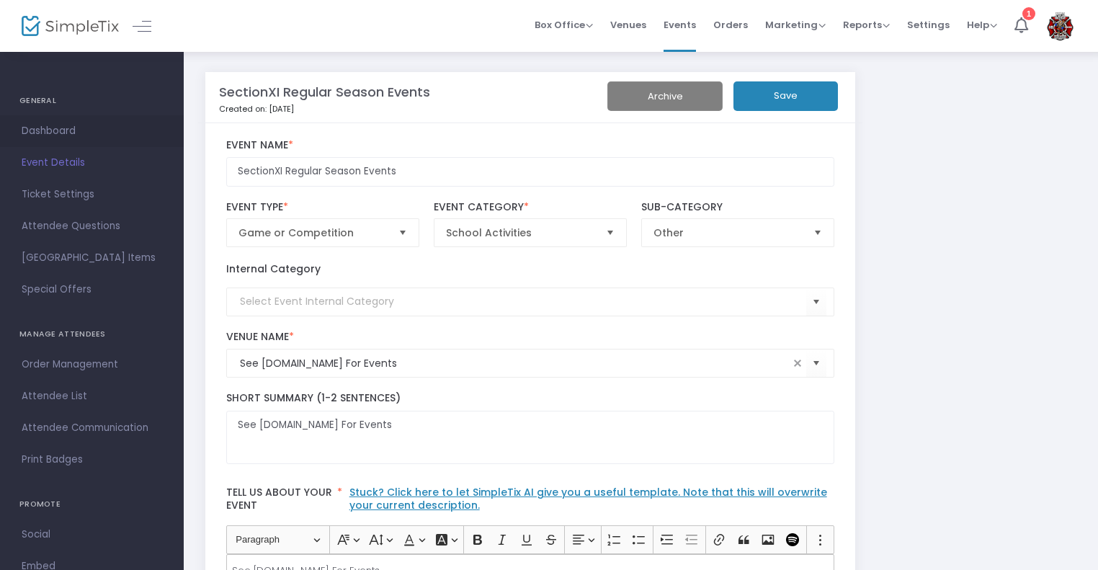
click at [81, 133] on span "Dashboard" at bounding box center [92, 131] width 141 height 19
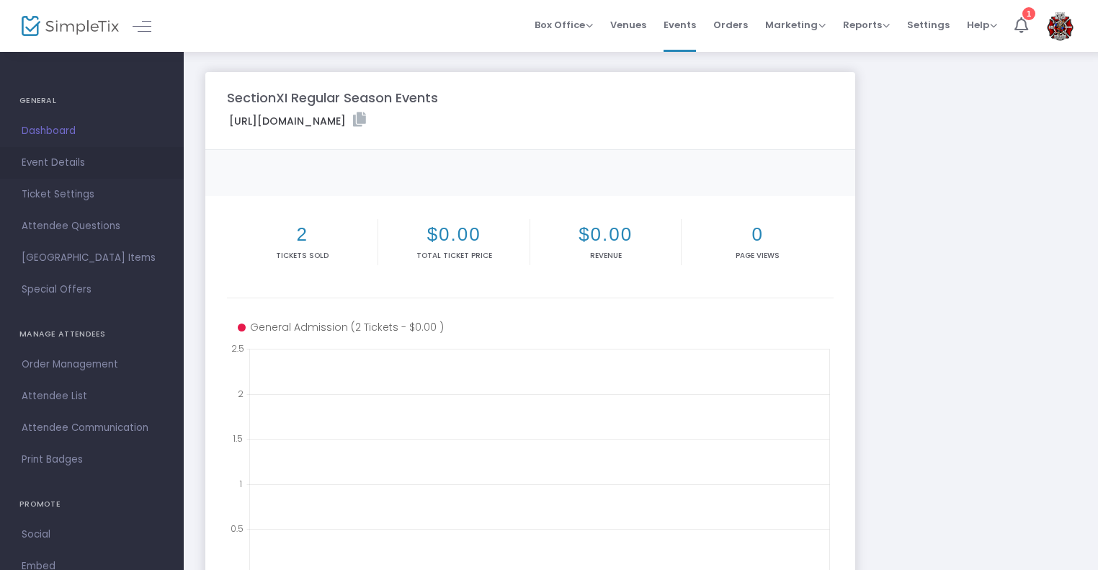
click at [60, 175] on link "Event Details" at bounding box center [92, 163] width 184 height 32
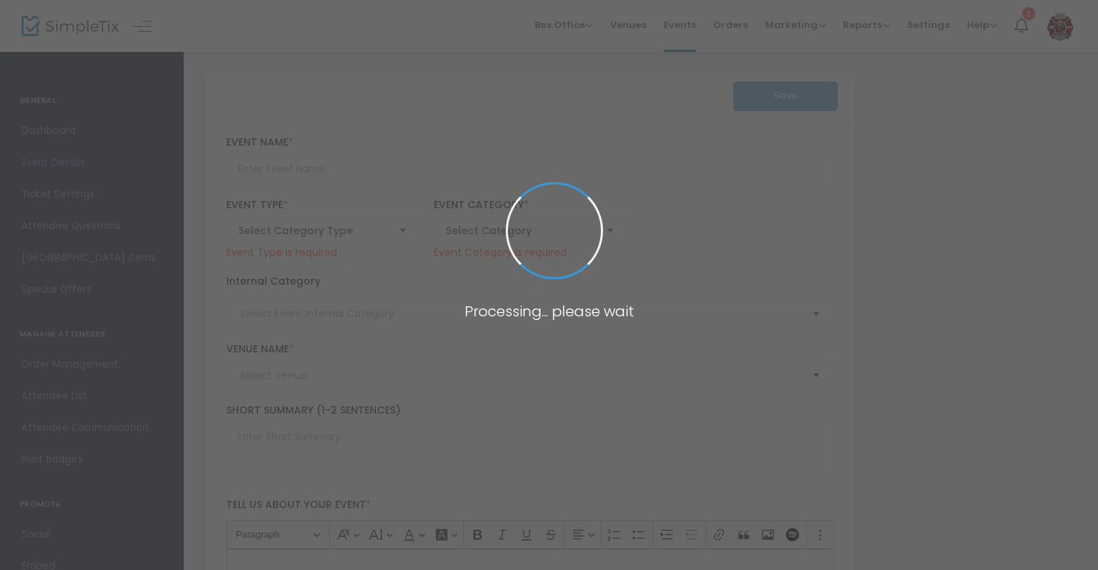
type input "SectionXI Regular Season Events"
type textarea "See SectionXI.org For Events"
type input "Purchase Tickets Now"
type input "See SectionXI.org For Events"
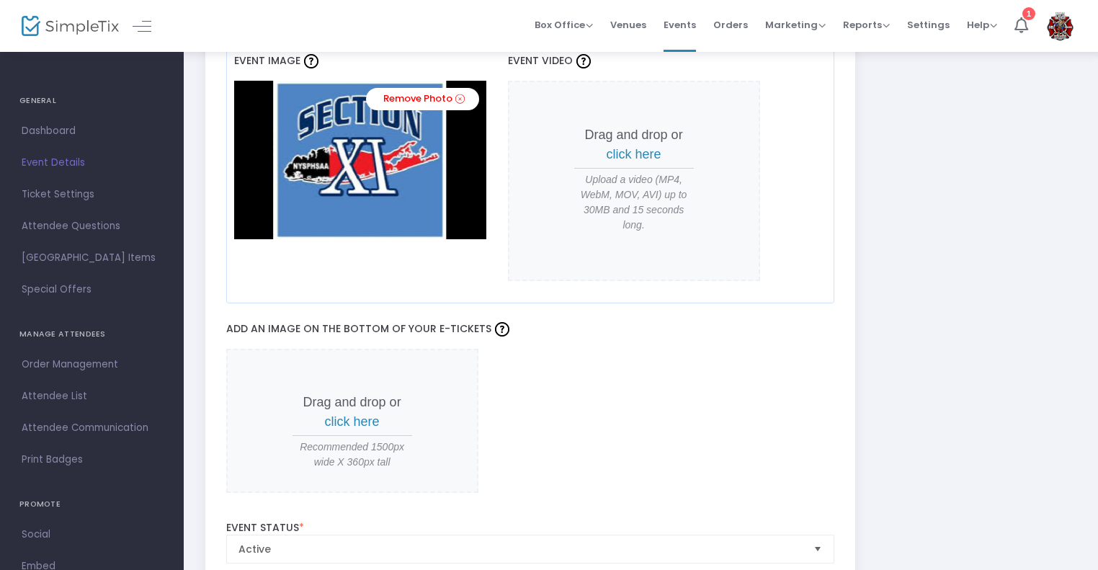
scroll to position [1221, 0]
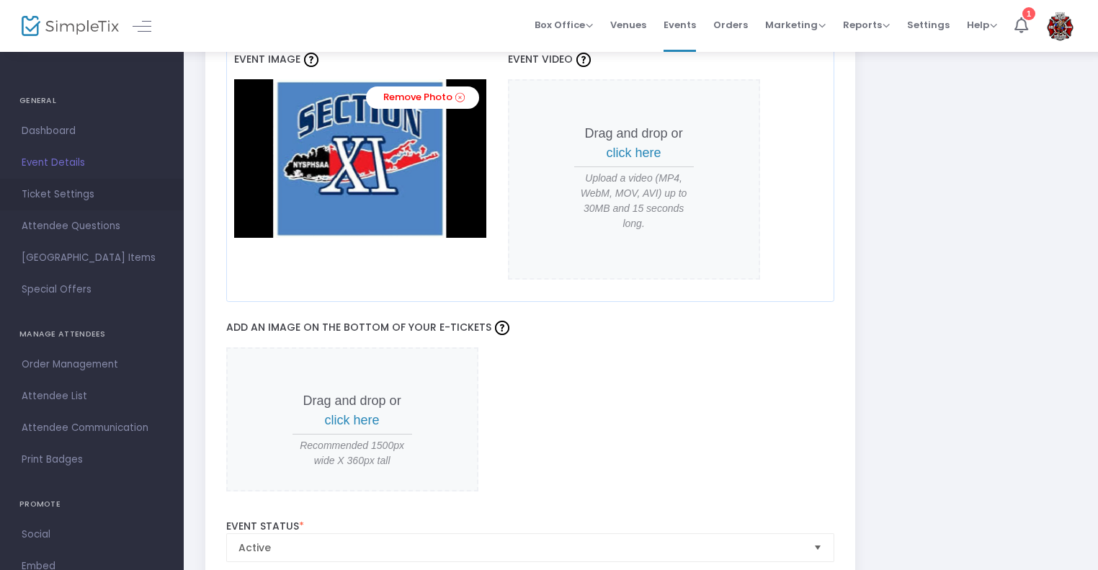
click at [43, 188] on span "Ticket Settings" at bounding box center [92, 194] width 141 height 19
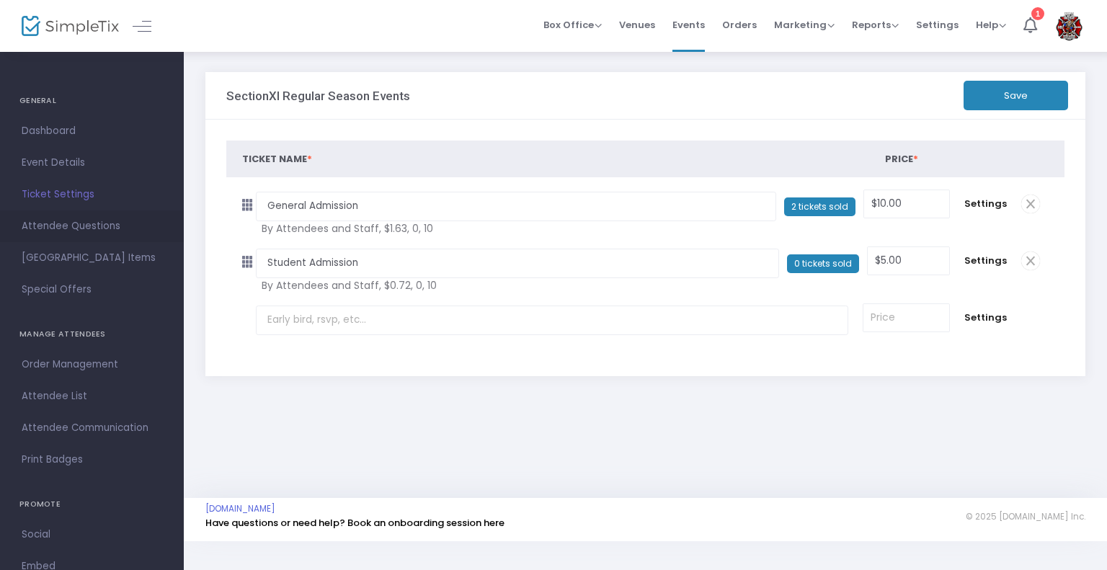
click at [62, 218] on span "Attendee Questions" at bounding box center [92, 226] width 141 height 19
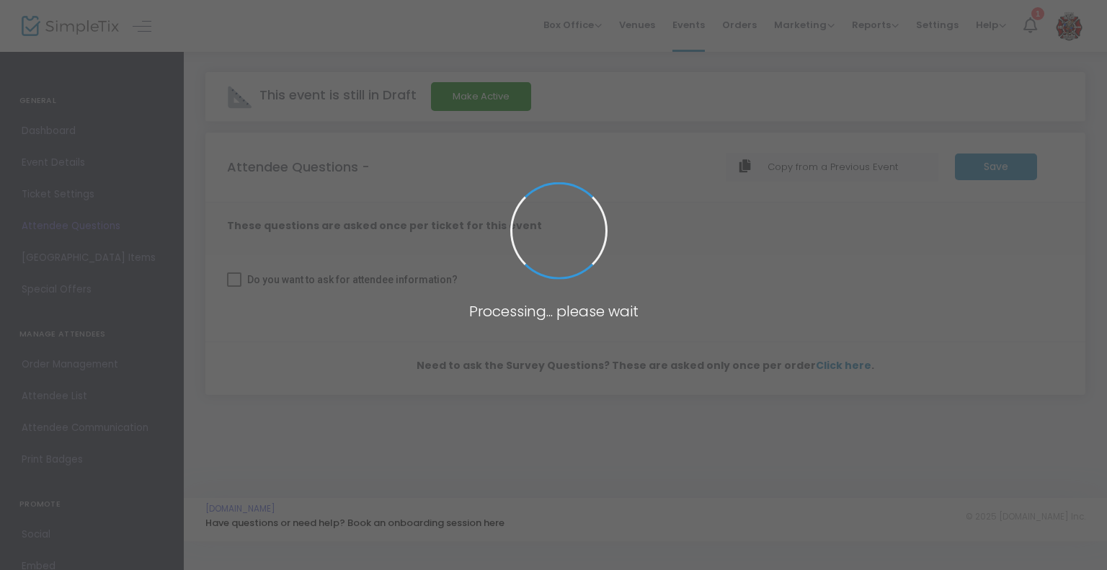
checkbox input "true"
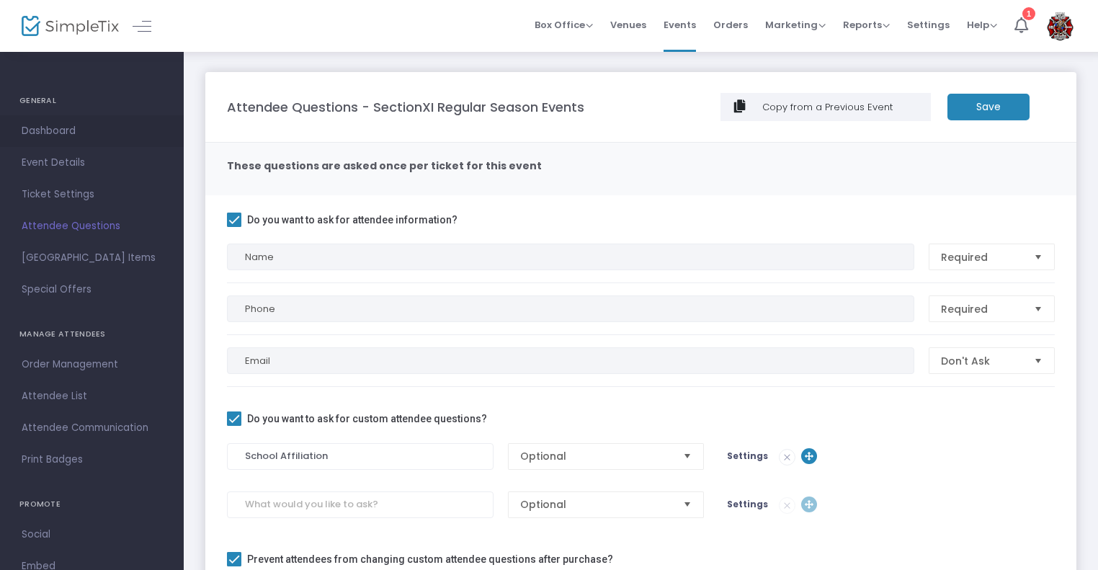
click at [32, 118] on link "Dashboard" at bounding box center [92, 131] width 184 height 32
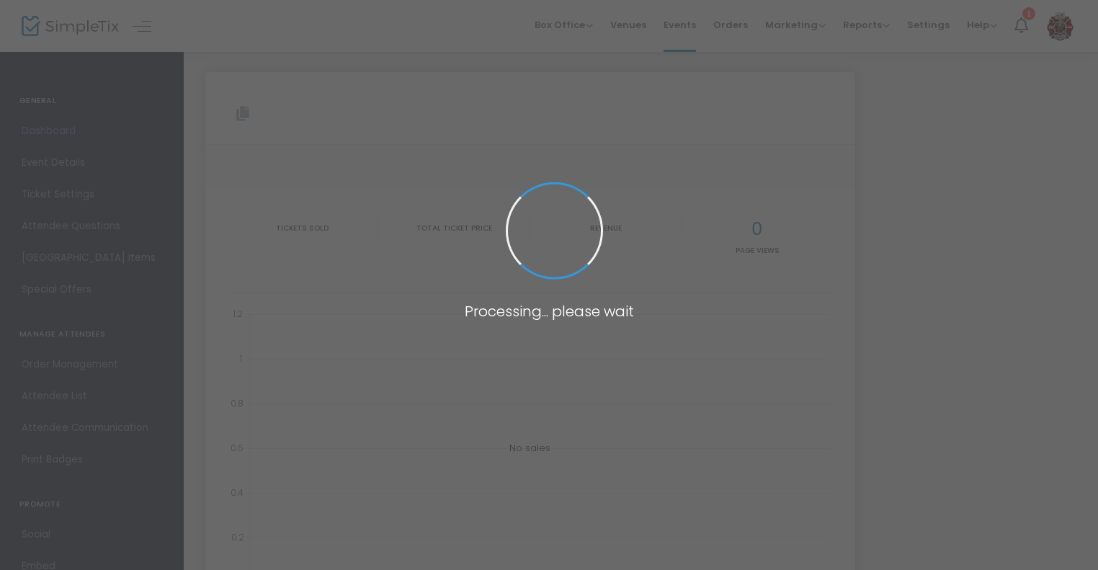
type input "https://www.simpletix.com/e/sectionxi-regular-season-events-tickets-230928"
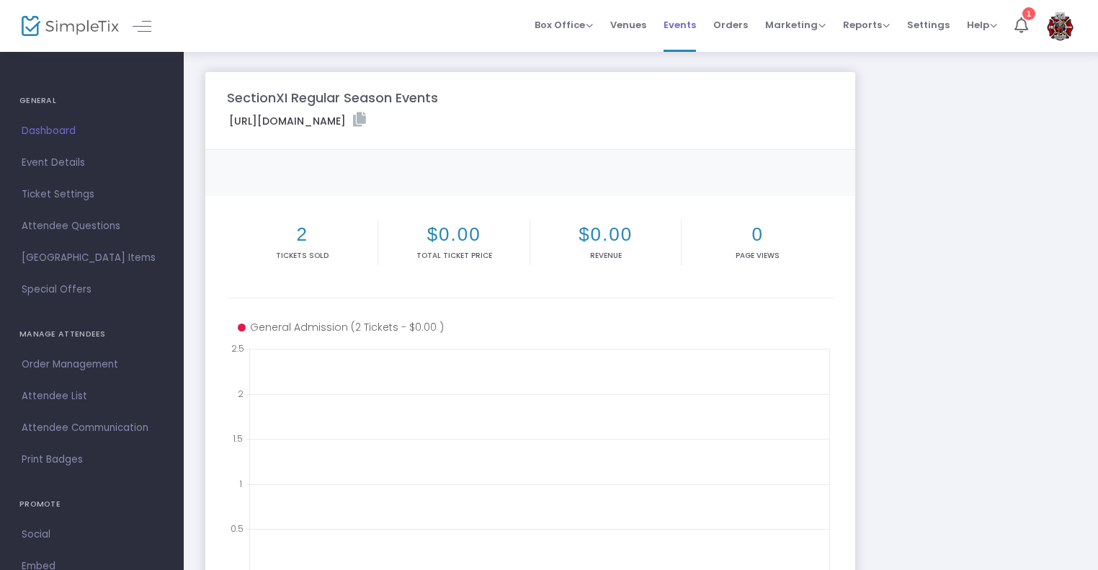
click at [669, 27] on li "Events" at bounding box center [680, 26] width 50 height 52
click at [674, 26] on span "Events" at bounding box center [680, 24] width 32 height 37
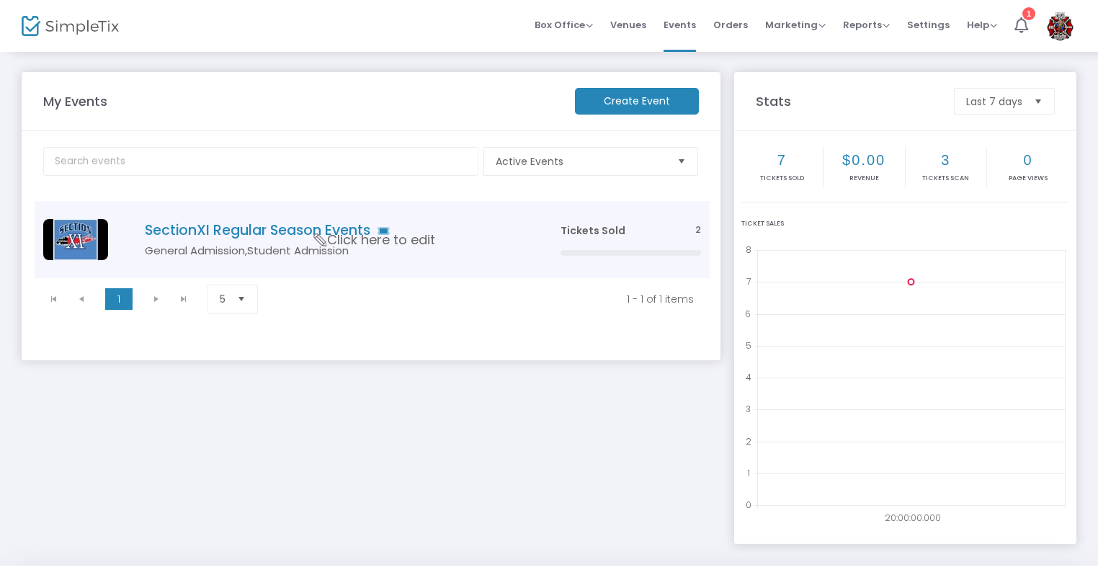
click at [375, 241] on span "Click here to edit" at bounding box center [374, 240] width 121 height 19
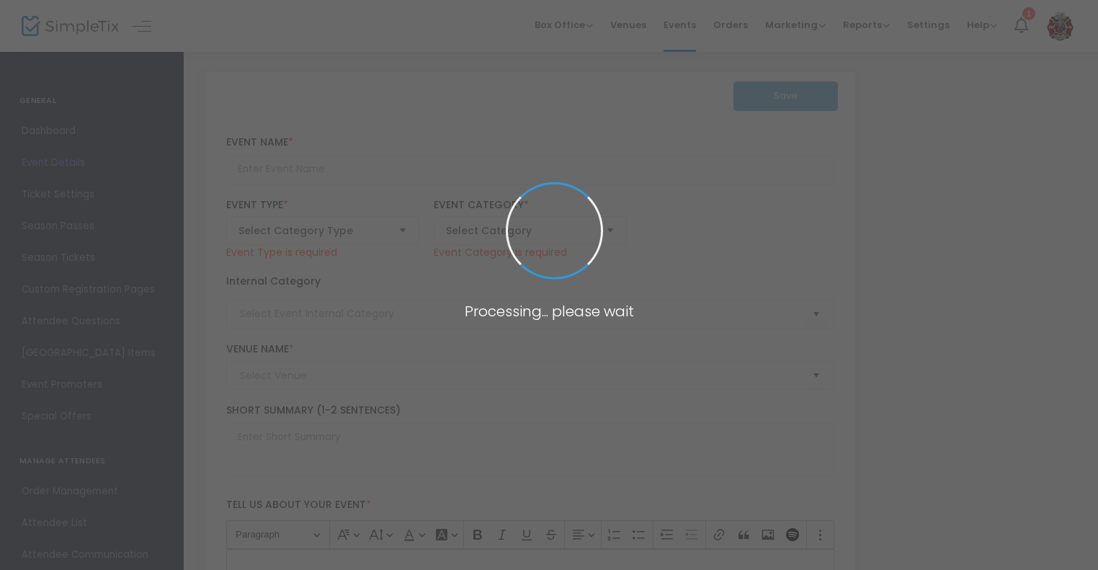
type input "SectionXI Regular Season Events"
type textarea "See SectionXI.org For Events"
type input "Purchase Tickets Now"
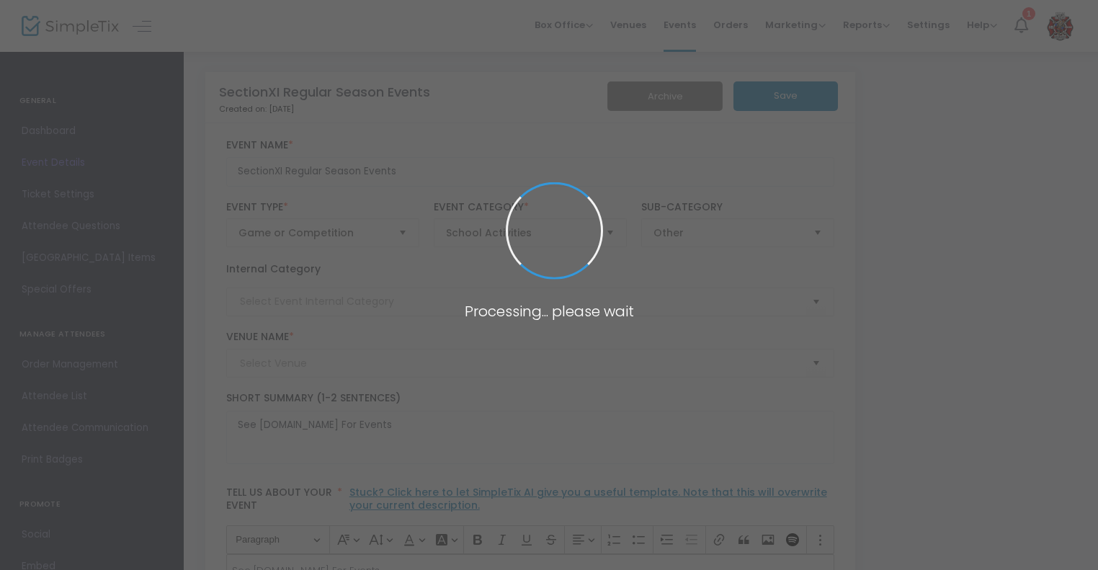
type input "See SectionXI.org For Events"
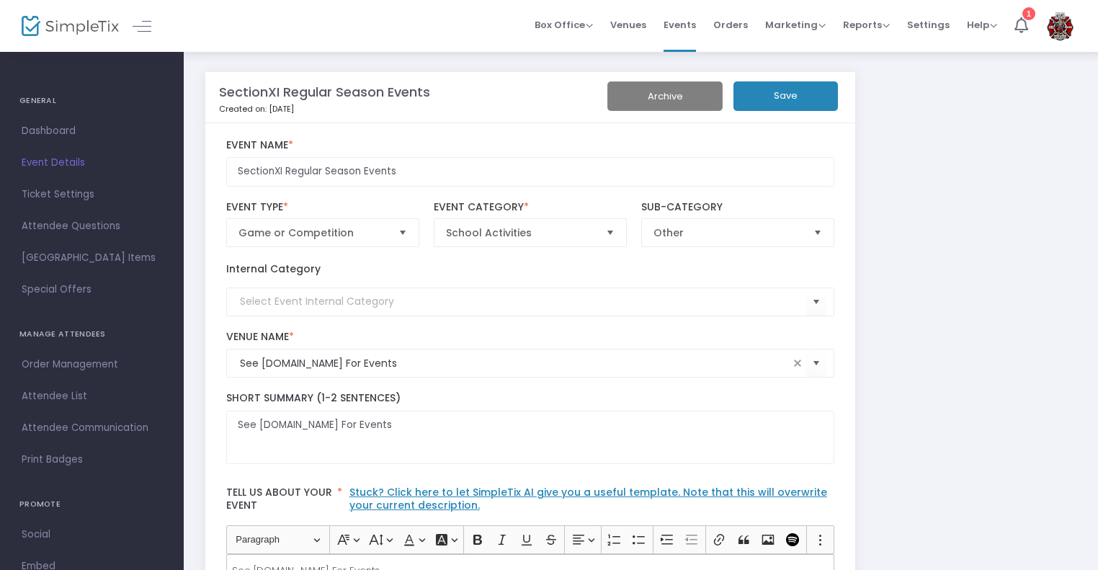
click at [698, 99] on button "Archive" at bounding box center [665, 96] width 115 height 30
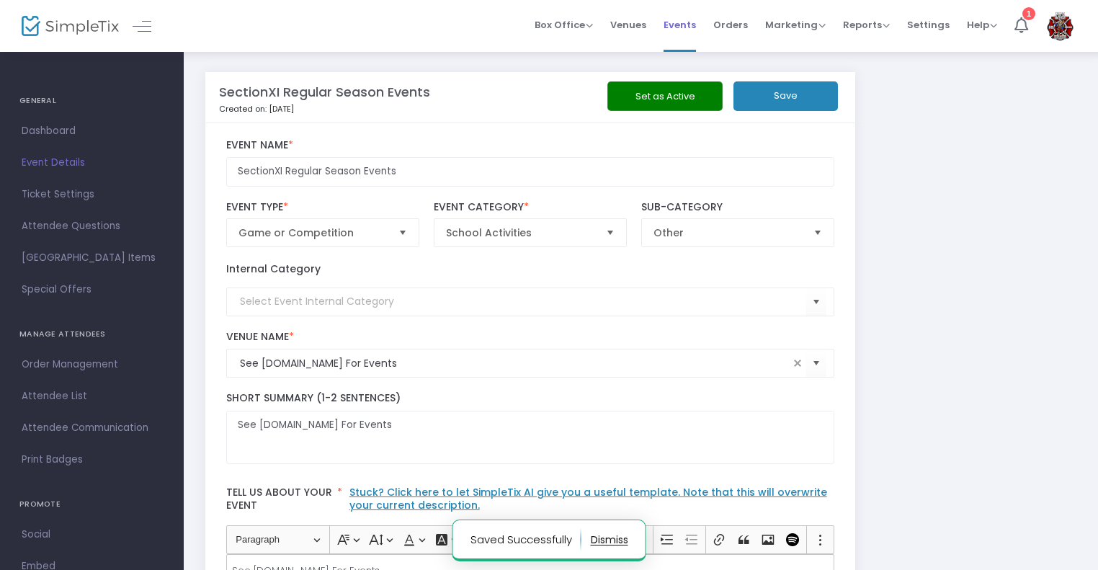
click at [691, 30] on span "Events" at bounding box center [680, 24] width 32 height 37
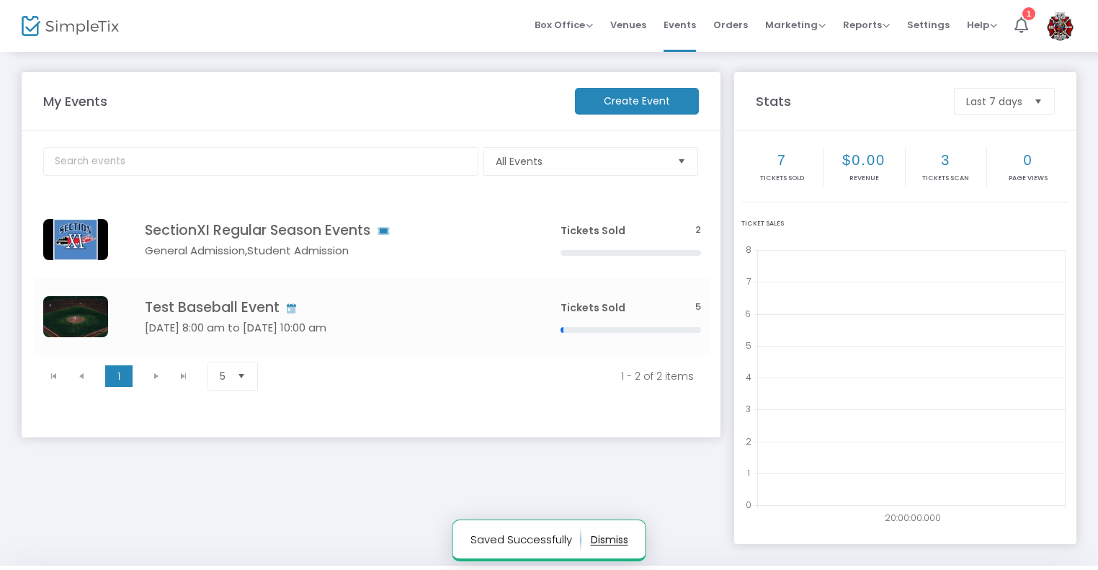
click at [633, 112] on m-button "Create Event" at bounding box center [637, 101] width 124 height 27
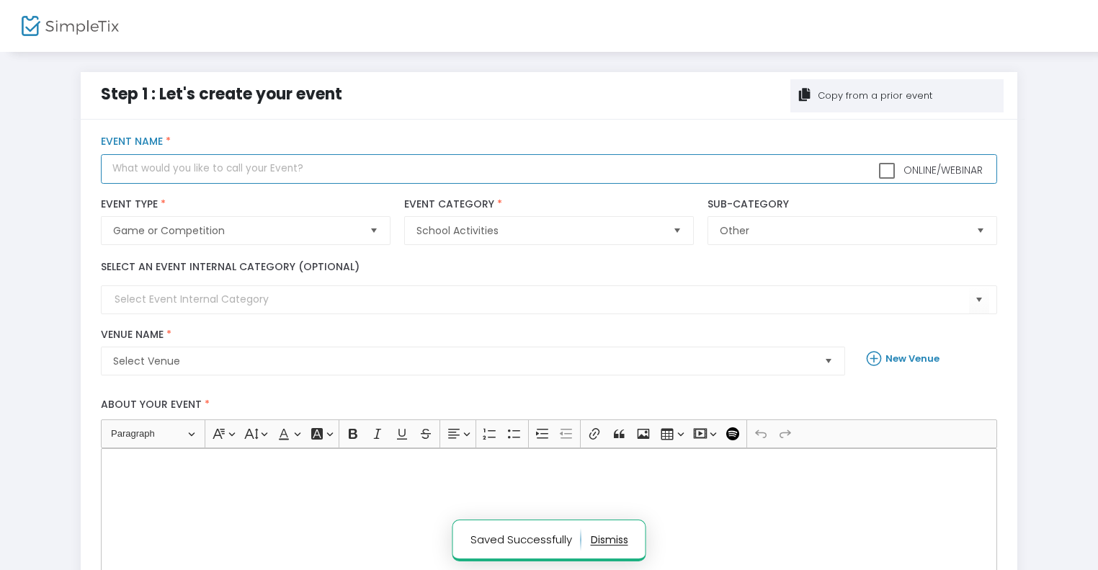
click at [255, 174] on input "text" at bounding box center [549, 169] width 896 height 30
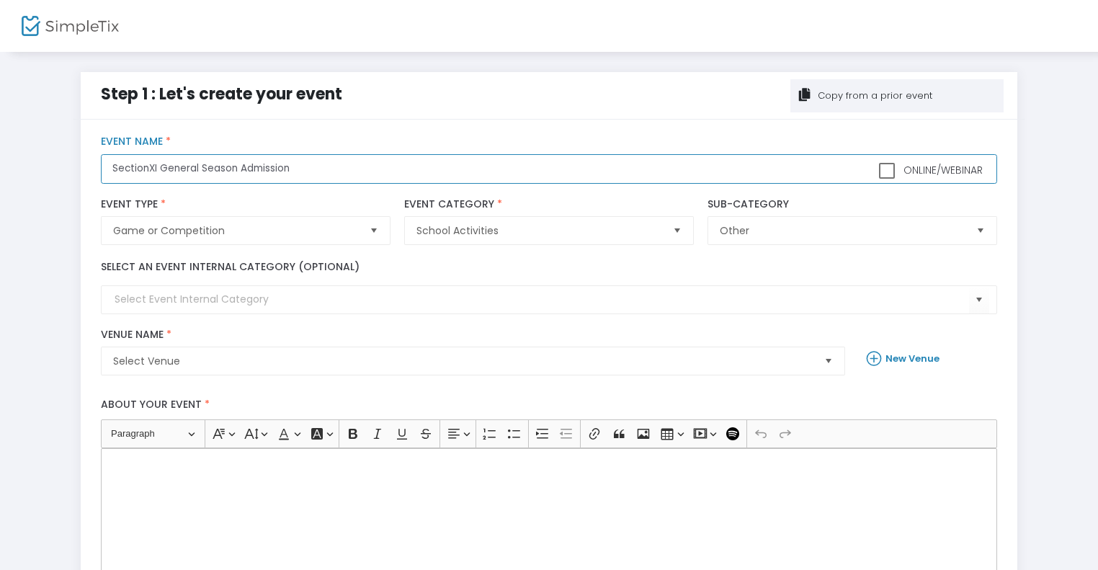
type input "SectionXI General Season Admission"
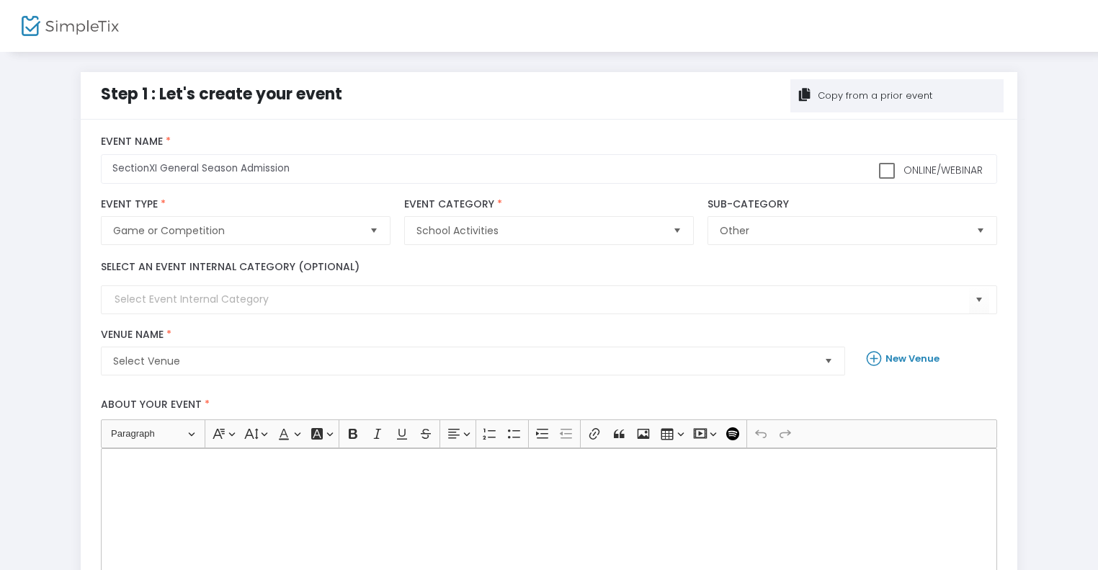
click at [910, 168] on span "Online/Webinar" at bounding box center [942, 170] width 82 height 14
click at [887, 179] on input "Online/Webinar" at bounding box center [886, 179] width 1 height 1
checkbox input "true"
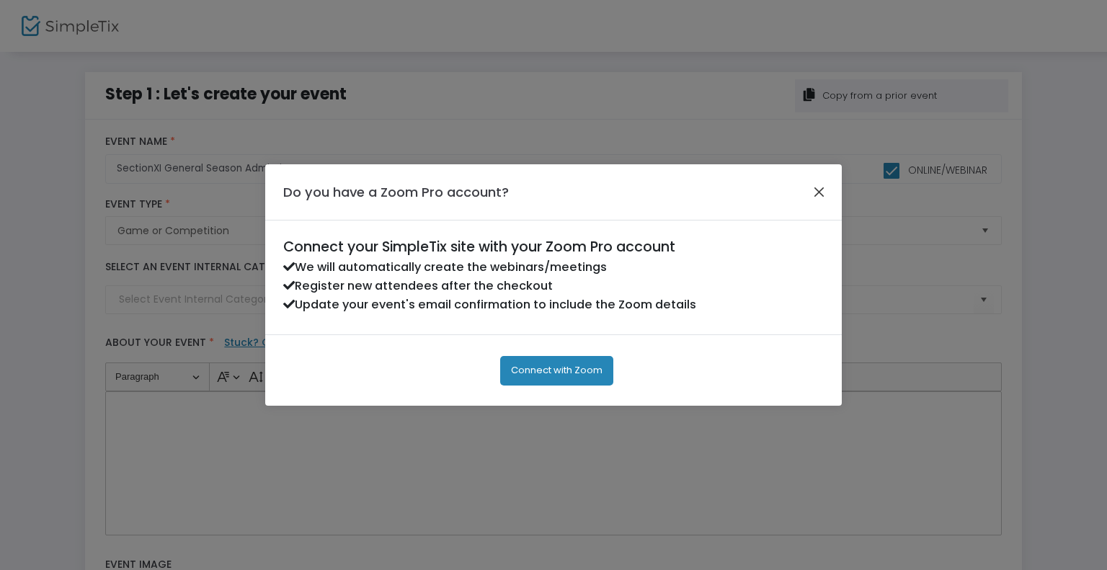
click at [817, 187] on button "Close" at bounding box center [819, 192] width 19 height 19
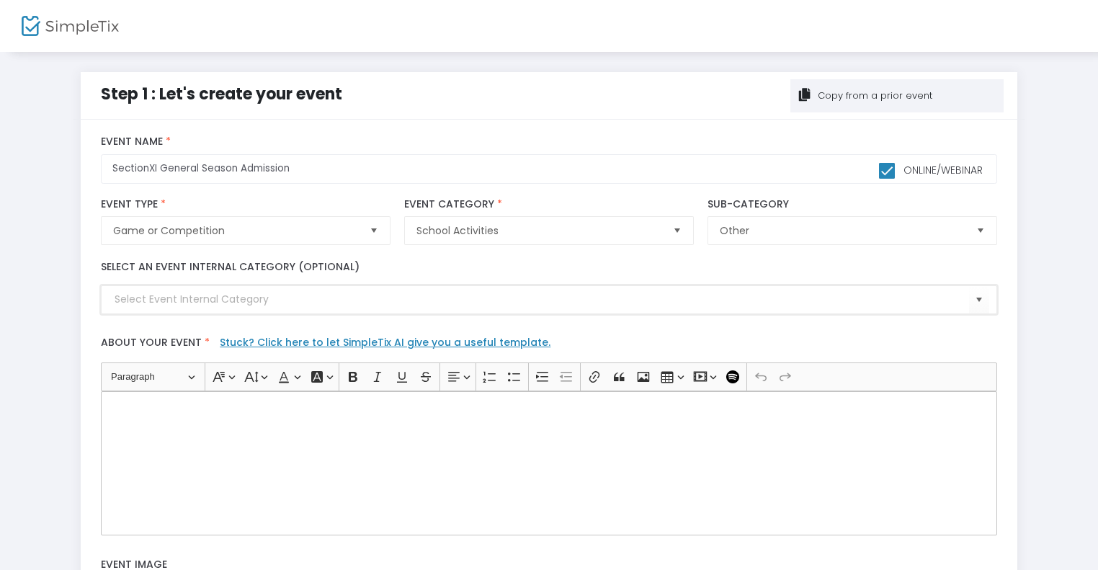
click at [242, 293] on input at bounding box center [542, 299] width 854 height 15
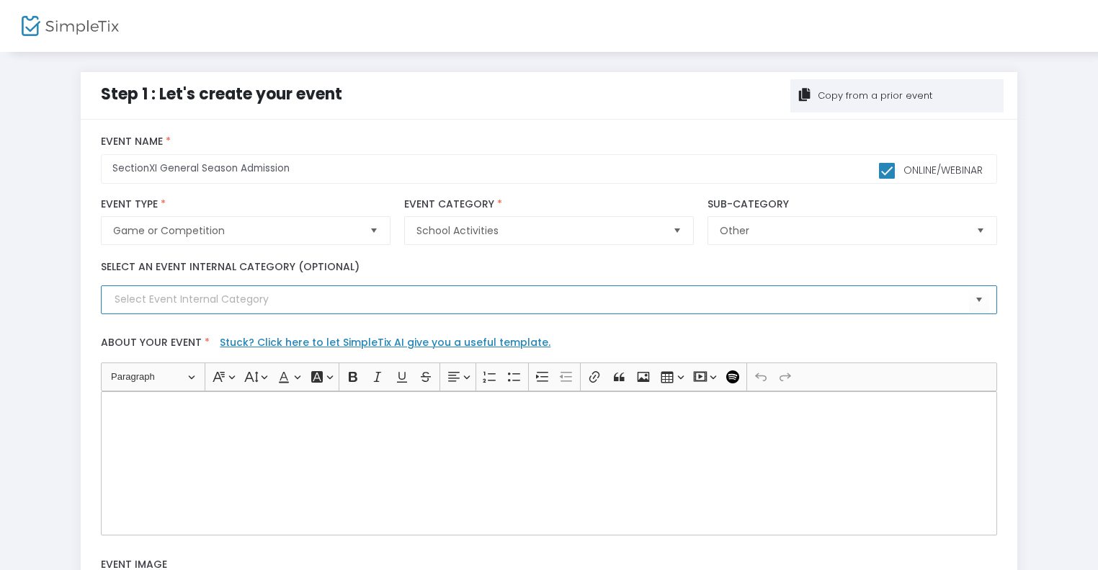
paste input "Longwood"
type input "Longwood"
click at [210, 430] on div "Rich Text Editor, main" at bounding box center [549, 463] width 896 height 144
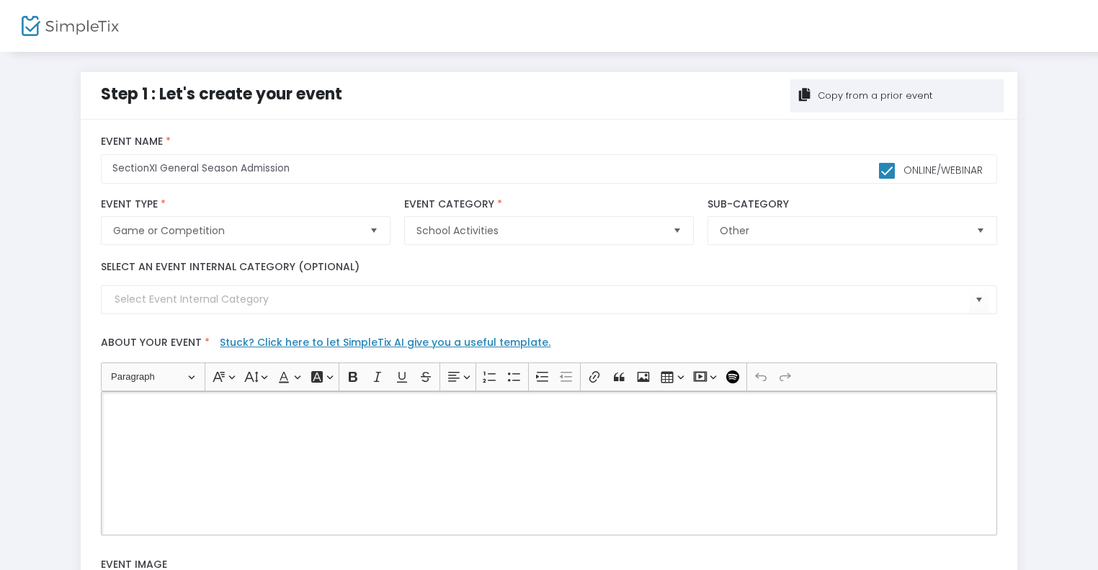
click at [210, 430] on div "Rich Text Editor, main" at bounding box center [549, 463] width 896 height 144
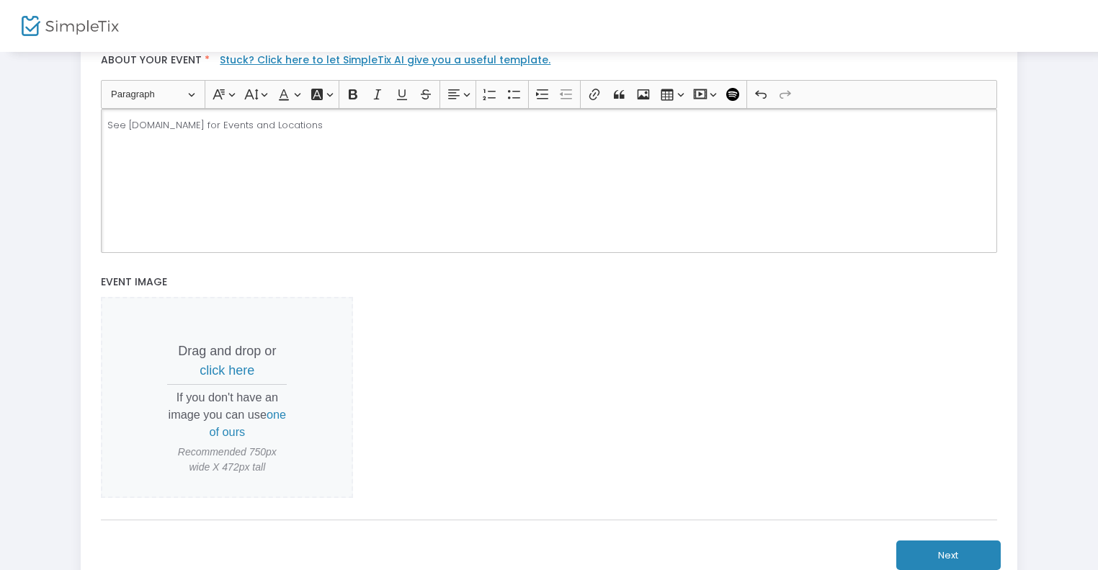
scroll to position [293, 0]
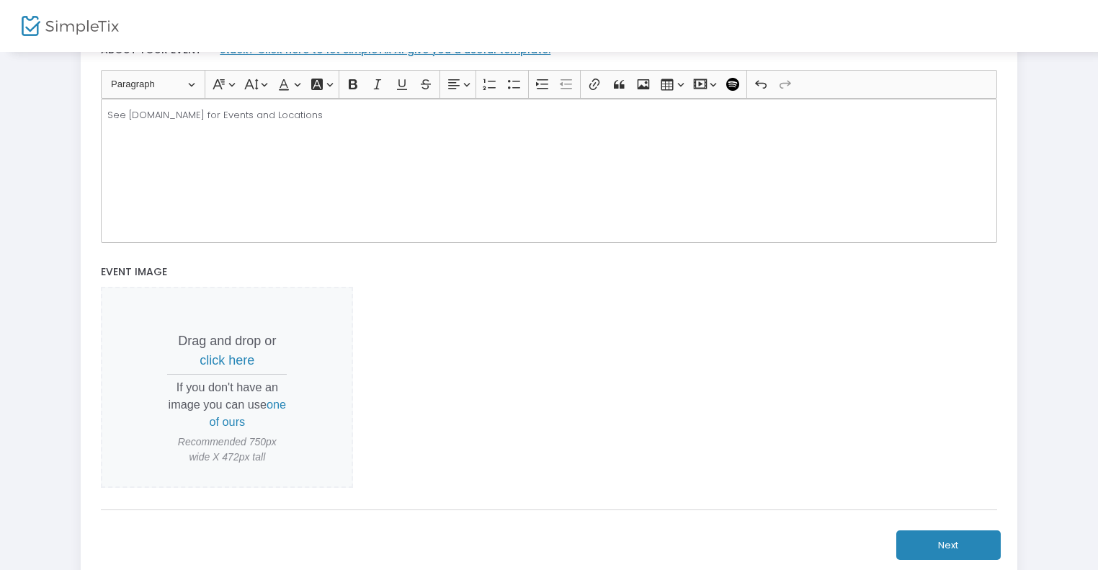
click at [222, 364] on span "click here" at bounding box center [227, 360] width 55 height 14
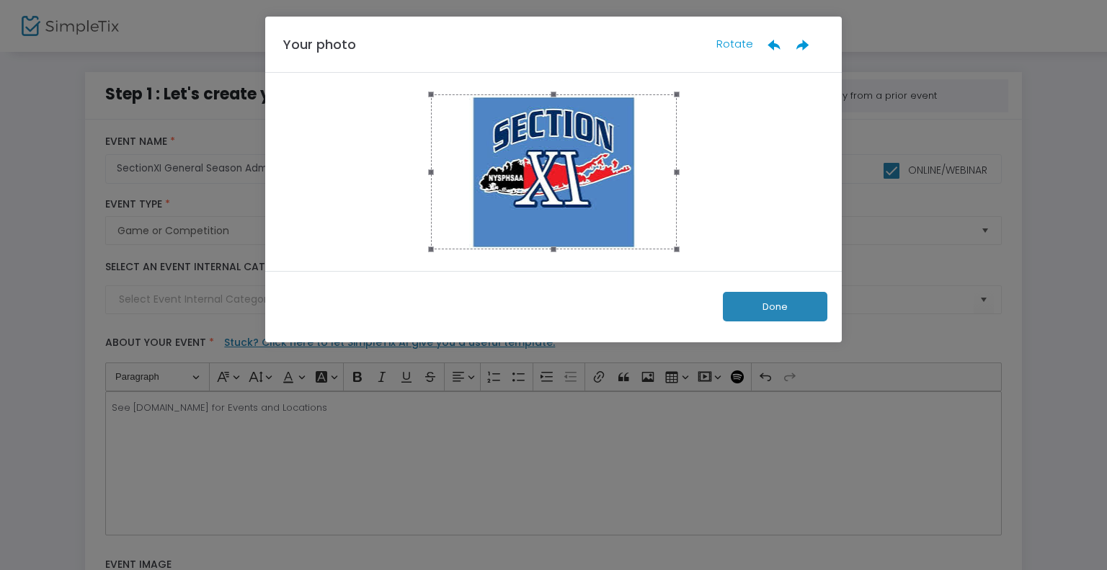
click at [798, 322] on div "Done" at bounding box center [553, 306] width 577 height 71
click at [775, 311] on button "Done" at bounding box center [775, 307] width 104 height 30
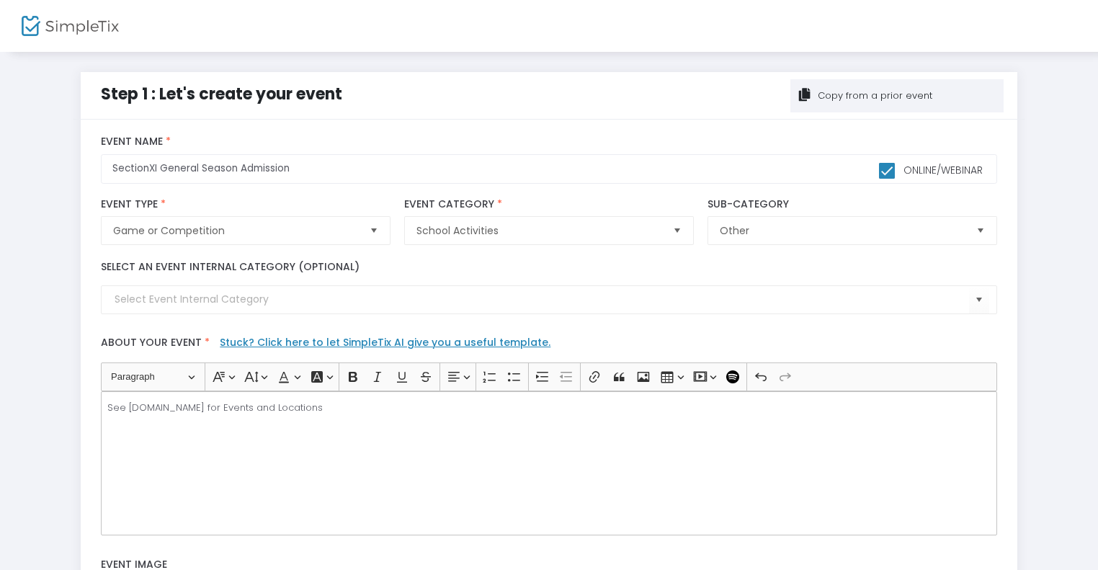
click at [891, 164] on span at bounding box center [887, 171] width 16 height 16
click at [887, 179] on input "Online/Webinar" at bounding box center [886, 179] width 1 height 1
checkbox input "false"
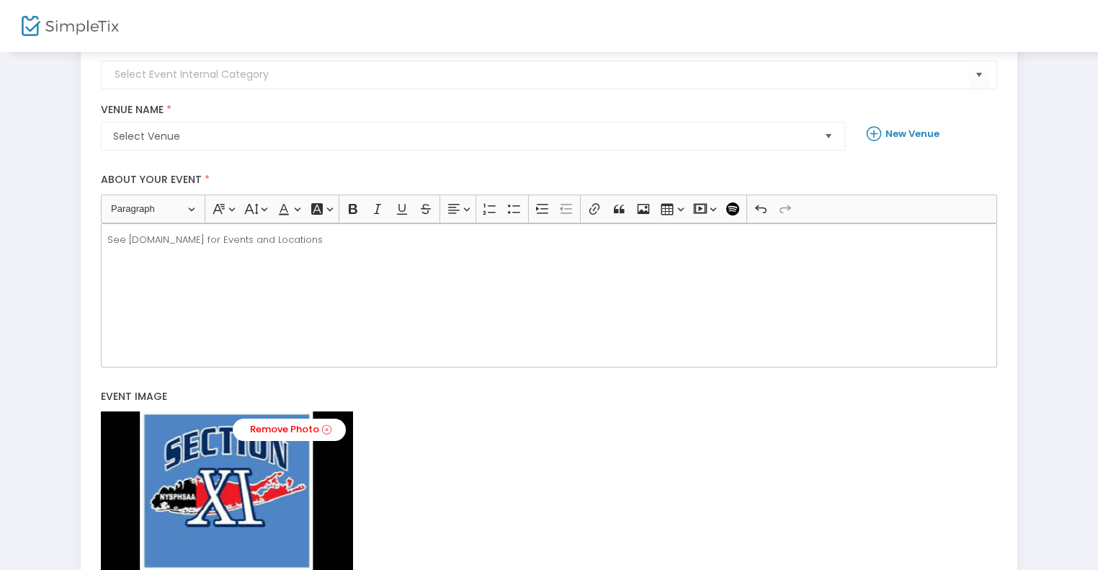
scroll to position [138, 0]
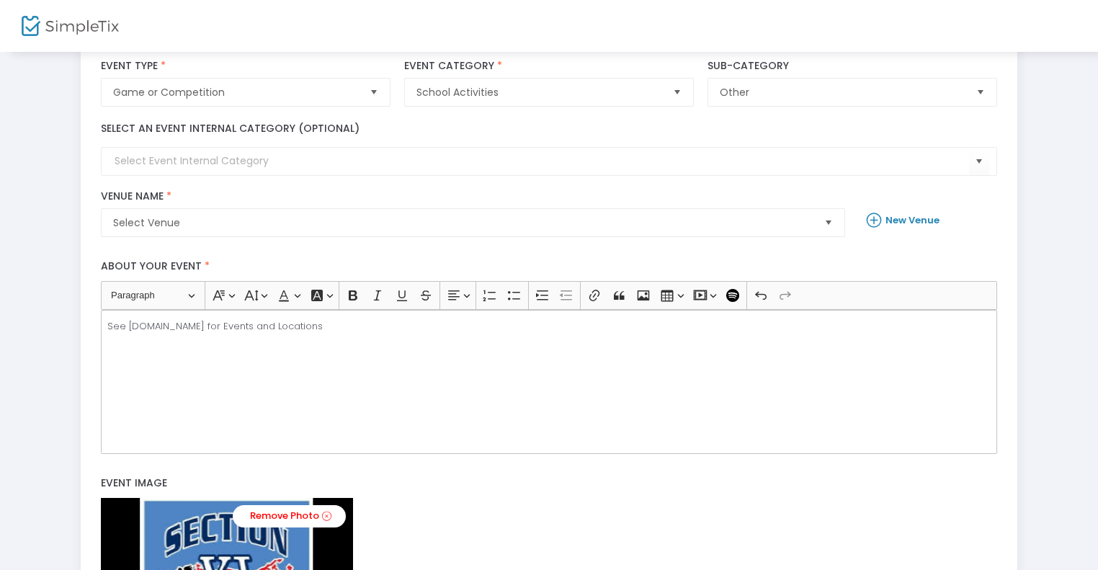
click at [453, 205] on div "Select Venue Venue Name * Venue is required" at bounding box center [473, 214] width 758 height 48
click at [876, 223] on icon at bounding box center [876, 220] width 19 height 20
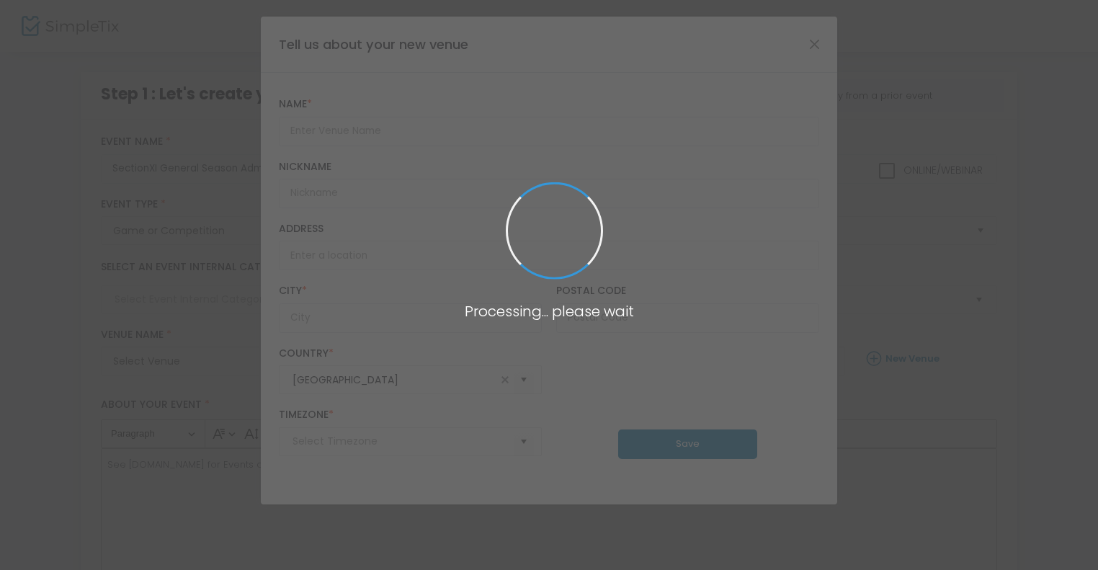
scroll to position [0, 0]
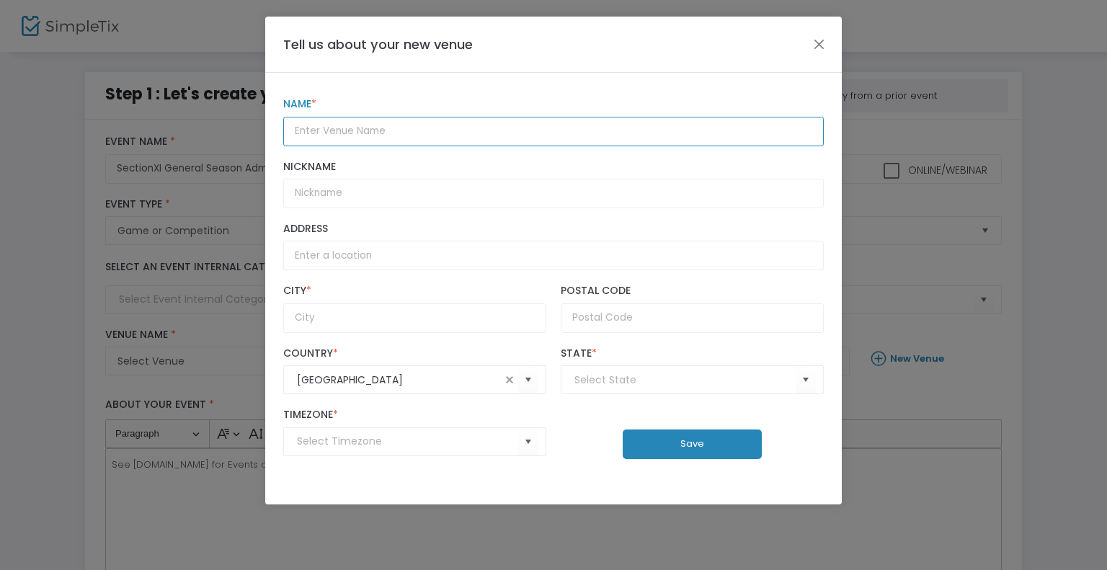
click at [399, 133] on input "text" at bounding box center [553, 132] width 540 height 30
type input "See SectionXI.org for Event Locations"
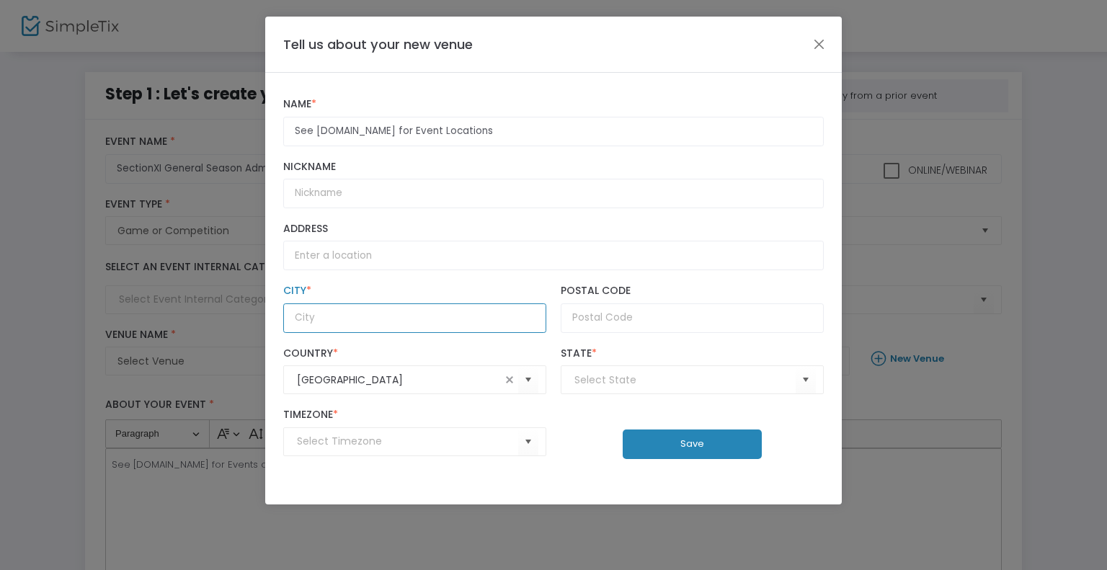
click at [360, 314] on input "City *" at bounding box center [414, 318] width 263 height 30
click at [418, 312] on input "Suffolk Countyt" at bounding box center [414, 318] width 263 height 30
type input "Suffolk County"
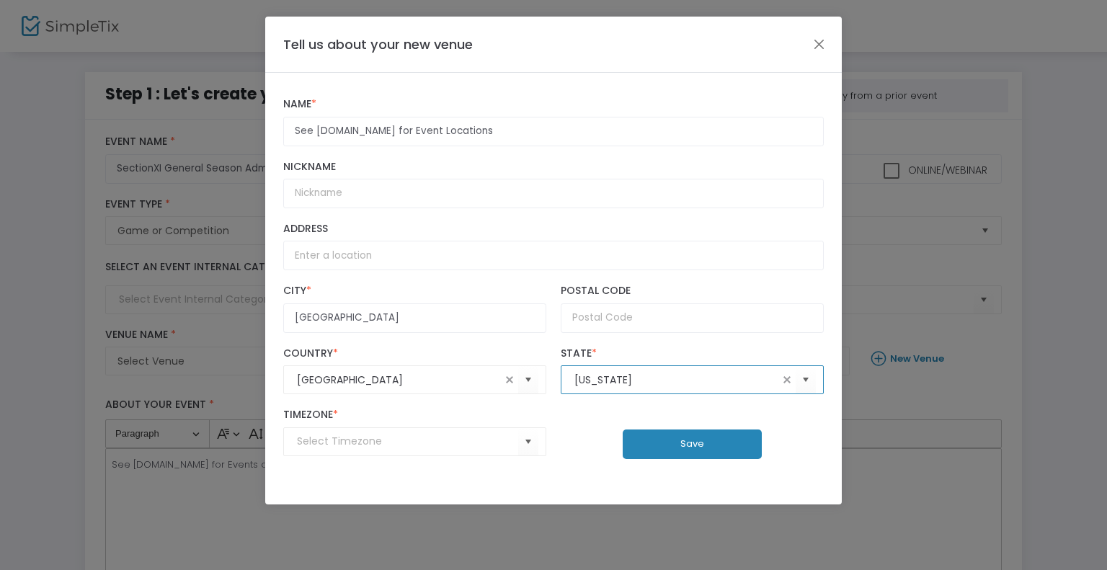
type input "[US_STATE]"
click at [381, 446] on input at bounding box center [407, 441] width 221 height 15
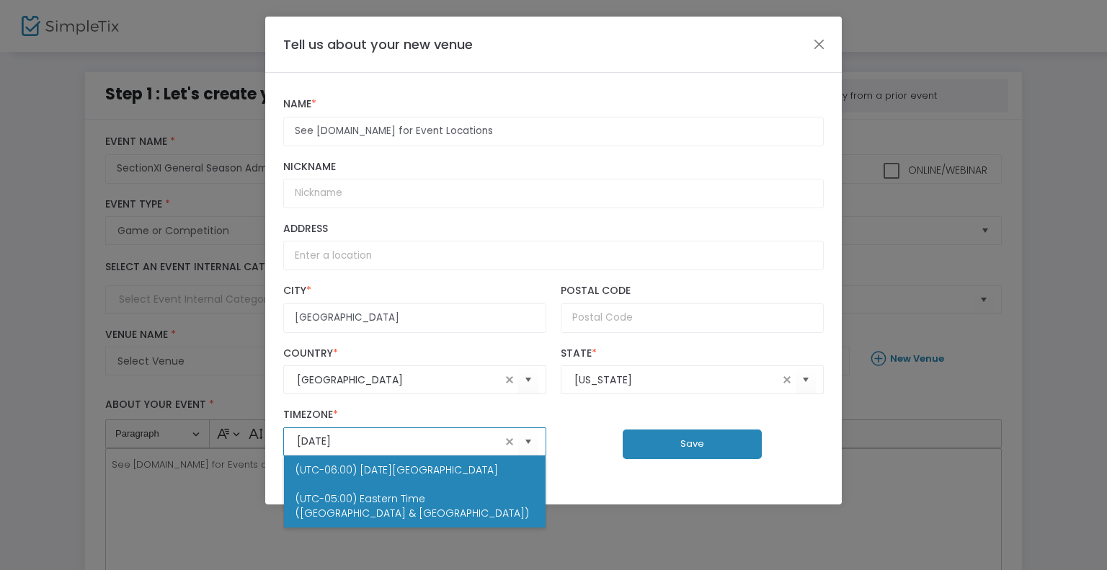
click at [377, 502] on span "(UTC-05:00) Eastern Time ([GEOGRAPHIC_DATA] & [GEOGRAPHIC_DATA])" at bounding box center [414, 505] width 239 height 29
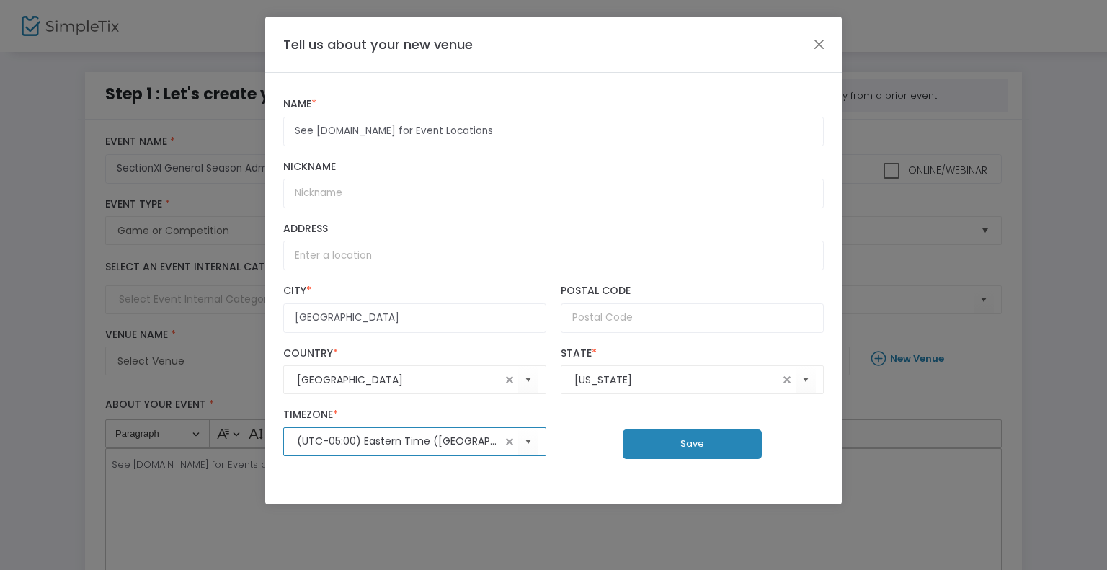
type input "(UTC-05:00) Eastern Time ([GEOGRAPHIC_DATA] & [GEOGRAPHIC_DATA])"
click at [672, 449] on button "Save" at bounding box center [692, 445] width 139 height 30
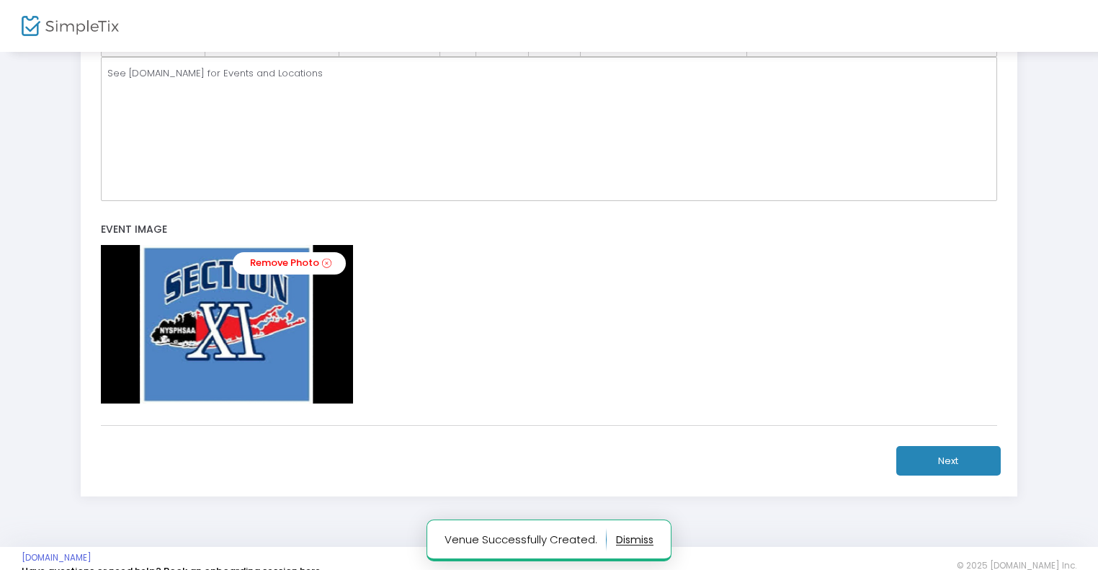
scroll to position [415, 0]
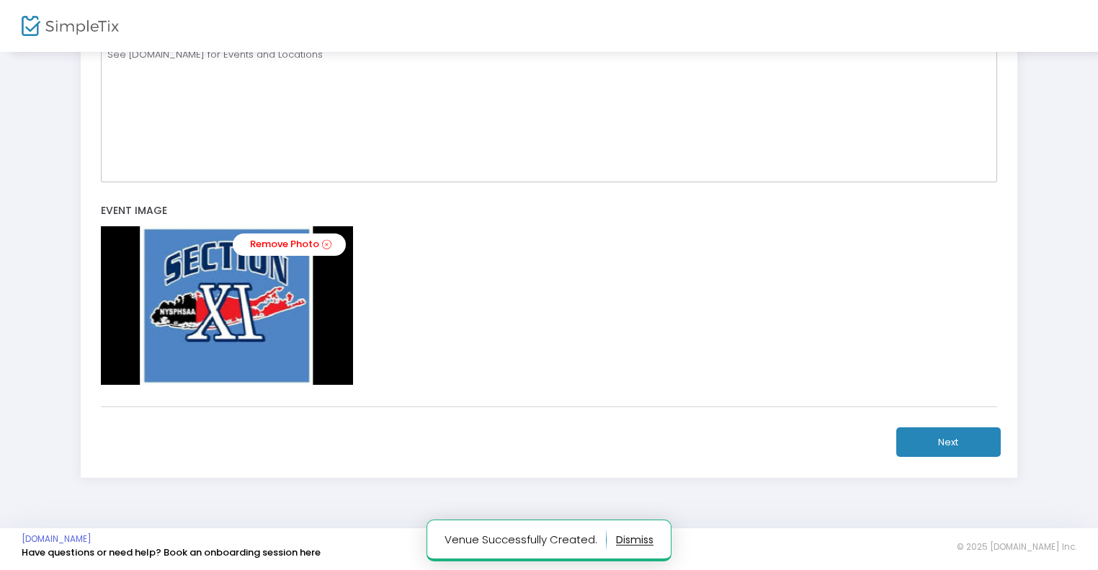
click at [962, 432] on button "Next" at bounding box center [949, 442] width 104 height 30
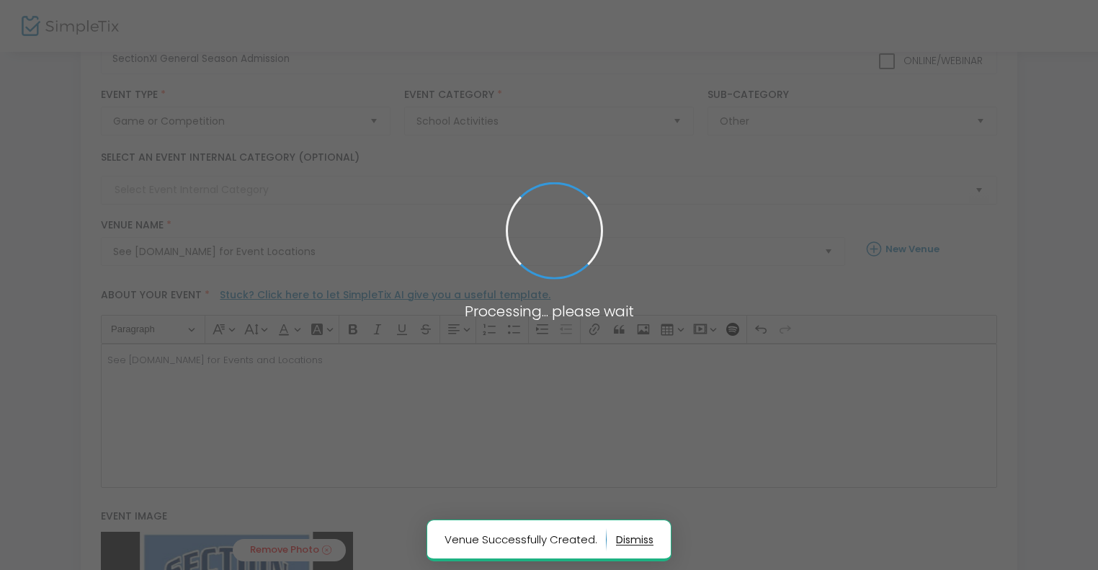
scroll to position [0, 0]
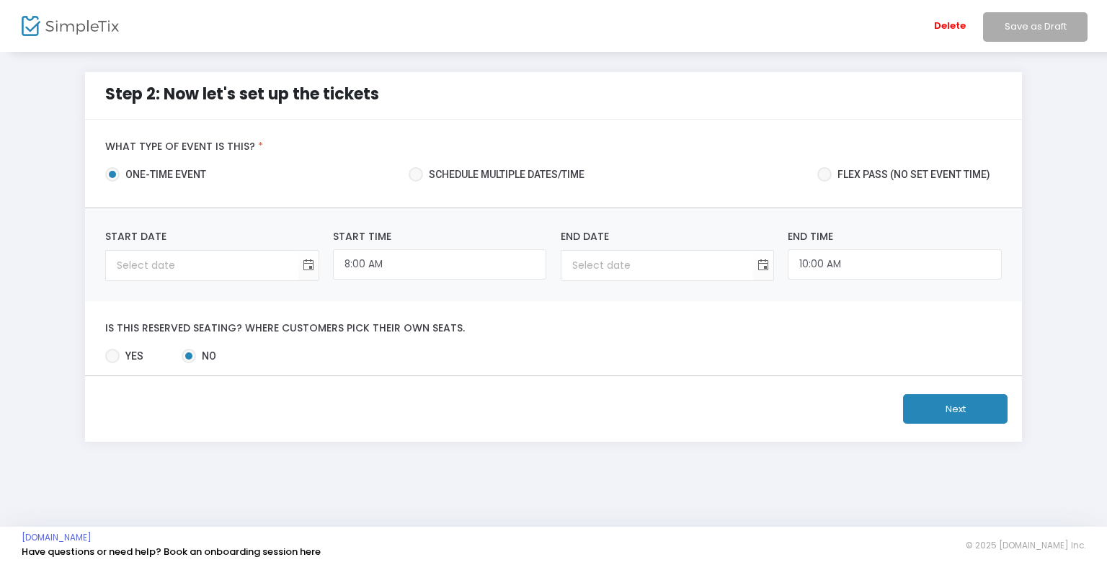
click at [842, 181] on span "Flex pass (no set event time)" at bounding box center [911, 174] width 159 height 15
click at [824, 182] on input "Flex pass (no set event time)" at bounding box center [824, 182] width 1 height 1
radio input "true"
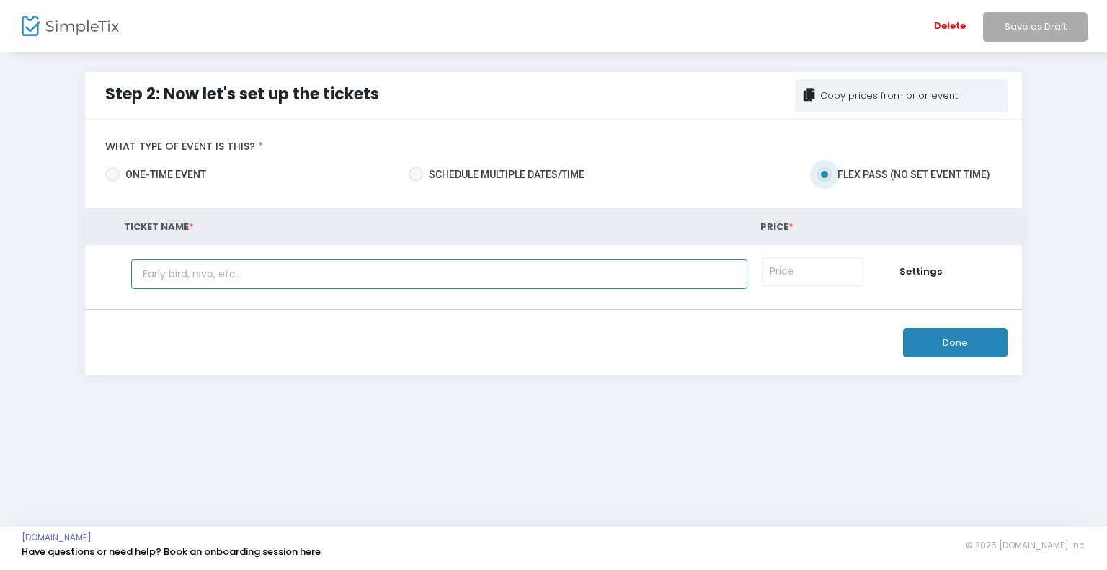
click at [398, 263] on input "text" at bounding box center [439, 274] width 616 height 30
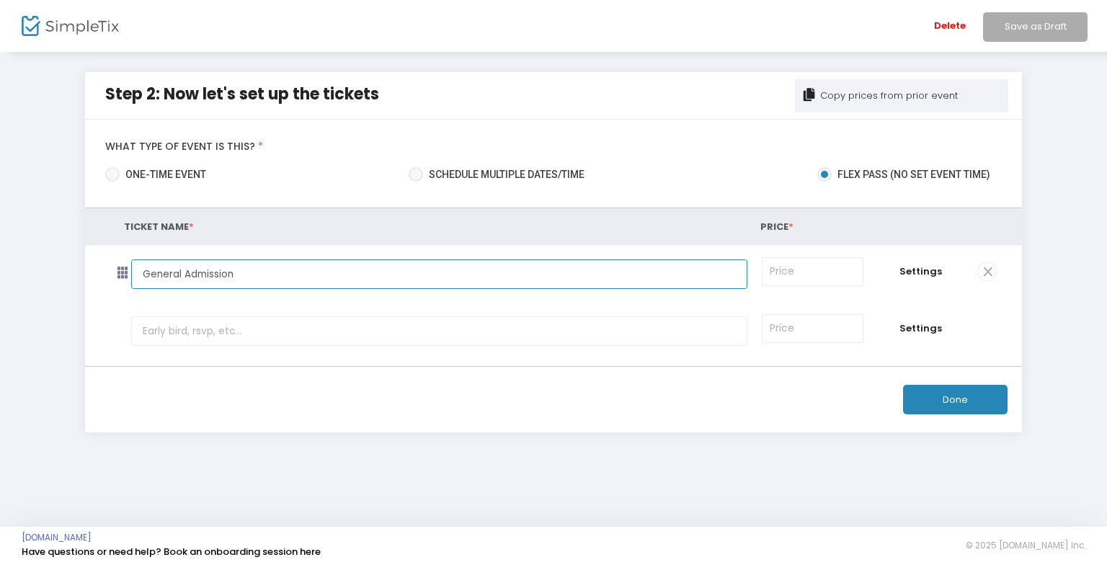
type input "General Admission"
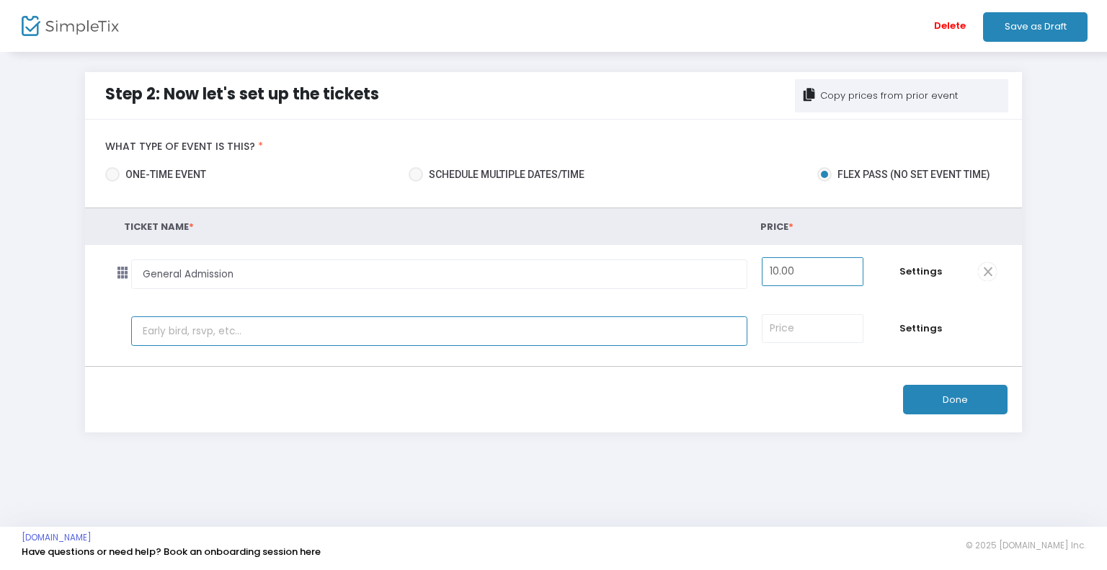
type input "$10.00"
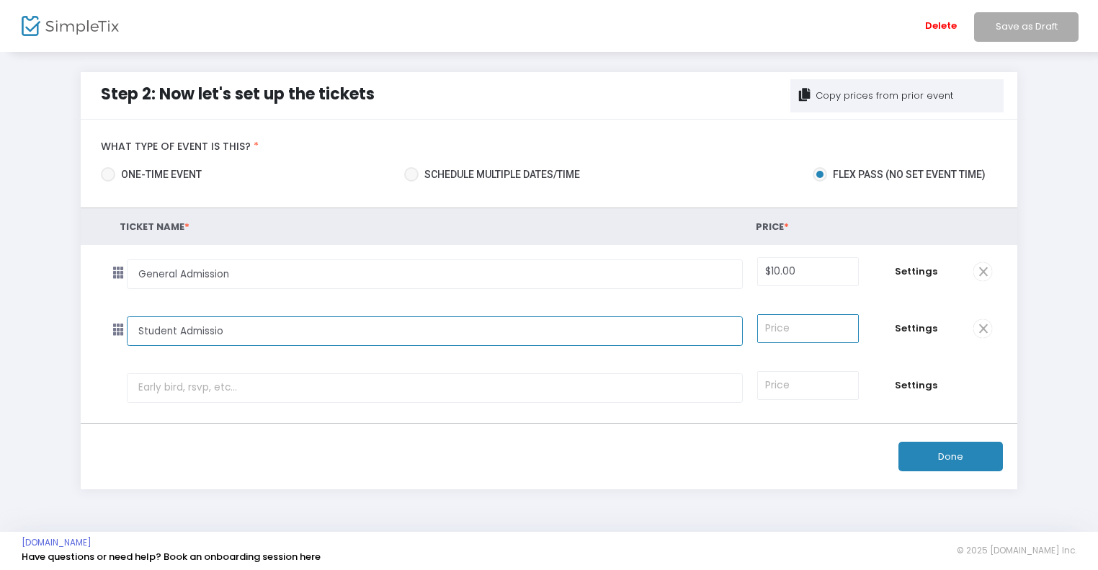
click at [306, 324] on input "Student Admissio" at bounding box center [435, 331] width 616 height 30
type input "Student Admission"
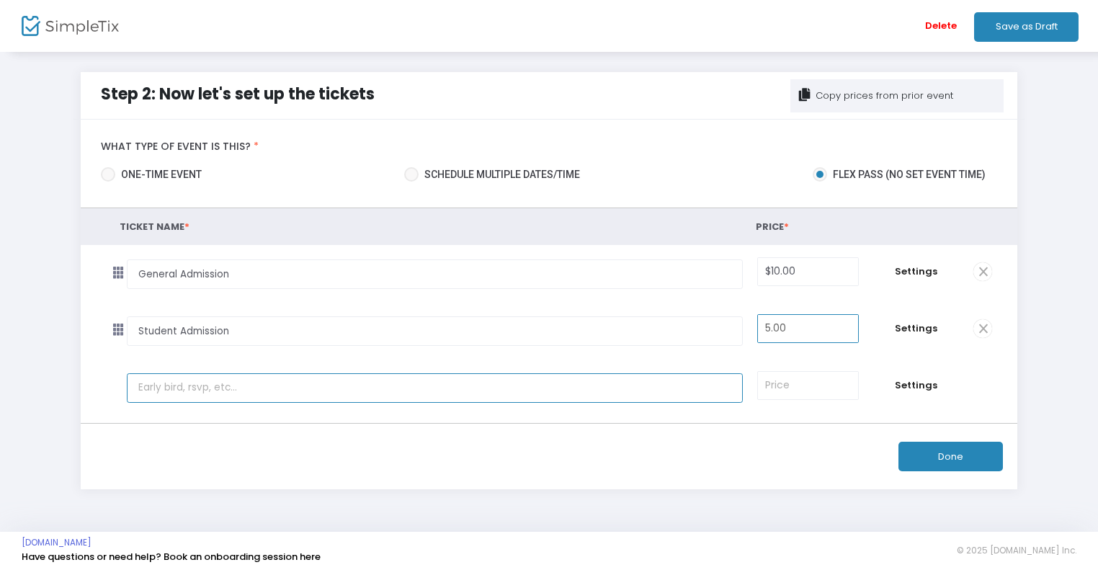
type input "$5.00"
click at [916, 326] on span "Settings" at bounding box center [916, 328] width 86 height 14
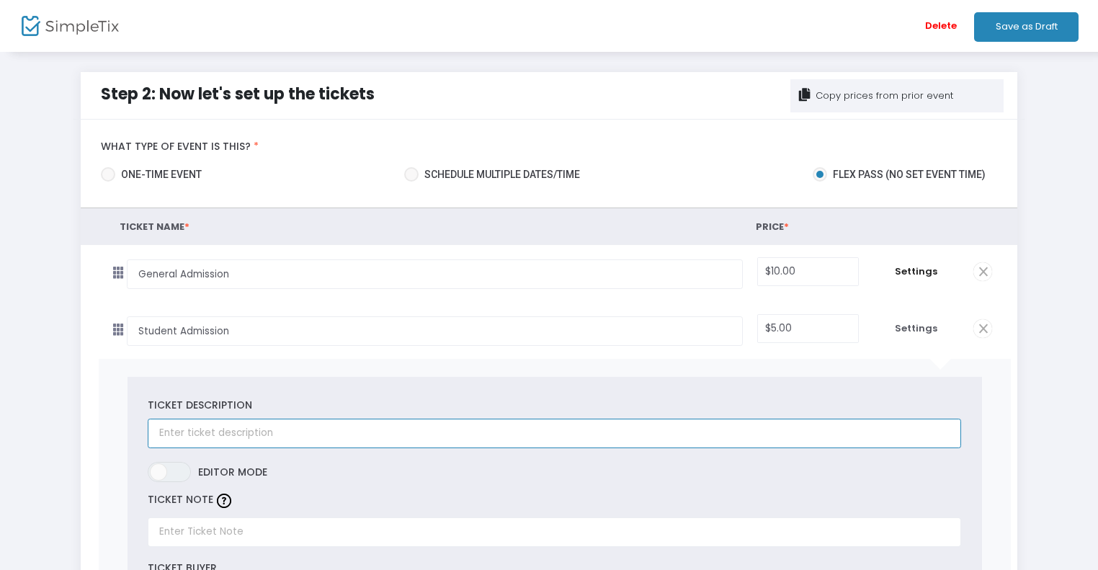
click at [368, 421] on input "text" at bounding box center [555, 434] width 814 height 30
click at [276, 437] on input "Proof of valid studnet" at bounding box center [555, 434] width 814 height 30
type input "Proof of Valid Student ID Required at Time of Admission"
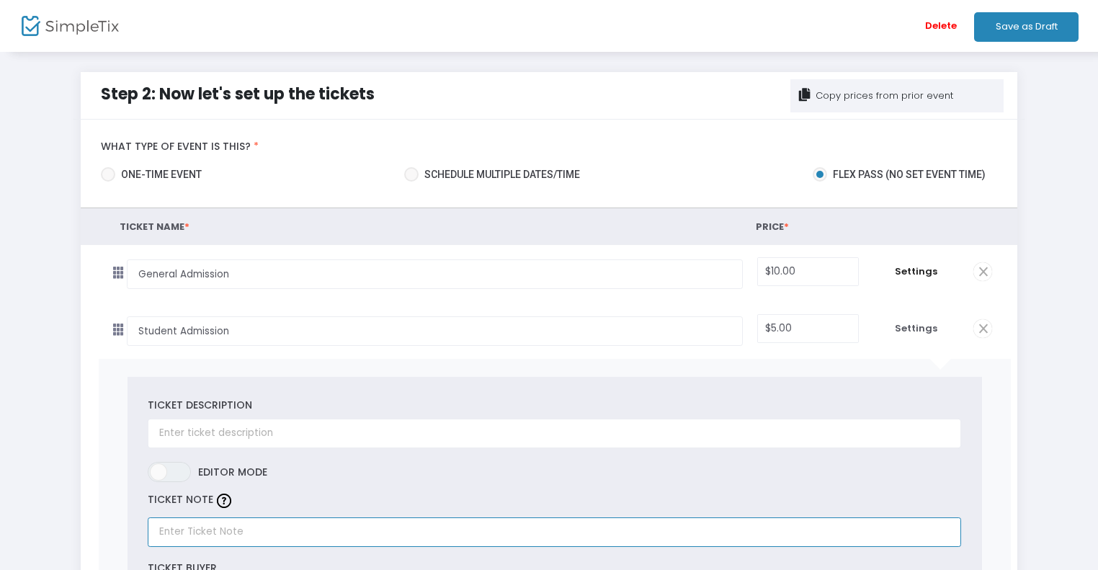
paste input "Proof of Valid Student ID Required at Time of Admission"
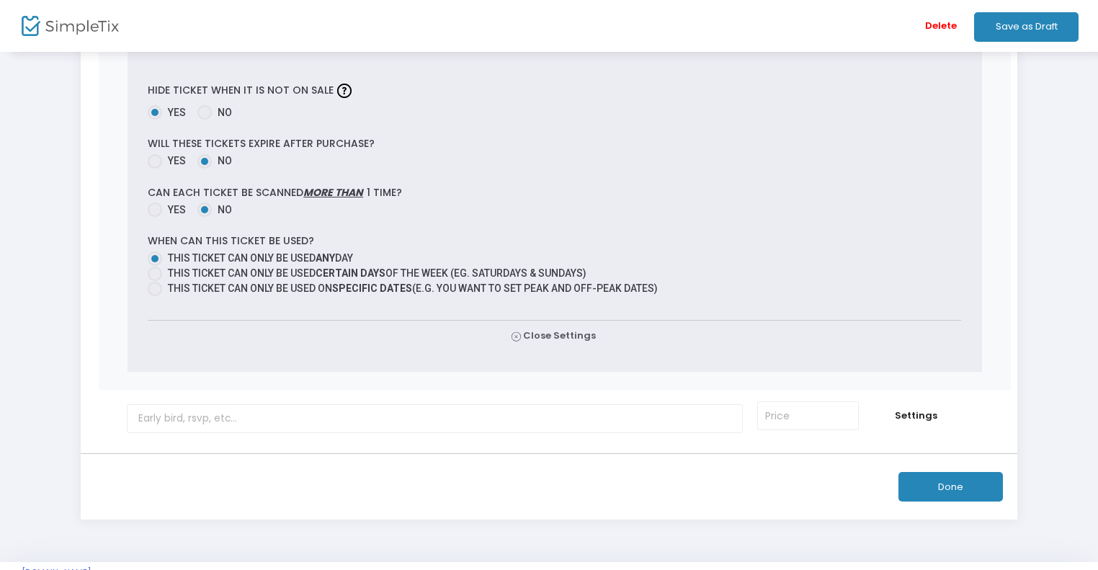
scroll to position [767, 0]
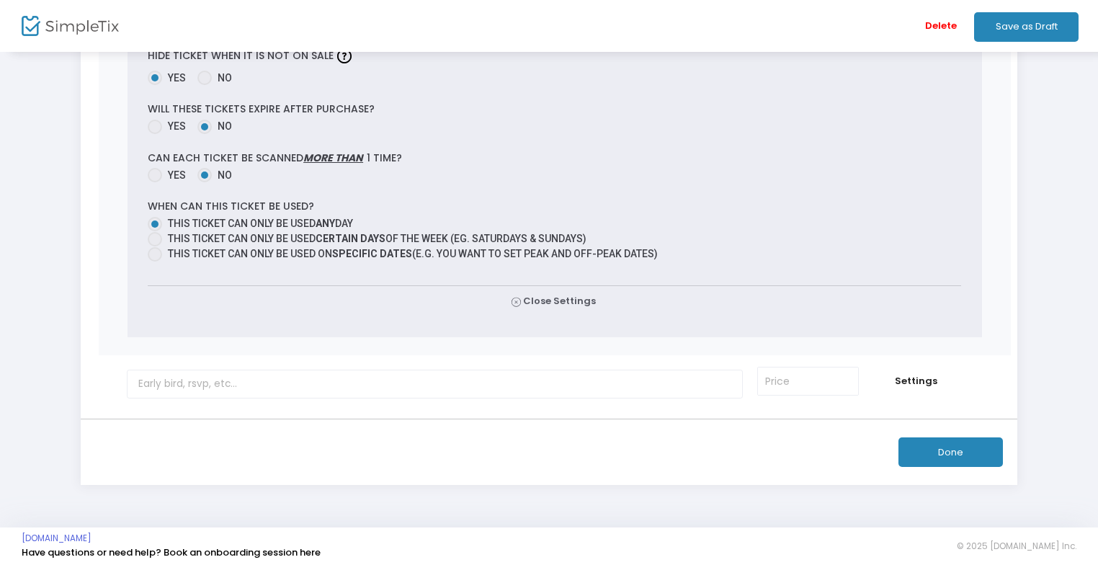
type input "Proof of Valid Student ID Required at Time of Admission"
click at [948, 456] on button "Done" at bounding box center [951, 452] width 104 height 30
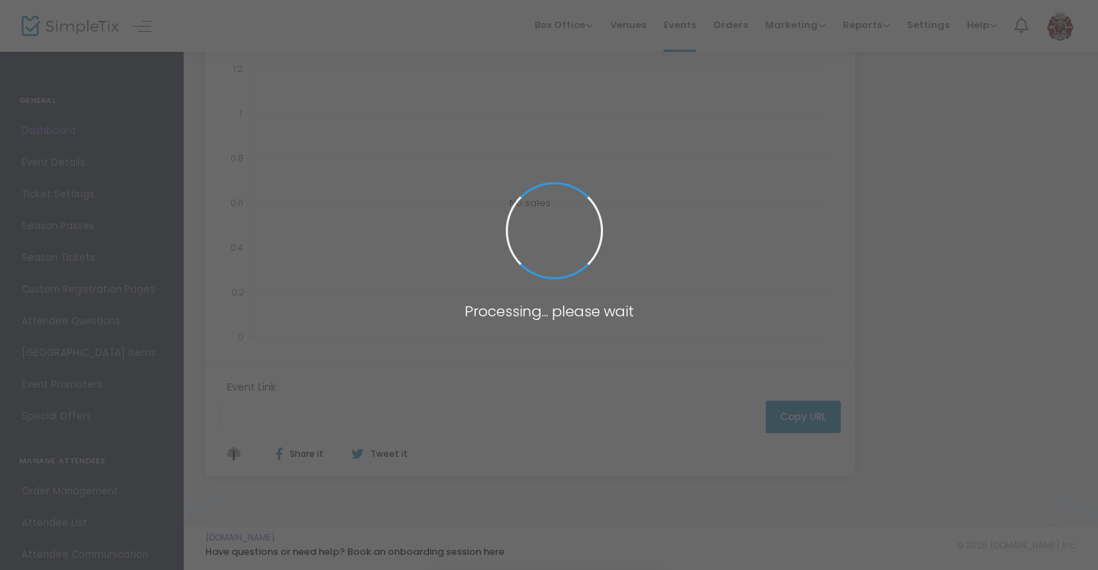
scroll to position [210, 0]
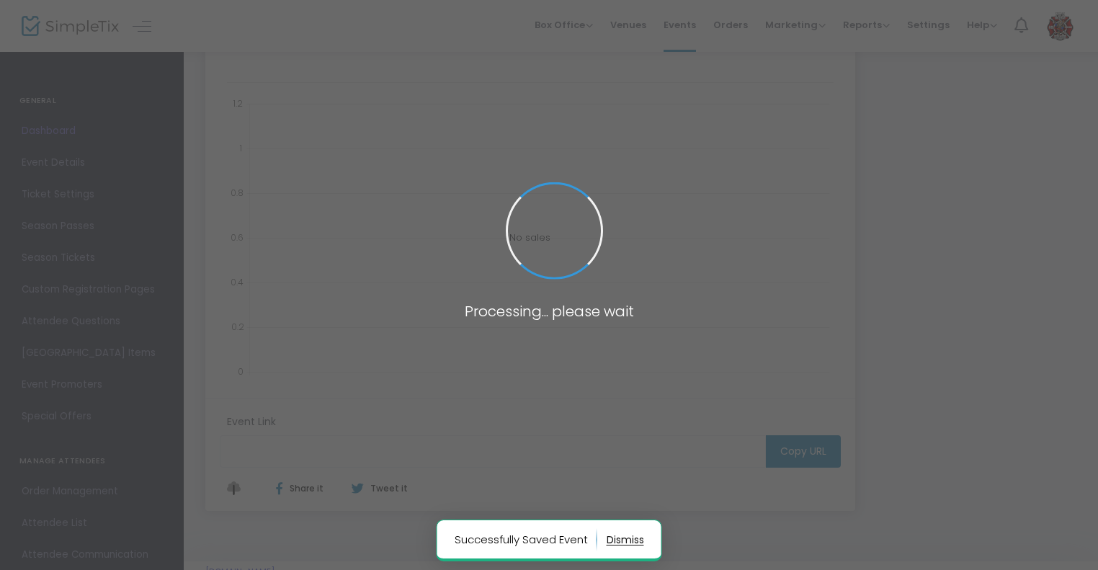
type input "https://www.simpletix.com/e/sectionxi-general-season-admission-tickets-230929"
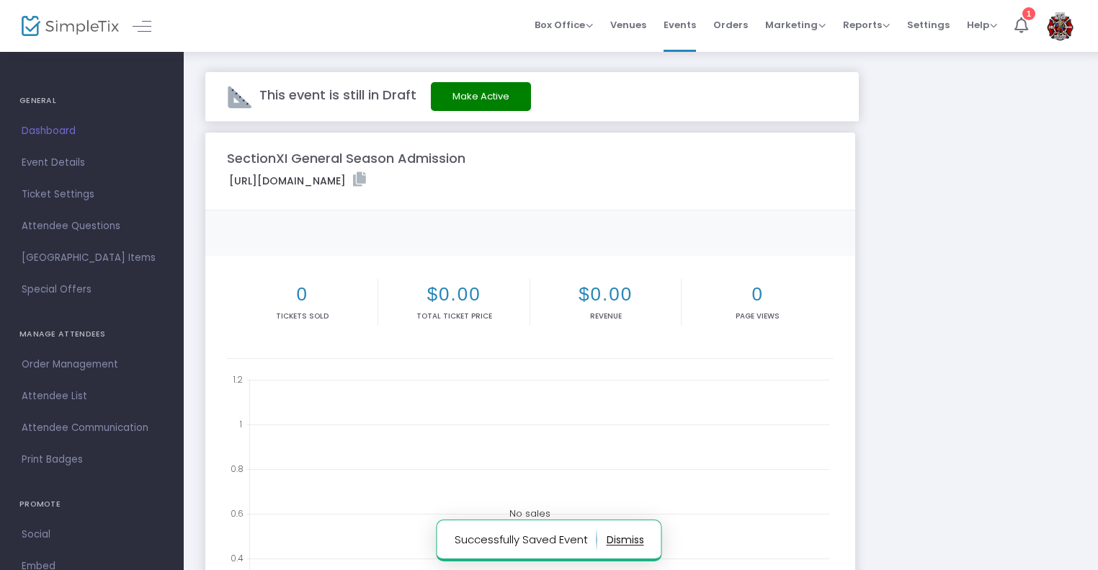
click at [509, 107] on button "Make Active" at bounding box center [481, 96] width 100 height 29
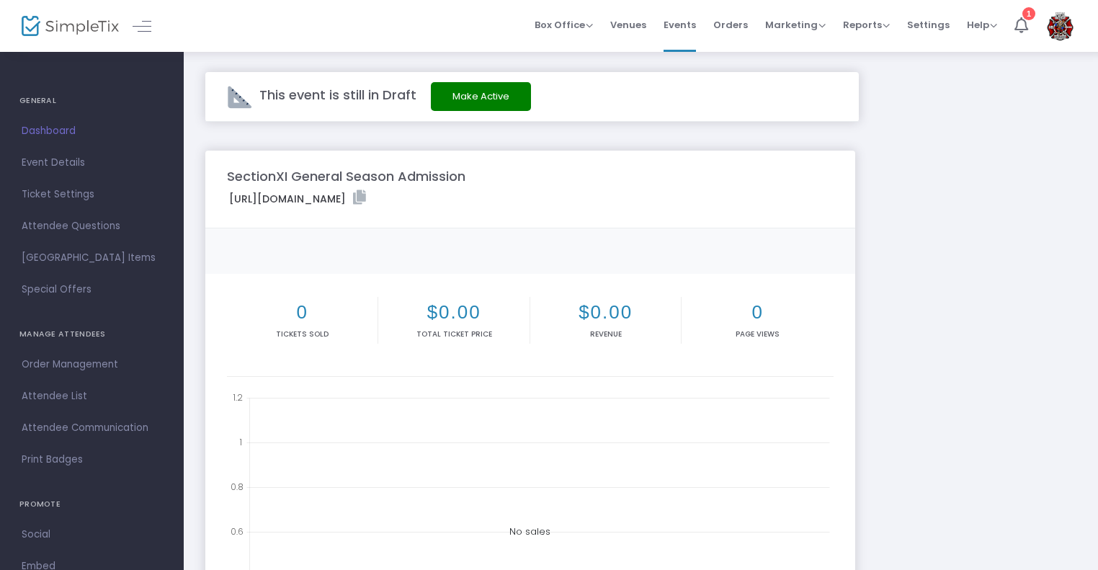
click at [484, 92] on button "Make Active" at bounding box center [481, 96] width 100 height 29
click at [70, 166] on span "Event Details" at bounding box center [92, 163] width 141 height 19
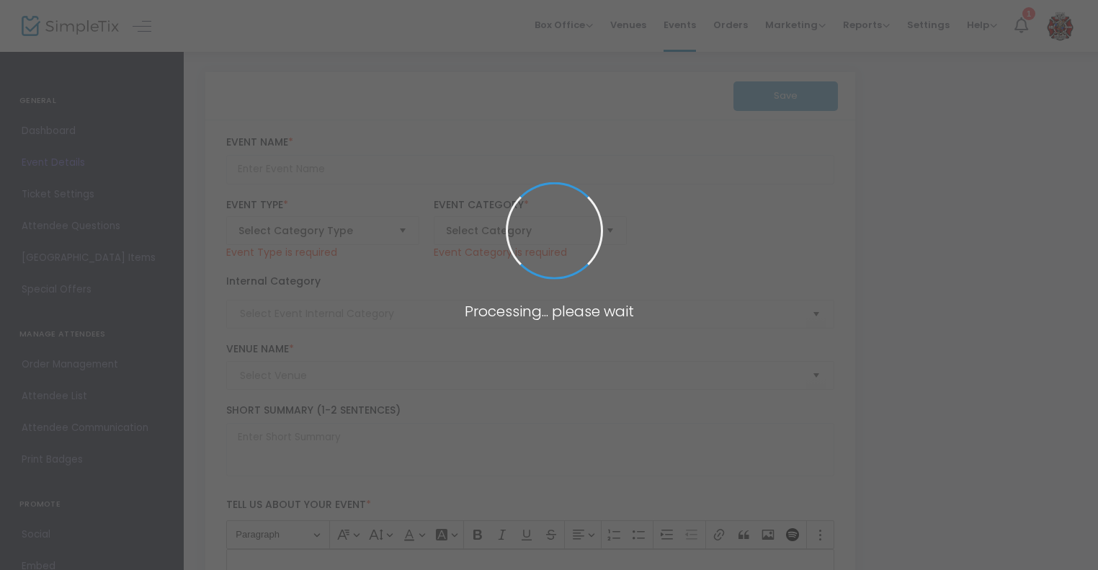
type input "SectionXI General Season Admission"
type textarea "See SectionXI.org for Events and Locations"
type input "Register Now"
type input "See SectionXI.org for Event Locations"
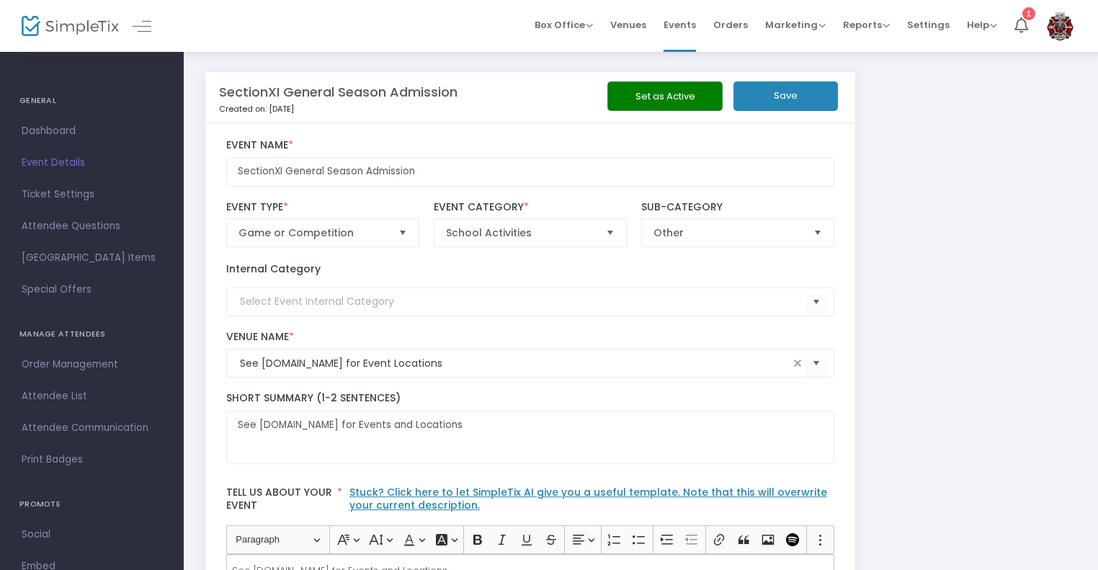
click at [664, 95] on button "Set as Active" at bounding box center [665, 96] width 115 height 30
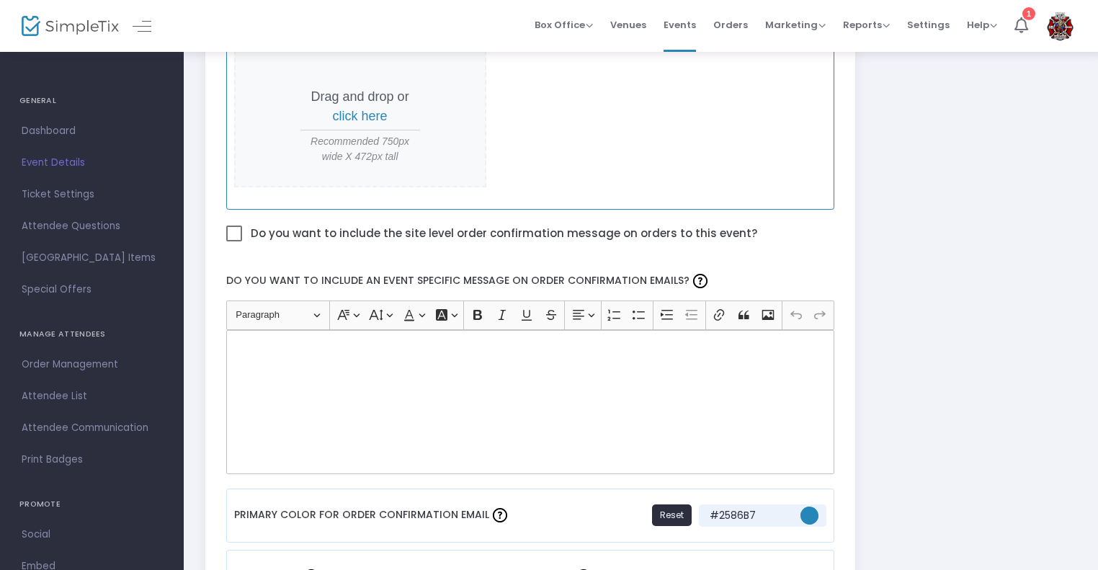
scroll to position [593, 0]
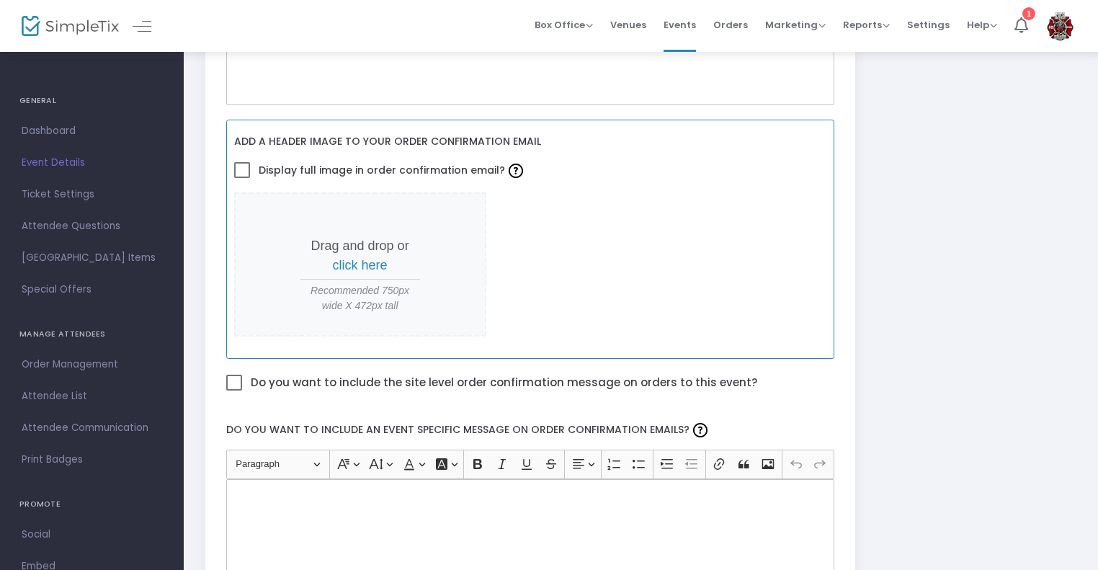
click at [352, 264] on span "click here" at bounding box center [360, 265] width 55 height 14
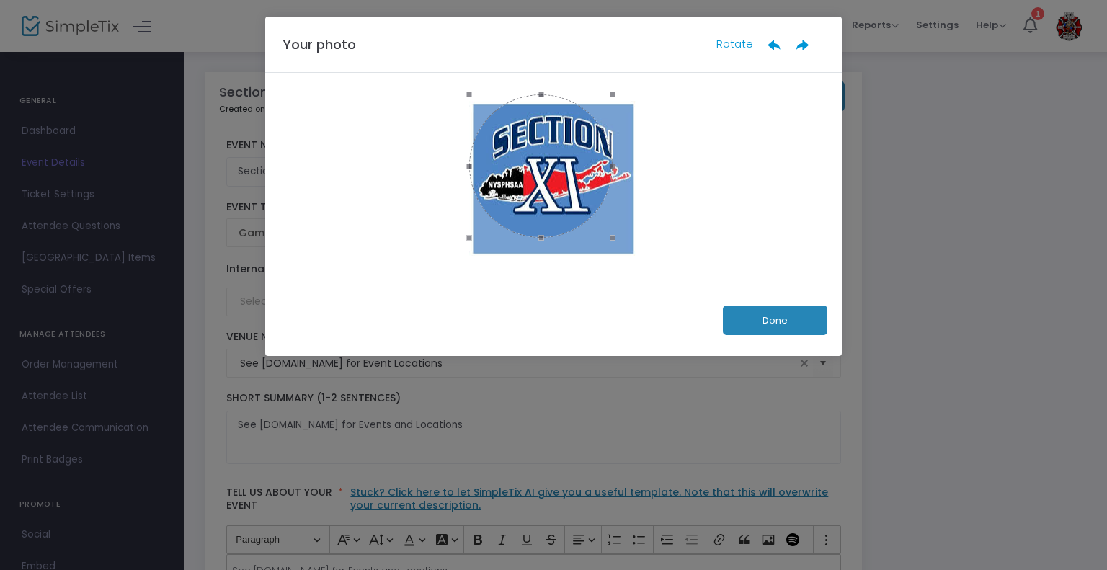
drag, startPoint x: 549, startPoint y: 257, endPoint x: 549, endPoint y: 230, distance: 26.7
click at [549, 230] on span at bounding box center [541, 238] width 128 height 16
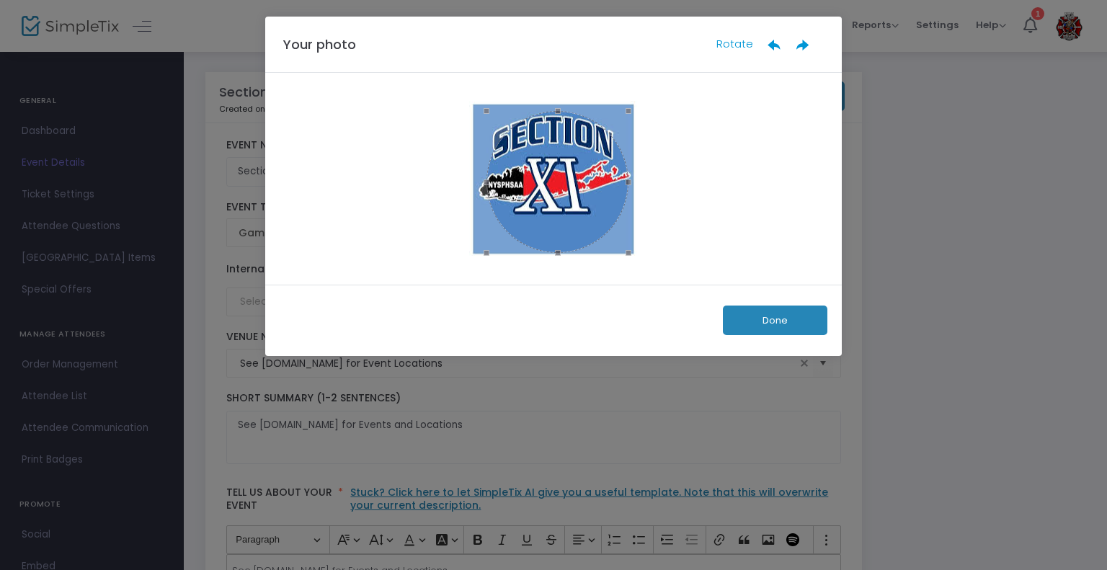
drag, startPoint x: 539, startPoint y: 153, endPoint x: 558, endPoint y: 169, distance: 25.0
click at [558, 169] on div at bounding box center [557, 182] width 142 height 142
click at [747, 324] on button "Done" at bounding box center [775, 321] width 104 height 30
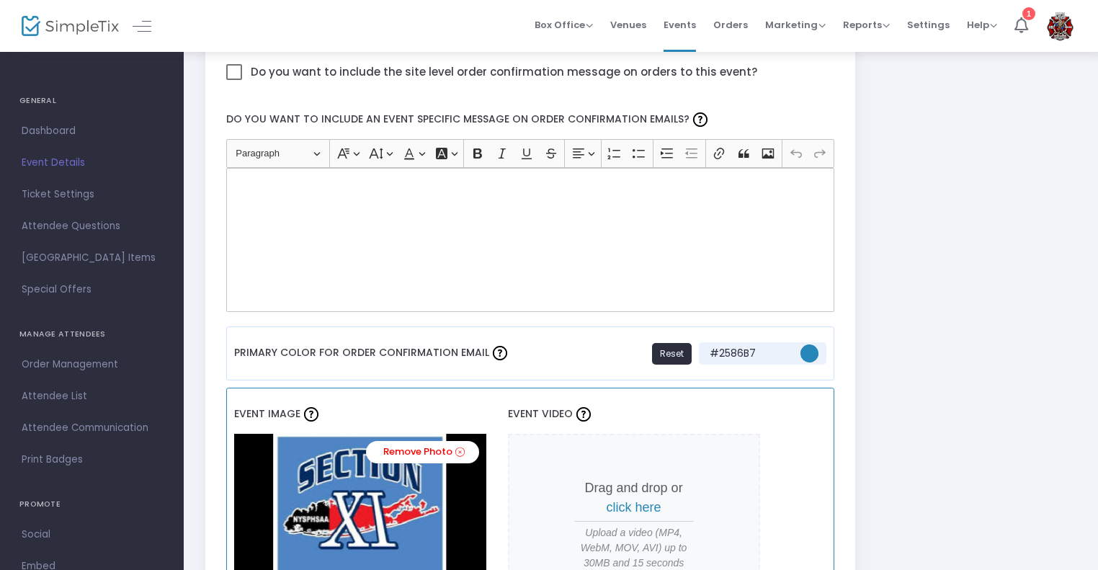
scroll to position [866, 0]
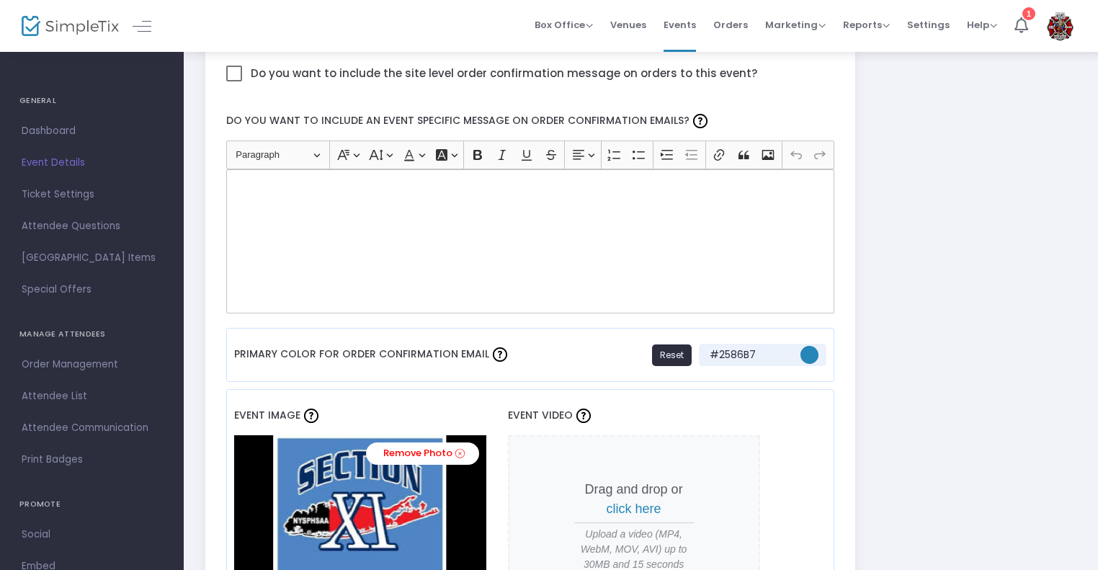
click at [491, 288] on div "Rich Text Editor, main" at bounding box center [530, 241] width 609 height 144
paste div "Rich Text Editor, main"
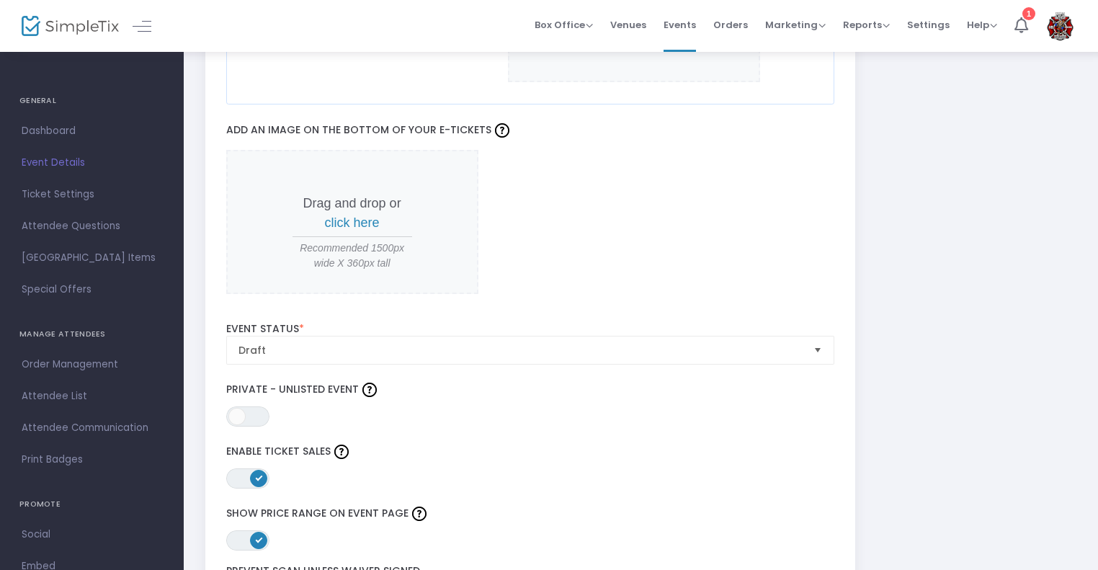
scroll to position [1421, 0]
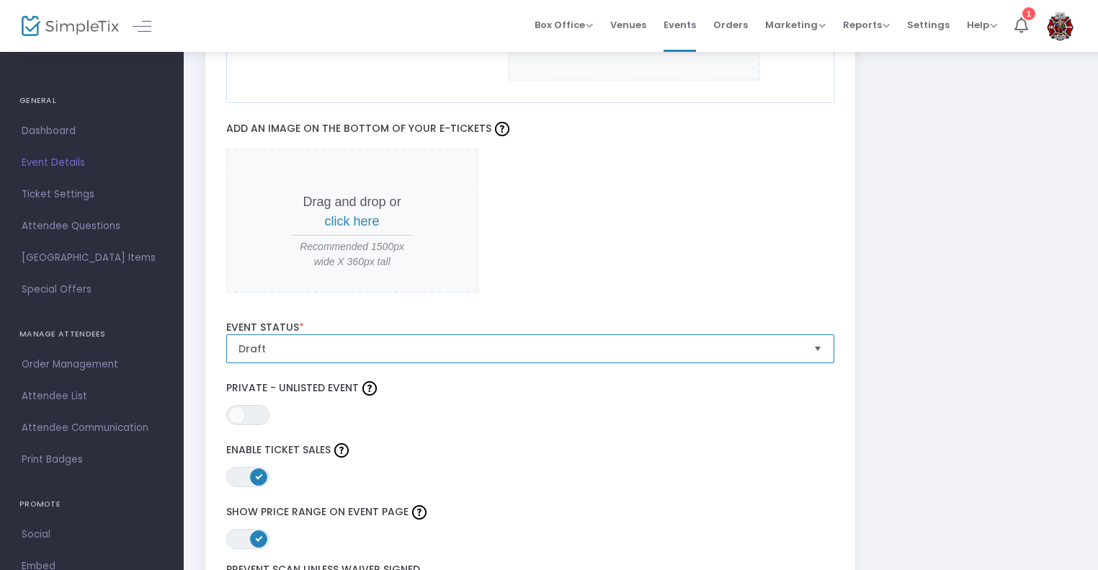
click at [392, 355] on span "Draft" at bounding box center [521, 348] width 576 height 27
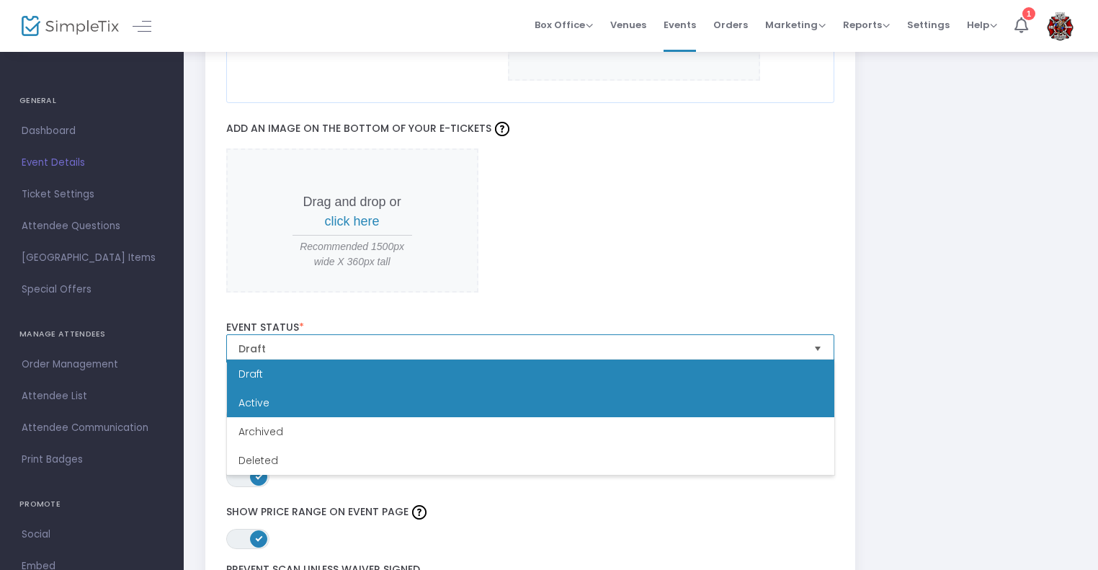
click at [291, 393] on li "Active" at bounding box center [531, 402] width 608 height 29
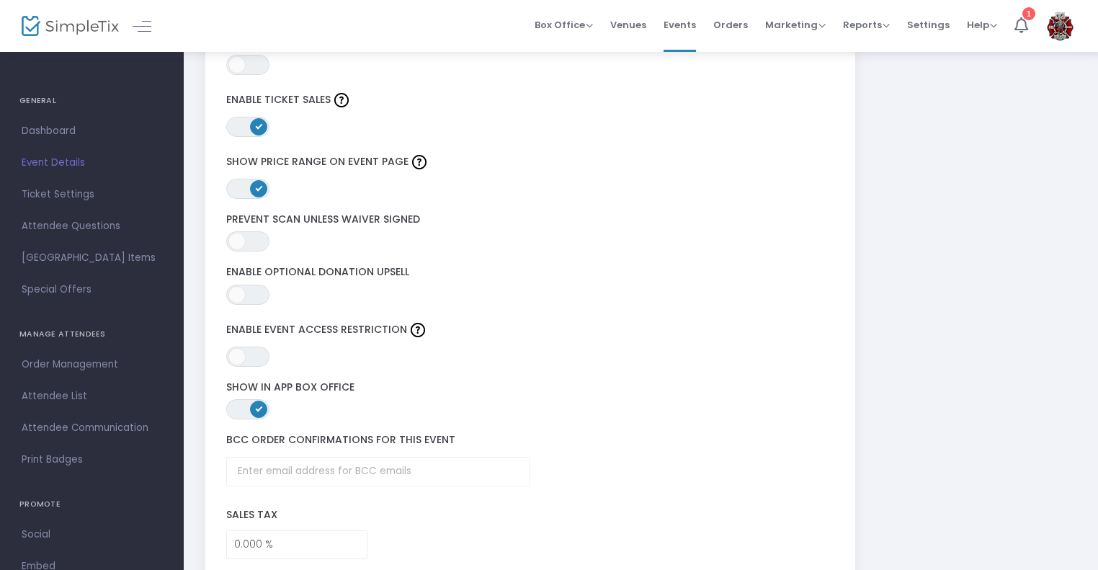
scroll to position [1773, 0]
click at [257, 230] on span "ON OFF" at bounding box center [247, 240] width 43 height 20
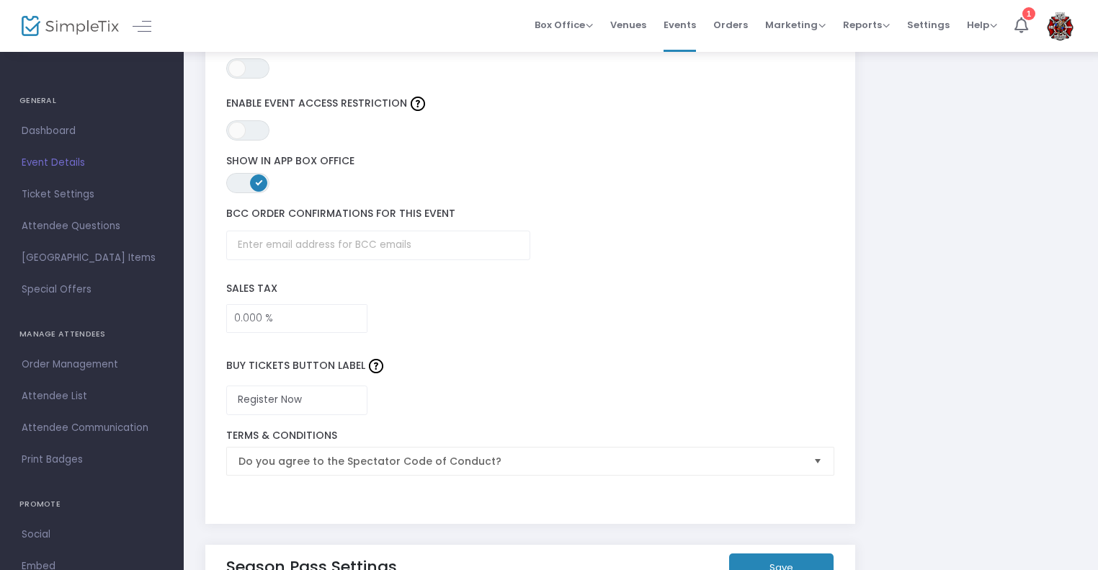
scroll to position [2120, 0]
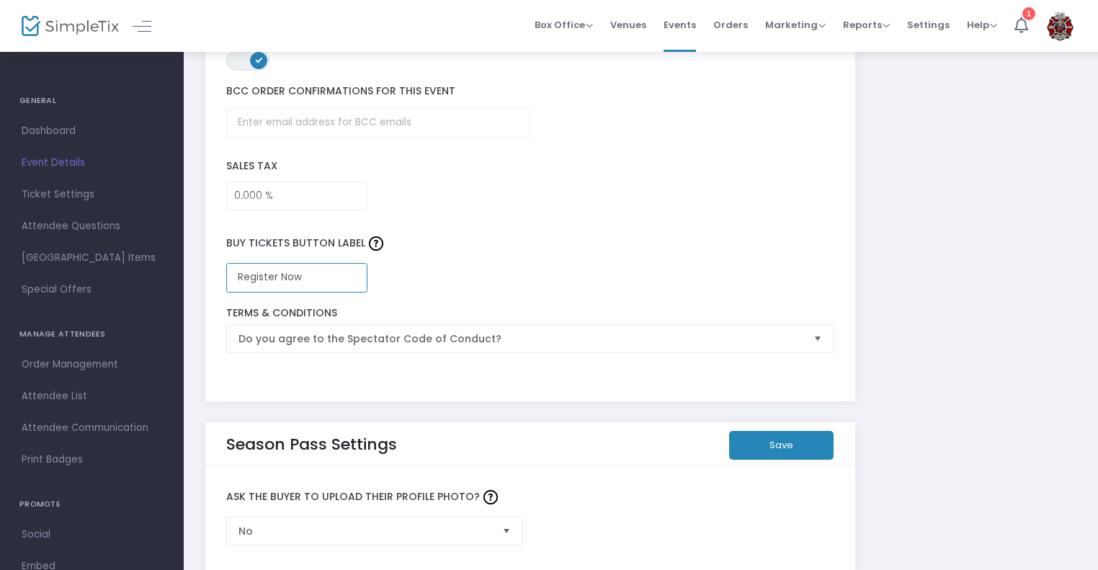
click at [328, 276] on input "Register Now" at bounding box center [297, 278] width 142 height 30
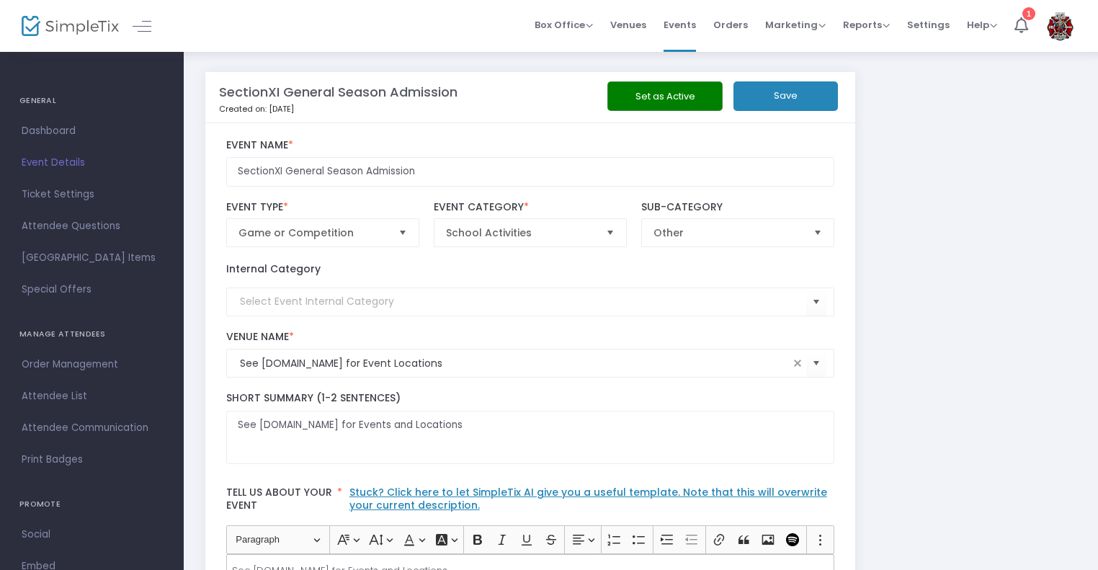
scroll to position [0, 0]
type input "Purchase Tickets Now"
click at [773, 101] on button "Save" at bounding box center [786, 96] width 104 height 30
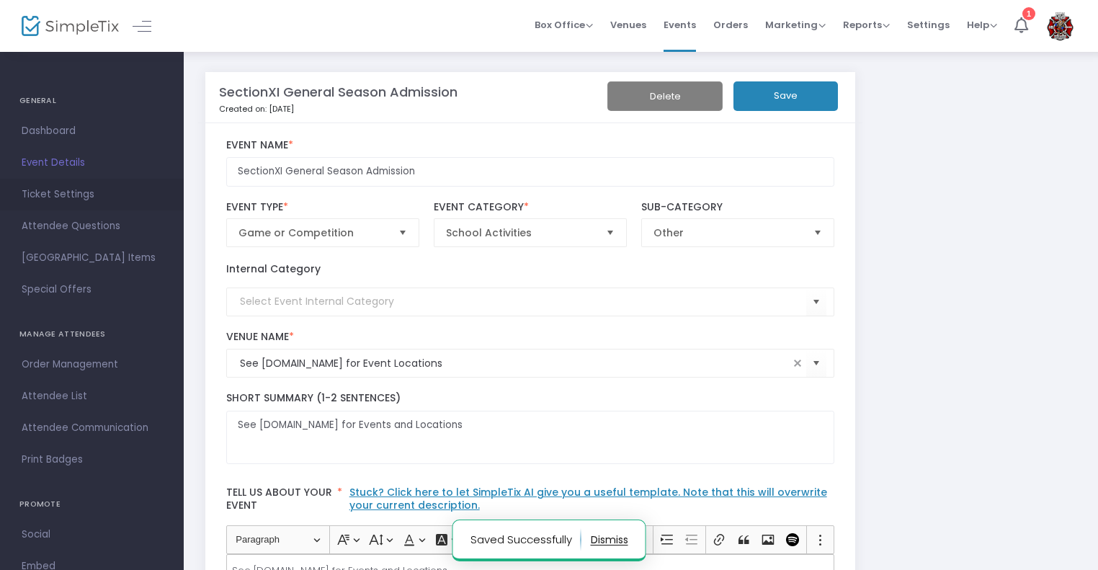
click at [69, 190] on span "Ticket Settings" at bounding box center [92, 194] width 141 height 19
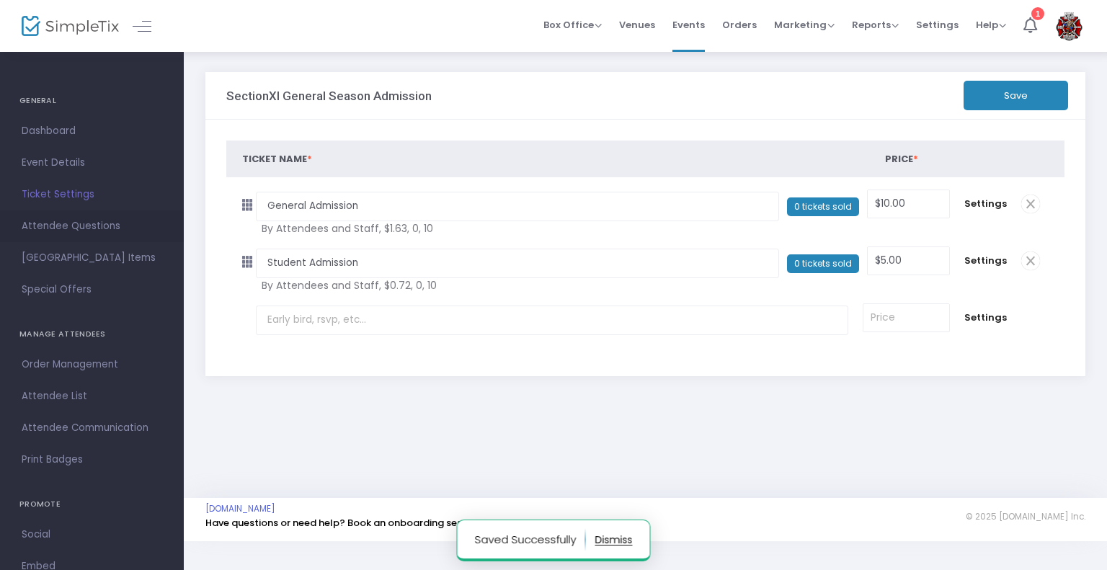
click at [95, 227] on span "Attendee Questions" at bounding box center [92, 226] width 141 height 19
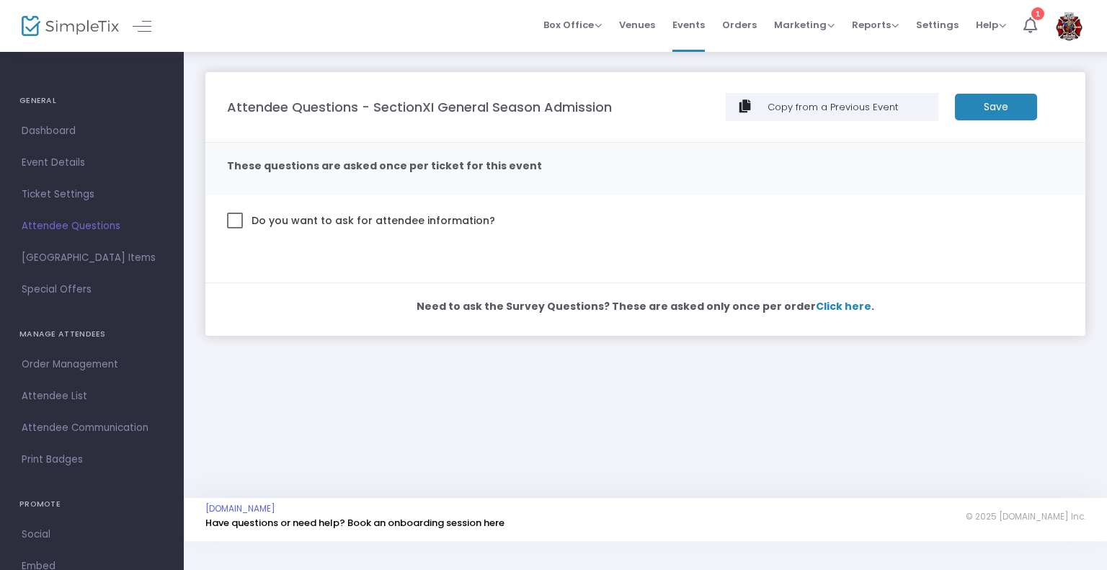
click at [298, 219] on span "Do you want to ask for attendee information?" at bounding box center [372, 220] width 246 height 19
click at [235, 228] on input "Do you want to ask for attendee information?" at bounding box center [234, 228] width 1 height 1
checkbox input "true"
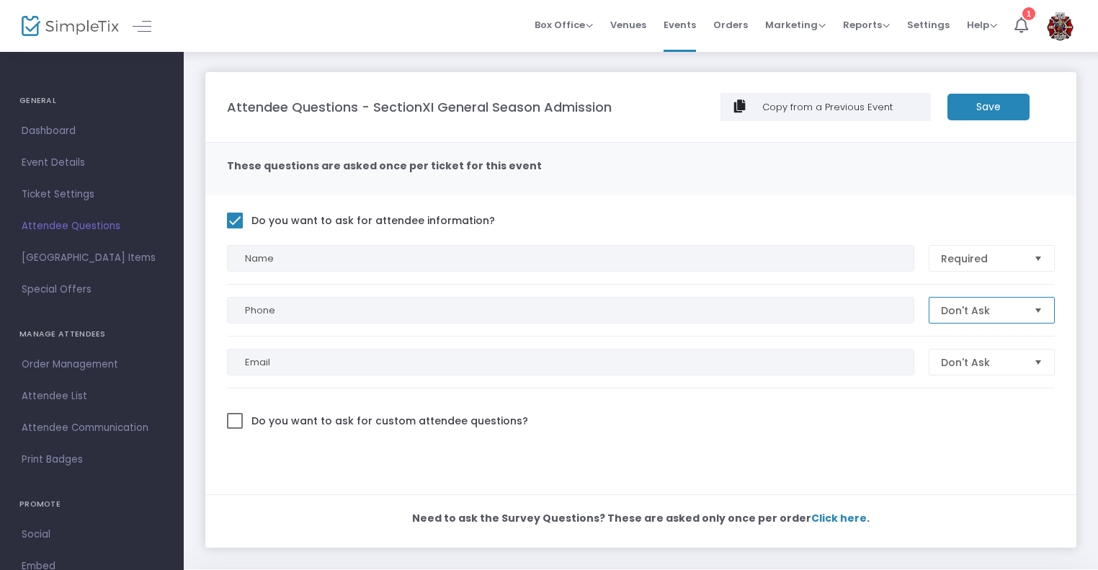
click at [974, 309] on span "Don't Ask" at bounding box center [981, 310] width 81 height 14
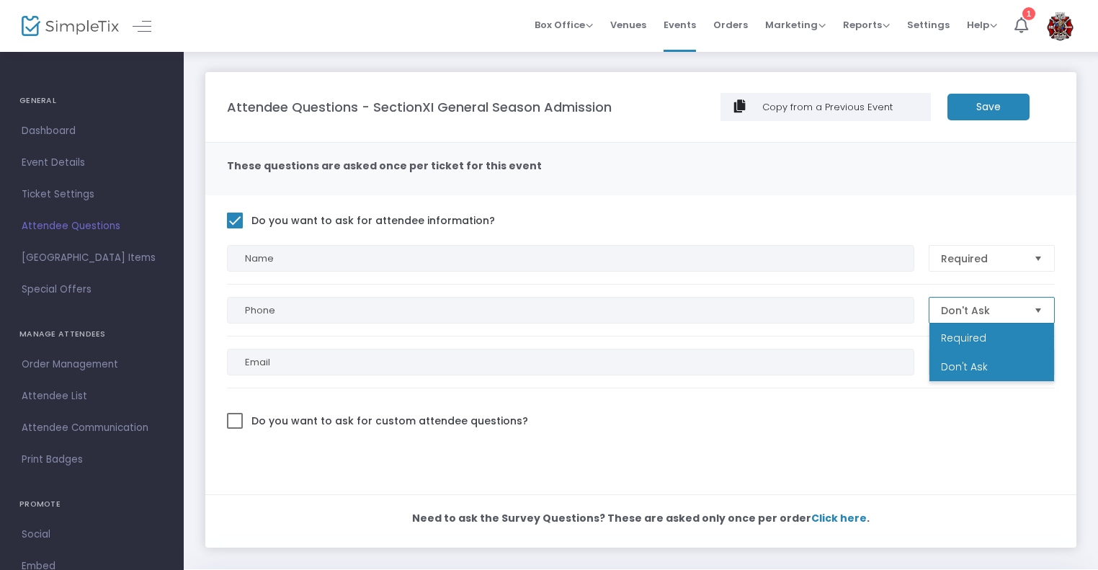
click at [959, 342] on span "Required" at bounding box center [963, 338] width 45 height 14
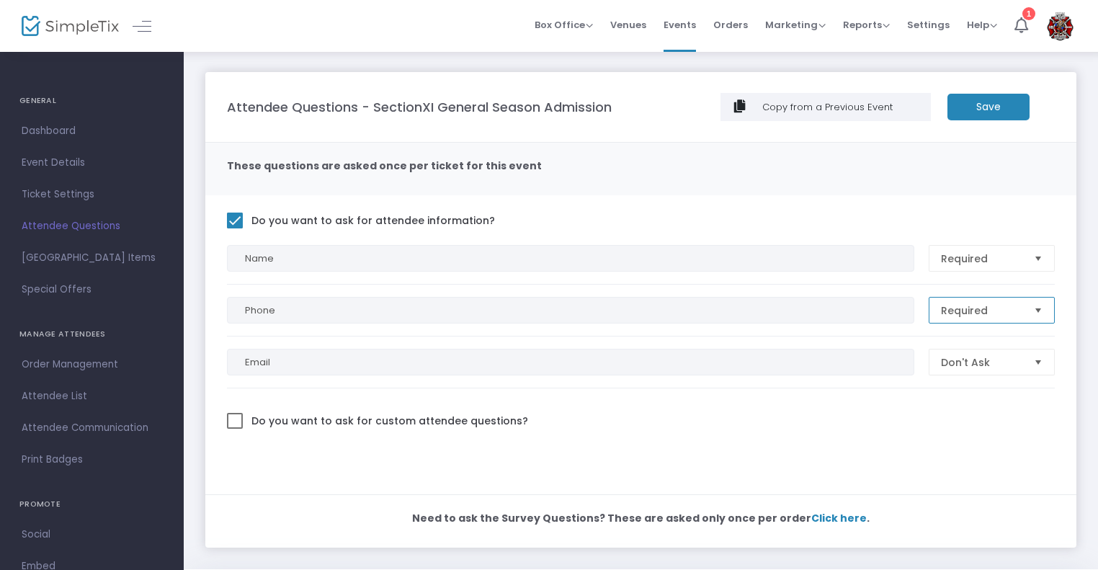
click at [963, 313] on span "Required" at bounding box center [981, 310] width 81 height 14
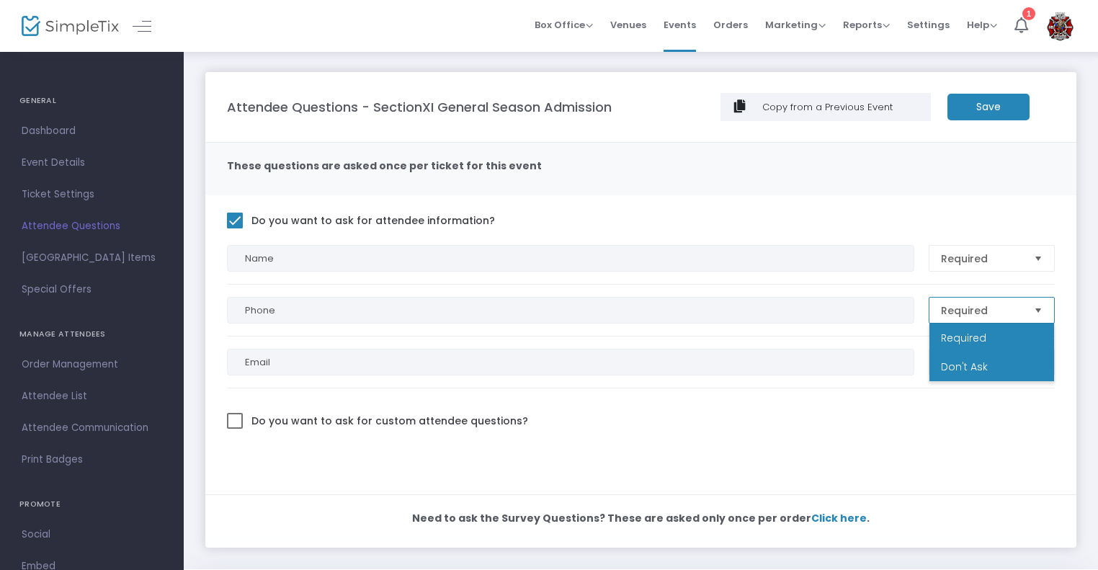
click at [951, 362] on span "Don't Ask" at bounding box center [964, 367] width 47 height 14
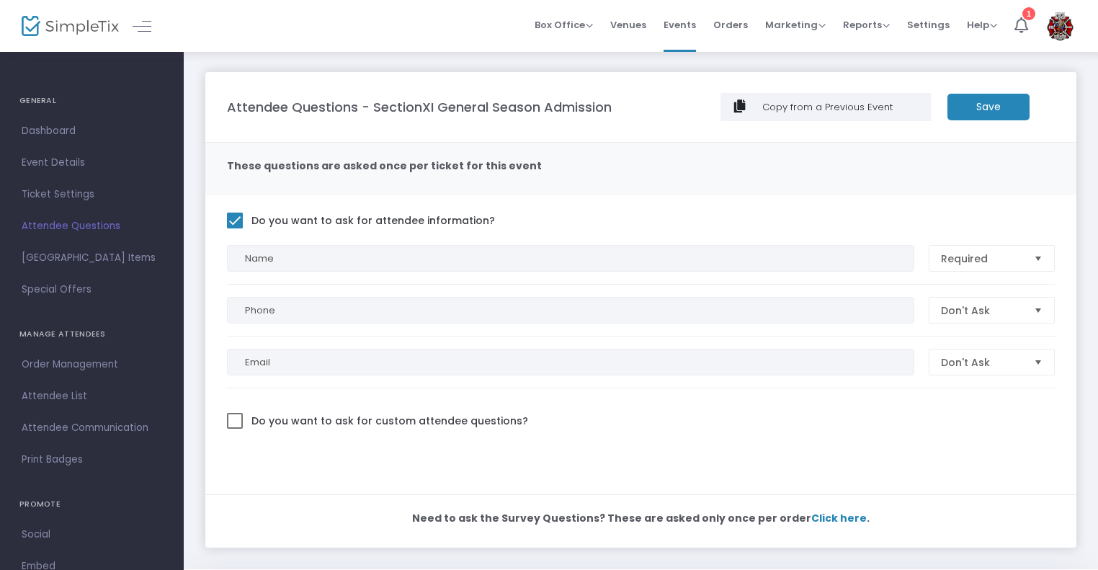
click at [494, 425] on span "Do you want to ask for custom attendee questions?" at bounding box center [389, 420] width 280 height 19
click at [235, 429] on input "Do you want to ask for custom attendee questions?" at bounding box center [234, 429] width 1 height 1
checkbox input "true"
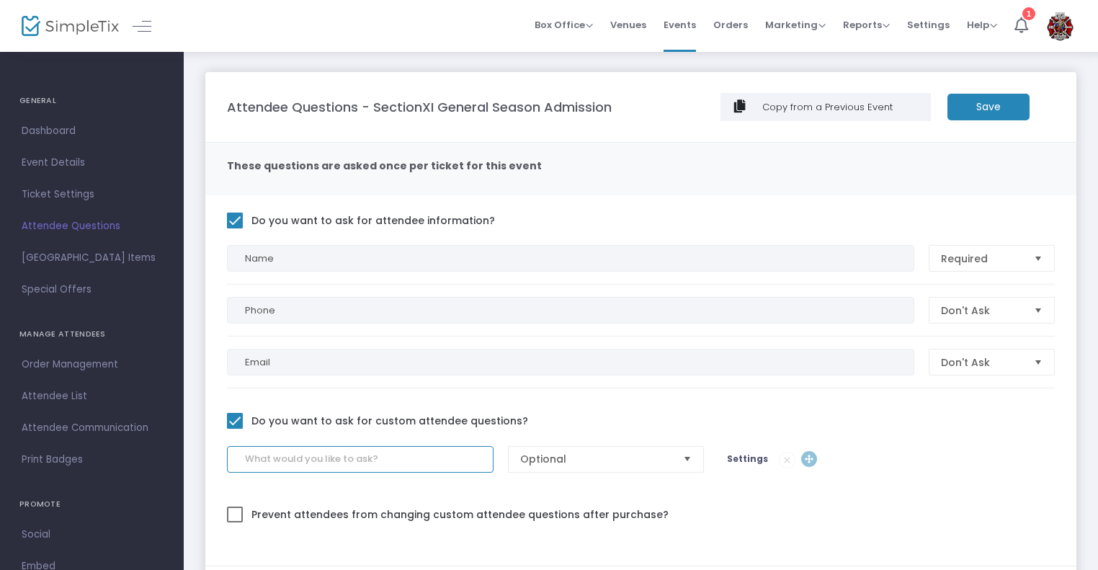
click at [406, 456] on input at bounding box center [360, 459] width 267 height 27
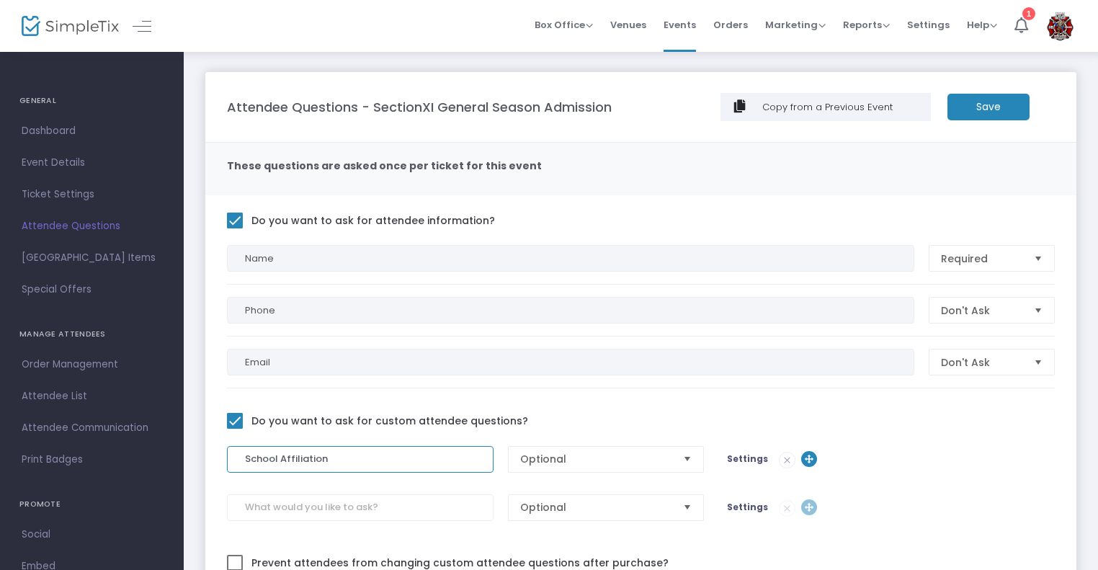
type input "School Affiliation"
click at [741, 460] on span "Settings" at bounding box center [747, 459] width 41 height 12
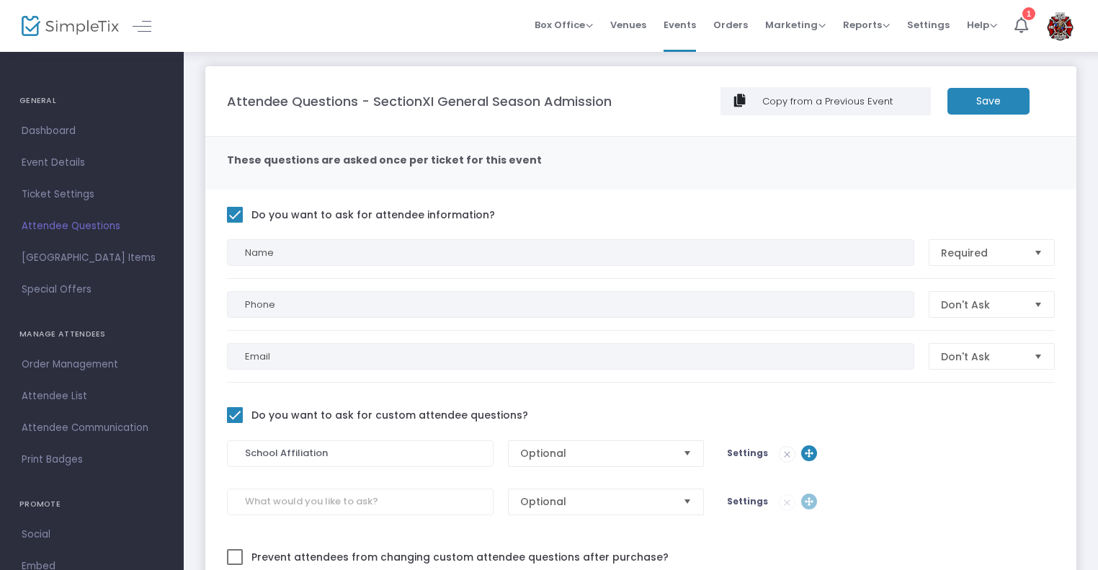
click at [734, 461] on div "School Affiliation Optional Settings" at bounding box center [641, 453] width 842 height 27
click at [737, 455] on span "Settings" at bounding box center [747, 453] width 41 height 12
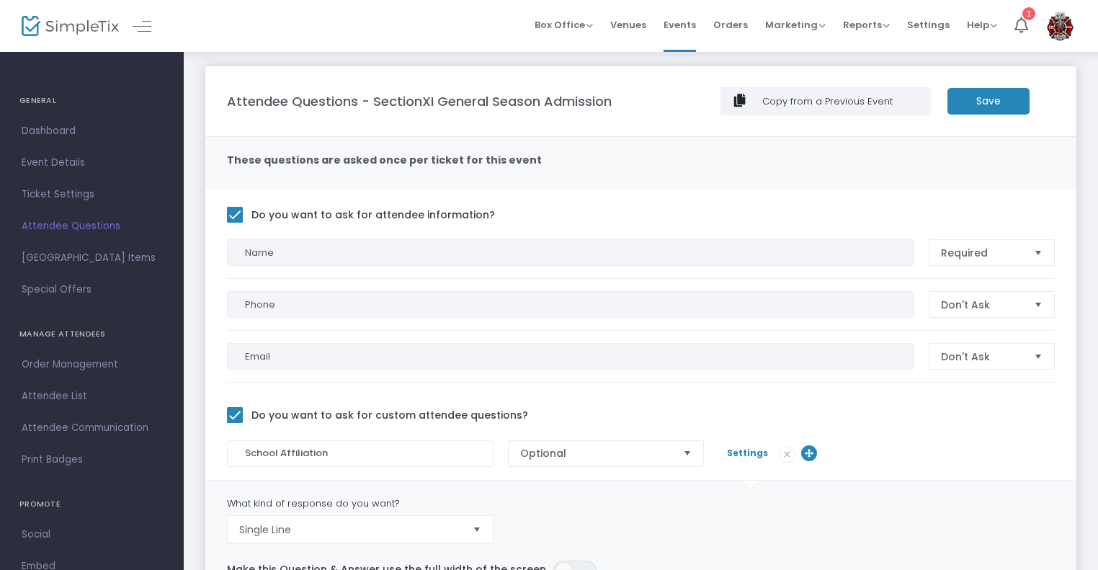
scroll to position [85, 0]
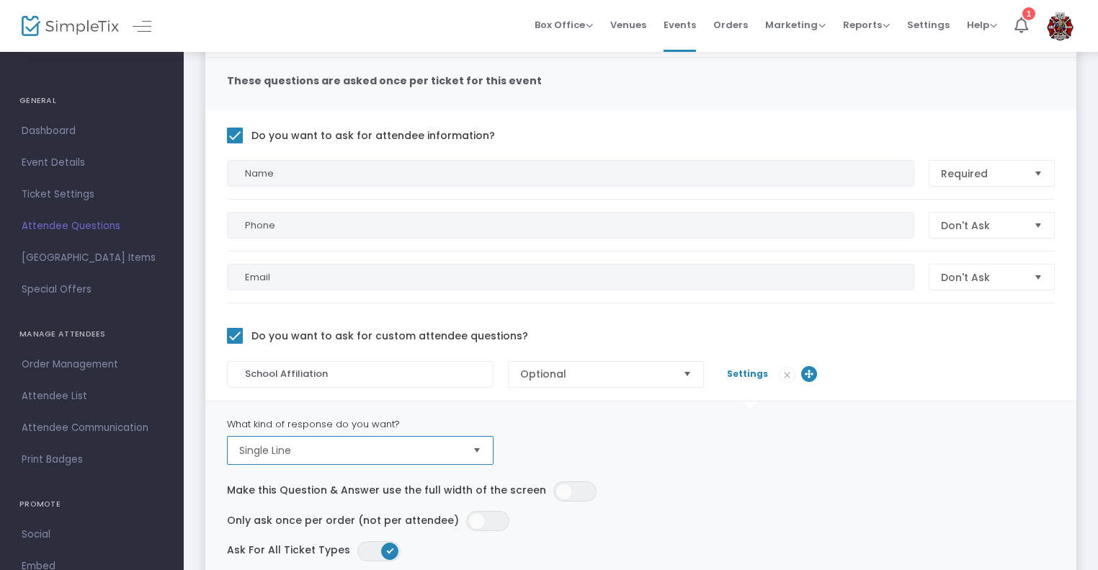
click at [427, 445] on span "Single Line" at bounding box center [350, 450] width 222 height 14
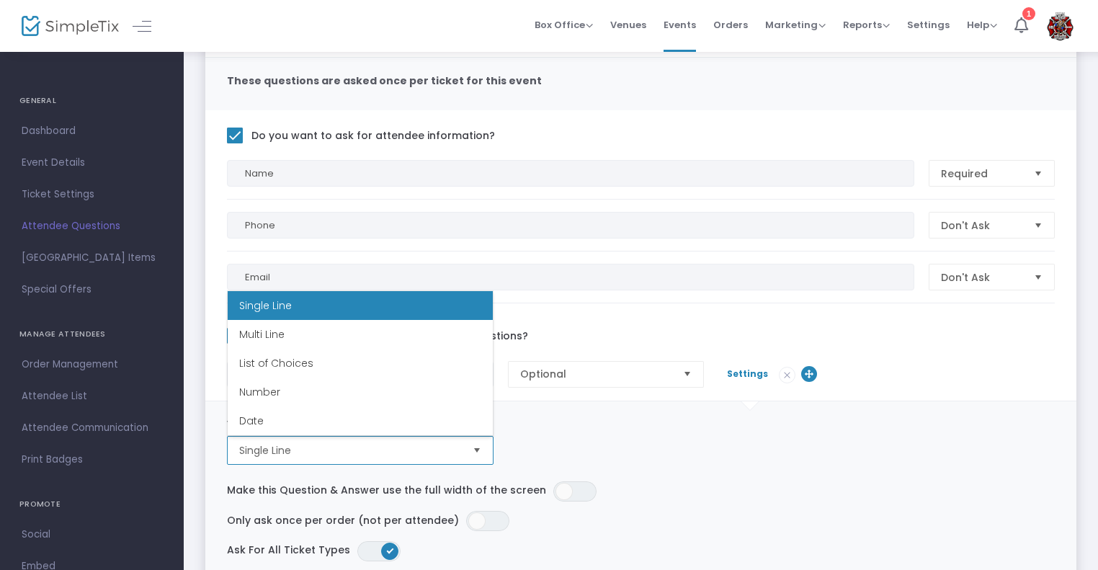
click at [427, 445] on span "Single Line" at bounding box center [350, 450] width 222 height 14
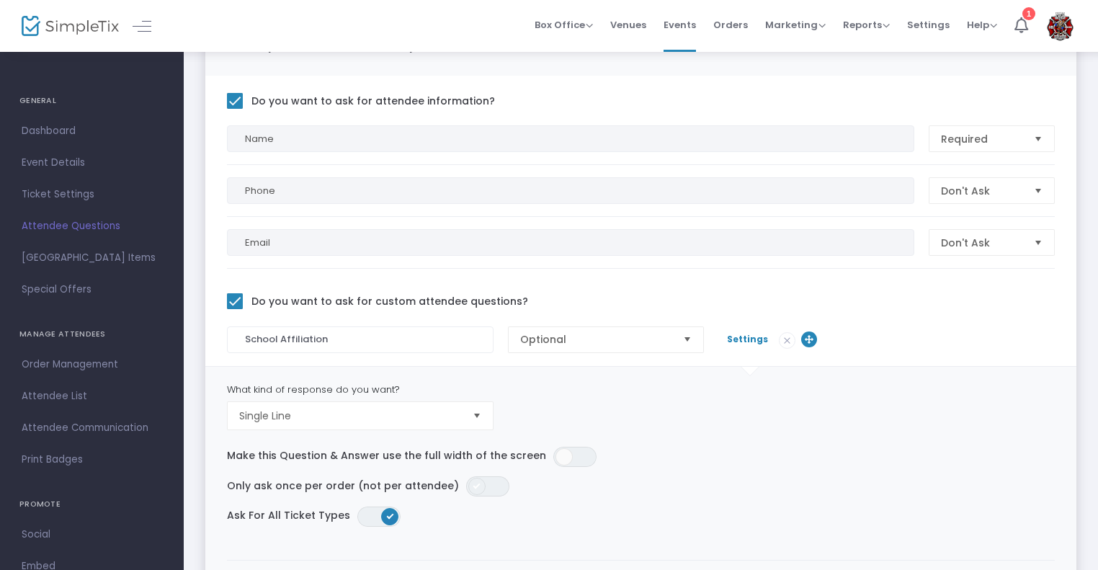
click at [468, 489] on span at bounding box center [476, 486] width 17 height 17
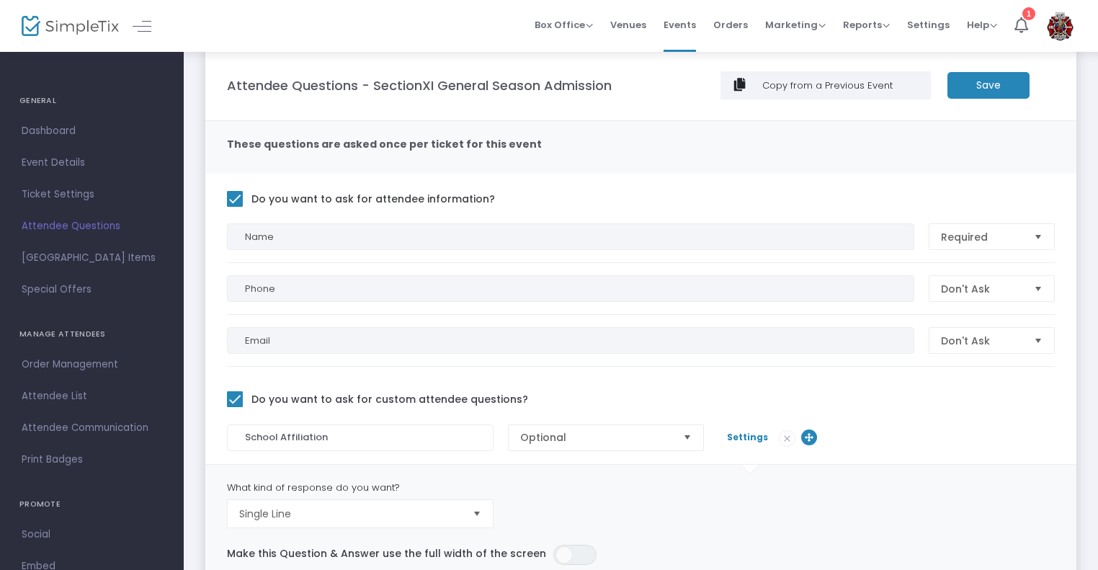
scroll to position [17, 0]
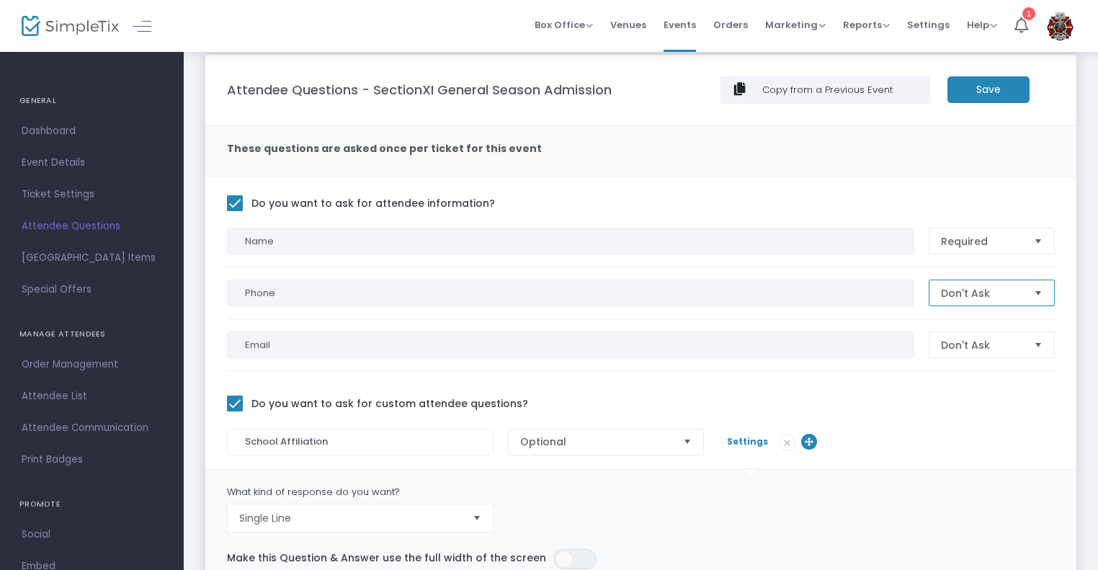
click at [1014, 289] on span "Don't Ask" at bounding box center [981, 293] width 81 height 14
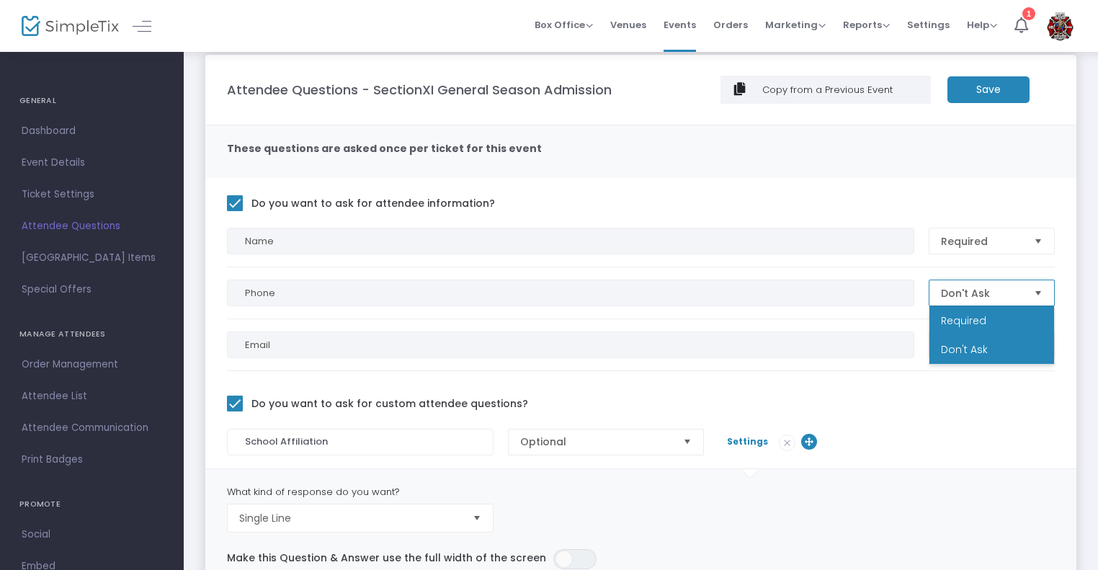
click at [979, 328] on li "Required" at bounding box center [992, 320] width 125 height 29
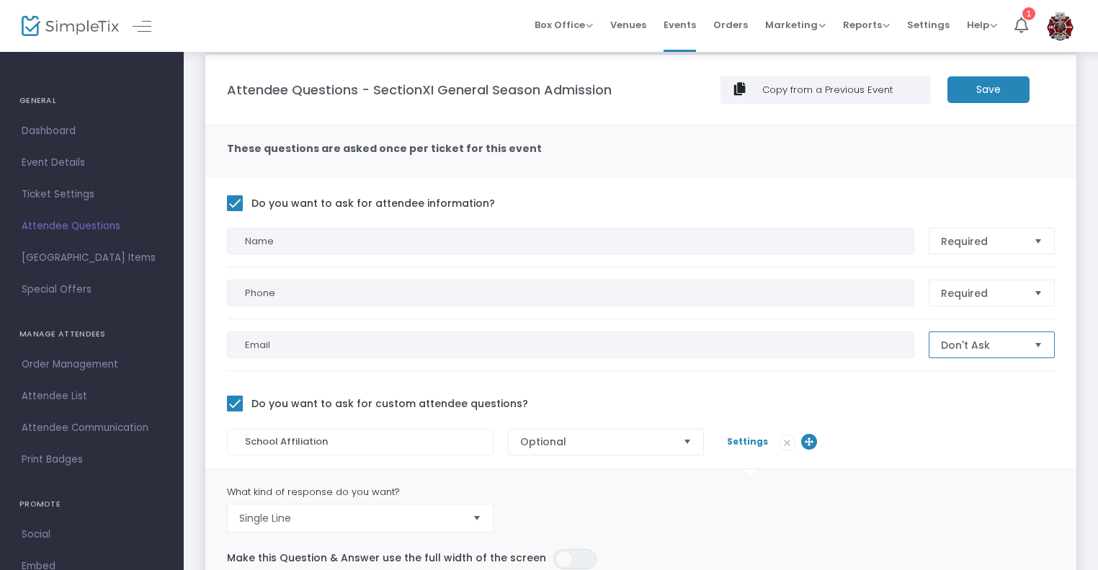
click at [971, 349] on span "Don't Ask" at bounding box center [981, 345] width 81 height 14
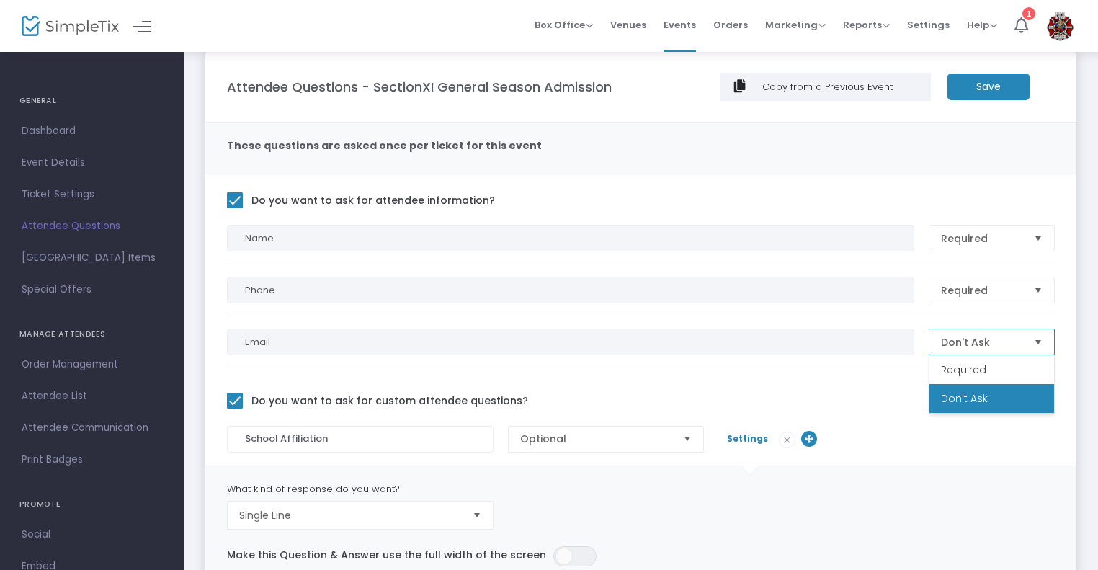
scroll to position [22, 0]
click at [964, 343] on span "Don't Ask" at bounding box center [981, 341] width 81 height 14
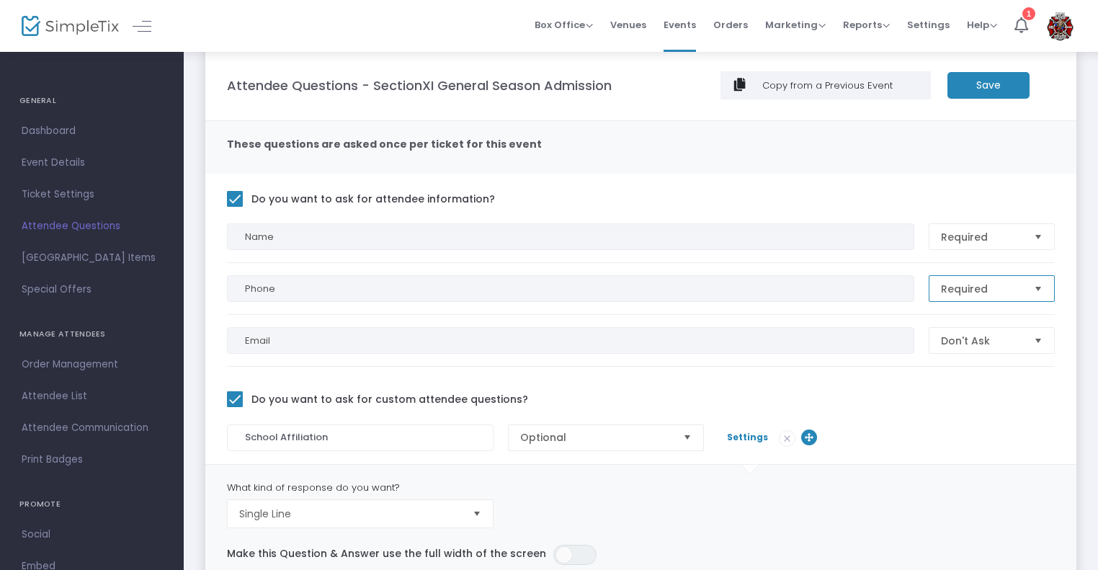
click at [976, 276] on span "Required" at bounding box center [981, 288] width 93 height 25
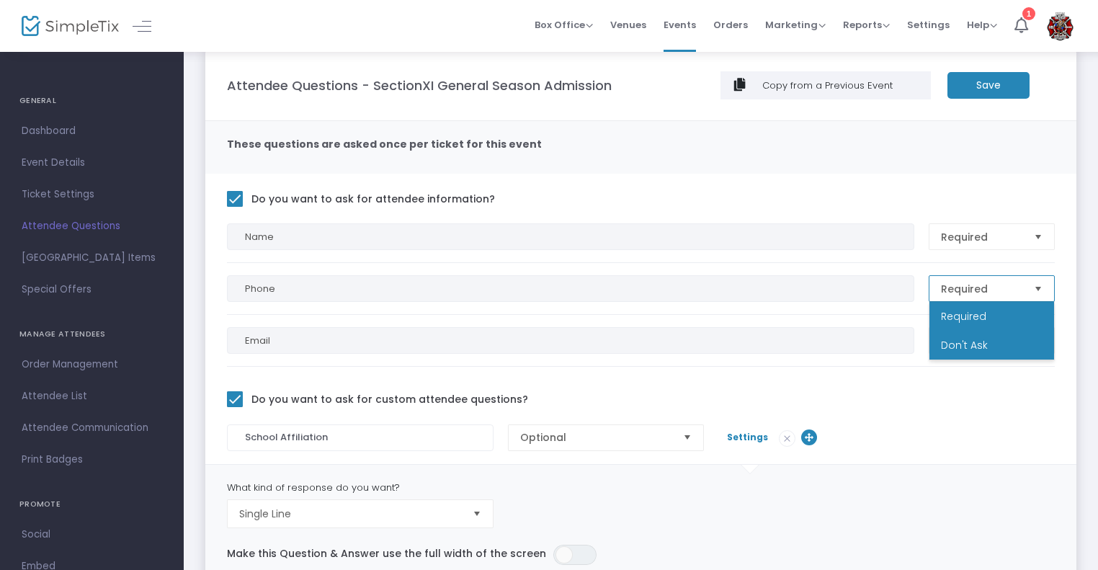
click at [953, 340] on span "Don't Ask" at bounding box center [964, 345] width 47 height 14
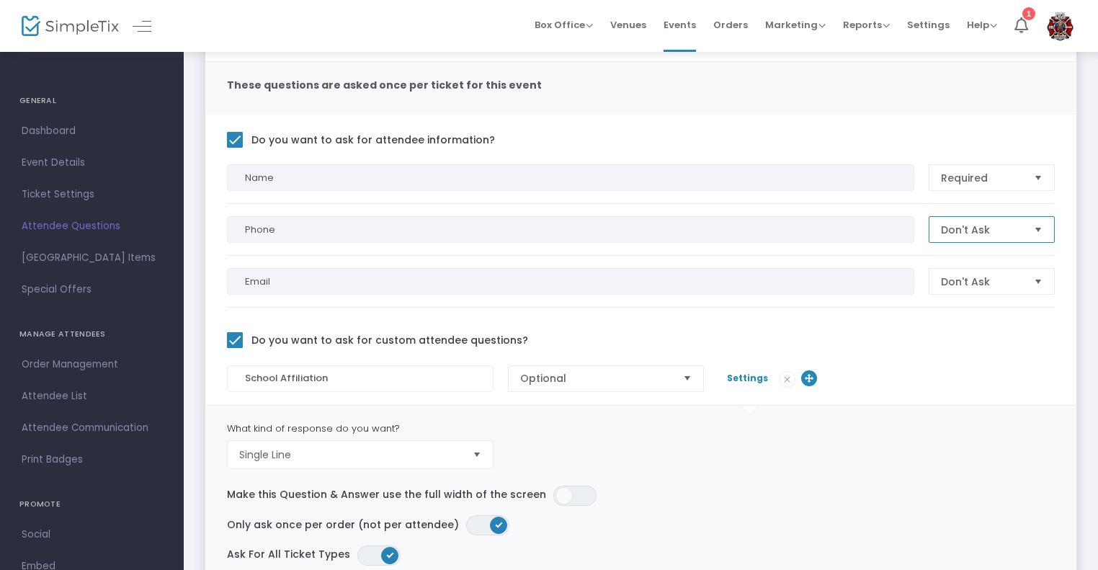
scroll to position [0, 0]
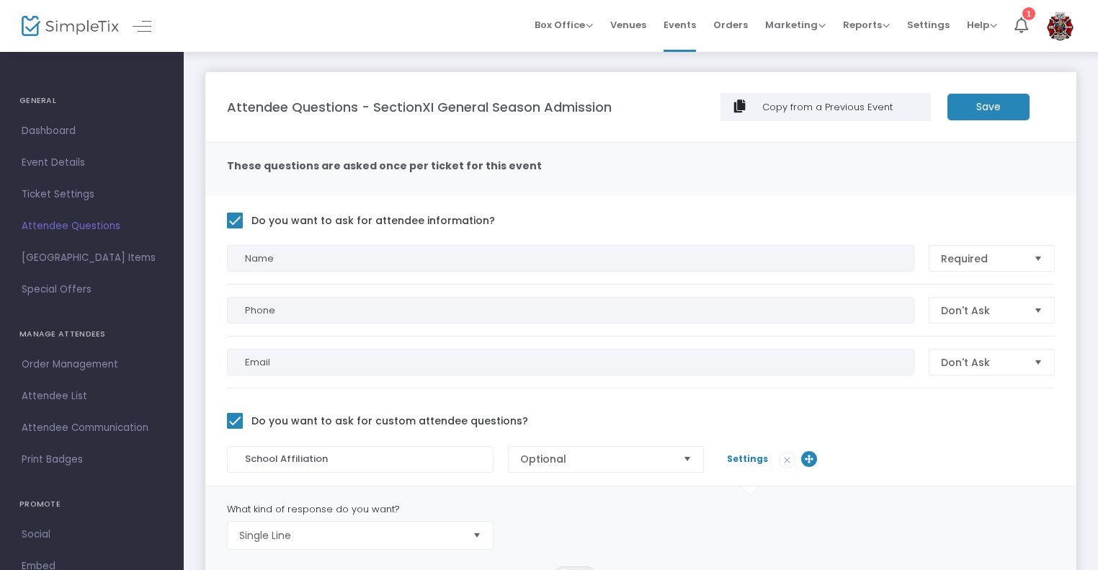
click at [1002, 107] on m-button "Save" at bounding box center [989, 107] width 82 height 27
click at [99, 267] on link "[GEOGRAPHIC_DATA] Items" at bounding box center [92, 258] width 184 height 32
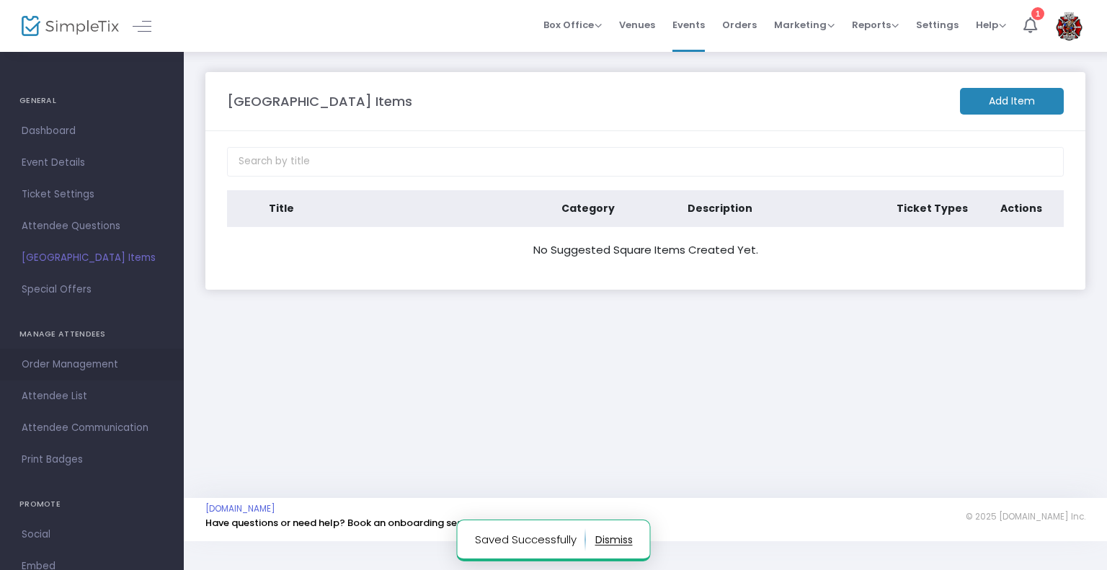
click at [61, 370] on span "Order Management" at bounding box center [92, 364] width 141 height 19
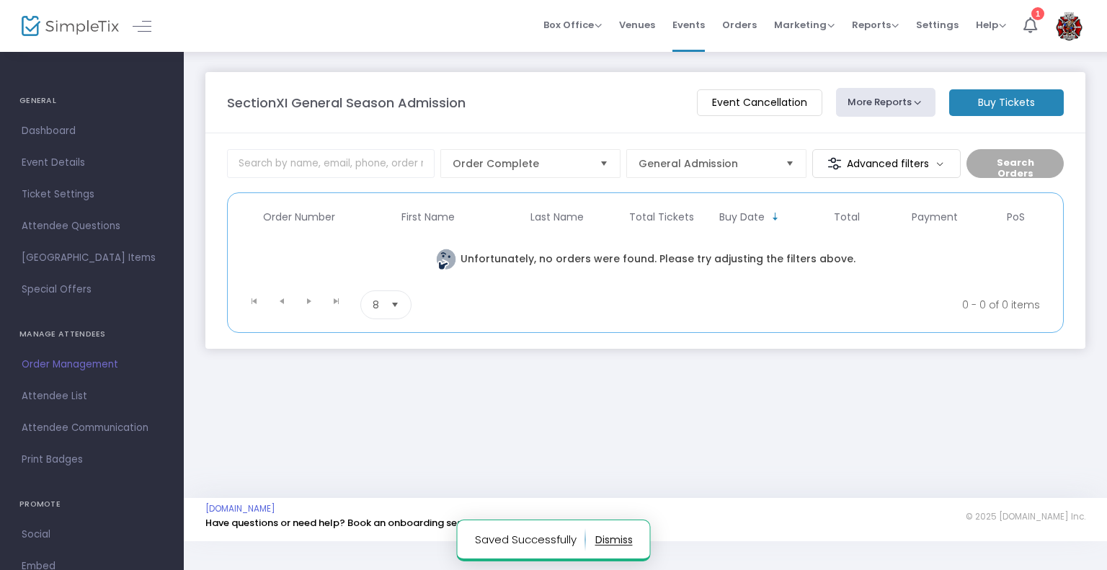
click at [71, 400] on span "Attendee List" at bounding box center [92, 396] width 141 height 19
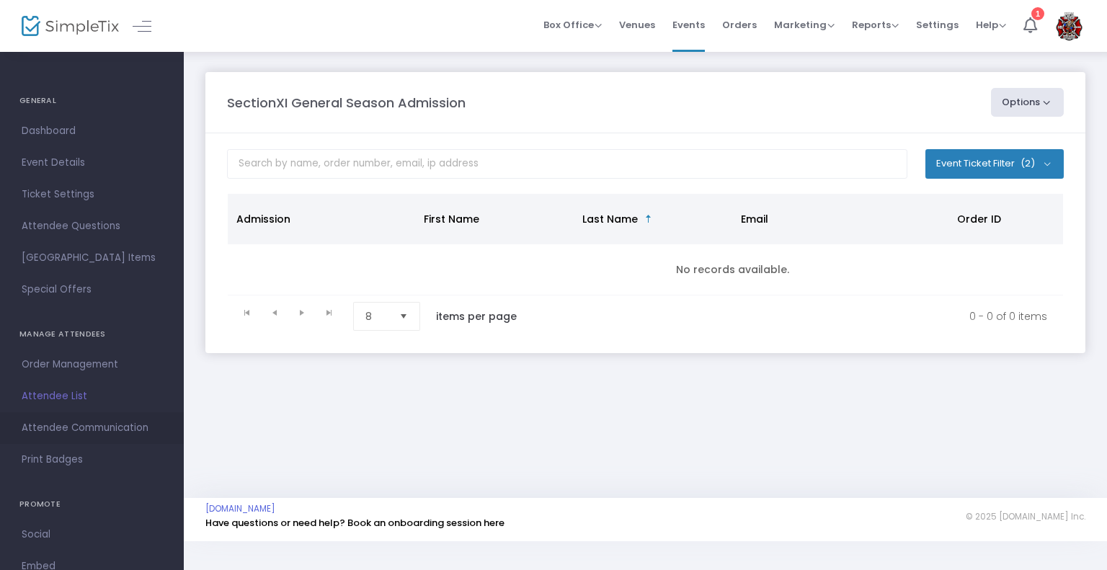
click at [68, 435] on span "Attendee Communication" at bounding box center [92, 428] width 141 height 19
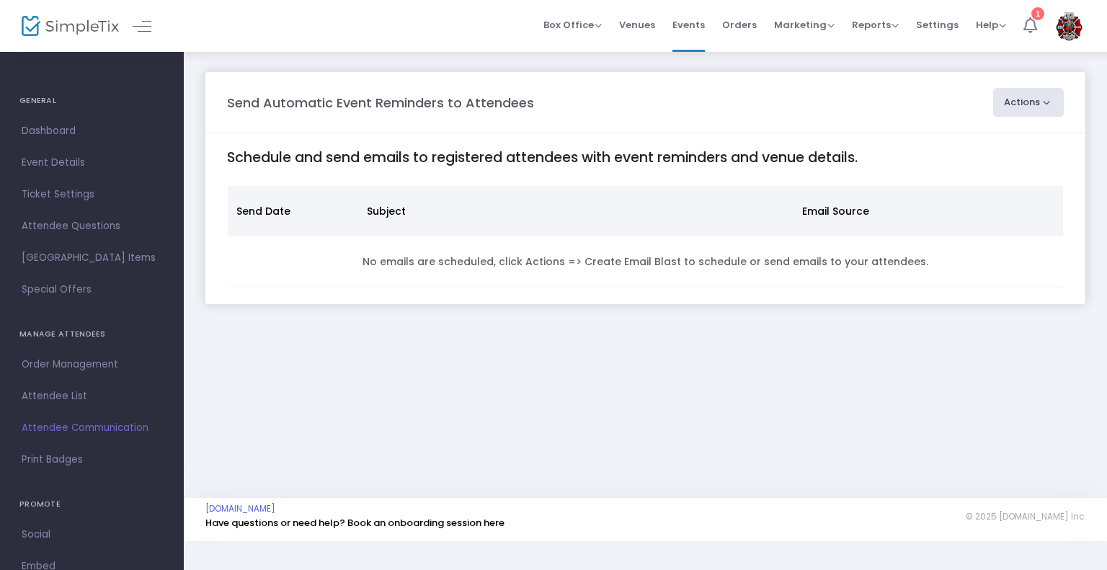
click at [1023, 34] on li "1" at bounding box center [1030, 26] width 31 height 52
click at [25, 461] on span "Print Badges" at bounding box center [92, 459] width 141 height 19
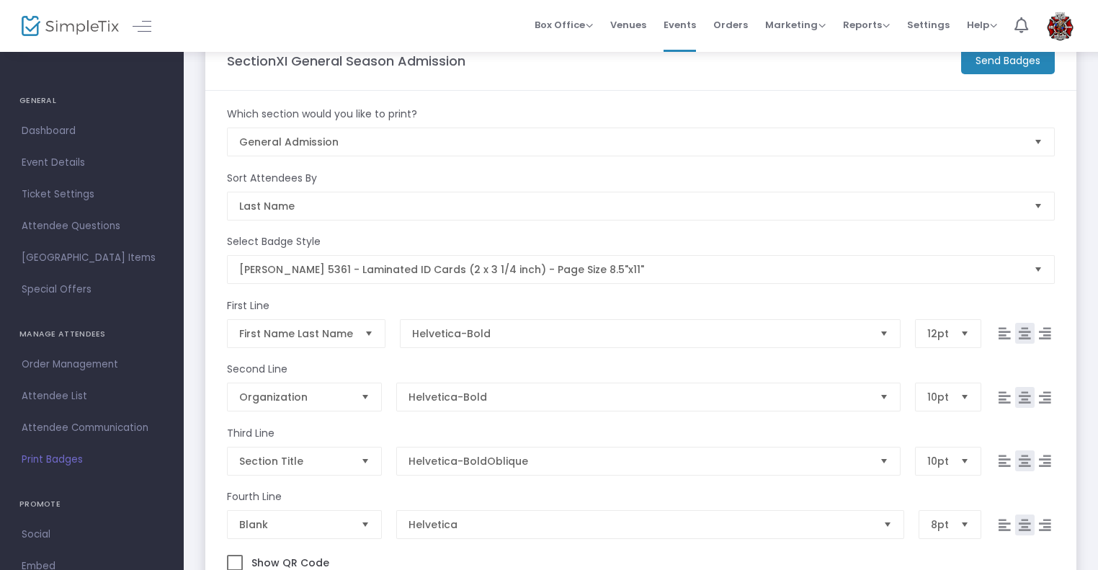
scroll to position [274, 0]
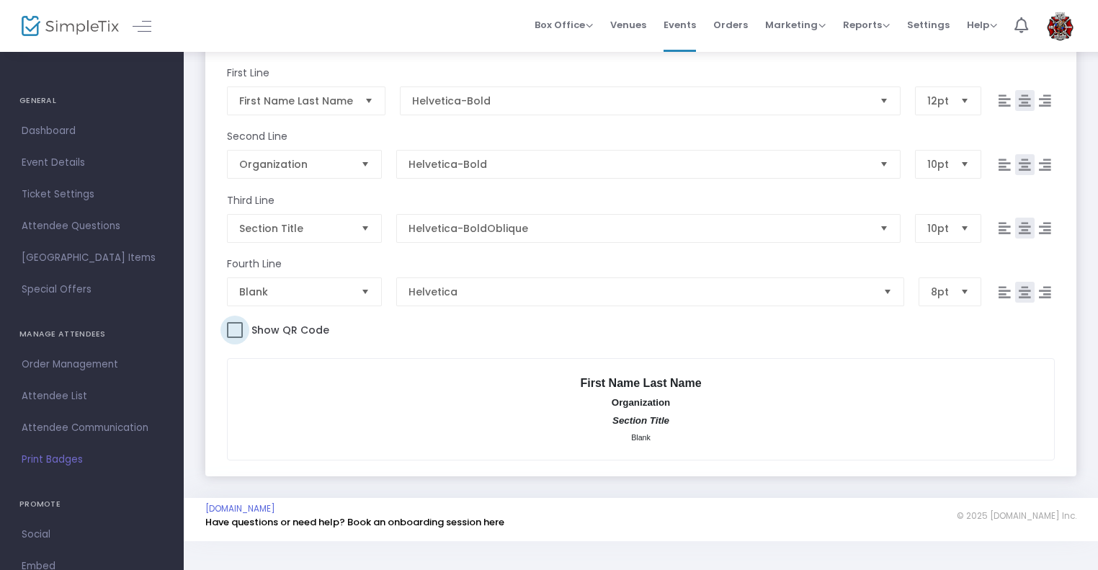
click at [309, 328] on span "Show QR Code" at bounding box center [289, 330] width 81 height 19
click at [235, 338] on input "Show QR Code" at bounding box center [234, 338] width 1 height 1
checkbox input "true"
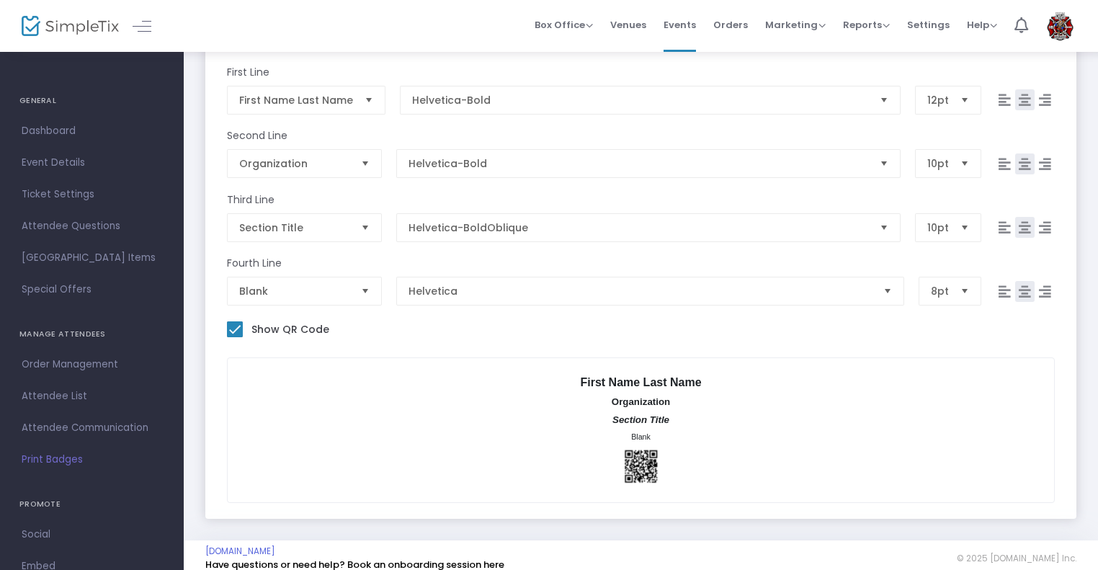
scroll to position [0, 0]
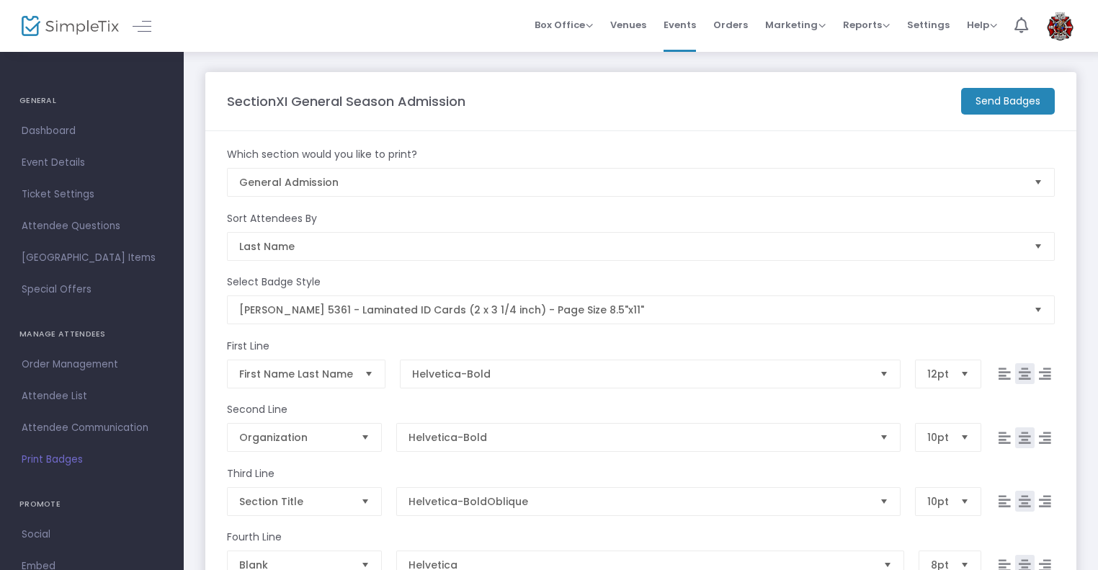
click at [1007, 96] on m-button "Send Badges" at bounding box center [1008, 101] width 94 height 27
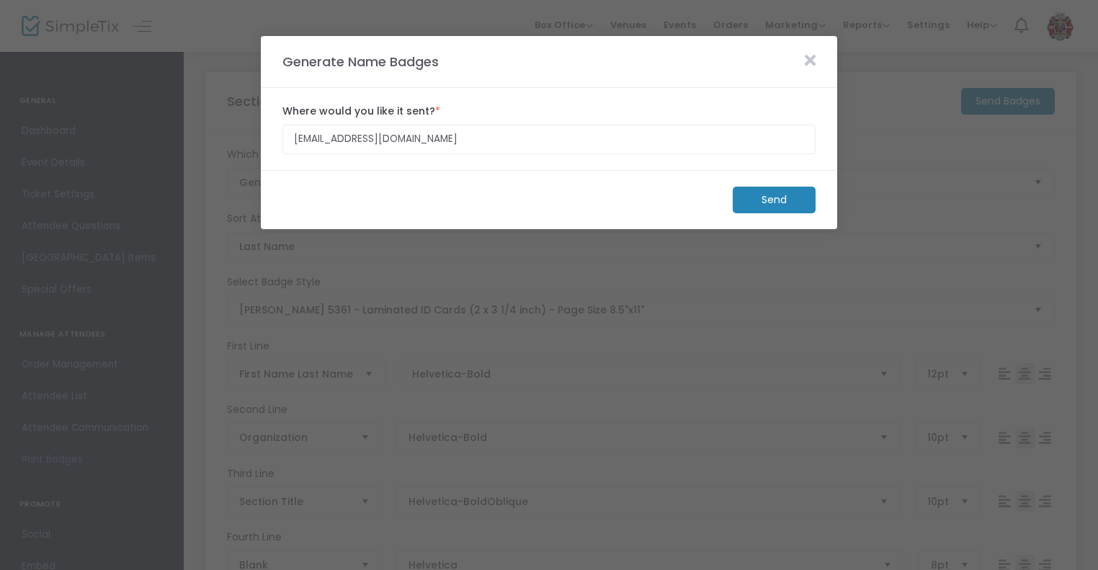
click at [793, 187] on div "Send" at bounding box center [774, 200] width 97 height 27
click at [792, 190] on m-button "Send" at bounding box center [774, 200] width 83 height 27
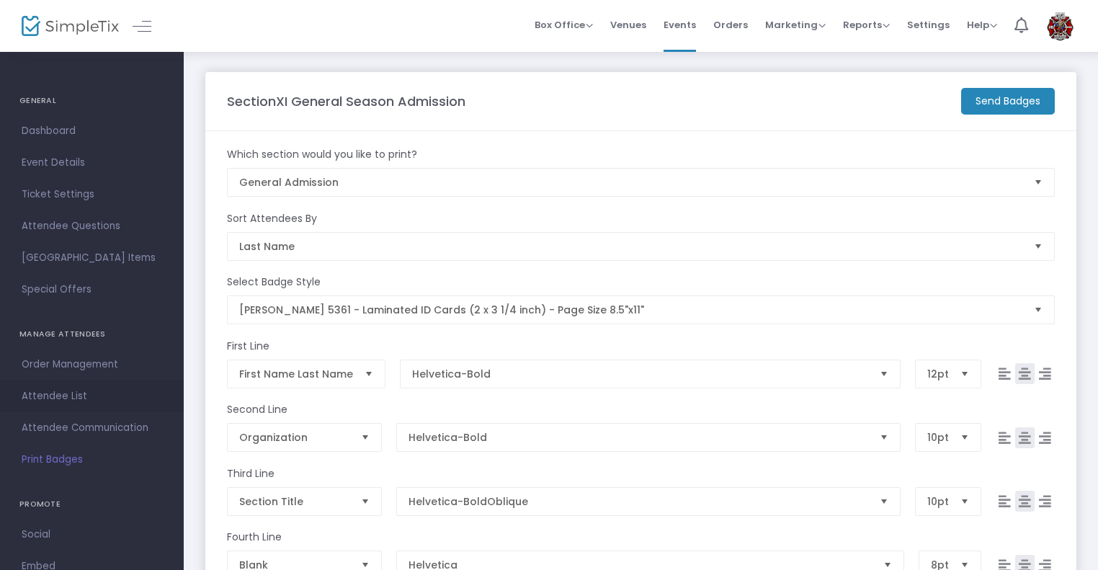
scroll to position [106, 0]
